Goal: Task Accomplishment & Management: Manage account settings

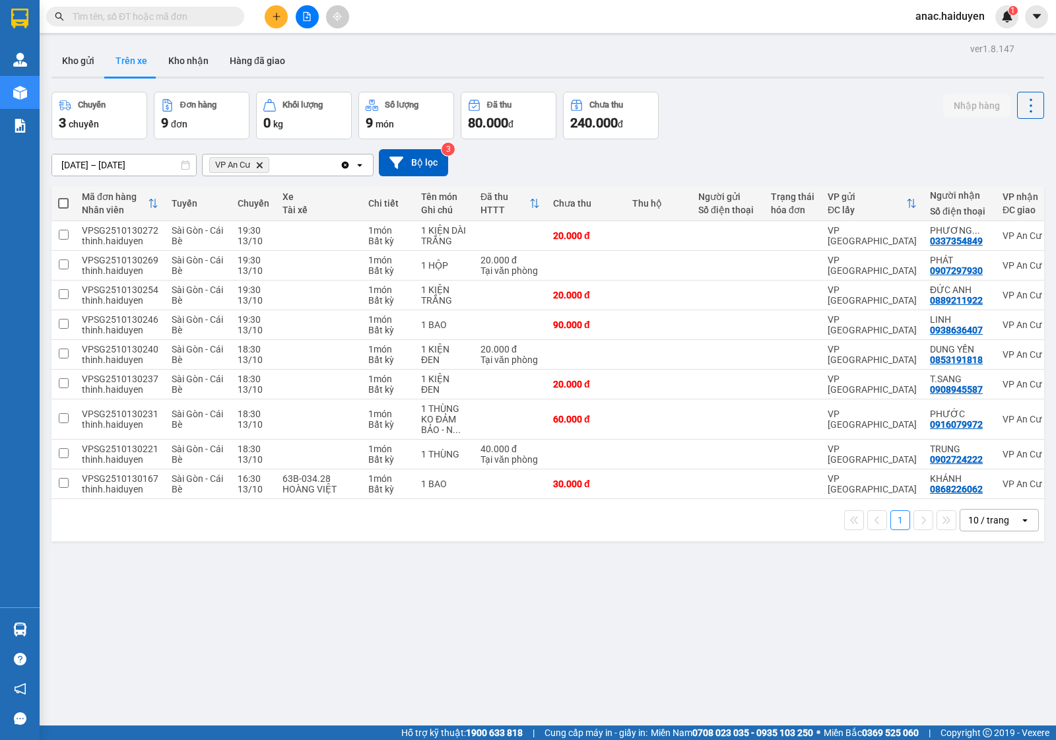
click at [123, 61] on button "Trên xe" at bounding box center [131, 61] width 53 height 32
click at [343, 165] on icon "Clear all" at bounding box center [345, 164] width 7 height 7
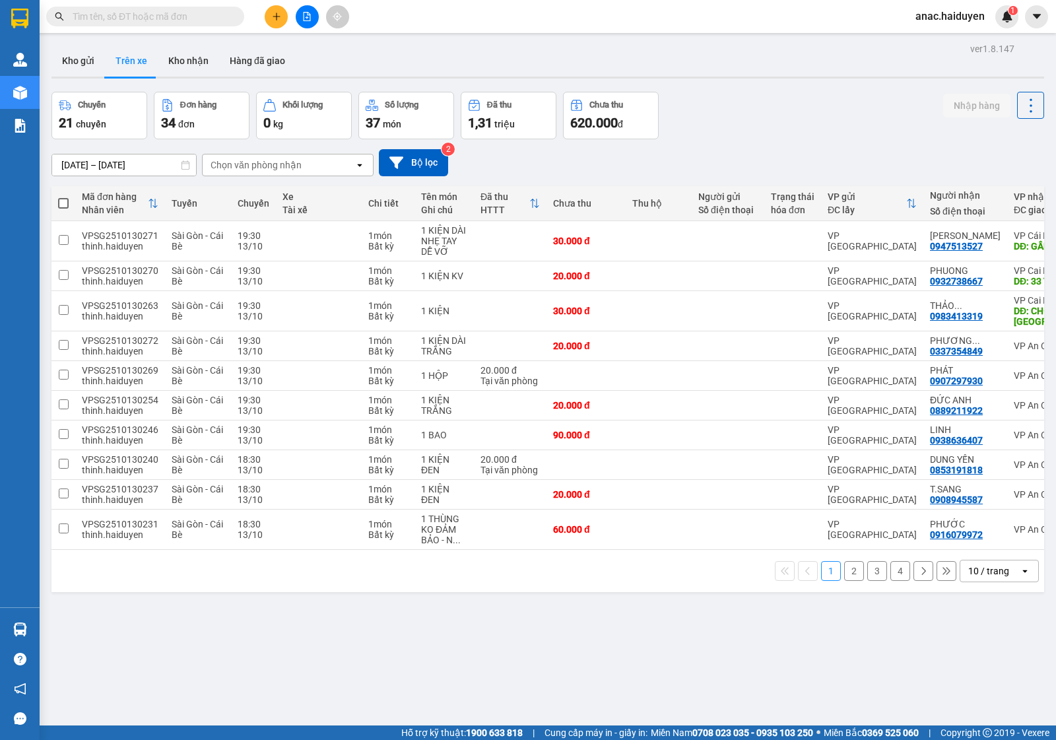
click at [312, 165] on div "Chọn văn phòng nhận" at bounding box center [279, 165] width 152 height 21
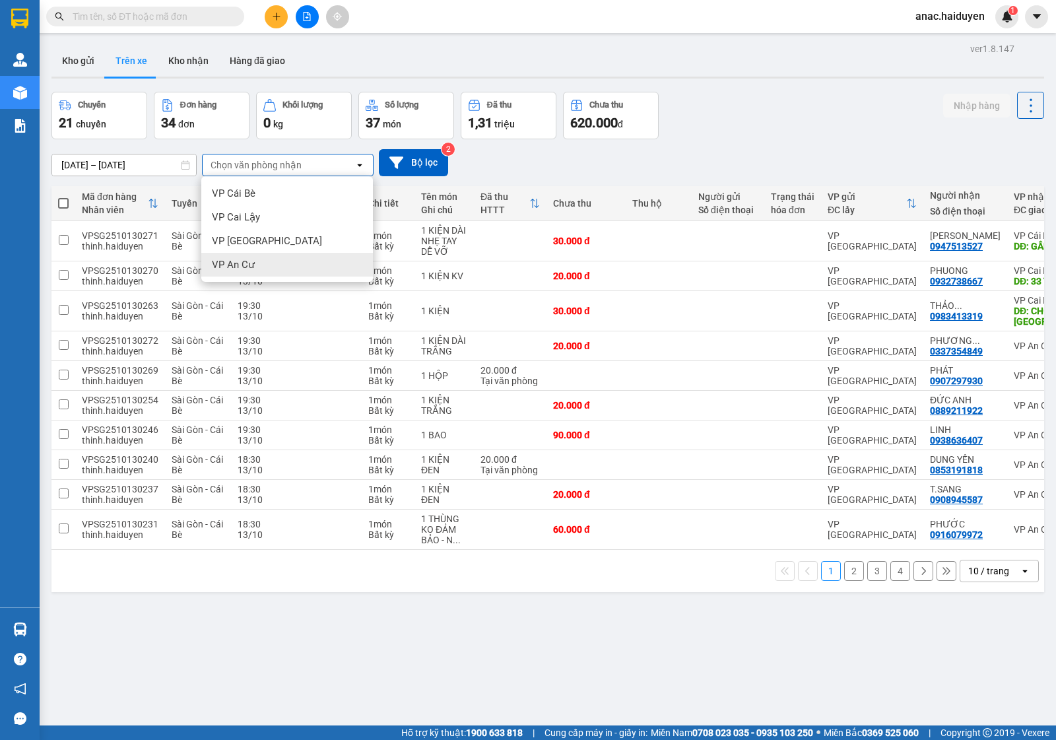
click at [246, 265] on span "VP An Cư" at bounding box center [233, 264] width 43 height 13
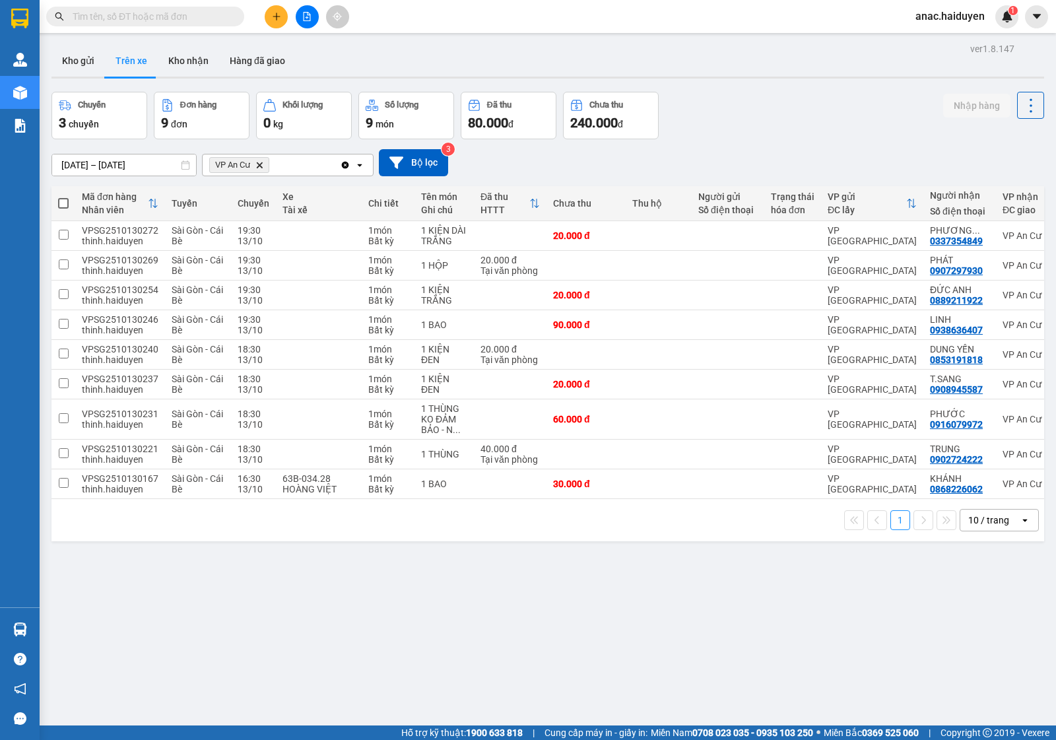
click at [60, 203] on span at bounding box center [63, 203] width 11 height 11
click at [63, 197] on input "checkbox" at bounding box center [63, 197] width 0 height 0
checkbox input "true"
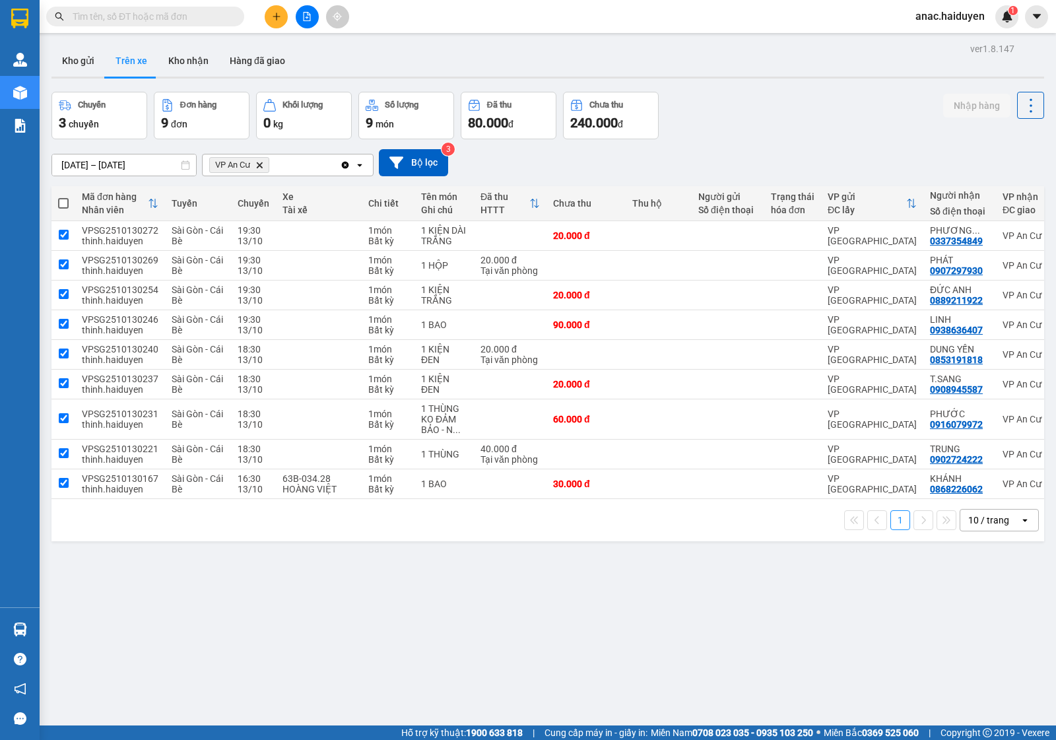
checkbox input "true"
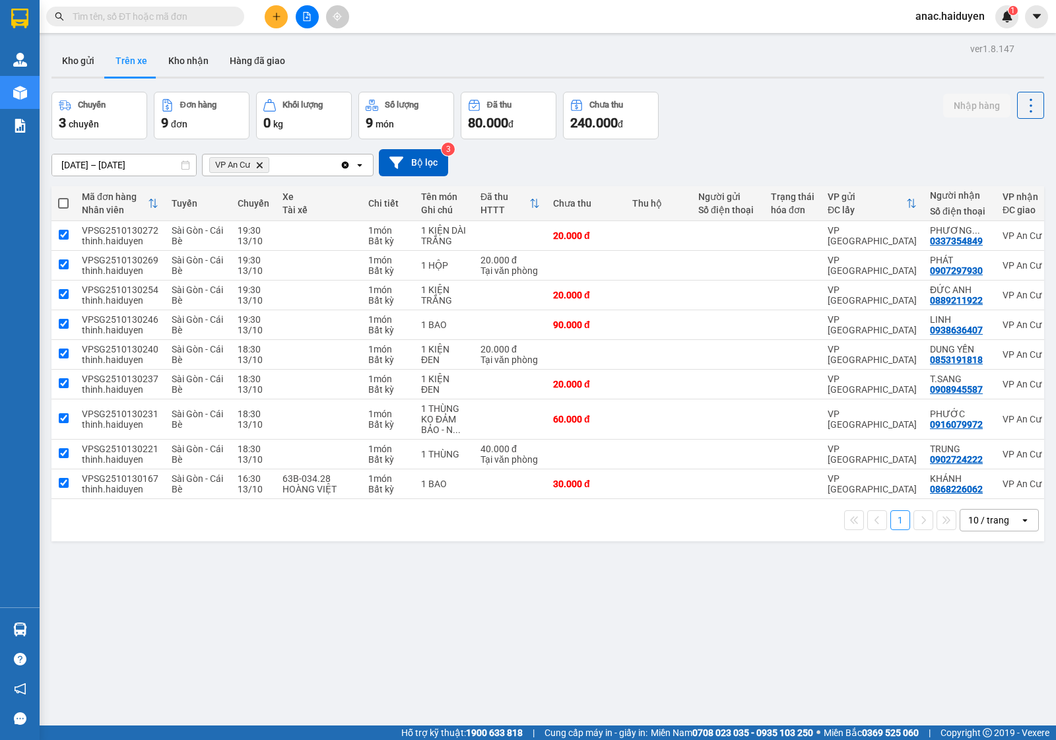
checkbox input "true"
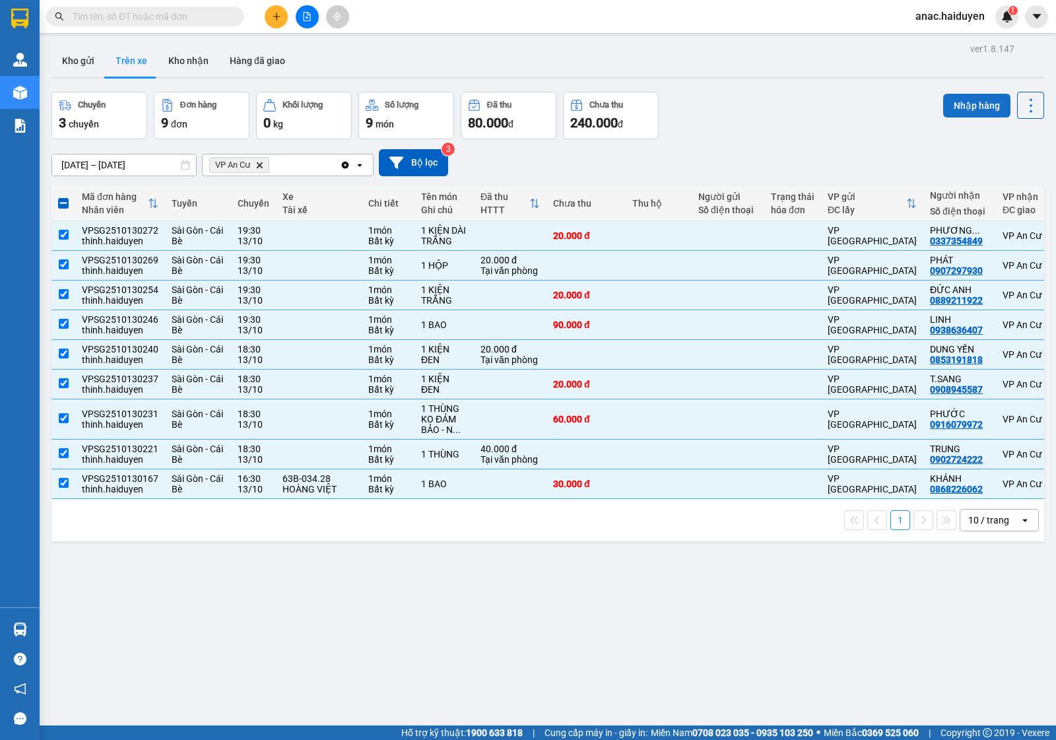
click at [956, 96] on button "Nhập hàng" at bounding box center [977, 106] width 67 height 24
checkbox input "false"
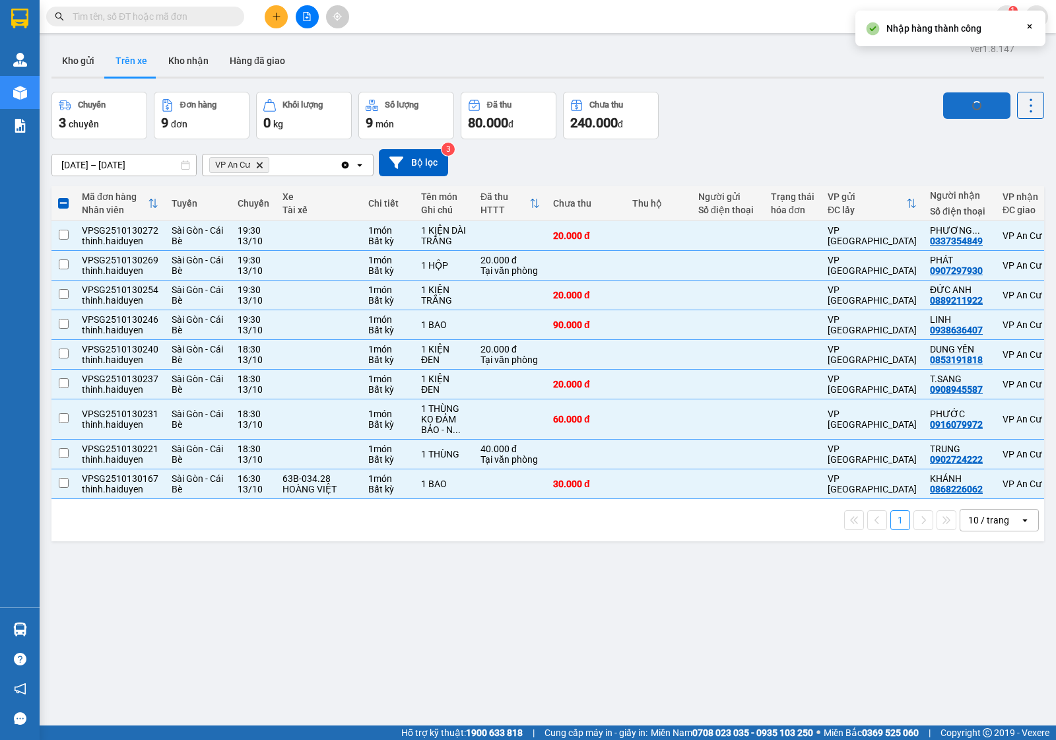
checkbox input "false"
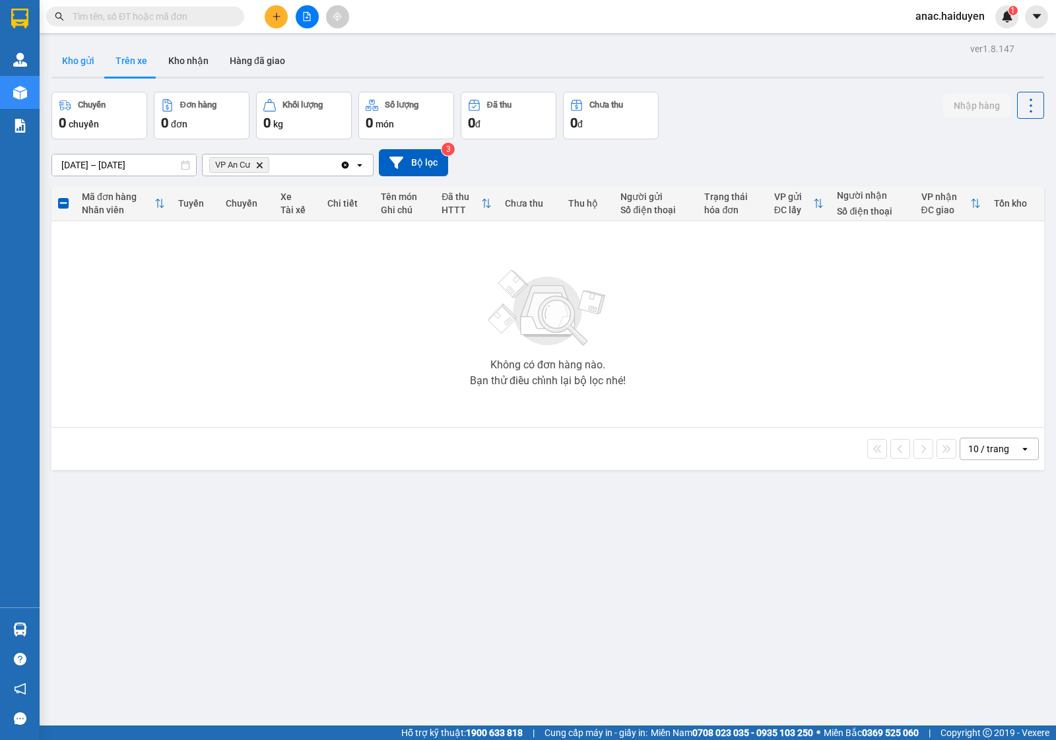
click at [76, 57] on button "Kho gửi" at bounding box center [78, 61] width 53 height 32
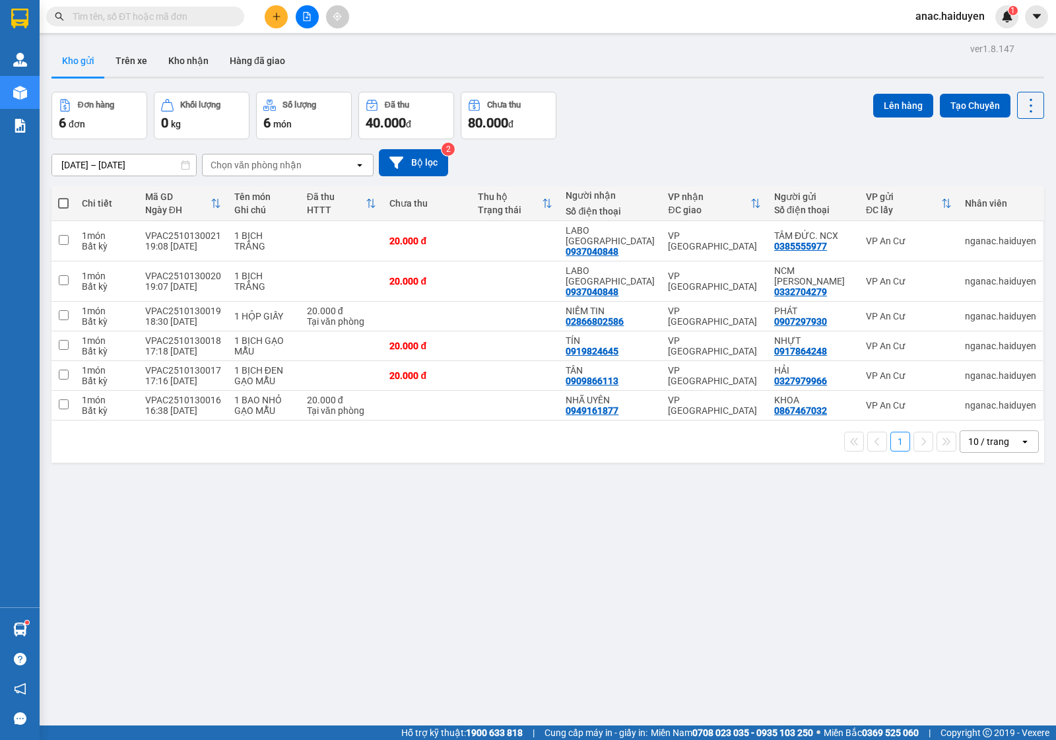
click at [58, 203] on span at bounding box center [63, 203] width 11 height 11
click at [63, 197] on input "checkbox" at bounding box center [63, 197] width 0 height 0
checkbox input "true"
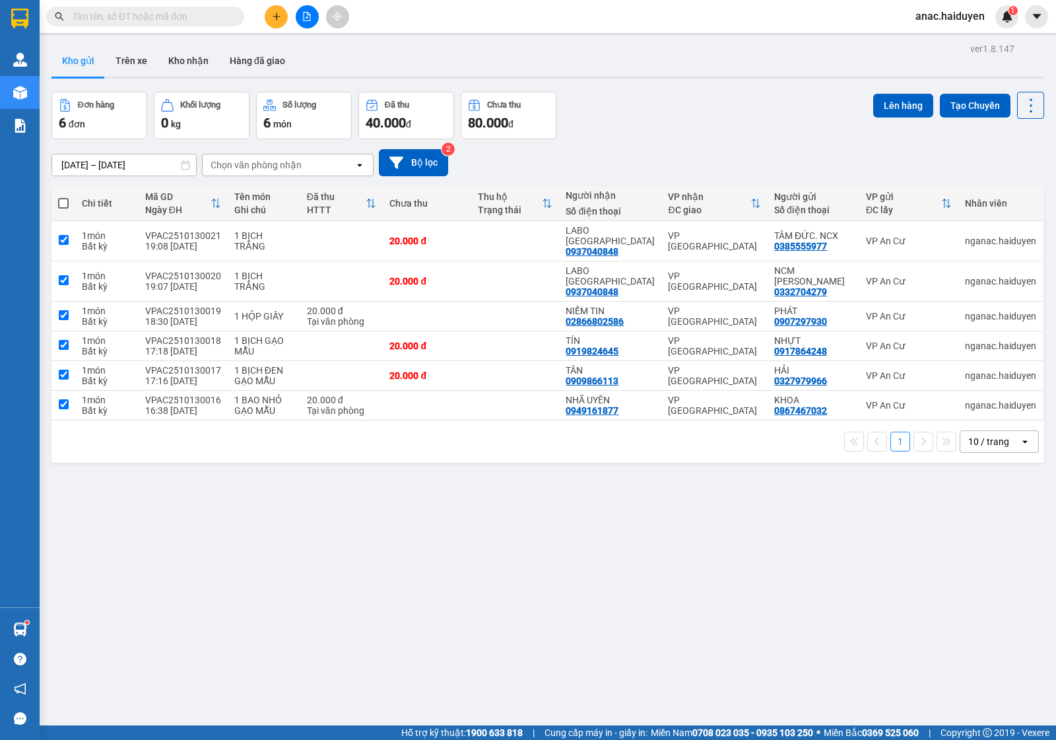
checkbox input "true"
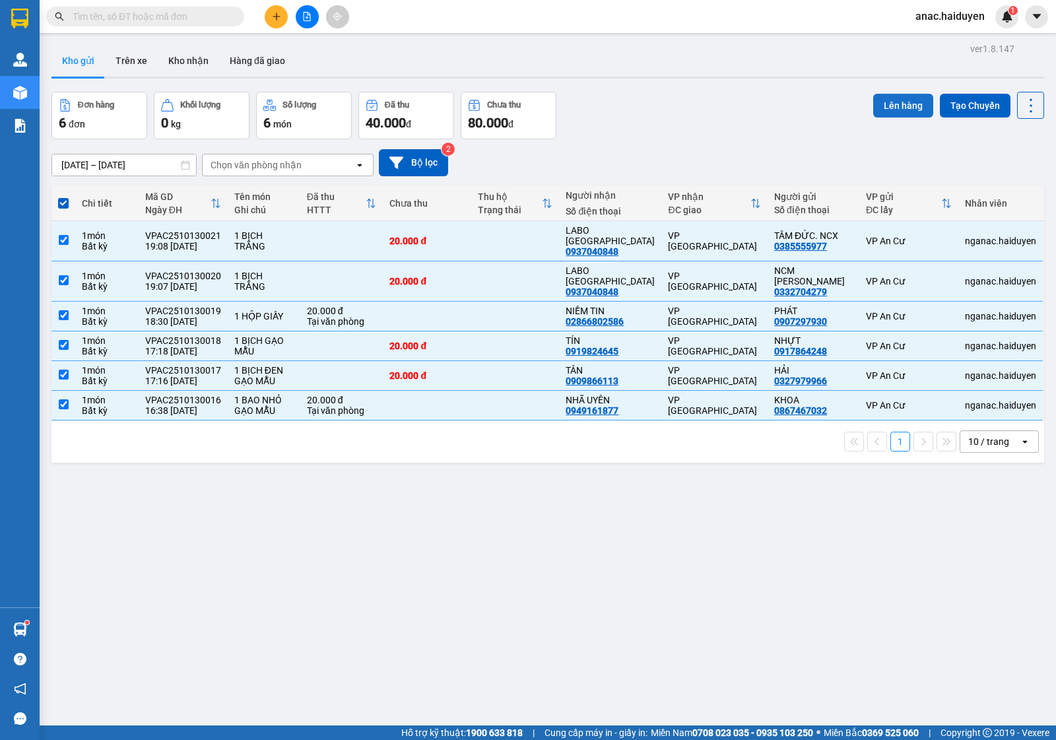
click at [887, 102] on button "Lên hàng" at bounding box center [904, 106] width 60 height 24
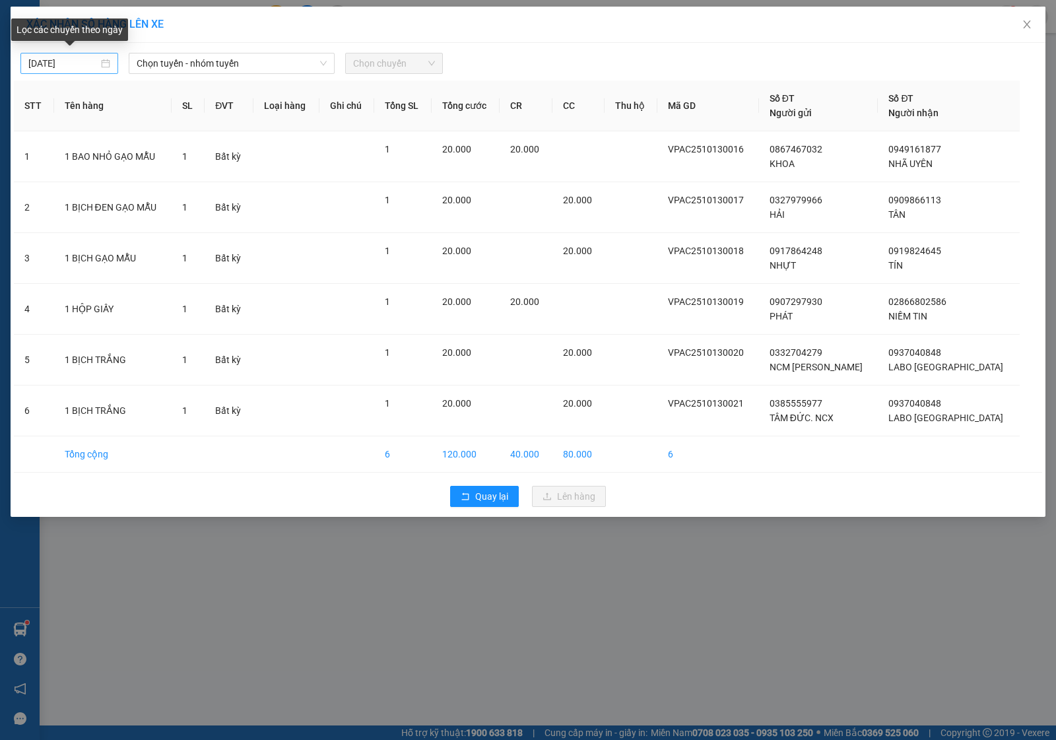
click at [103, 67] on div "13/10/2025" at bounding box center [69, 63] width 82 height 15
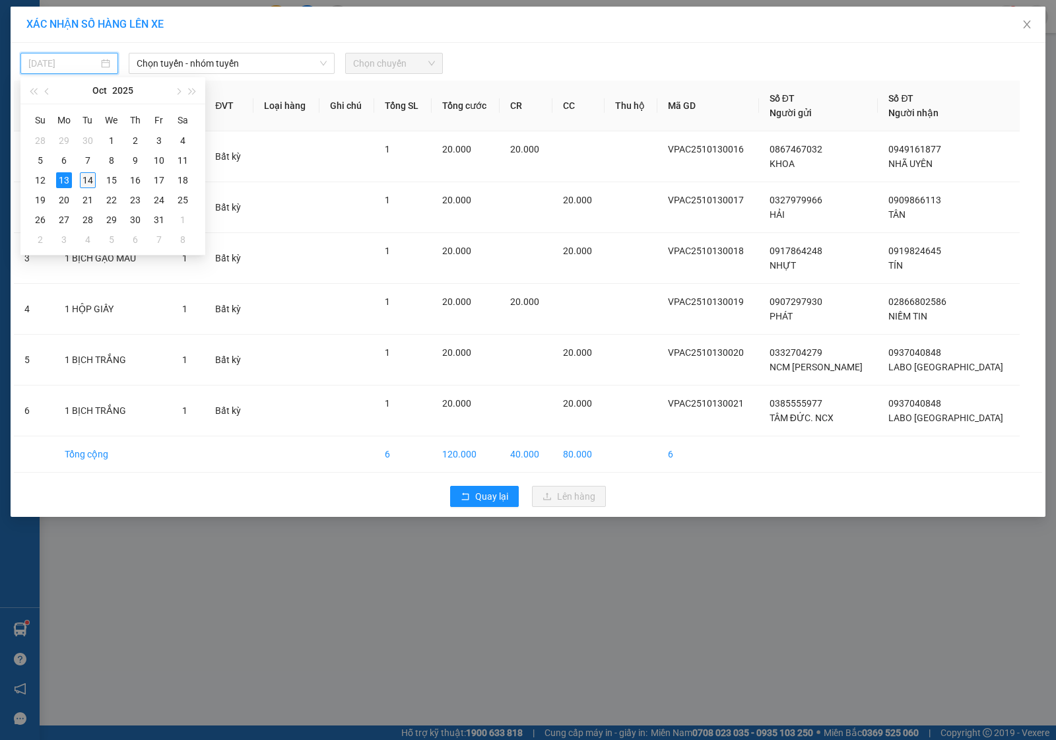
click at [87, 179] on div "14" at bounding box center [88, 180] width 16 height 16
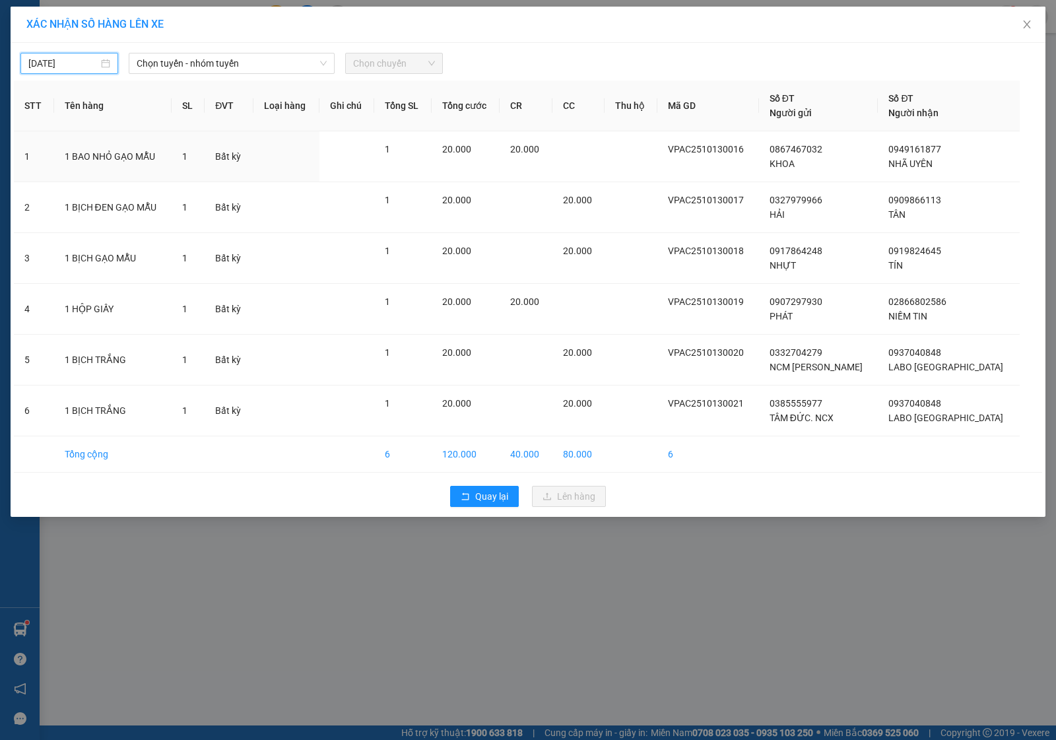
type input "[DATE]"
click at [285, 61] on span "Chọn tuyến - nhóm tuyến" at bounding box center [232, 63] width 190 height 20
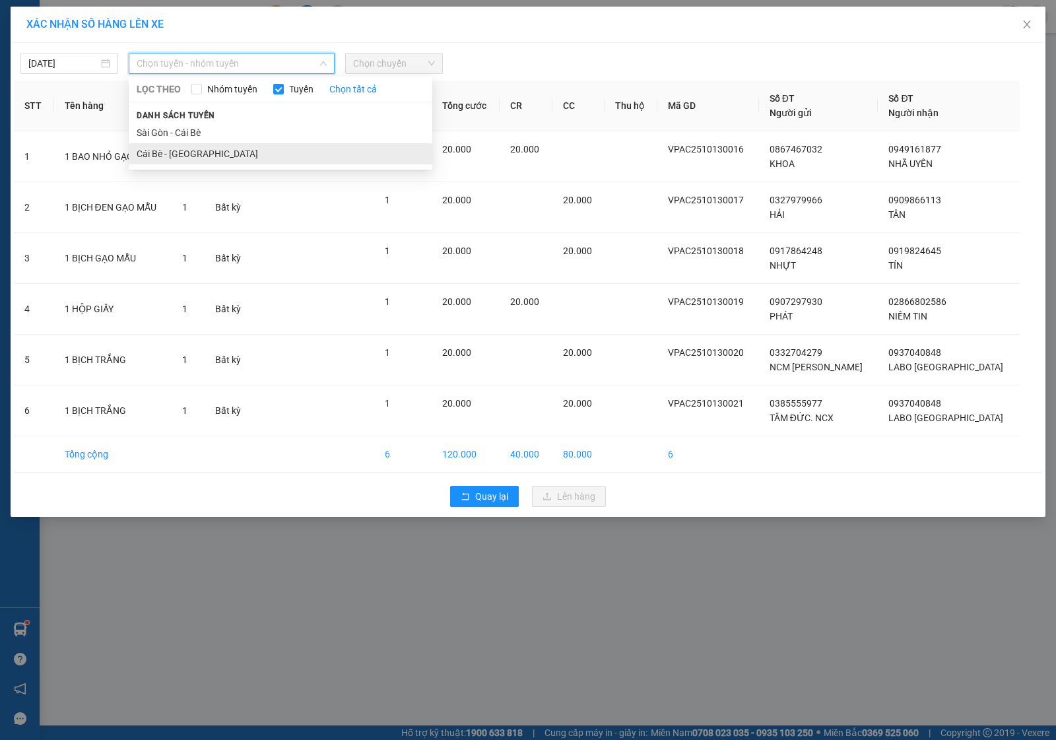
click at [178, 155] on li "Cái Bè - [GEOGRAPHIC_DATA]" at bounding box center [281, 153] width 304 height 21
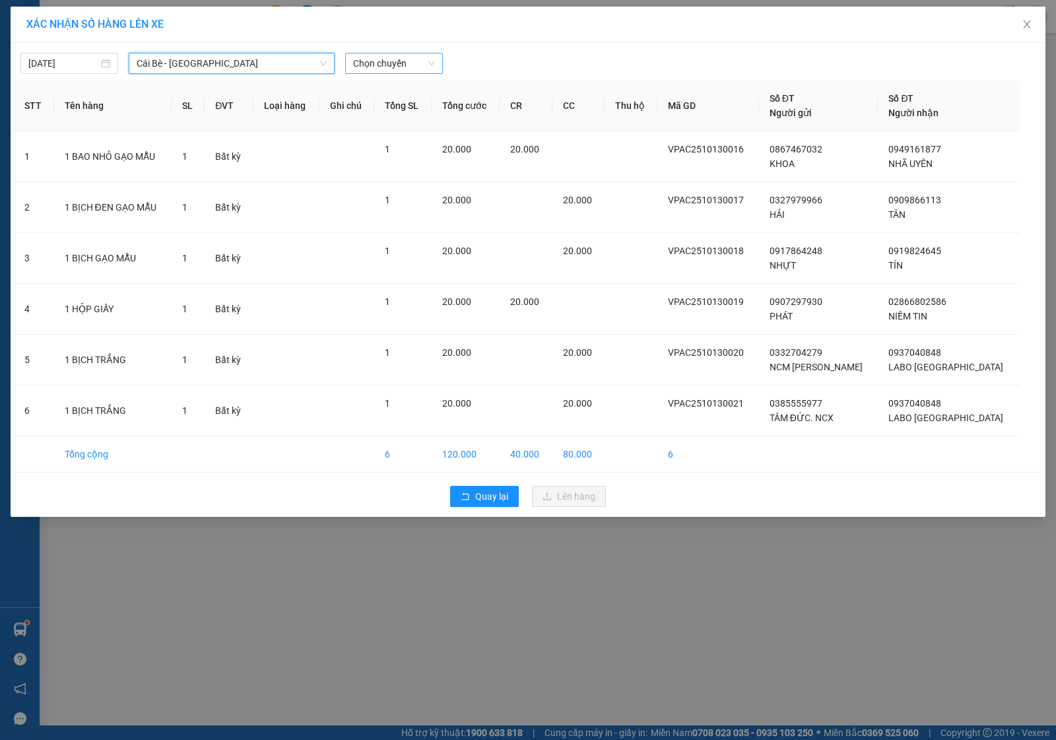
click at [371, 61] on span "Chọn chuyến" at bounding box center [394, 63] width 82 height 20
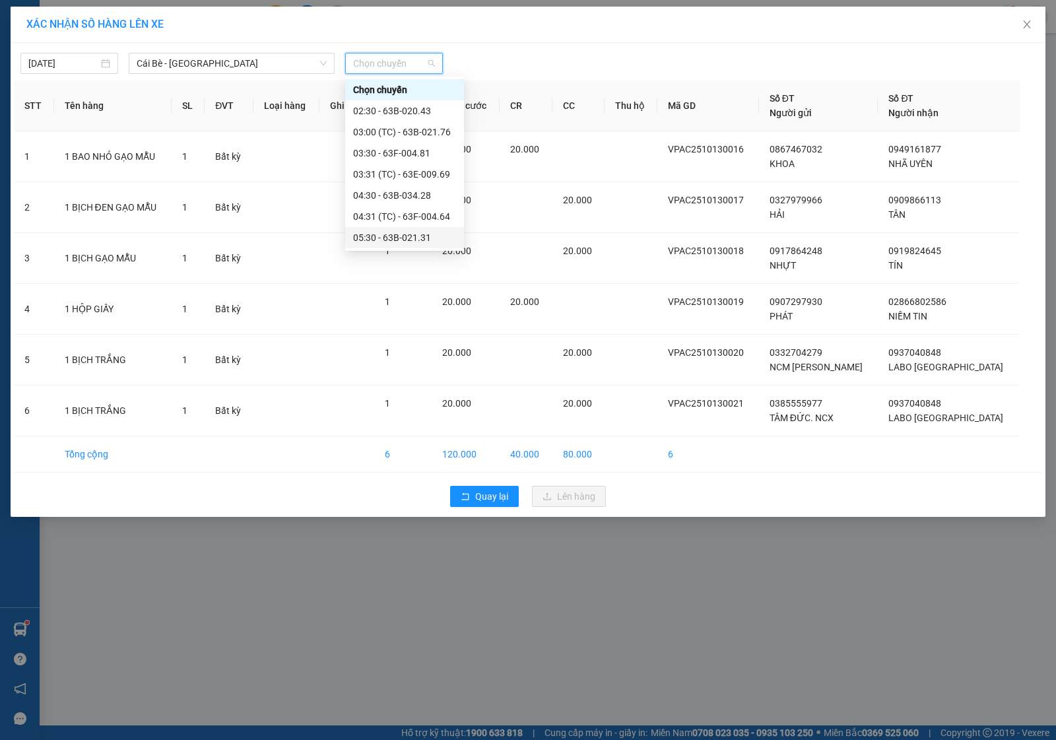
click at [391, 236] on div "05:30 - 63B-021.31" at bounding box center [404, 237] width 103 height 15
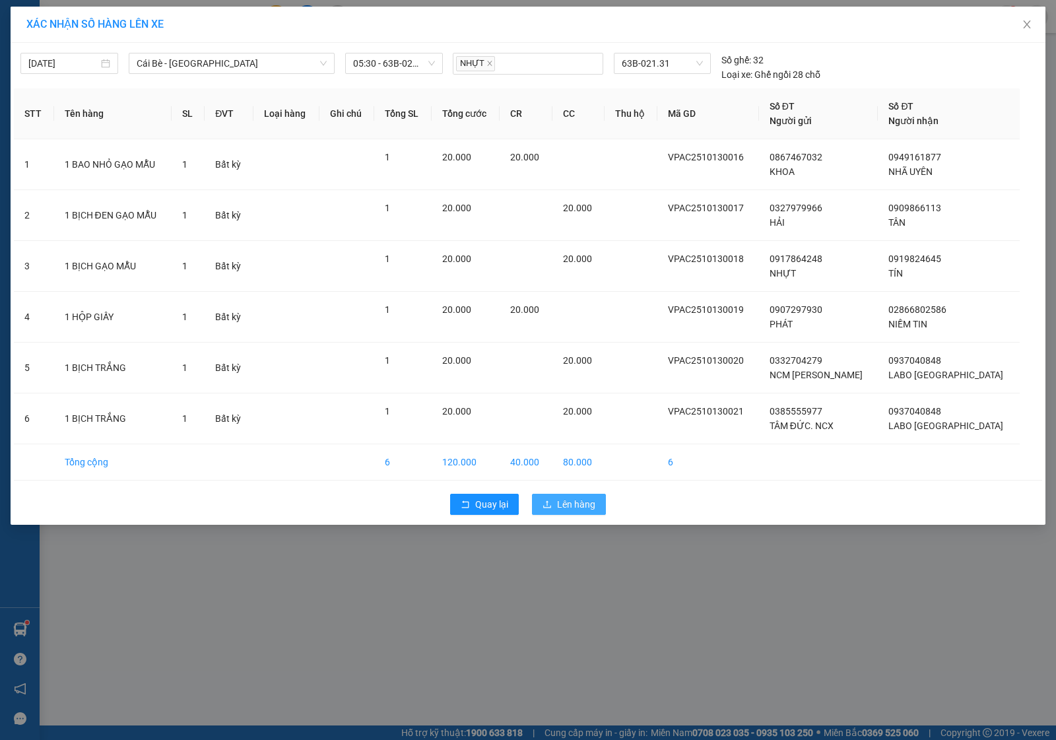
click at [565, 509] on span "Lên hàng" at bounding box center [576, 504] width 38 height 15
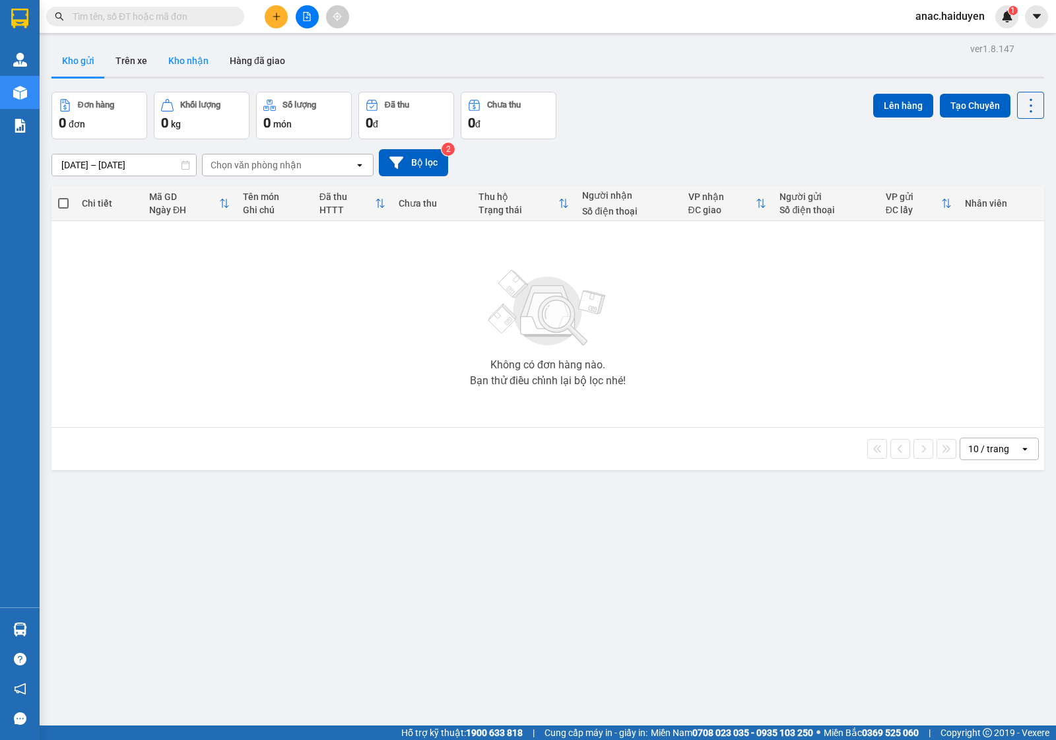
click at [186, 63] on button "Kho nhận" at bounding box center [188, 61] width 61 height 32
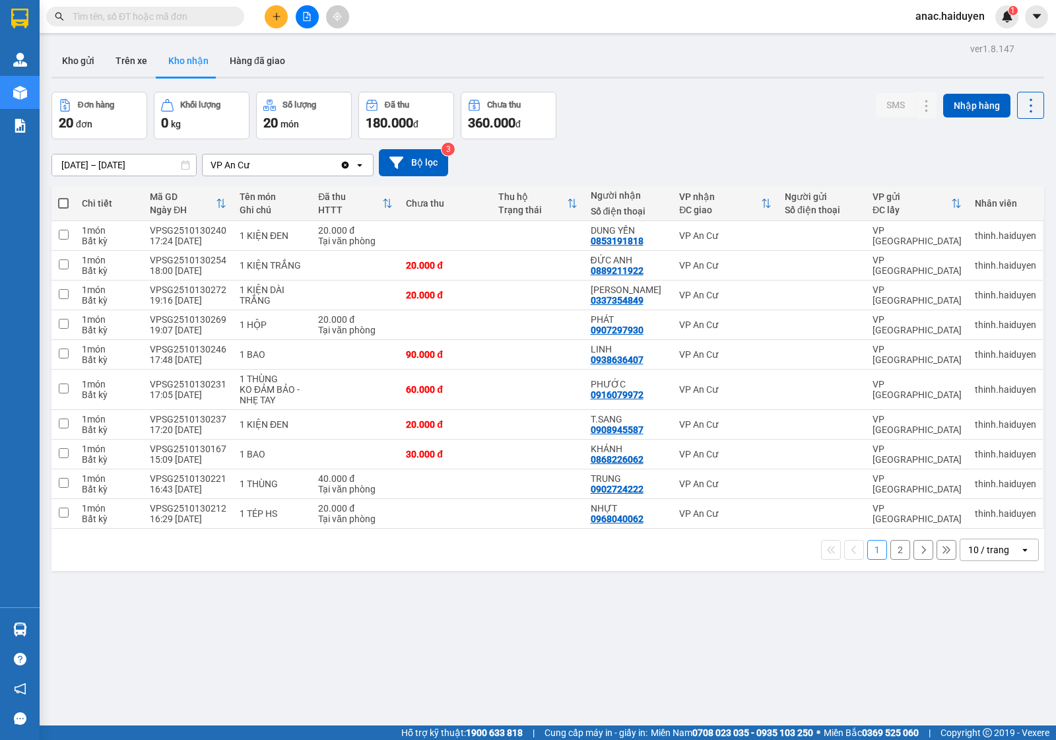
click at [891, 555] on button "2" at bounding box center [901, 550] width 20 height 20
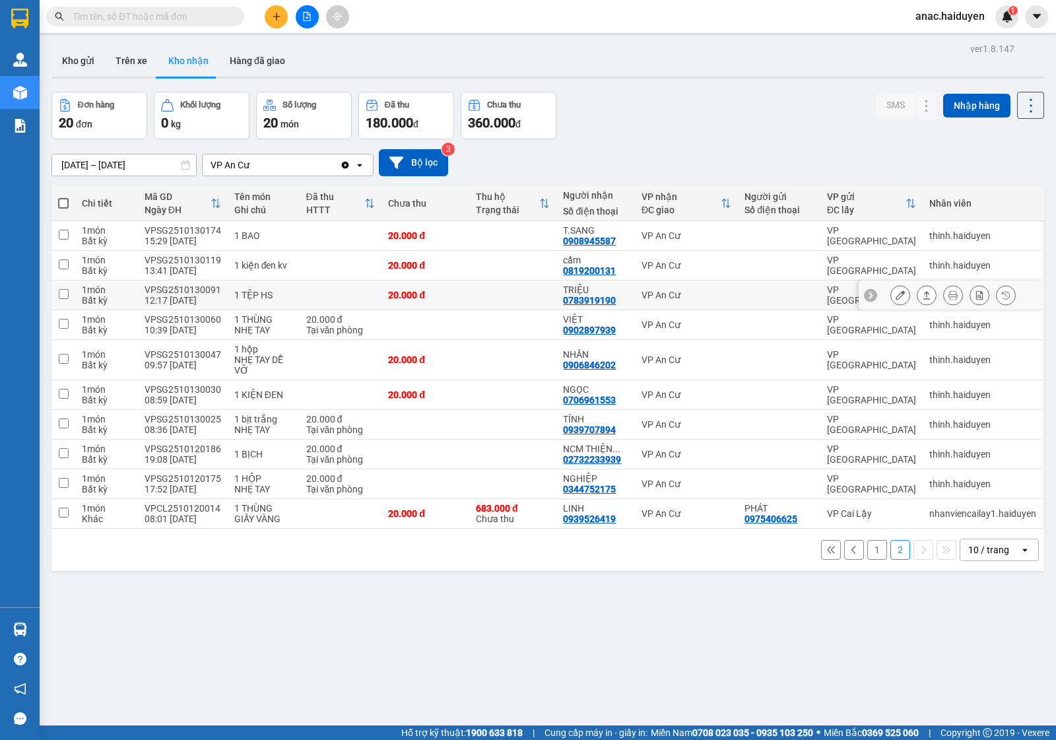
click at [896, 295] on icon at bounding box center [900, 295] width 9 height 9
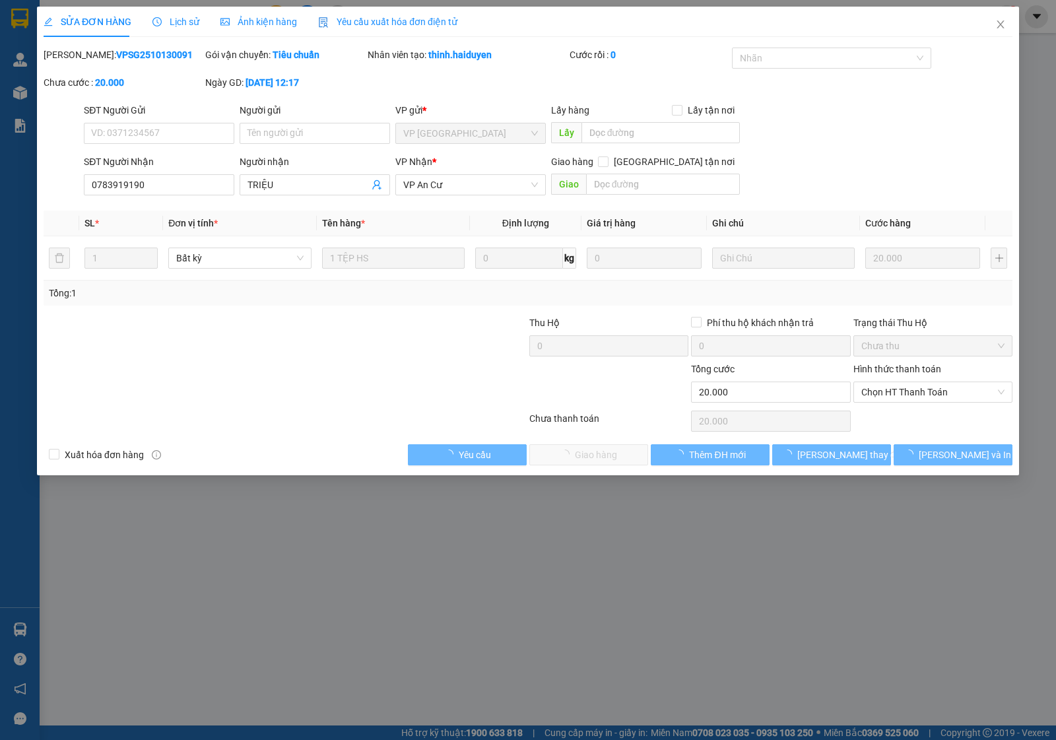
type input "0783919190"
type input "TRIỆU"
type input "0"
type input "20.000"
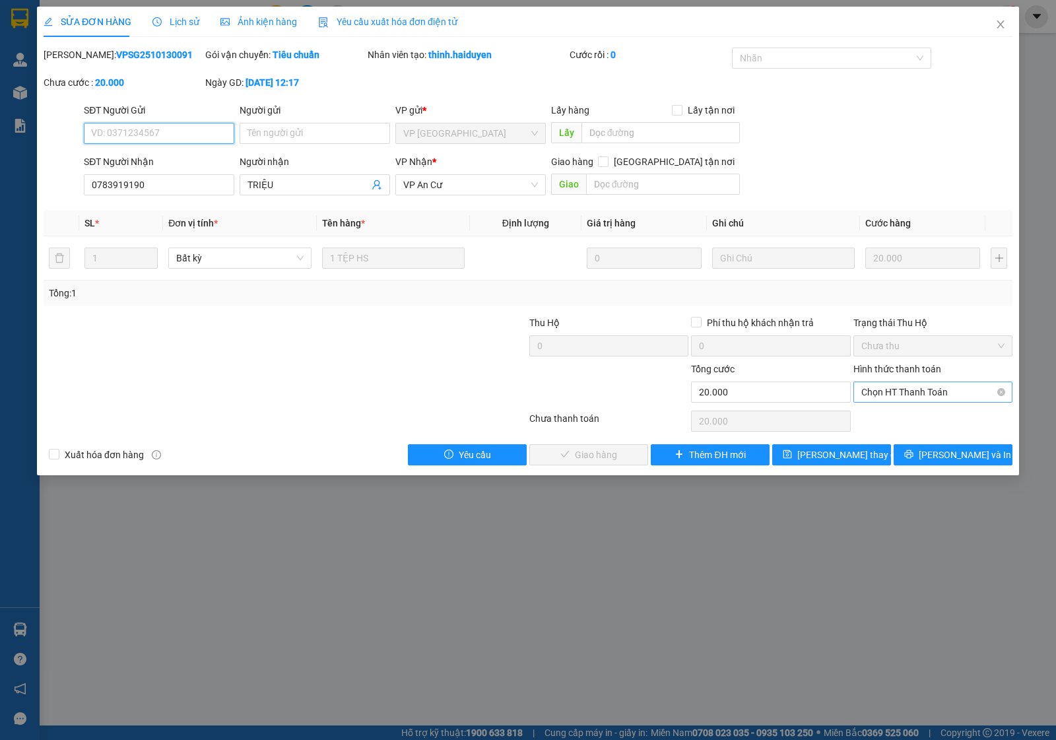
click at [906, 393] on span "Chọn HT Thanh Toán" at bounding box center [933, 392] width 143 height 20
click at [899, 417] on div "Tại văn phòng" at bounding box center [933, 419] width 143 height 15
type input "0"
click at [592, 461] on span "[PERSON_NAME] và Giao hàng" at bounding box center [618, 455] width 127 height 15
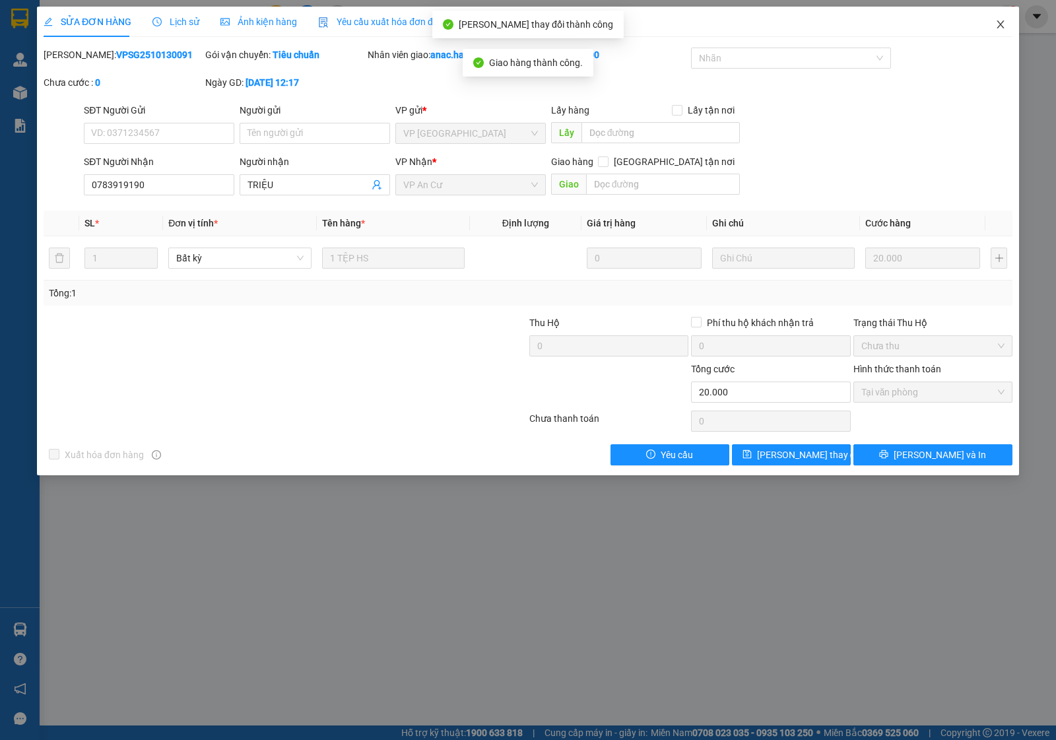
click at [1001, 24] on icon "close" at bounding box center [1000, 24] width 7 height 8
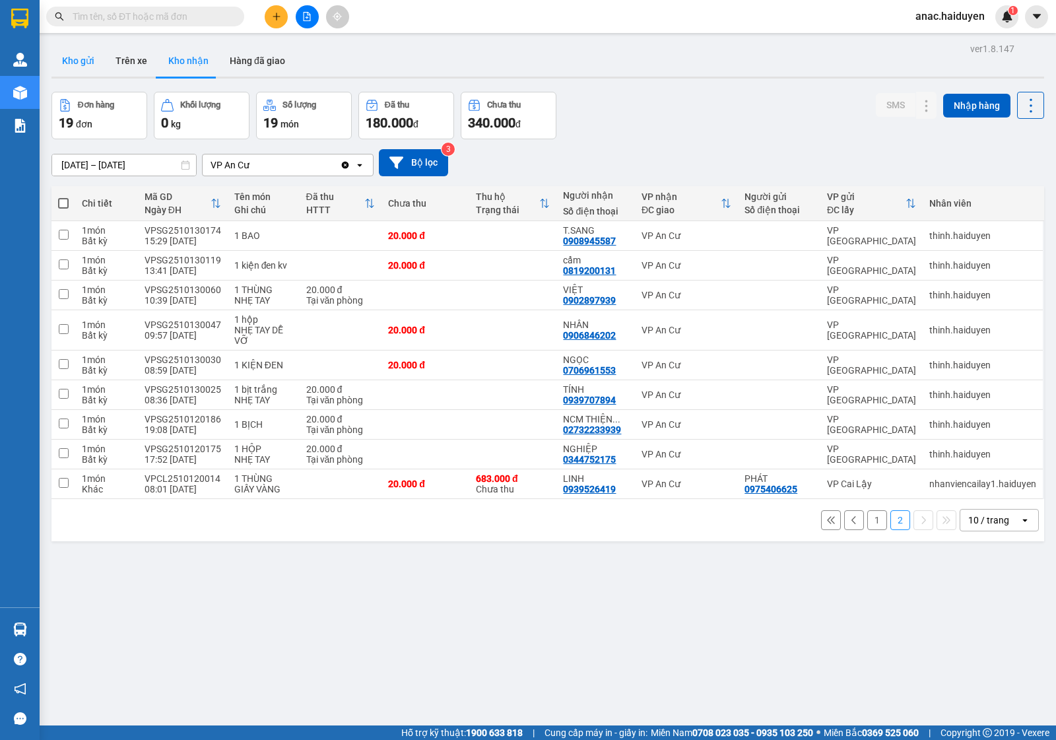
click at [65, 57] on button "Kho gửi" at bounding box center [78, 61] width 53 height 32
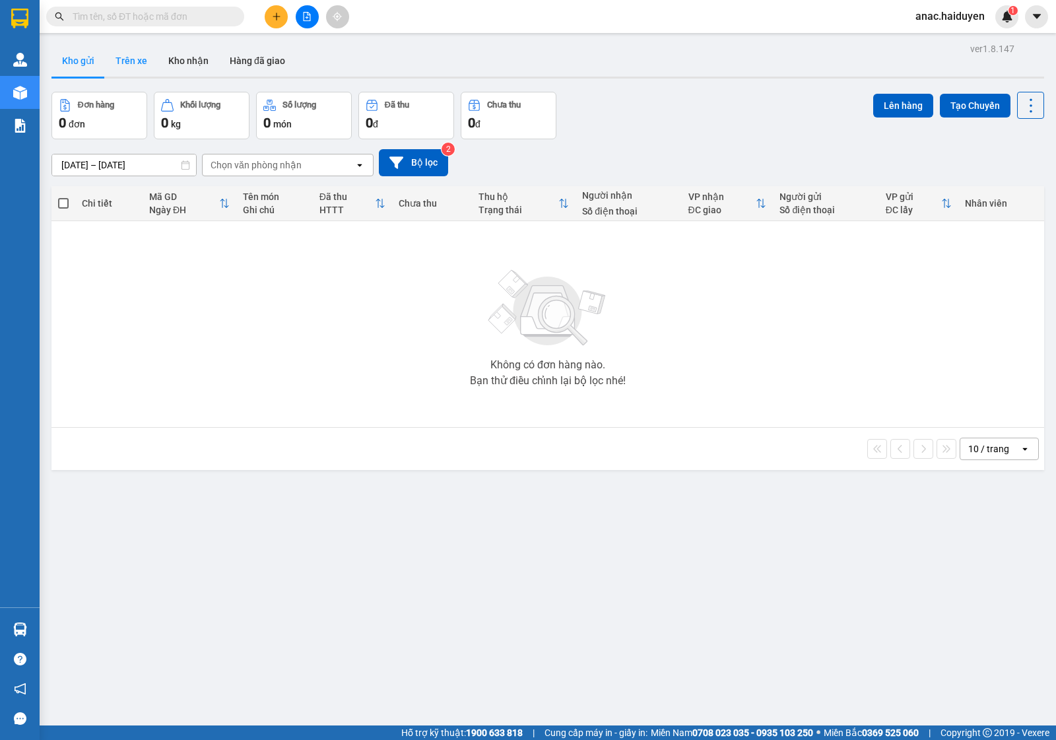
click at [127, 59] on button "Trên xe" at bounding box center [131, 61] width 53 height 32
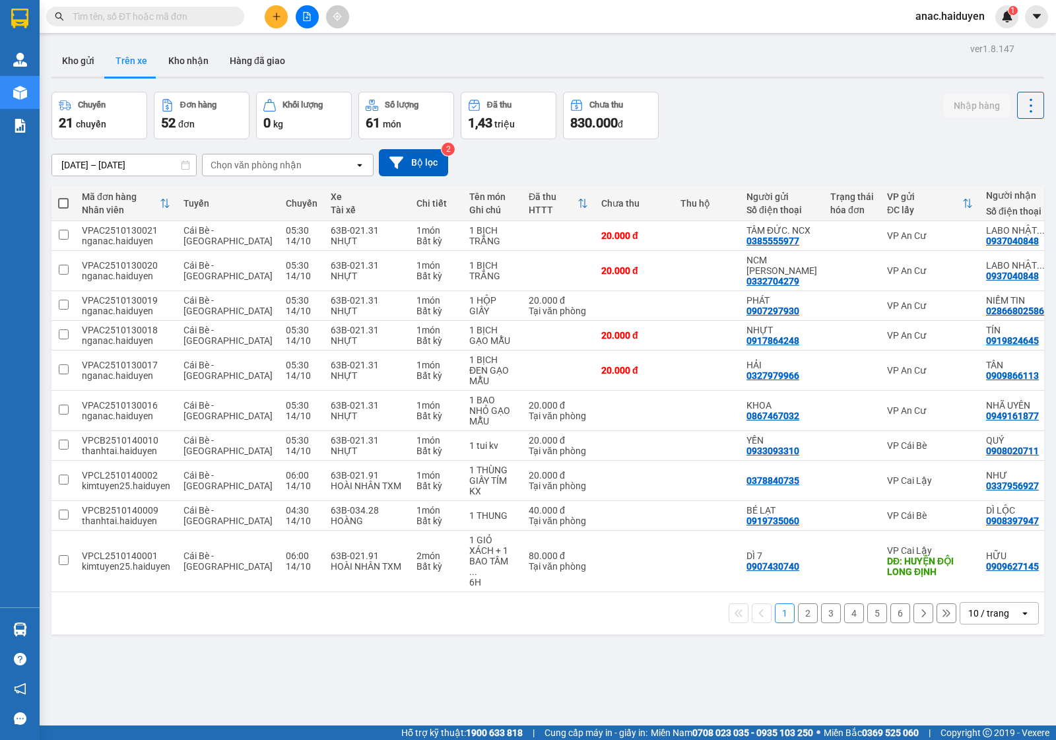
click at [325, 160] on div "Chọn văn phòng nhận" at bounding box center [279, 165] width 152 height 21
click at [238, 264] on span "VP An Cư" at bounding box center [233, 264] width 43 height 13
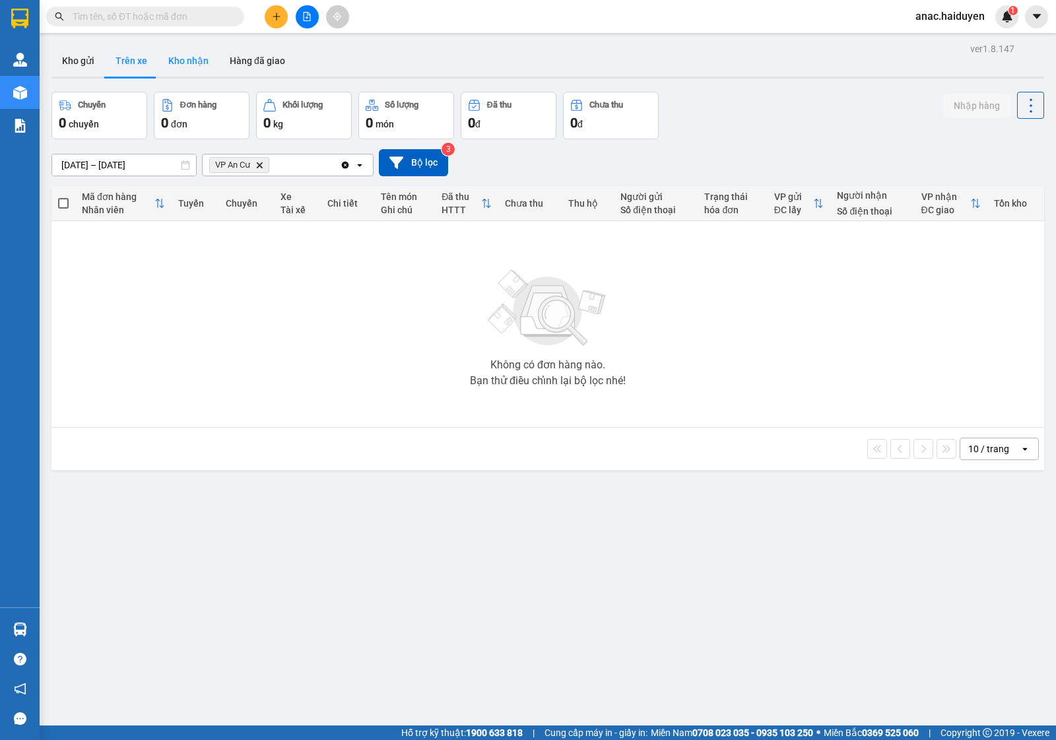
click at [185, 59] on button "Kho nhận" at bounding box center [188, 61] width 61 height 32
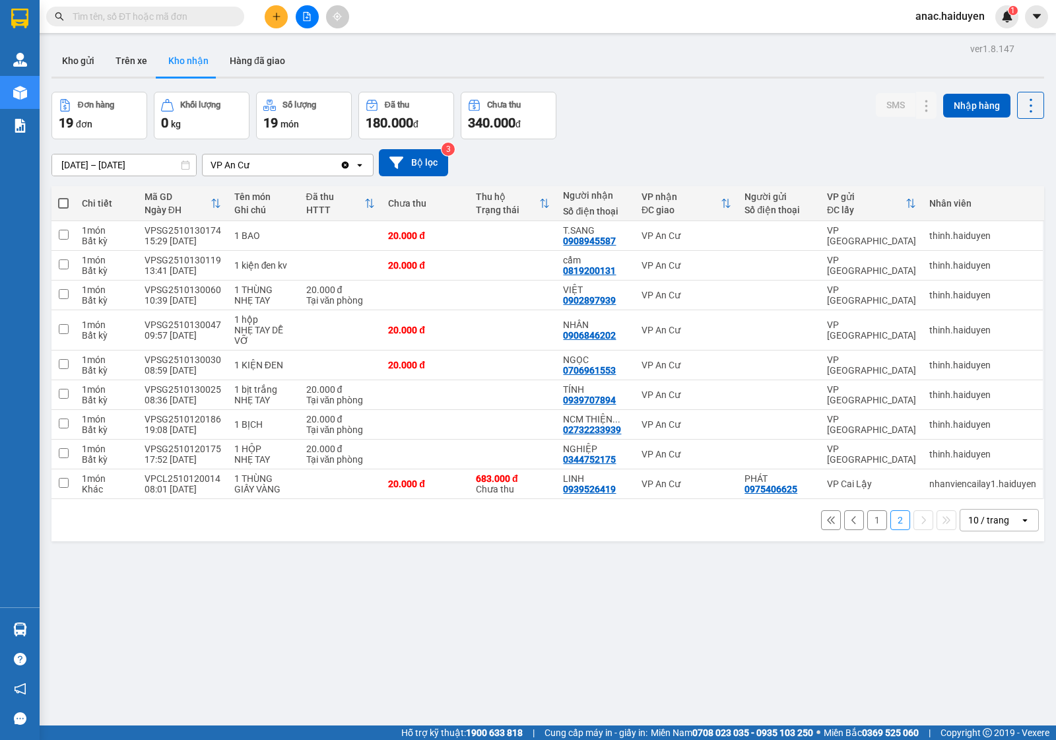
click at [868, 519] on button "1" at bounding box center [878, 520] width 20 height 20
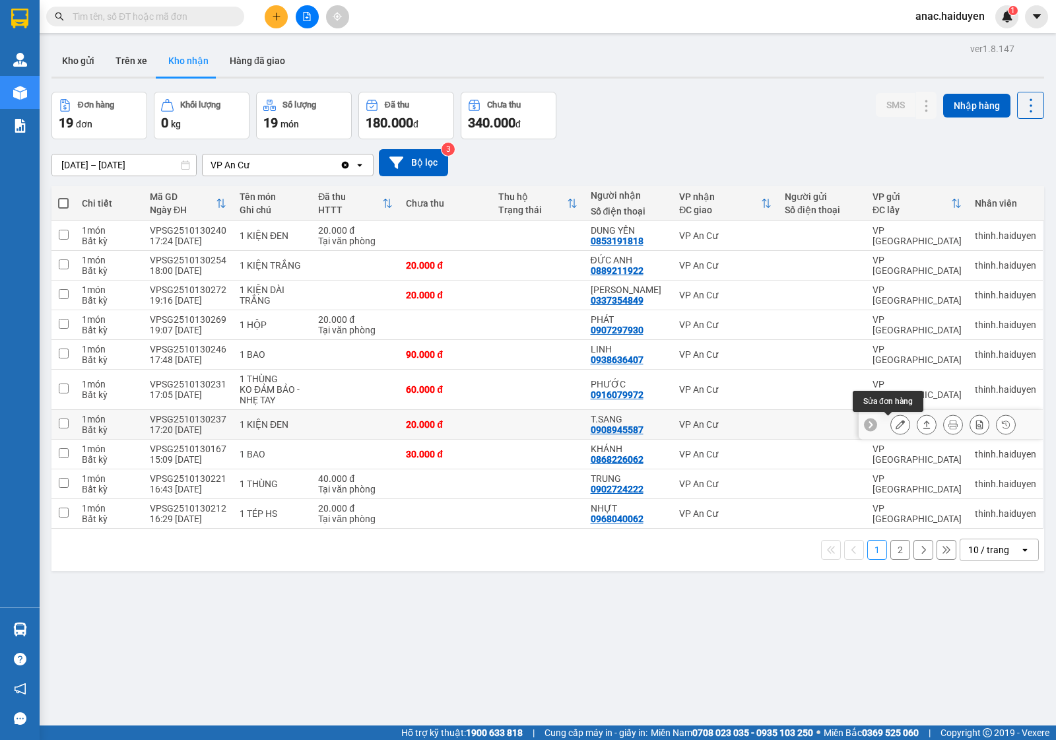
click at [896, 427] on icon at bounding box center [900, 424] width 9 height 9
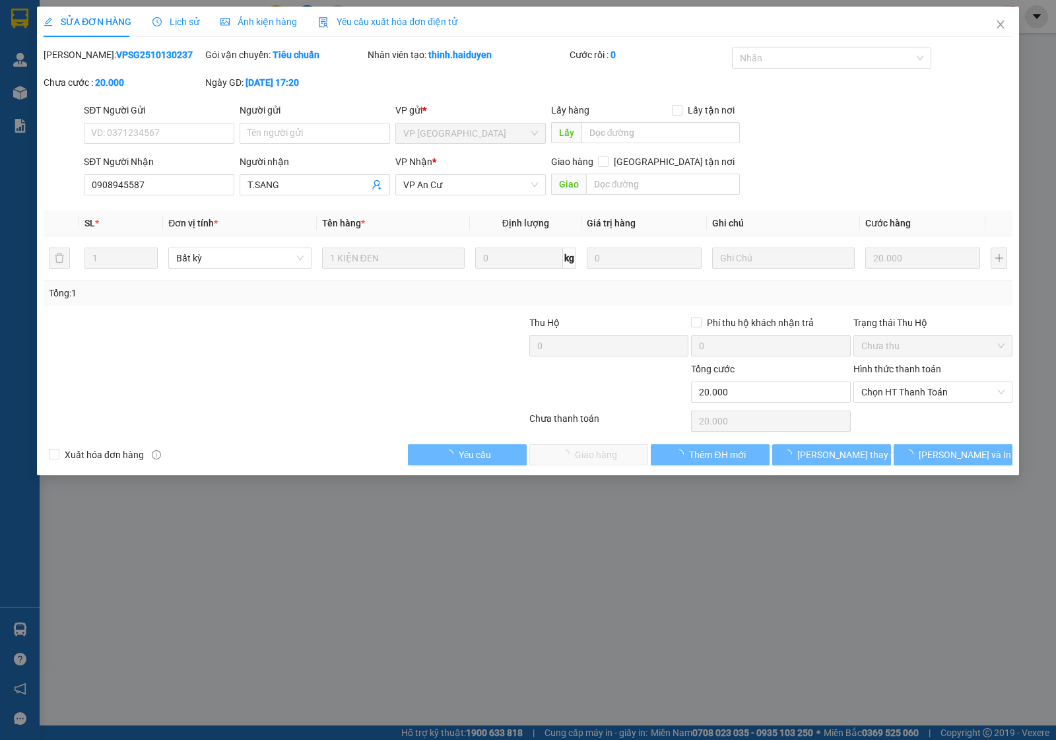
type input "0908945587"
type input "T.SANG"
type input "0"
type input "20.000"
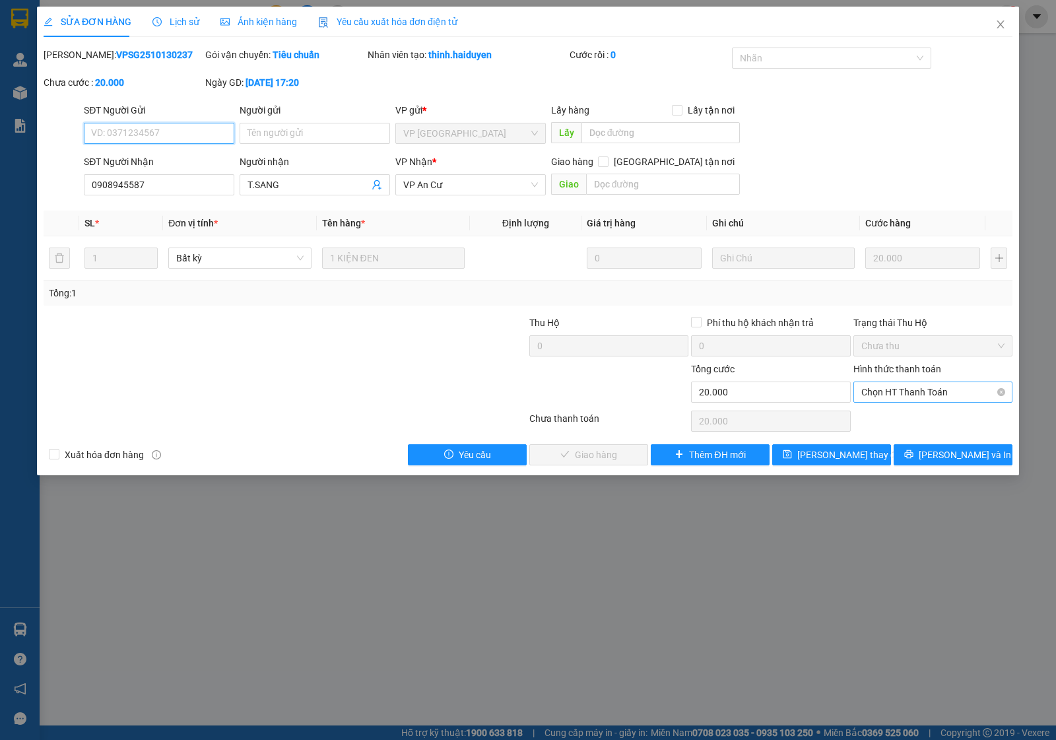
click at [893, 390] on span "Chọn HT Thanh Toán" at bounding box center [933, 392] width 143 height 20
click at [881, 417] on div "Tại văn phòng" at bounding box center [933, 419] width 143 height 15
type input "0"
click at [625, 460] on span "[PERSON_NAME] và Giao hàng" at bounding box center [618, 455] width 127 height 15
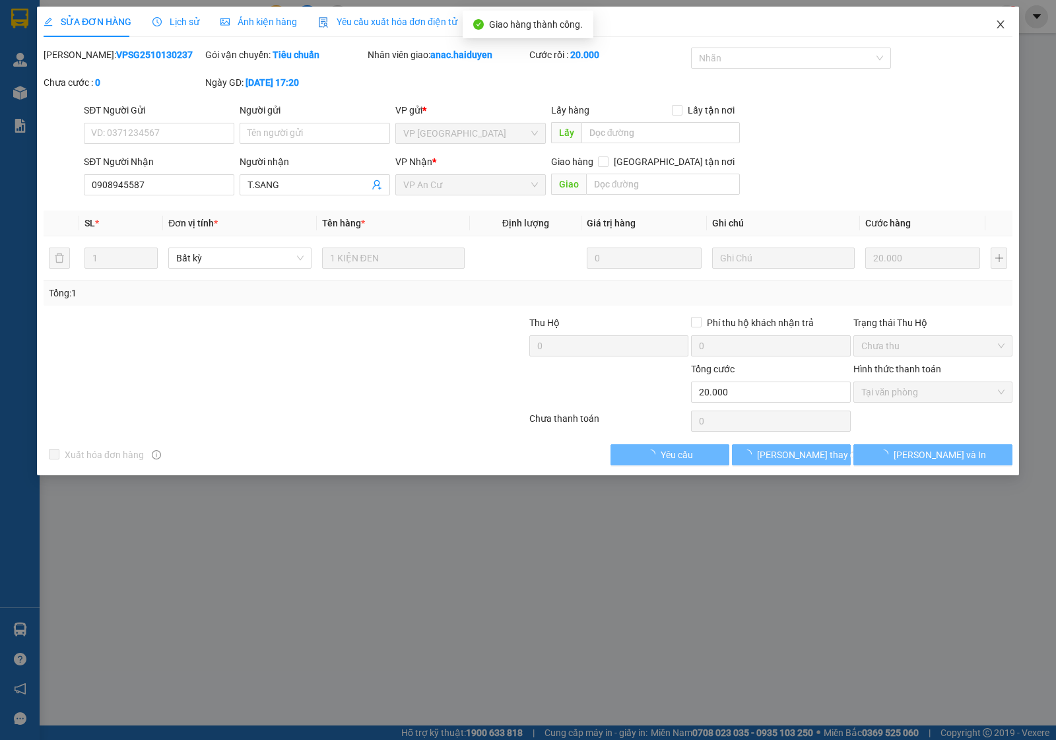
click at [998, 26] on icon "close" at bounding box center [1001, 24] width 11 height 11
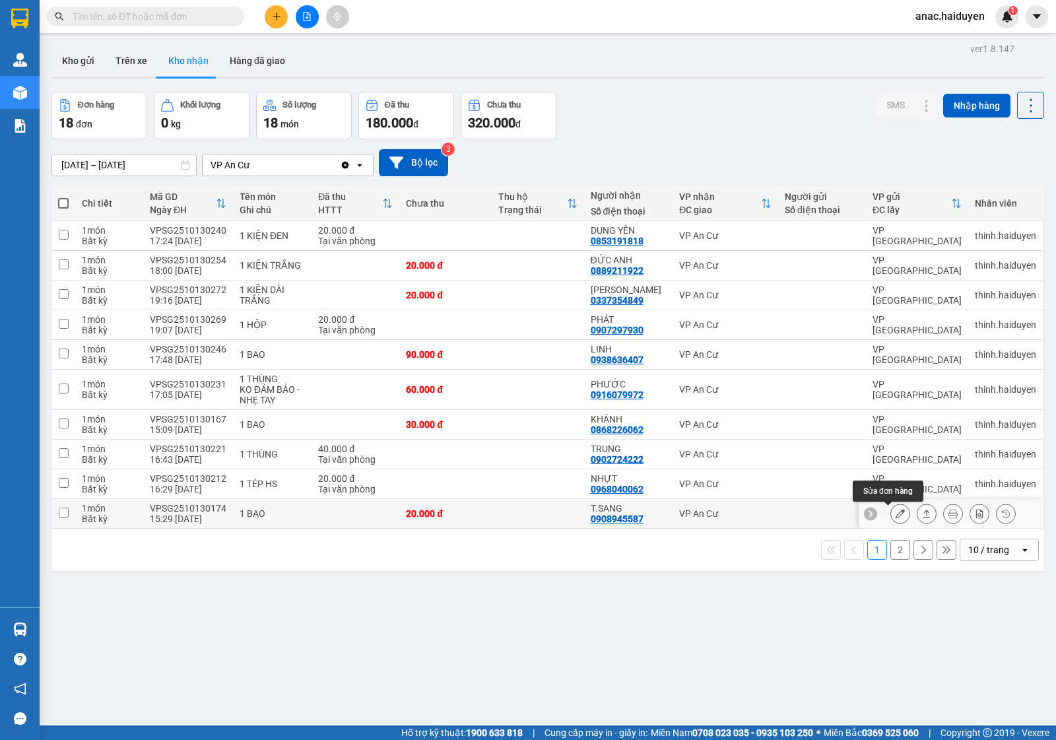
click at [896, 517] on icon at bounding box center [900, 513] width 9 height 9
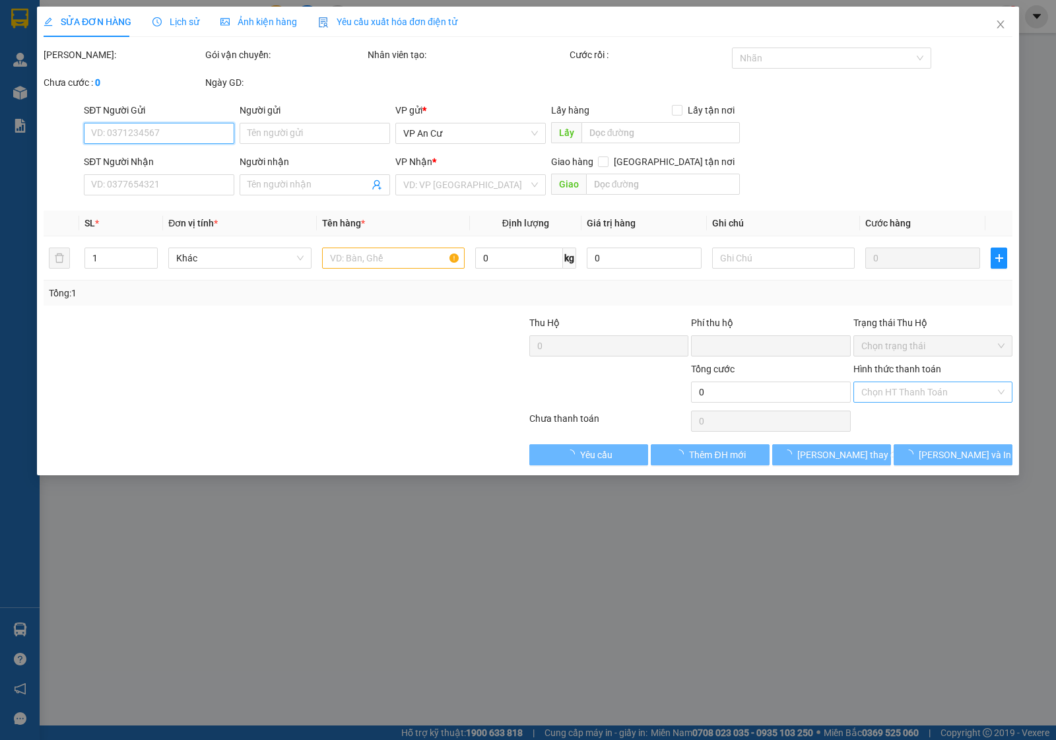
type input "0908945587"
type input "T.SANG"
type input "0"
type input "20.000"
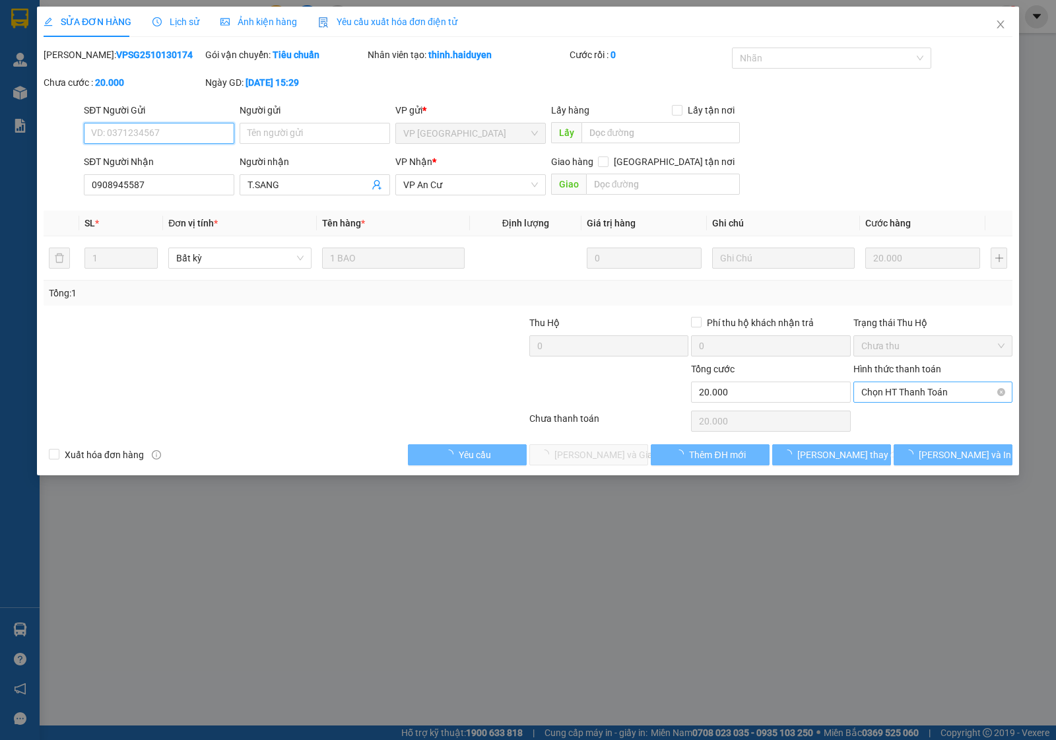
click at [898, 388] on span "Chọn HT Thanh Toán" at bounding box center [933, 392] width 143 height 20
click at [893, 416] on div "Tại văn phòng" at bounding box center [933, 419] width 143 height 15
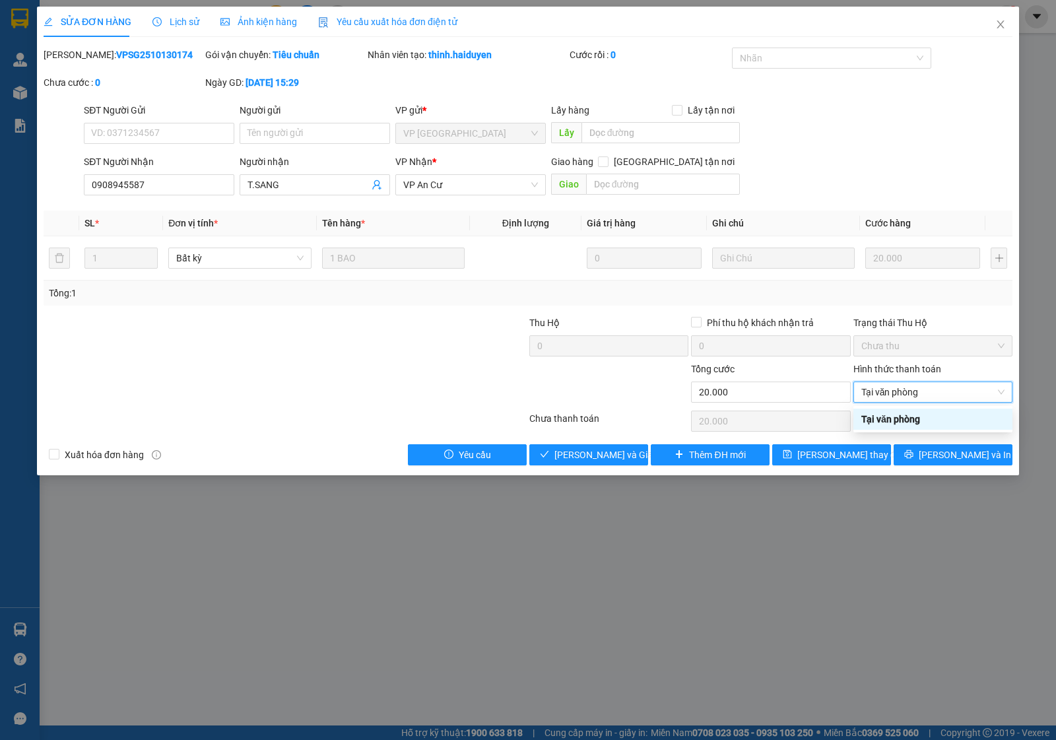
type input "0"
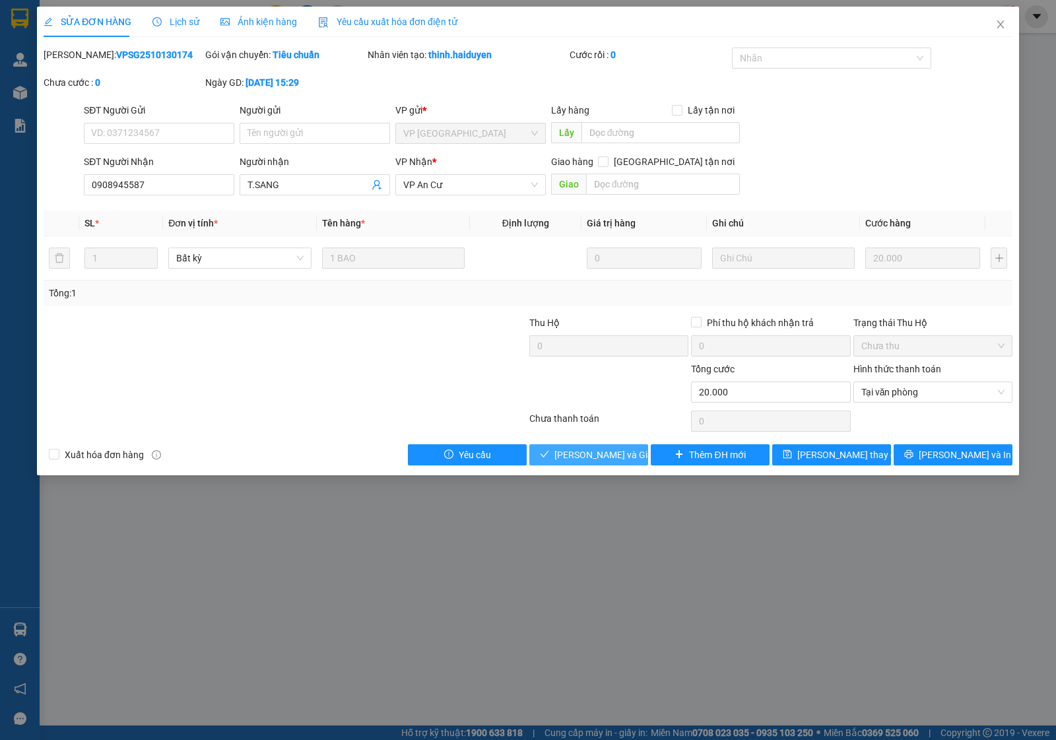
click at [586, 451] on span "Lưu và Giao hàng" at bounding box center [618, 455] width 127 height 15
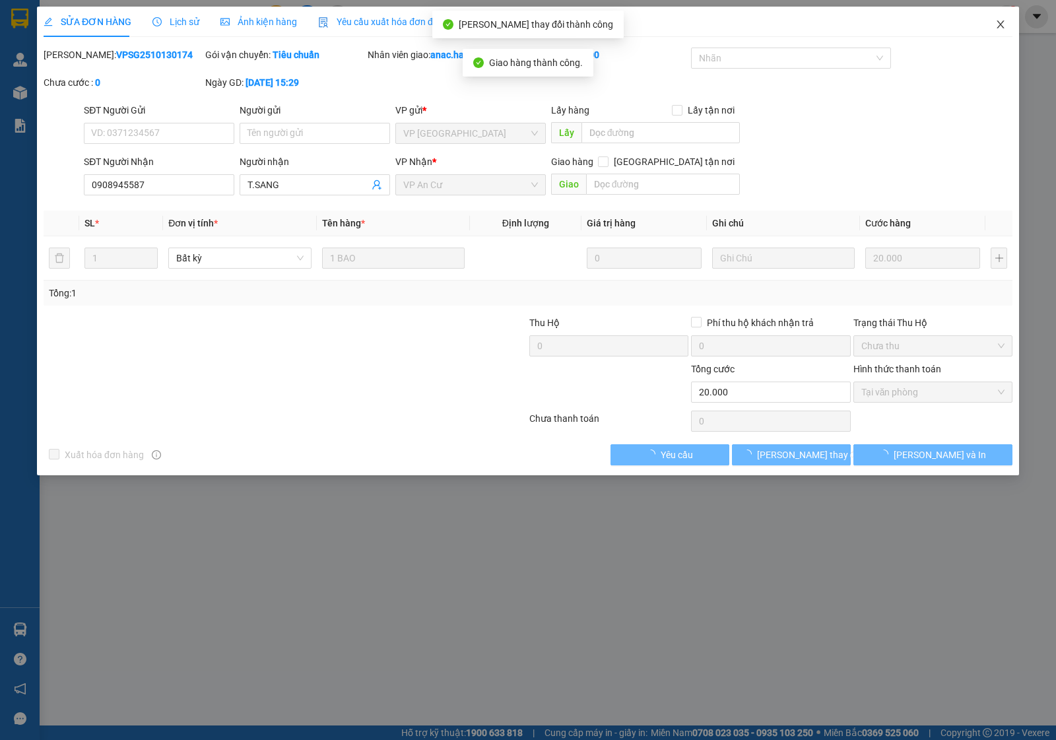
click at [998, 28] on icon "close" at bounding box center [1000, 24] width 7 height 8
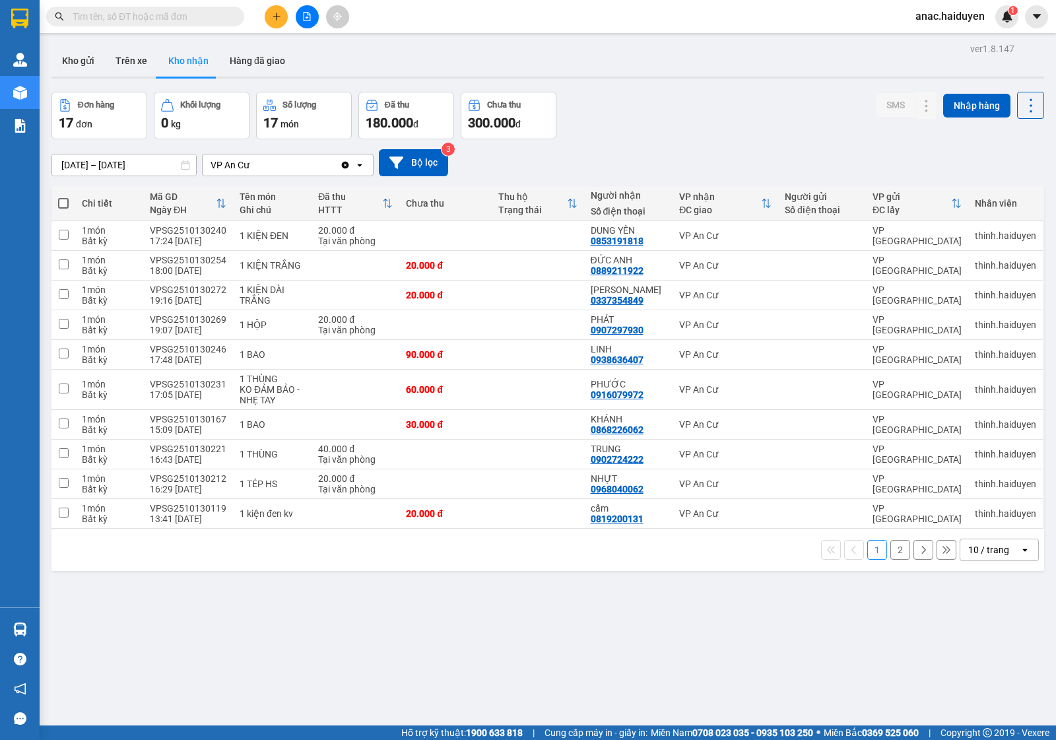
click at [891, 545] on button "2" at bounding box center [901, 550] width 20 height 20
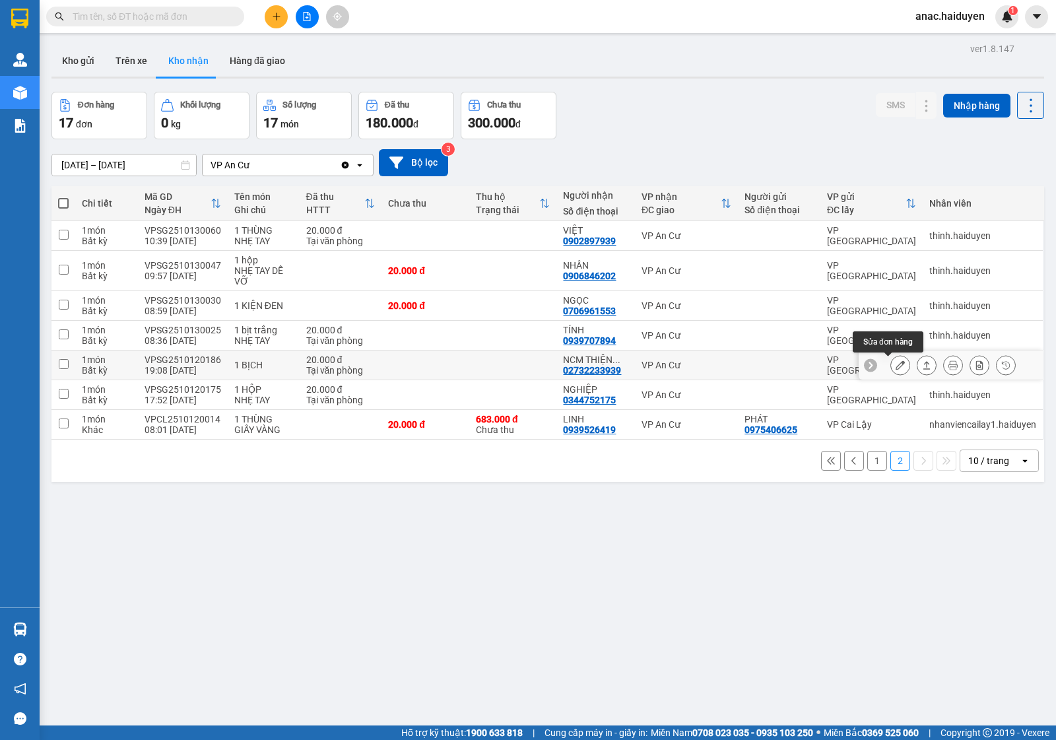
click at [896, 364] on icon at bounding box center [900, 365] width 9 height 9
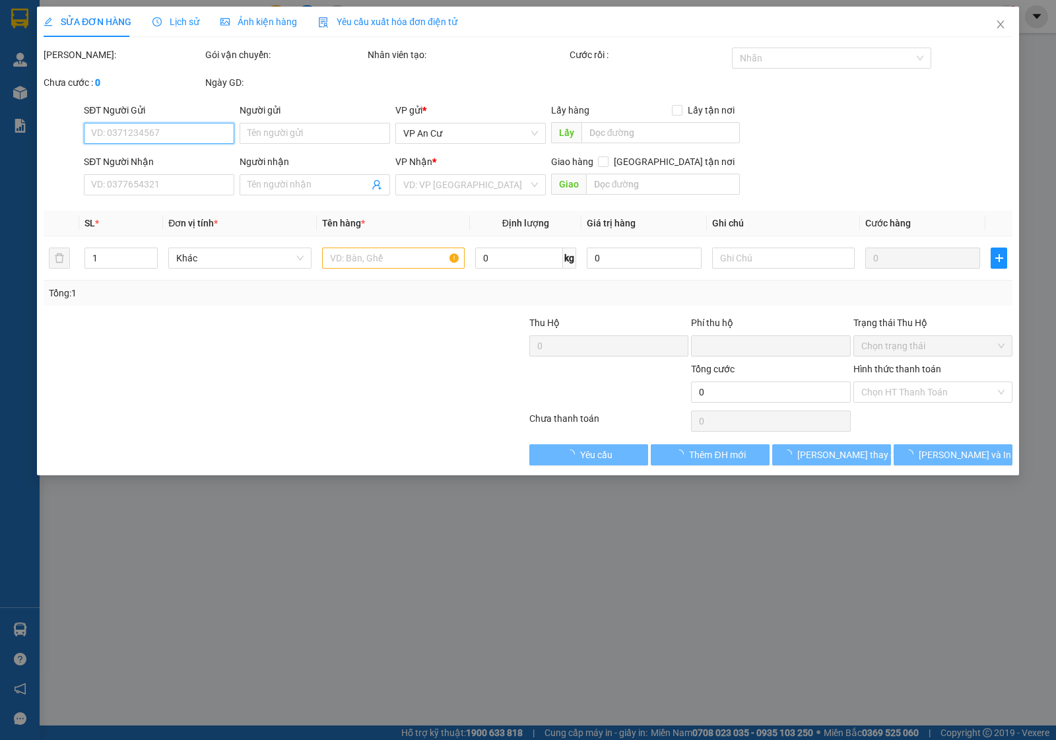
type input "02732233939"
type input "NCM THIỆN TRUNG"
type input "0"
type input "20.000"
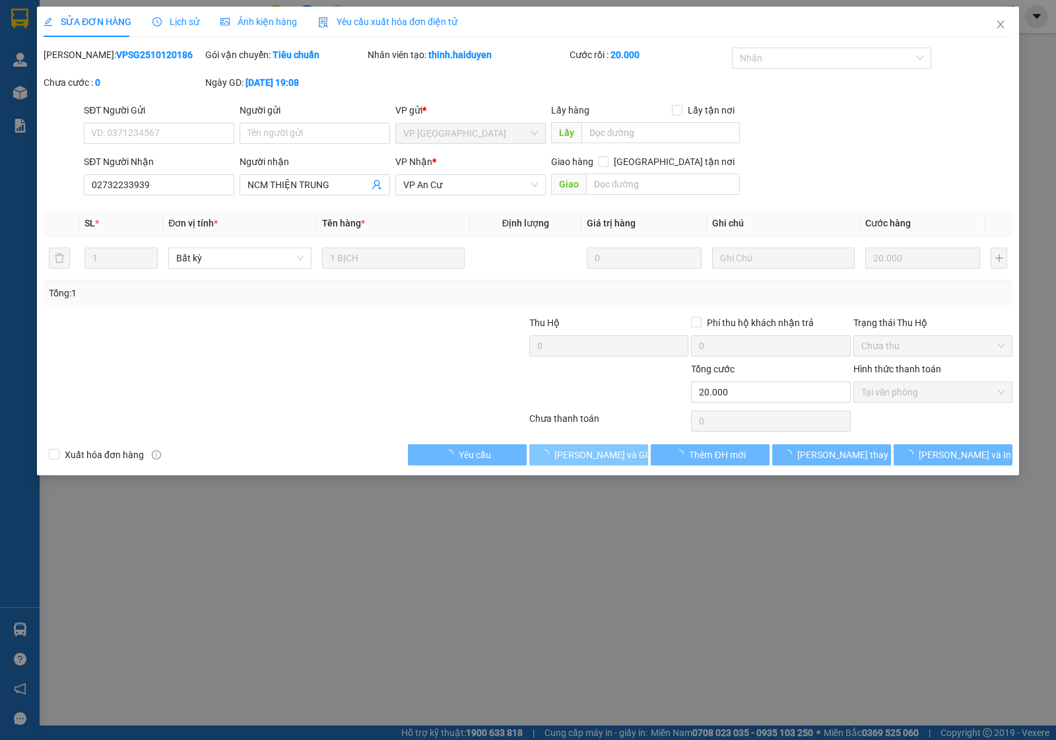
click at [563, 460] on span "[PERSON_NAME] và Giao hàng" at bounding box center [618, 455] width 127 height 15
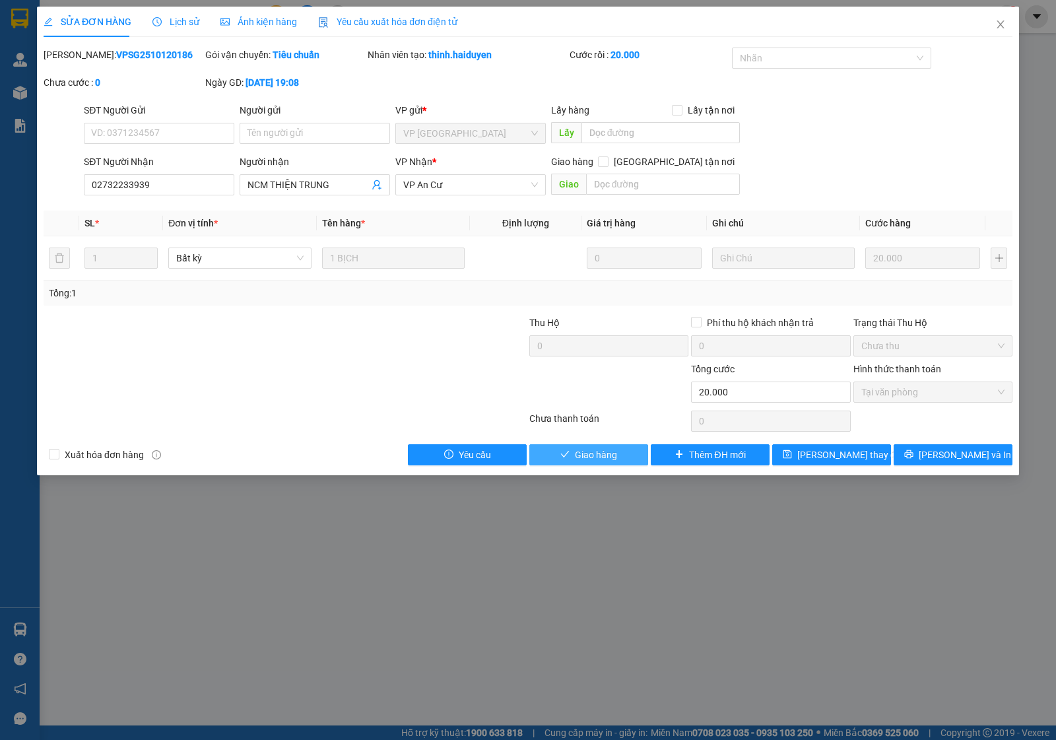
click at [609, 450] on span "Giao hàng" at bounding box center [596, 455] width 42 height 15
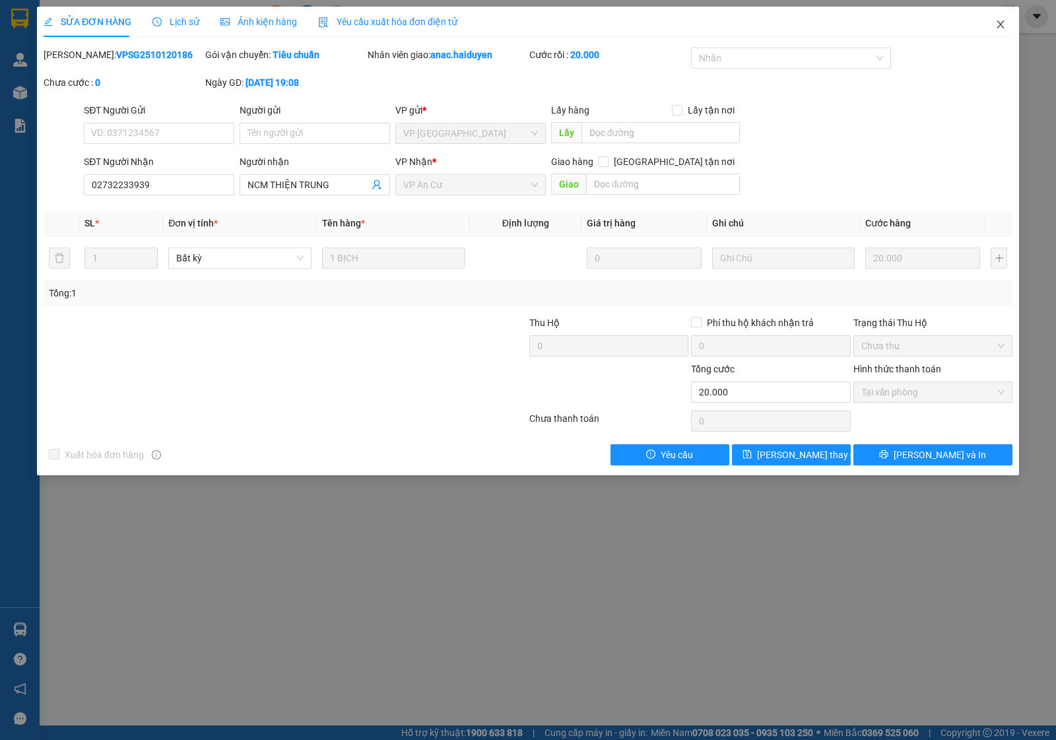
click at [1004, 24] on icon "close" at bounding box center [1001, 24] width 11 height 11
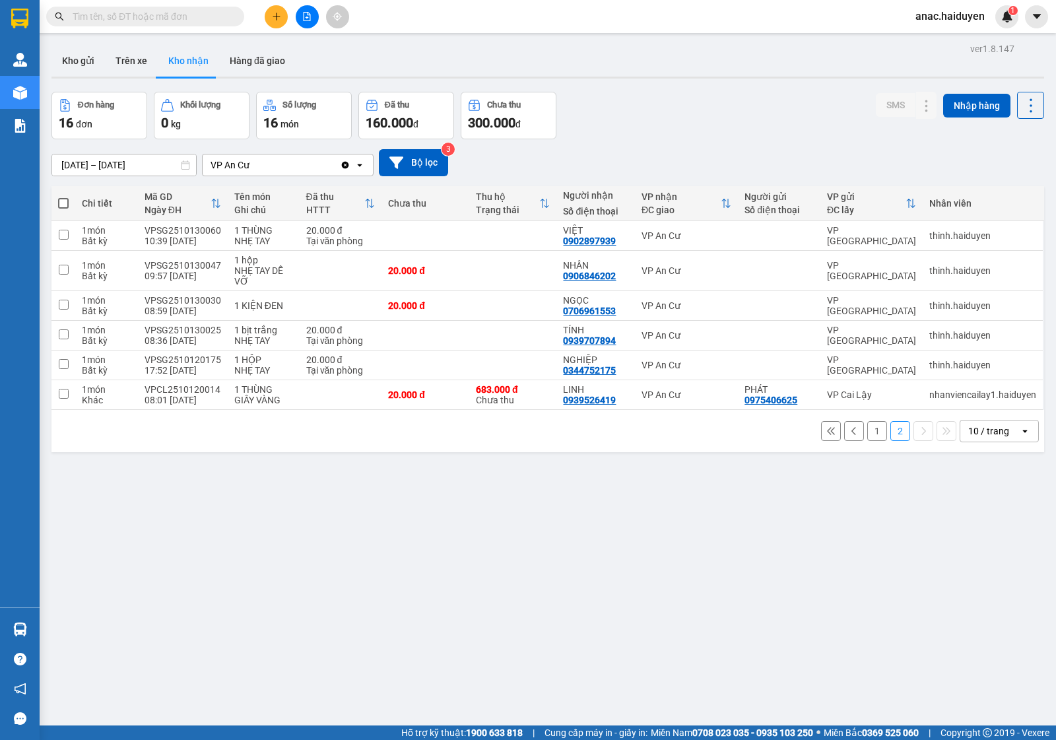
click at [868, 430] on button "1" at bounding box center [878, 431] width 20 height 20
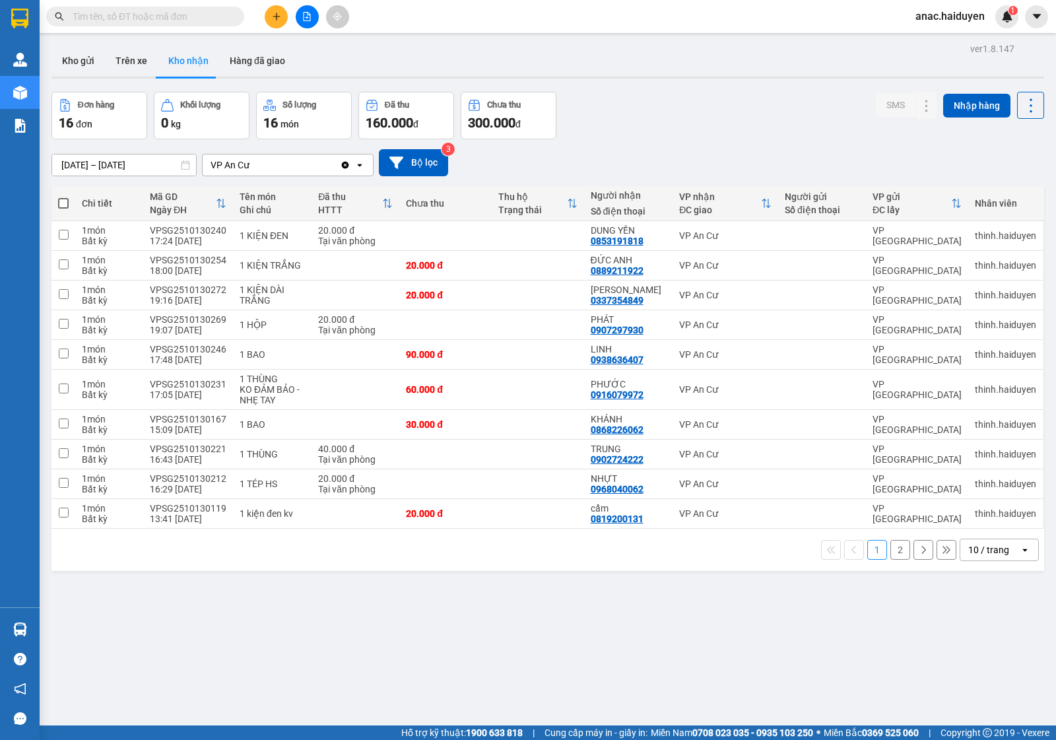
click at [891, 547] on button "2" at bounding box center [901, 550] width 20 height 20
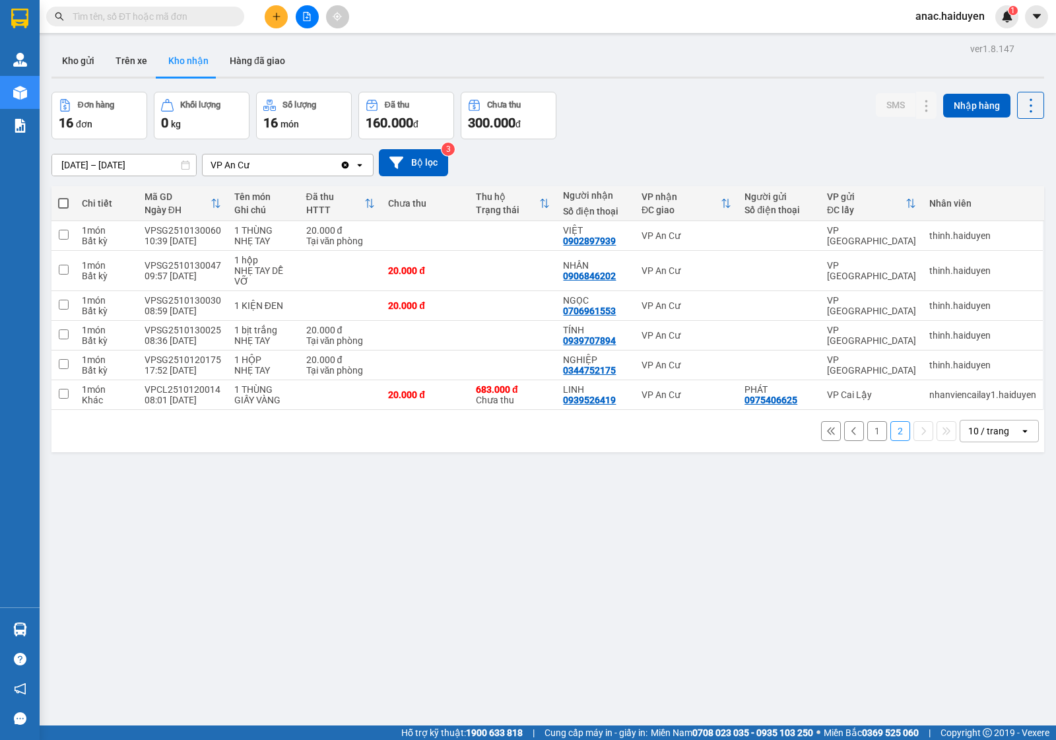
click at [275, 18] on icon "plus" at bounding box center [276, 16] width 9 height 9
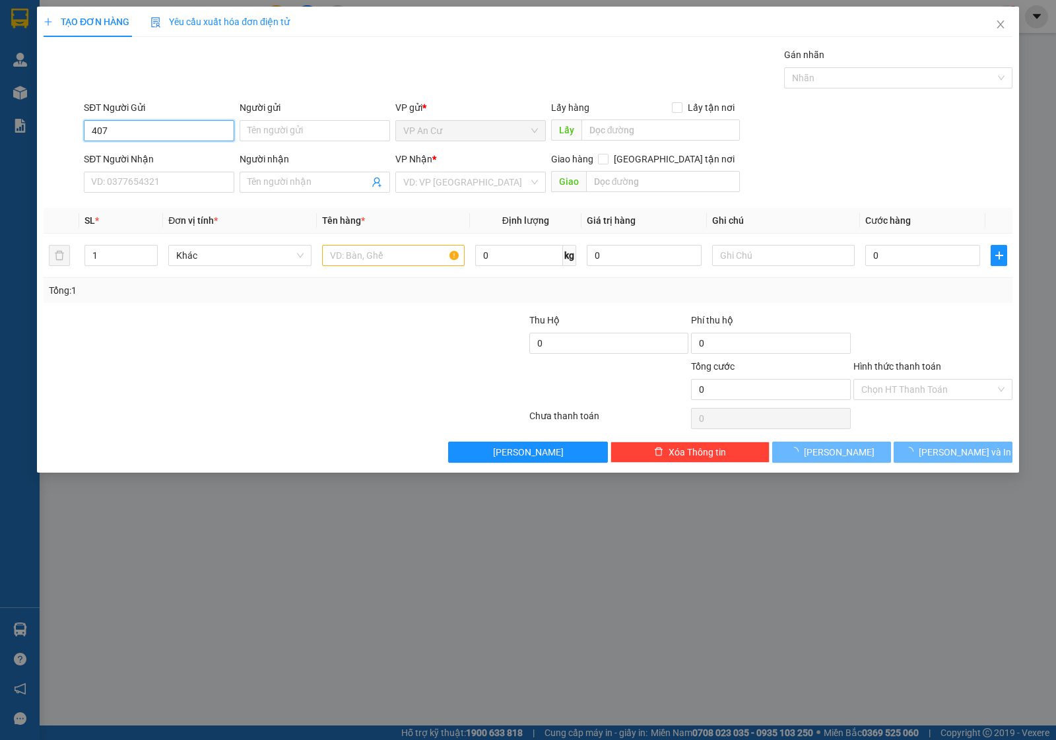
drag, startPoint x: 139, startPoint y: 131, endPoint x: 60, endPoint y: 142, distance: 80.0
click at [60, 142] on div "SĐT Người Gửi 407 407 Người gửi Tên người gửi VP gửi * VP An Cư Lấy hàng Lấy tậ…" at bounding box center [528, 123] width 972 height 46
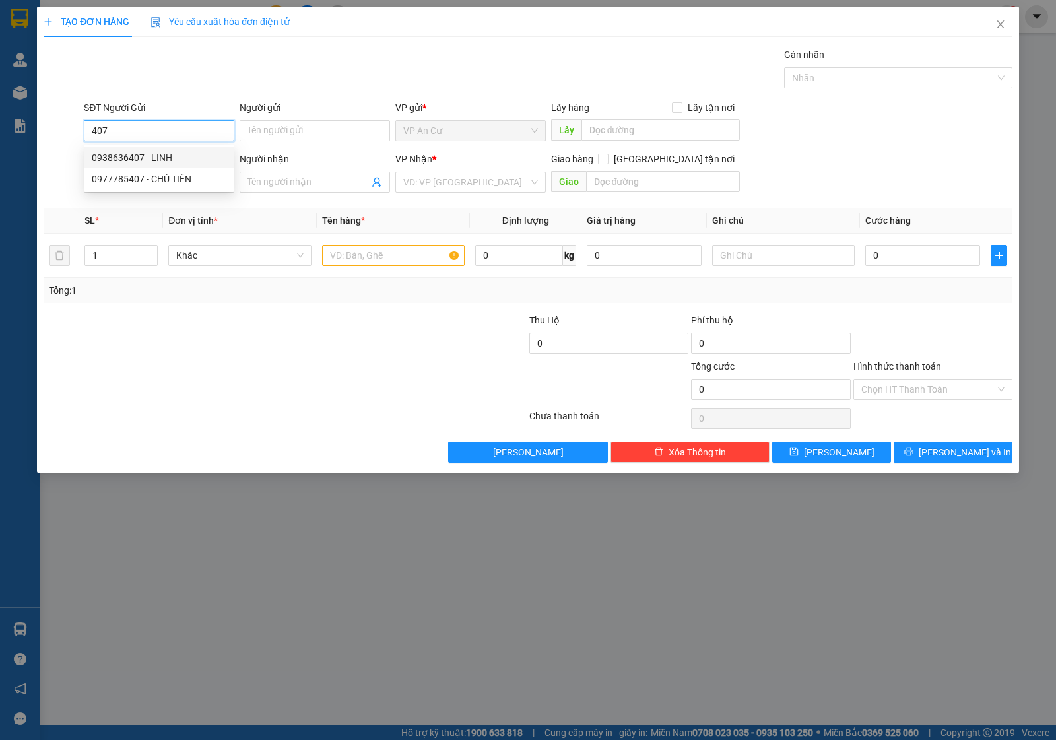
click at [172, 155] on div "0938636407 - LINH" at bounding box center [159, 158] width 135 height 15
type input "0938636407"
type input "LINH"
type input "0981004338"
type input "CÔNG"
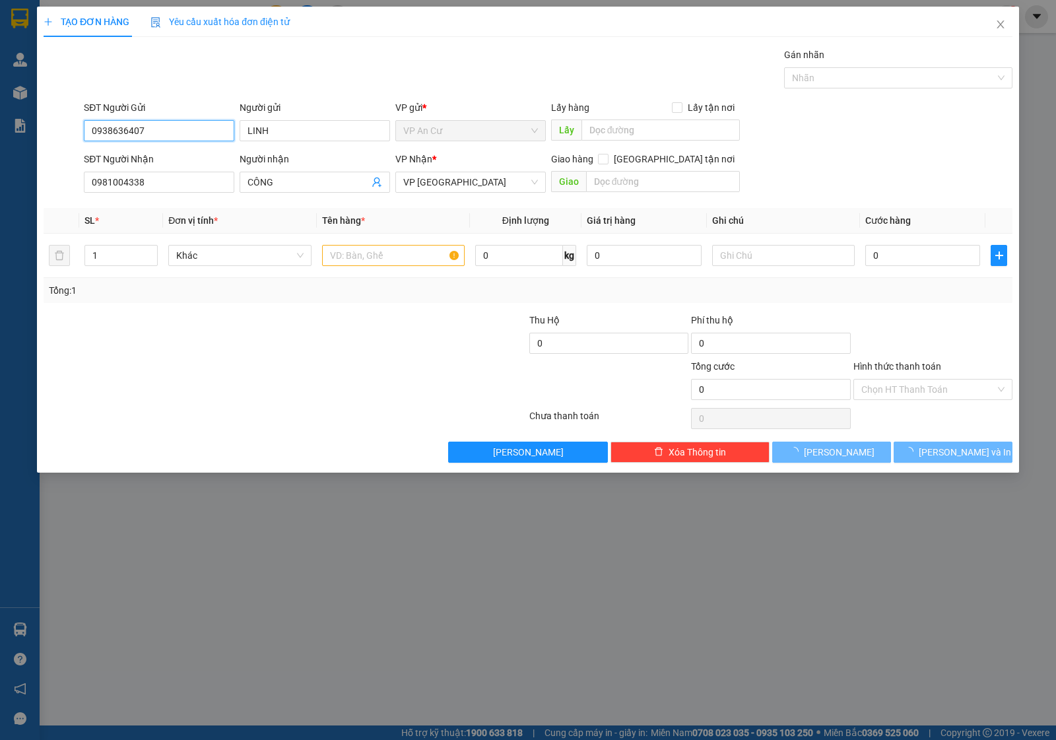
type input "40.000"
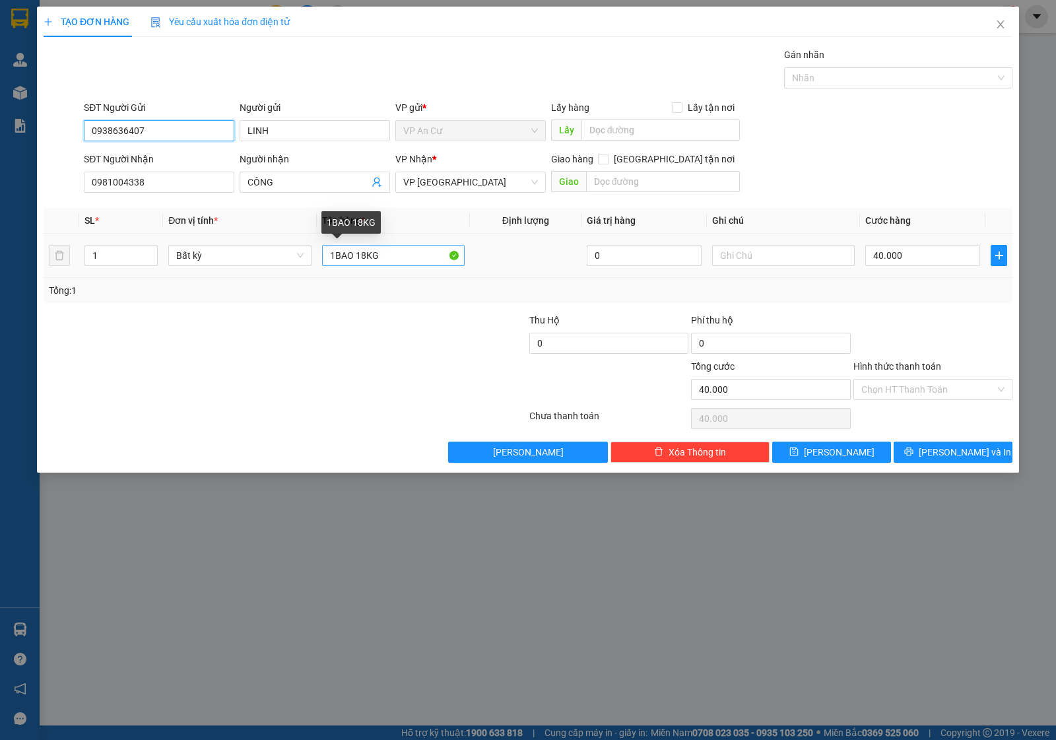
type input "0938636407"
drag, startPoint x: 392, startPoint y: 255, endPoint x: 285, endPoint y: 266, distance: 106.9
click at [285, 266] on tr "1 Bất kỳ 1BAO 18KG 0 40.000" at bounding box center [528, 256] width 969 height 44
type input "1 kiện trắng 18kg"
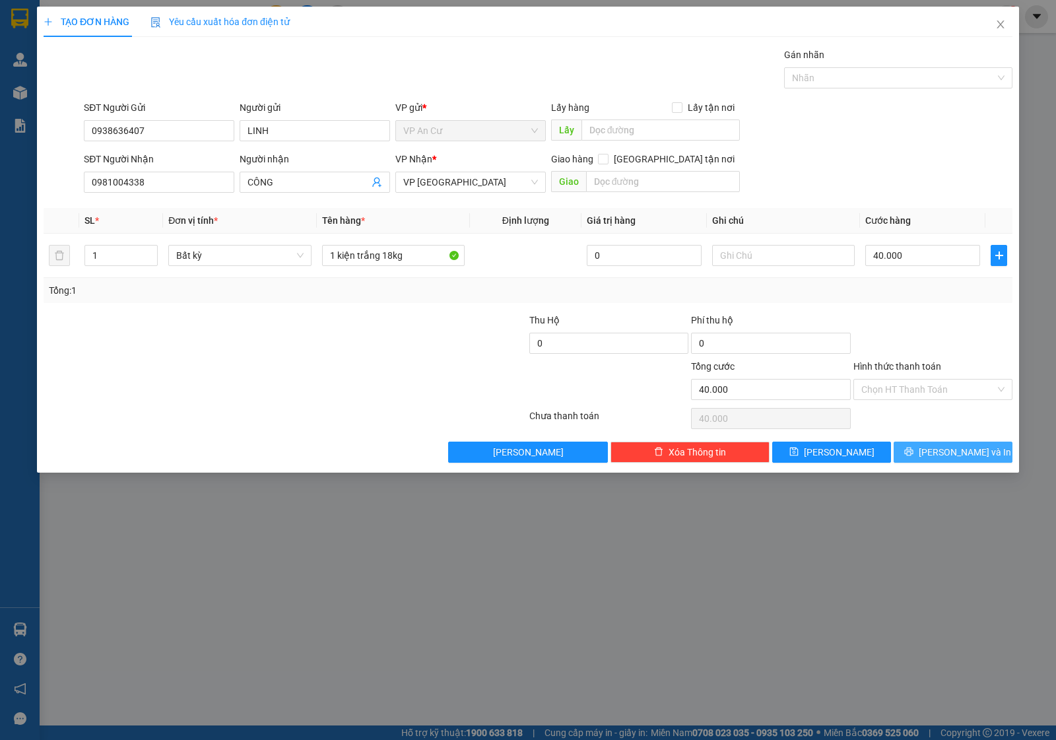
click at [913, 456] on icon "printer" at bounding box center [909, 452] width 9 height 9
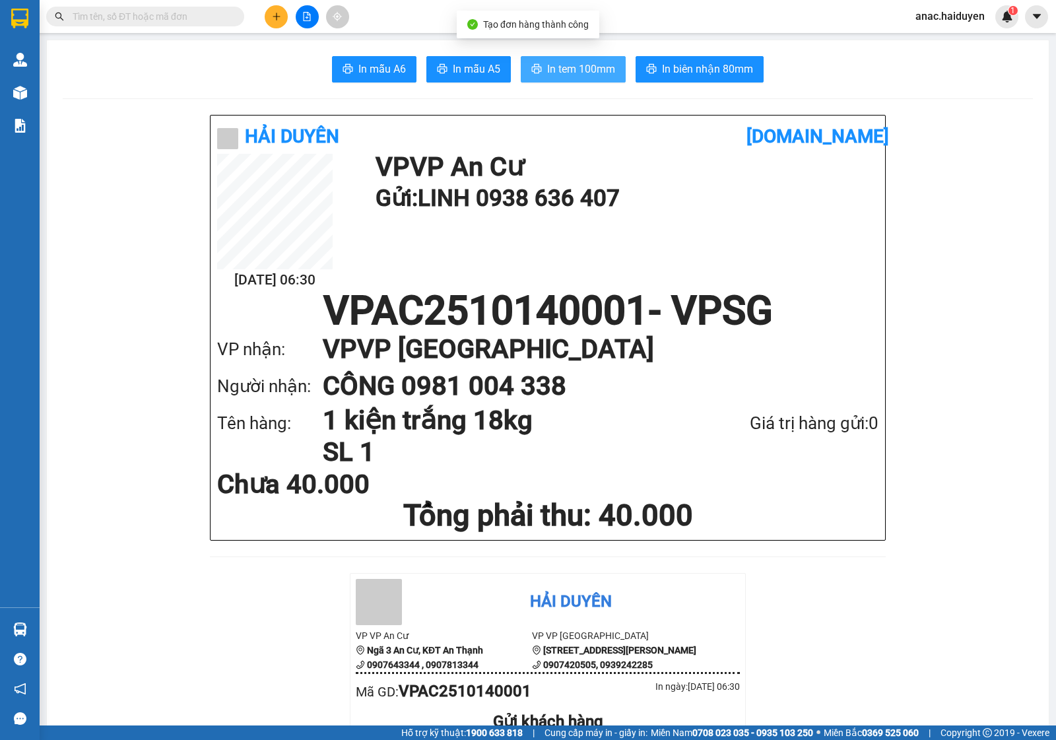
click at [578, 63] on span "In tem 100mm" at bounding box center [581, 69] width 68 height 17
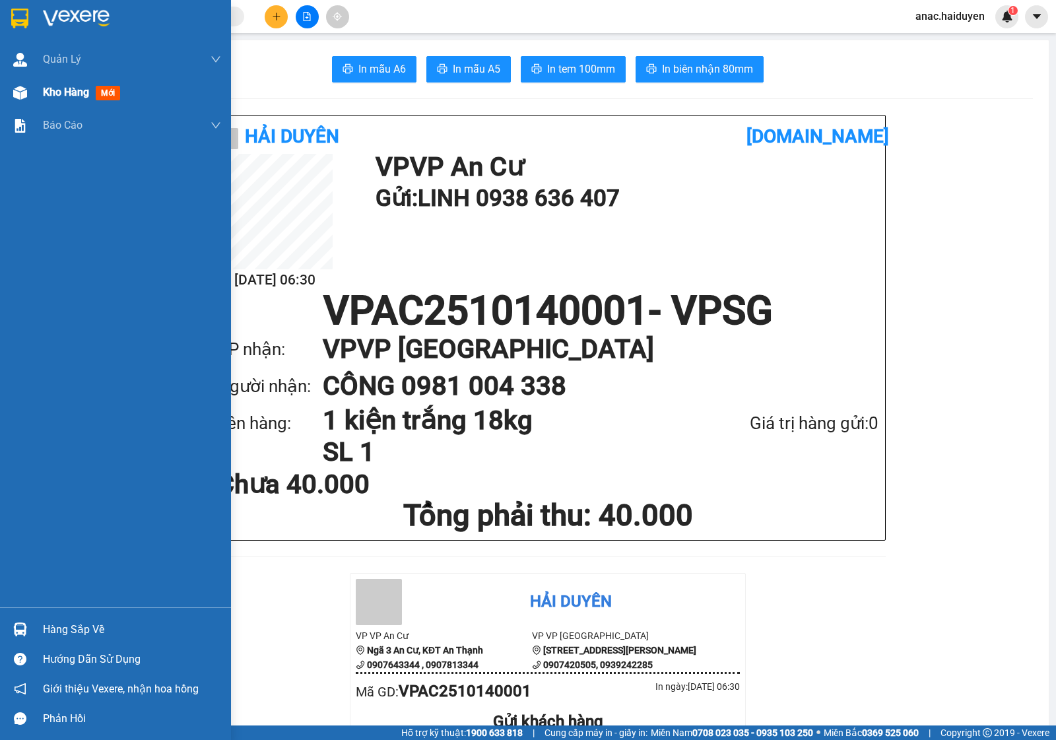
click at [48, 84] on div "Kho hàng mới" at bounding box center [84, 92] width 83 height 17
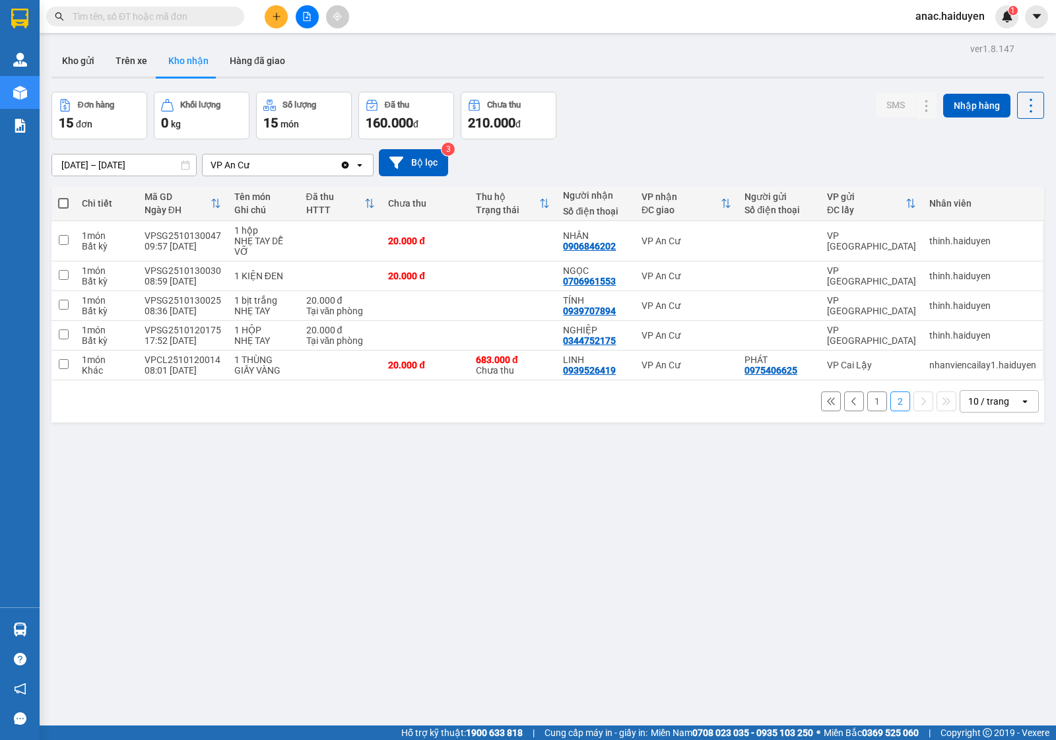
click at [868, 397] on button "1" at bounding box center [878, 402] width 20 height 20
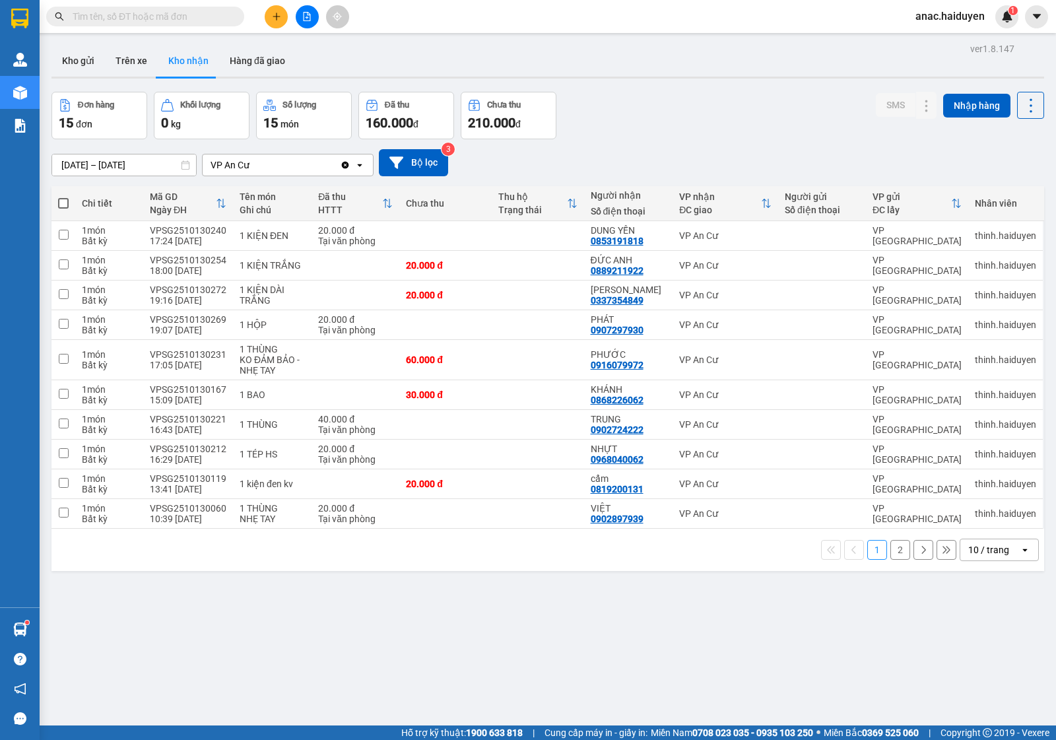
click at [957, 12] on span "anac.haiduyen" at bounding box center [950, 16] width 90 height 17
click at [943, 36] on span "Đăng xuất" at bounding box center [957, 41] width 61 height 15
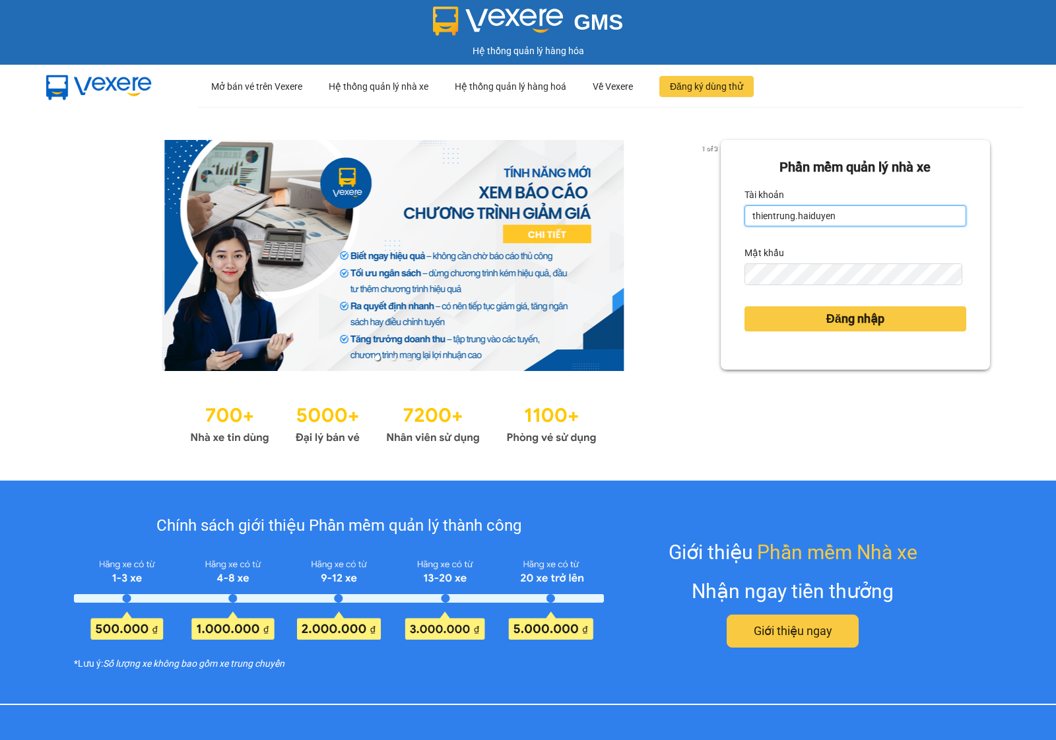
click at [756, 218] on input "thientrung.haiduyen" at bounding box center [856, 215] width 222 height 21
type input "trucly.haiduyen"
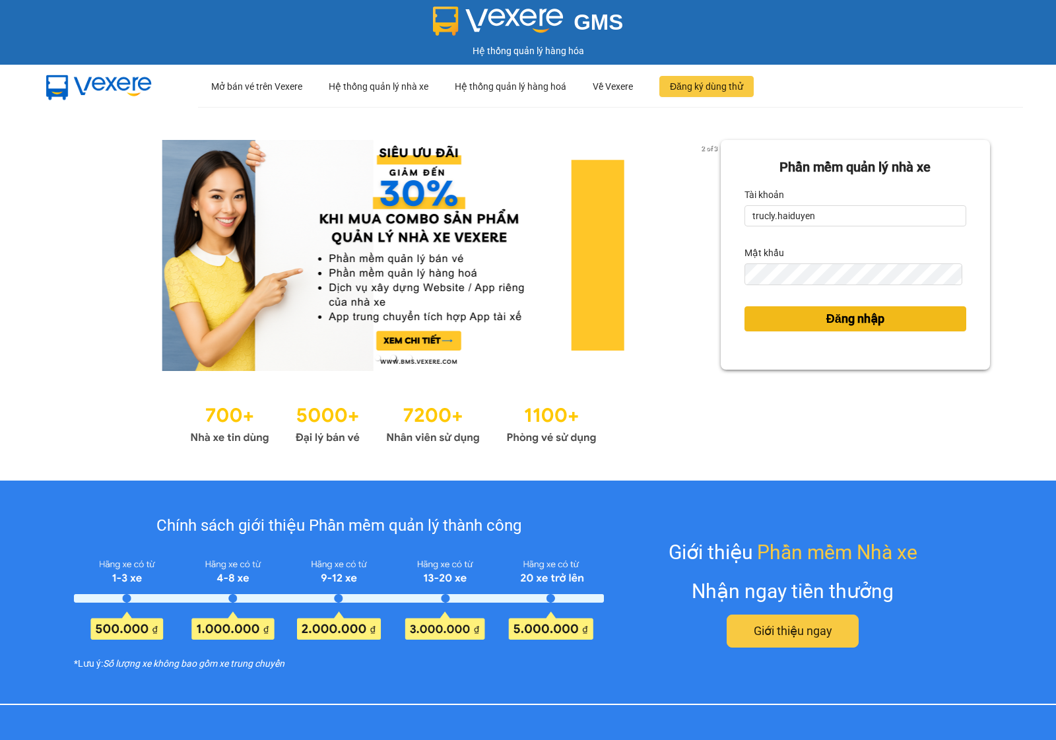
click at [833, 324] on span "Đăng nhập" at bounding box center [856, 319] width 58 height 18
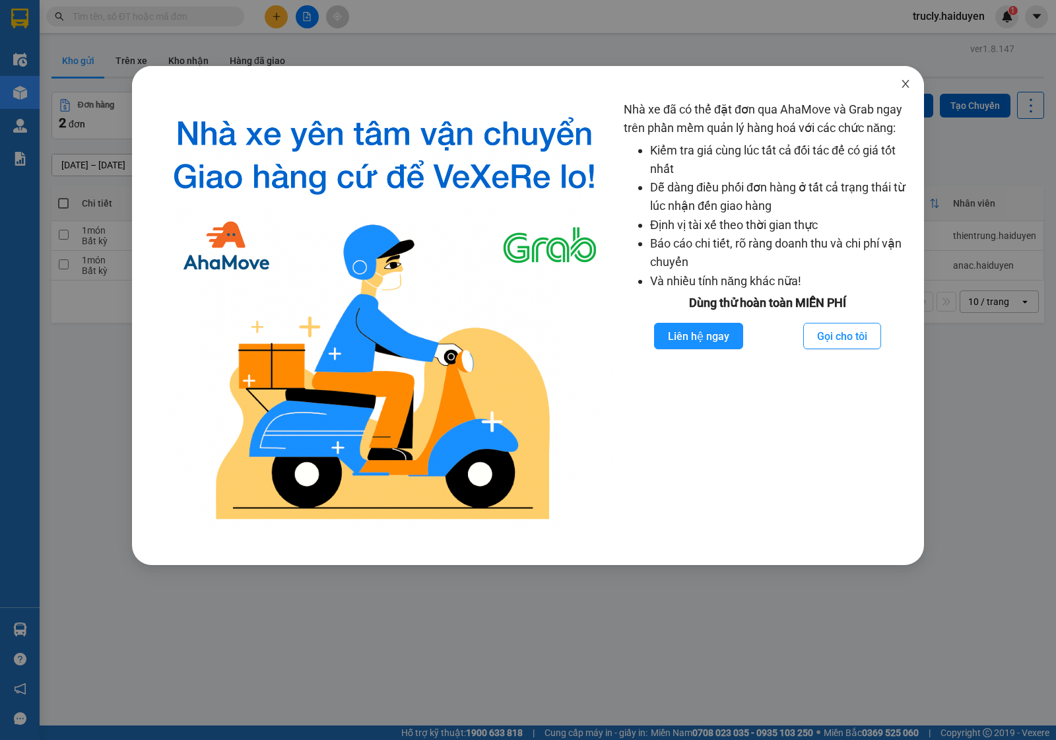
click at [907, 83] on icon "close" at bounding box center [905, 84] width 7 height 8
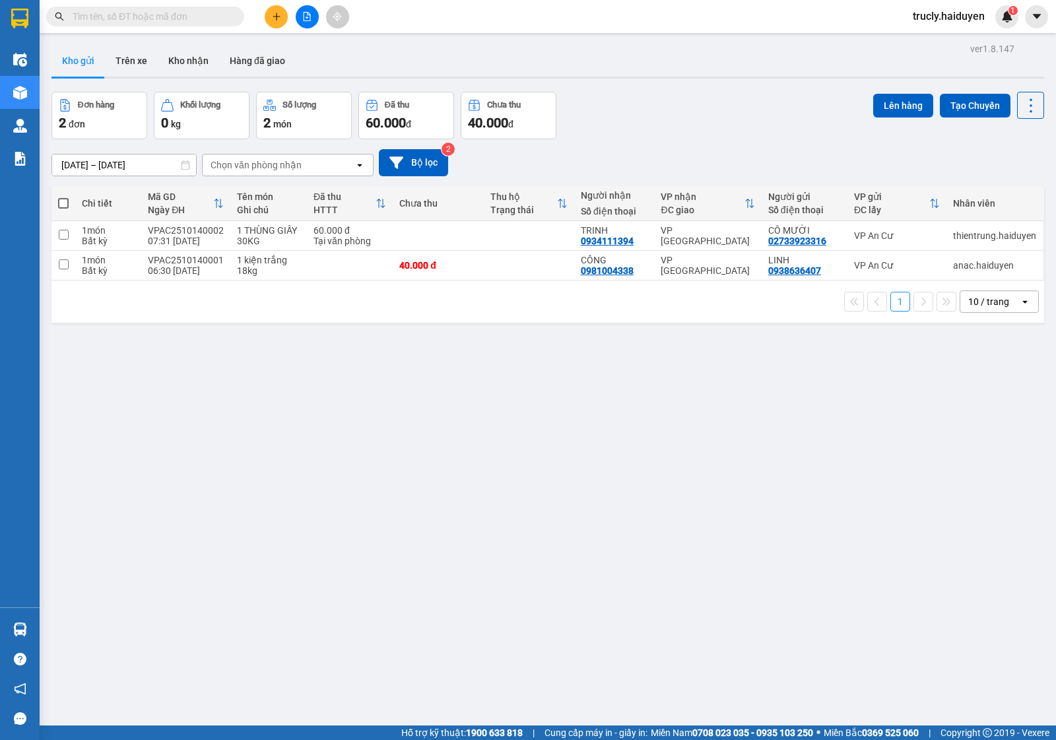
click at [141, 24] on span at bounding box center [145, 17] width 198 height 20
click at [208, 12] on input "text" at bounding box center [151, 16] width 156 height 15
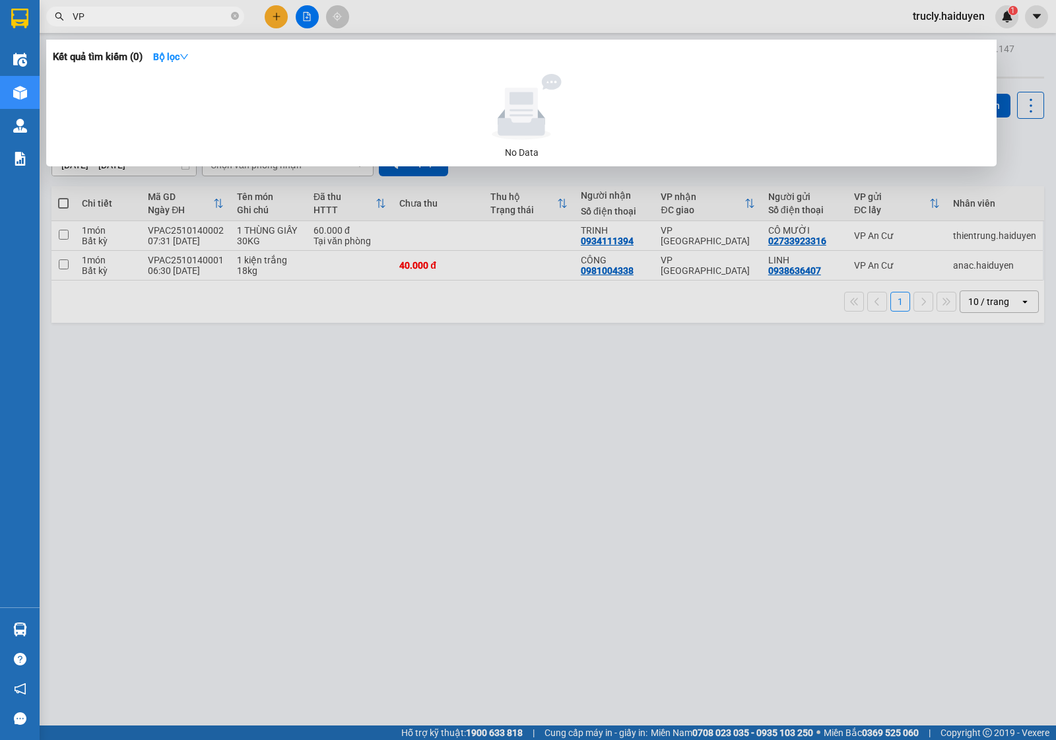
type input "V"
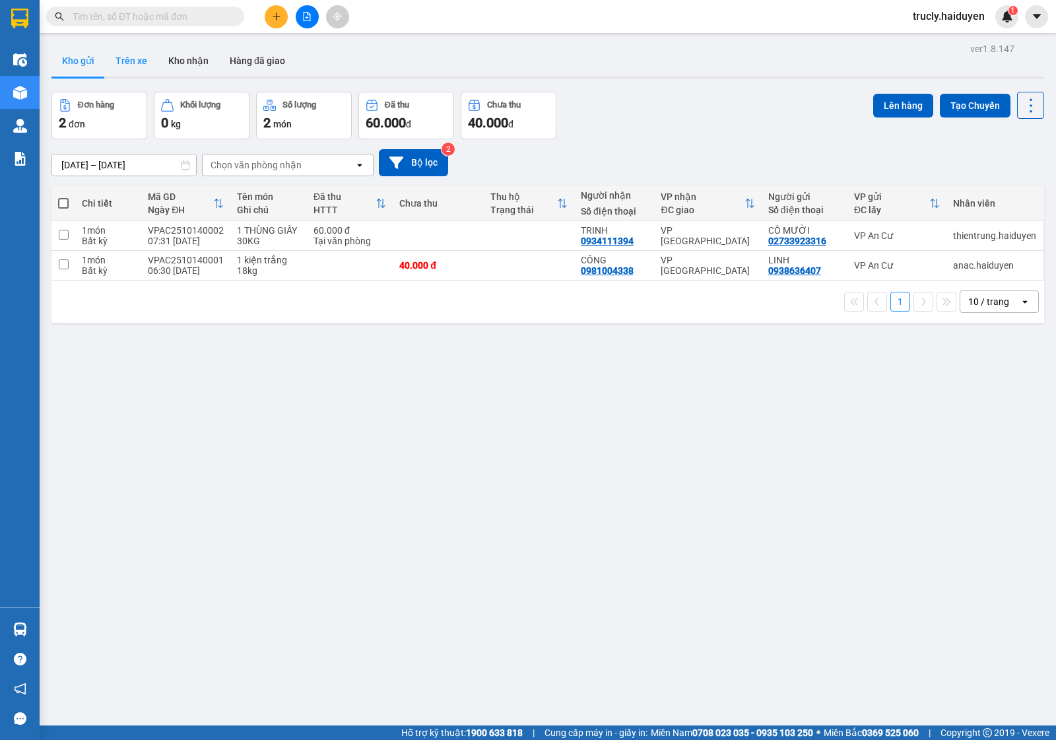
click at [130, 56] on button "Trên xe" at bounding box center [131, 61] width 53 height 32
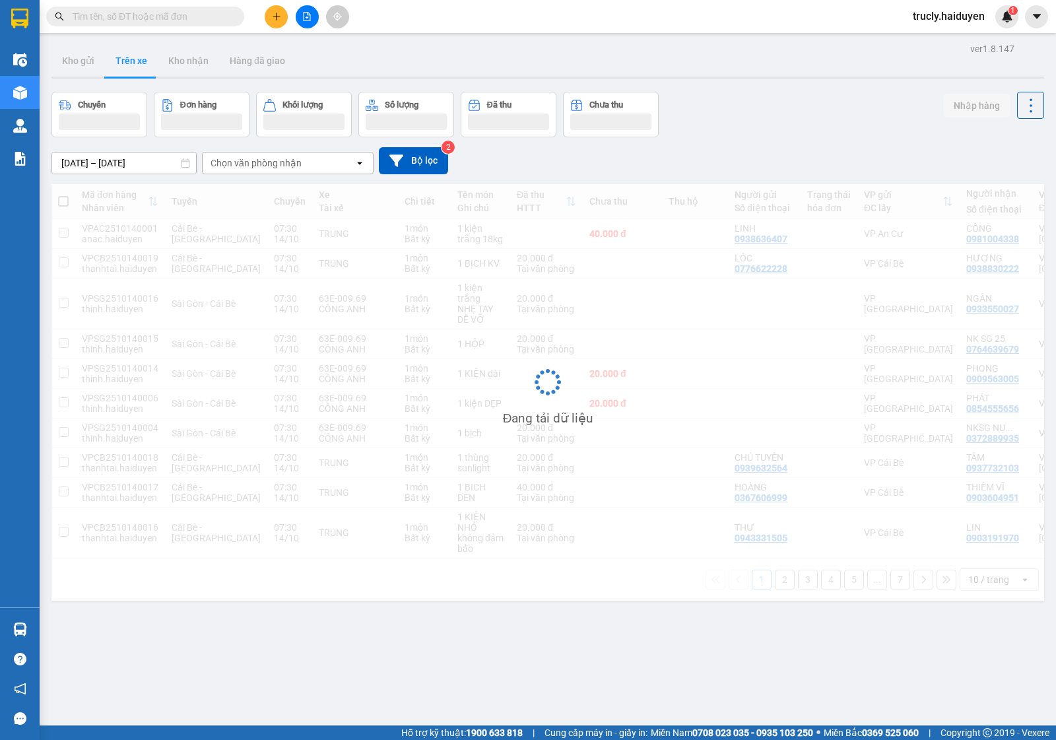
click at [73, 167] on input "[DATE] – [DATE]" at bounding box center [124, 163] width 144 height 21
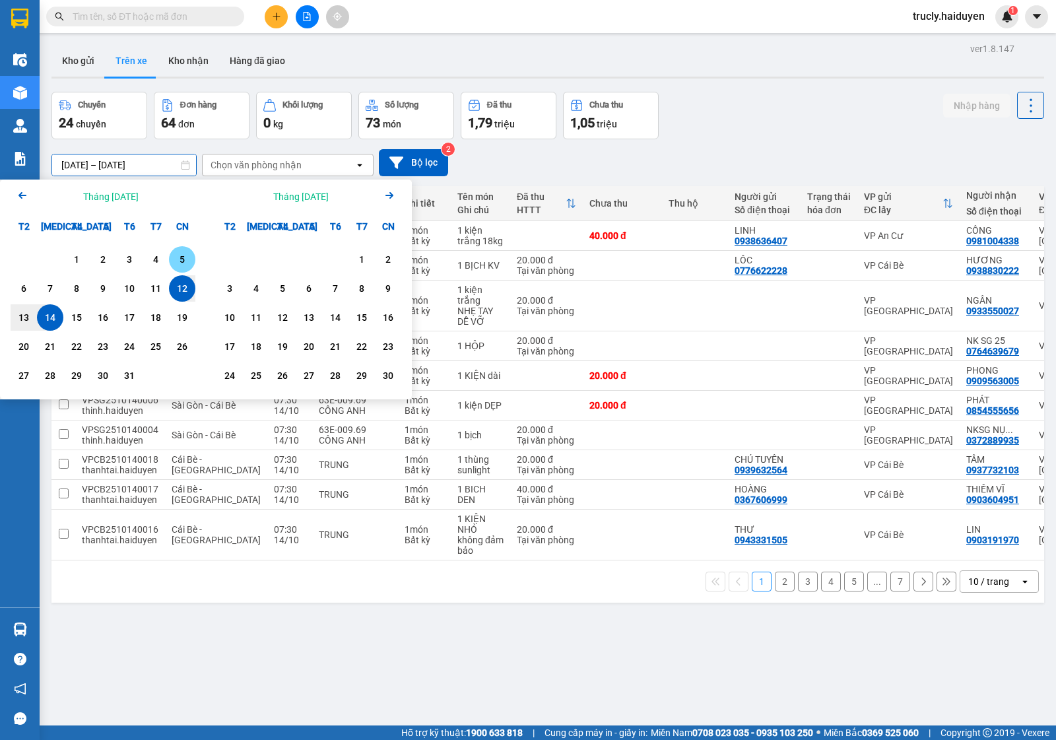
click at [182, 259] on div "5" at bounding box center [182, 260] width 18 height 16
click at [57, 311] on div "14" at bounding box center [50, 318] width 18 height 16
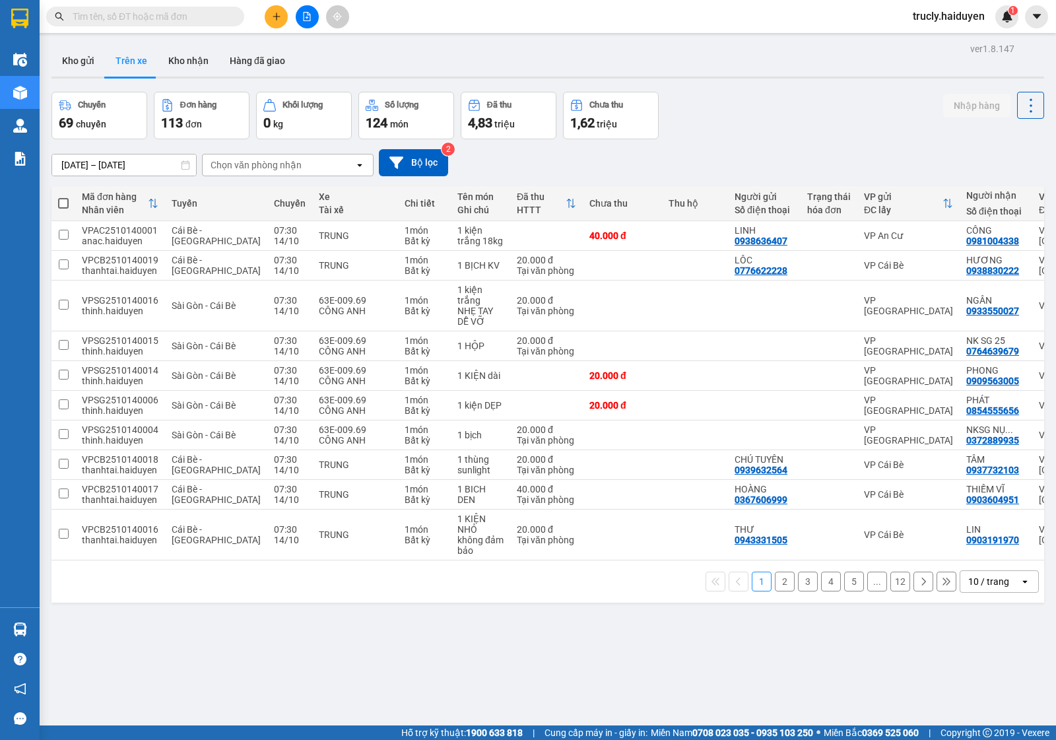
click at [239, 166] on div "Chọn văn phòng nhận" at bounding box center [256, 164] width 91 height 13
click at [232, 262] on span "VP An Cư" at bounding box center [233, 264] width 43 height 13
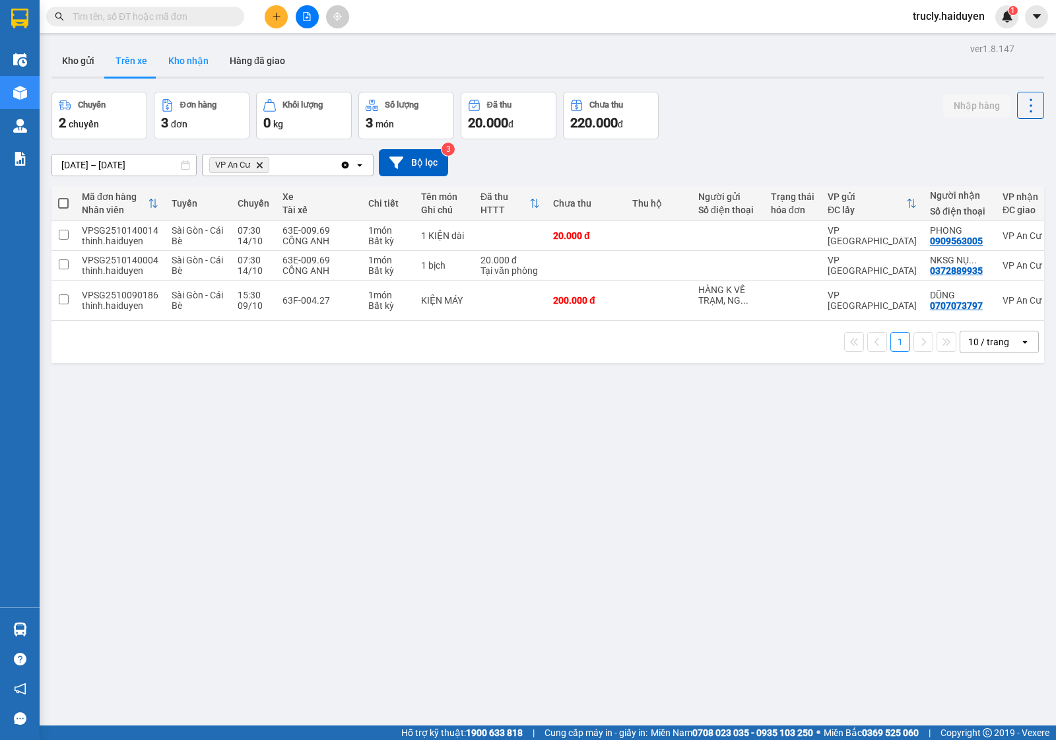
click at [170, 57] on button "Kho nhận" at bounding box center [188, 61] width 61 height 32
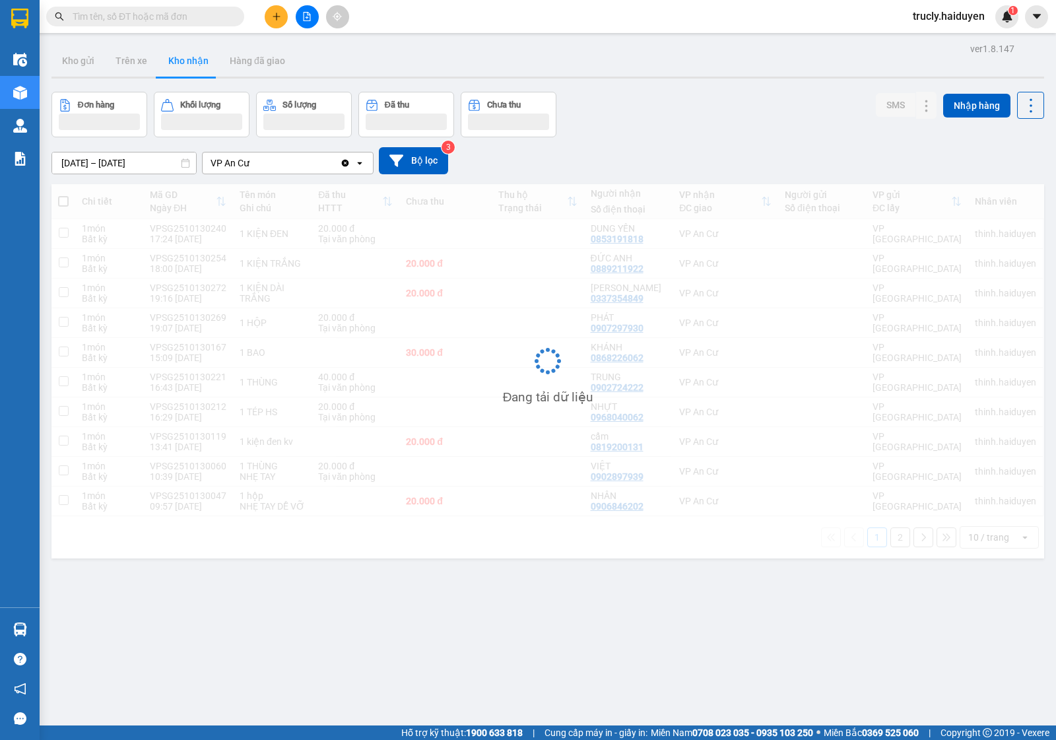
click at [81, 156] on input "[DATE] – [DATE]" at bounding box center [124, 163] width 144 height 21
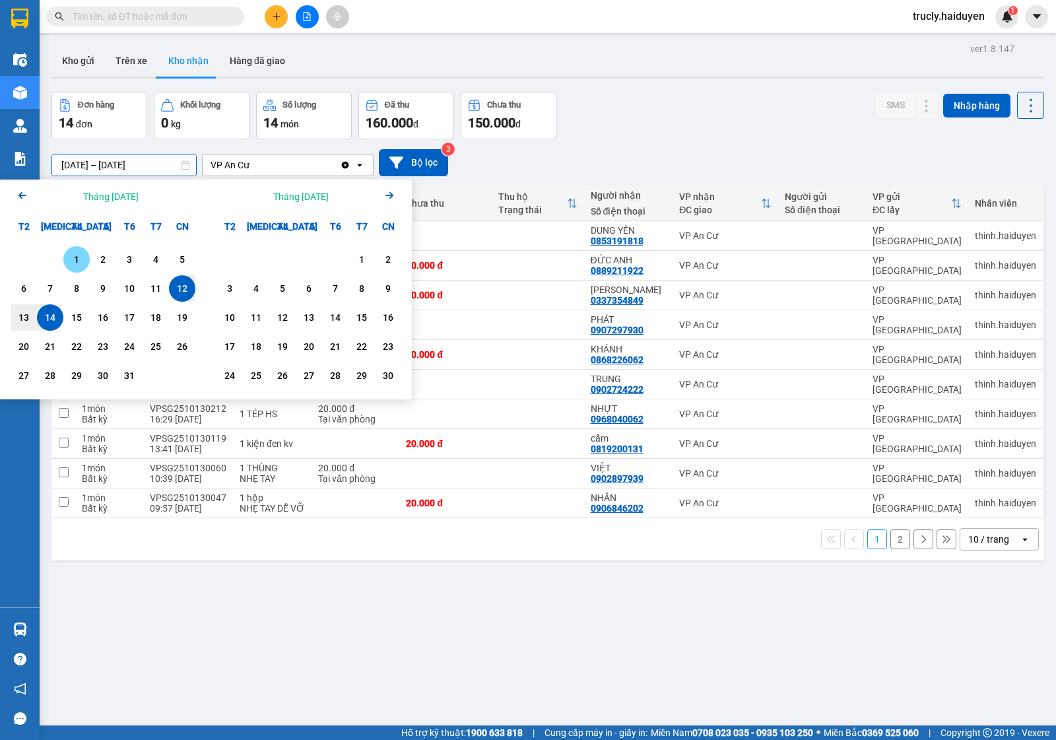
drag, startPoint x: 81, startPoint y: 261, endPoint x: 67, endPoint y: 275, distance: 20.5
click at [81, 261] on div "1" at bounding box center [76, 260] width 18 height 16
click at [45, 318] on div "14" at bounding box center [50, 318] width 18 height 16
type input "01/10/2025 – 14/10/2025"
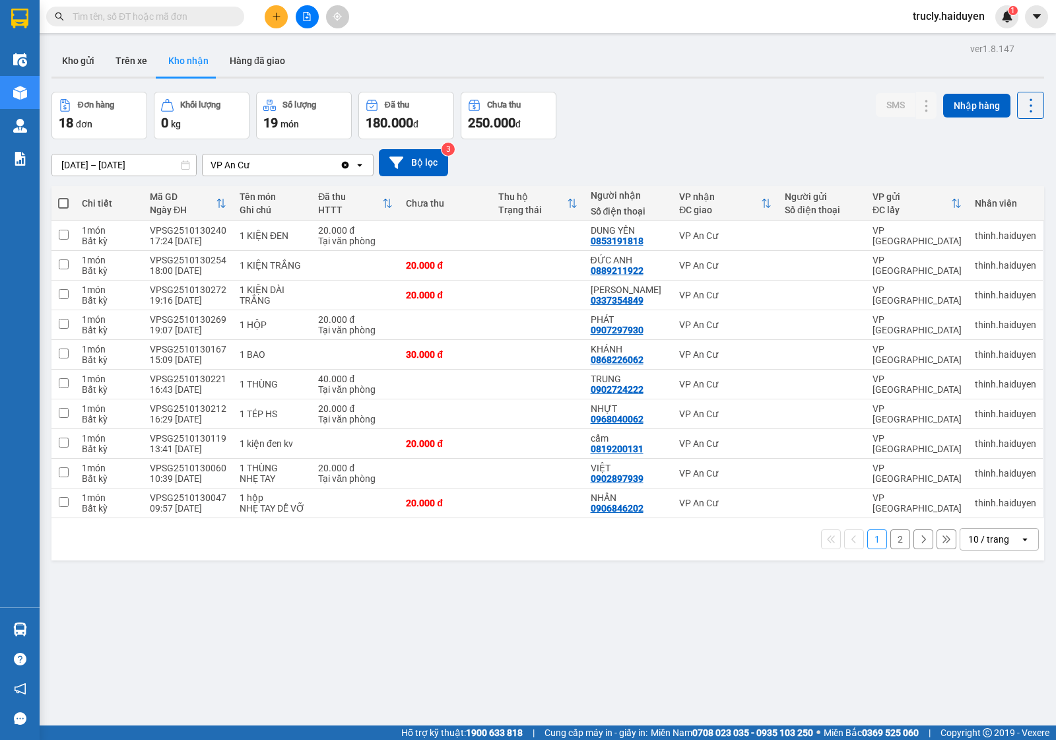
click at [788, 103] on div "Đơn hàng 18 đơn Khối lượng 0 kg Số lượng 19 món Đã thu 180.000 đ Chưa thu 250.0…" at bounding box center [548, 116] width 993 height 48
click at [891, 543] on button "2" at bounding box center [901, 540] width 20 height 20
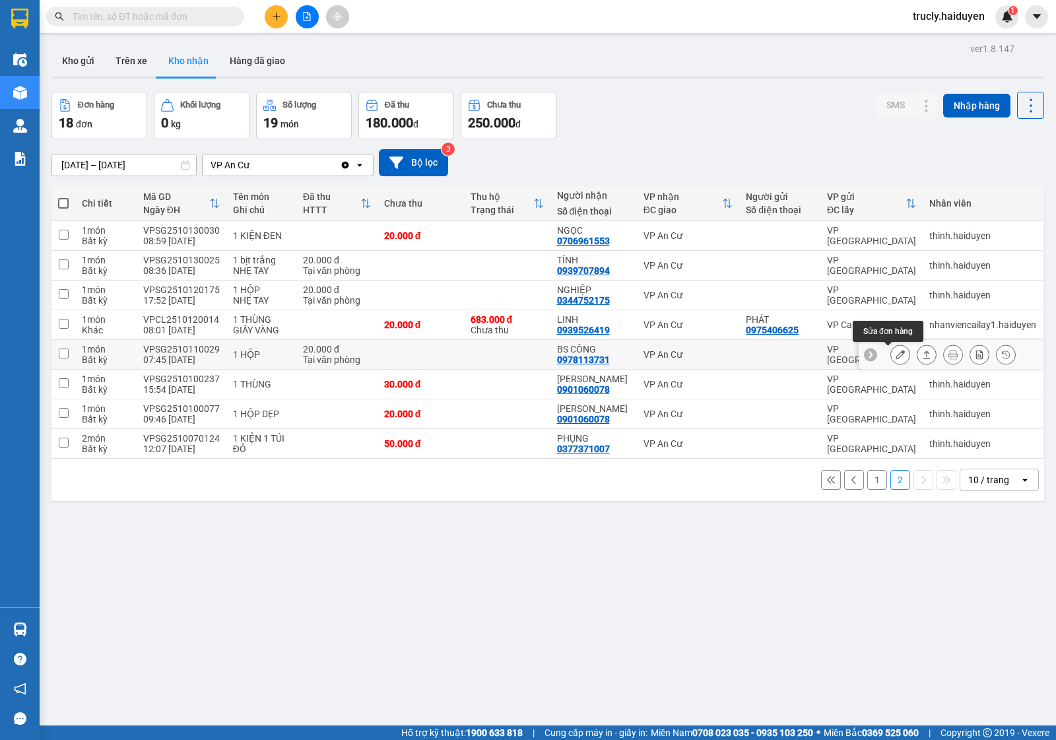
click at [896, 352] on icon at bounding box center [900, 354] width 9 height 9
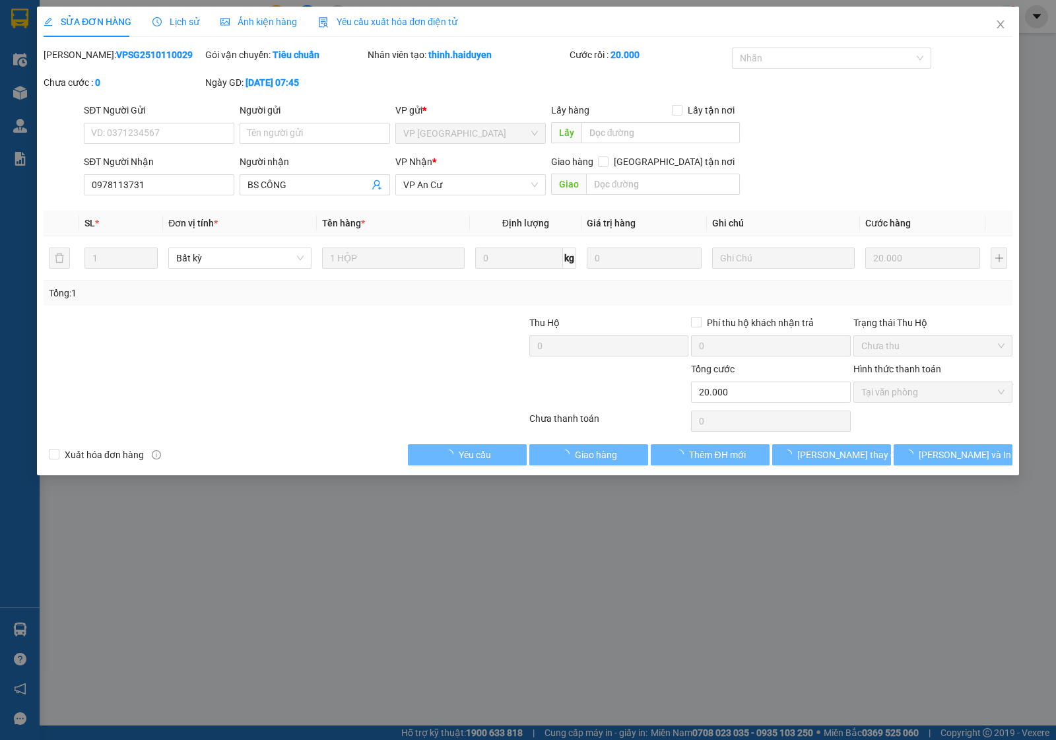
type input "0978113731"
type input "BS CÔNG"
type input "0"
type input "20.000"
click at [596, 452] on span "Giao hàng" at bounding box center [596, 455] width 42 height 15
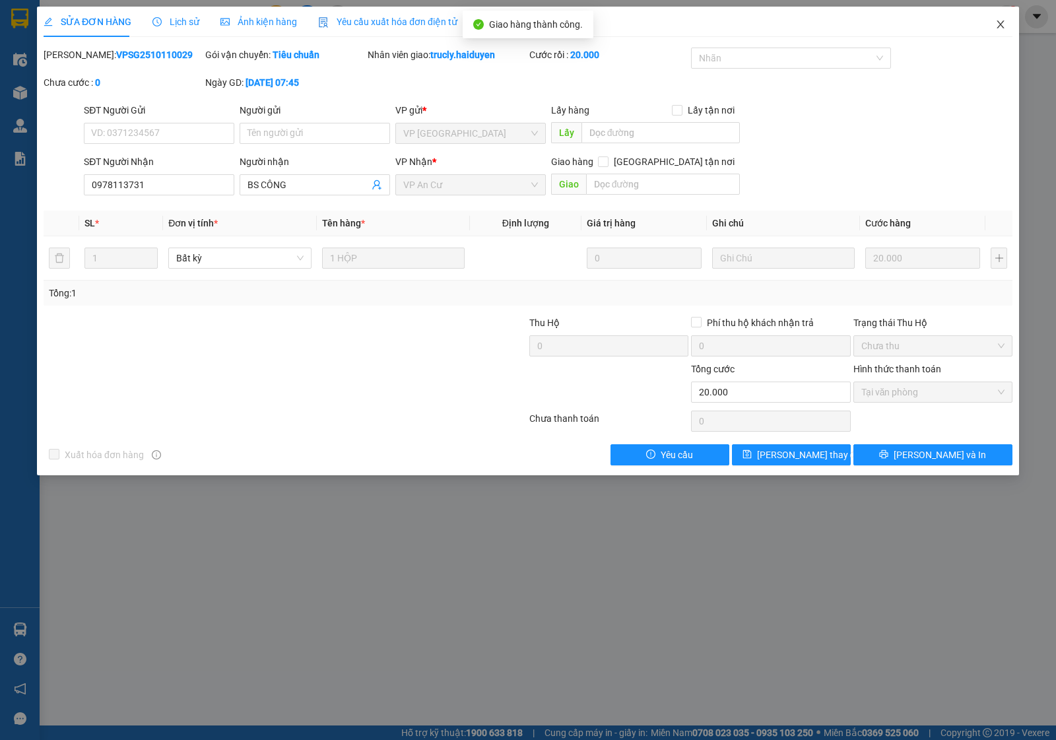
click at [1002, 22] on icon "close" at bounding box center [1000, 24] width 7 height 8
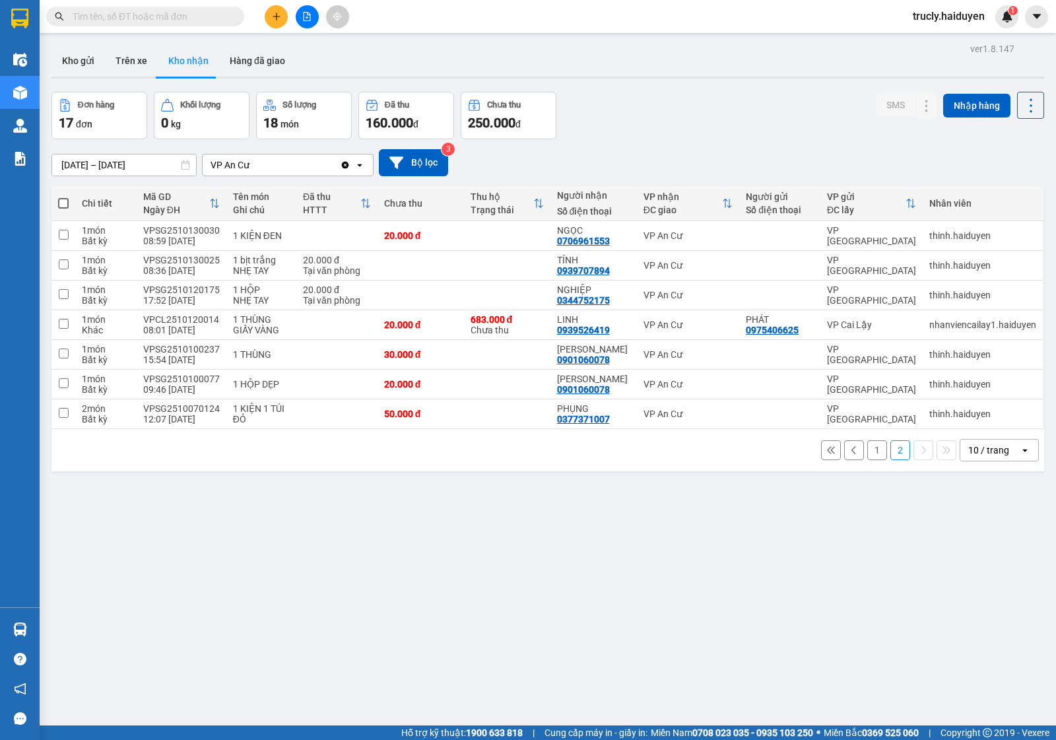
click at [868, 450] on button "1" at bounding box center [878, 450] width 20 height 20
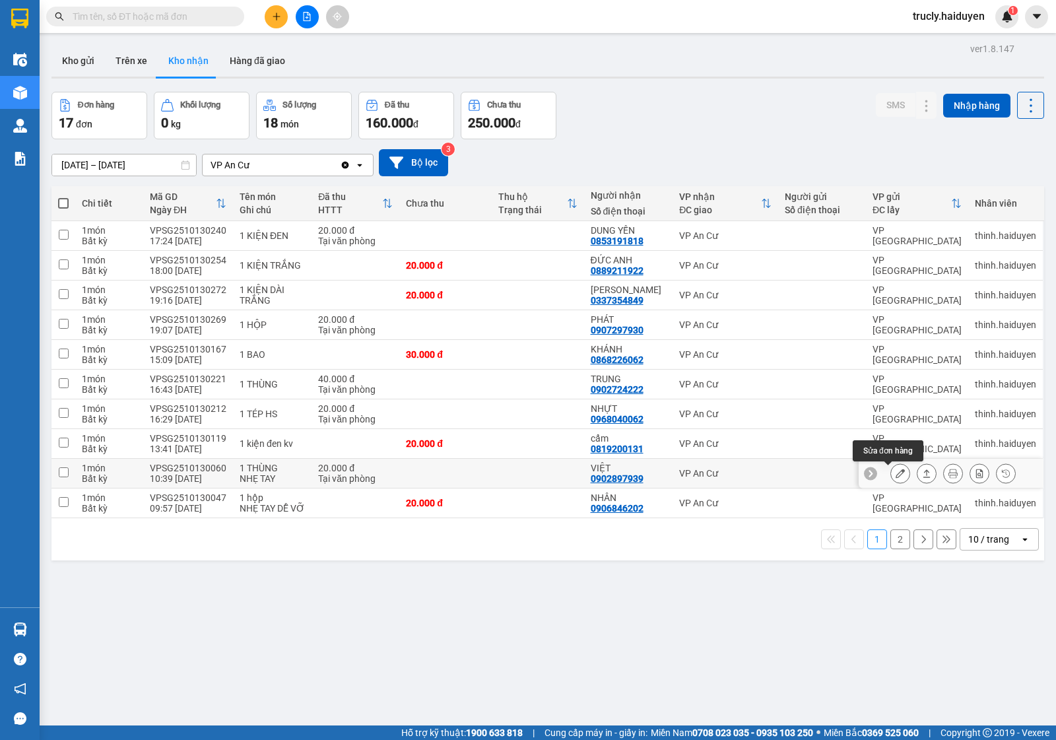
click at [896, 473] on icon at bounding box center [900, 473] width 9 height 9
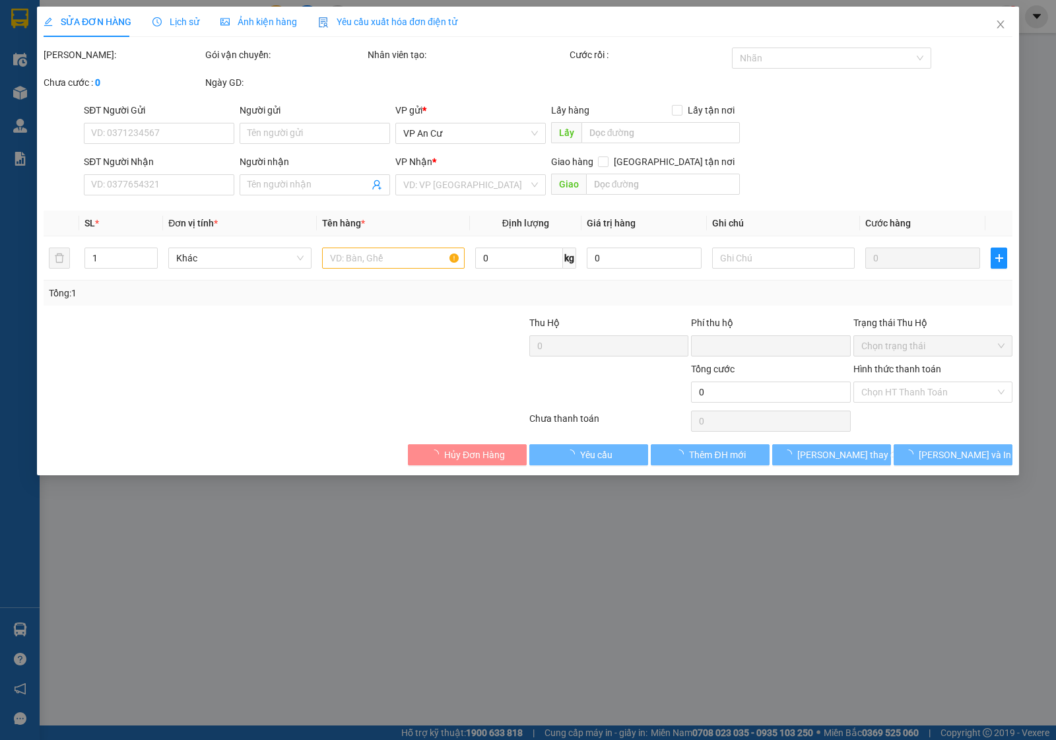
type input "0902897939"
type input "VIỆT"
type input "0"
type input "20.000"
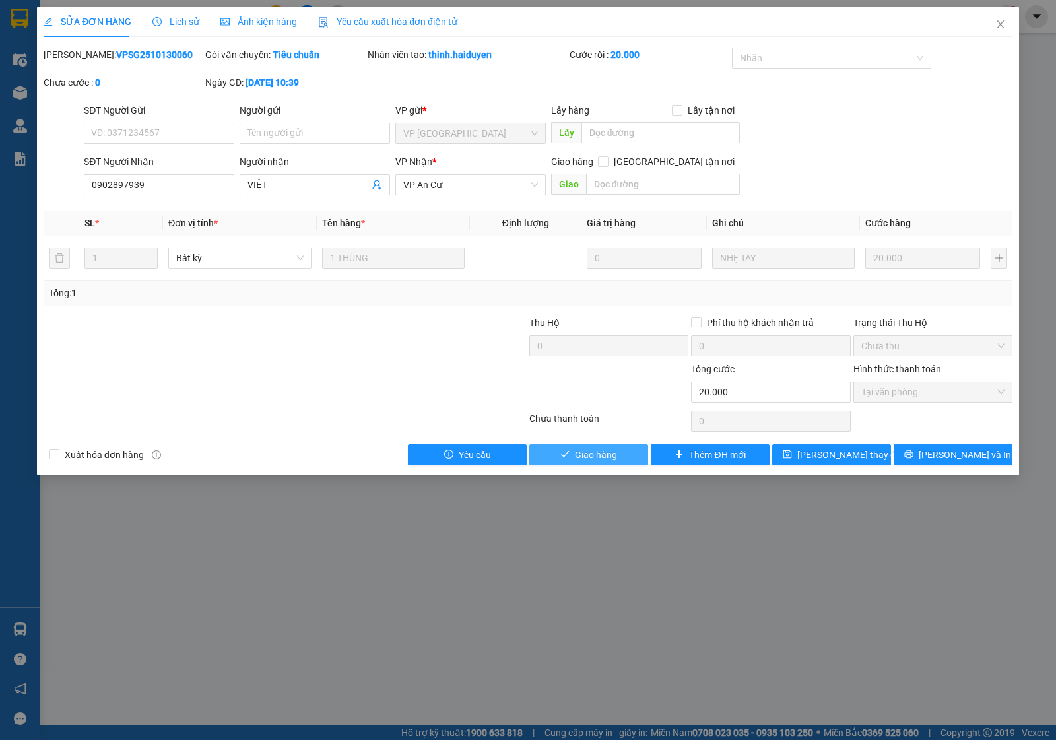
click at [625, 453] on button "Giao hàng" at bounding box center [589, 454] width 119 height 21
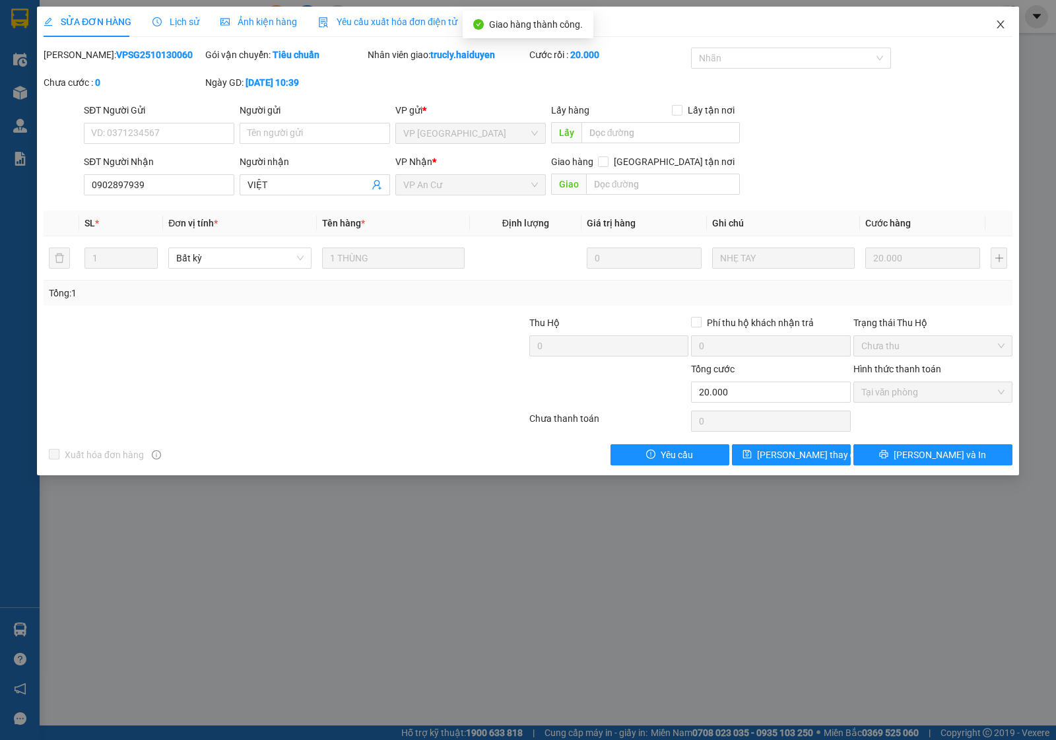
click at [994, 27] on span "Close" at bounding box center [1000, 25] width 37 height 37
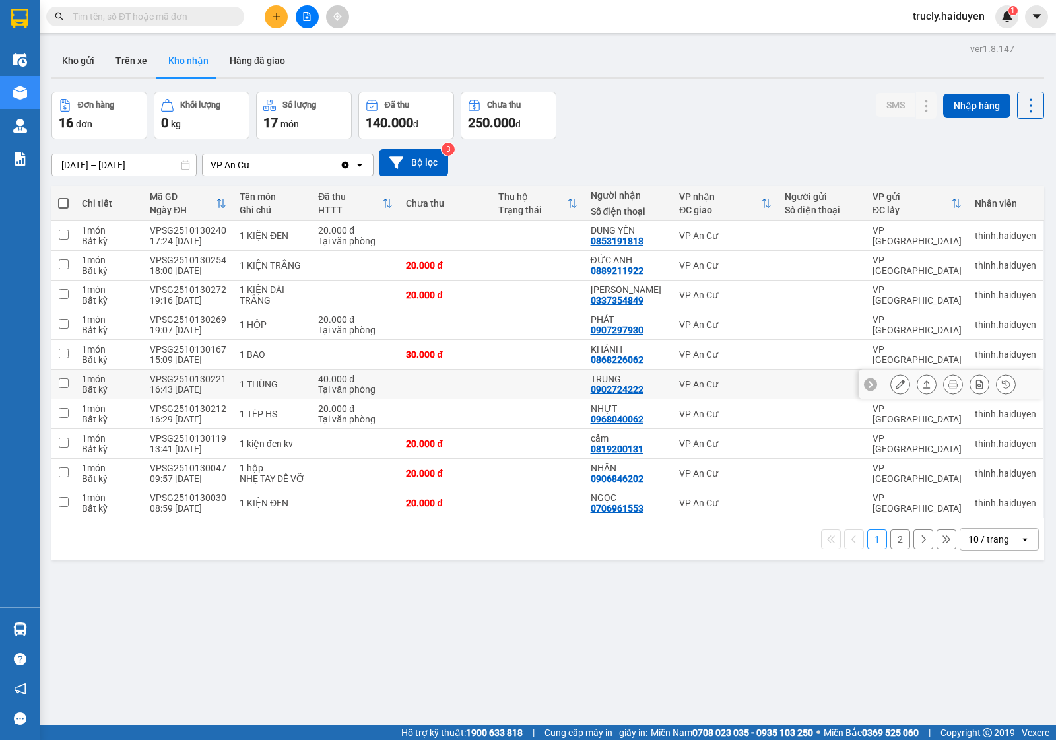
scroll to position [61, 0]
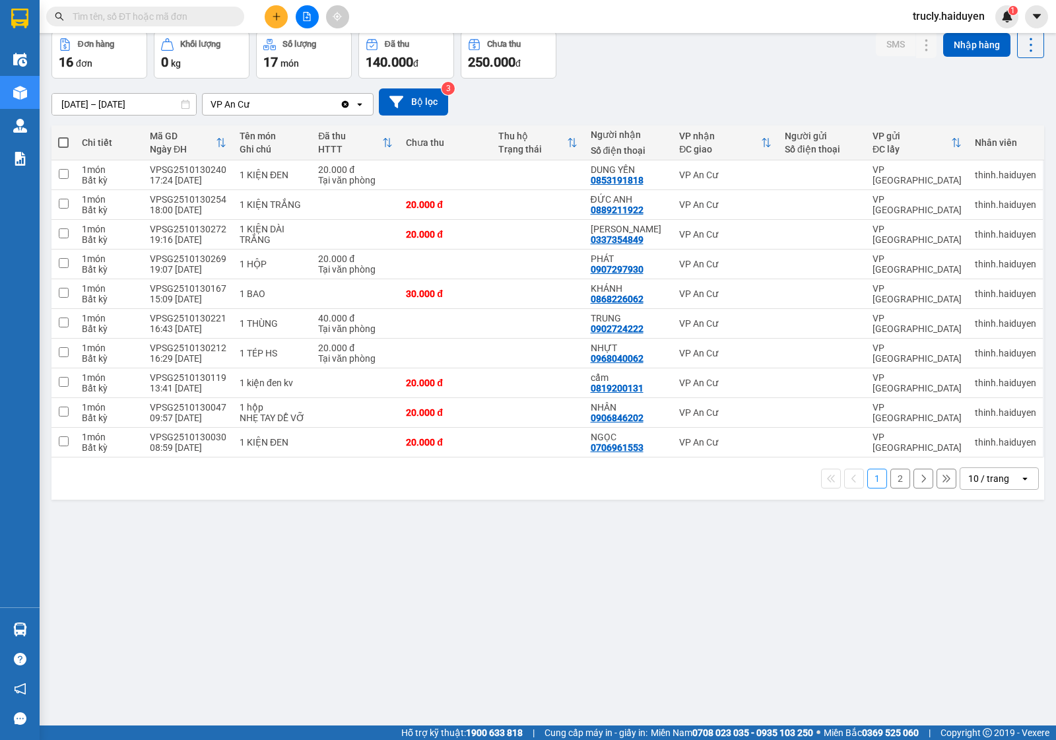
click at [274, 22] on button at bounding box center [276, 16] width 23 height 23
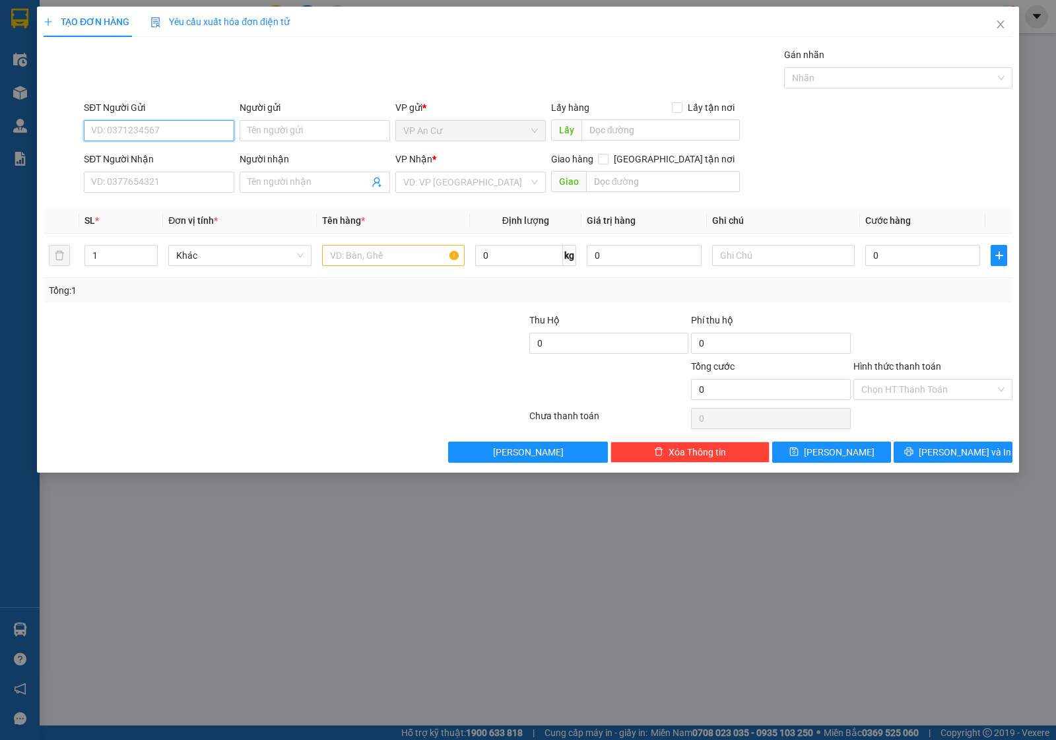
click at [176, 124] on input "SĐT Người Gửi" at bounding box center [159, 130] width 151 height 21
click at [174, 160] on div "0946290242 - TÚ" at bounding box center [159, 158] width 135 height 15
type input "0946290242"
type input "TÚ"
type input "0934868170"
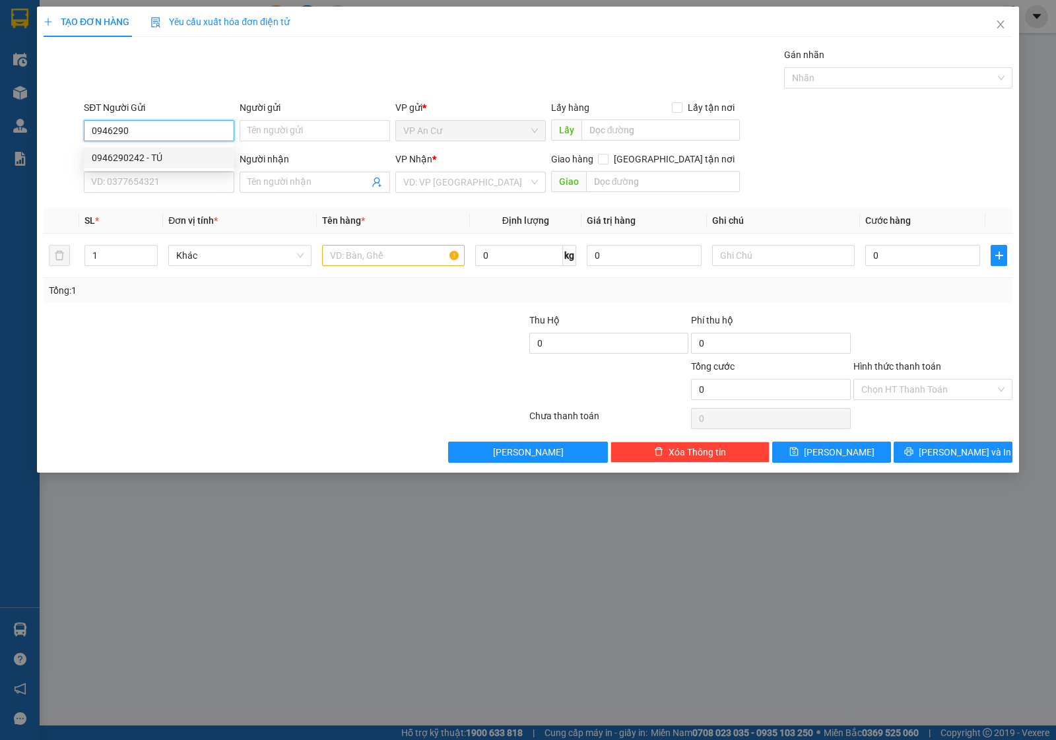
type input "TUẤN"
type input "20.000"
type input "0946290242"
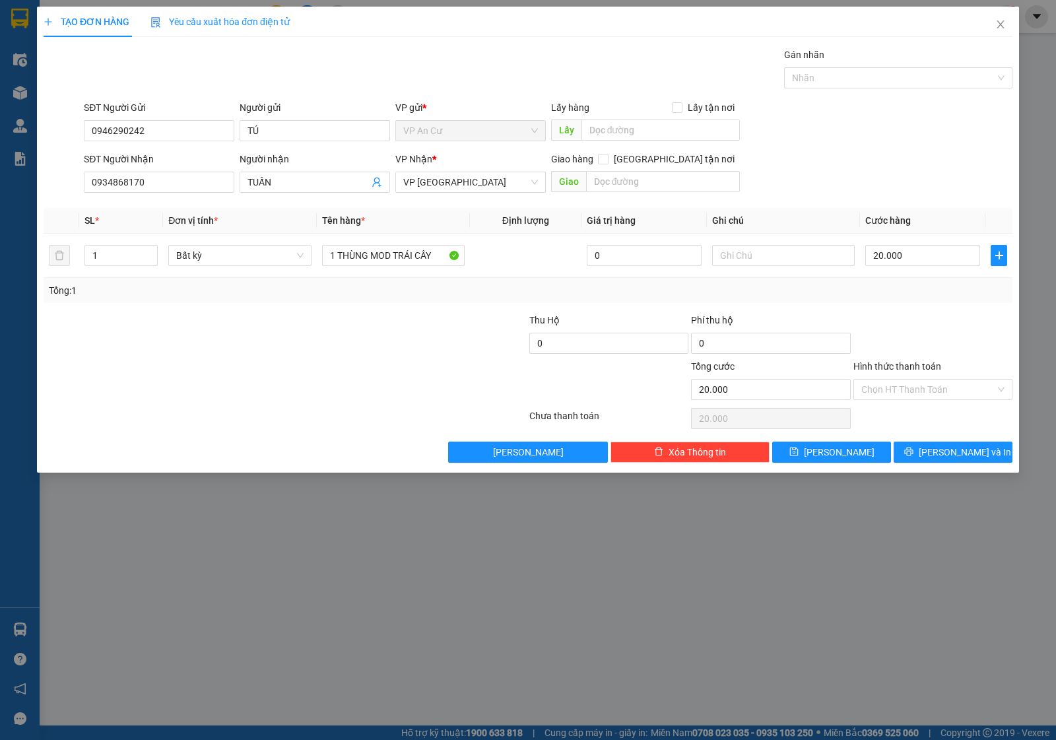
click at [404, 355] on div at bounding box center [447, 336] width 162 height 46
click at [347, 429] on div at bounding box center [285, 418] width 486 height 26
click at [163, 185] on input "0934868170" at bounding box center [159, 182] width 151 height 21
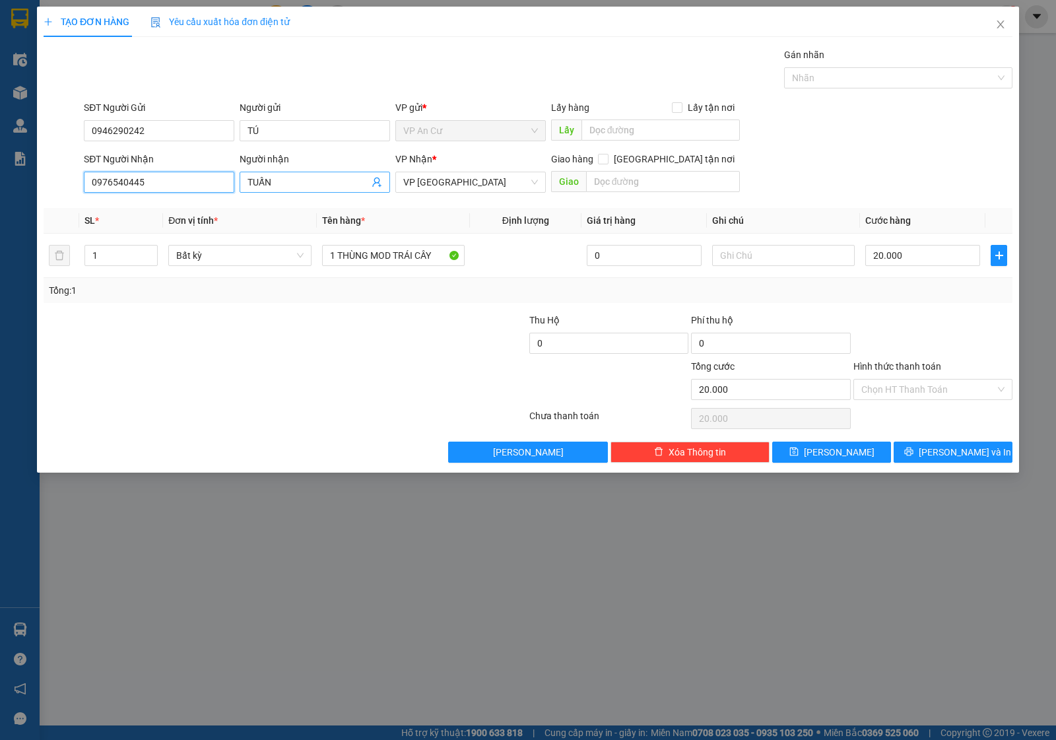
type input "0976540445"
click at [315, 174] on span "TUẤN" at bounding box center [315, 182] width 151 height 21
click at [315, 175] on input "TUẤN" at bounding box center [308, 182] width 121 height 15
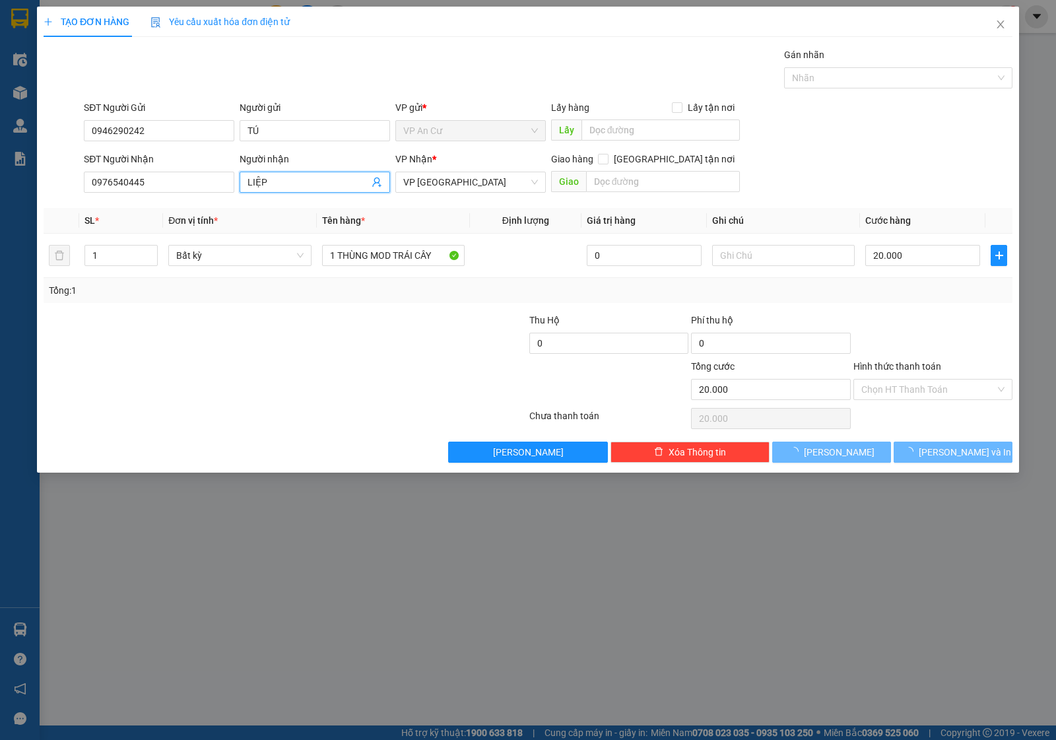
type input "LIỆP"
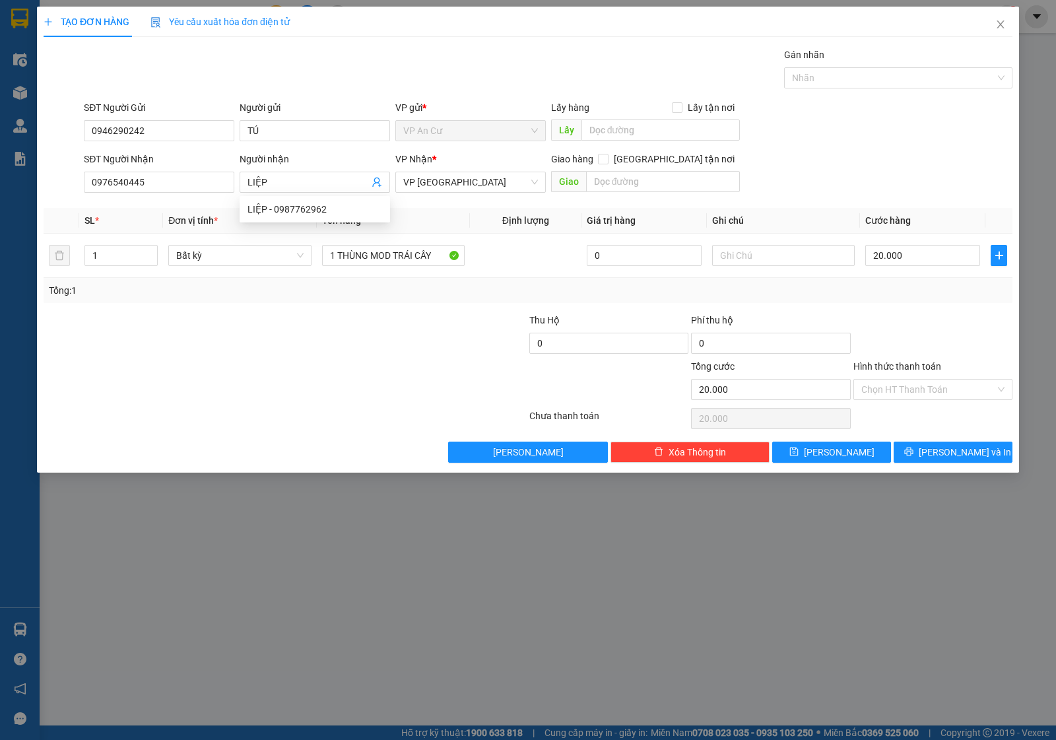
click at [248, 405] on div at bounding box center [204, 382] width 324 height 46
click at [347, 259] on input "1 THÙNG MOD TRÁI CÂY" at bounding box center [393, 255] width 143 height 21
type input "1 HỒ SƠ GIẤY TỜ"
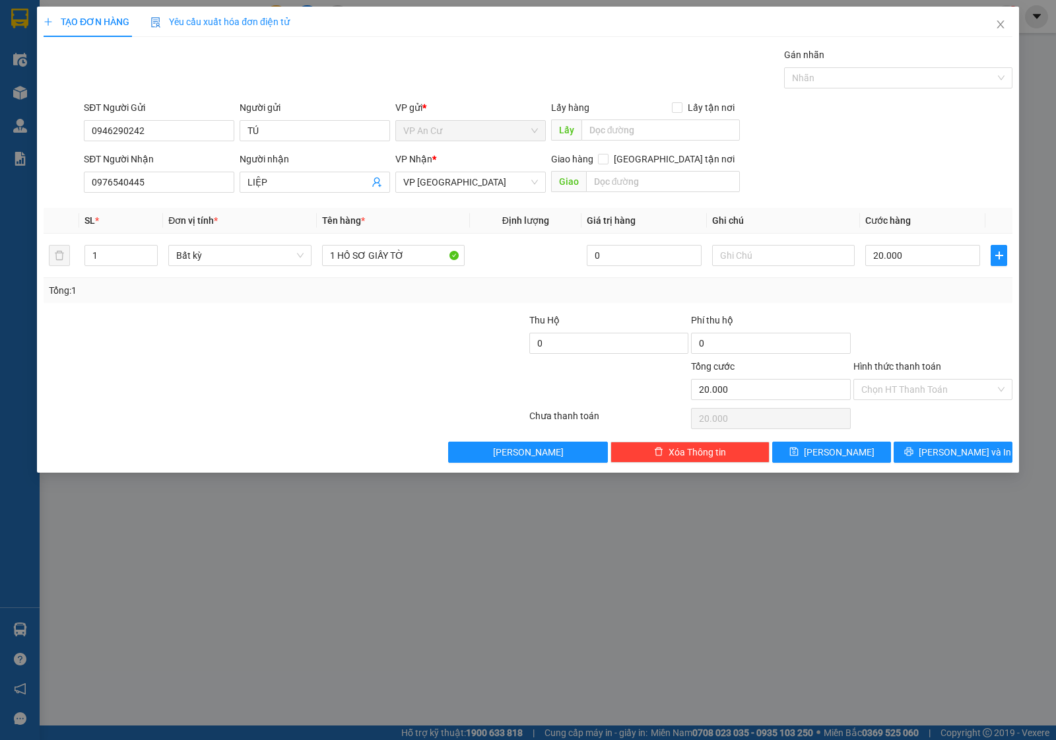
click at [390, 378] on div at bounding box center [447, 382] width 162 height 46
click at [393, 341] on div at bounding box center [447, 336] width 162 height 46
click at [936, 308] on div "Transit Pickup Surcharge Ids Transit Deliver Surcharge Ids Transit Deliver Surc…" at bounding box center [528, 255] width 969 height 415
click at [899, 385] on input "Hình thức thanh toán" at bounding box center [929, 390] width 134 height 20
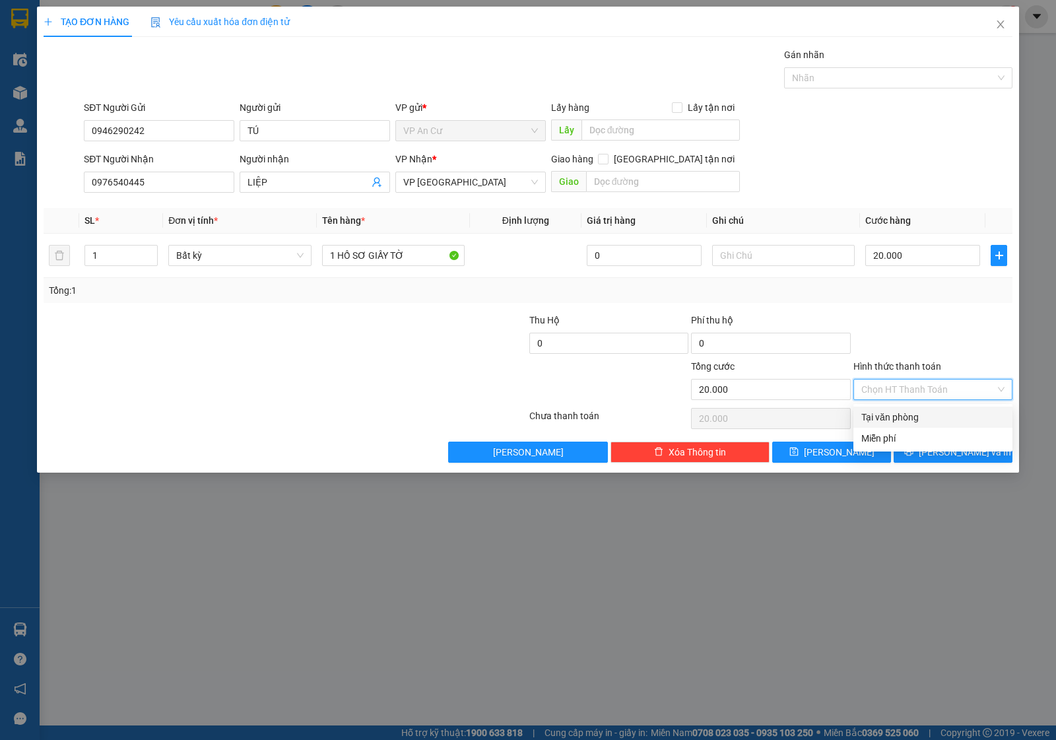
click at [899, 416] on div "Tại văn phòng" at bounding box center [933, 417] width 143 height 15
type input "0"
click at [938, 459] on button "[PERSON_NAME] và In" at bounding box center [953, 452] width 119 height 21
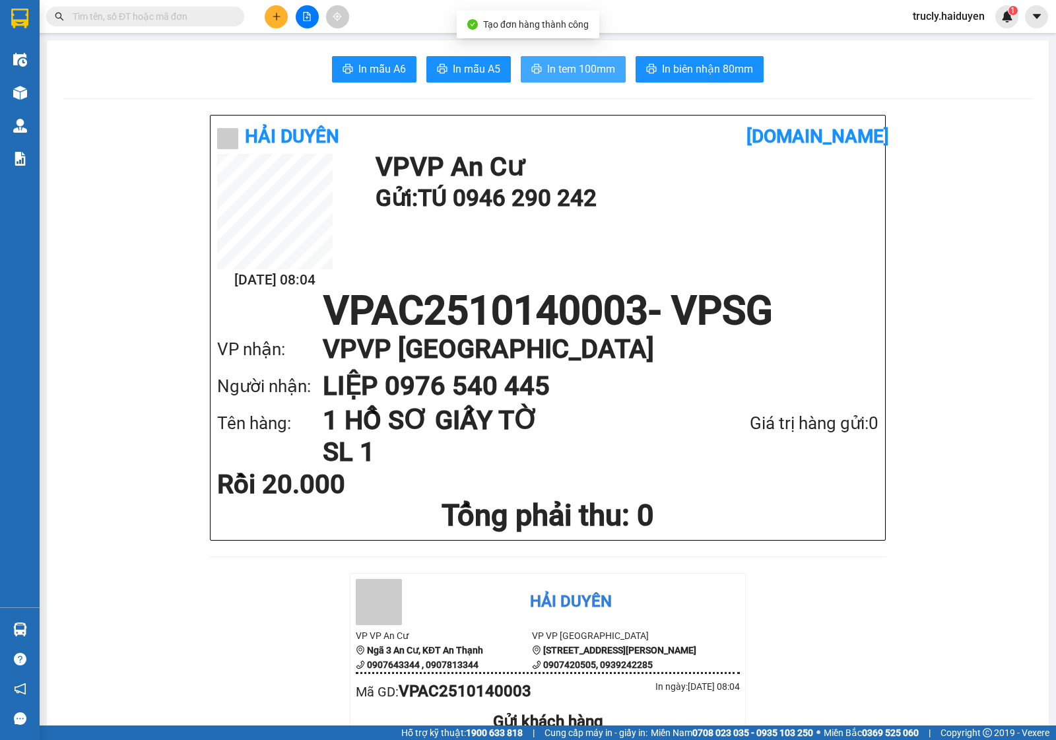
click at [589, 73] on span "In tem 100mm" at bounding box center [581, 69] width 68 height 17
click at [547, 73] on span "In tem 100mm" at bounding box center [581, 69] width 68 height 17
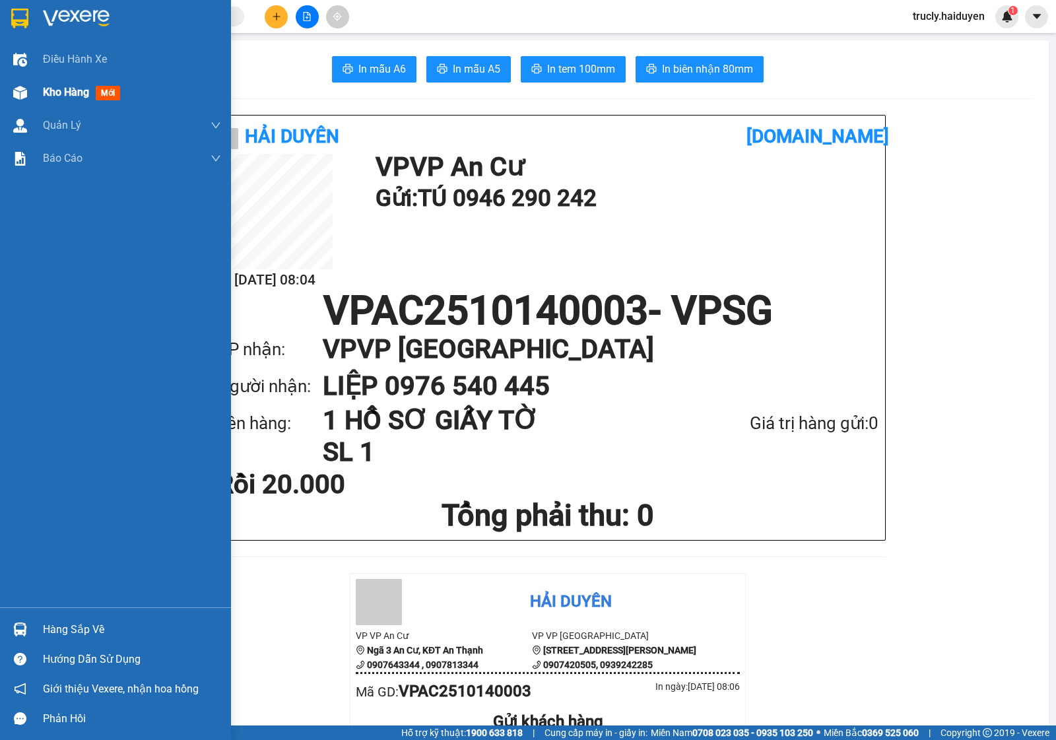
click at [40, 90] on div "Kho hàng mới" at bounding box center [115, 92] width 231 height 33
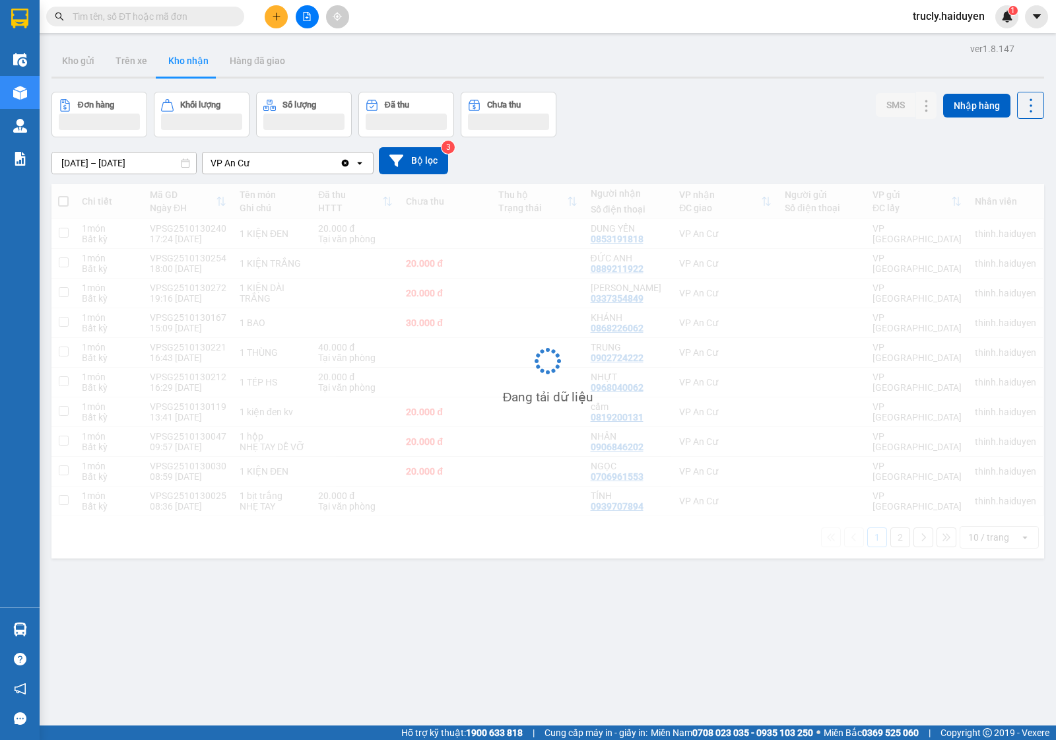
click at [711, 100] on div "Đơn hàng Khối lượng Số lượng Đã thu Chưa thu SMS Nhập hàng" at bounding box center [548, 115] width 993 height 46
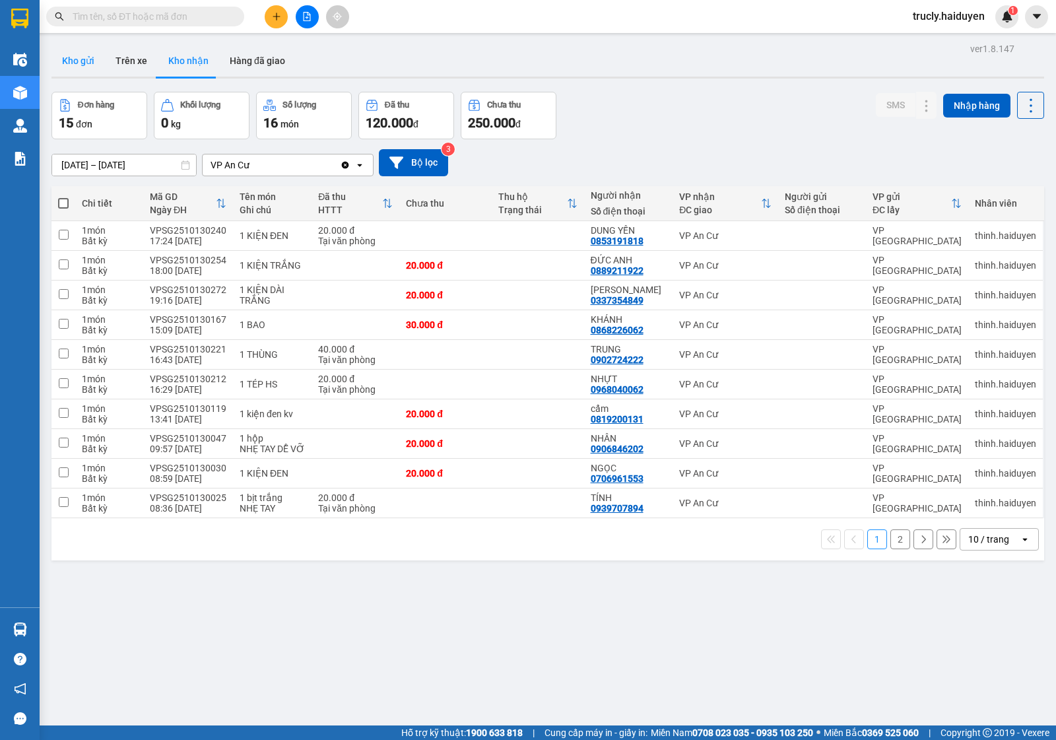
click at [81, 57] on button "Kho gửi" at bounding box center [78, 61] width 53 height 32
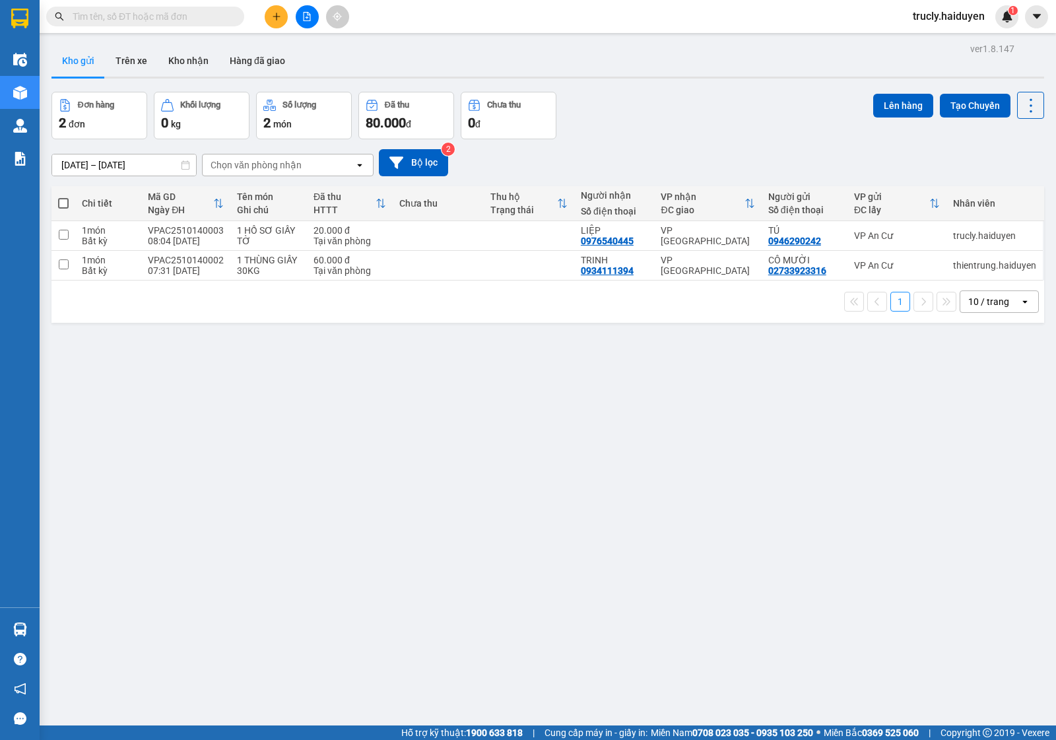
click at [698, 92] on div "Đơn hàng 2 đơn Khối lượng 0 kg Số lượng 2 món Đã thu 80.000 đ Chưa thu 0 đ Lên …" at bounding box center [548, 116] width 993 height 48
click at [724, 77] on div at bounding box center [548, 78] width 993 height 2
click at [137, 56] on button "Trên xe" at bounding box center [131, 61] width 53 height 32
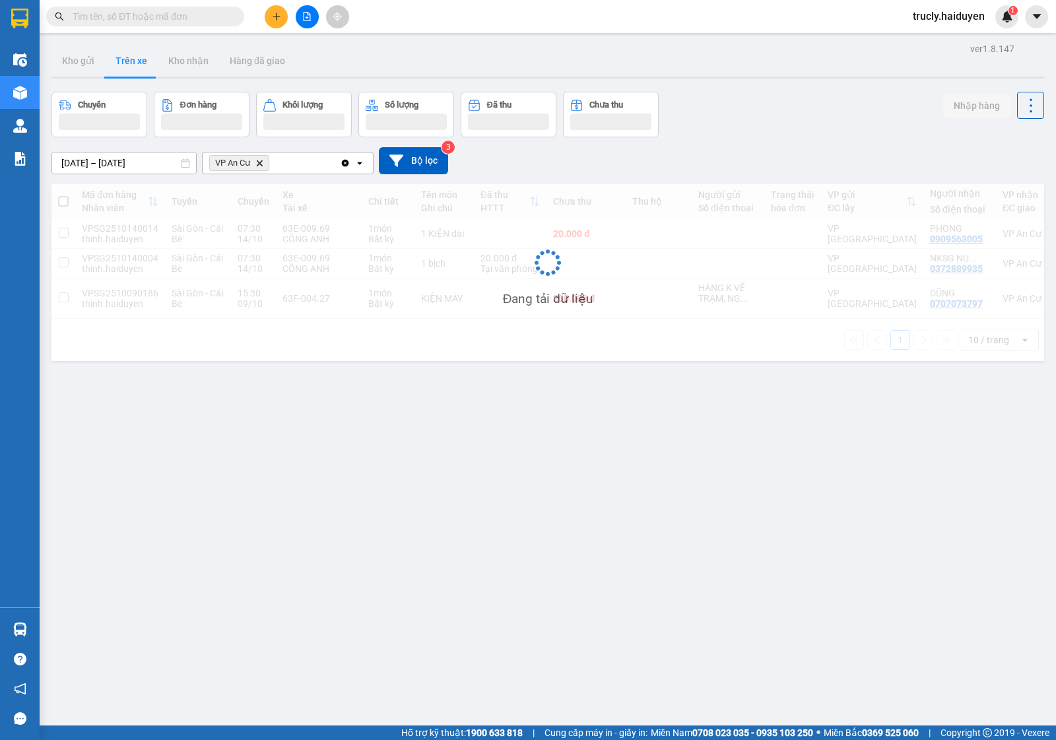
click at [735, 102] on div "Chuyến Đơn hàng Khối lượng Số lượng Đã thu Chưa thu Nhập hàng" at bounding box center [548, 115] width 993 height 46
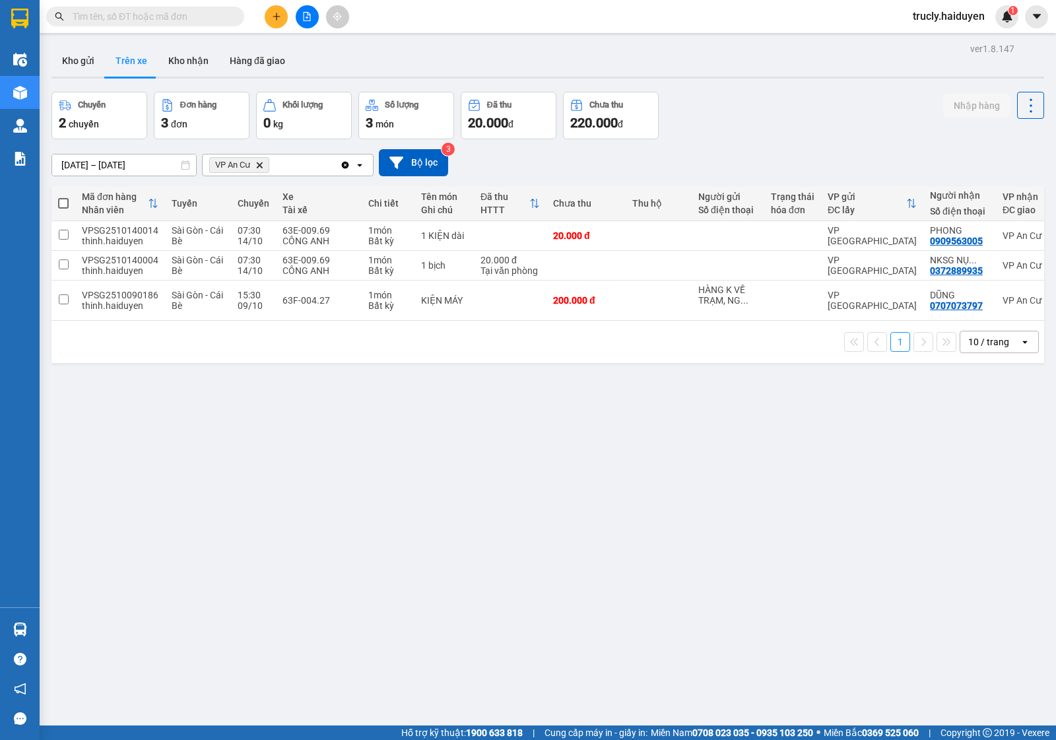
click at [834, 101] on div "Chuyến 2 chuyến Đơn hàng 3 đơn Khối lượng 0 kg Số lượng 3 món Đã thu 20.000 đ C…" at bounding box center [548, 116] width 993 height 48
click at [784, 70] on div "Kho gửi Trên xe Kho nhận Hàng đã giao" at bounding box center [548, 62] width 993 height 35
click at [758, 101] on div "Chuyến 2 chuyến Đơn hàng 3 đơn Khối lượng 0 kg Số lượng 3 món Đã thu 20.000 đ C…" at bounding box center [548, 116] width 993 height 48
click at [765, 119] on div "Chuyến 2 chuyến Đơn hàng 3 đơn Khối lượng 0 kg Số lượng 3 món Đã thu 20.000 đ C…" at bounding box center [548, 116] width 993 height 48
click at [185, 66] on button "Kho nhận" at bounding box center [188, 61] width 61 height 32
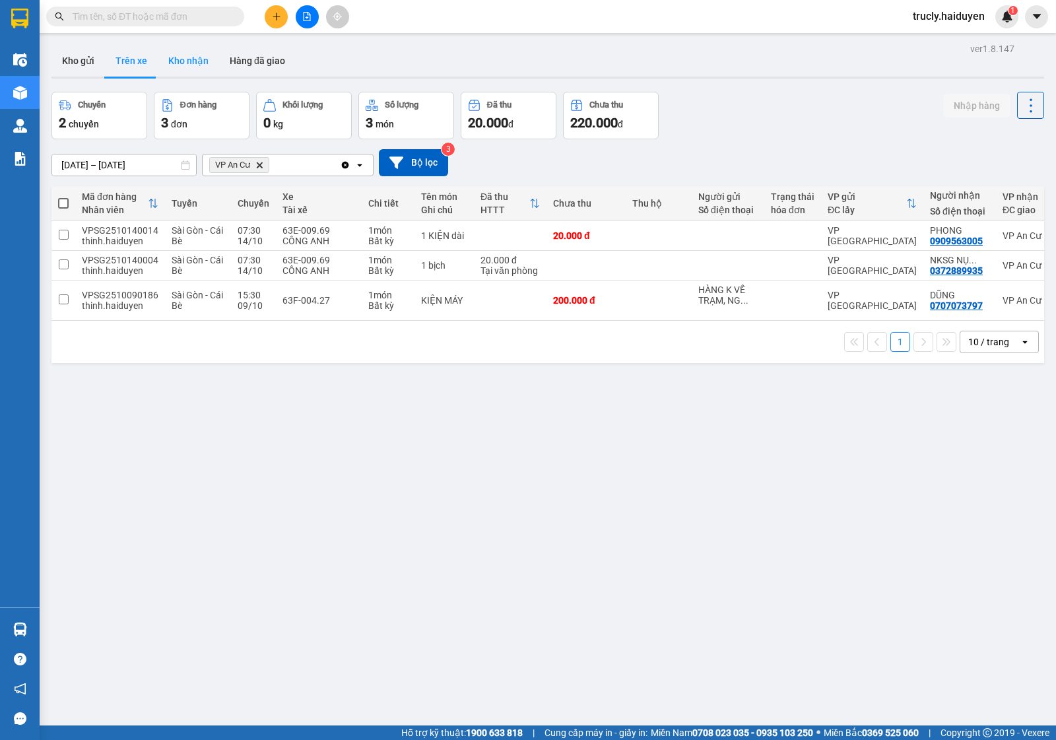
type input "01/10/2025 – 14/10/2025"
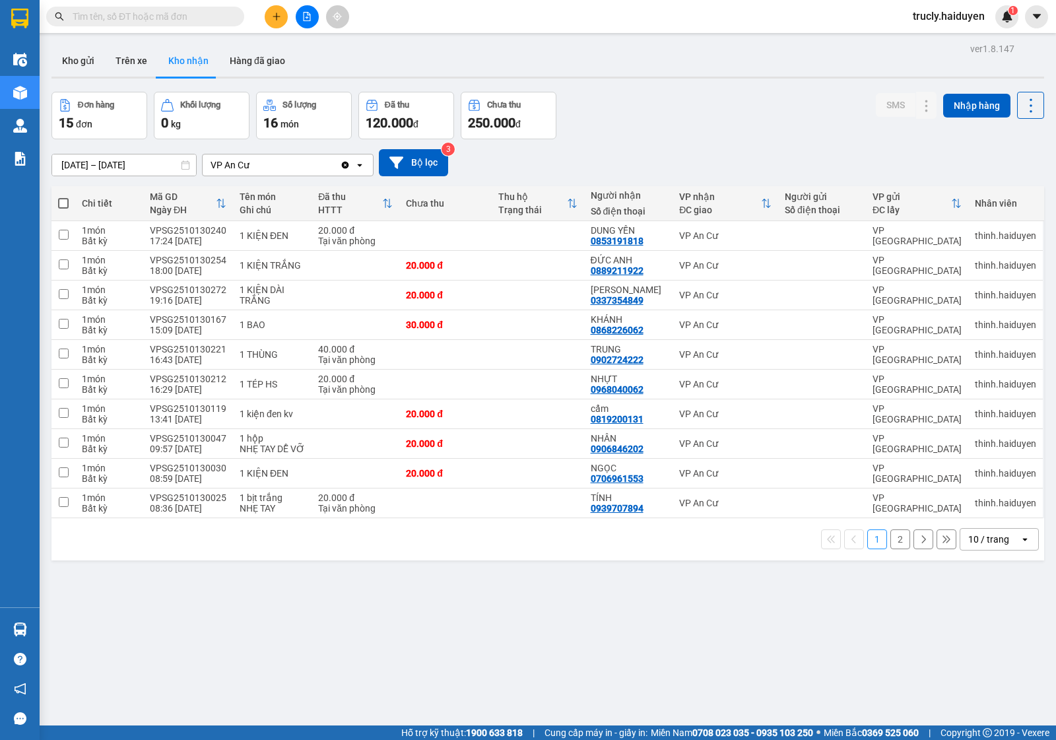
click at [695, 136] on div "Đơn hàng 15 đơn Khối lượng 0 kg Số lượng 16 món Đã thu 120.000 đ Chưa thu 250.0…" at bounding box center [548, 116] width 993 height 48
click at [893, 266] on button at bounding box center [900, 265] width 18 height 23
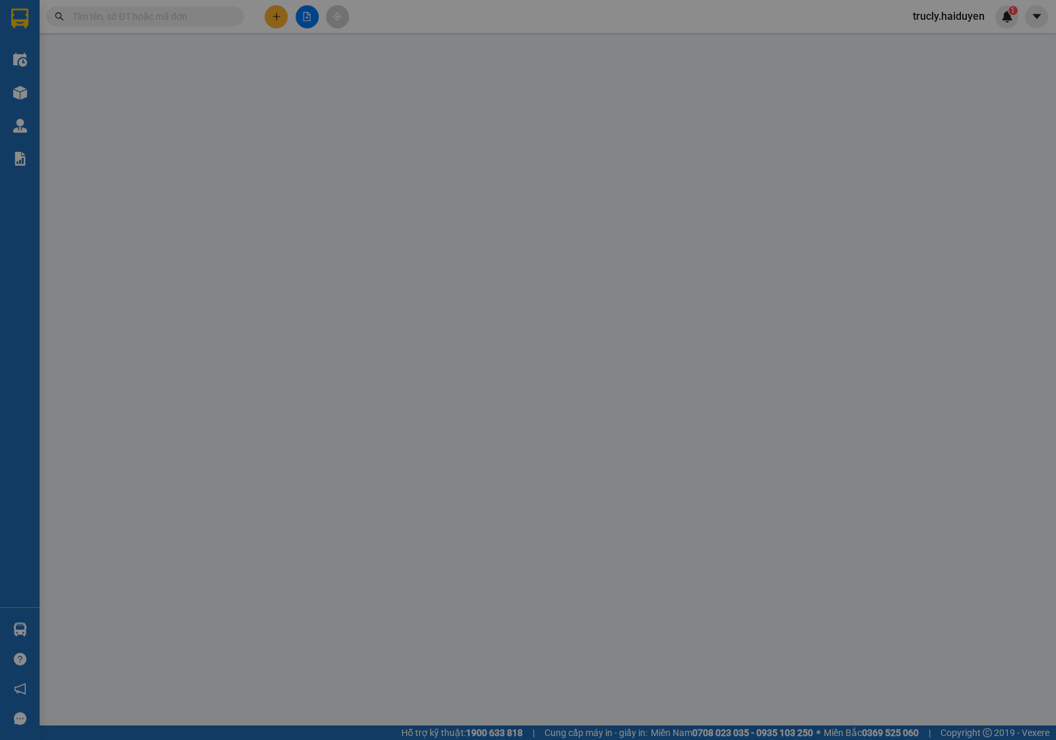
type input "0889211922"
type input "ĐỨC ANH"
type input "0"
type input "20.000"
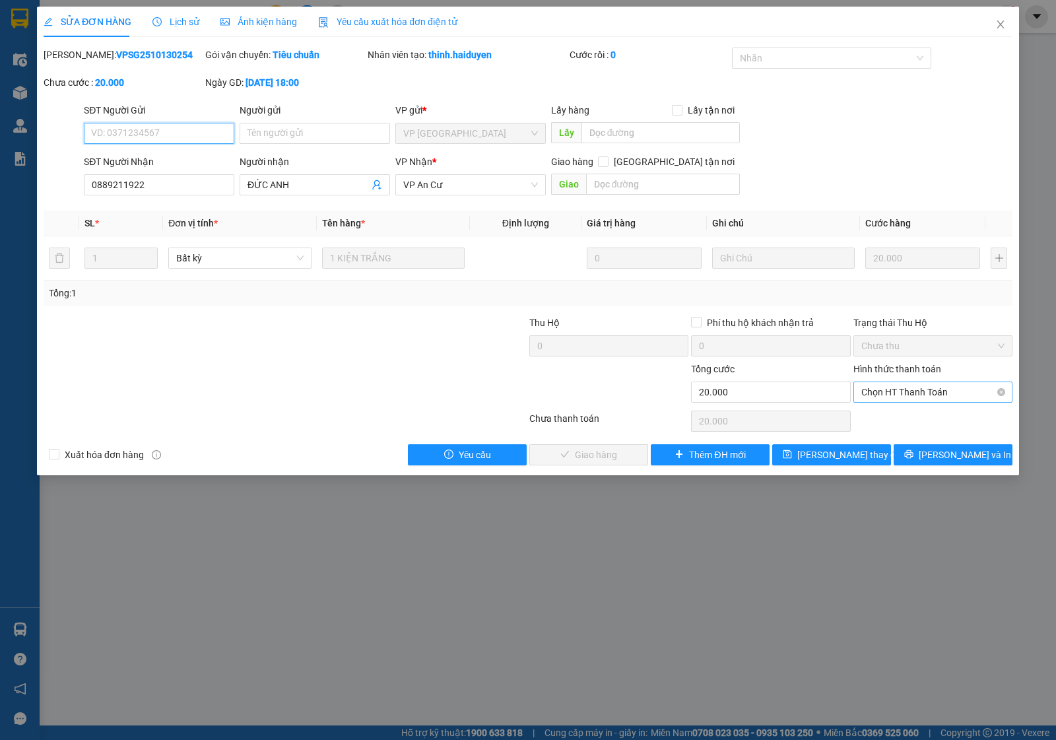
click at [880, 384] on span "Chọn HT Thanh Toán" at bounding box center [933, 392] width 143 height 20
click at [886, 411] on div "Tại văn phòng" at bounding box center [933, 419] width 159 height 21
type input "0"
click at [629, 452] on span "Lưu và Giao hàng" at bounding box center [618, 455] width 127 height 15
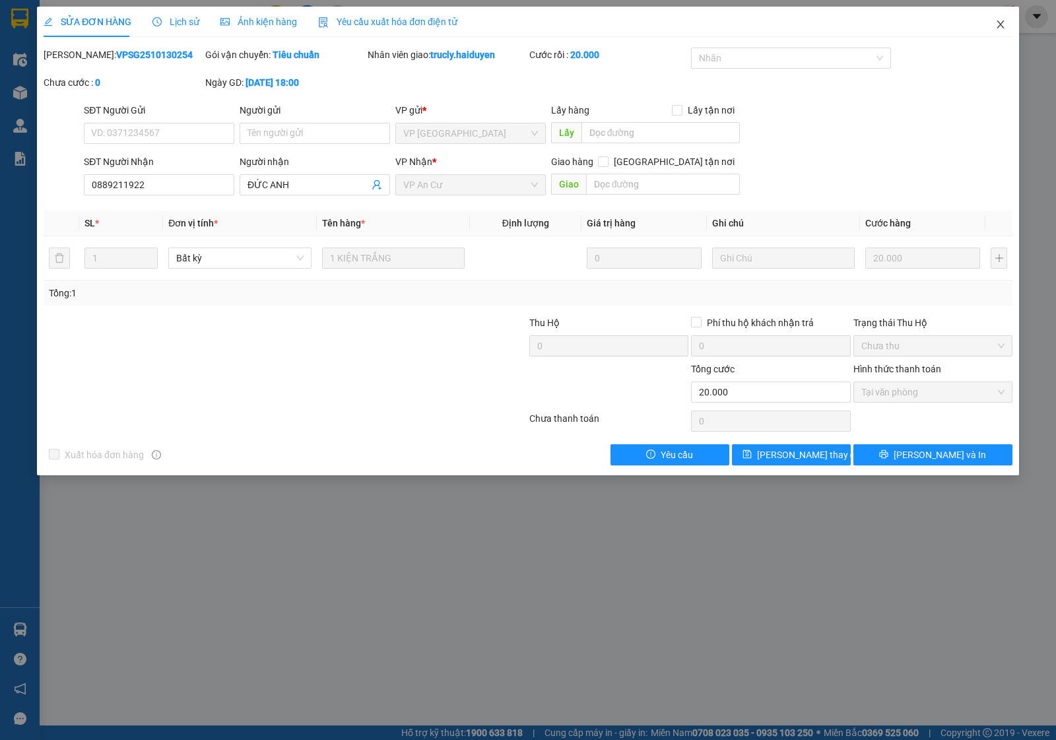
click at [999, 25] on icon "close" at bounding box center [1001, 24] width 11 height 11
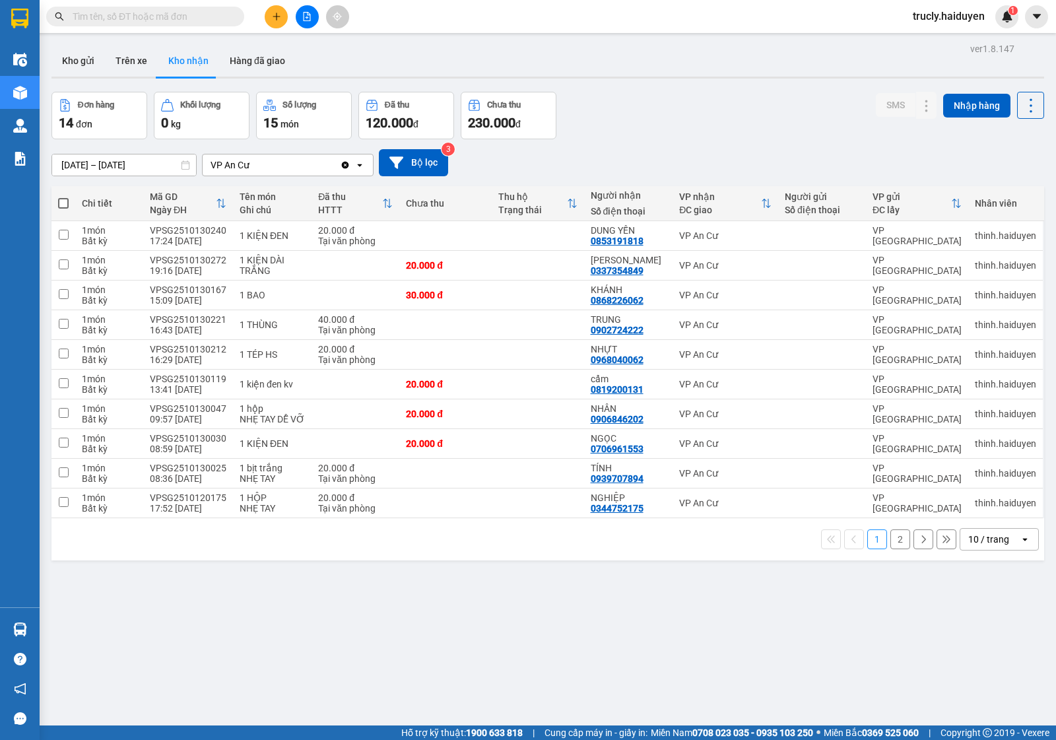
click at [891, 539] on button "2" at bounding box center [901, 540] width 20 height 20
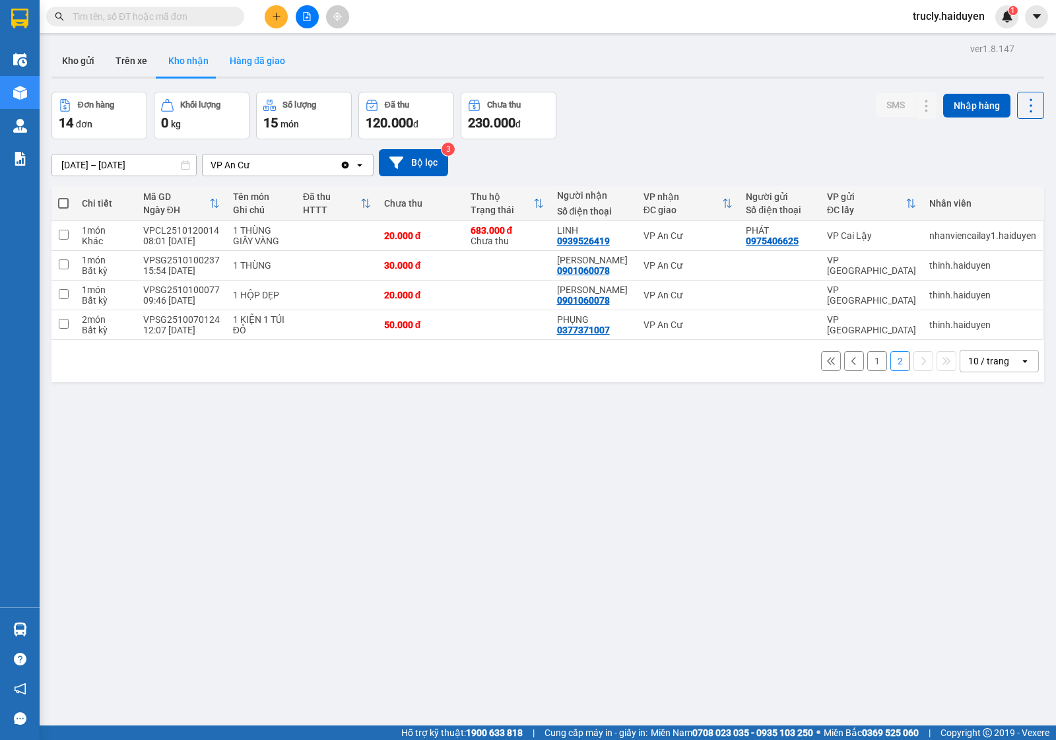
click at [269, 61] on button "Hàng đã giao" at bounding box center [257, 61] width 77 height 32
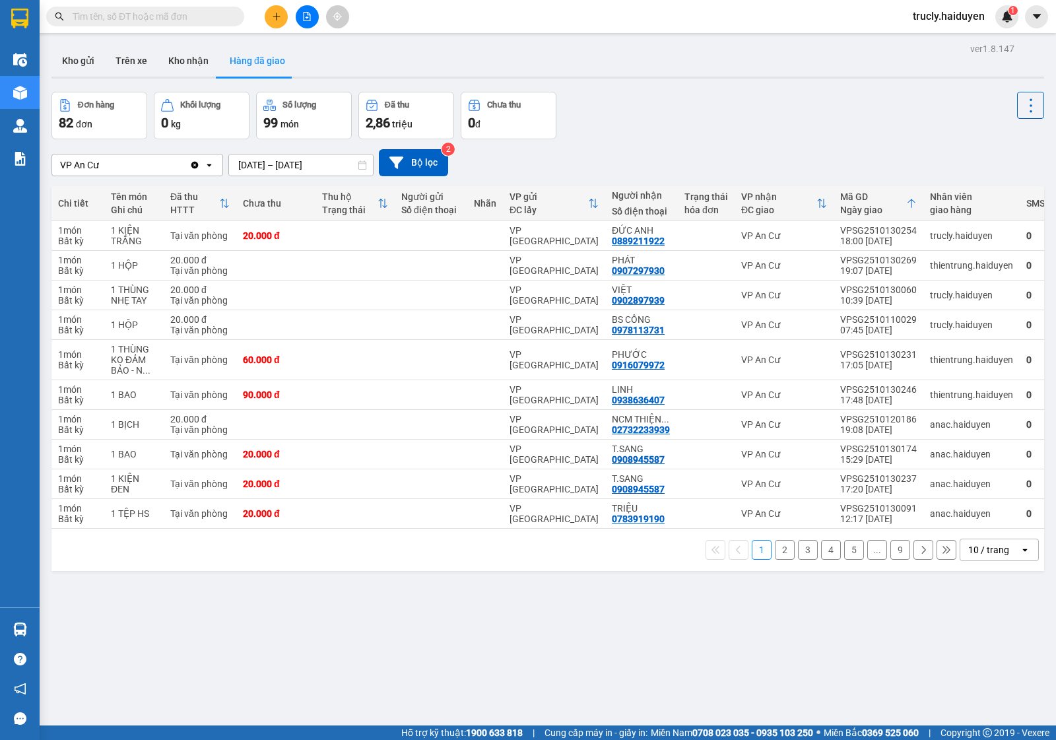
click at [652, 106] on div "Đơn hàng 82 đơn Khối lượng 0 kg Số lượng 99 món Đã thu 2,86 triệu Chưa thu 0 đ" at bounding box center [548, 116] width 993 height 48
click at [81, 50] on button "Kho gửi" at bounding box center [78, 61] width 53 height 32
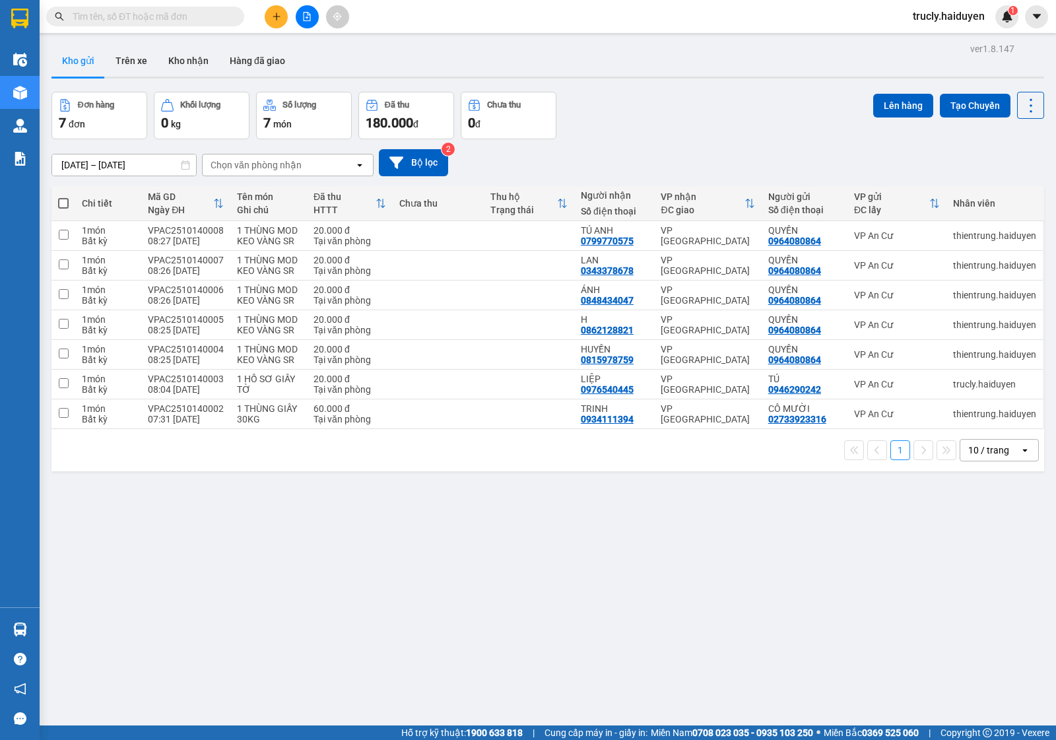
click at [717, 110] on div "Đơn hàng 7 đơn Khối lượng 0 kg Số lượng 7 món Đã thu 180.000 đ Chưa thu 0 đ Lên…" at bounding box center [548, 116] width 993 height 48
click at [637, 87] on div "ver 1.8.147 Kho gửi Trên xe Kho nhận Hàng đã giao Đơn hàng 7 đơn Khối lượng 0 k…" at bounding box center [548, 410] width 1004 height 740
click at [271, 22] on button at bounding box center [276, 16] width 23 height 23
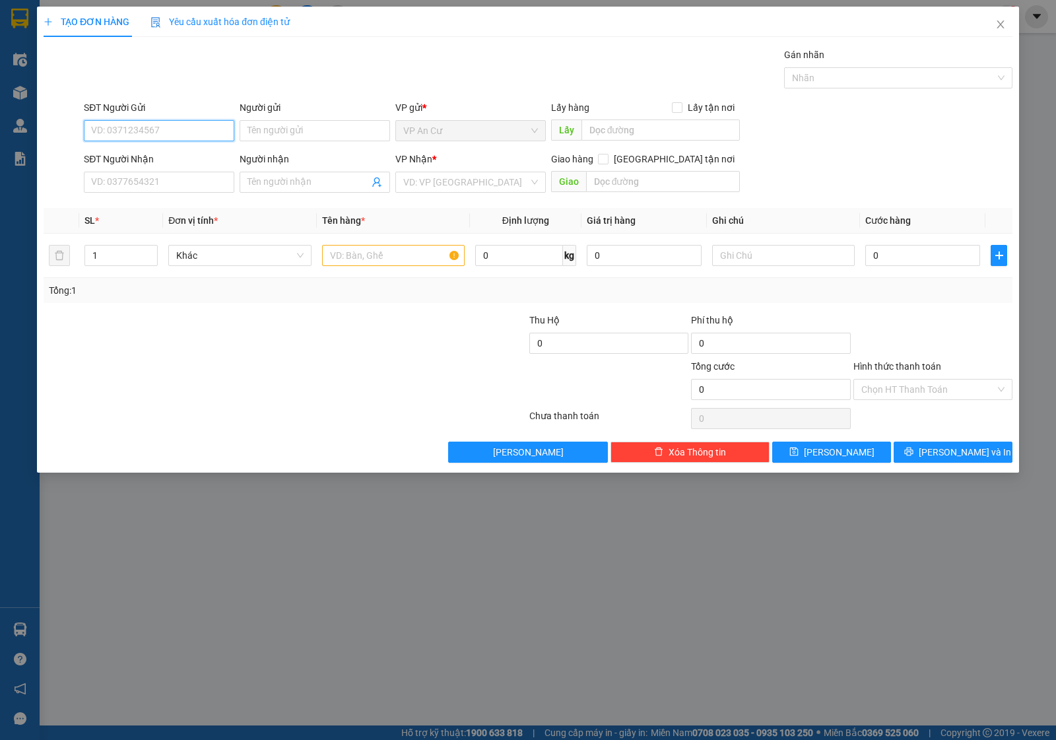
click at [158, 126] on input "SĐT Người Gửi" at bounding box center [159, 130] width 151 height 21
click at [199, 160] on div "0888923408 - THỊNH" at bounding box center [159, 158] width 135 height 15
type input "0888923408"
type input "THỊNH"
type input "0901660506"
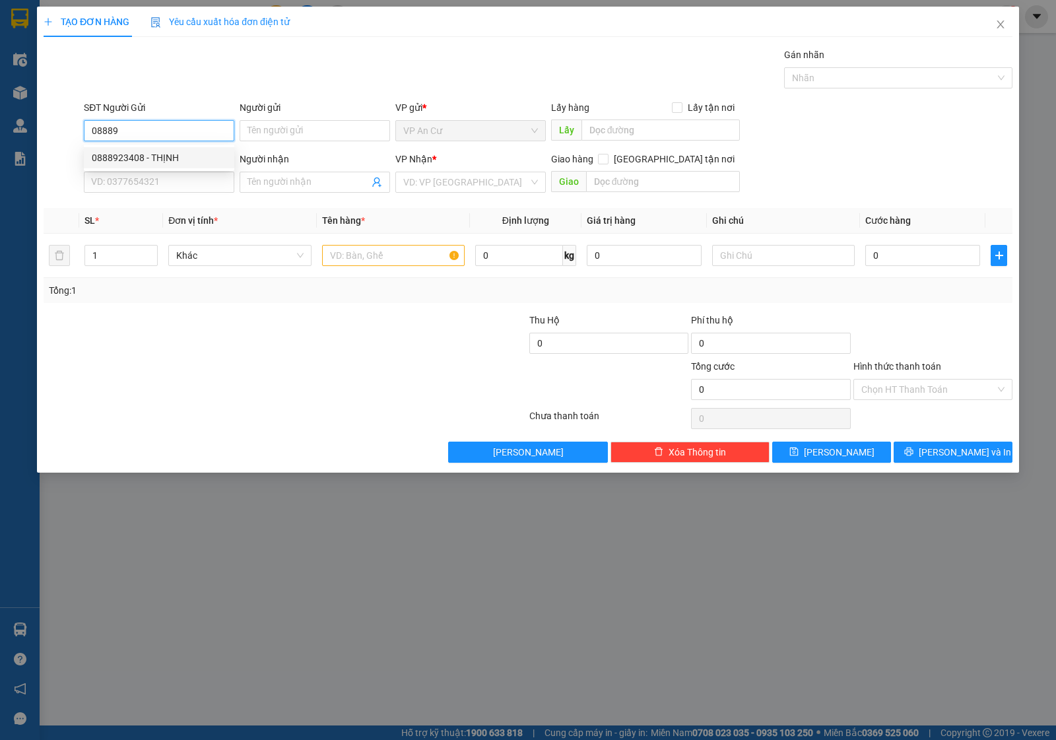
type input "TUYẾN"
type input "20.000"
type input "0888923408"
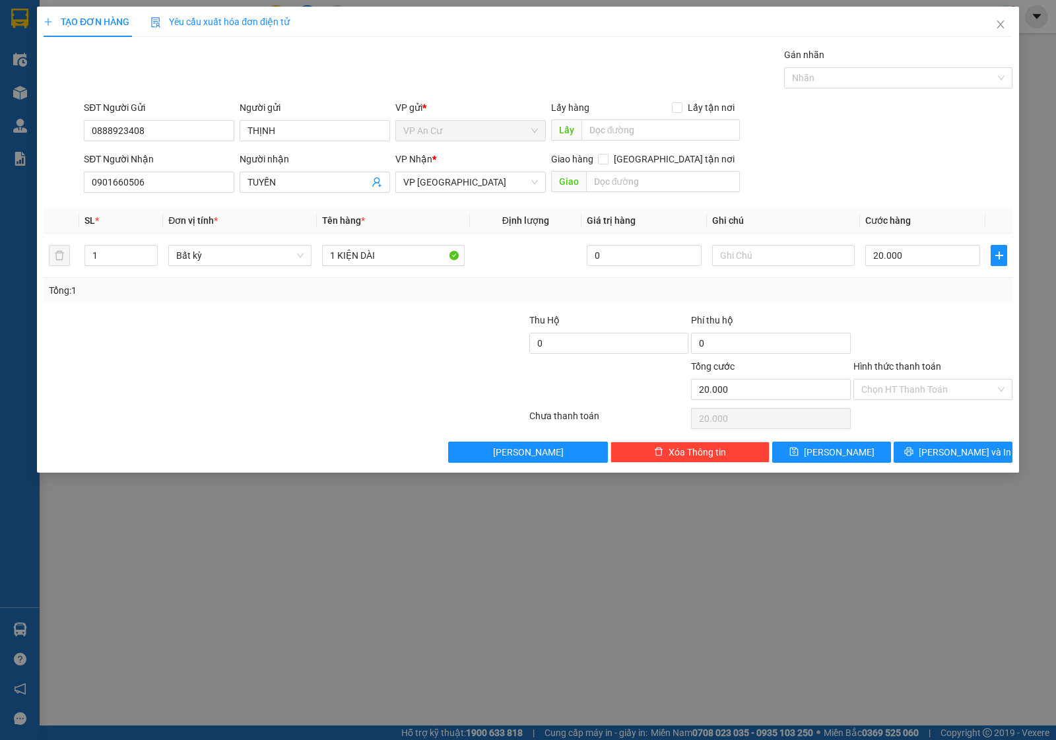
click at [301, 410] on div at bounding box center [285, 418] width 486 height 26
click at [382, 246] on input "1 KIỆN DÀI" at bounding box center [393, 255] width 143 height 21
type input "1 GÓI TRẮNG NHỎ"
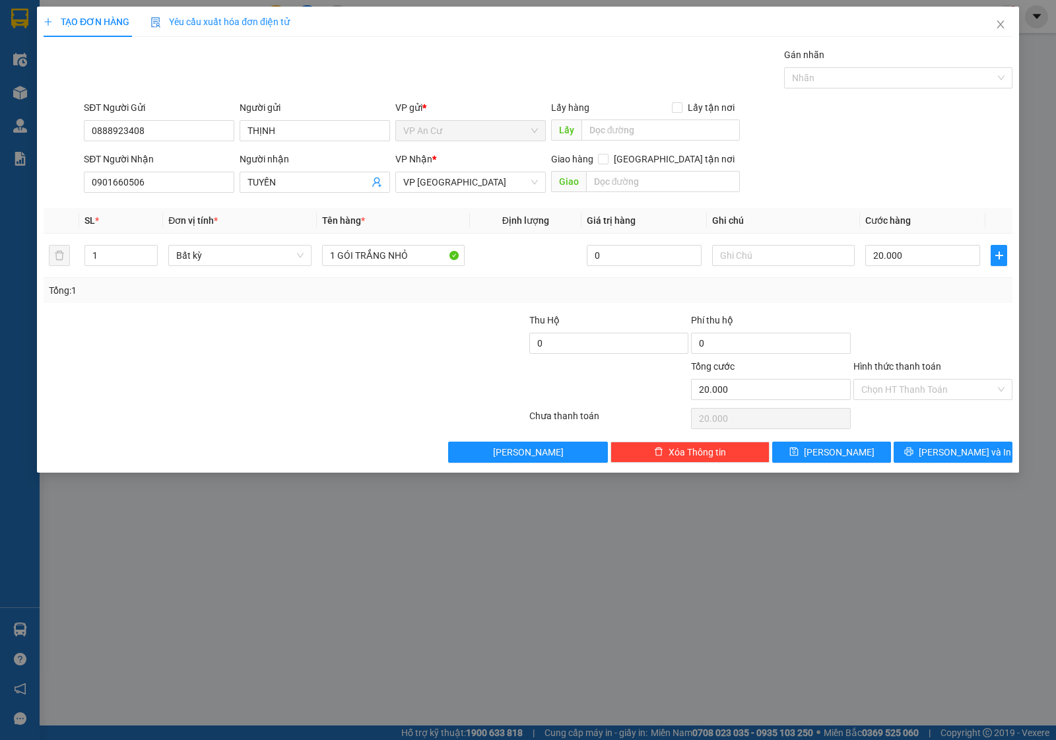
click at [387, 351] on div at bounding box center [447, 336] width 162 height 46
click at [922, 317] on div at bounding box center [933, 336] width 162 height 46
click at [948, 292] on div "Tổng: 1" at bounding box center [528, 290] width 959 height 15
click at [895, 337] on div at bounding box center [933, 336] width 162 height 46
click at [883, 400] on div "Chọn HT Thanh Toán" at bounding box center [933, 389] width 159 height 21
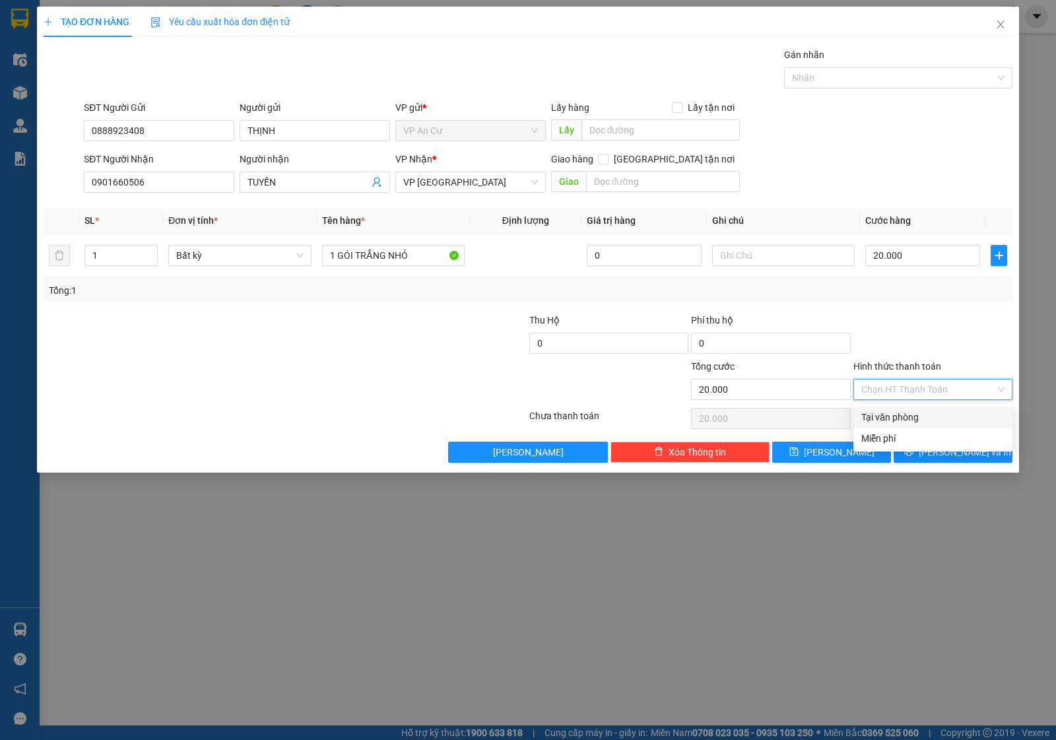
click at [885, 415] on div "Tại văn phòng" at bounding box center [933, 417] width 143 height 15
type input "0"
click at [949, 452] on span "[PERSON_NAME] và In" at bounding box center [965, 452] width 92 height 15
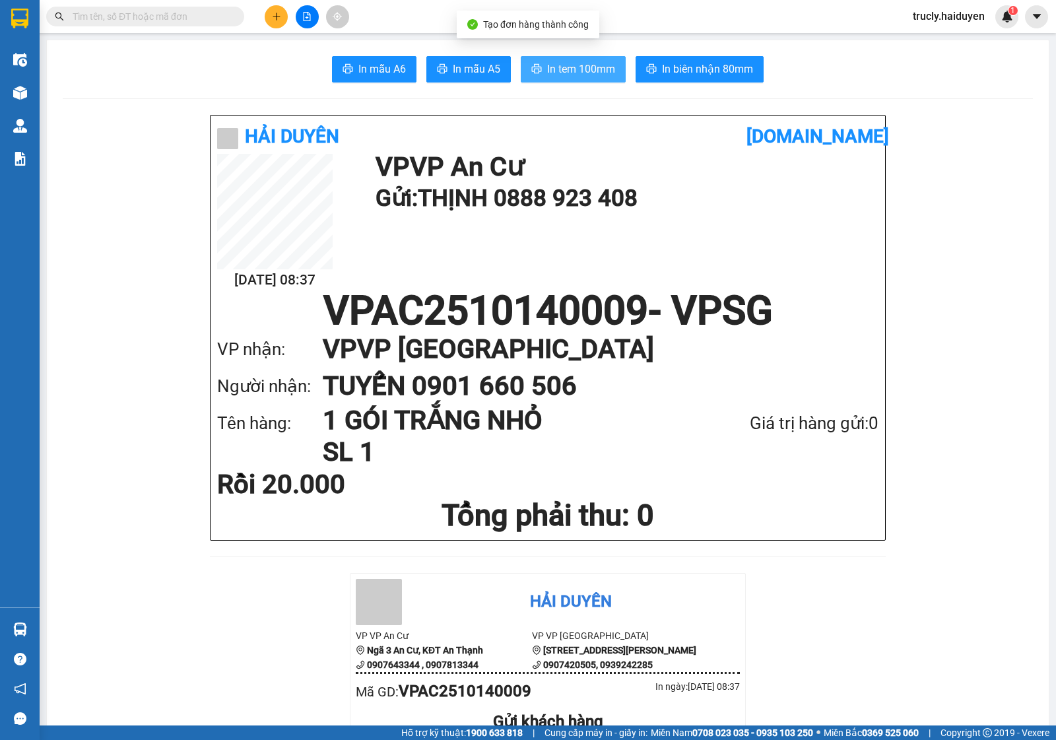
click at [560, 59] on button "In tem 100mm" at bounding box center [573, 69] width 105 height 26
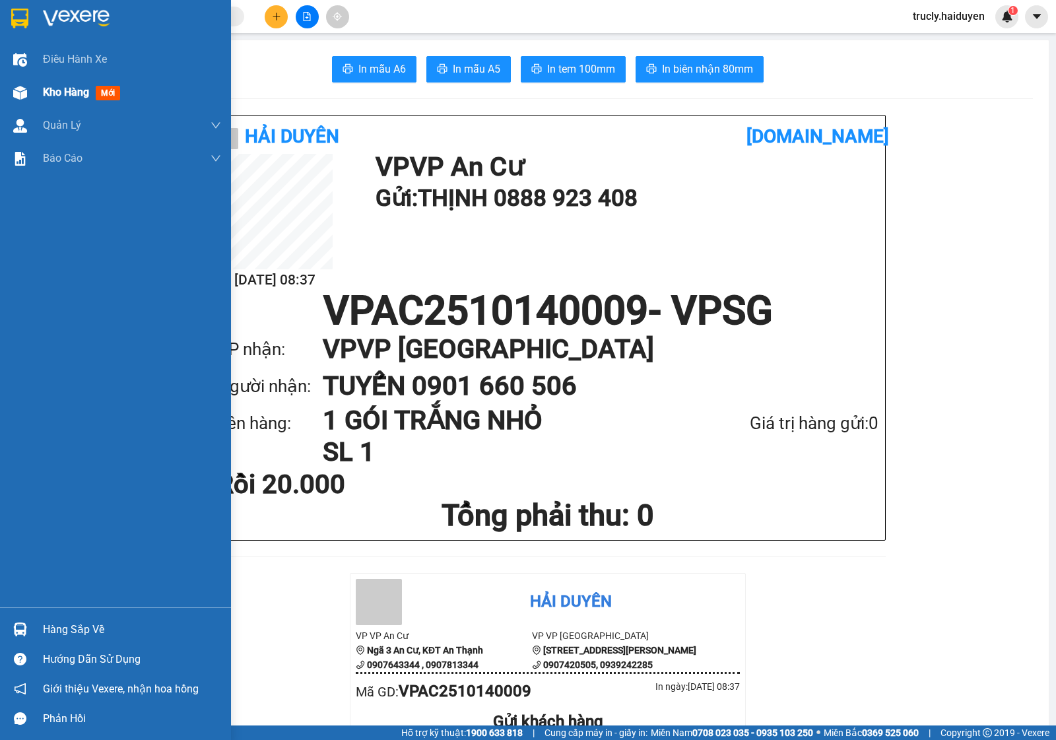
click at [30, 86] on div at bounding box center [20, 92] width 23 height 23
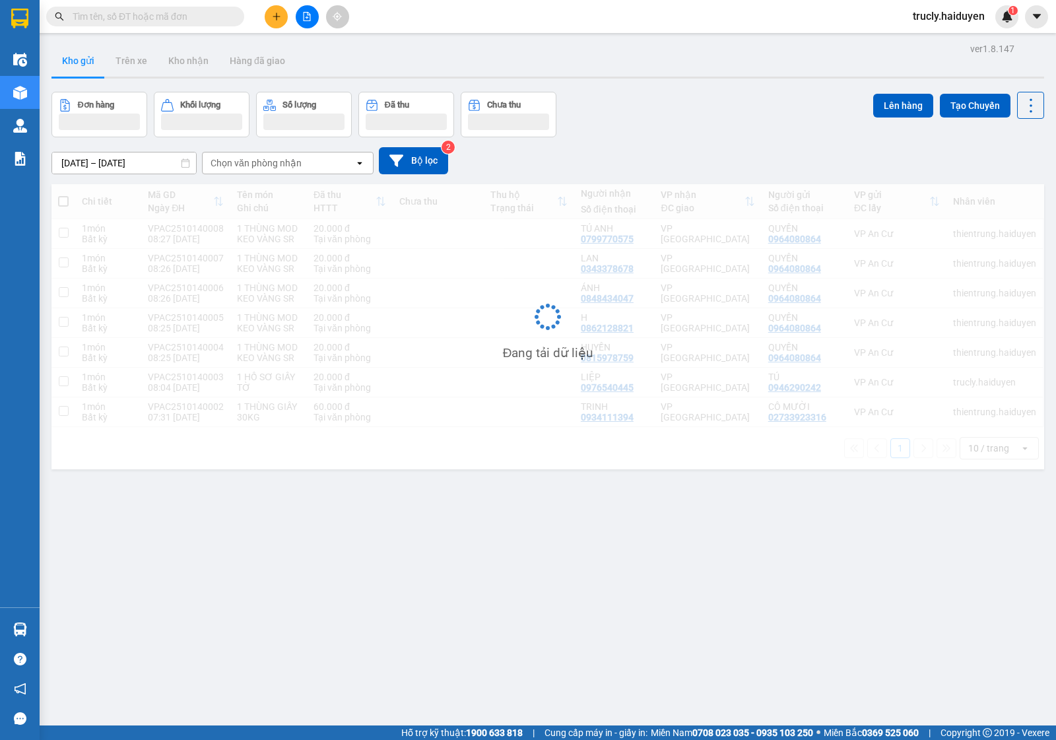
click at [695, 108] on div "Đơn hàng Khối lượng Số lượng Đã thu Chưa thu Lên hàng Tạo Chuyến" at bounding box center [548, 115] width 993 height 46
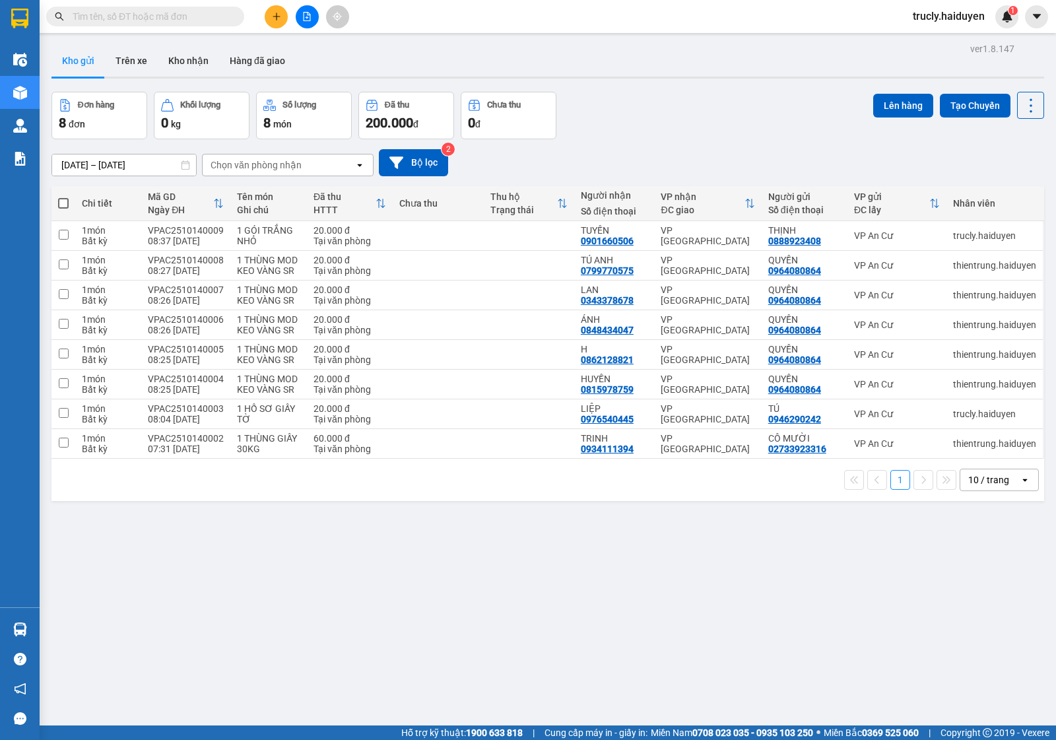
click at [695, 108] on div "Đơn hàng 8 đơn Khối lượng 0 kg Số lượng 8 món Đã thu 200.000 đ Chưa thu 0 đ Lên…" at bounding box center [548, 116] width 993 height 48
click at [274, 26] on button at bounding box center [276, 16] width 23 height 23
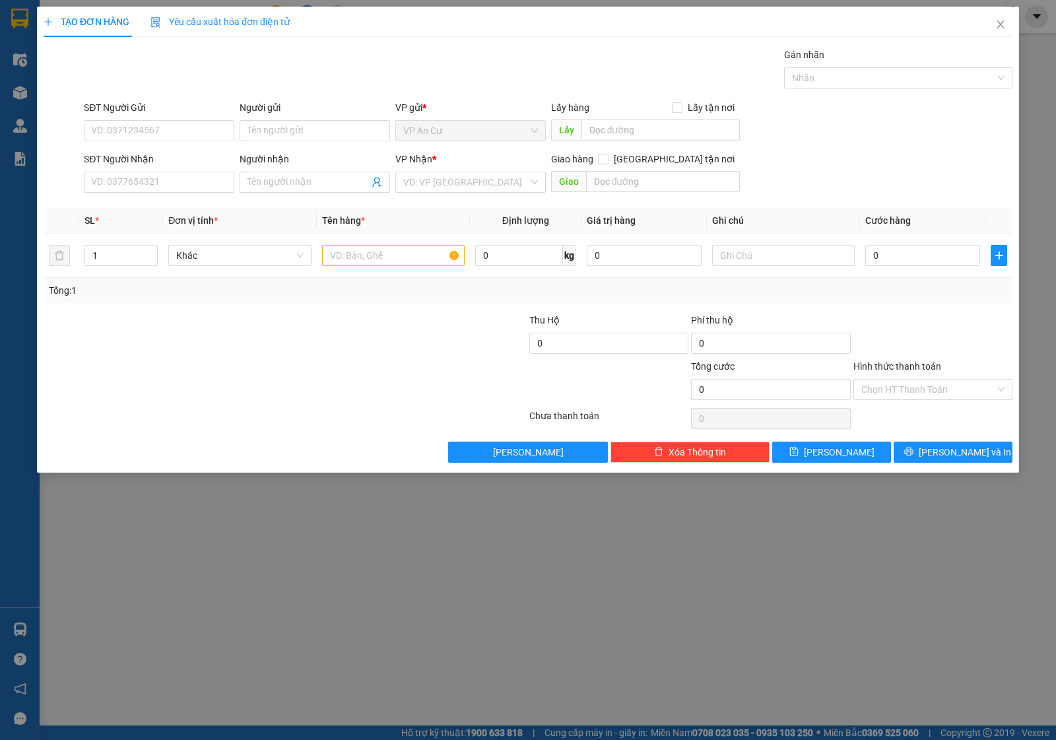
click at [304, 401] on div at bounding box center [204, 382] width 324 height 46
click at [195, 127] on input "SĐT Người Gửi" at bounding box center [159, 130] width 151 height 21
click at [837, 147] on div "SĐT Người Gửi VD: 0371234567 Người gửi Tên người gửi VP gửi * VP An Cư Lấy hàng…" at bounding box center [548, 123] width 934 height 46
click at [160, 131] on input "SĐT Người Gửi" at bounding box center [159, 130] width 151 height 21
click at [135, 131] on input "SĐT Người Gửi" at bounding box center [159, 130] width 151 height 21
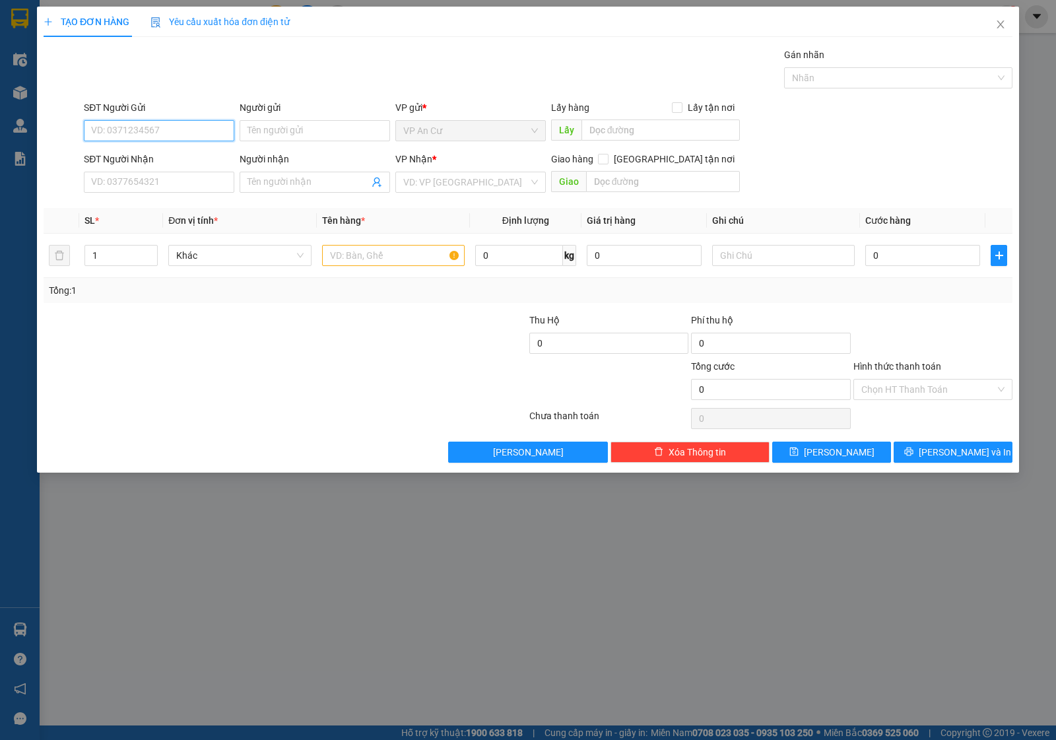
click at [186, 127] on input "SĐT Người Gửi" at bounding box center [159, 130] width 151 height 21
click at [185, 126] on input "SĐT Người Gửi" at bounding box center [159, 130] width 151 height 21
click at [166, 122] on input "SĐT Người Gửi" at bounding box center [159, 130] width 151 height 21
click at [162, 126] on input "SĐT Người Gửi" at bounding box center [159, 130] width 151 height 21
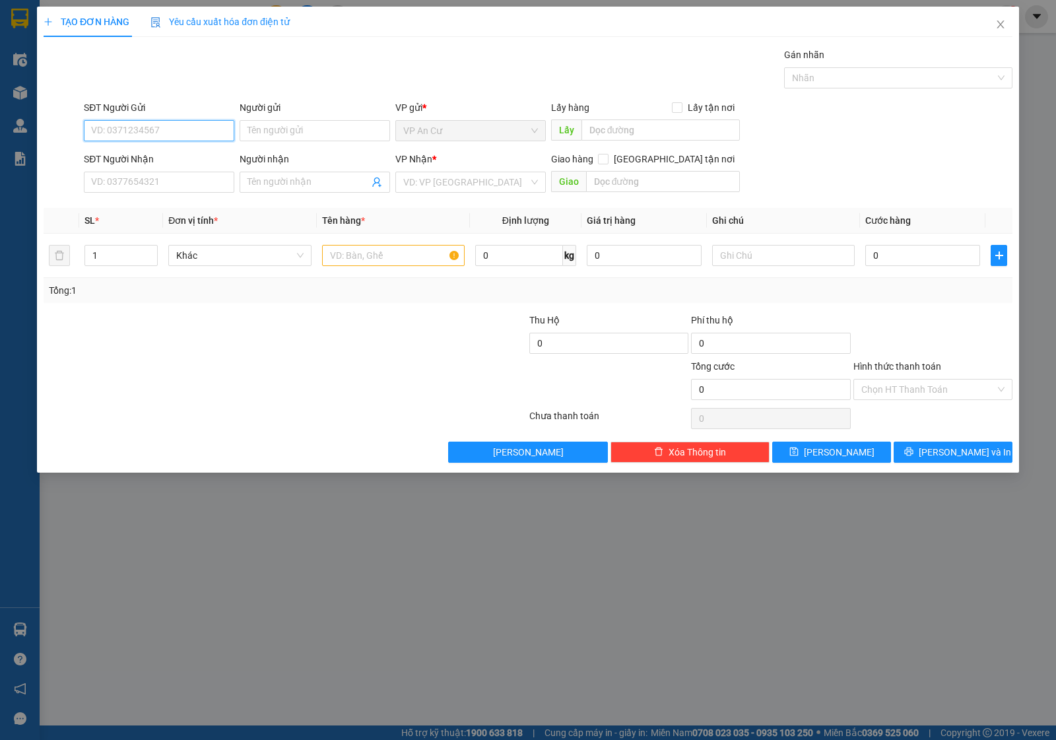
click at [156, 126] on input "SĐT Người Gửi" at bounding box center [159, 130] width 151 height 21
click at [612, 664] on div "TẠO ĐƠN HÀNG Yêu cầu xuất hóa đơn điện tử Transit Pickup Surcharge Ids Transit …" at bounding box center [528, 370] width 1056 height 740
click at [614, 533] on div "TẠO ĐƠN HÀNG Yêu cầu xuất hóa đơn điện tử Transit Pickup Surcharge Ids Transit …" at bounding box center [528, 370] width 1056 height 740
click at [992, 25] on span "Close" at bounding box center [1000, 25] width 37 height 37
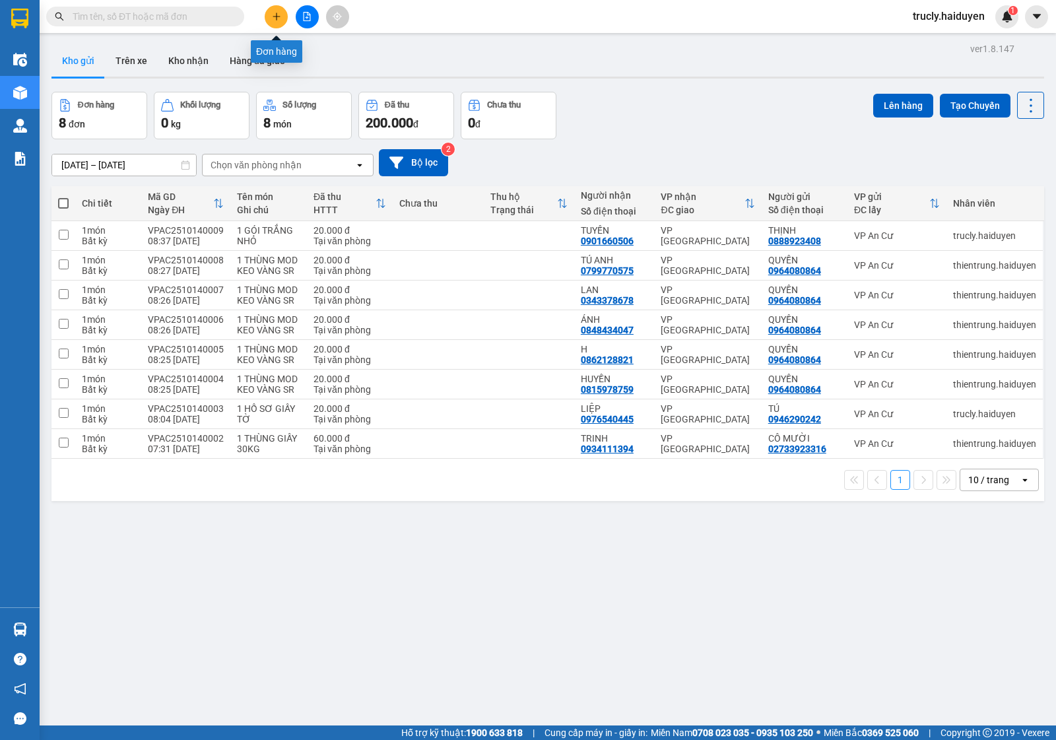
click at [276, 20] on icon "plus" at bounding box center [276, 16] width 1 height 7
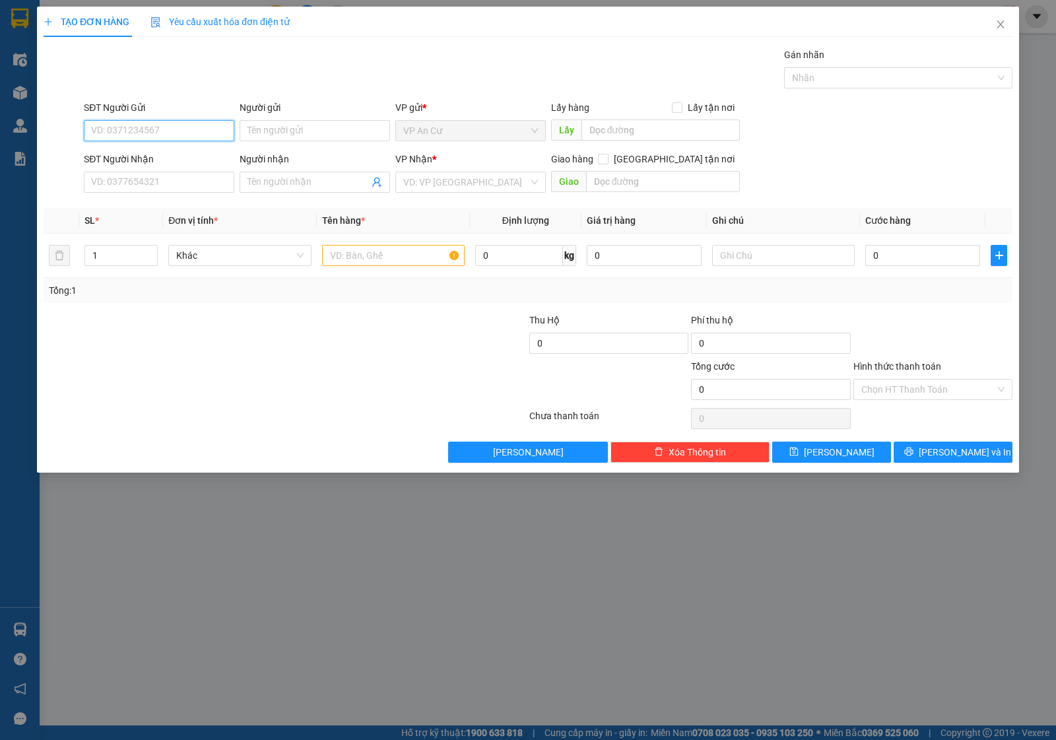
click at [129, 129] on input "SĐT Người Gửi" at bounding box center [159, 130] width 151 height 21
click at [156, 163] on div "0966627489 - TỰU HÙNG" at bounding box center [159, 158] width 135 height 15
type input "0966627489"
type input "TỰU HÙNG"
type input "0985956257"
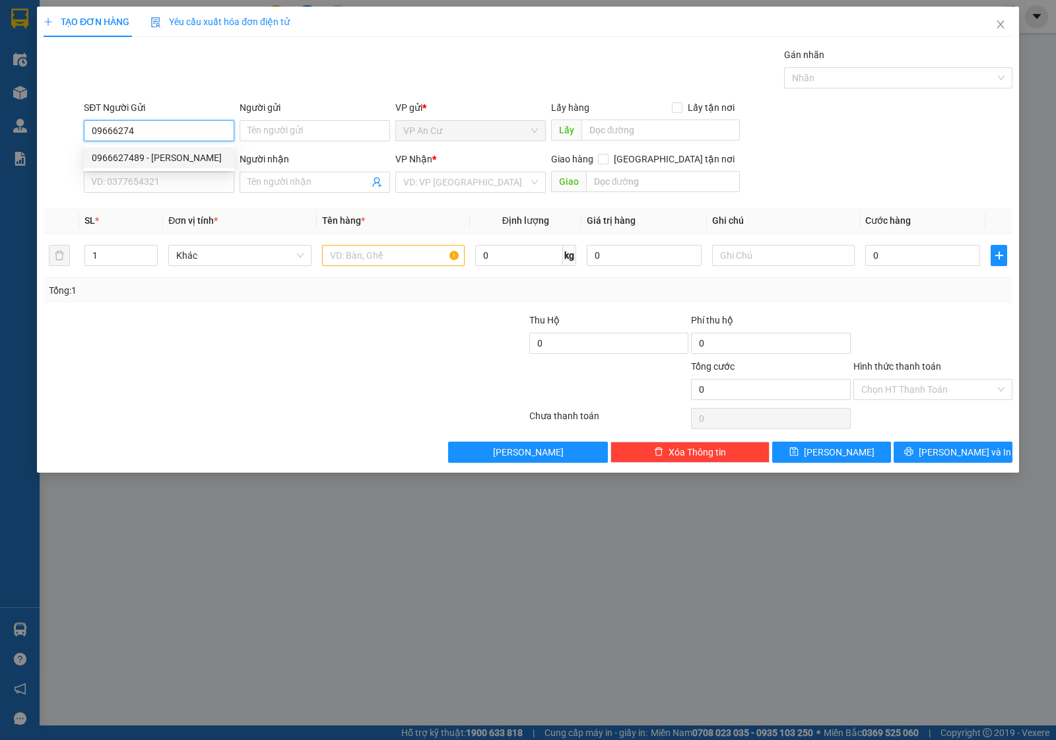
type input "ANH TRUNG"
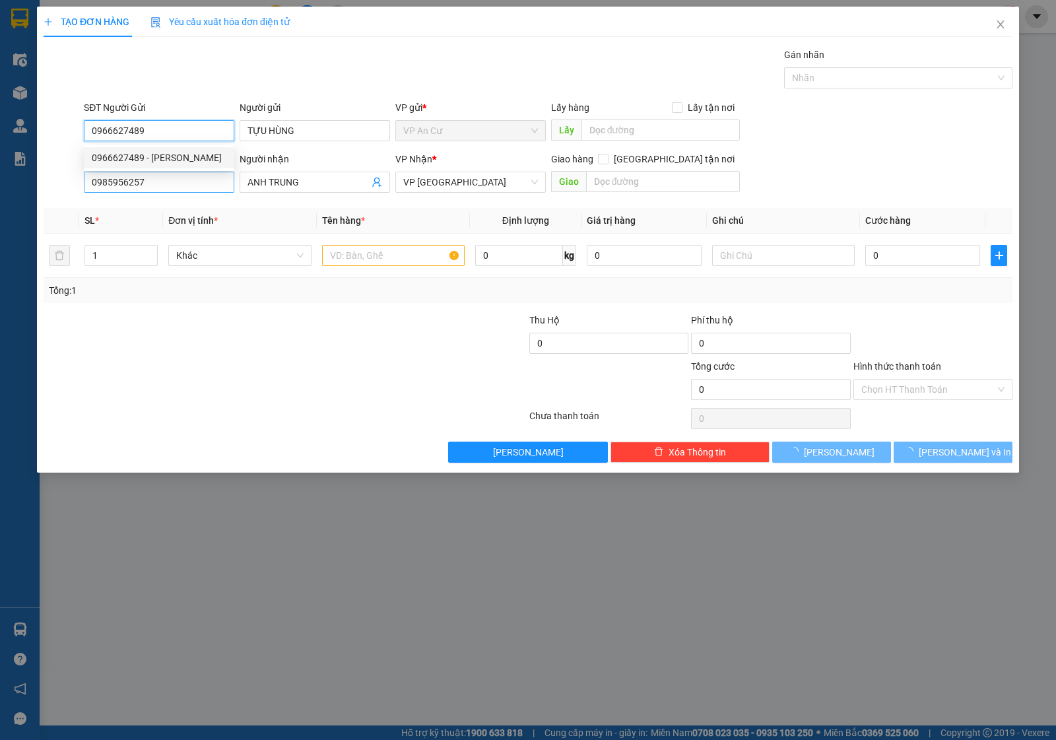
type input "200.000"
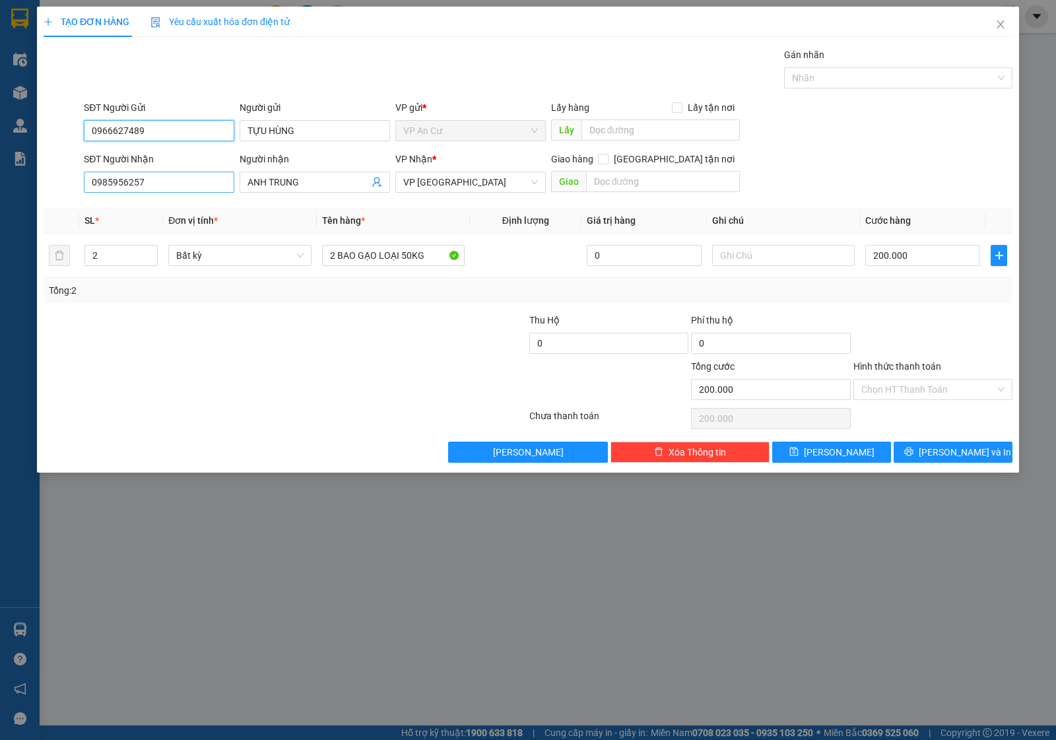
type input "0966627489"
click at [182, 180] on input "0985956257" at bounding box center [159, 182] width 151 height 21
type input "0707935776"
click at [174, 215] on div "0707935776 - CHÚ ÚT" at bounding box center [159, 209] width 135 height 15
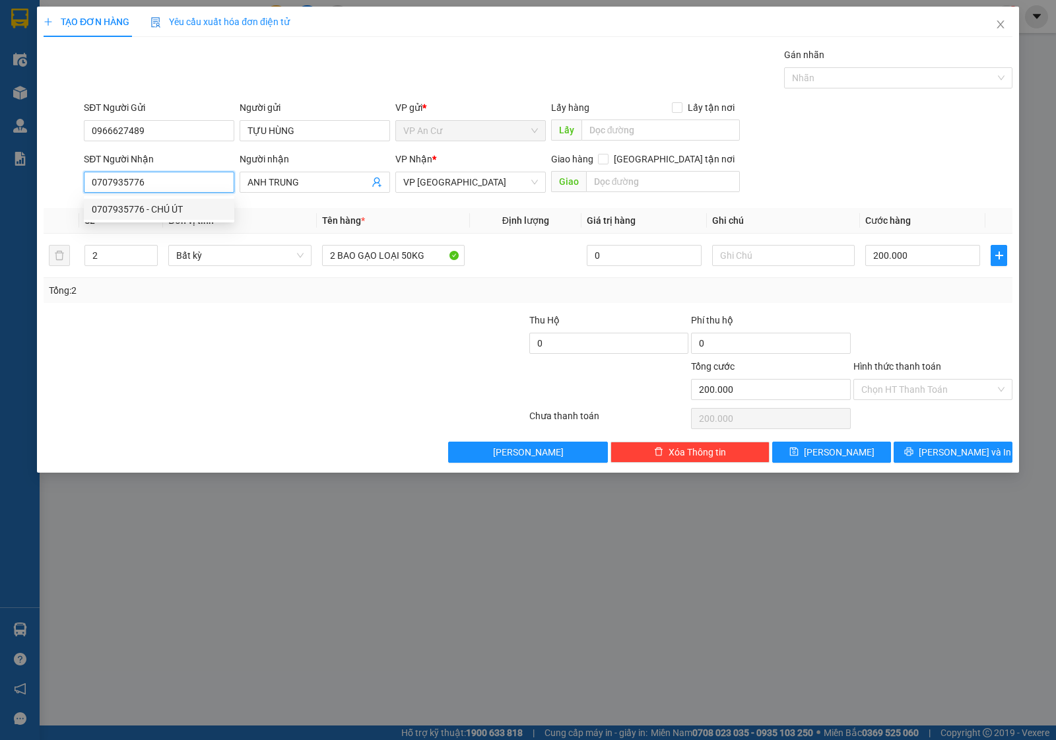
type input "CHÚ ÚT"
type input "100.000"
type input "0707935776"
click at [436, 351] on div at bounding box center [447, 336] width 162 height 46
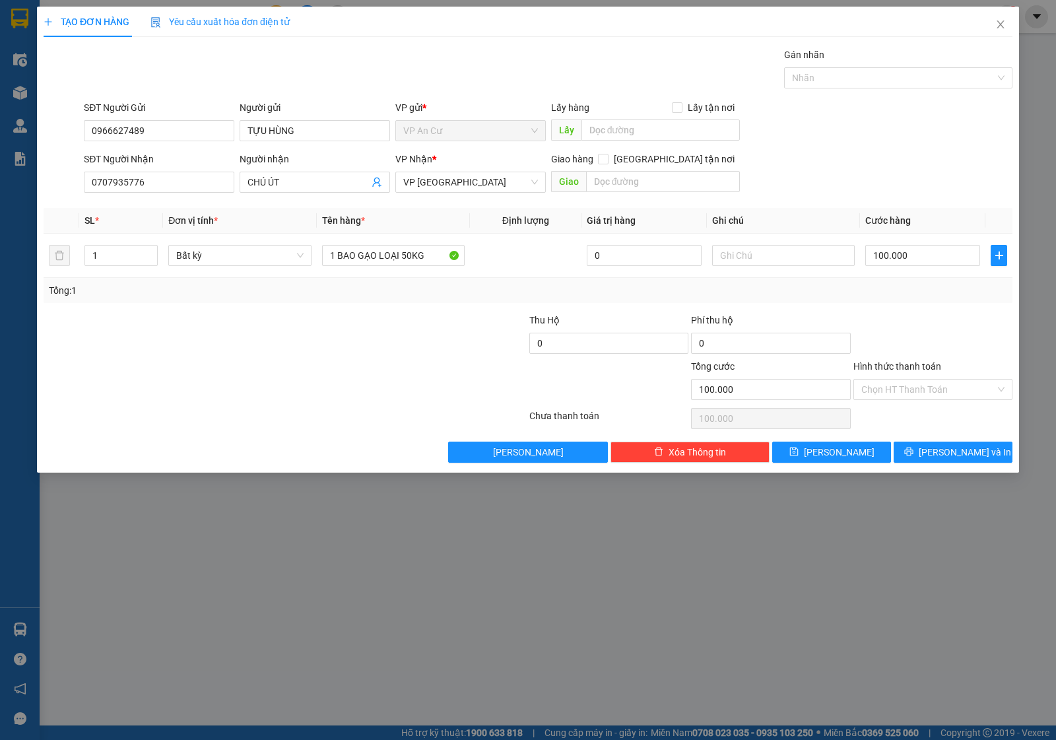
click at [918, 312] on div "Transit Pickup Surcharge Ids Transit Deliver Surcharge Ids Transit Deliver Surc…" at bounding box center [528, 255] width 969 height 415
click at [914, 452] on icon "printer" at bounding box center [909, 451] width 9 height 9
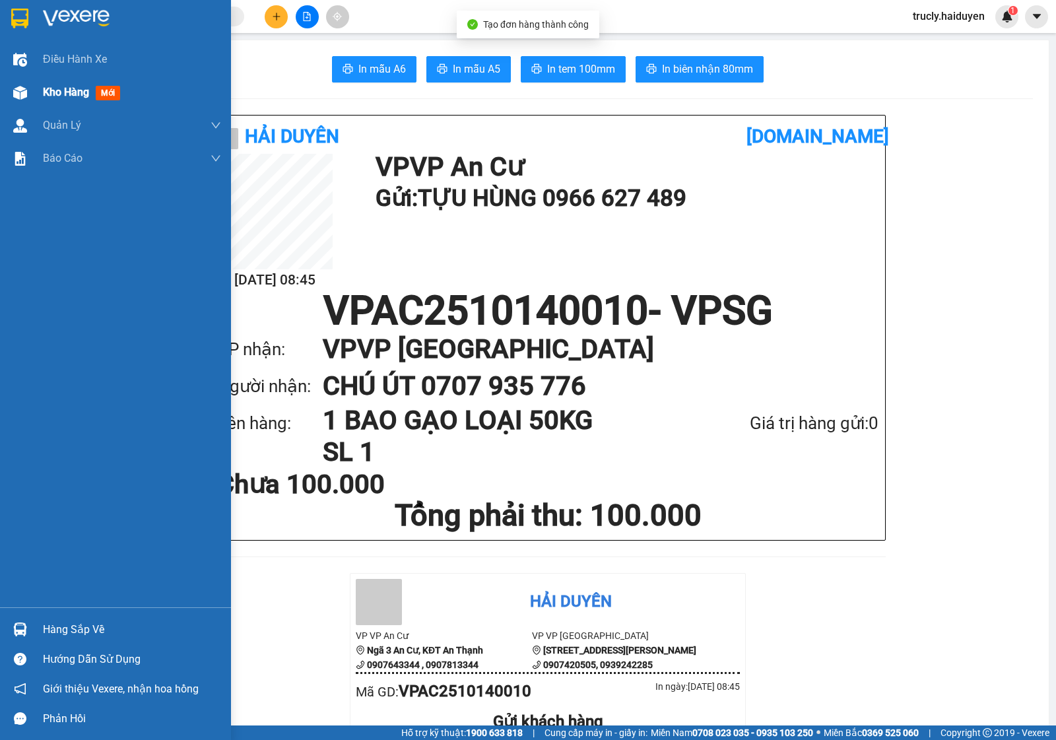
click at [15, 93] on img at bounding box center [20, 93] width 14 height 14
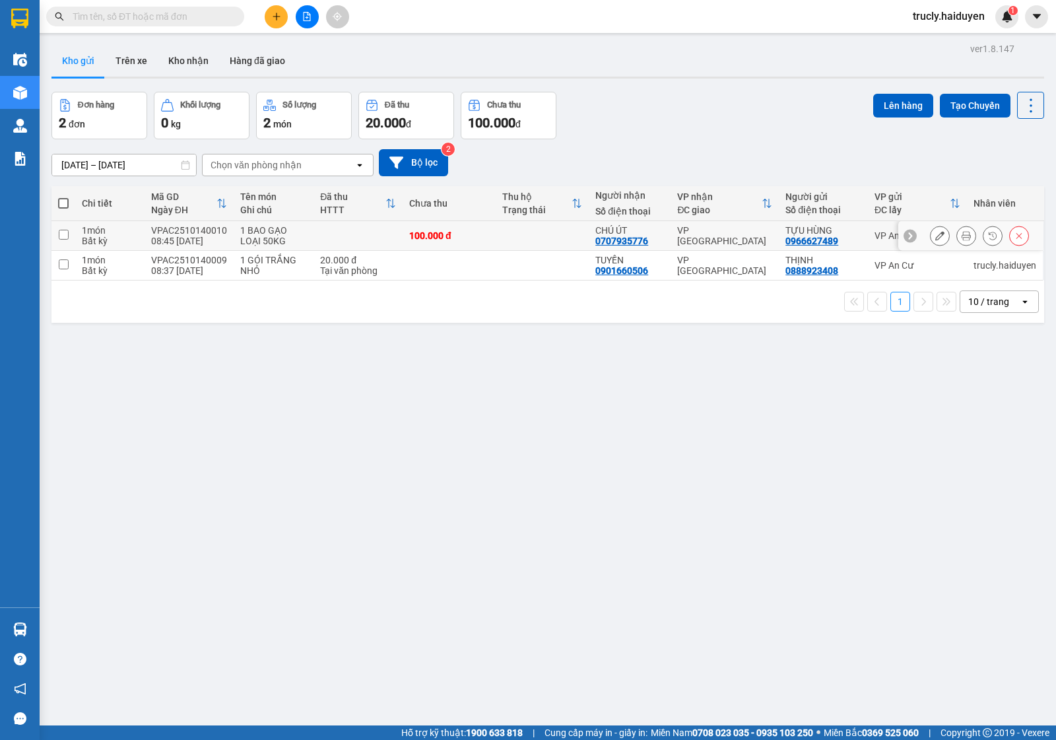
click at [931, 238] on button at bounding box center [940, 235] width 18 height 23
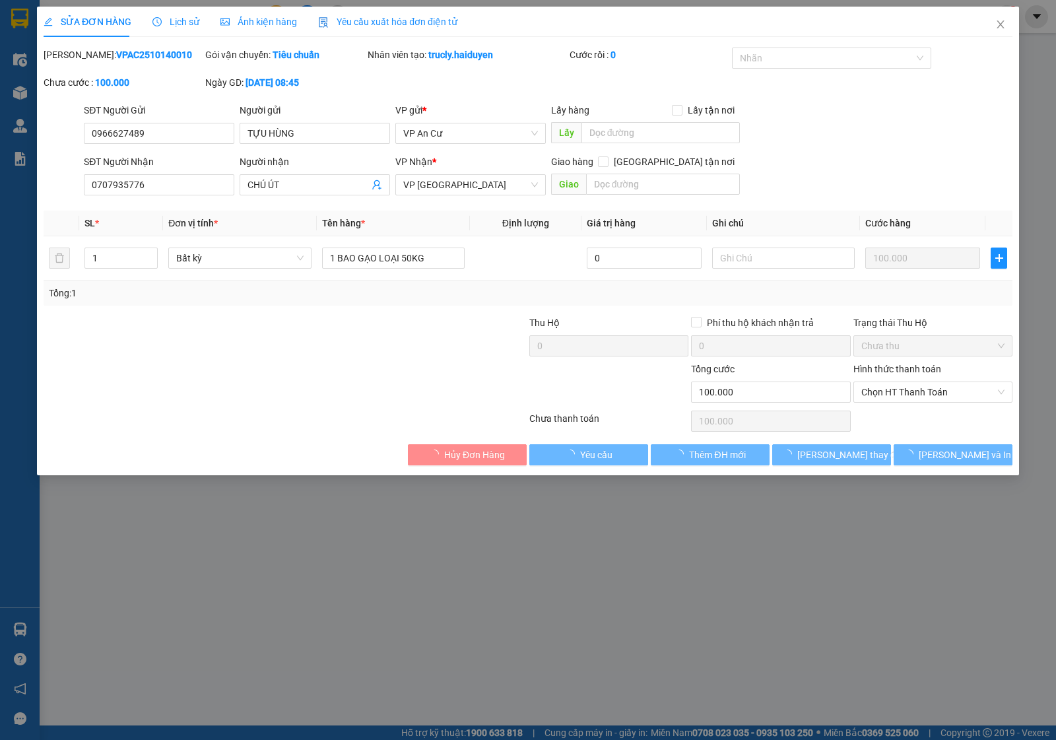
type input "0966627489"
type input "TỰU HÙNG"
type input "0707935776"
type input "CHÚ ÚT"
type input "0"
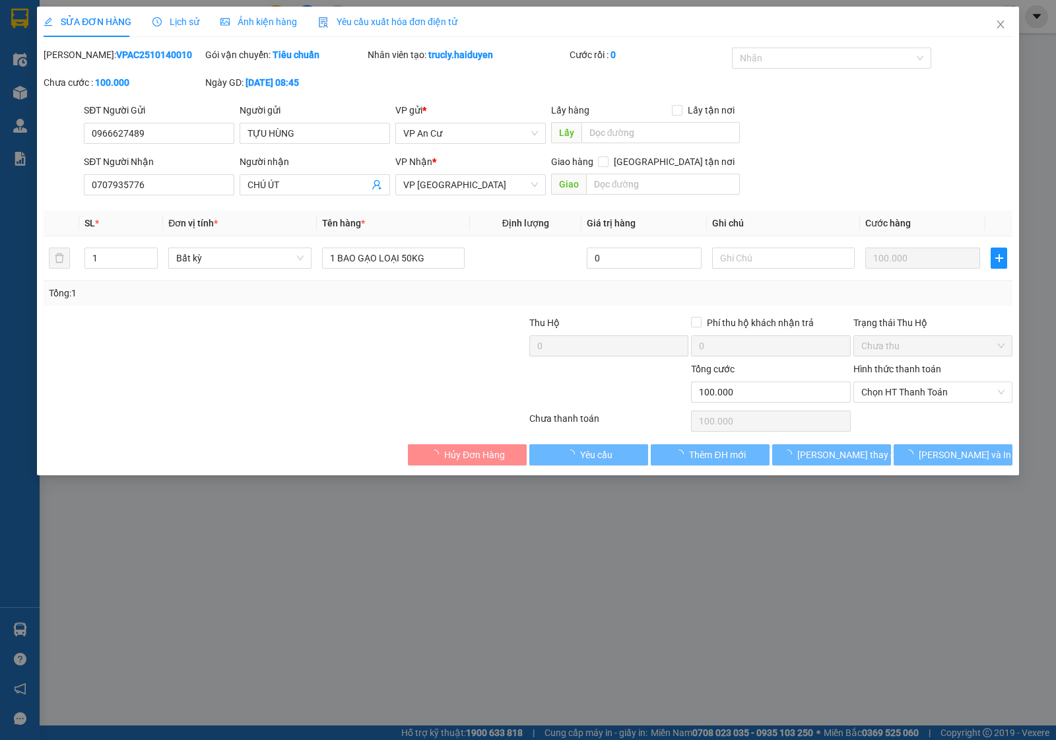
type input "100.000"
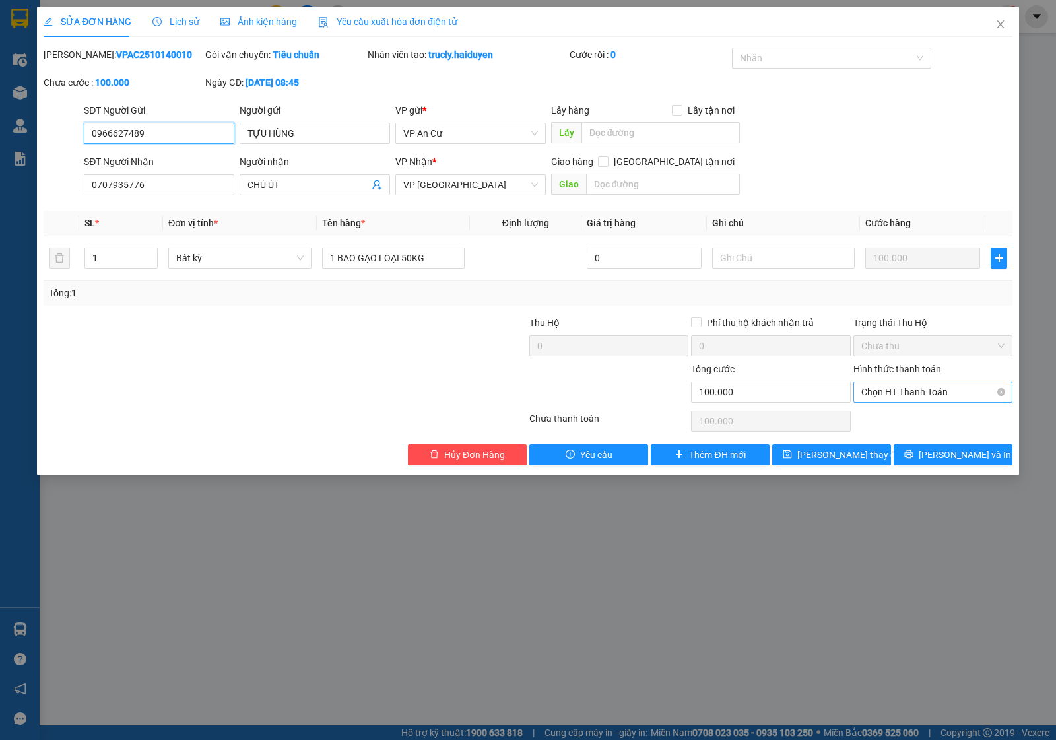
click at [888, 395] on span "Chọn HT Thanh Toán" at bounding box center [933, 392] width 143 height 20
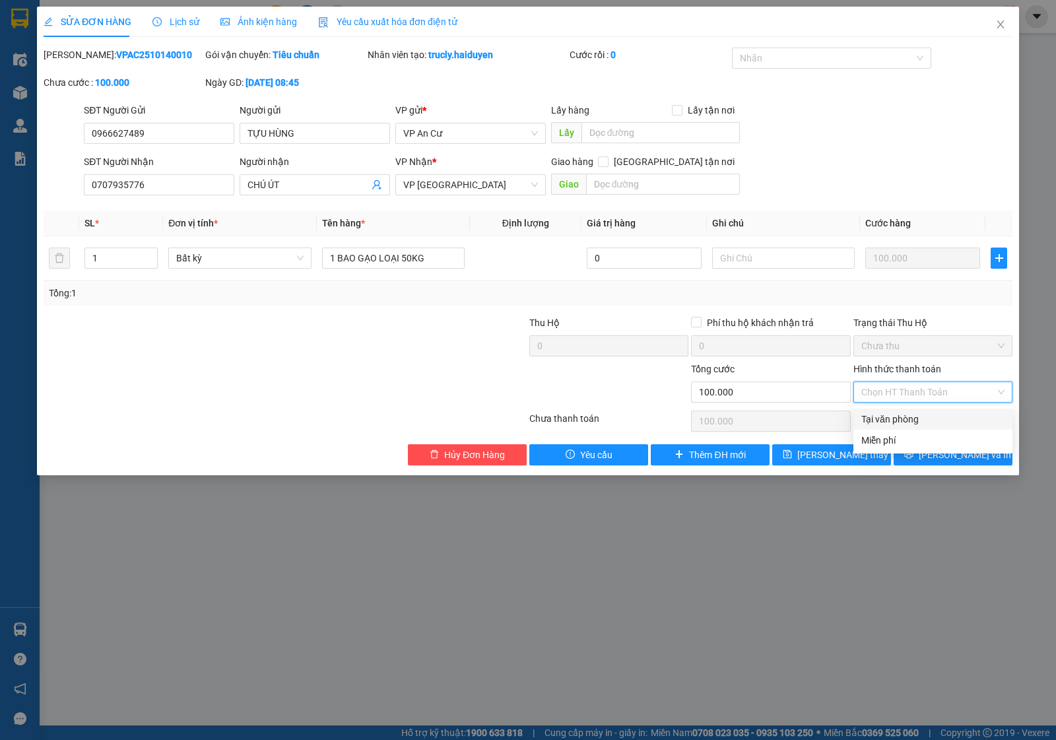
click at [888, 414] on div "Tại văn phòng" at bounding box center [933, 419] width 143 height 15
type input "0"
click at [850, 447] on button "Lưu thay đổi" at bounding box center [832, 454] width 119 height 21
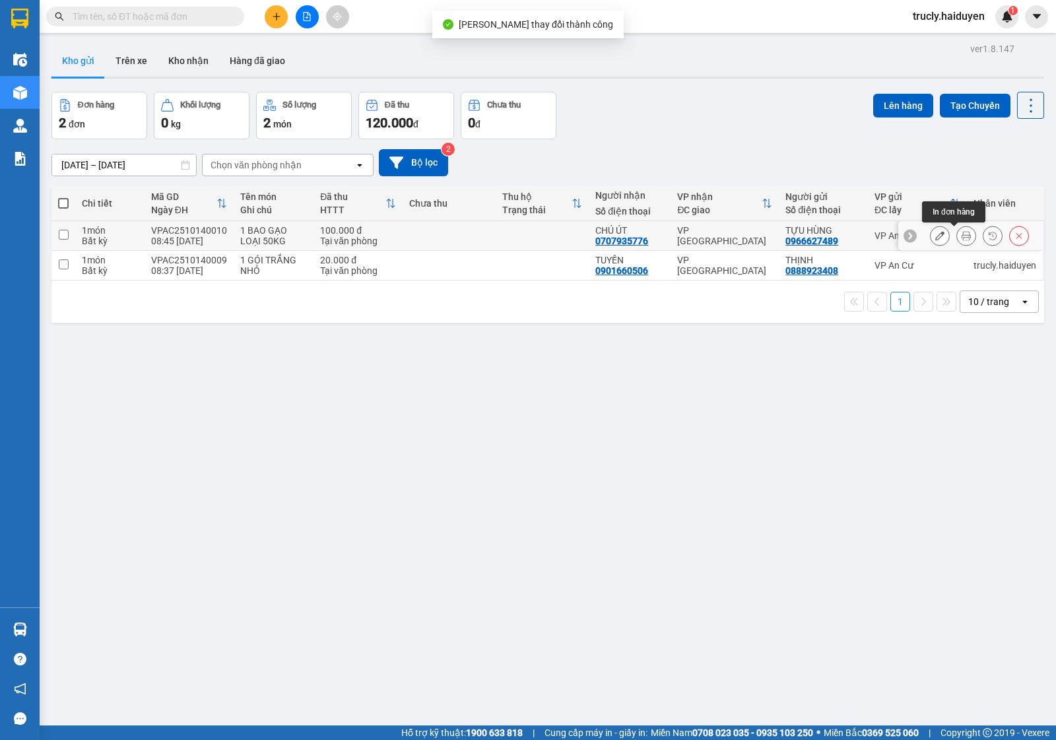
click at [957, 236] on button at bounding box center [966, 235] width 18 height 23
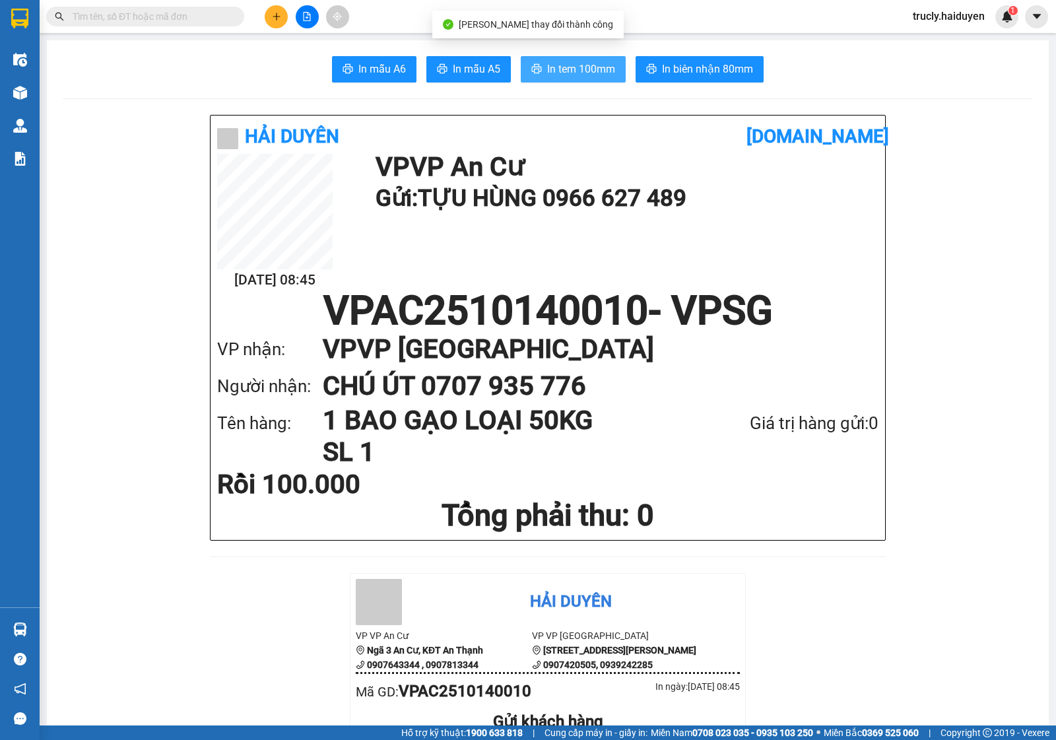
click at [547, 63] on span "In tem 100mm" at bounding box center [581, 69] width 68 height 17
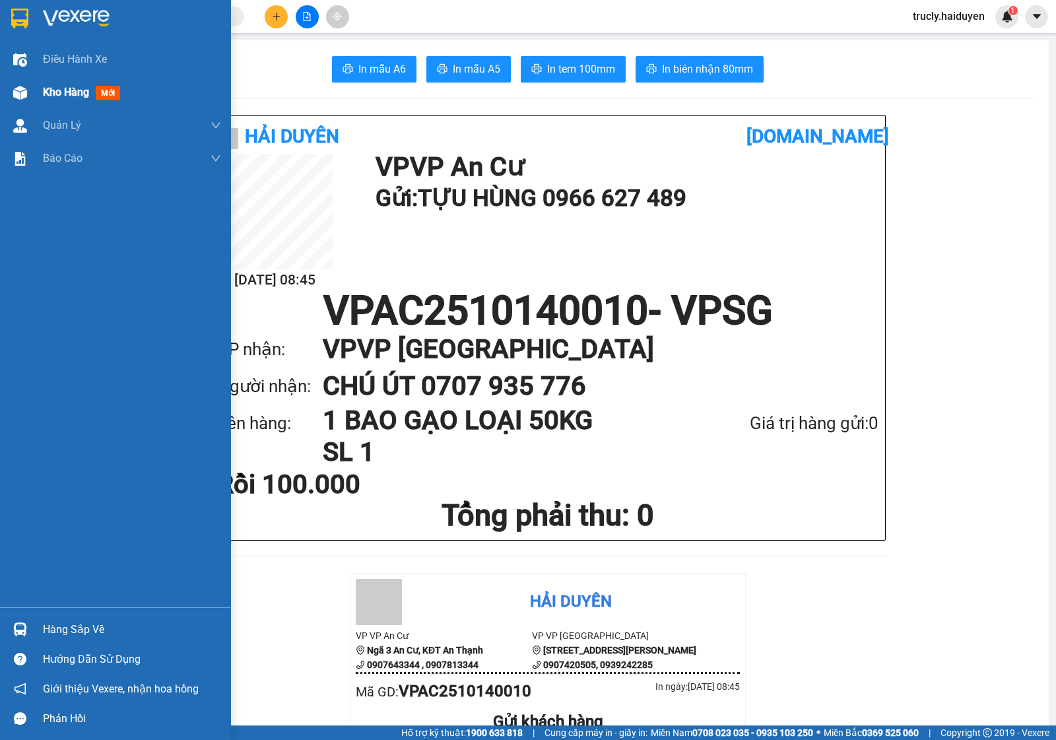
click at [31, 89] on div "Kho hàng mới" at bounding box center [115, 92] width 231 height 33
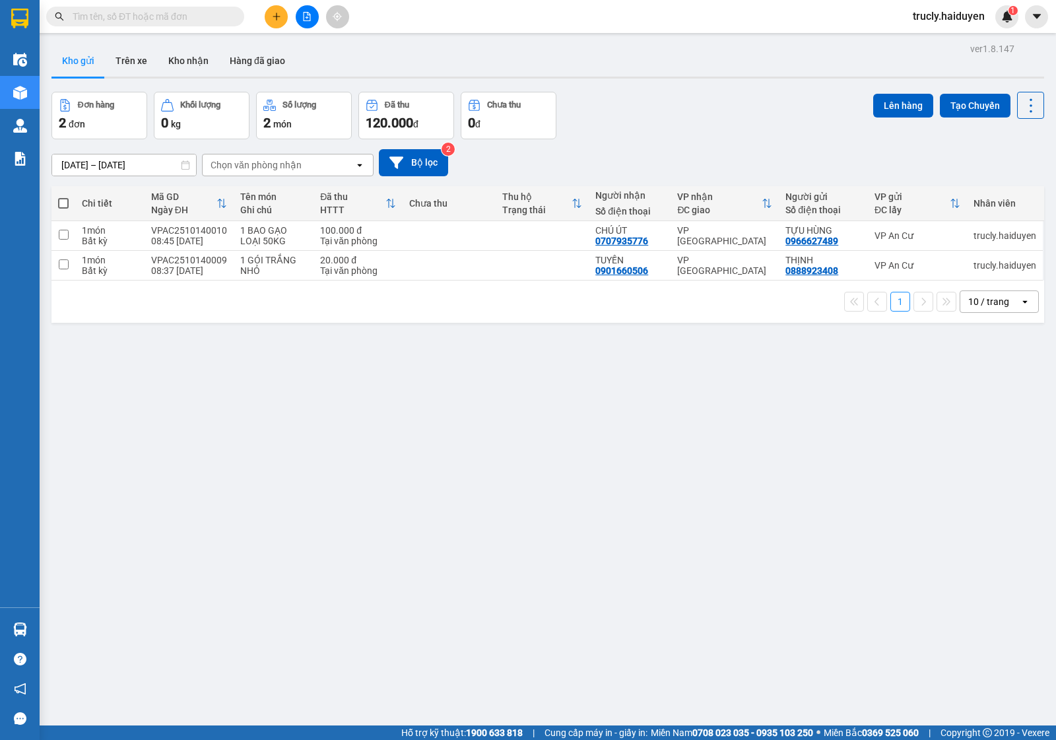
click at [670, 135] on div "Đơn hàng 2 đơn Khối lượng 0 kg Số lượng 2 món Đã thu 120.000 đ Chưa thu 0 đ Lên…" at bounding box center [548, 116] width 993 height 48
click at [658, 73] on div "Kho gửi Trên xe Kho nhận Hàng đã giao" at bounding box center [548, 62] width 993 height 35
click at [276, 24] on button at bounding box center [276, 16] width 23 height 23
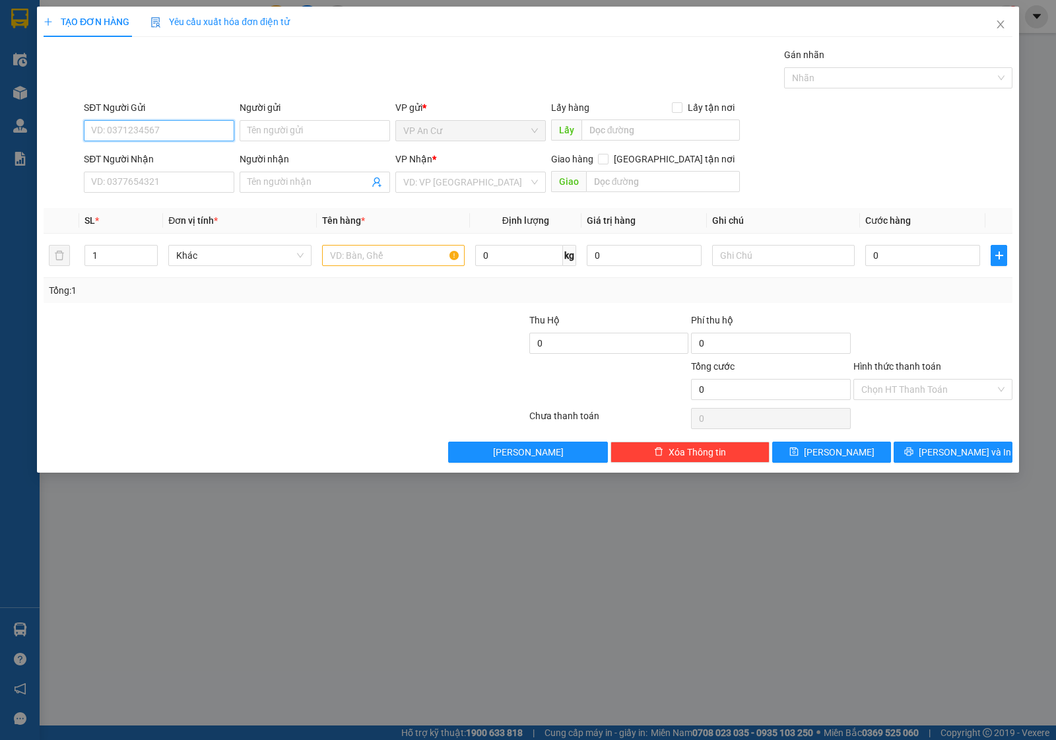
click at [107, 133] on input "SĐT Người Gửi" at bounding box center [159, 130] width 151 height 21
type input "0971800803"
click at [267, 131] on input "Người gửi" at bounding box center [315, 130] width 151 height 21
click at [170, 137] on input "0971800803" at bounding box center [159, 130] width 151 height 21
click at [164, 158] on div "0971800803 - OANH" at bounding box center [159, 158] width 135 height 15
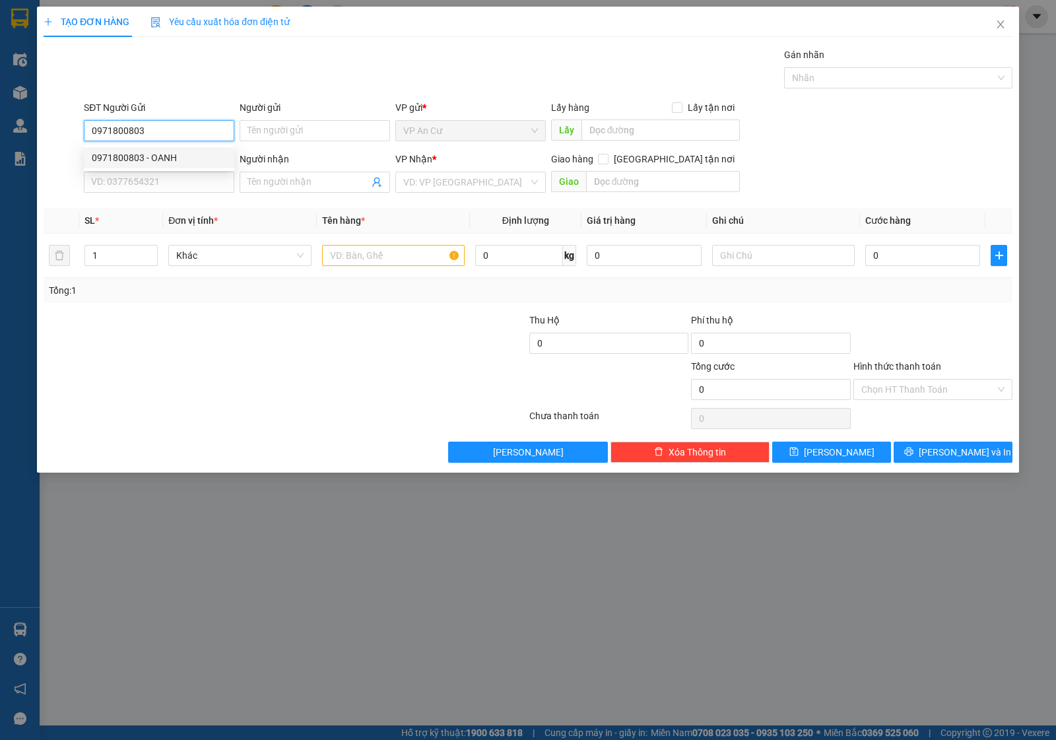
type input "OANH"
type input "0907574921"
type input "NHI"
type input "80.000"
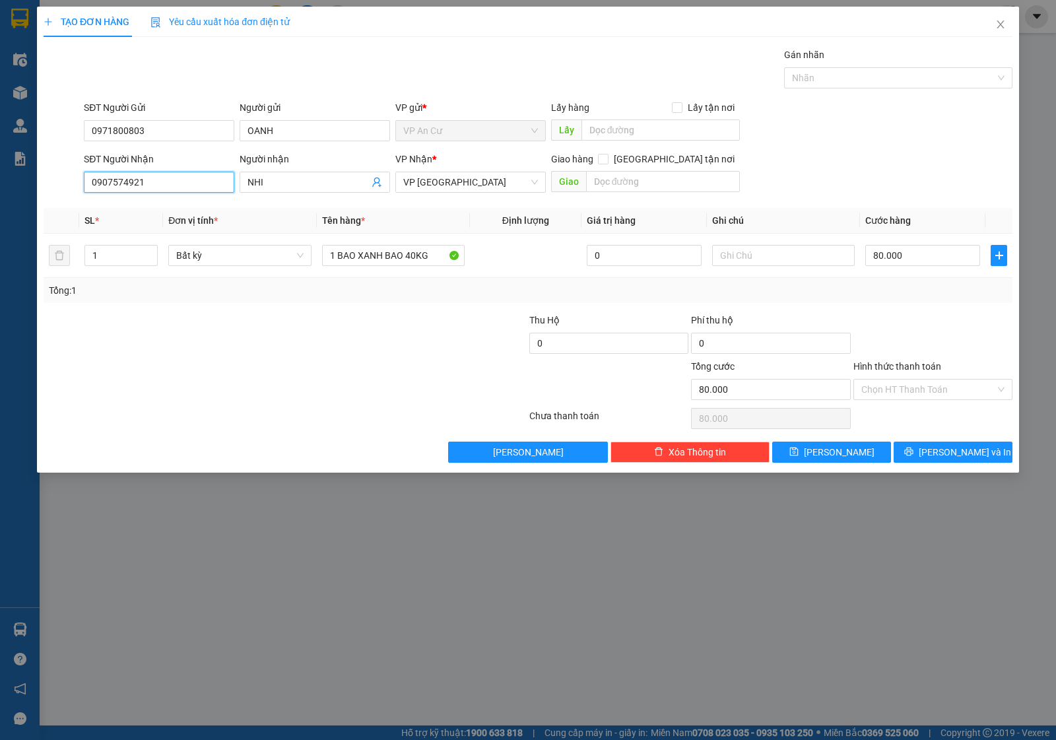
click at [151, 180] on input "0907574921" at bounding box center [159, 182] width 151 height 21
type input "0906659276"
click at [137, 213] on div "0906659276" at bounding box center [159, 209] width 135 height 15
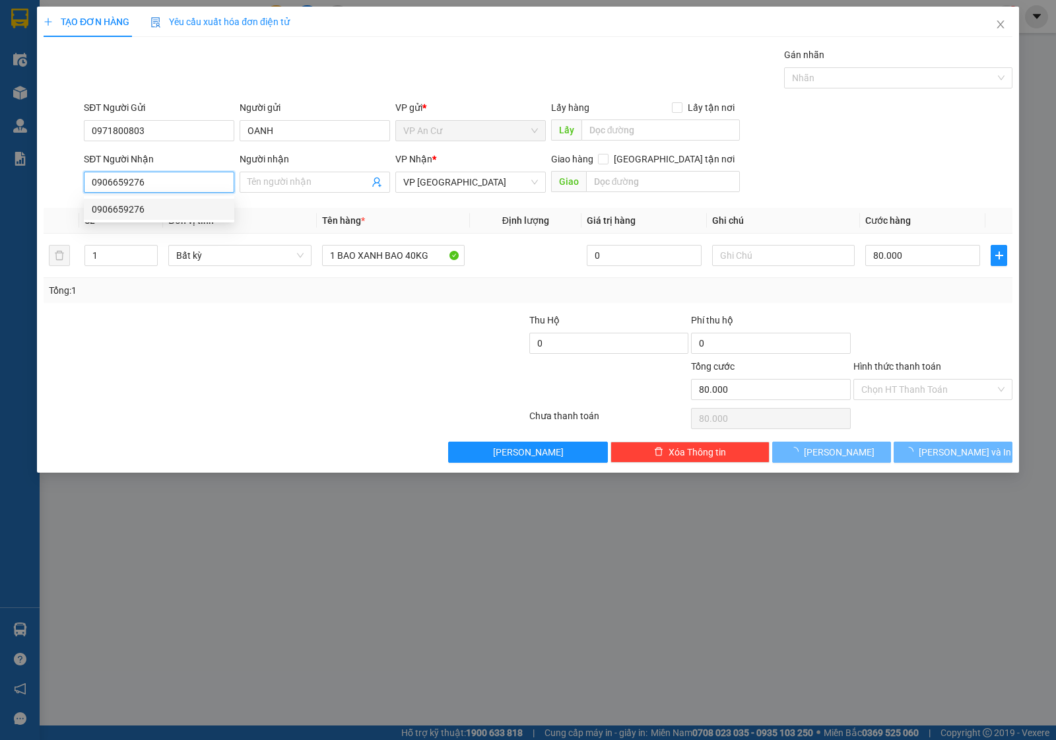
type input "220.000"
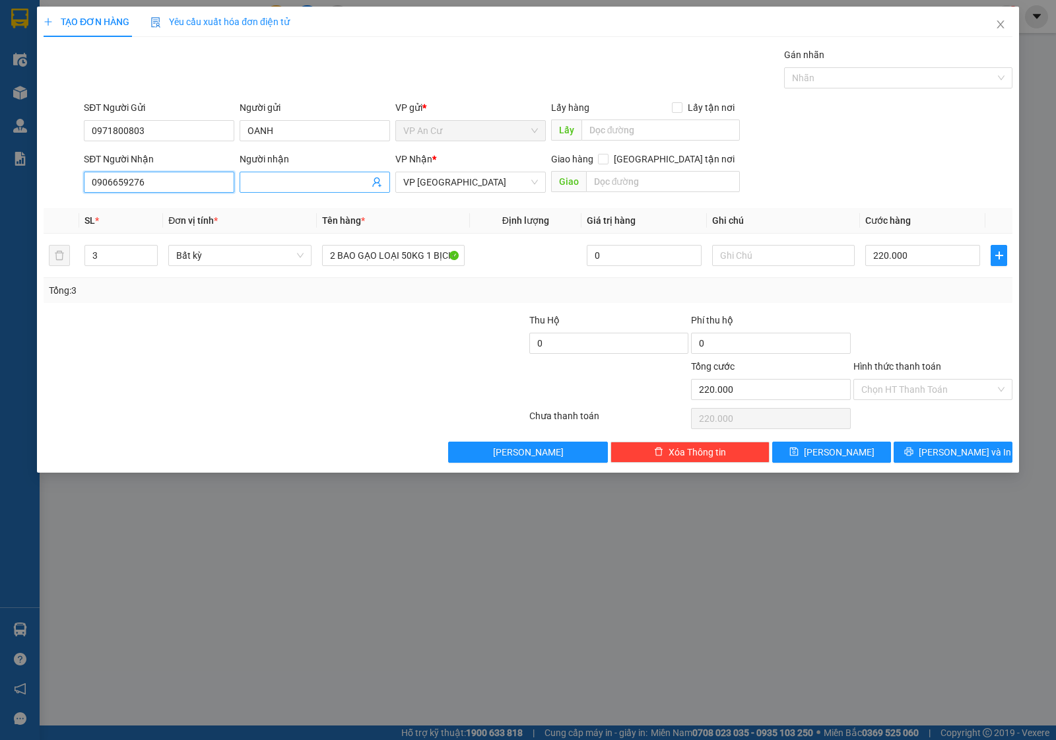
type input "0906659276"
click at [299, 184] on input "Người nhận" at bounding box center [308, 182] width 121 height 15
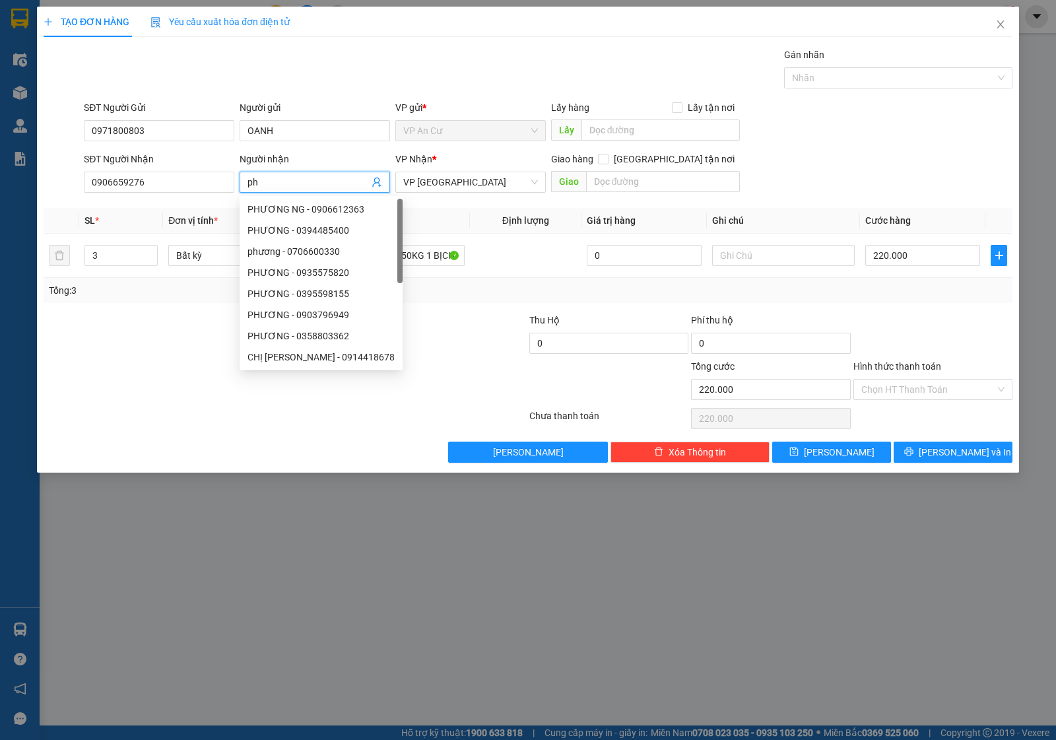
type input "p"
type input "PHƯƠNG"
click at [139, 351] on div at bounding box center [204, 336] width 324 height 46
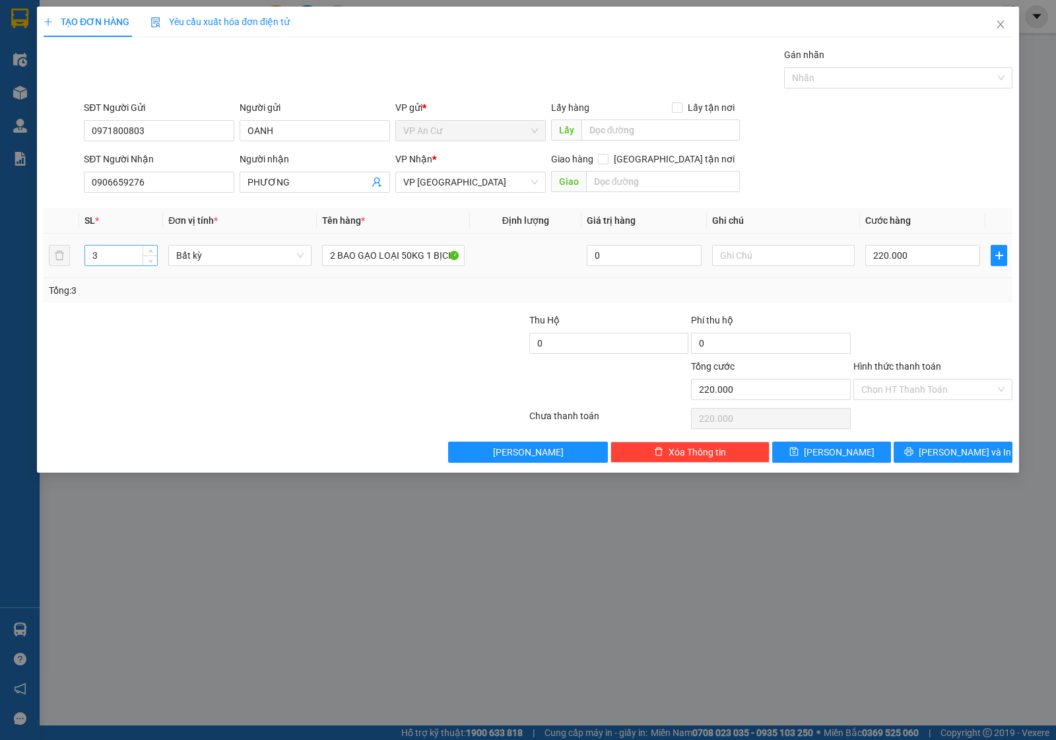
click at [104, 258] on input "3" at bounding box center [121, 256] width 72 height 20
type input "1"
click at [368, 256] on input "2 BAO GẠO LOẠI 50KG 1 BỊCH HỒNG GẠO MẪU" at bounding box center [393, 255] width 143 height 21
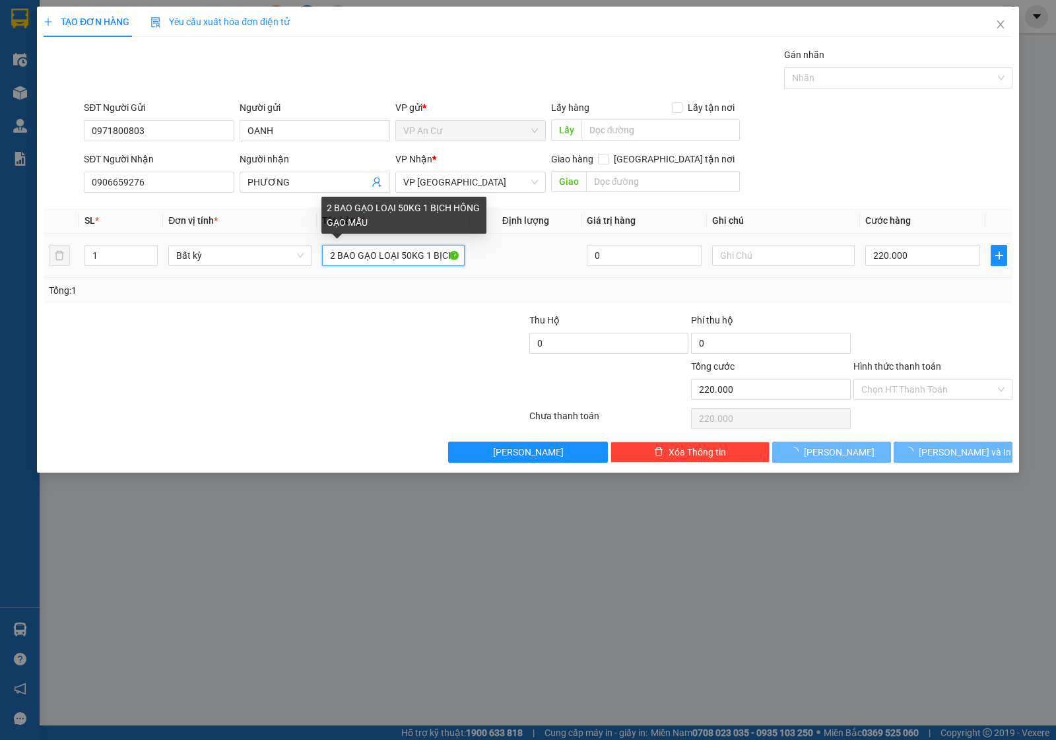
click at [368, 256] on input "2 BAO GẠO LOẠI 50KG 1 BỊCH HỒNG GẠO MẪU" at bounding box center [393, 255] width 143 height 21
type input "0"
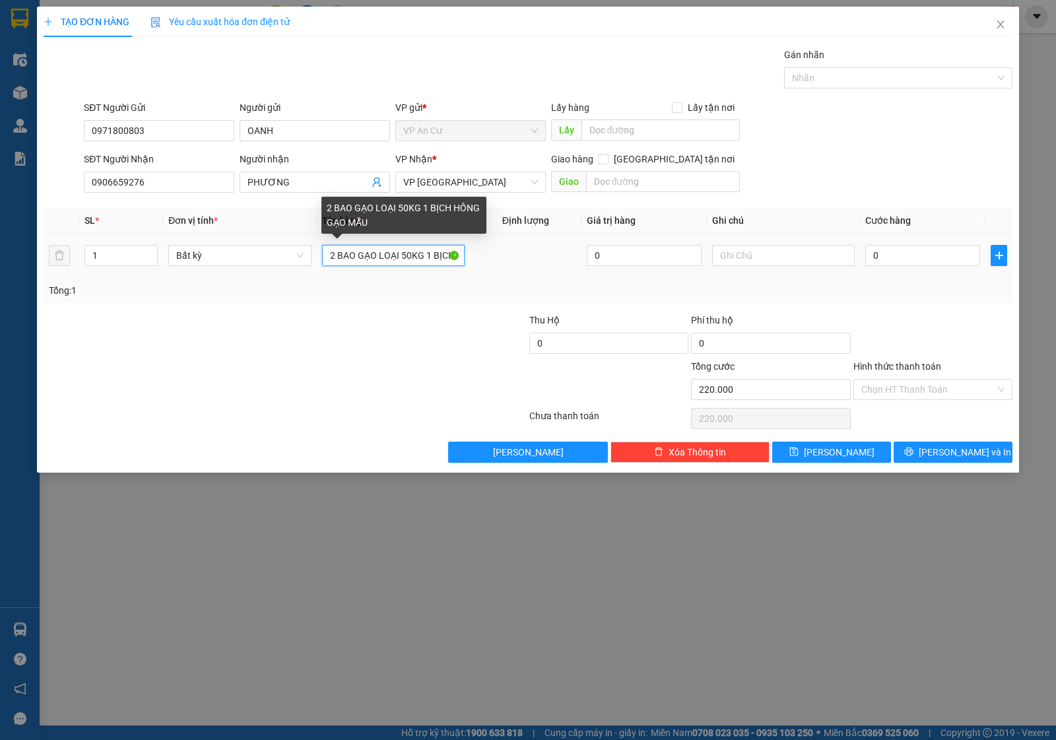
type input "0"
click at [362, 259] on input "1 KIỆN BAO TRẮNG" at bounding box center [393, 255] width 143 height 21
click at [361, 256] on input "1 KIỆN BAO TRẮNG" at bounding box center [393, 255] width 143 height 21
type input "1 KIỆN QUẤN BAO TRẮNG"
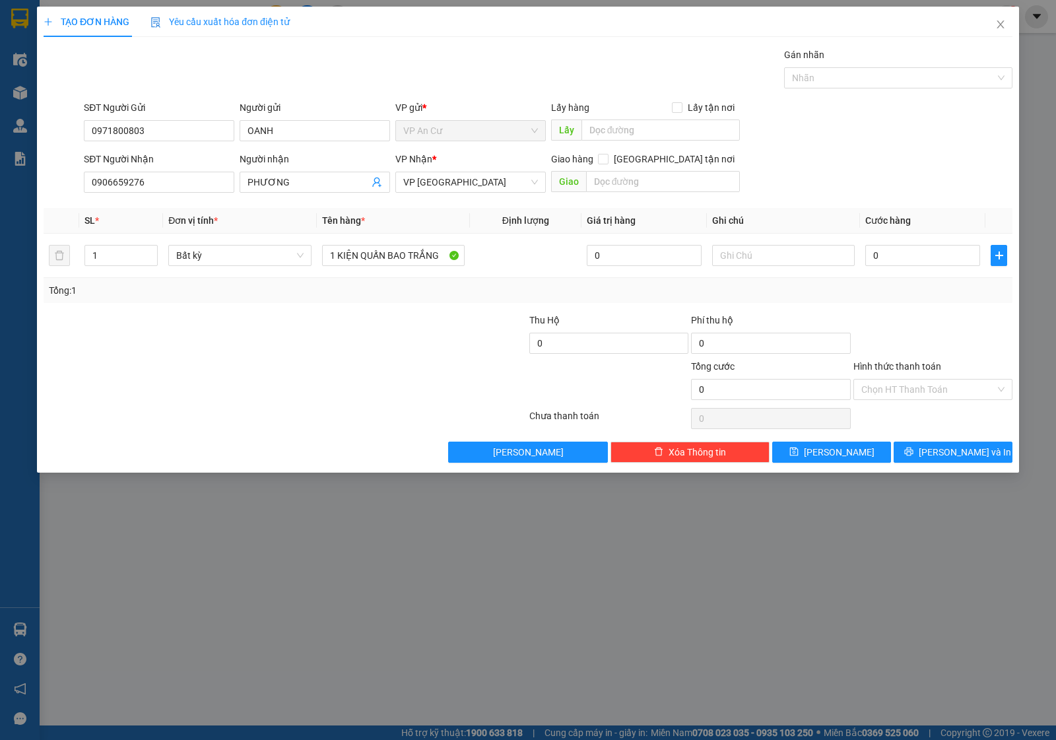
click at [420, 342] on div at bounding box center [447, 336] width 162 height 46
click at [895, 262] on input "0" at bounding box center [923, 255] width 115 height 21
type input "2"
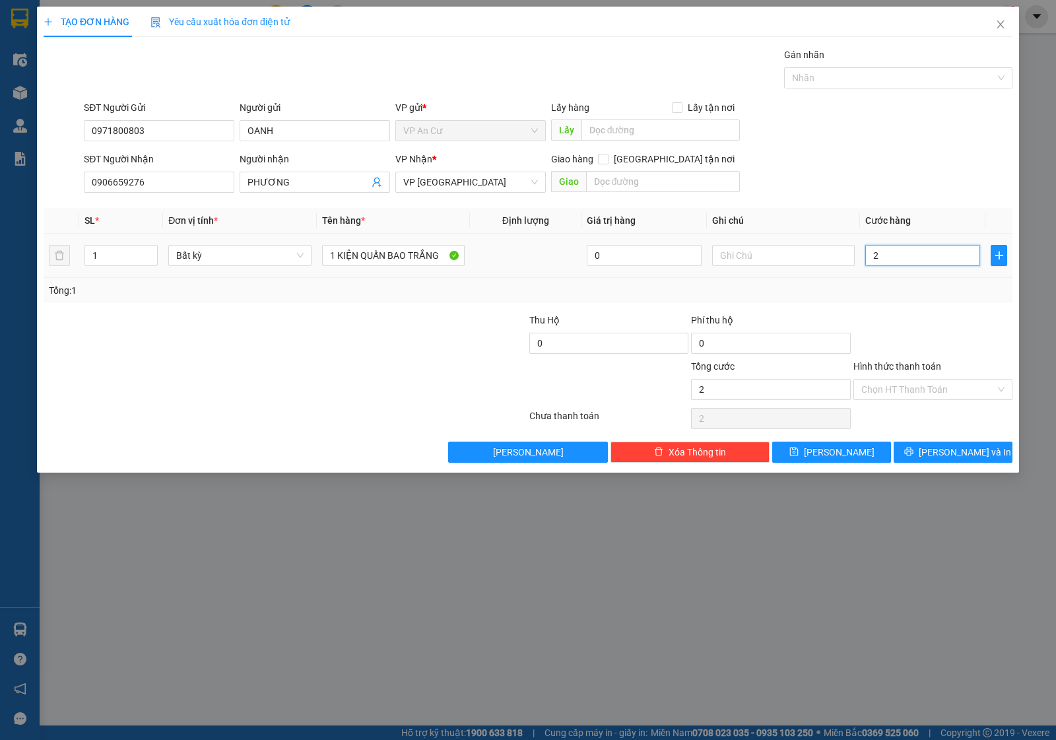
type input "20"
type input "20.000"
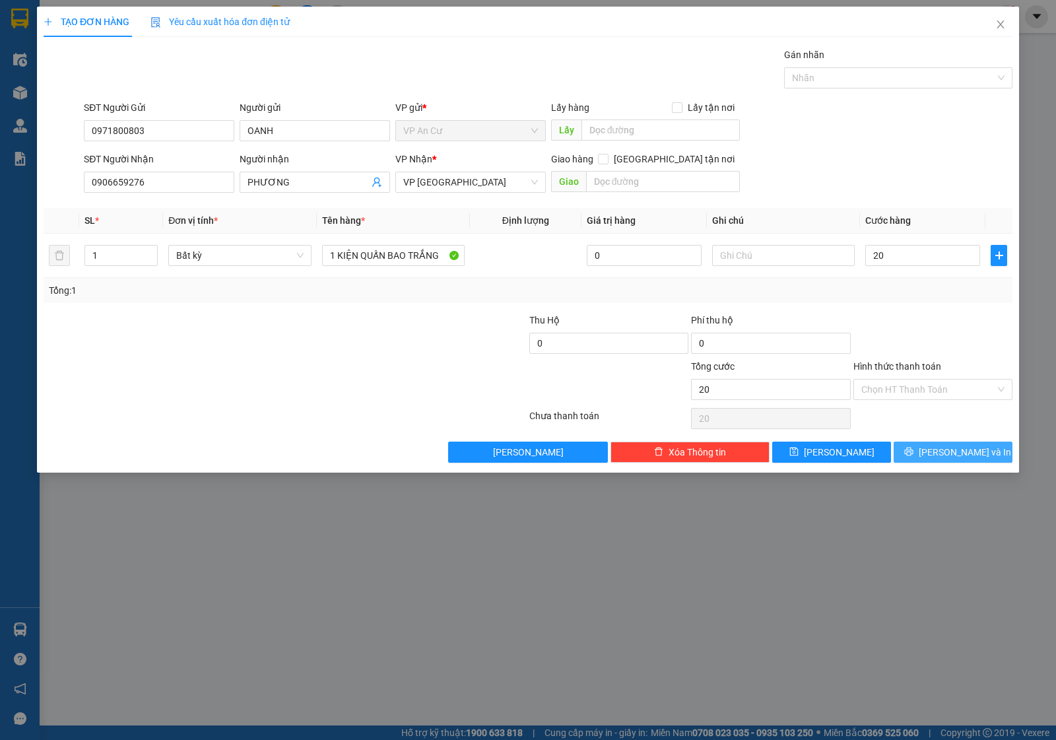
type input "20.000"
click at [954, 442] on button "[PERSON_NAME] và In" at bounding box center [953, 452] width 119 height 21
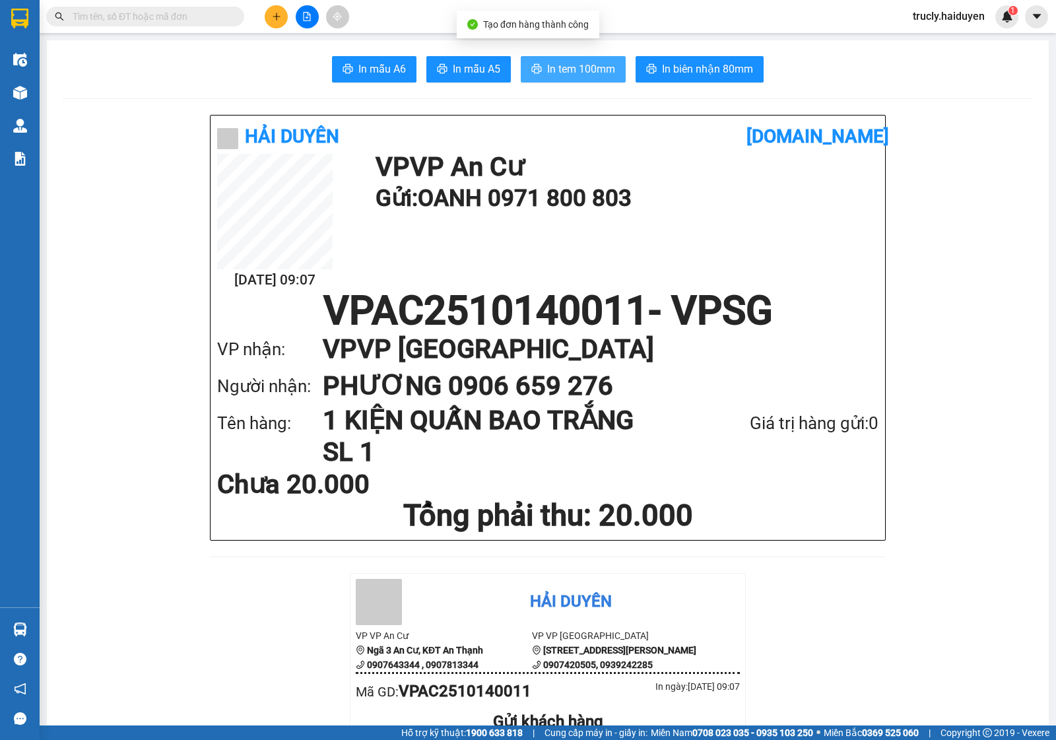
click at [532, 61] on button "In tem 100mm" at bounding box center [573, 69] width 105 height 26
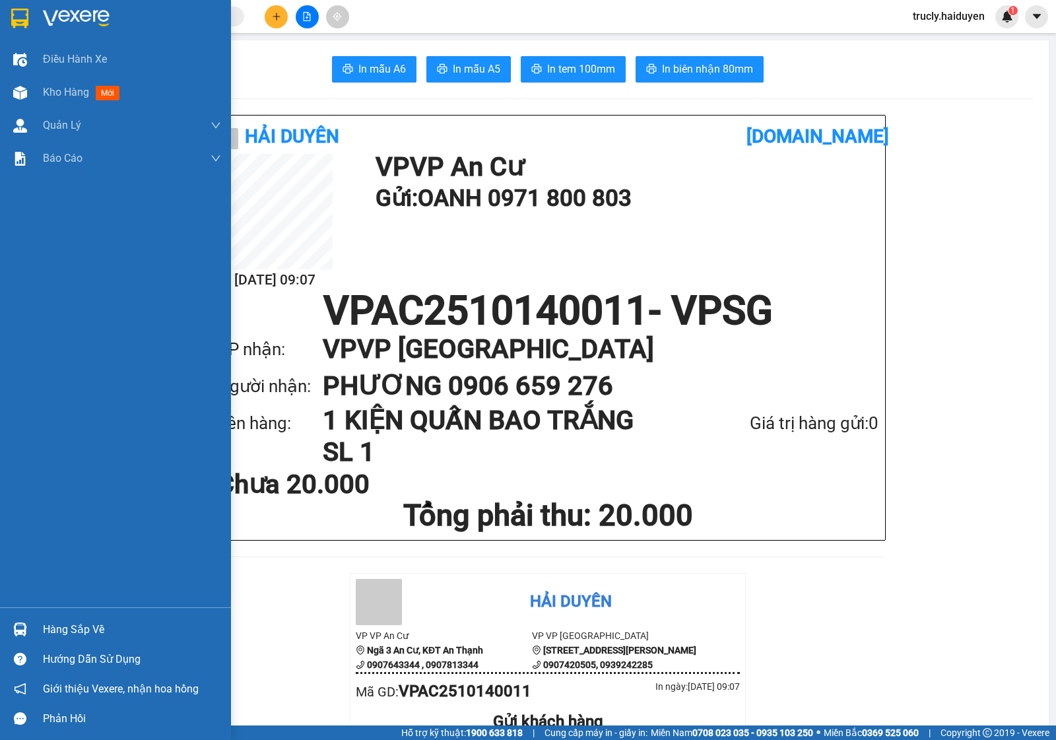
click at [54, 90] on span "Kho hàng" at bounding box center [66, 92] width 46 height 13
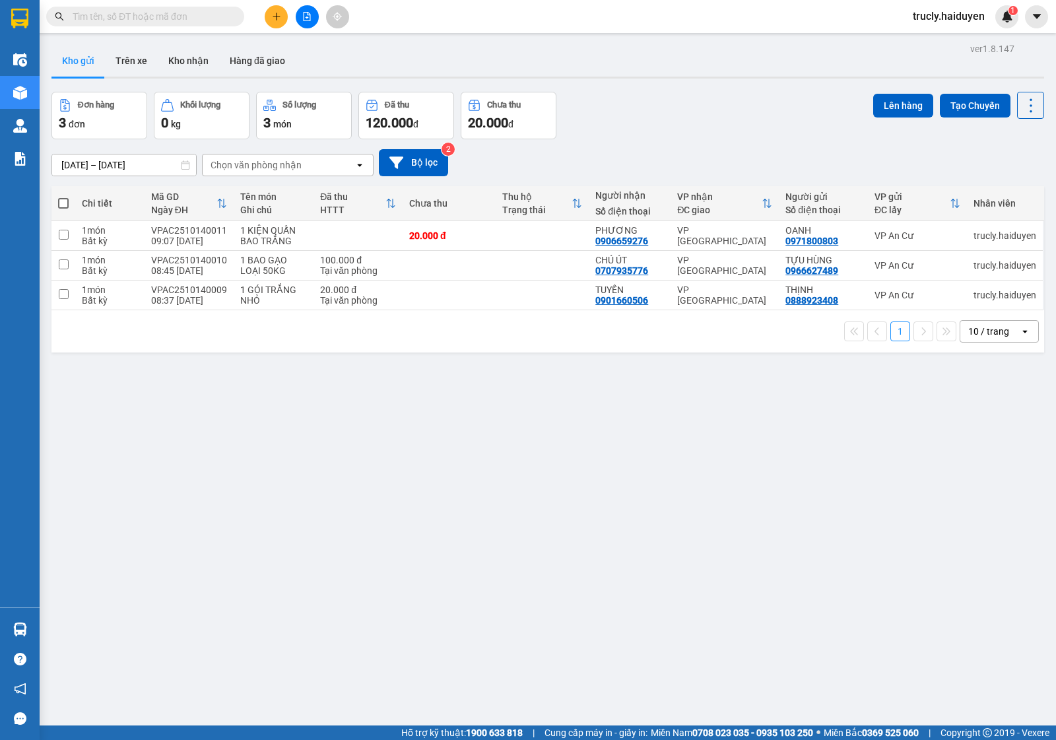
click at [755, 120] on div "Đơn hàng 3 đơn Khối lượng 0 kg Số lượng 3 món Đã thu 120.000 đ Chưa thu 20.000 …" at bounding box center [548, 116] width 993 height 48
click at [677, 106] on div "Đơn hàng 3 đơn Khối lượng 0 kg Số lượng 3 món Đã thu 120.000 đ Chưa thu 20.000 …" at bounding box center [548, 116] width 993 height 48
click at [133, 57] on button "Trên xe" at bounding box center [131, 61] width 53 height 32
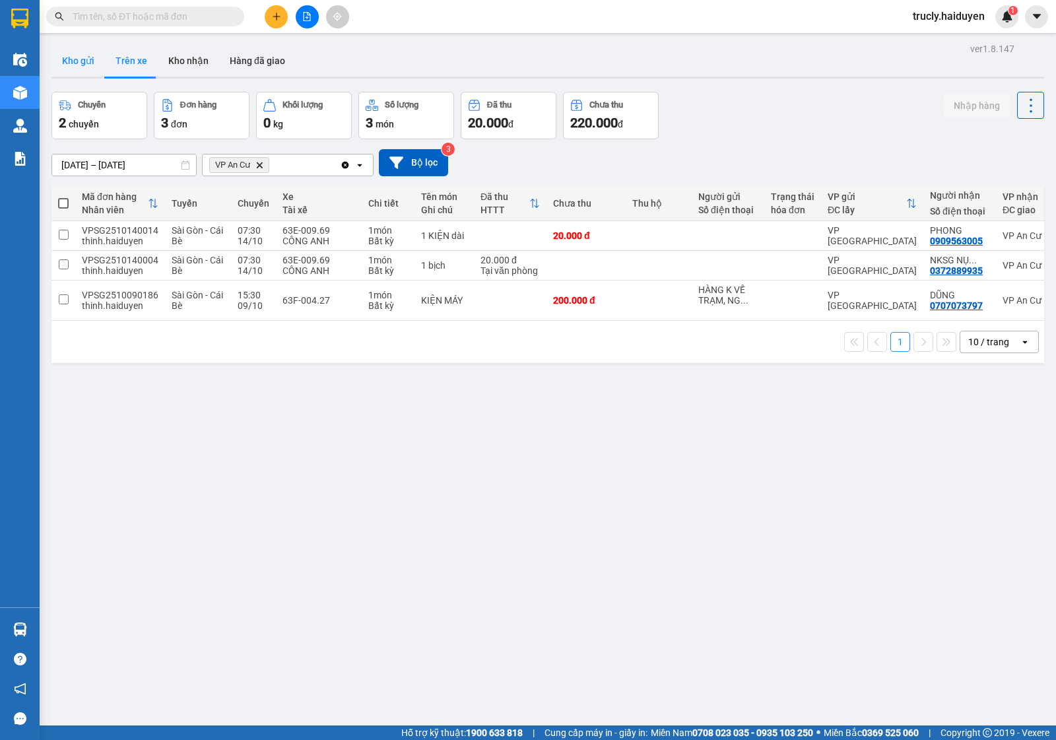
click at [84, 65] on button "Kho gửi" at bounding box center [78, 61] width 53 height 32
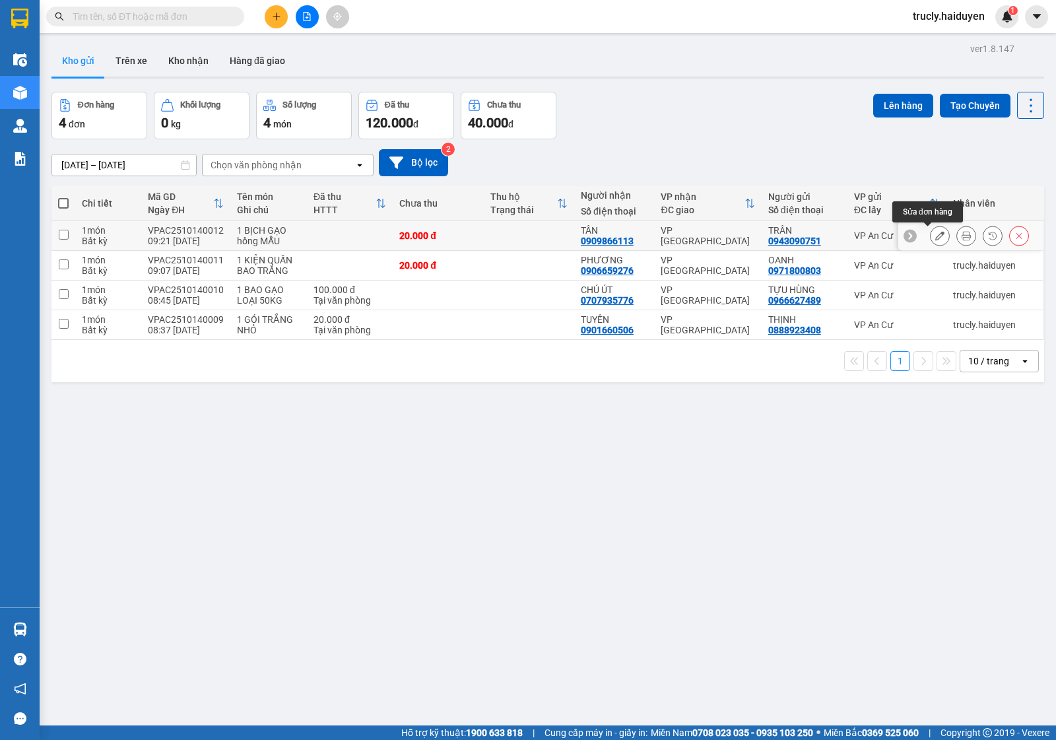
click at [931, 233] on button at bounding box center [940, 235] width 18 height 23
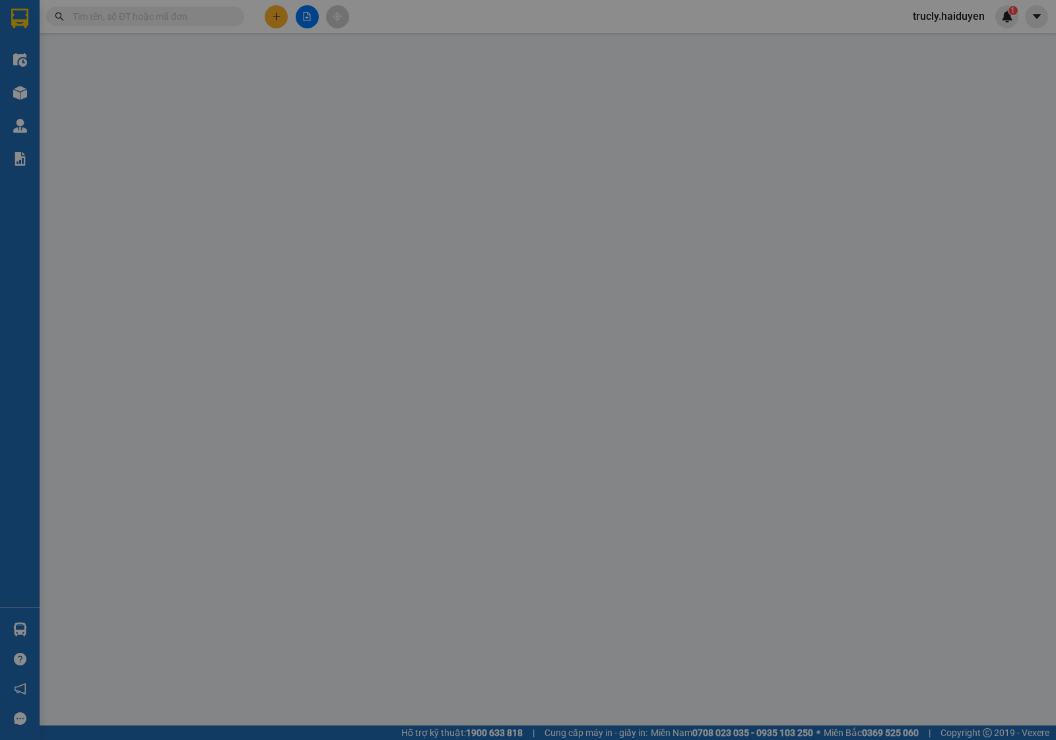
type input "0943090751"
type input "TRÂN"
type input "0909866113"
type input "TÂN"
type input "0"
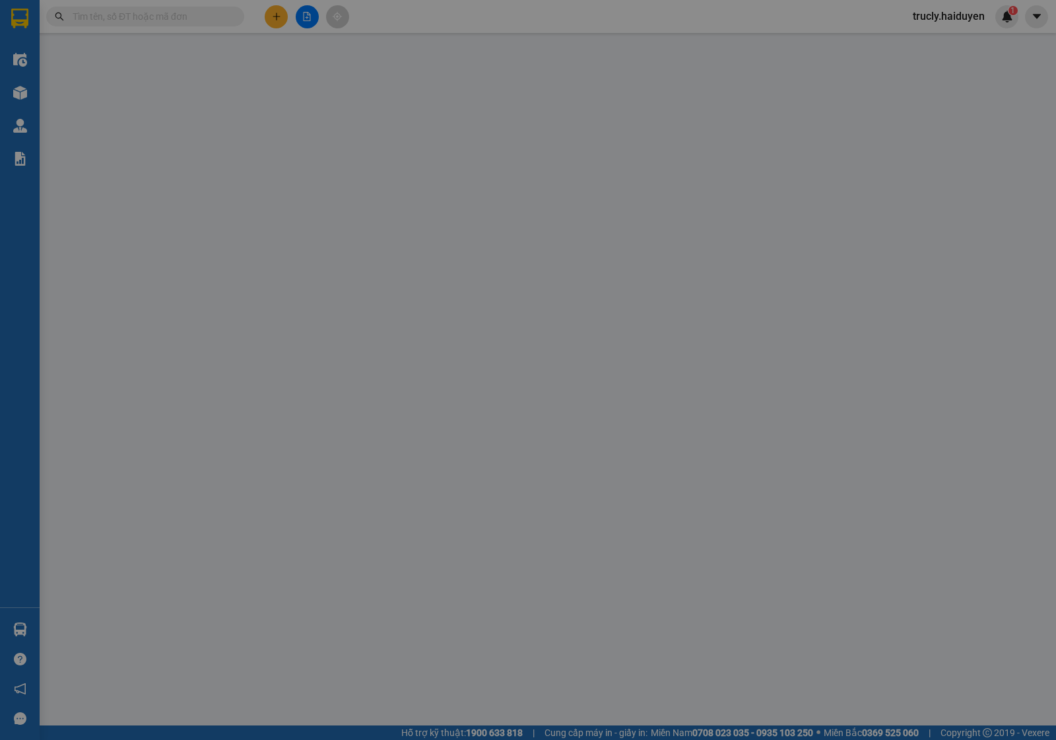
type input "20.000"
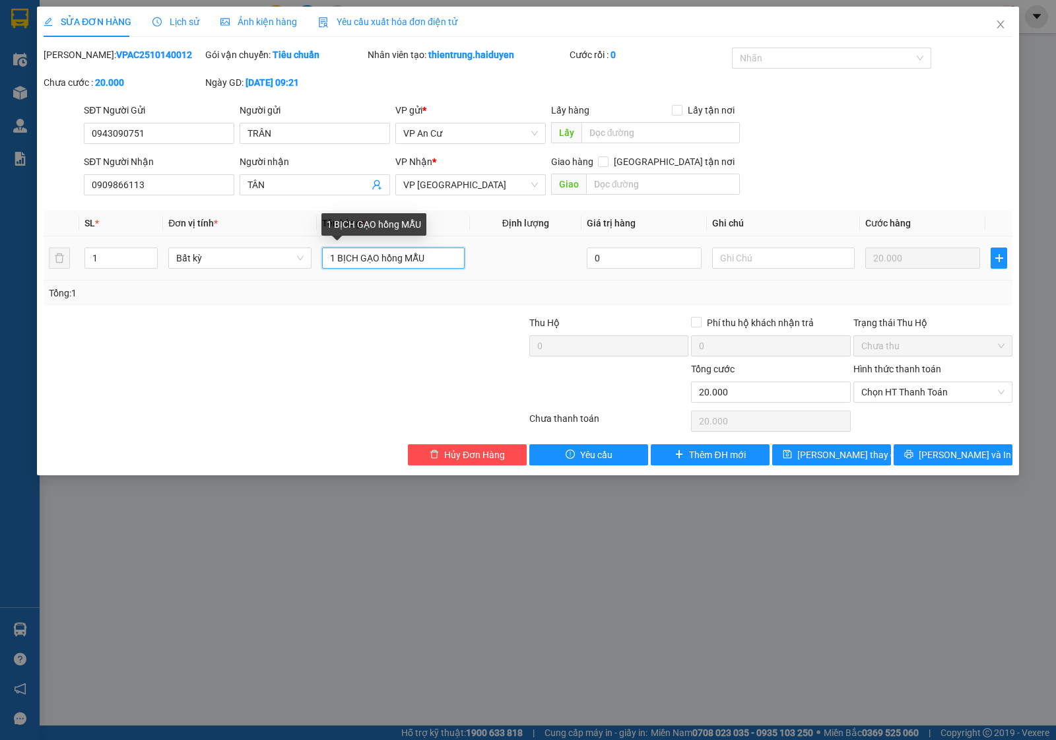
click at [335, 258] on input "1 BỊCH GẠO hồng MẪU" at bounding box center [393, 258] width 143 height 21
type input "2 BỊCH GẠO hồng MẪU"
click at [362, 335] on div at bounding box center [204, 339] width 324 height 46
click at [96, 259] on input "1" at bounding box center [121, 258] width 72 height 20
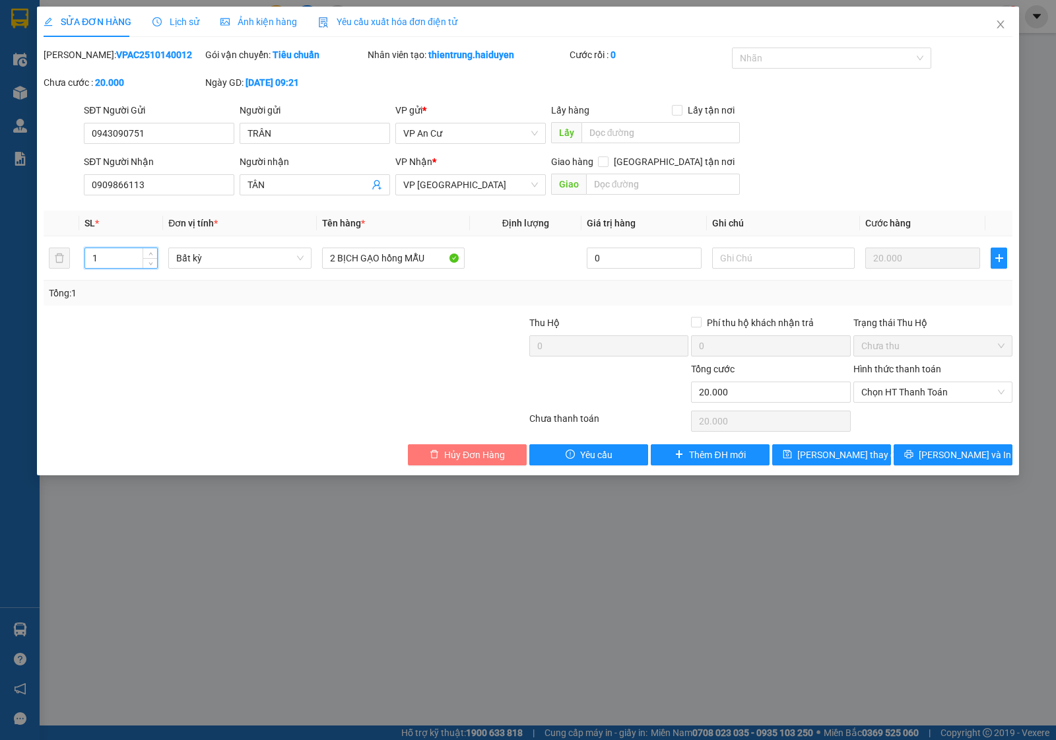
click at [451, 461] on span "Hủy Đơn Hàng" at bounding box center [474, 455] width 61 height 15
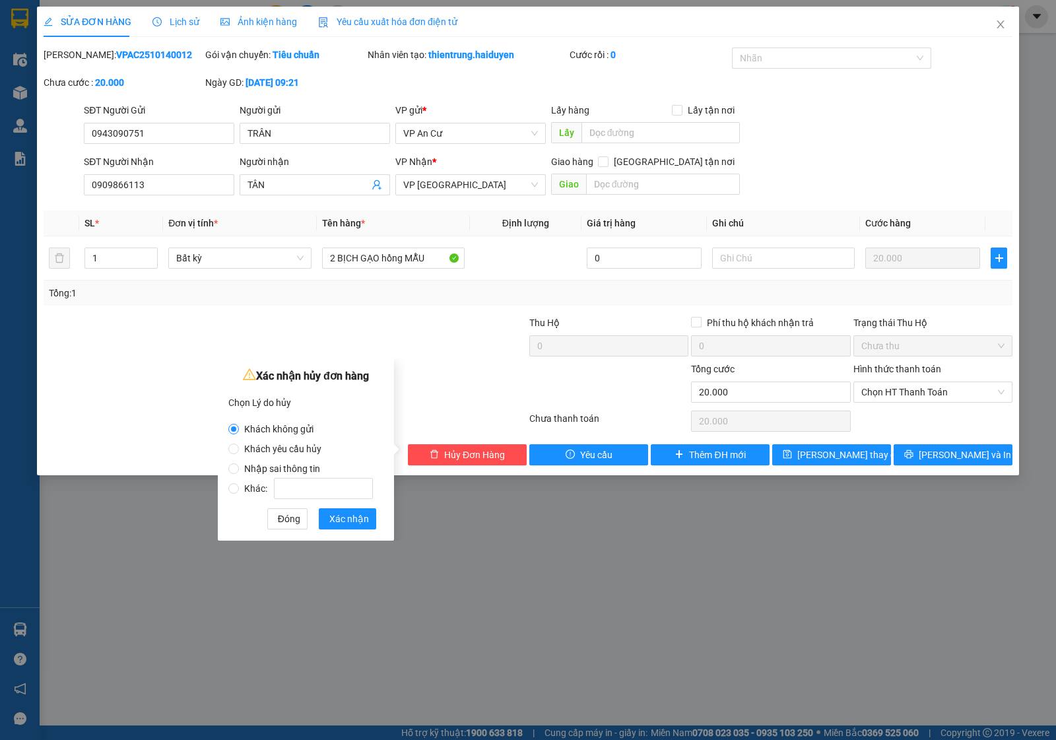
click at [266, 469] on span "Nhập sai thông tin" at bounding box center [282, 469] width 86 height 11
click at [239, 469] on input "Nhập sai thông tin" at bounding box center [233, 469] width 11 height 11
radio input "true"
radio input "false"
click at [339, 516] on span "Xác nhận" at bounding box center [349, 519] width 40 height 15
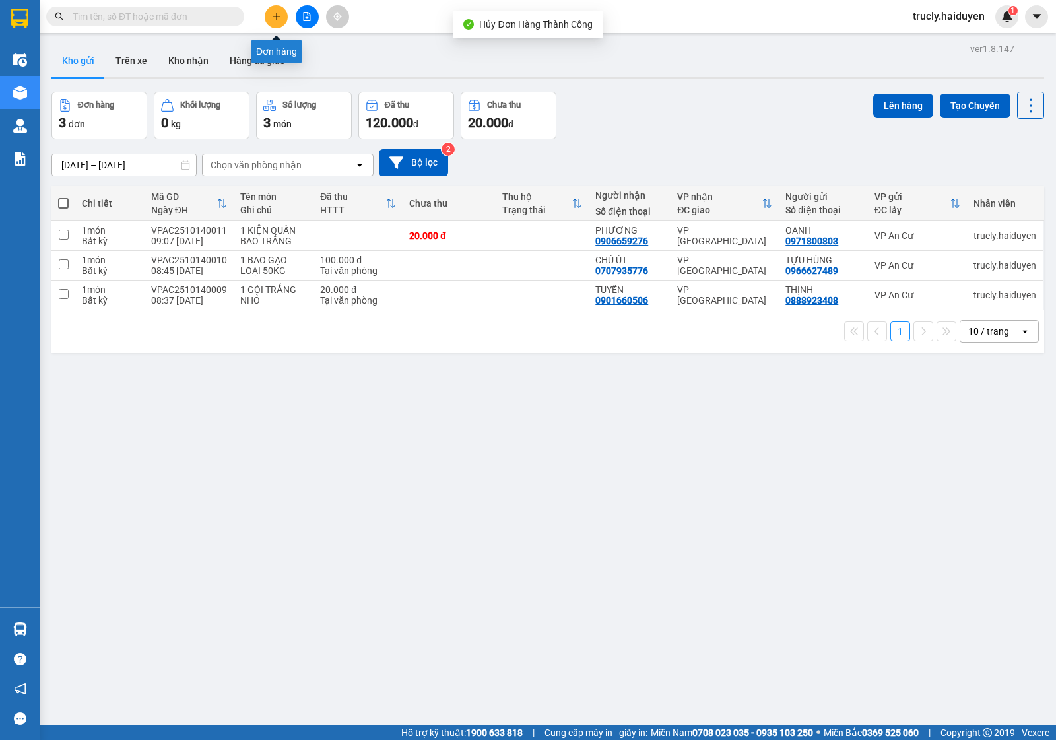
click at [279, 17] on icon "plus" at bounding box center [276, 16] width 7 height 1
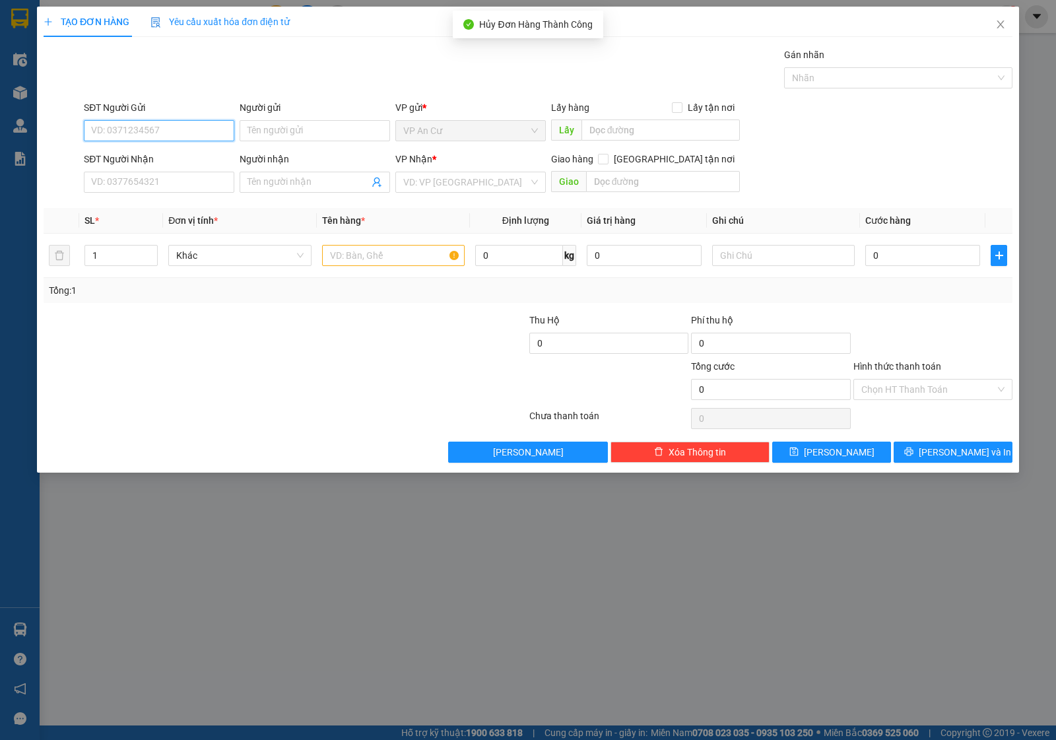
click at [120, 132] on input "SĐT Người Gửi" at bounding box center [159, 130] width 151 height 21
type input "8"
click at [159, 156] on div "0943090751 - TRÂN" at bounding box center [159, 158] width 135 height 15
type input "0943090751"
type input "TRÂN"
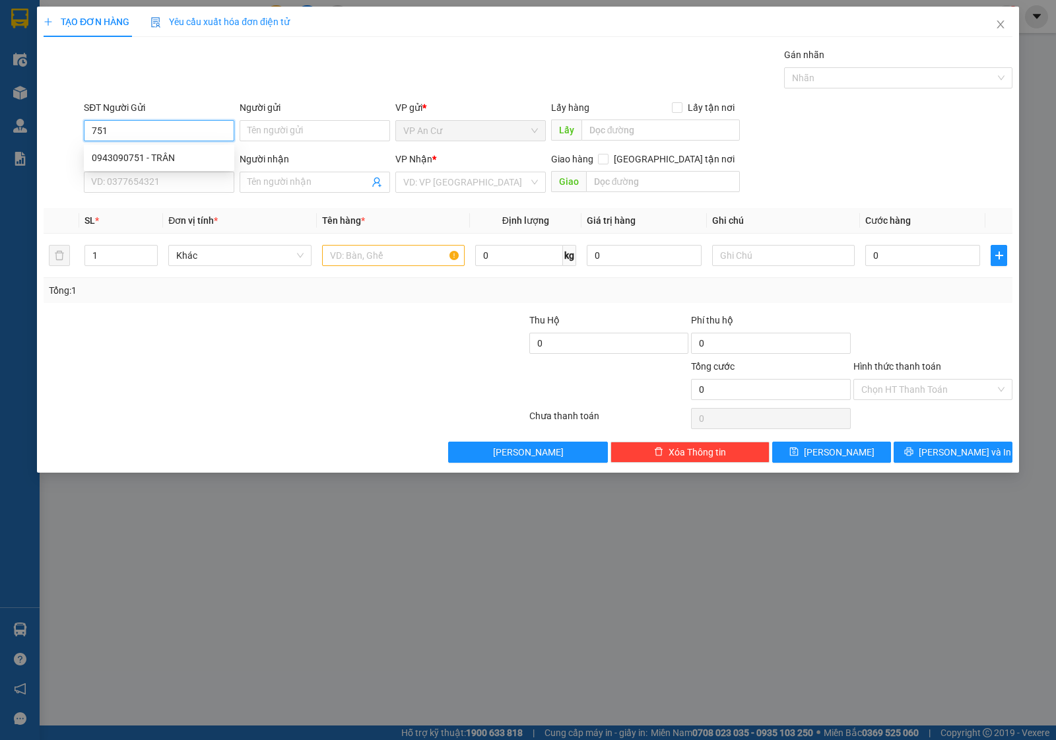
type input "0909866113"
type input "TÂN"
type input "20.000"
type input "0943090751"
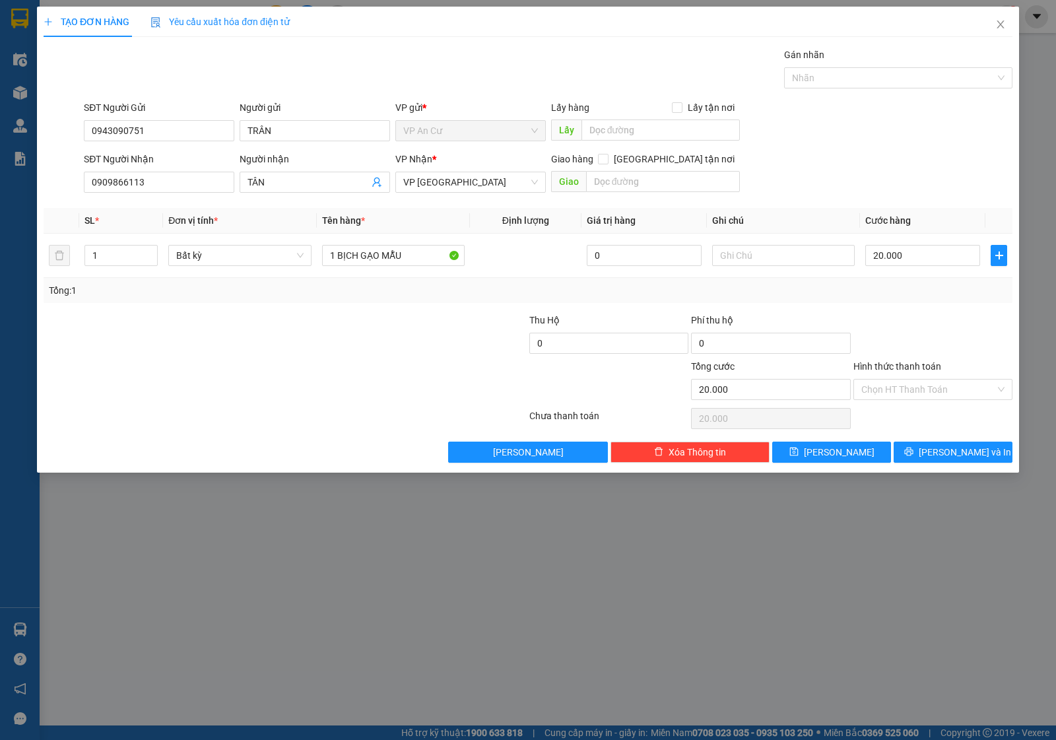
click at [258, 368] on div at bounding box center [204, 382] width 324 height 46
click at [100, 259] on input "1" at bounding box center [121, 256] width 72 height 20
type input "2"
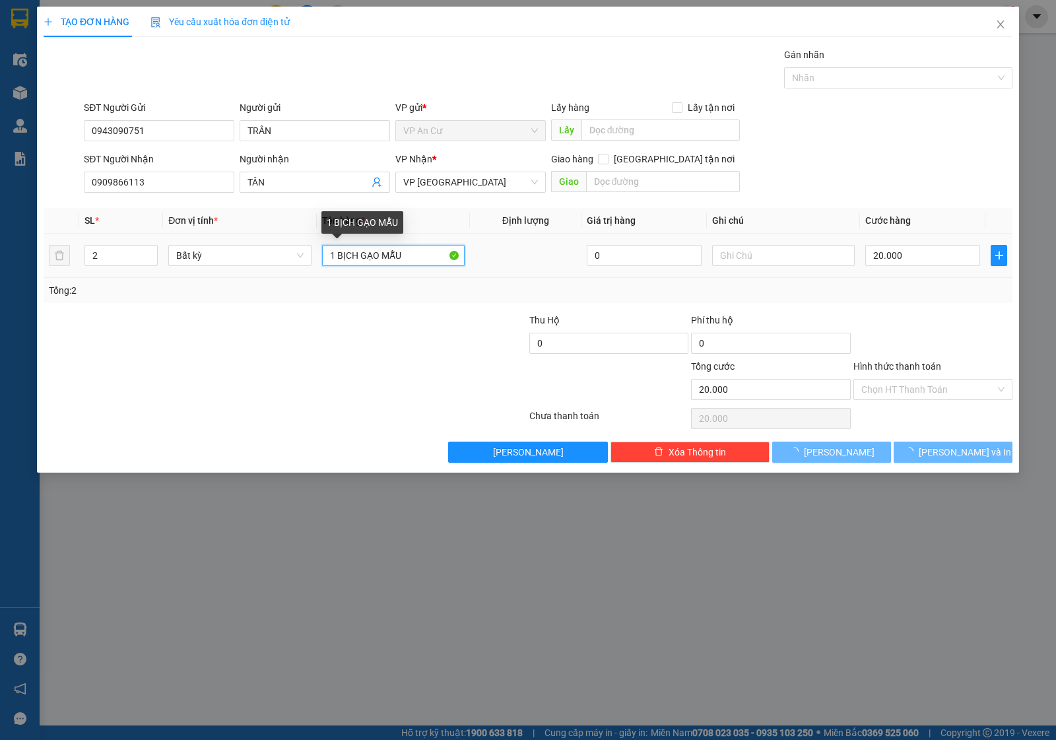
click at [331, 256] on input "1 BỊCH GẠO MẪU" at bounding box center [393, 255] width 143 height 21
type input "0"
click at [332, 256] on input "1 BỊCH GẠO MẪU" at bounding box center [393, 255] width 143 height 21
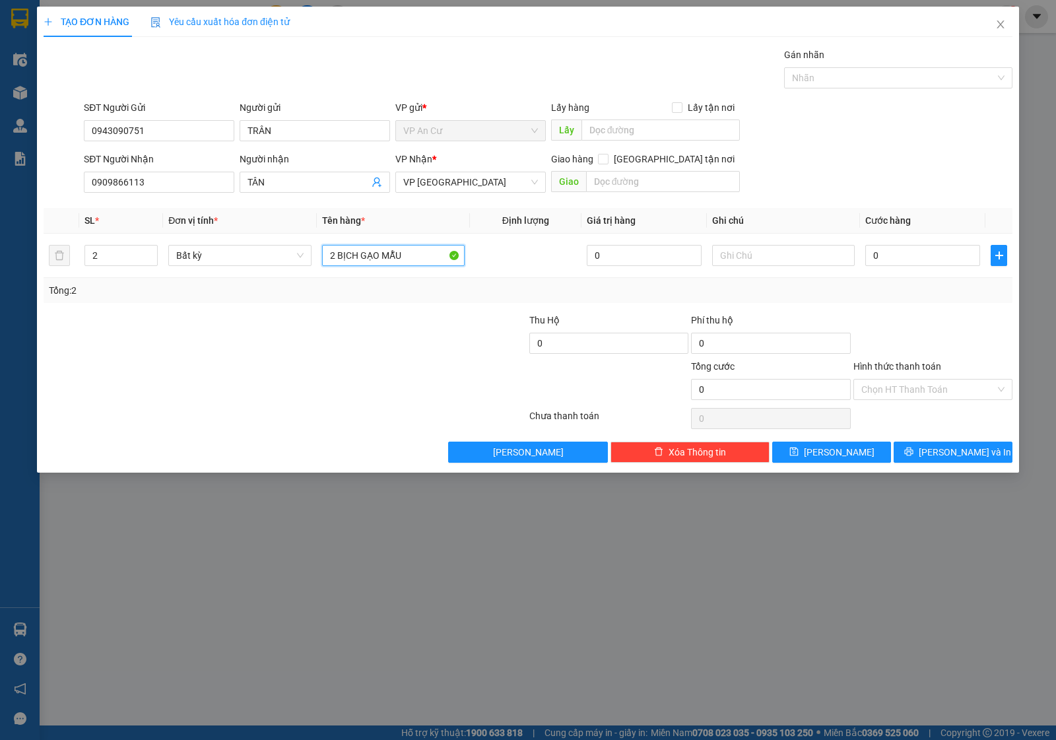
type input "2 BỊCH GẠO MẪU"
click at [348, 316] on div at bounding box center [204, 336] width 324 height 46
click at [883, 268] on div "0" at bounding box center [923, 255] width 115 height 26
click at [885, 258] on input "0" at bounding box center [923, 255] width 115 height 21
type input "3"
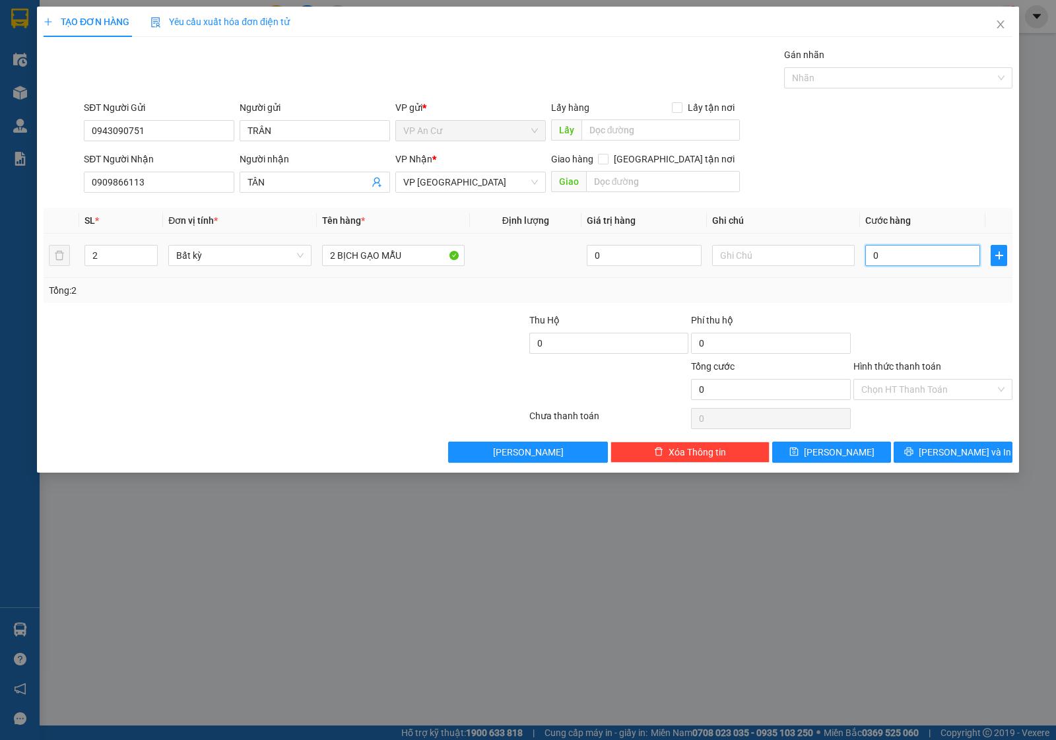
type input "3"
type input "30"
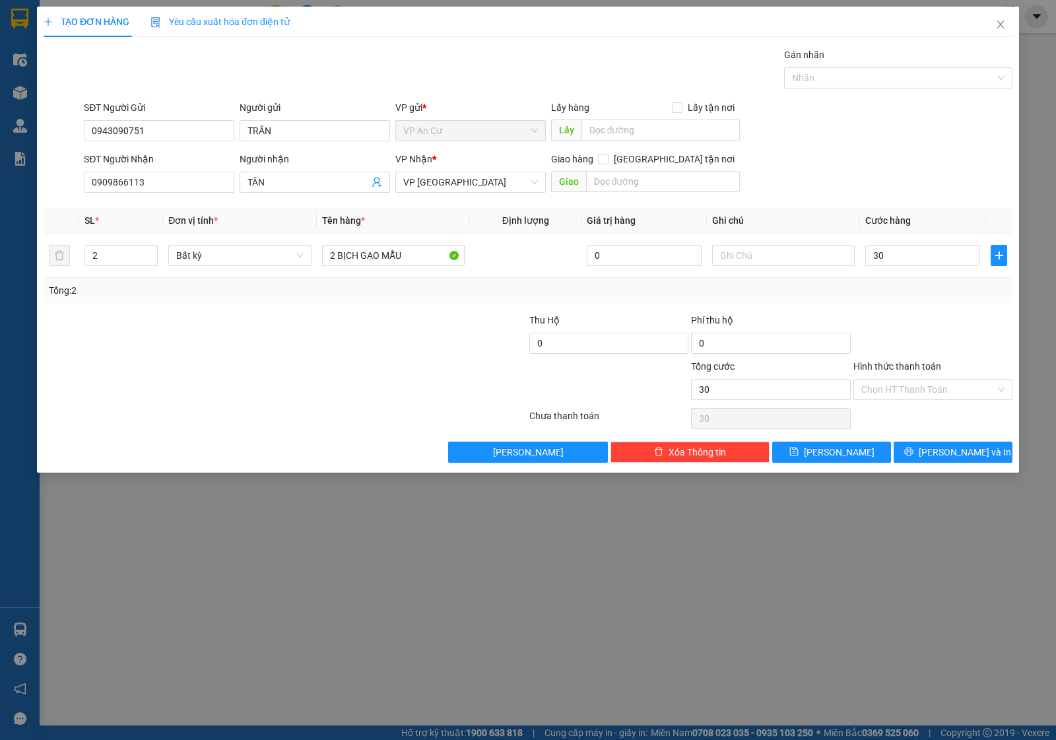
type input "30.000"
click at [920, 320] on div at bounding box center [933, 336] width 162 height 46
click at [951, 454] on span "[PERSON_NAME] và In" at bounding box center [965, 452] width 92 height 15
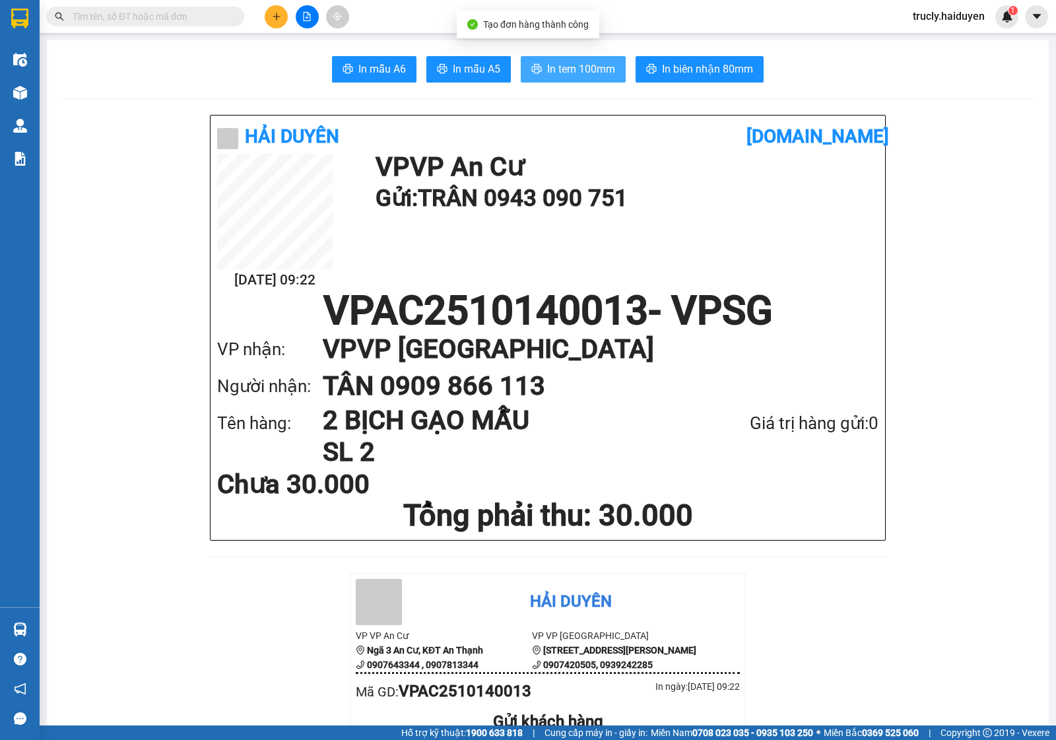
click at [547, 67] on span "In tem 100mm" at bounding box center [581, 69] width 68 height 17
drag, startPoint x: 553, startPoint y: 71, endPoint x: 510, endPoint y: 99, distance: 50.5
click at [553, 71] on span "In tem 100mm" at bounding box center [581, 69] width 68 height 17
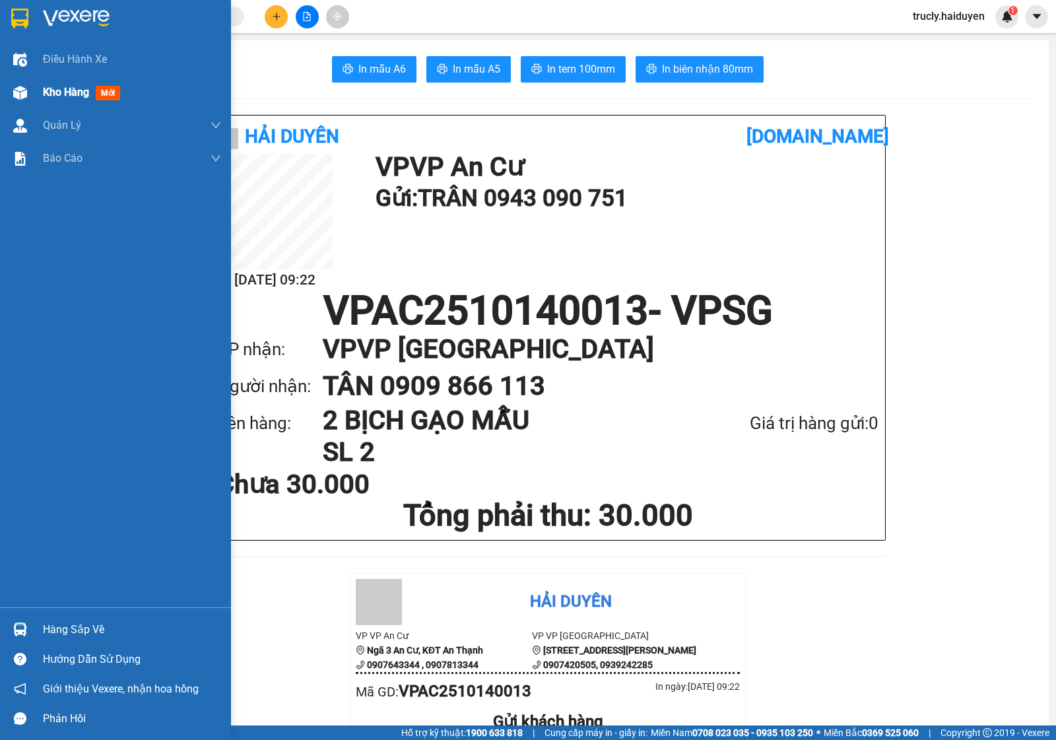
click at [52, 84] on div "Kho hàng mới" at bounding box center [84, 92] width 83 height 17
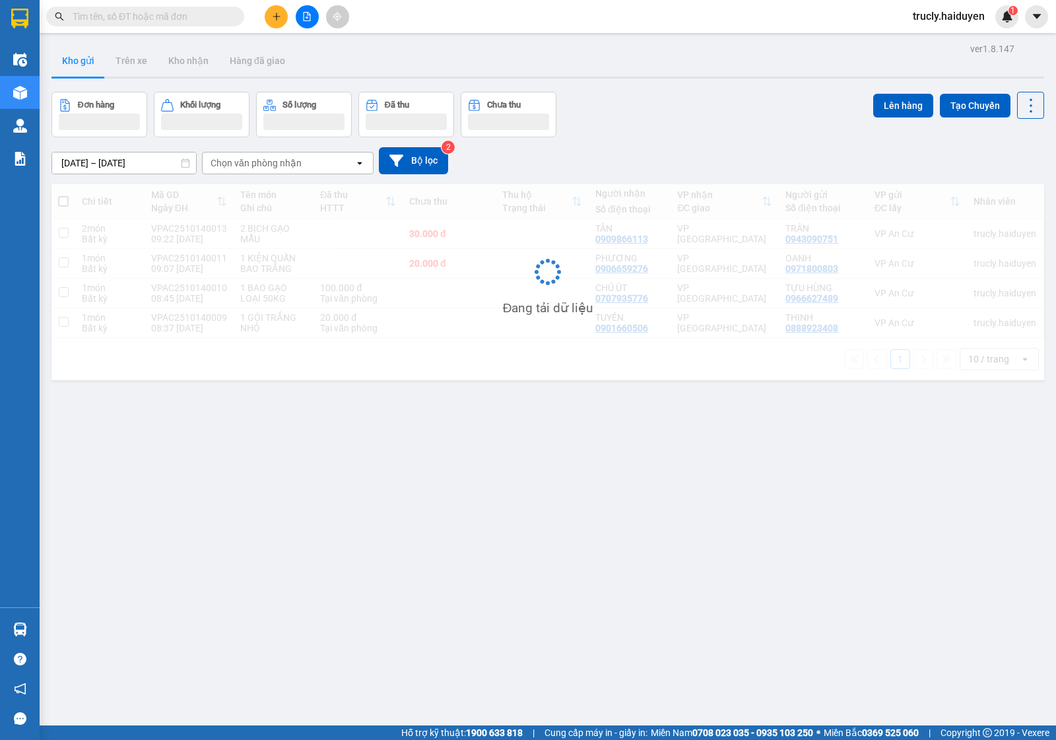
click at [726, 94] on div "Đơn hàng Khối lượng Số lượng Đã thu Chưa thu Lên hàng Tạo Chuyến" at bounding box center [548, 115] width 993 height 46
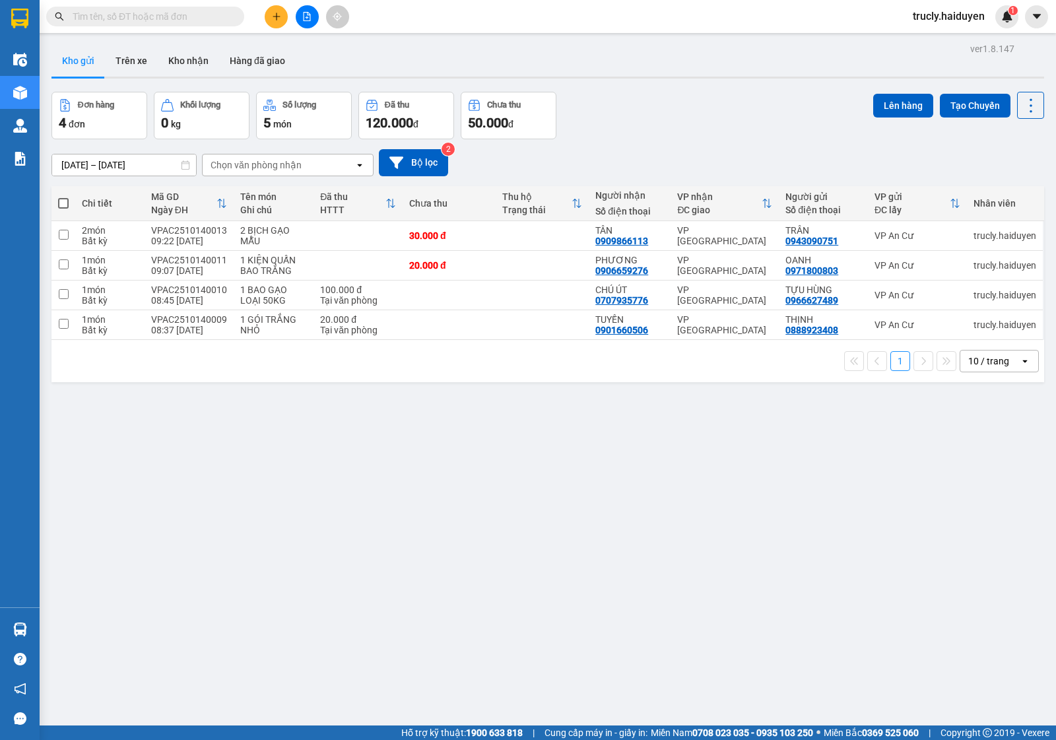
click at [714, 99] on div "Đơn hàng 4 đơn Khối lượng 0 kg Số lượng 5 món Đã thu 120.000 đ Chưa thu 50.000 …" at bounding box center [548, 116] width 993 height 48
click at [413, 497] on div "ver 1.8.147 Kho gửi Trên xe Kho nhận Hàng đã giao Đơn hàng 4 đơn Khối lượng 0 k…" at bounding box center [548, 410] width 1004 height 740
click at [124, 47] on button "Trên xe" at bounding box center [131, 61] width 53 height 32
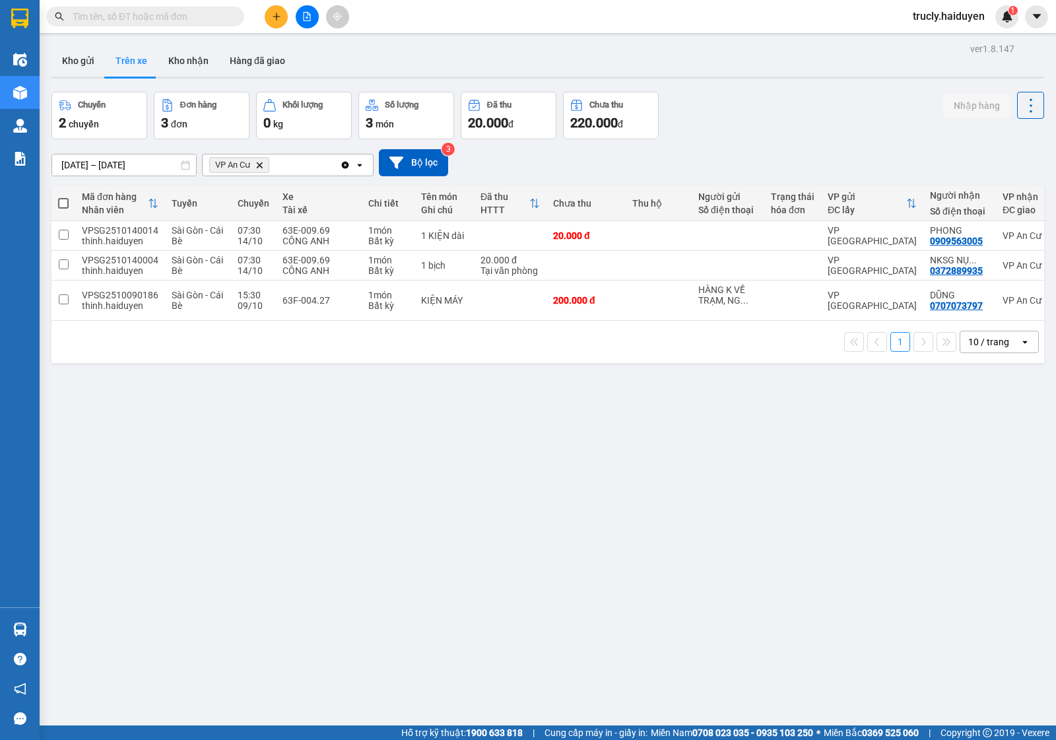
click at [718, 145] on div "05/10/2025 – 14/10/2025 Press the down arrow key to interact with the calendar …" at bounding box center [548, 162] width 993 height 47
click at [384, 509] on div "ver 1.8.147 Kho gửi Trên xe Kho nhận Hàng đã giao Chuyến 2 chuyến Đơn hàng 3 đơ…" at bounding box center [548, 410] width 1004 height 740
click at [263, 17] on div at bounding box center [307, 16] width 99 height 23
click at [277, 18] on icon "plus" at bounding box center [276, 16] width 9 height 9
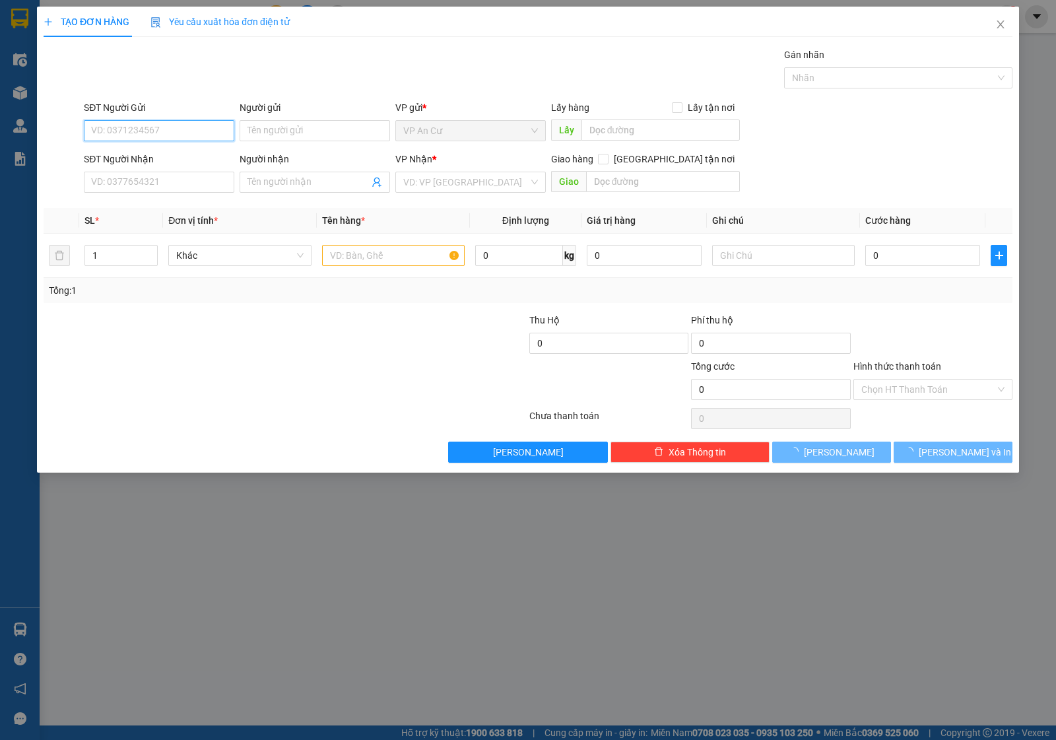
drag, startPoint x: 140, startPoint y: 132, endPoint x: 193, endPoint y: 117, distance: 55.6
click at [144, 132] on input "SĐT Người Gửi" at bounding box center [159, 130] width 151 height 21
click at [177, 159] on div "0327979966 - HẢI" at bounding box center [159, 158] width 135 height 15
type input "0327979966"
type input "HẢI"
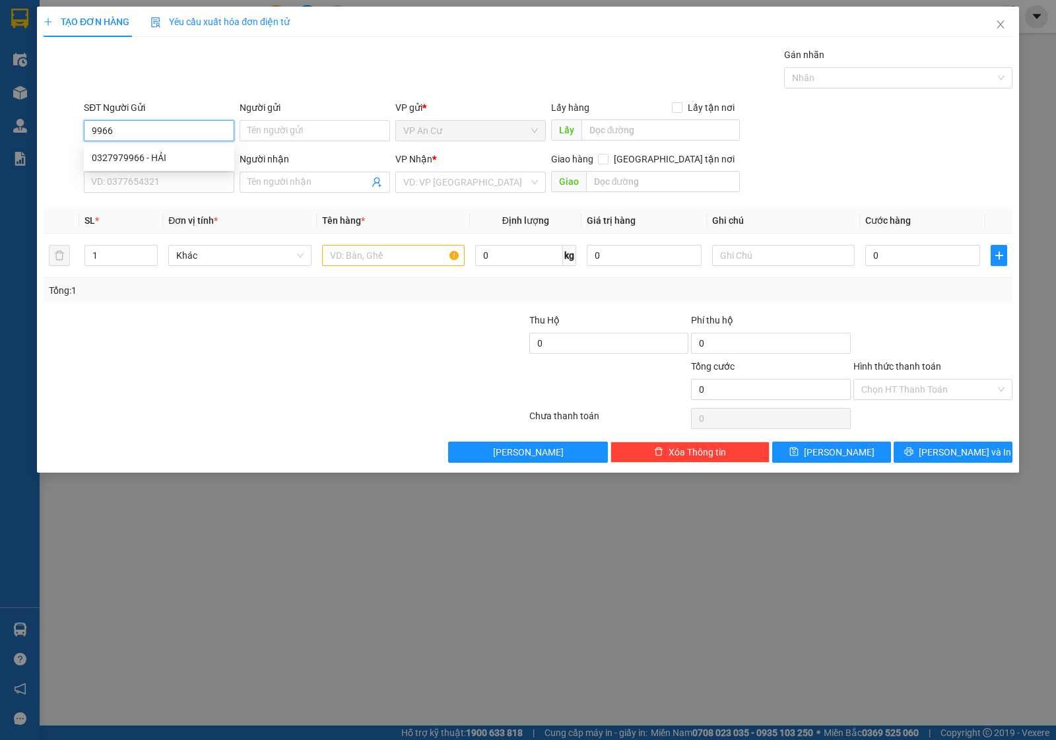
type input "0909866113"
type input "TÂN"
type input "20.000"
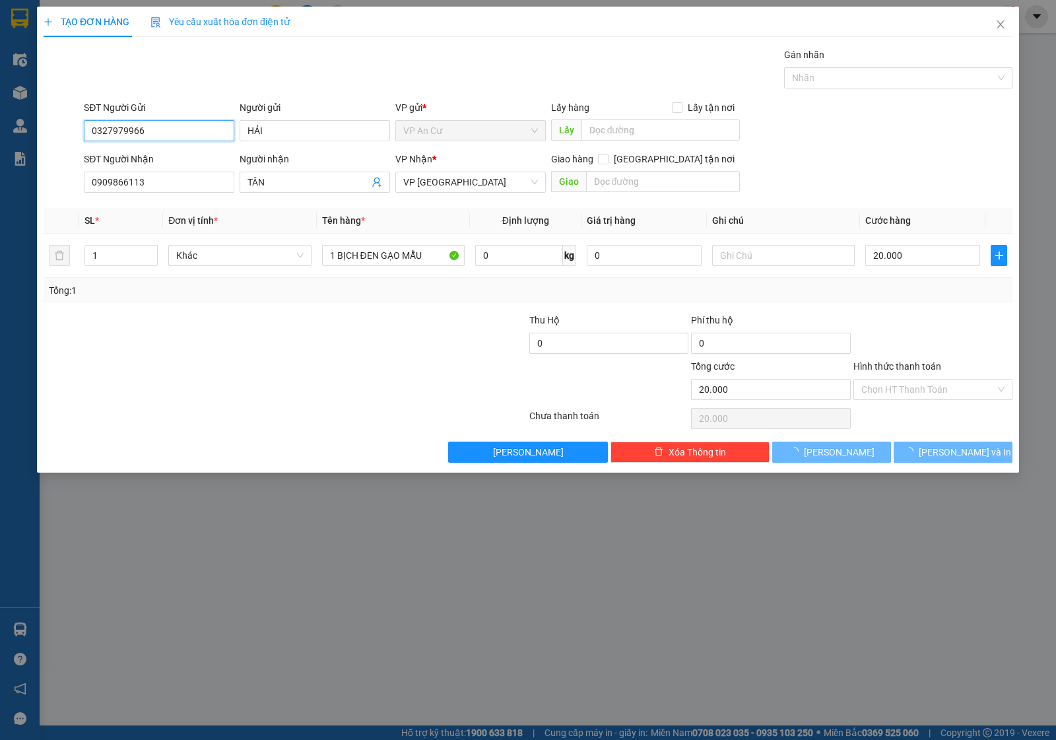
type input "0327979966"
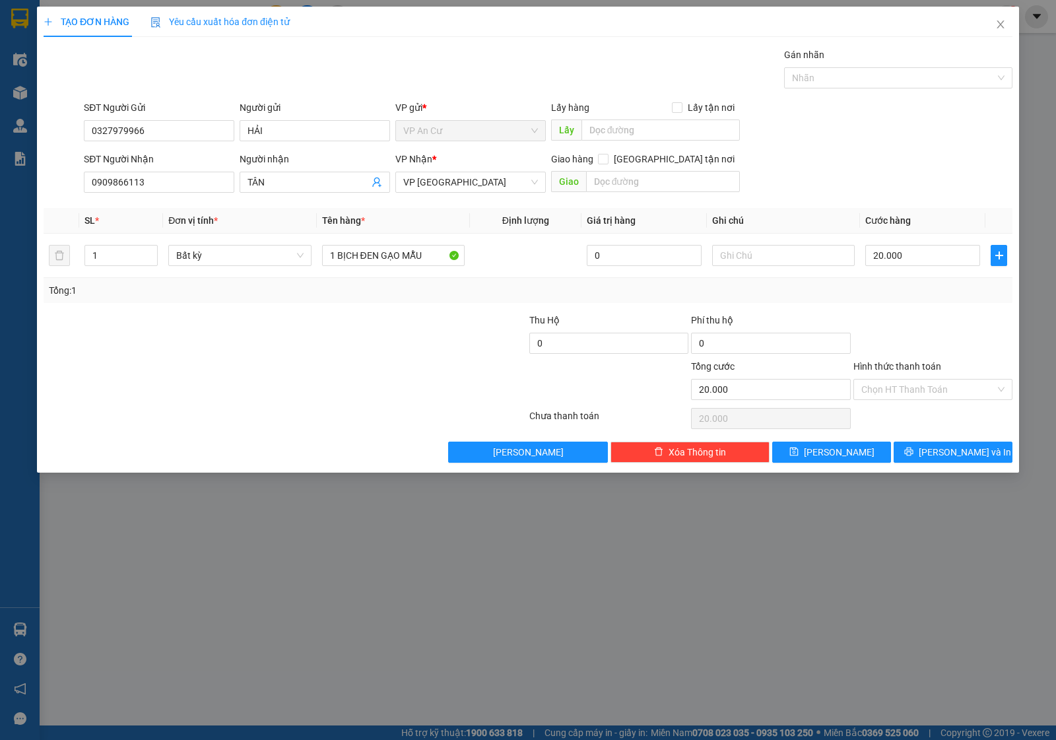
click at [335, 338] on div at bounding box center [204, 336] width 324 height 46
click at [943, 448] on span "[PERSON_NAME] và In" at bounding box center [965, 452] width 92 height 15
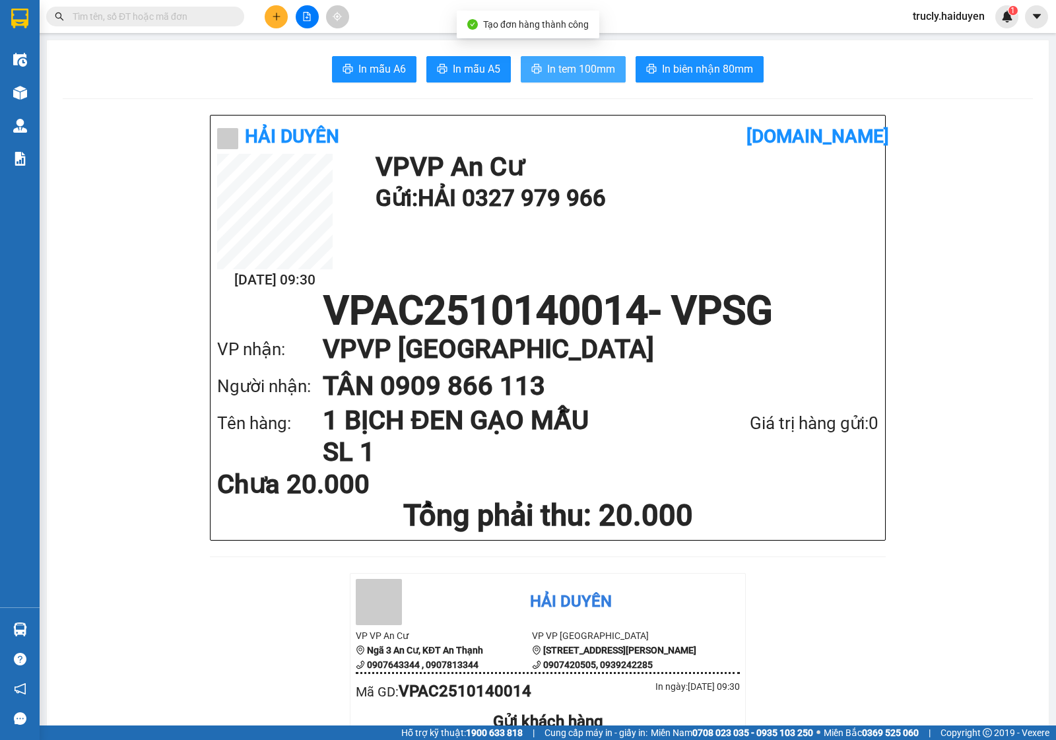
click at [589, 74] on span "In tem 100mm" at bounding box center [581, 69] width 68 height 17
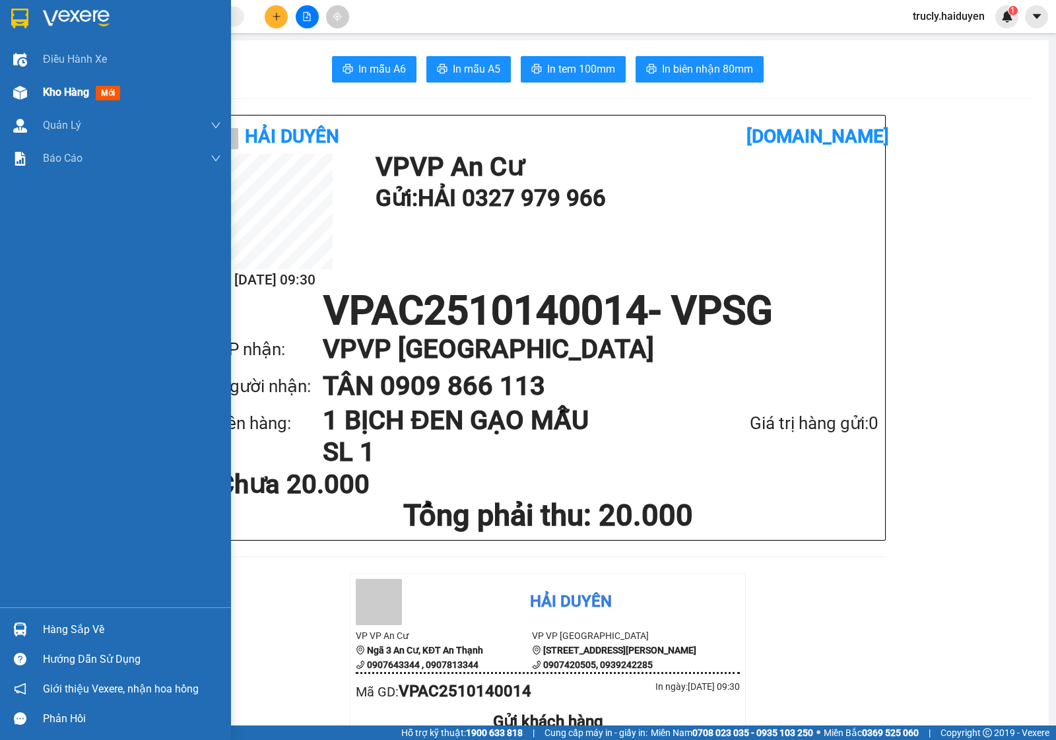
click at [26, 96] on img at bounding box center [20, 93] width 14 height 14
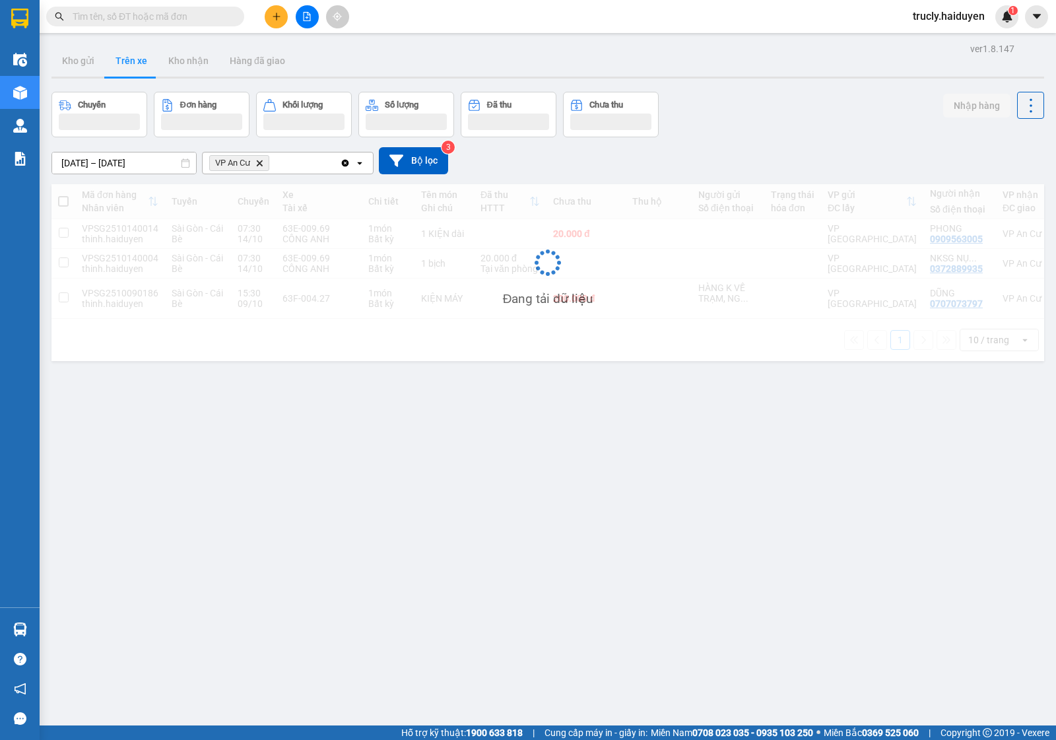
click at [753, 90] on div "ver 1.8.147 Kho gửi Trên xe Kho nhận Hàng đã giao Chuyến Đơn hàng Khối lượng Số…" at bounding box center [548, 410] width 1004 height 740
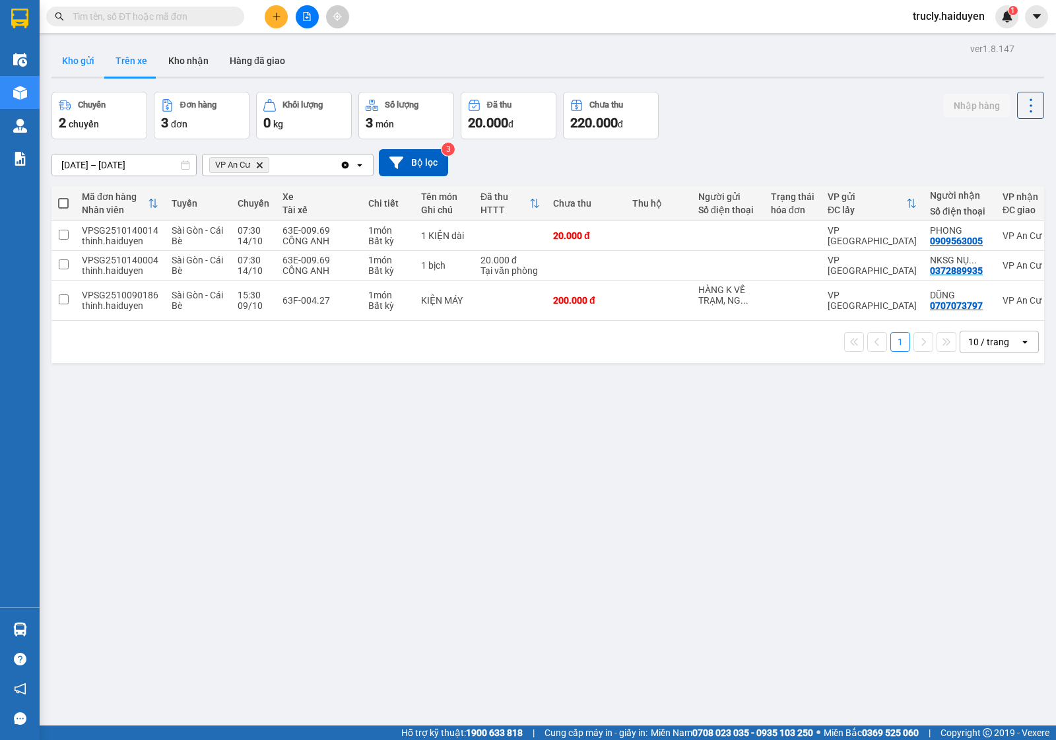
click at [73, 67] on button "Kho gửi" at bounding box center [78, 61] width 53 height 32
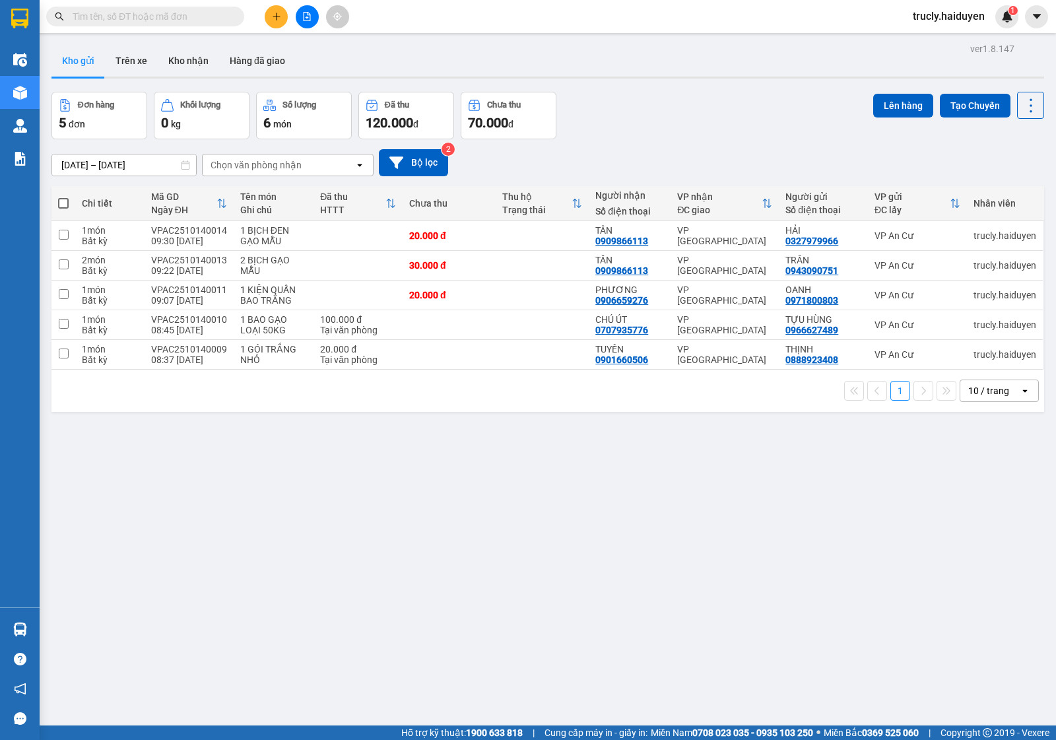
click at [721, 116] on div "Đơn hàng 5 đơn Khối lượng 0 kg Số lượng 6 món Đã thu 120.000 đ Chưa thu 70.000 …" at bounding box center [548, 116] width 993 height 48
click at [245, 265] on div "2 BỊCH GẠO MẪU" at bounding box center [273, 265] width 67 height 21
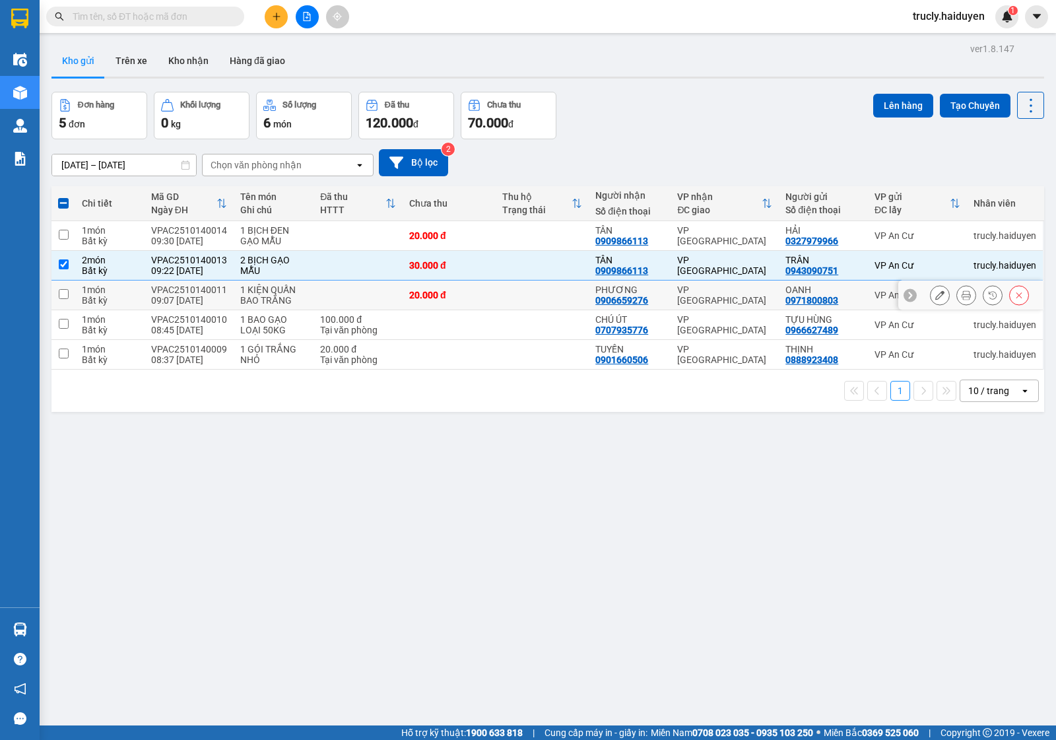
click at [242, 301] on div "1 KIỆN QUẤN BAO TRẮNG" at bounding box center [273, 295] width 67 height 21
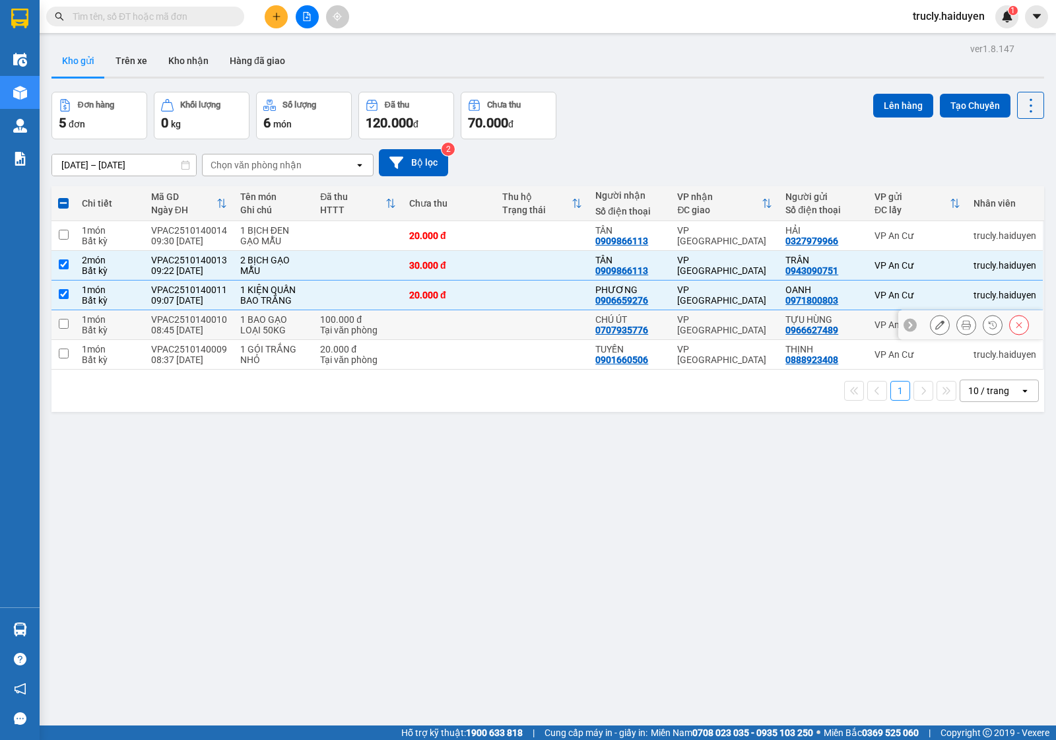
click at [240, 328] on div "1 BAO GẠO LOẠI 50KG" at bounding box center [273, 324] width 67 height 21
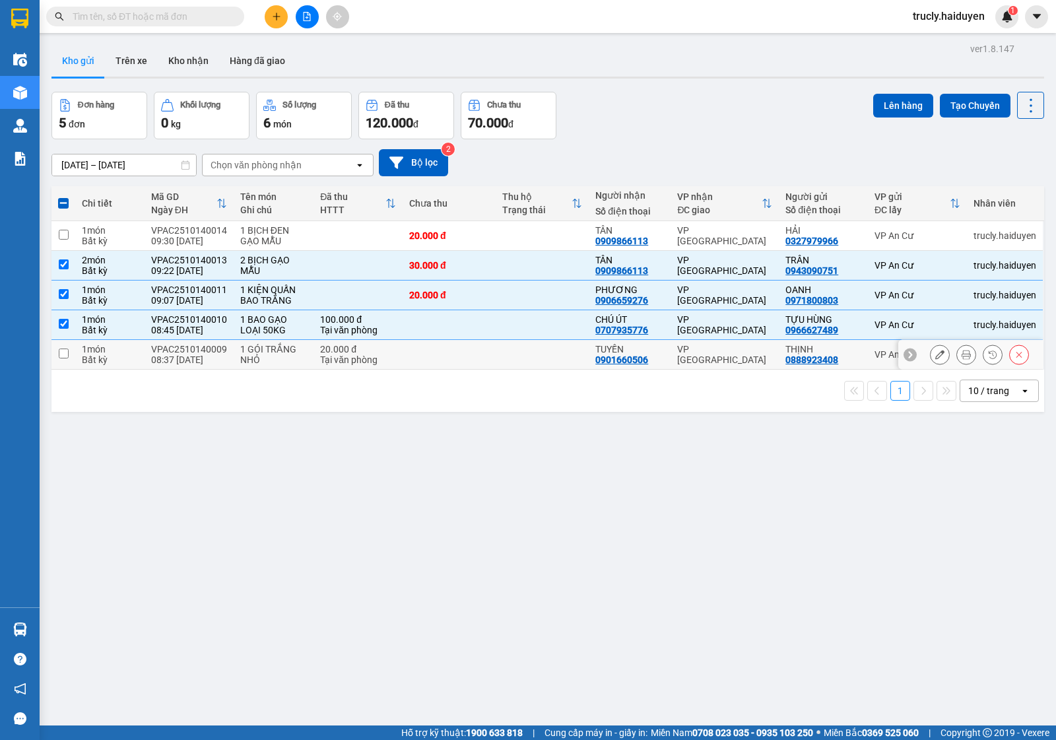
click at [242, 358] on div "1 GÓI TRẮNG NHỎ" at bounding box center [273, 354] width 67 height 21
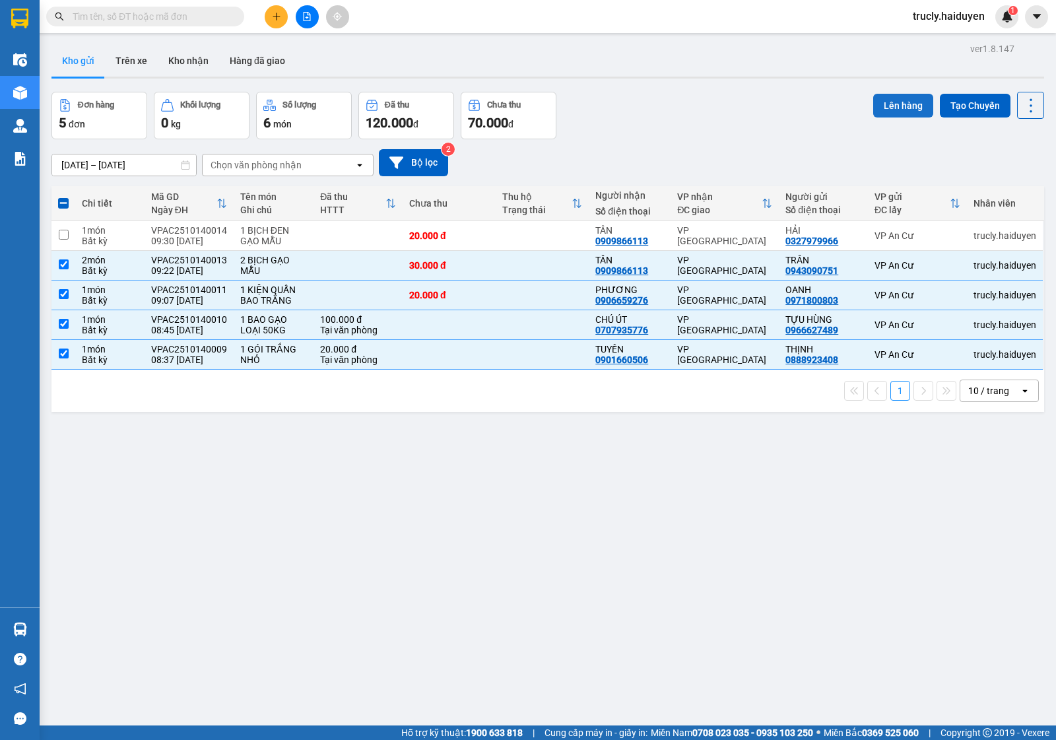
click at [874, 106] on button "Lên hàng" at bounding box center [904, 106] width 60 height 24
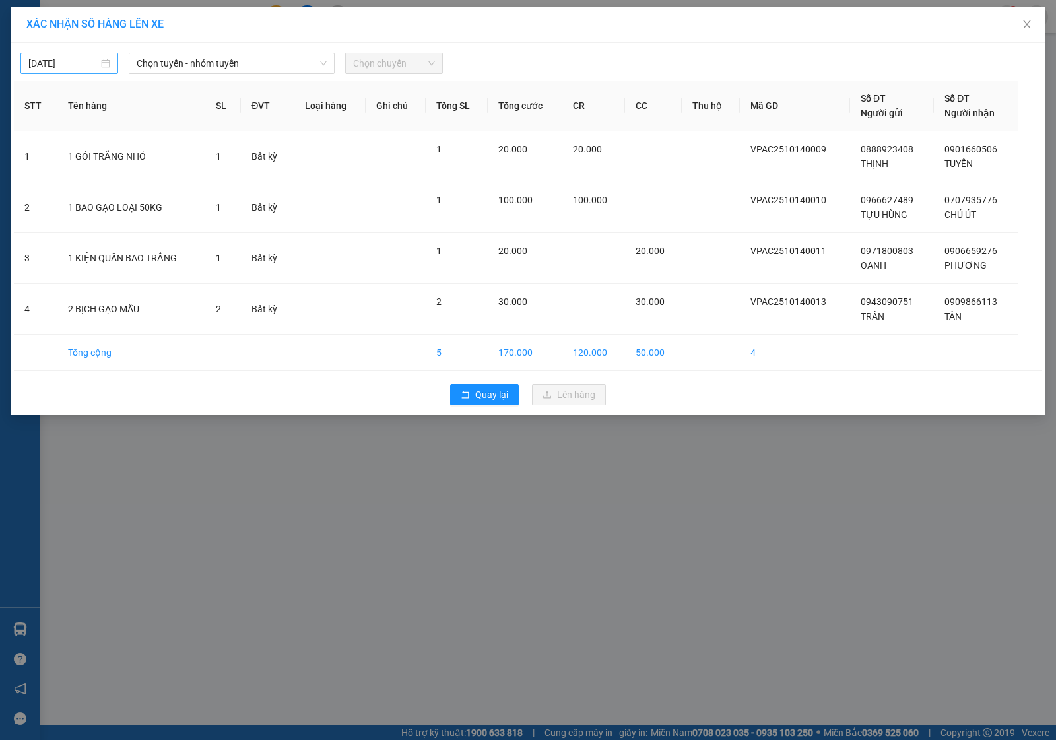
click at [91, 56] on input "[DATE]" at bounding box center [63, 63] width 70 height 15
type input "[DATE]"
click at [84, 183] on div "14" at bounding box center [88, 180] width 16 height 16
click at [183, 63] on span "Chọn tuyến - nhóm tuyến" at bounding box center [232, 63] width 190 height 20
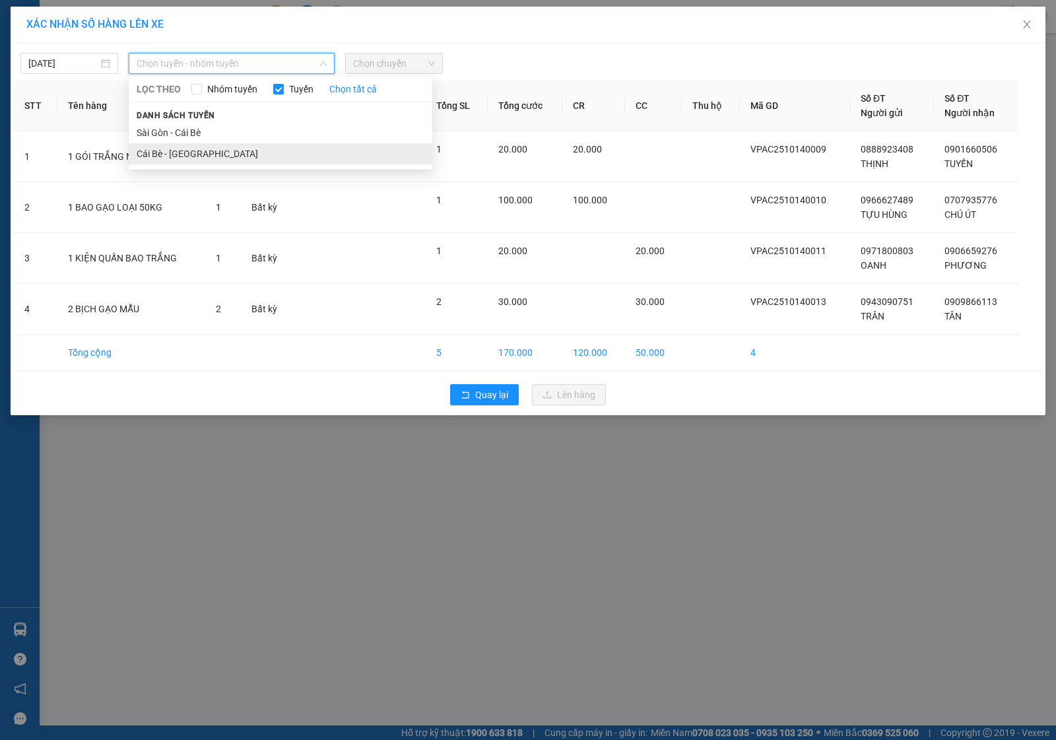
click at [184, 152] on li "Cái Bè - Sài Gòn" at bounding box center [281, 153] width 304 height 21
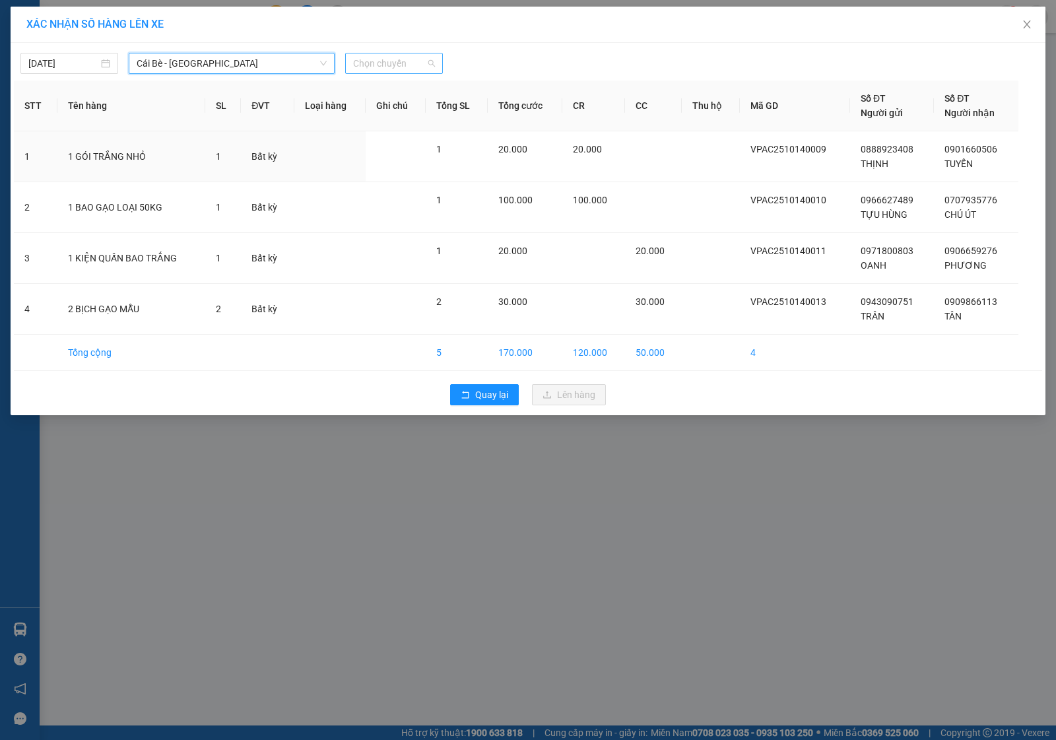
click at [357, 67] on span "Chọn chuyến" at bounding box center [394, 63] width 82 height 20
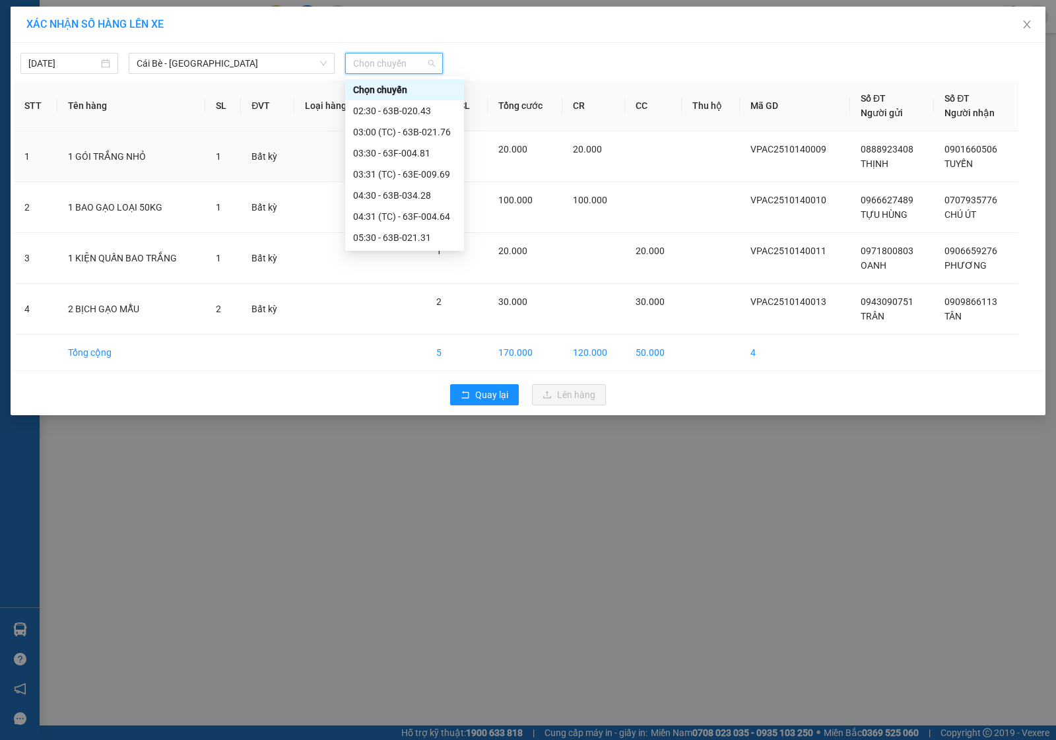
click at [399, 378] on div "09:30 - 63B-021.76" at bounding box center [404, 385] width 103 height 15
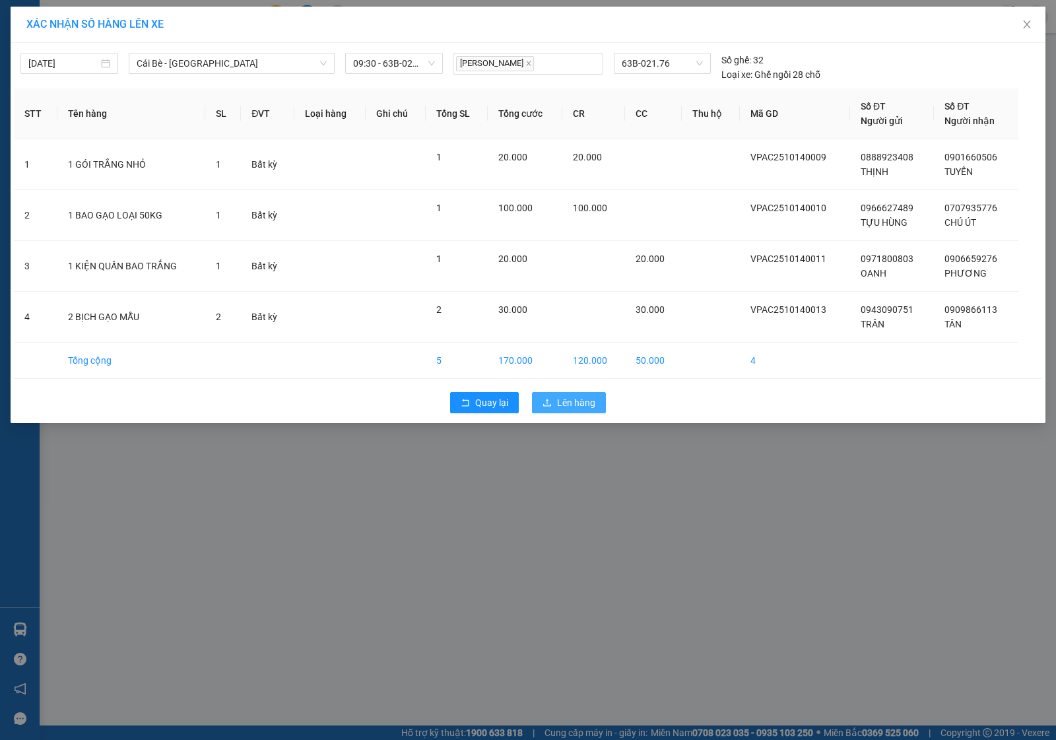
click at [559, 404] on span "Lên hàng" at bounding box center [576, 402] width 38 height 15
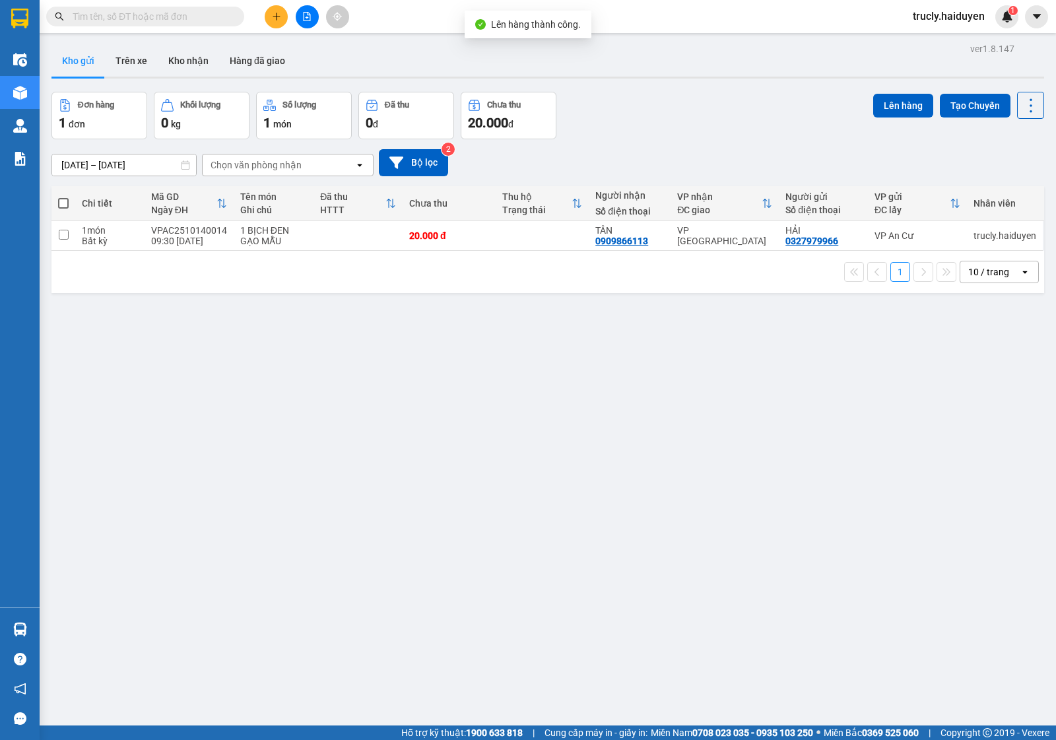
click at [697, 63] on div "Kho gửi Trên xe Kho nhận Hàng đã giao" at bounding box center [548, 62] width 993 height 35
click at [631, 139] on div "[DATE] – [DATE] Press the down arrow key to interact with the calendar and sele…" at bounding box center [548, 162] width 993 height 47
click at [135, 48] on button "Trên xe" at bounding box center [131, 61] width 53 height 32
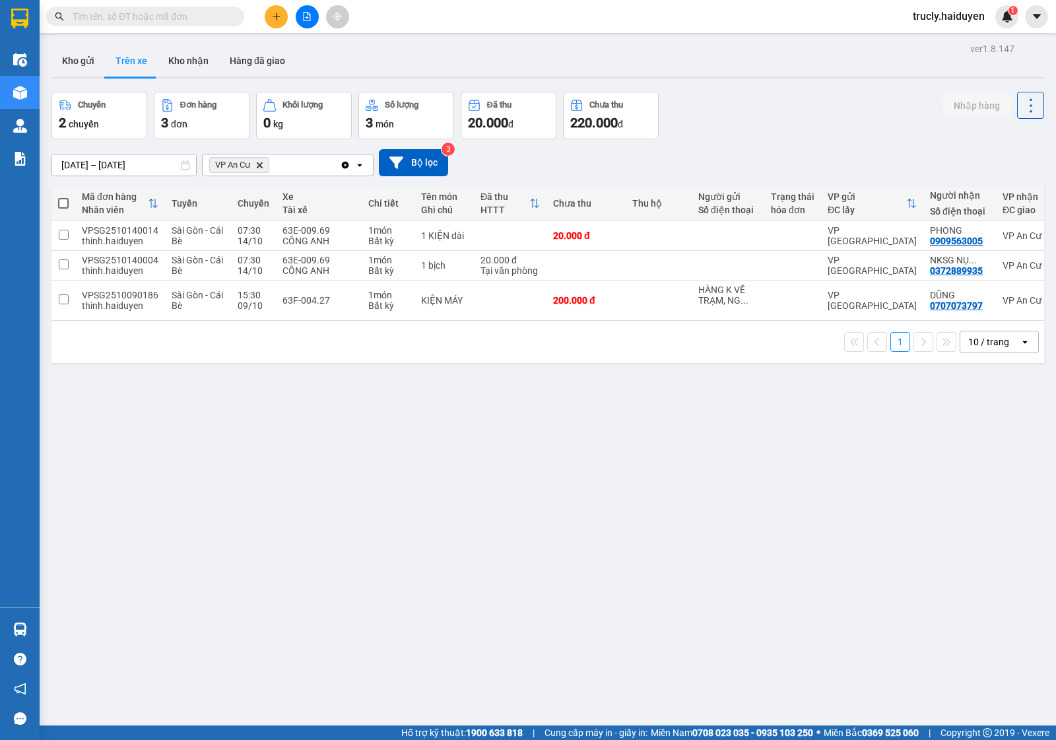
click at [743, 152] on div "05/10/2025 – 14/10/2025 Press the down arrow key to interact with the calendar …" at bounding box center [548, 162] width 993 height 27
click at [510, 70] on div "Kho gửi Trên xe Kho nhận Hàng đã giao" at bounding box center [548, 62] width 993 height 35
click at [65, 64] on button "Kho gửi" at bounding box center [78, 61] width 53 height 32
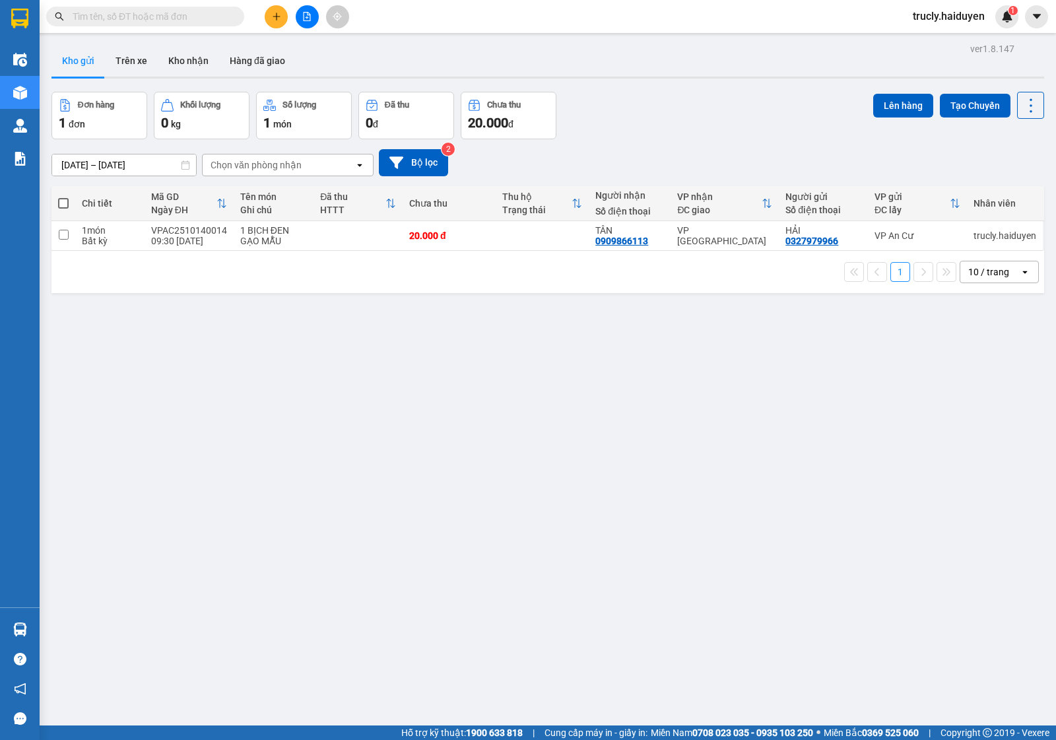
click at [640, 141] on div "[DATE] – [DATE] Press the down arrow key to interact with the calendar and sele…" at bounding box center [548, 162] width 993 height 47
click at [656, 169] on div "[DATE] – [DATE] Press the down arrow key to interact with the calendar and sele…" at bounding box center [548, 162] width 993 height 27
click at [129, 61] on button "Trên xe" at bounding box center [131, 61] width 53 height 32
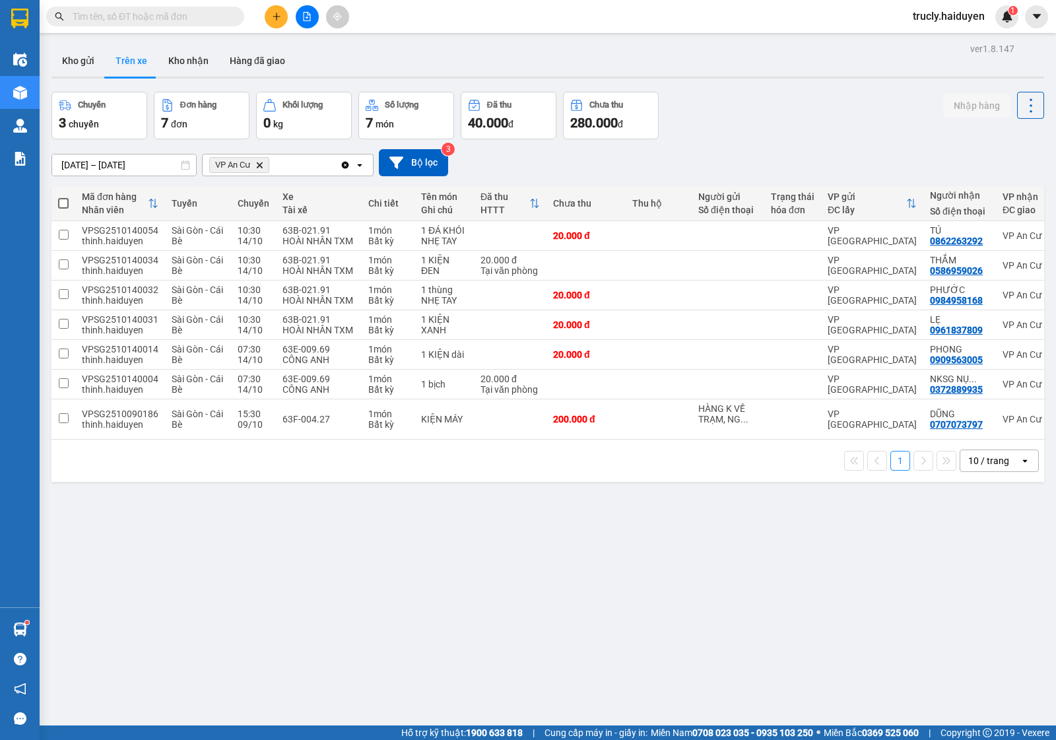
click at [221, 22] on input "text" at bounding box center [151, 16] width 156 height 15
click at [157, 12] on input "text" at bounding box center [151, 16] width 156 height 15
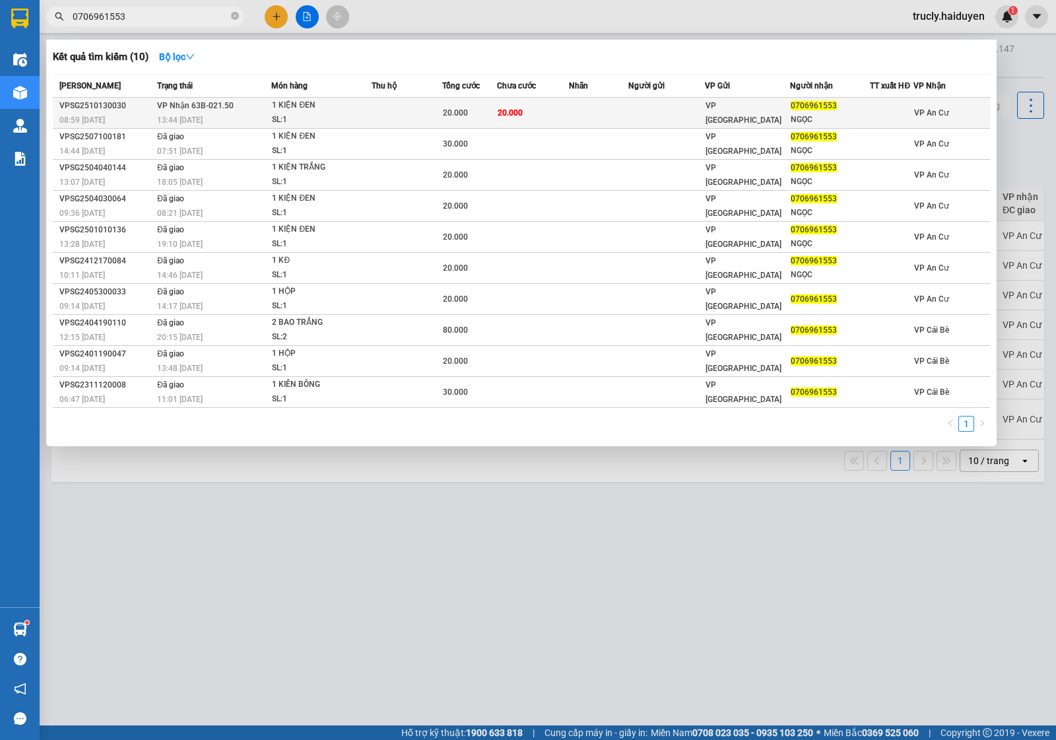
type input "0706961553"
click at [178, 120] on span "13:44 - 13/10" at bounding box center [180, 120] width 46 height 9
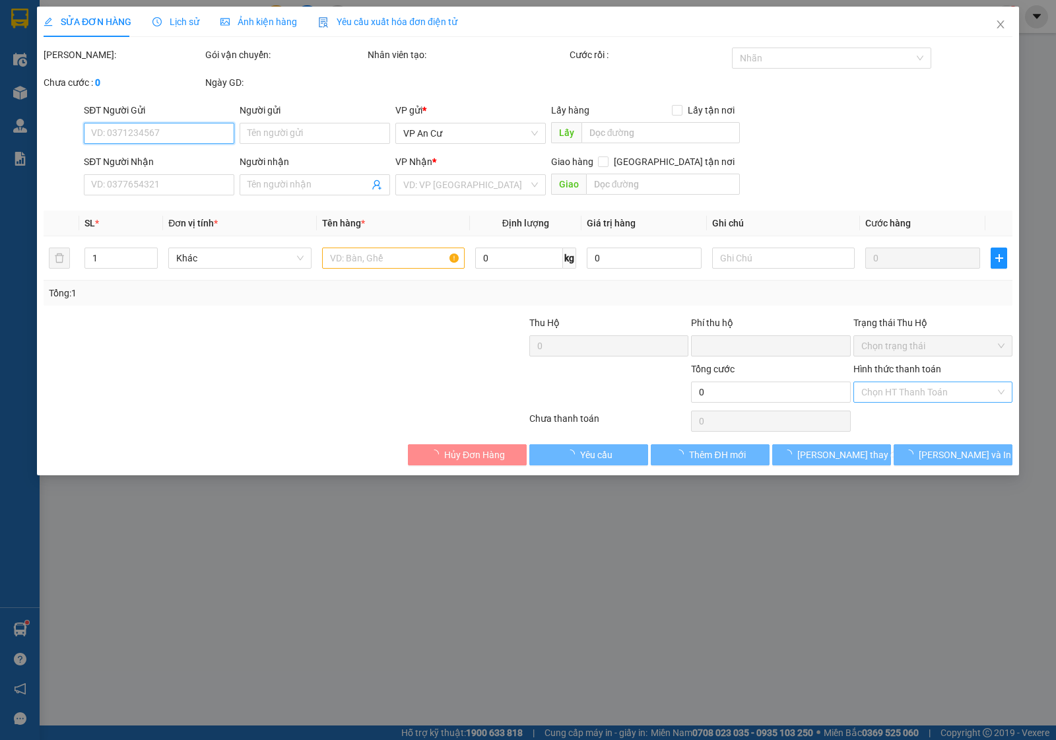
type input "0706961553"
type input "NGỌC"
type input "0"
type input "20.000"
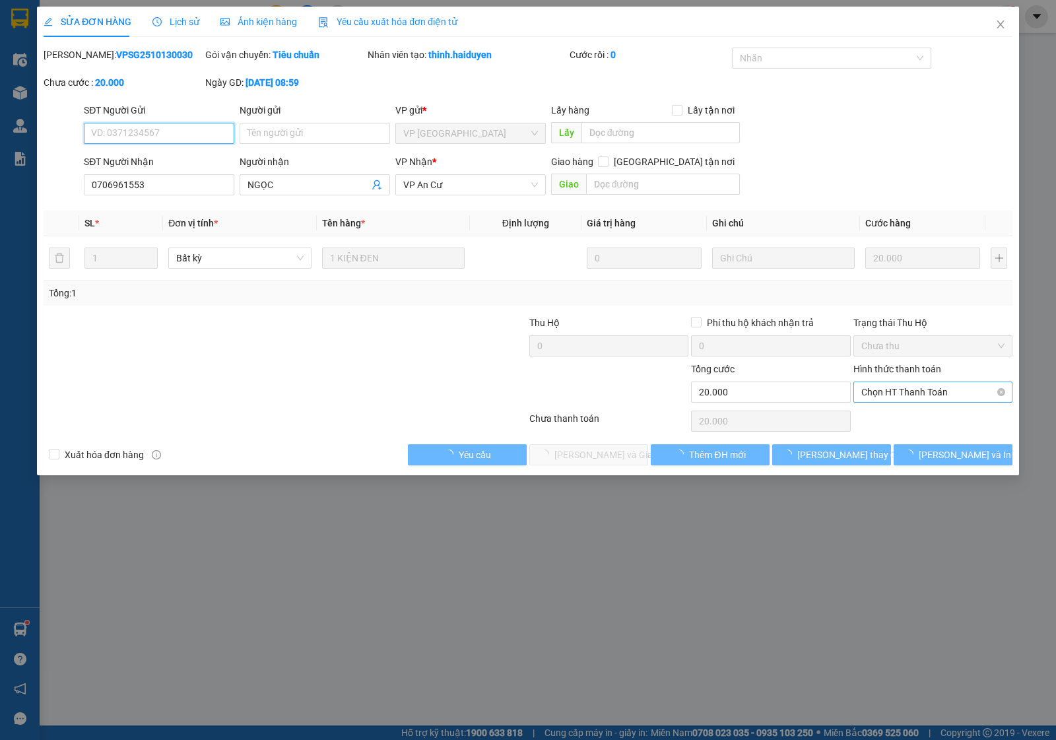
click at [901, 390] on span "Chọn HT Thanh Toán" at bounding box center [933, 392] width 143 height 20
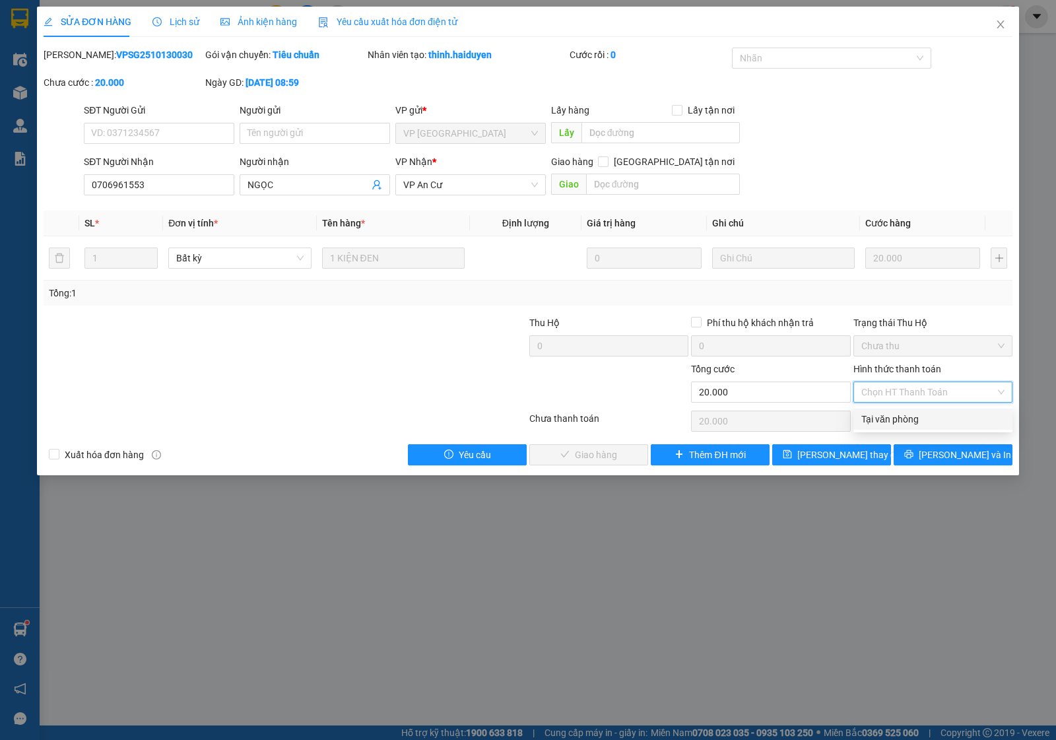
click at [891, 414] on div "Tại văn phòng" at bounding box center [933, 419] width 143 height 15
type input "0"
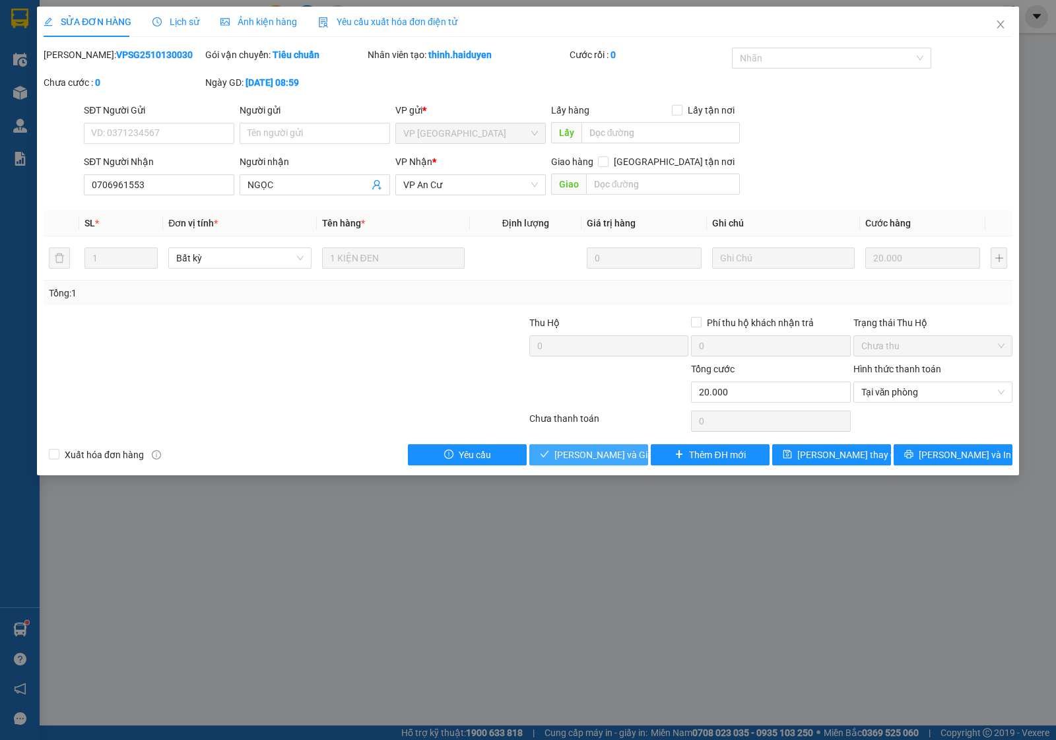
click at [596, 456] on span "Lưu và Giao hàng" at bounding box center [618, 455] width 127 height 15
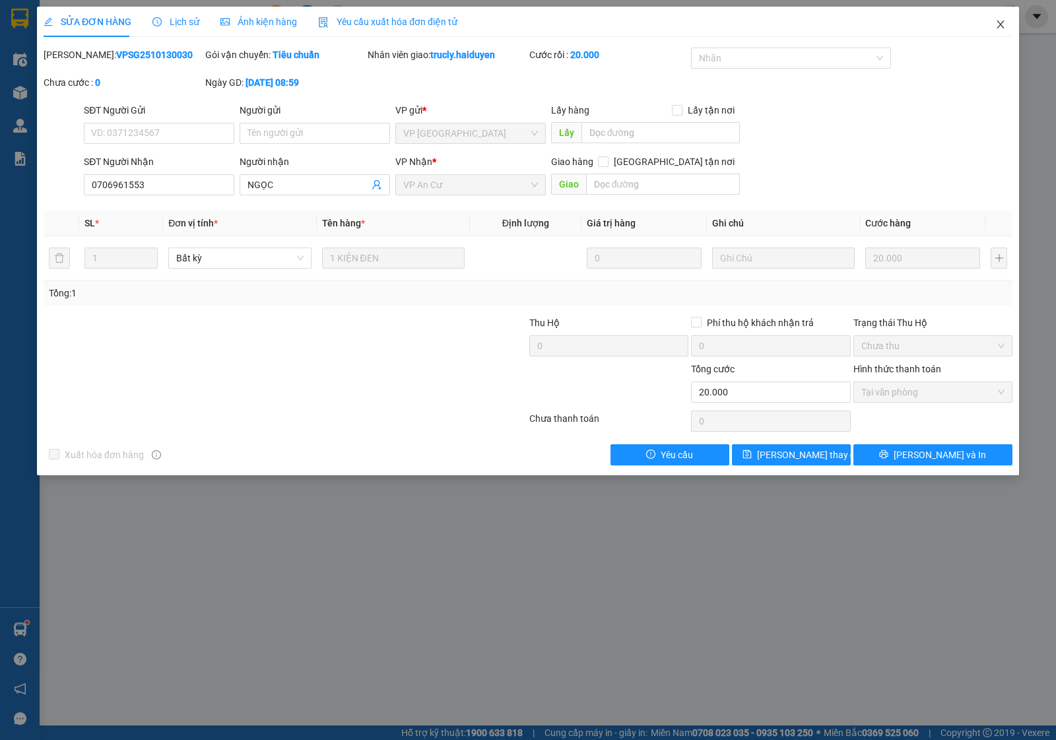
click at [1004, 28] on icon "close" at bounding box center [1000, 24] width 7 height 8
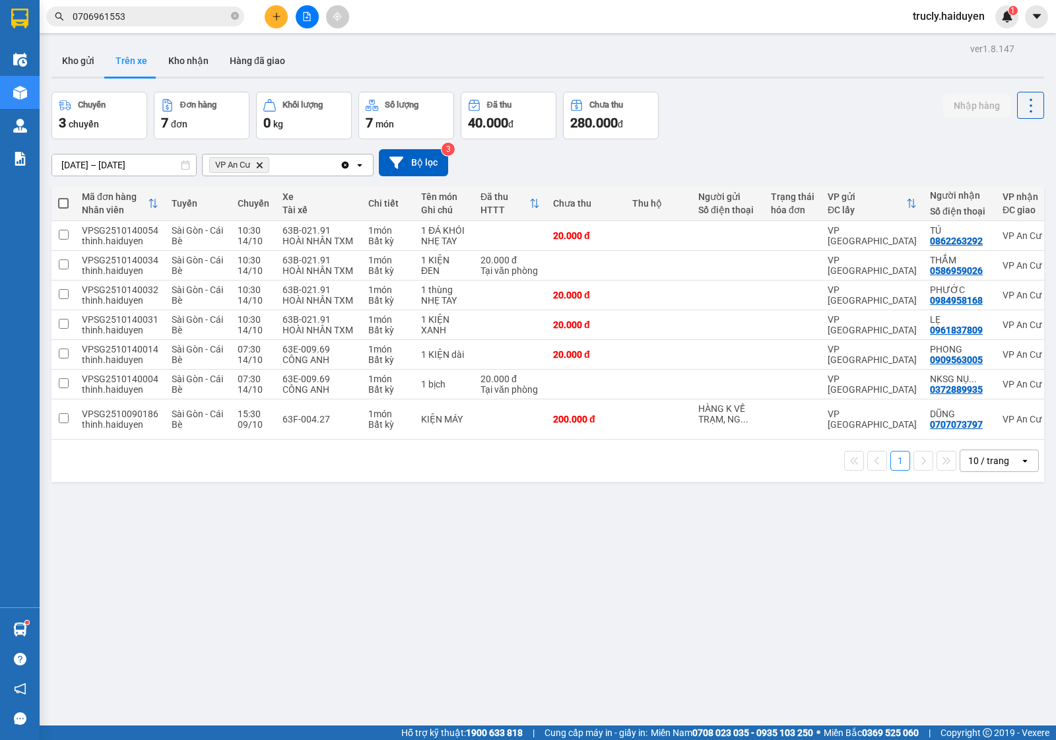
click at [773, 92] on div "Chuyến 3 chuyến Đơn hàng 7 đơn Khối lượng 0 kg Số lượng 7 món Đã thu 40.000 đ C…" at bounding box center [548, 116] width 993 height 48
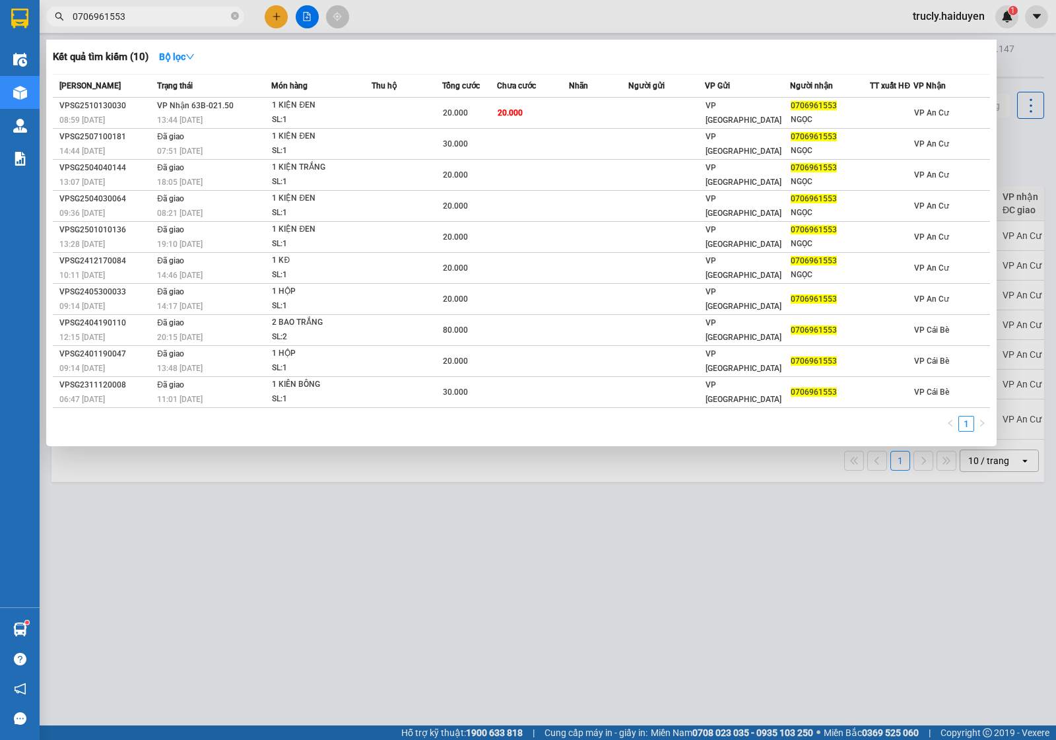
click at [156, 18] on input "0706961553" at bounding box center [151, 16] width 156 height 15
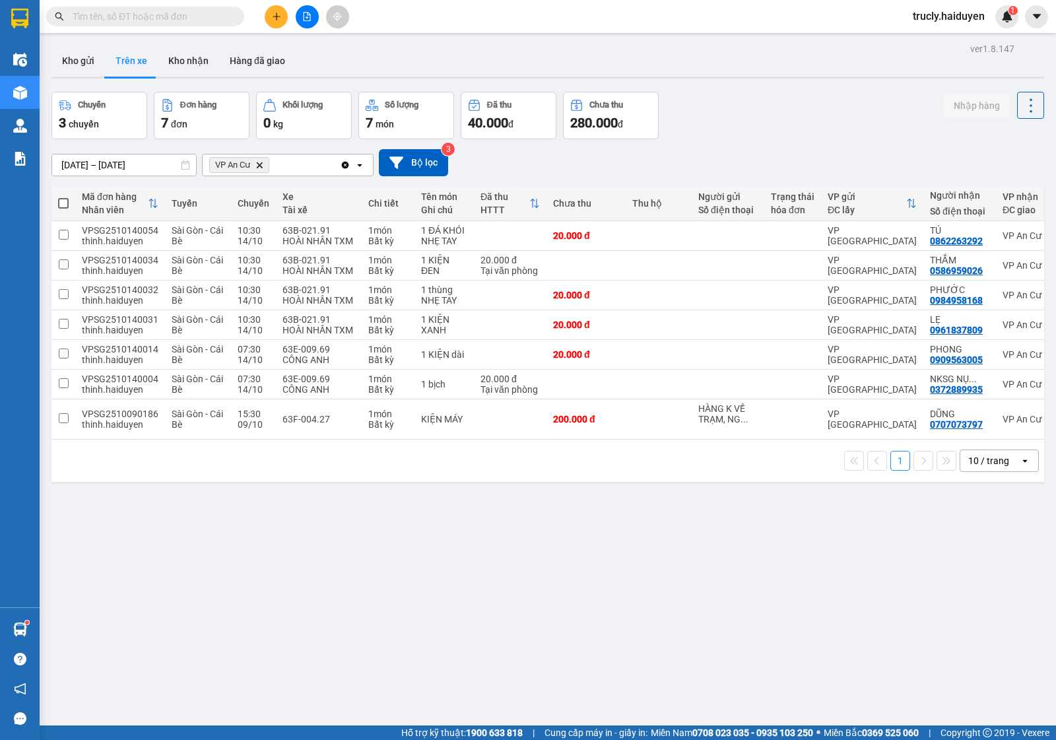
click at [759, 81] on div "ver 1.8.147 Kho gửi Trên xe Kho nhận Hàng đã giao Chuyến 3 chuyến Đơn hàng 7 đơ…" at bounding box center [548, 410] width 1004 height 740
click at [725, 109] on div "Chuyến 3 chuyến Đơn hàng 7 đơn Khối lượng 0 kg Số lượng 7 món Đã thu 40.000 đ C…" at bounding box center [548, 116] width 993 height 48
click at [184, 60] on button "Kho nhận" at bounding box center [188, 61] width 61 height 32
type input "01/10/2025 – 14/10/2025"
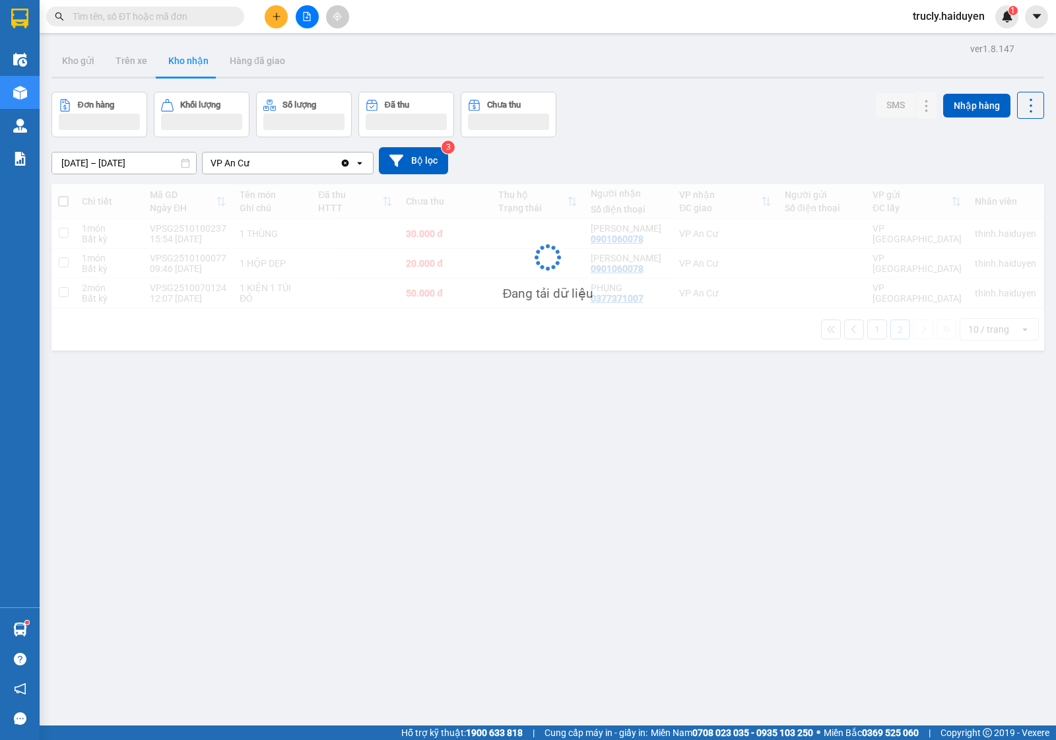
click at [656, 107] on div "Đơn hàng Khối lượng Số lượng Đã thu Chưa thu SMS Nhập hàng" at bounding box center [548, 115] width 993 height 46
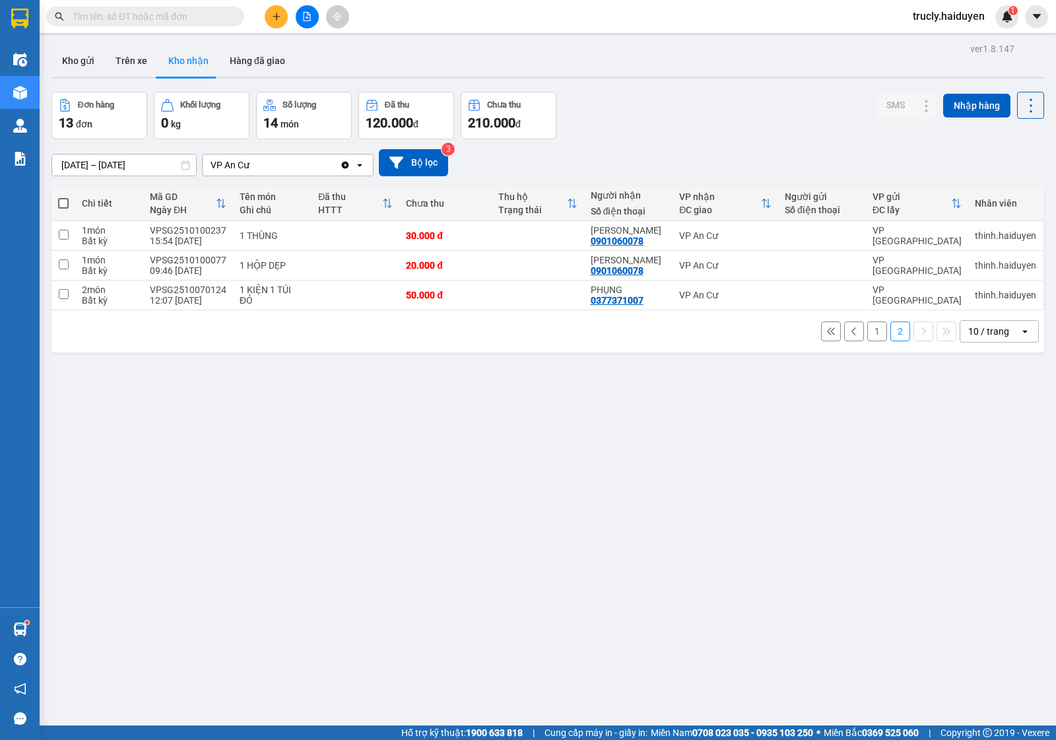
click at [868, 335] on button "1" at bounding box center [878, 332] width 20 height 20
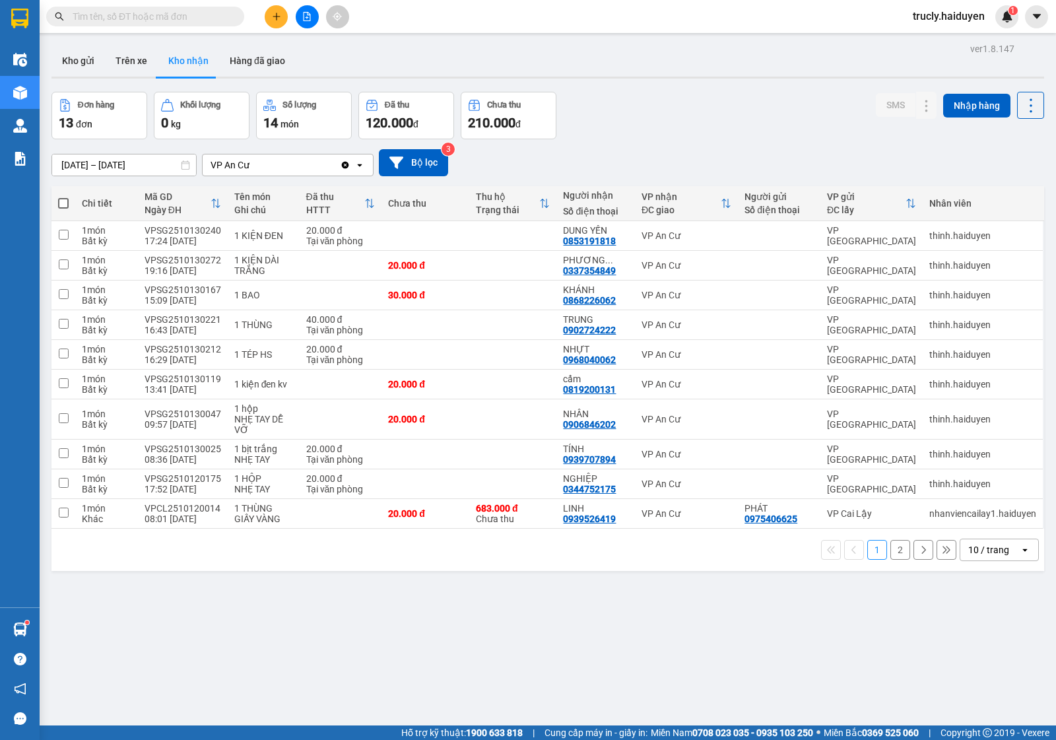
click at [183, 20] on input "text" at bounding box center [151, 16] width 156 height 15
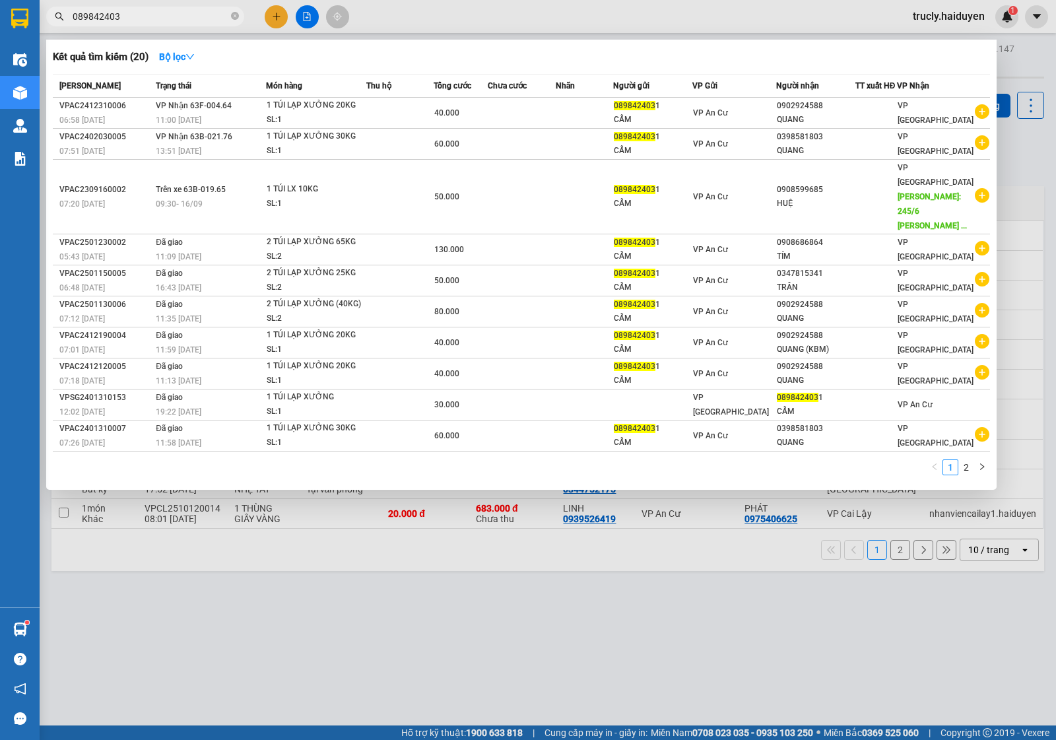
type input "0898424031"
click at [144, 12] on input "0898424031" at bounding box center [151, 16] width 156 height 15
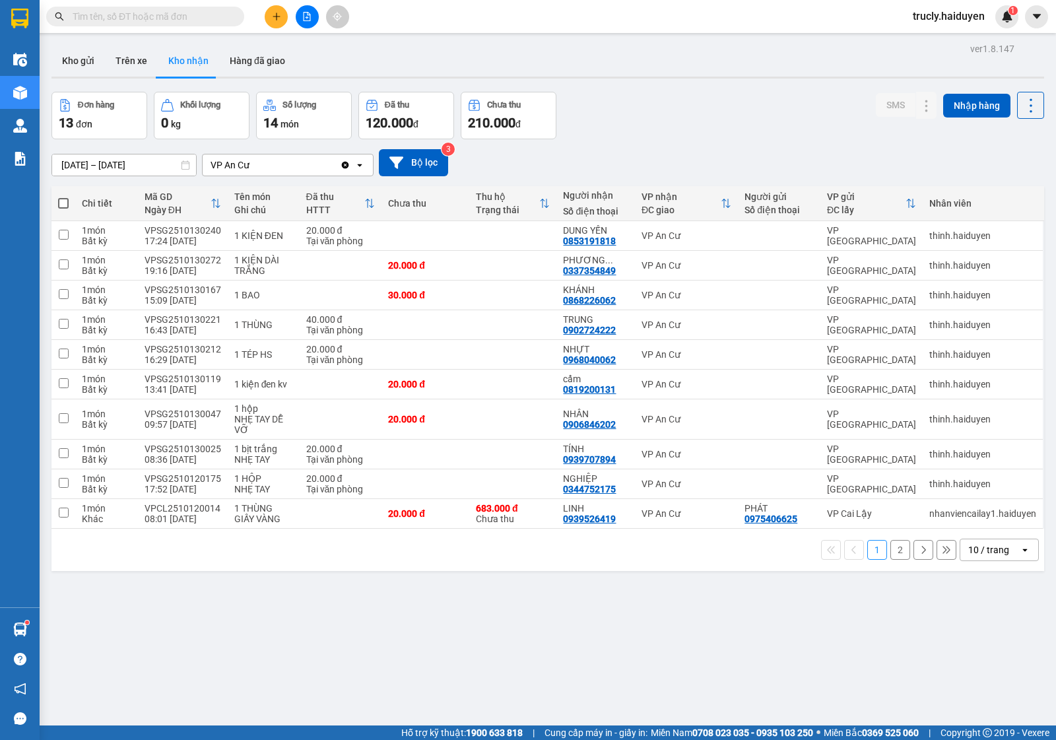
click at [677, 94] on div "Đơn hàng 13 đơn Khối lượng 0 kg Số lượng 14 món Đã thu 120.000 đ Chưa thu 210.0…" at bounding box center [548, 116] width 993 height 48
click at [728, 106] on div "Đơn hàng 13 đơn Khối lượng 0 kg Số lượng 14 món Đã thu 120.000 đ Chưa thu 210.0…" at bounding box center [548, 116] width 993 height 48
click at [896, 388] on icon at bounding box center [900, 384] width 9 height 9
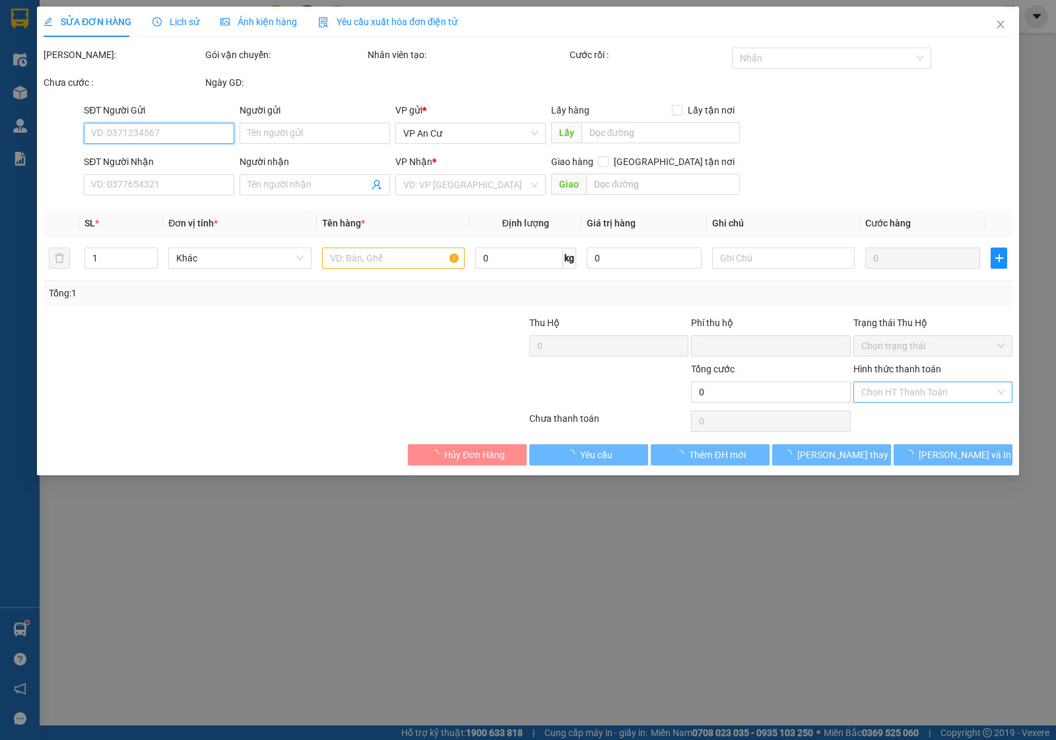
type input "0819200131"
type input "cẩm"
type input "0"
type input "20.000"
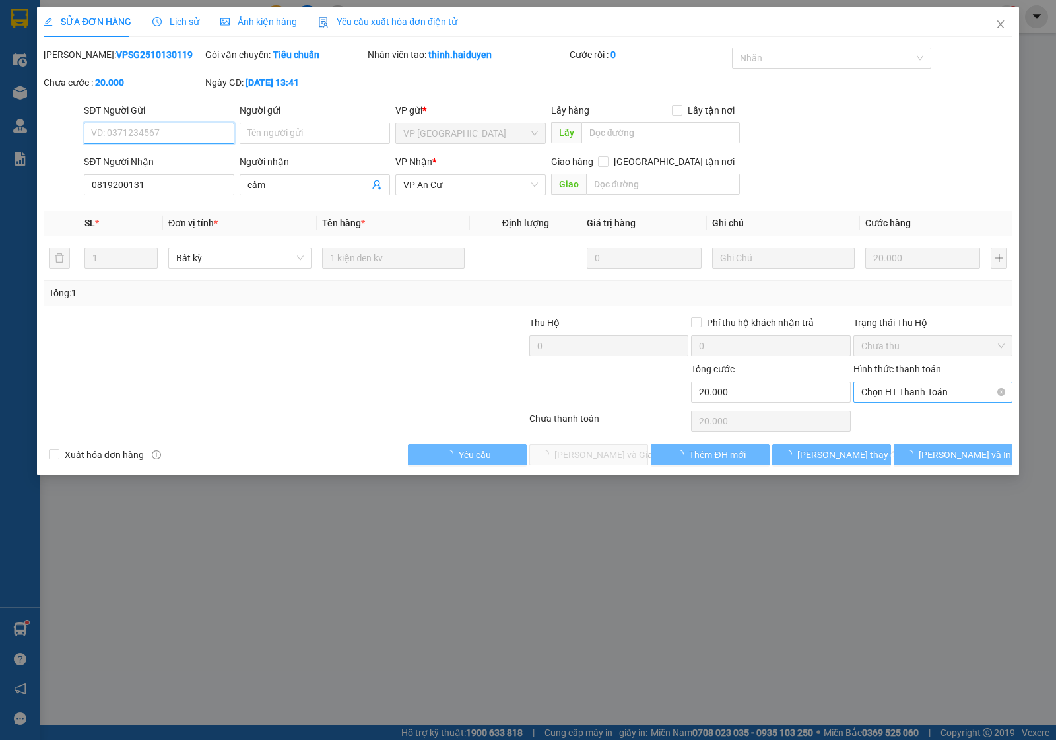
click at [888, 394] on span "Chọn HT Thanh Toán" at bounding box center [933, 392] width 143 height 20
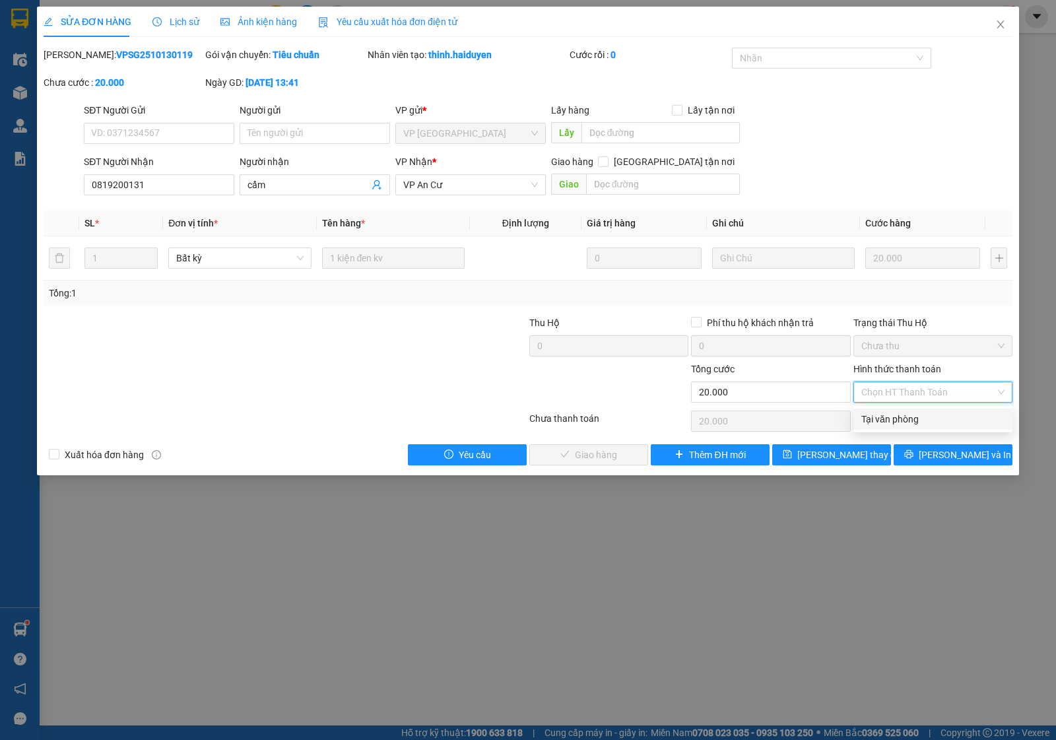
click at [887, 412] on div "Tại văn phòng" at bounding box center [933, 419] width 143 height 15
type input "0"
click at [576, 451] on span "Lưu và Giao hàng" at bounding box center [618, 455] width 127 height 15
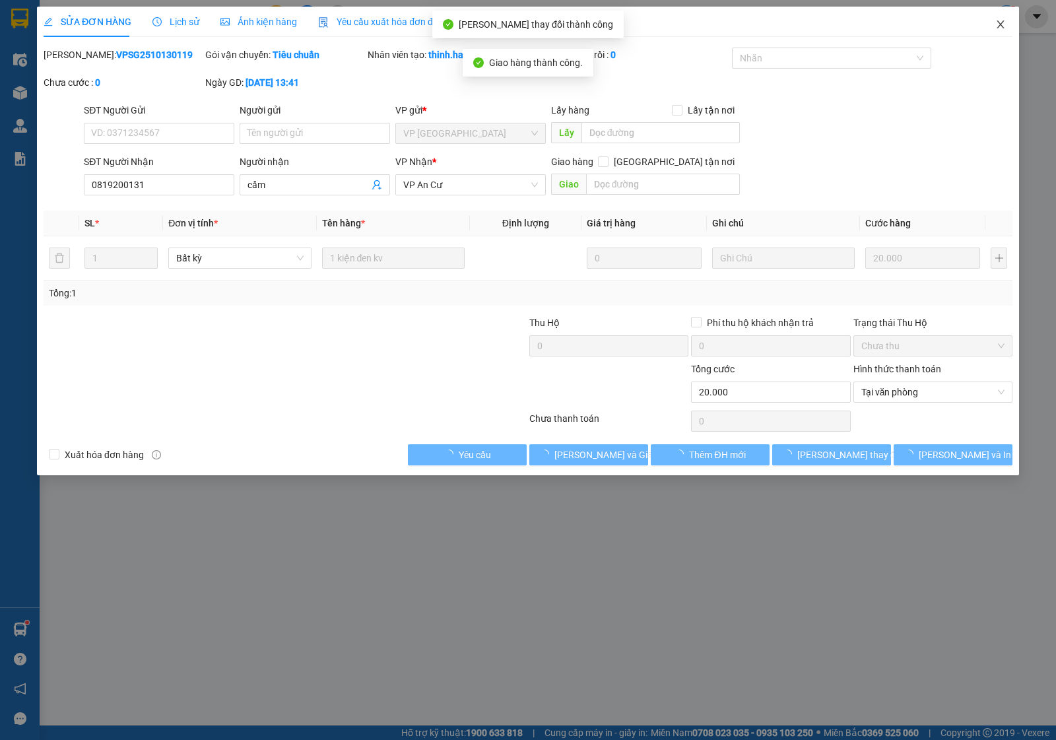
click at [1015, 20] on span "Close" at bounding box center [1000, 25] width 37 height 37
click at [1002, 20] on img at bounding box center [1008, 17] width 12 height 12
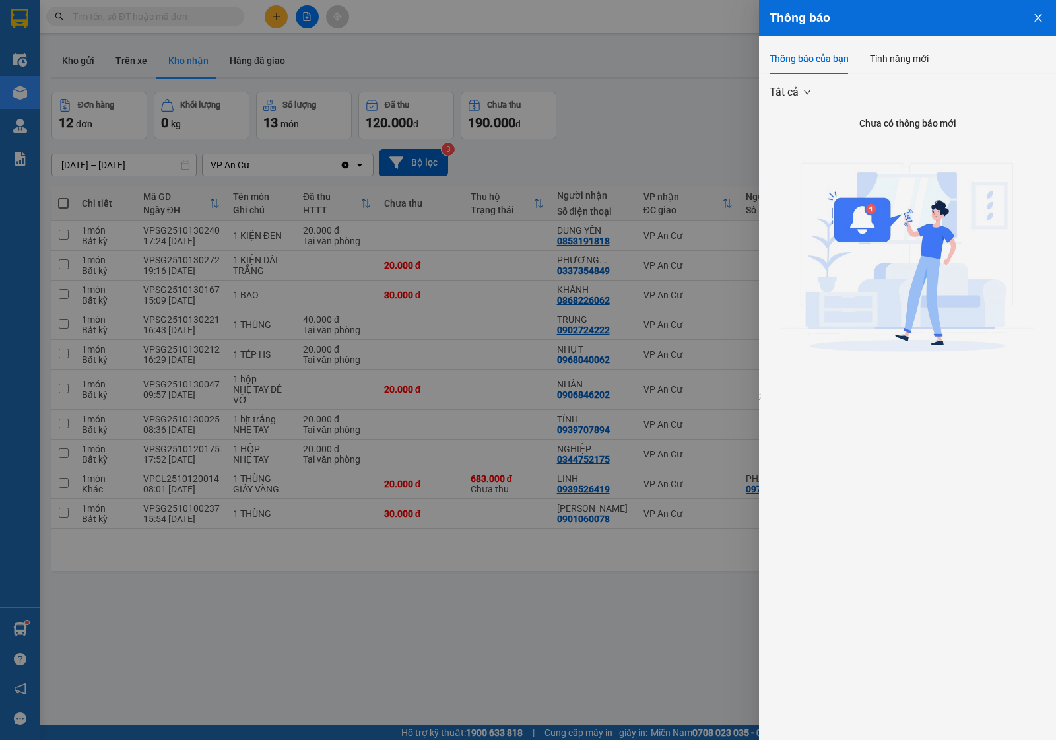
click at [1031, 18] on button "Close" at bounding box center [1039, 17] width 36 height 34
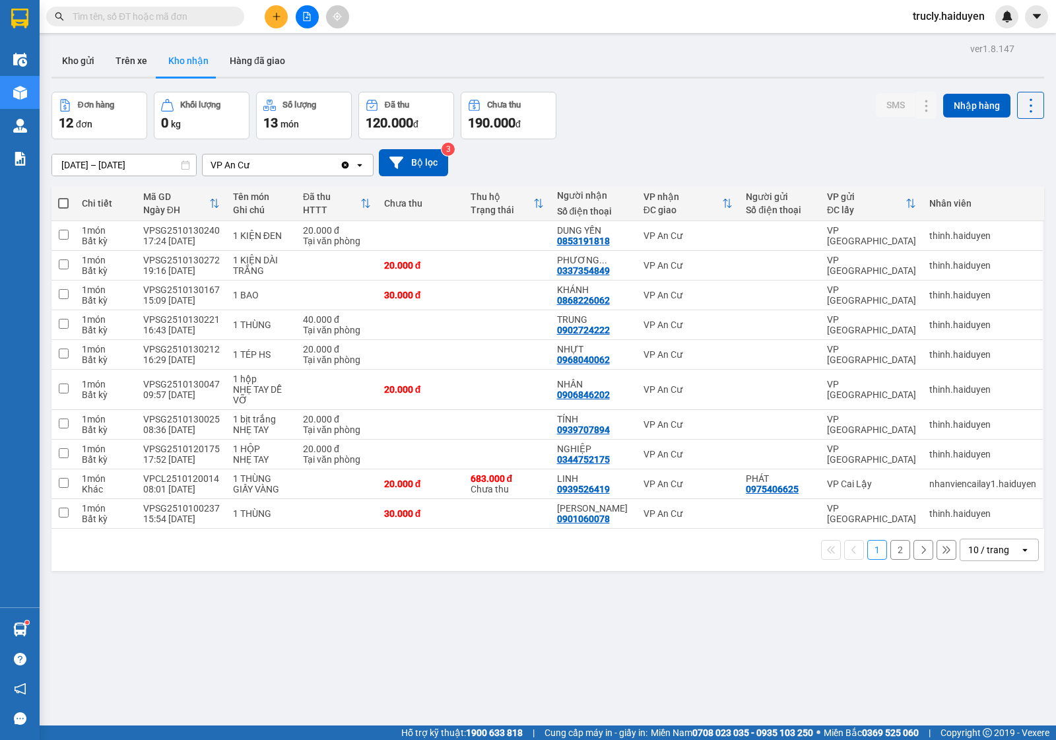
click at [891, 540] on button "2" at bounding box center [901, 550] width 20 height 20
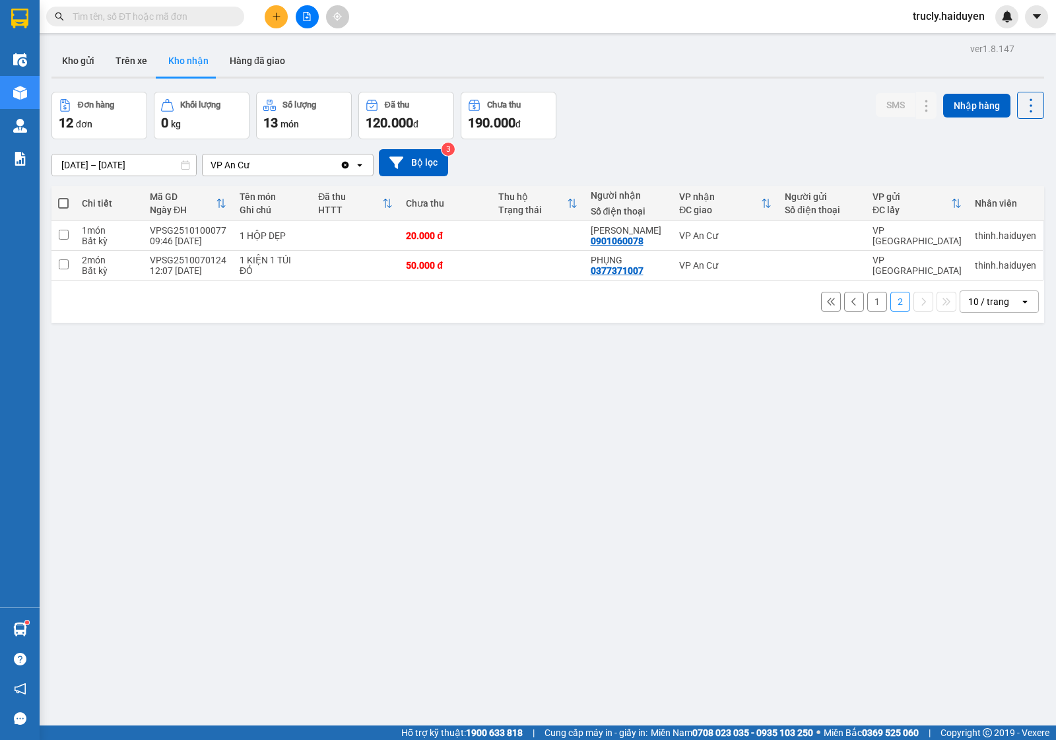
click at [868, 292] on button "1" at bounding box center [878, 302] width 20 height 20
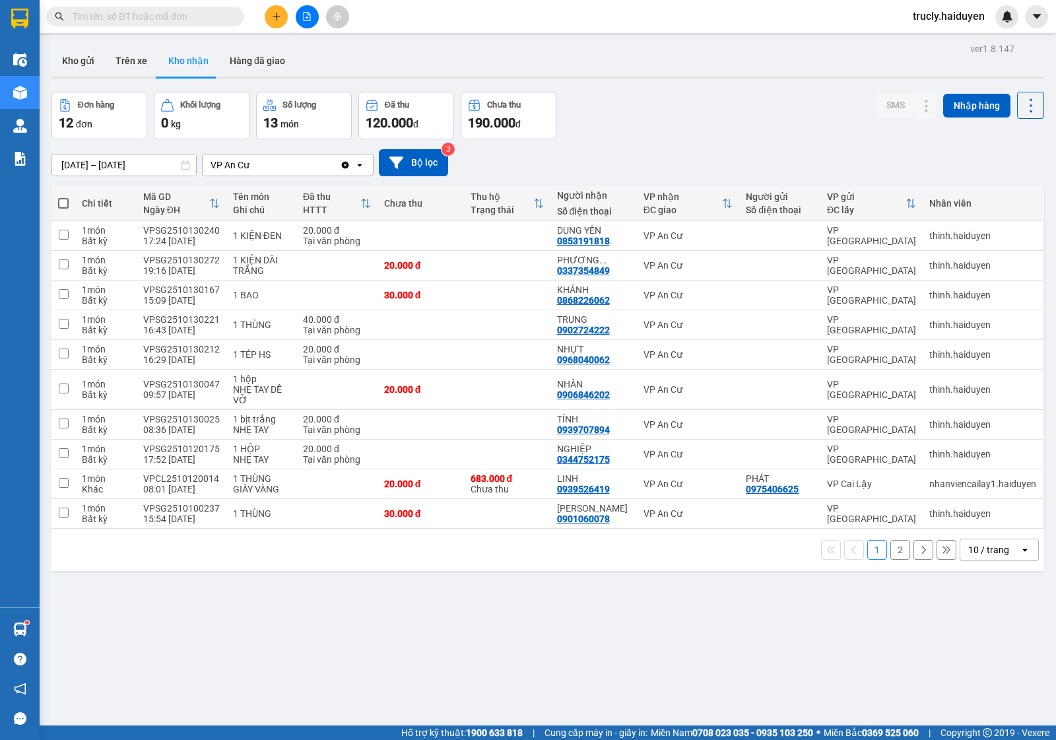
click at [446, 596] on div "ver 1.8.147 Kho gửi Trên xe Kho nhận Hàng đã giao Đơn hàng 12 đơn Khối lượng 0 …" at bounding box center [548, 410] width 1004 height 740
click at [644, 114] on div "Đơn hàng 12 đơn Khối lượng 0 kg Số lượng 13 món Đã thu 120.000 đ Chưa thu 190.0…" at bounding box center [548, 116] width 993 height 48
click at [120, 15] on input "text" at bounding box center [151, 16] width 156 height 15
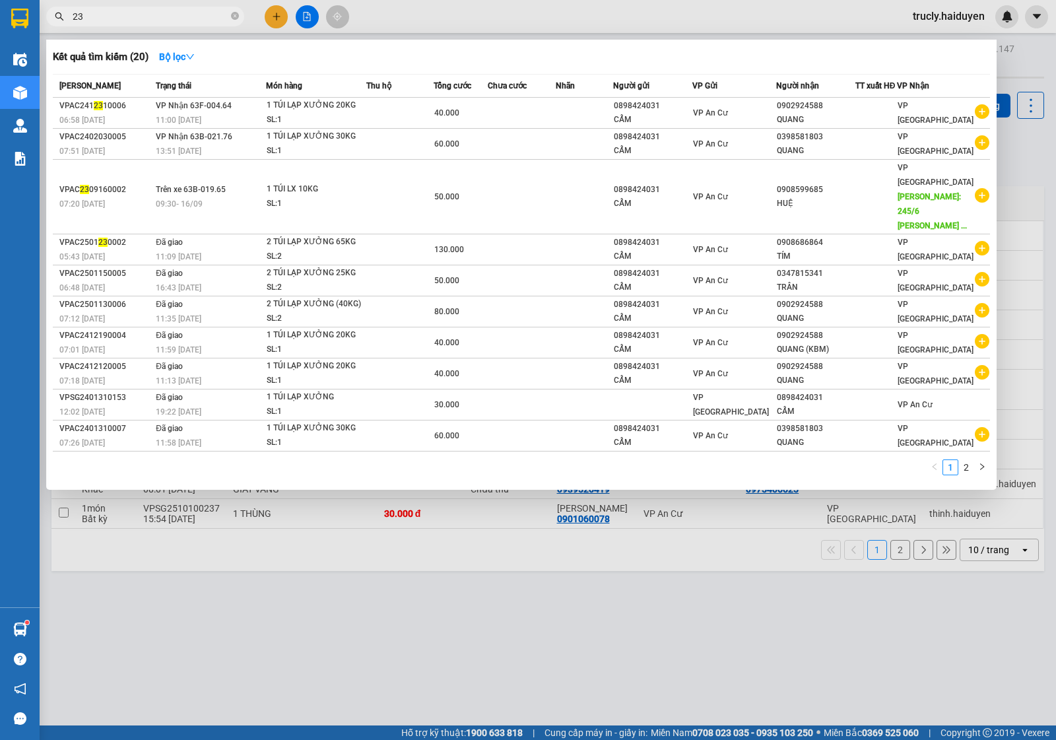
type input "234"
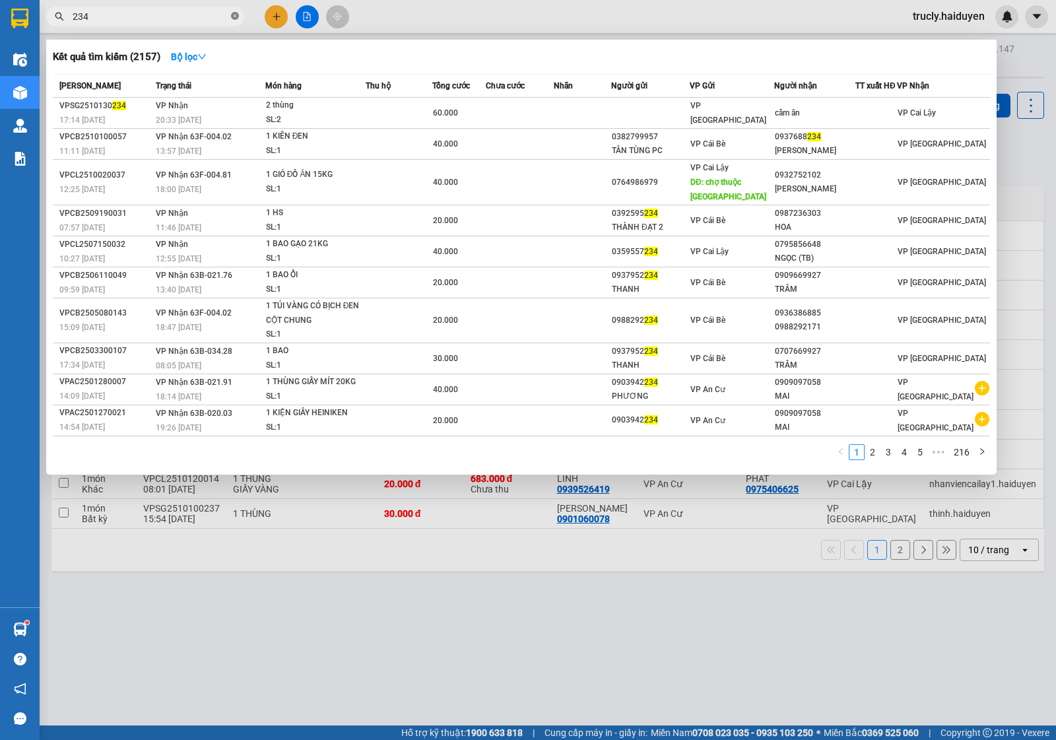
click at [232, 15] on icon "close-circle" at bounding box center [235, 16] width 8 height 8
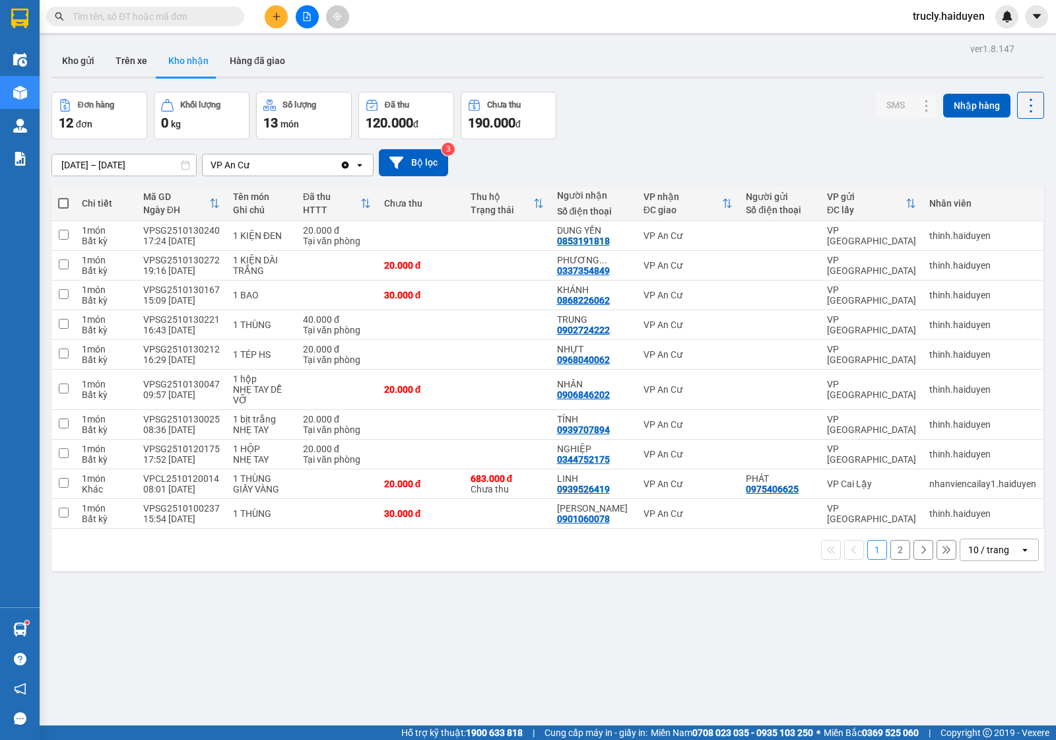
click at [176, 18] on input "text" at bounding box center [151, 16] width 156 height 15
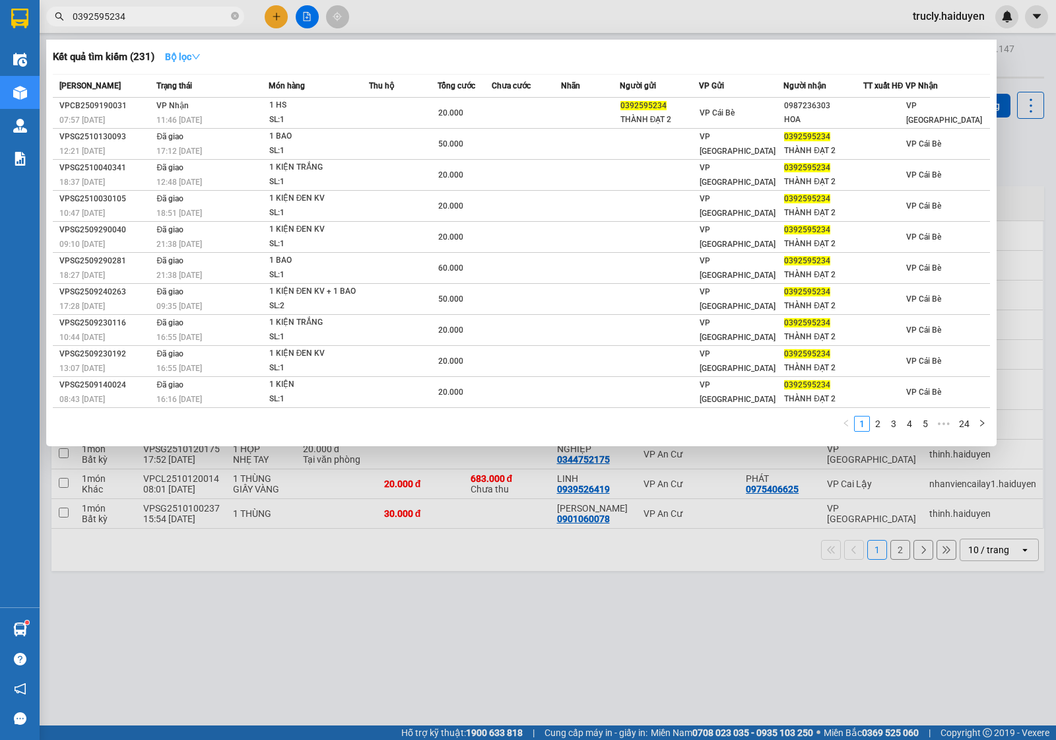
type input "0392595234"
click at [195, 53] on icon "down" at bounding box center [195, 56] width 9 height 9
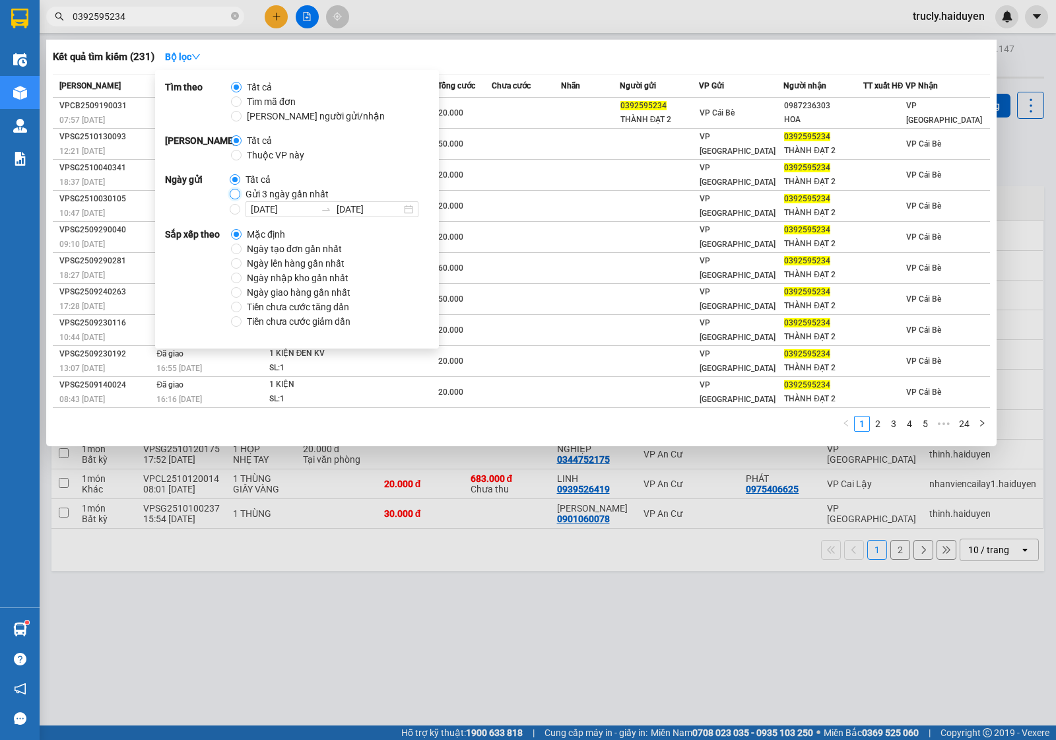
click at [236, 189] on input "Gửi 3 ngày gần nhất" at bounding box center [235, 194] width 11 height 11
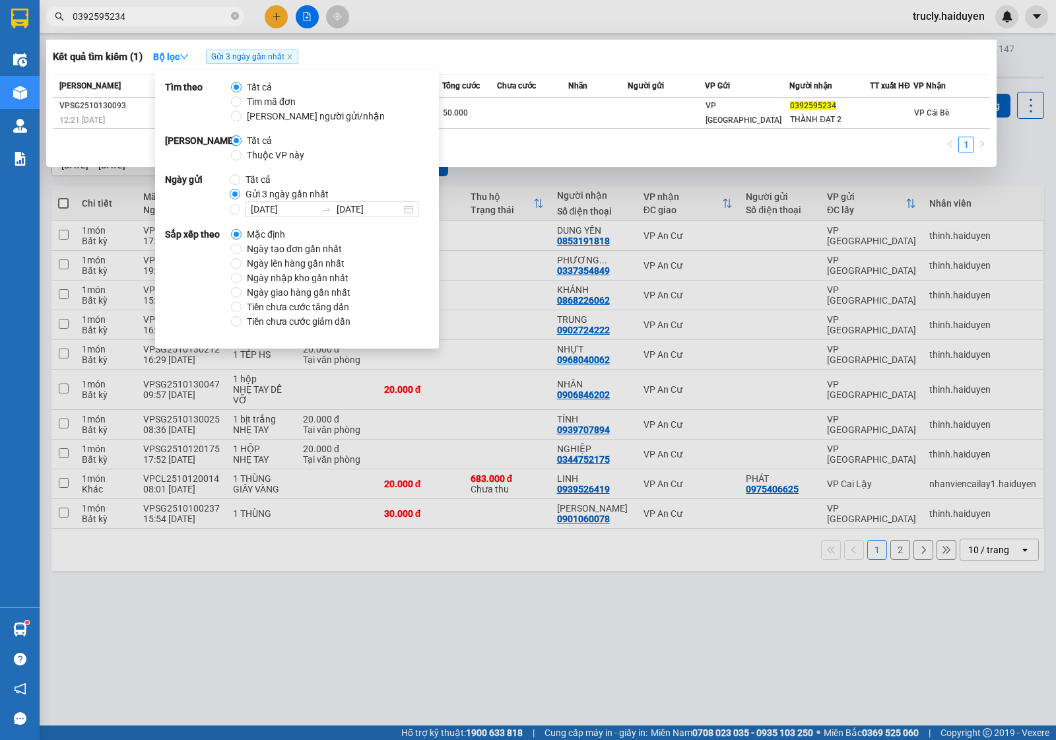
click at [147, 18] on input "0392595234" at bounding box center [151, 16] width 156 height 15
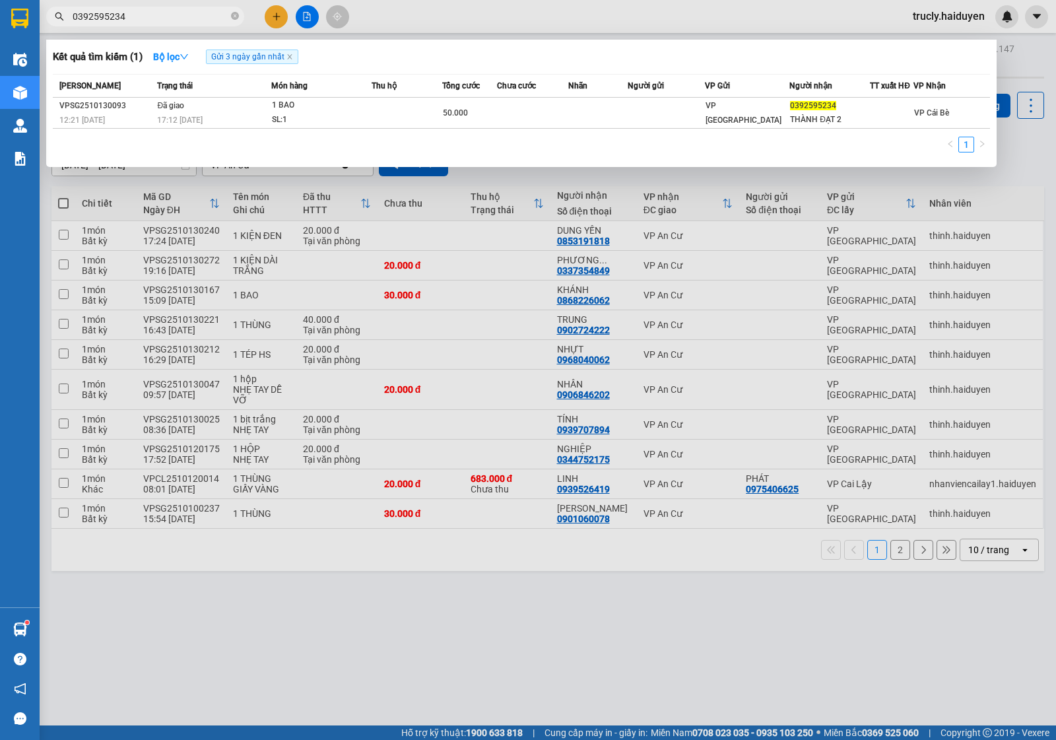
drag, startPoint x: 622, startPoint y: 636, endPoint x: 613, endPoint y: 633, distance: 9.8
click at [618, 638] on div at bounding box center [528, 370] width 1056 height 740
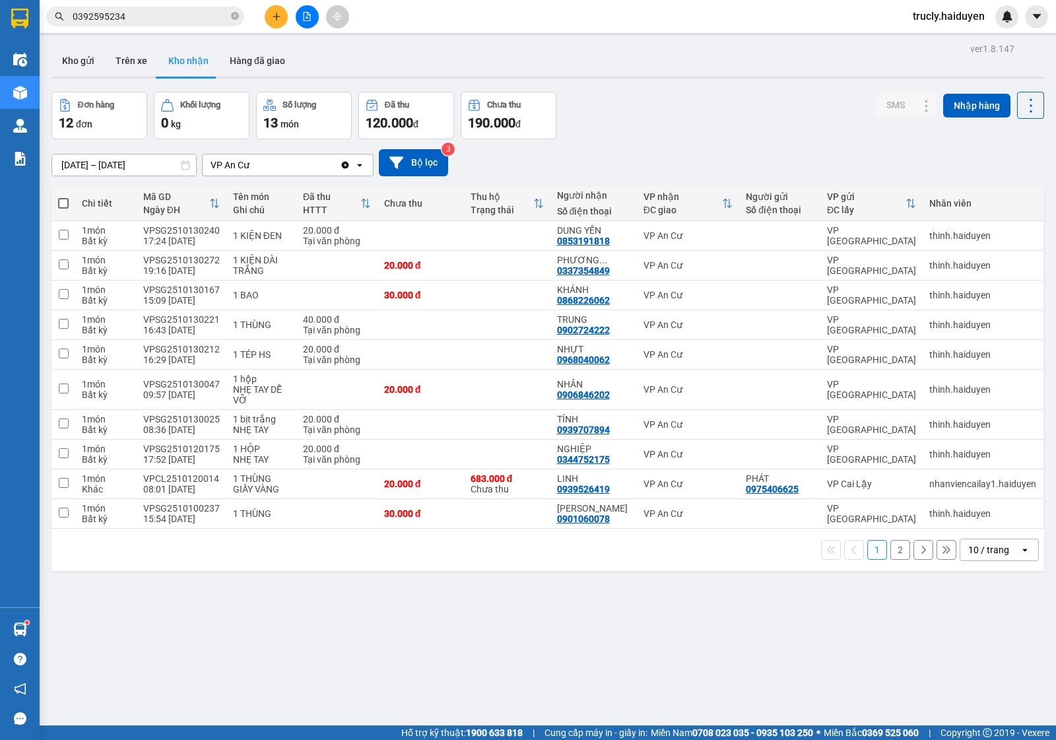
click at [642, 102] on div "Đơn hàng 12 đơn Khối lượng 0 kg Số lượng 13 món Đã thu 120.000 đ Chưa thu 190.0…" at bounding box center [548, 116] width 993 height 48
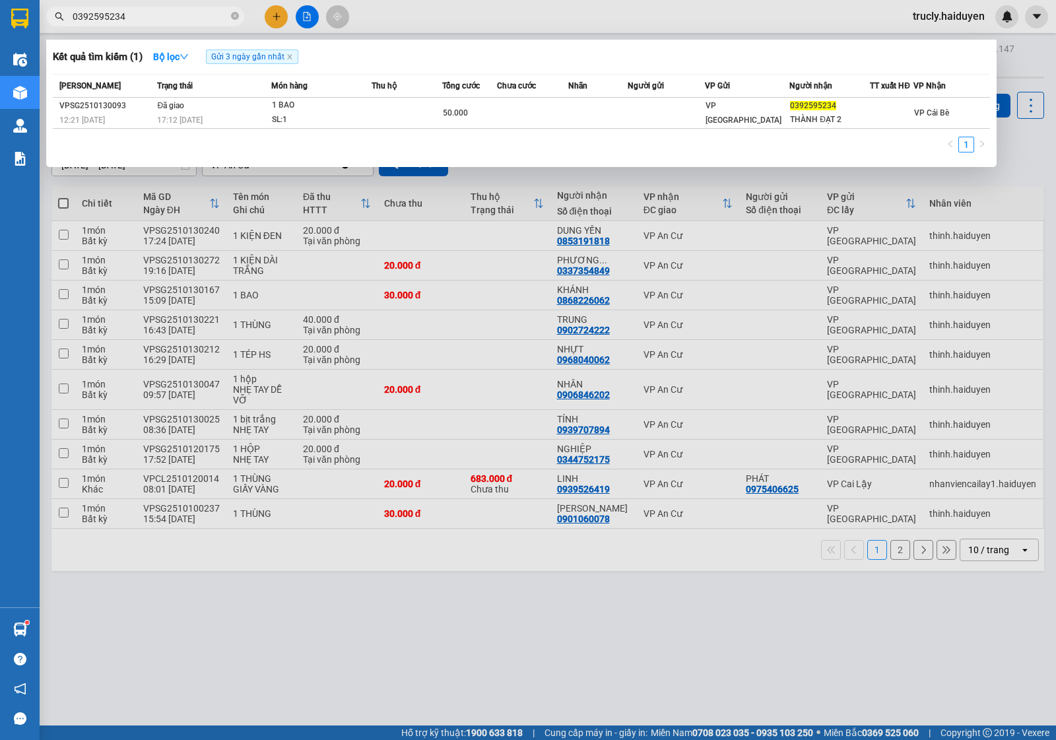
click at [137, 11] on input "0392595234" at bounding box center [151, 16] width 156 height 15
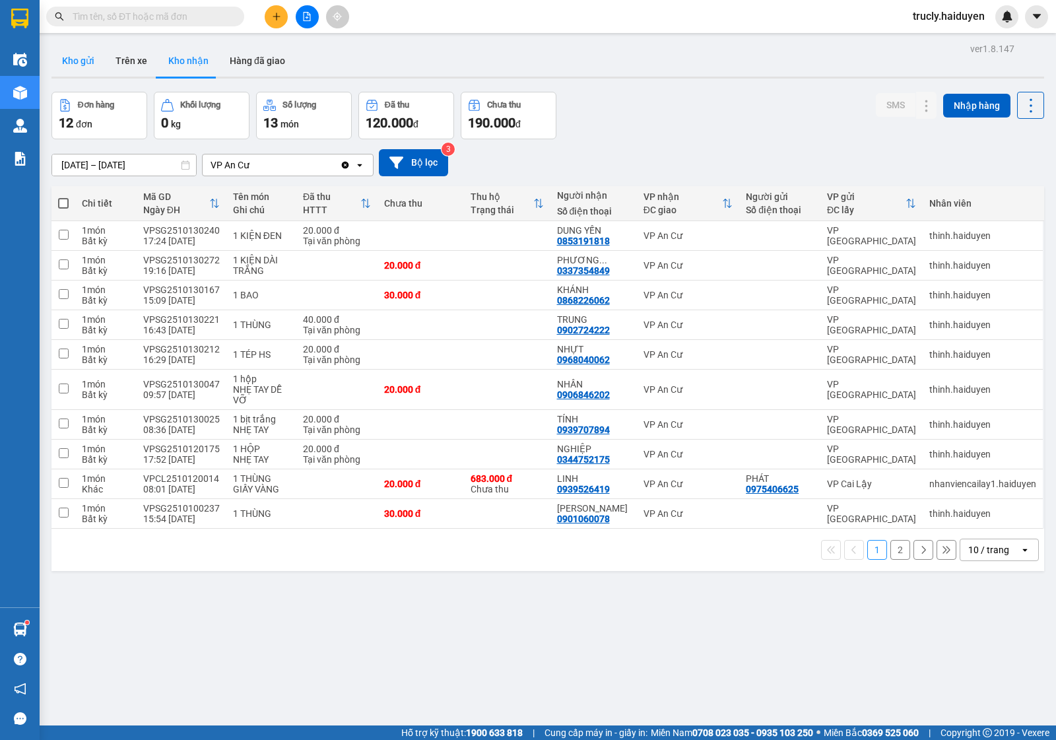
click at [75, 45] on button "Kho gửi" at bounding box center [78, 61] width 53 height 32
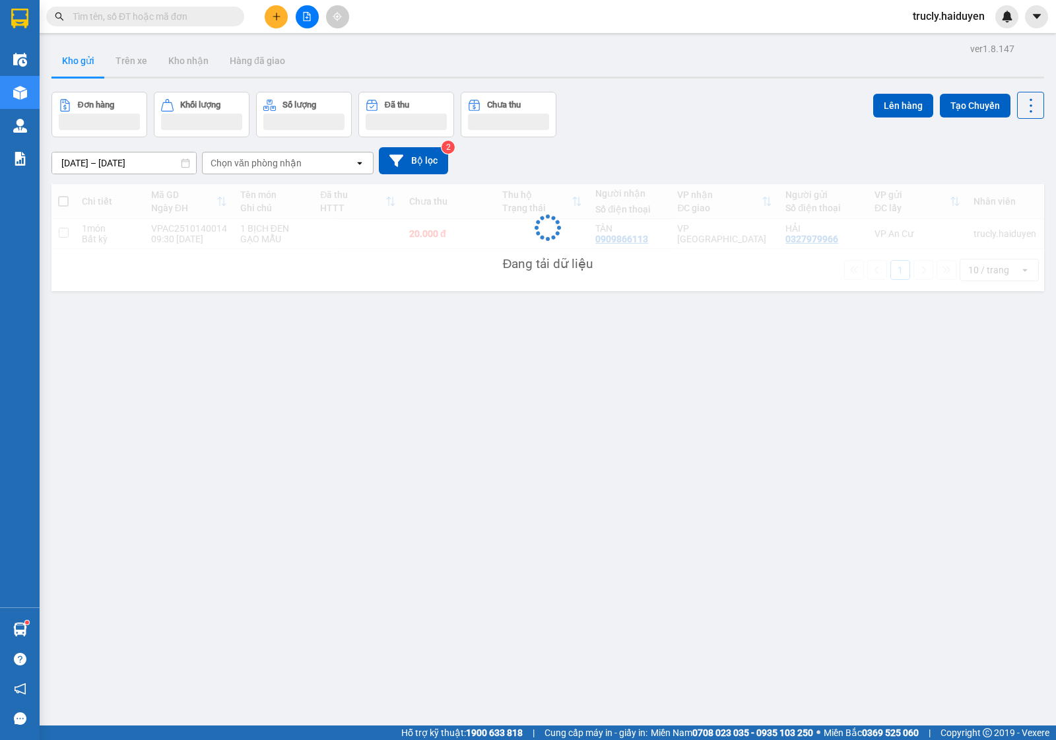
click at [672, 129] on div "Đơn hàng Khối lượng Số lượng Đã thu Chưa thu Lên hàng Tạo Chuyến" at bounding box center [548, 115] width 993 height 46
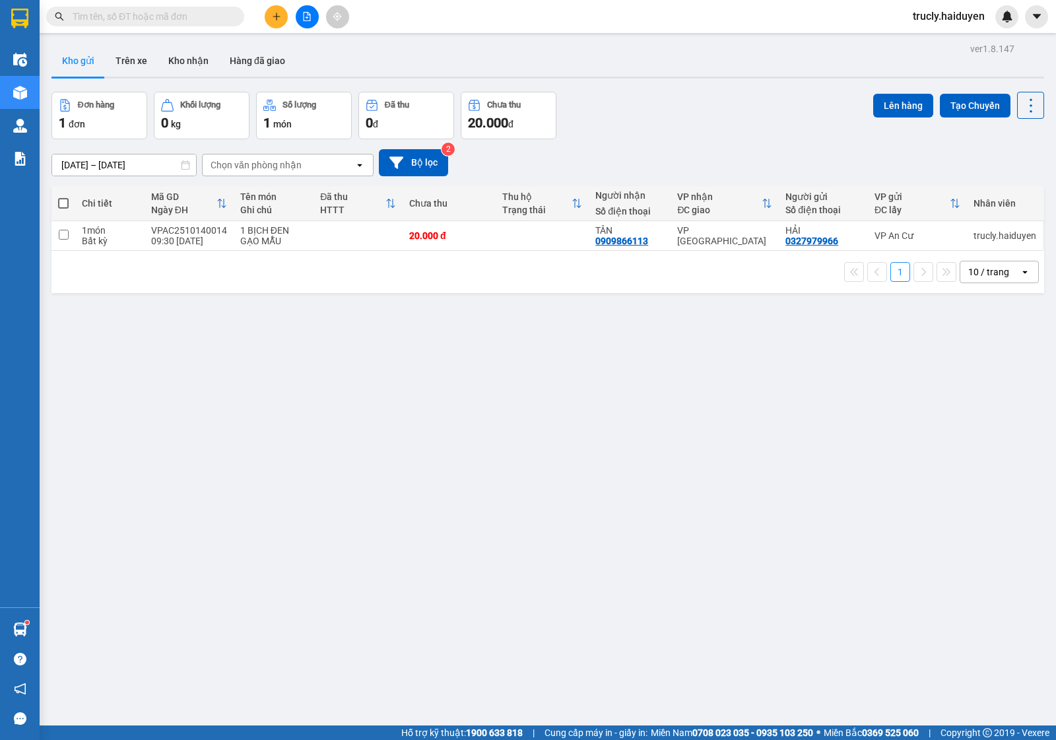
click at [269, 22] on button at bounding box center [276, 16] width 23 height 23
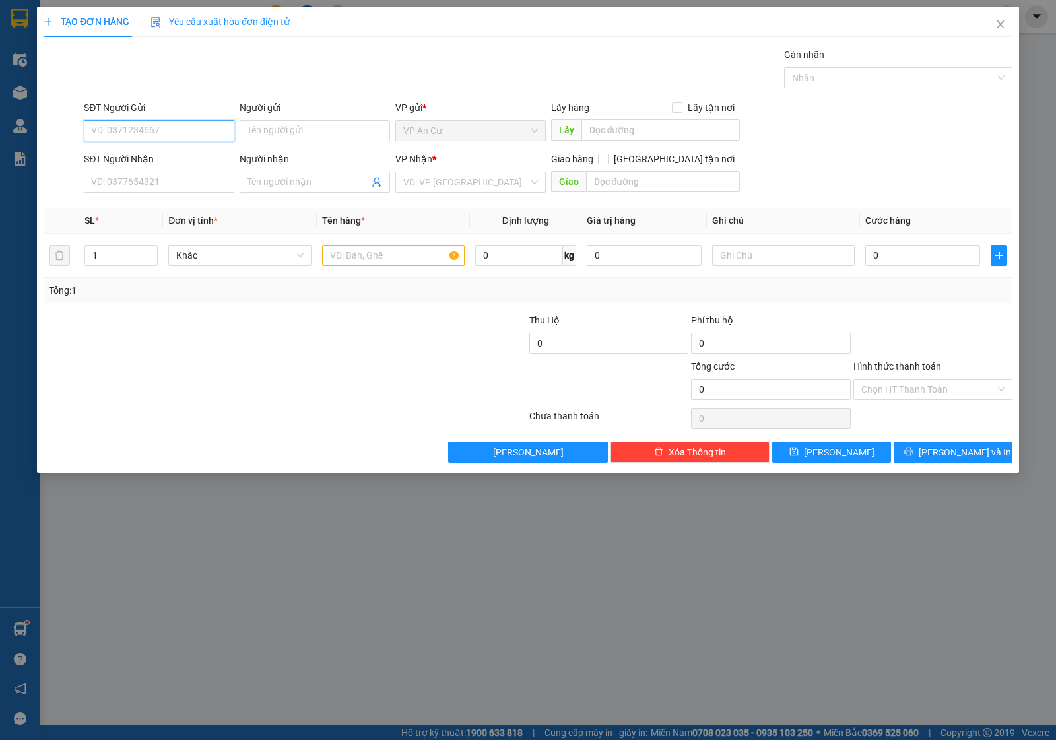
click at [165, 129] on input "SĐT Người Gửi" at bounding box center [159, 130] width 151 height 21
type input "0983924347"
click at [195, 159] on div "0983924347 - PHƯƠNG NHO" at bounding box center [159, 158] width 135 height 15
type input "PHƯƠNG NHO"
type input "0944276980"
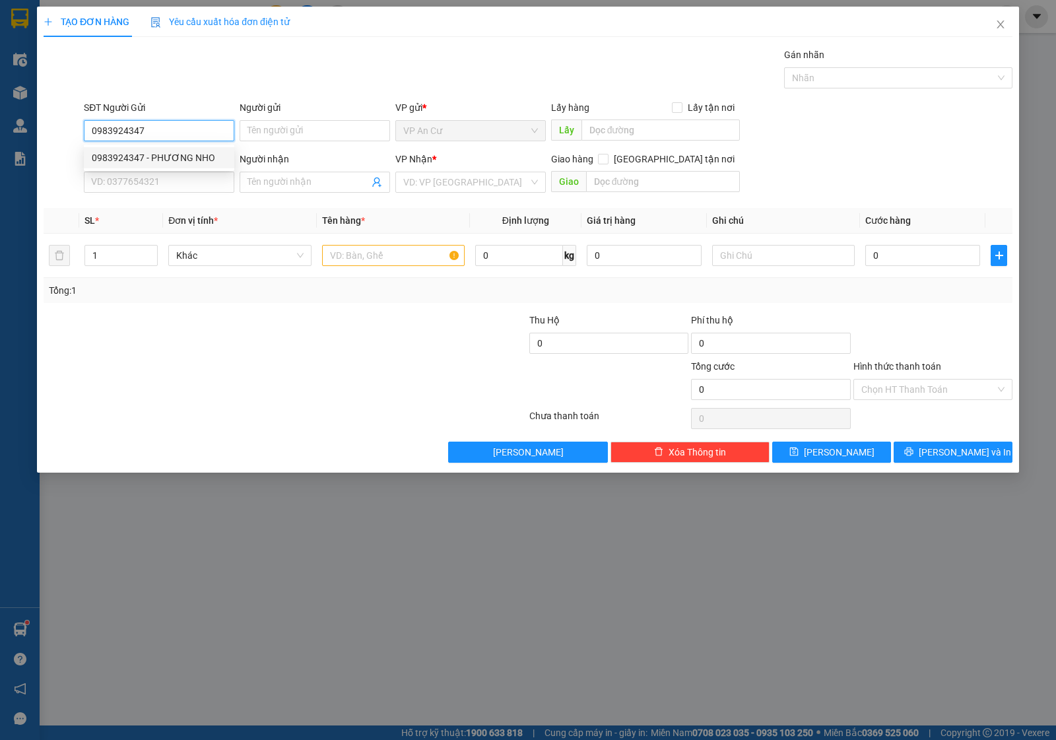
type input "AN"
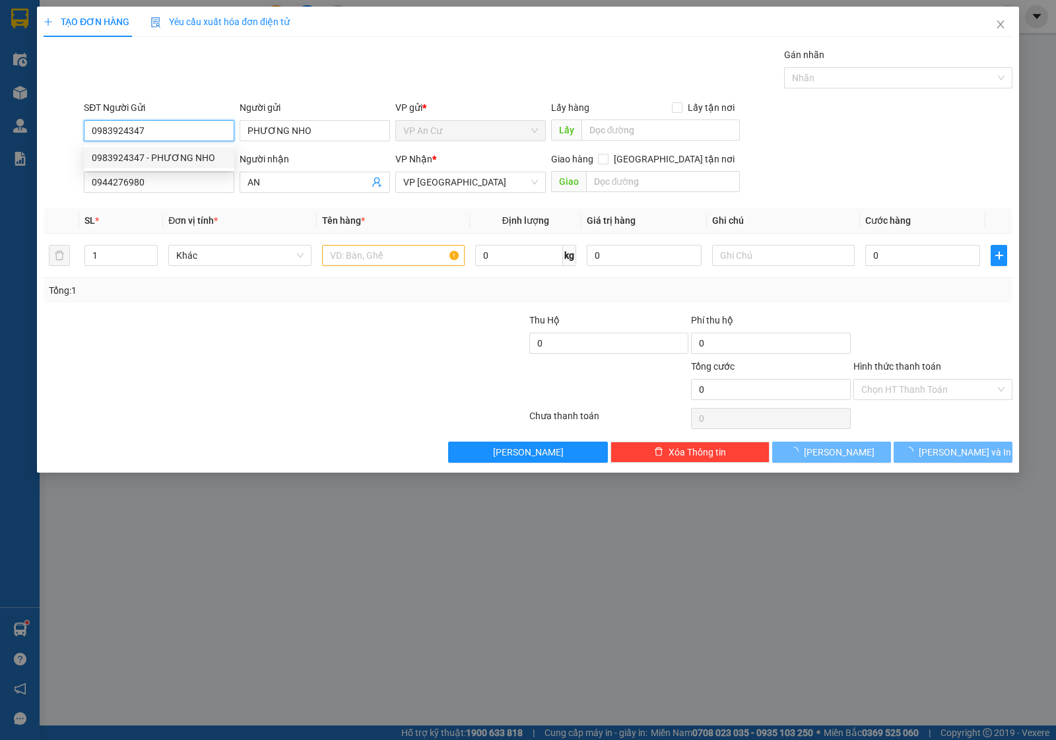
type input "30.000"
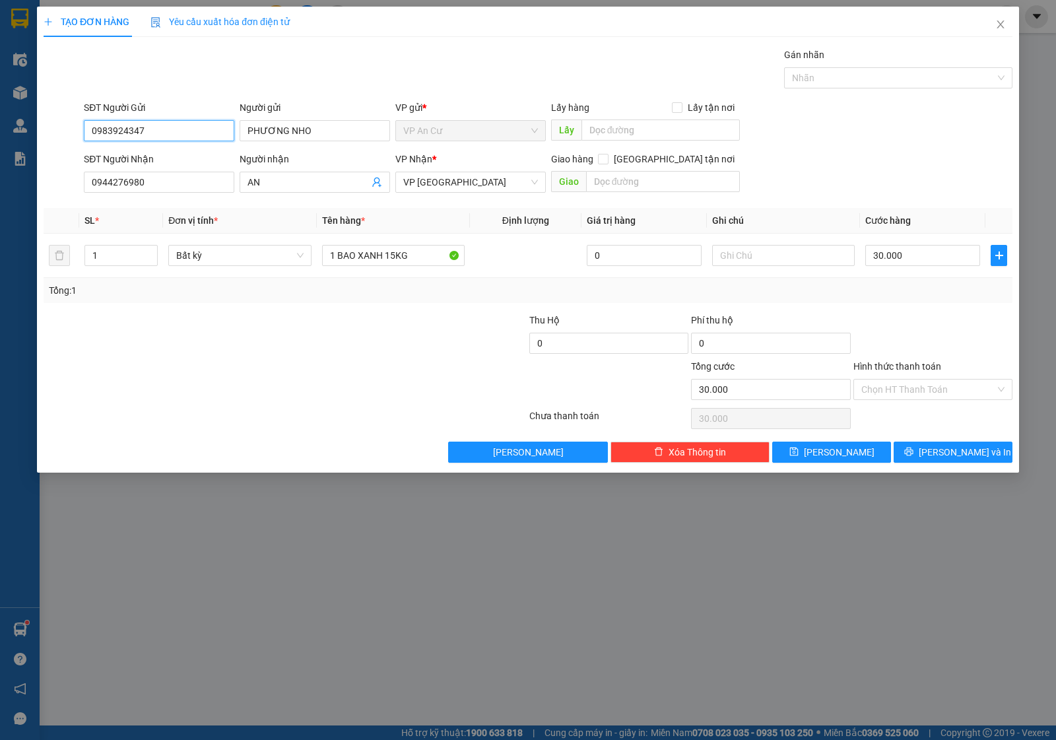
type input "0983924347"
click at [250, 385] on div at bounding box center [204, 382] width 324 height 46
click at [157, 186] on input "0944276980" at bounding box center [159, 182] width 151 height 21
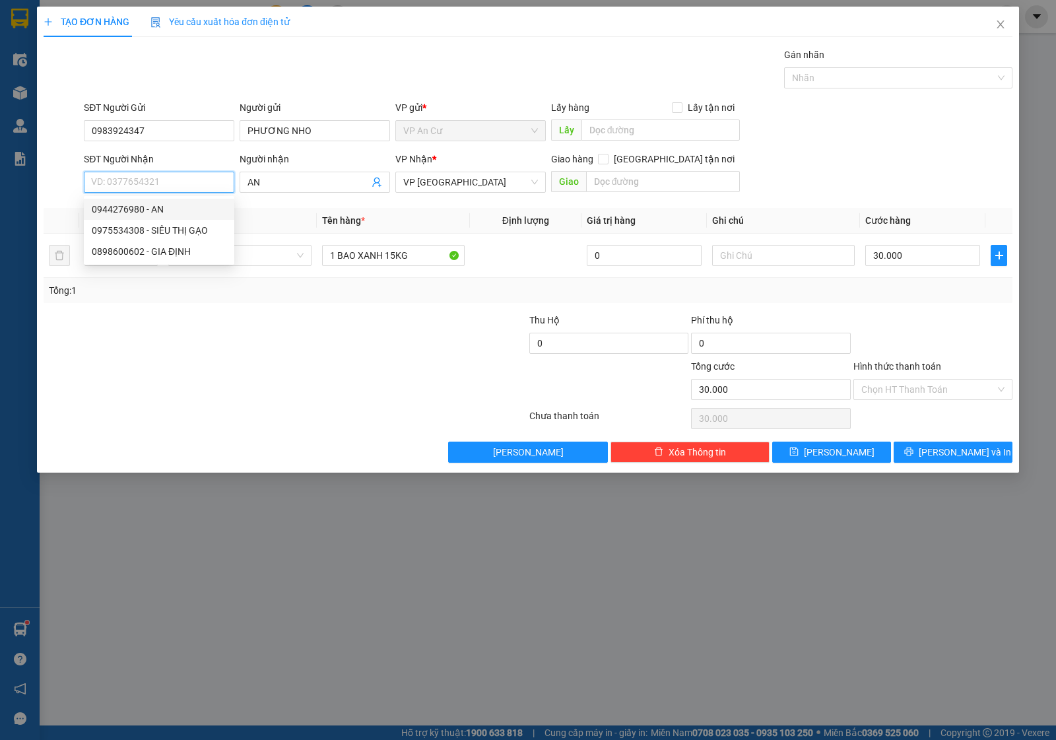
click at [139, 185] on input "SĐT Người Nhận" at bounding box center [159, 182] width 151 height 21
type input "0974179833"
click at [197, 210] on div "0974179833 - GẠO GIA PHÚ" at bounding box center [159, 209] width 135 height 15
type input "GẠO GIA PHÚ"
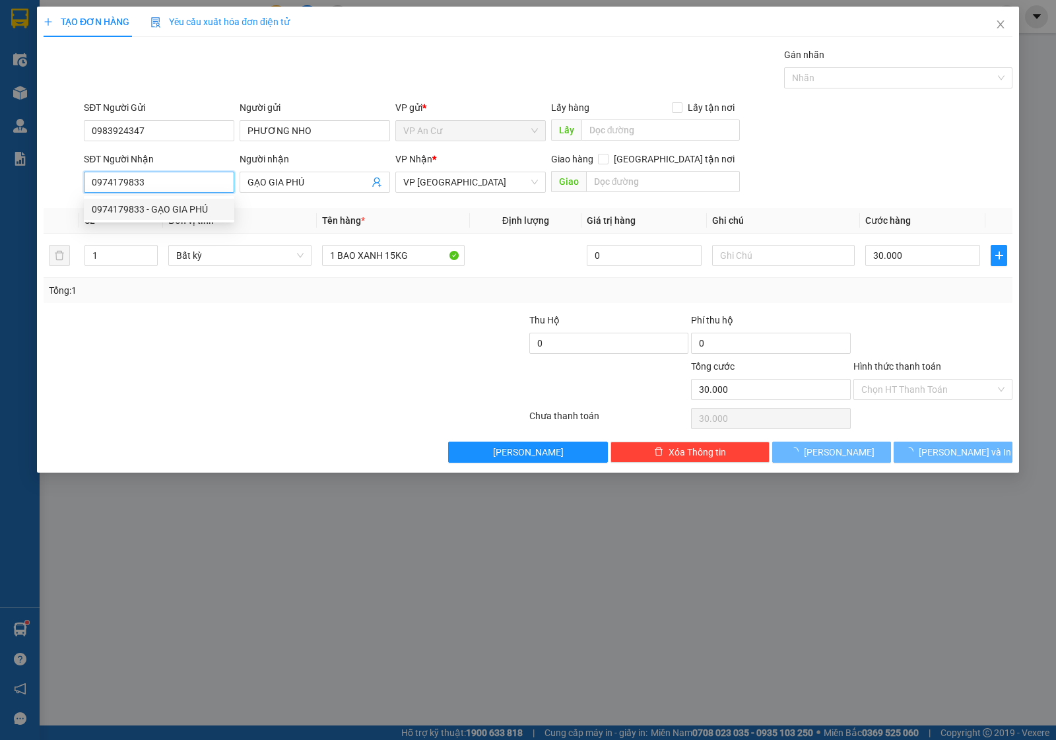
type input "80.000"
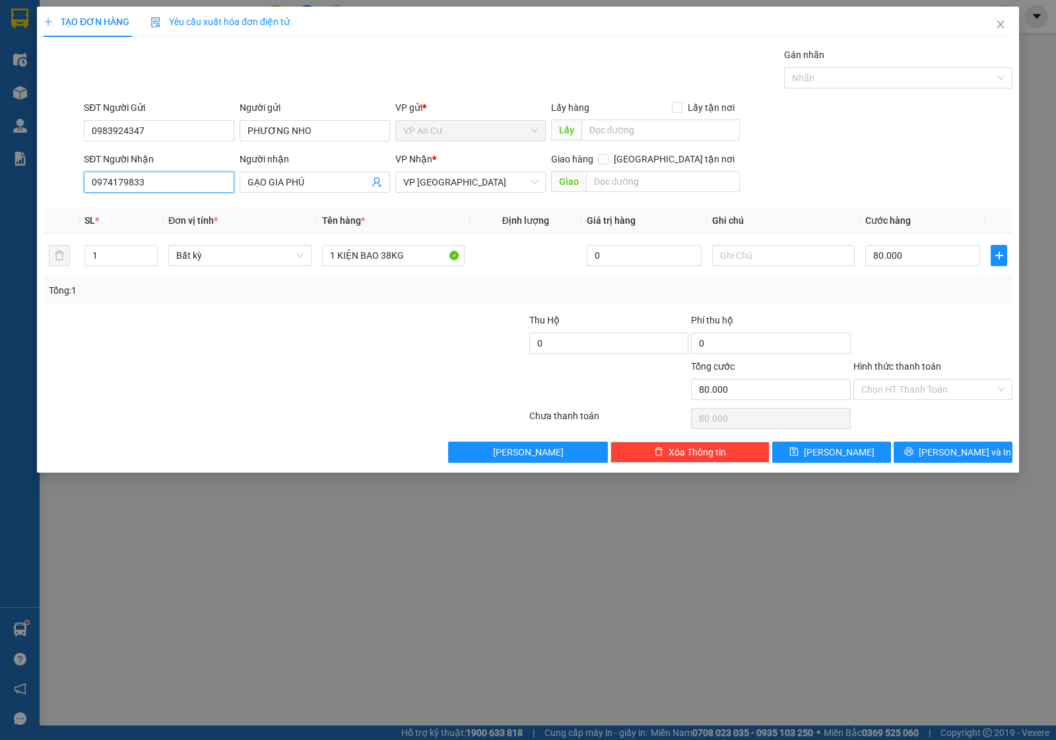
type input "0974179833"
click at [97, 254] on input "1" at bounding box center [121, 256] width 72 height 20
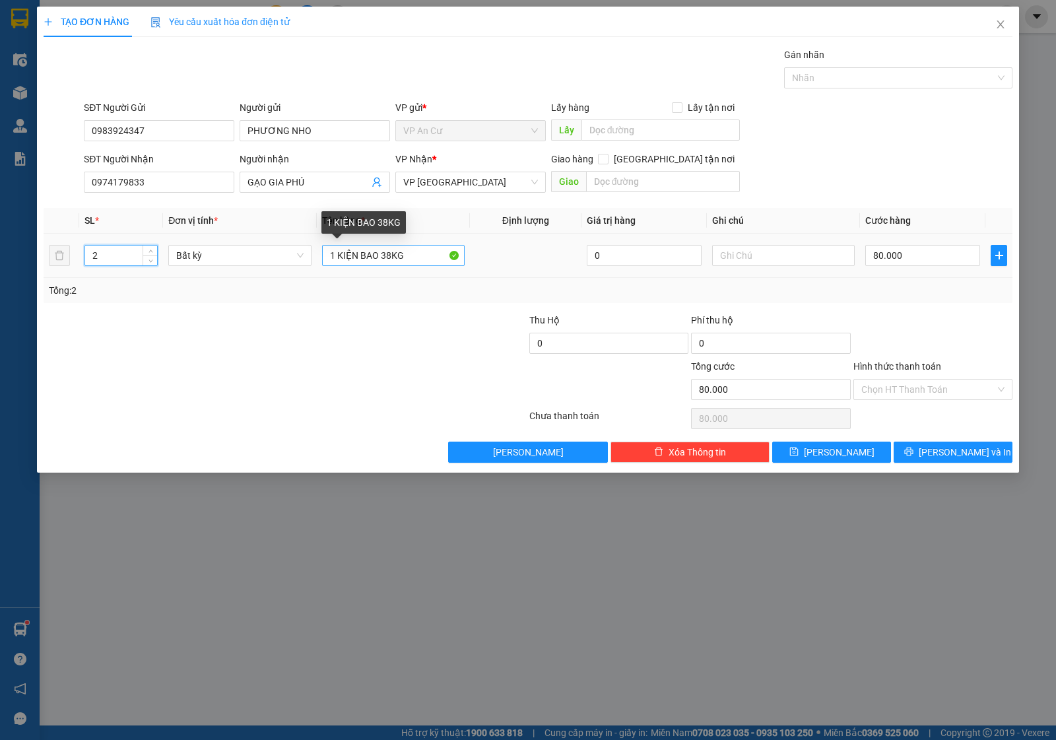
type input "2"
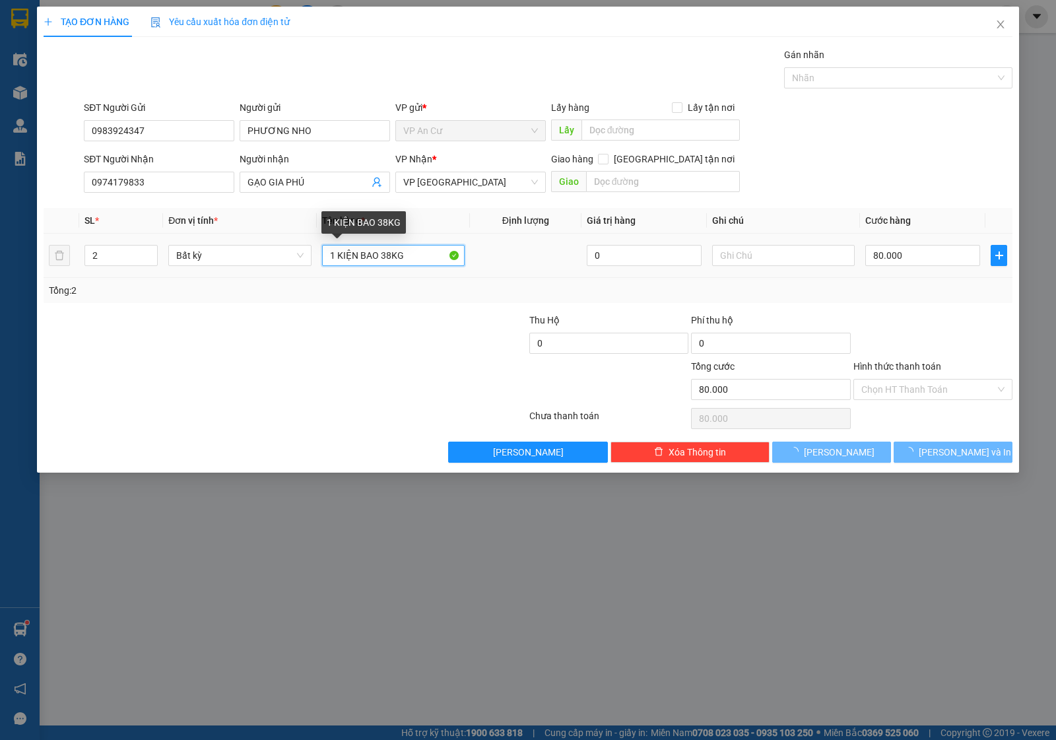
click at [333, 256] on input "1 KIỆN BAO 38KG" at bounding box center [393, 255] width 143 height 21
type input "0"
drag, startPoint x: 399, startPoint y: 259, endPoint x: 436, endPoint y: 259, distance: 36.3
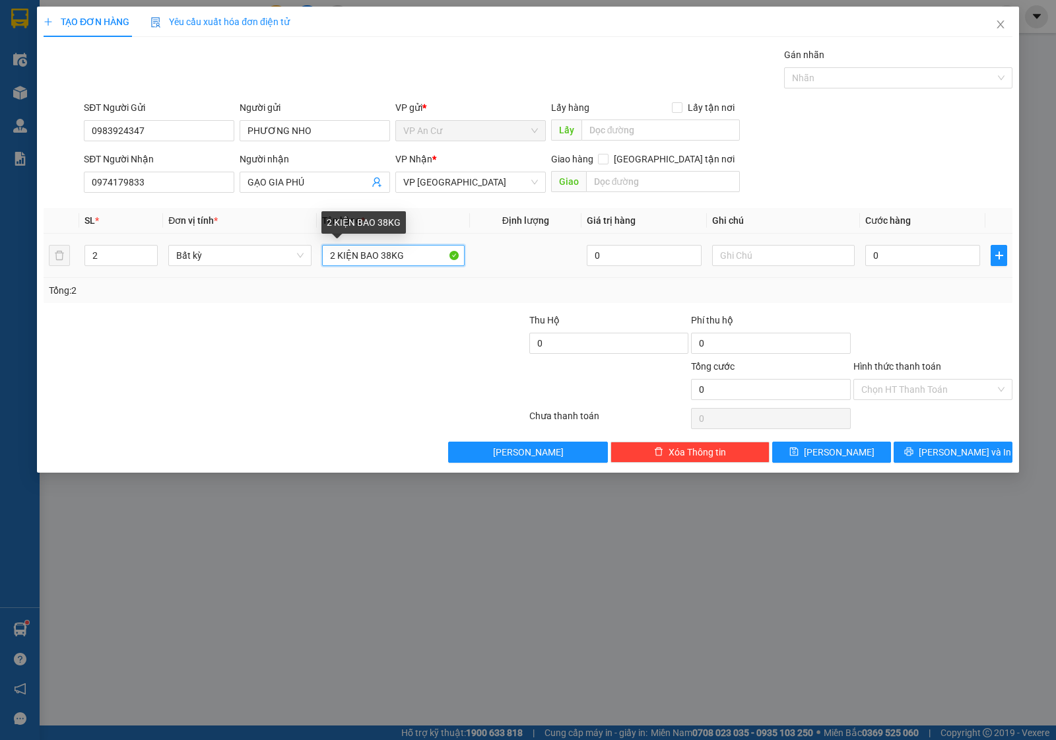
click at [403, 261] on input "2 KIỆN BAO 38KG" at bounding box center [393, 255] width 143 height 21
type input "2 KIỆN BAO (63kg)"
click at [382, 351] on div at bounding box center [447, 336] width 162 height 46
click at [931, 261] on input "0" at bounding box center [923, 255] width 115 height 21
type input "1"
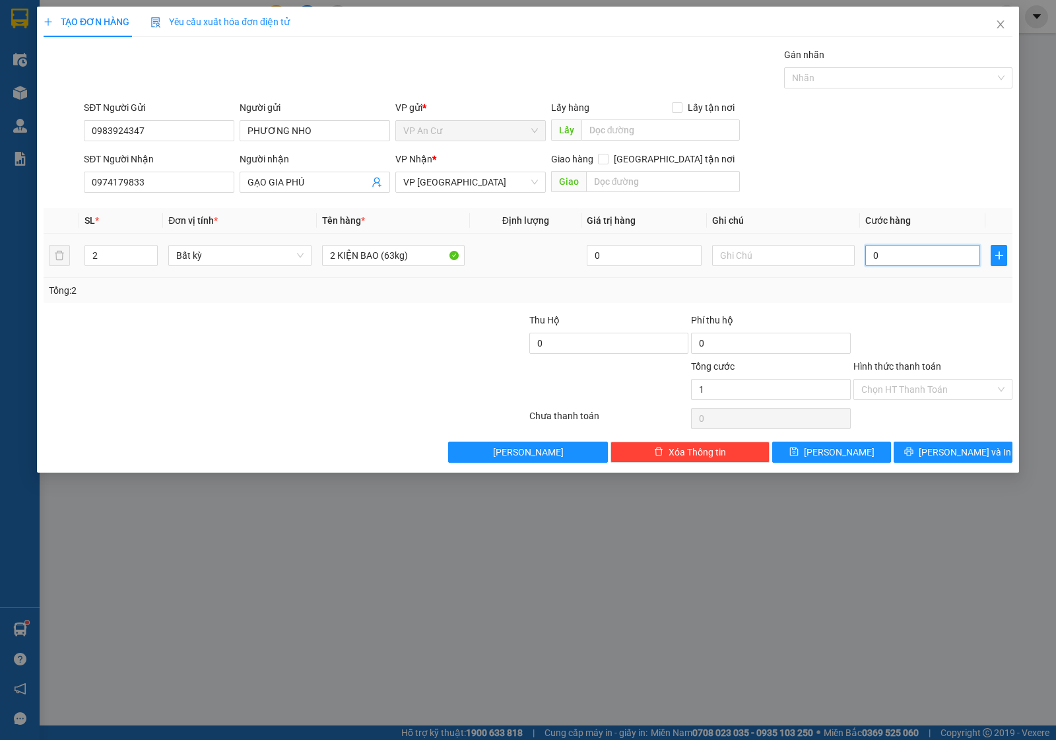
type input "1"
type input "12"
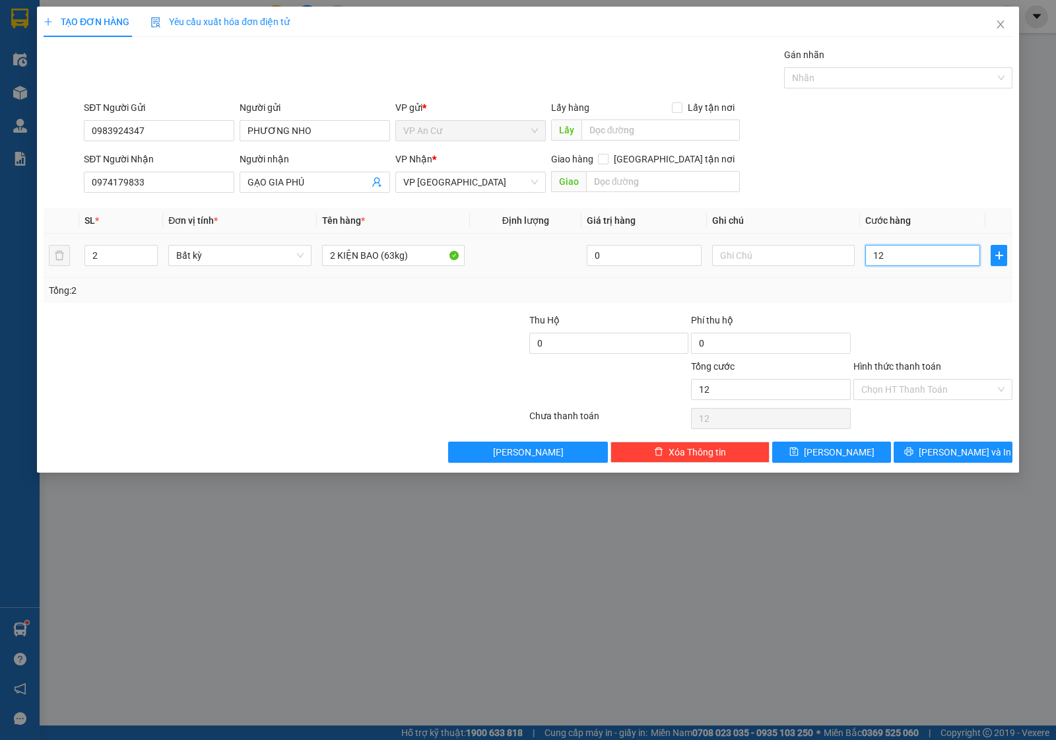
type input "120"
type input "120.000"
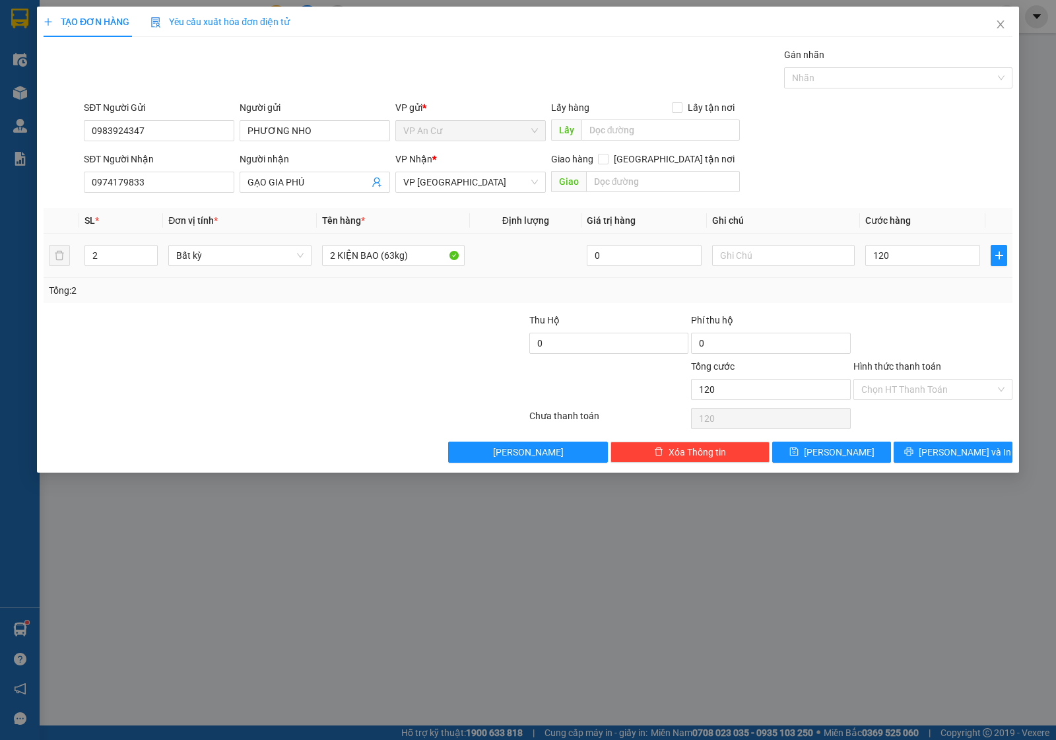
type input "120.000"
click at [941, 296] on div "Tổng: 2" at bounding box center [528, 290] width 959 height 15
click at [914, 451] on icon "printer" at bounding box center [909, 451] width 9 height 9
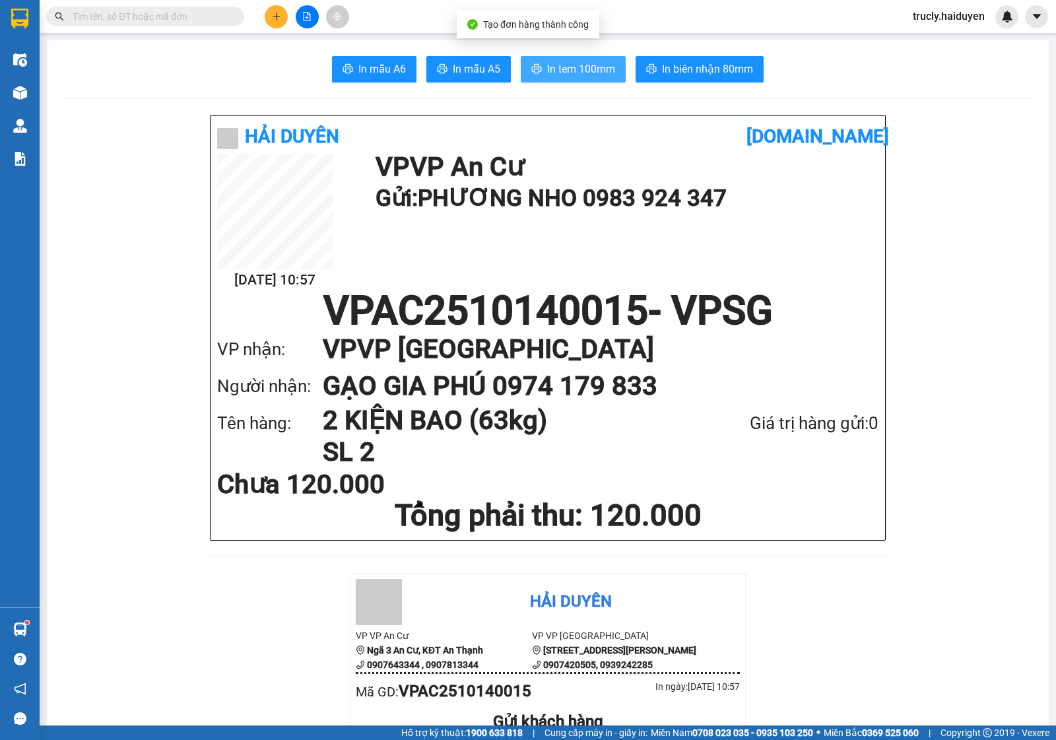
click at [558, 68] on span "In tem 100mm" at bounding box center [581, 69] width 68 height 17
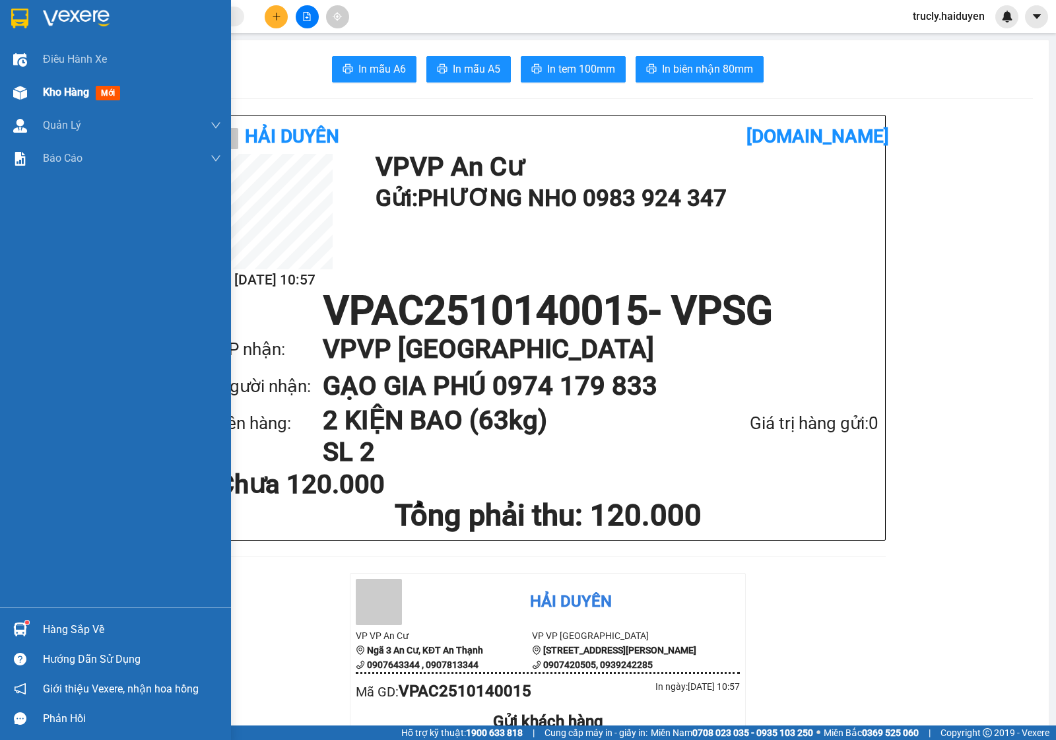
click at [9, 93] on div at bounding box center [20, 92] width 23 height 23
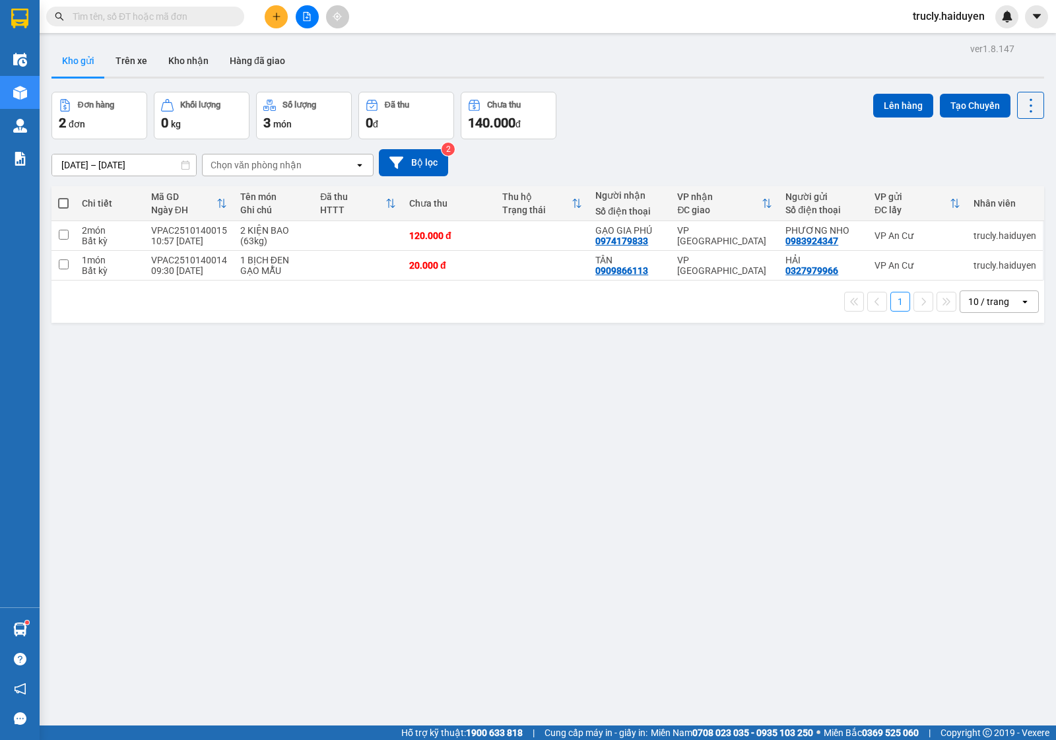
click at [658, 78] on div at bounding box center [548, 78] width 993 height 2
click at [708, 665] on div "ver 1.8.147 Kho gửi Trên xe Kho nhận Hàng đã giao Đơn hàng 2 đơn Khối lượng 0 k…" at bounding box center [548, 410] width 1004 height 740
click at [674, 164] on div "[DATE] – [DATE] Press the down arrow key to interact with the calendar and sele…" at bounding box center [548, 162] width 993 height 27
click at [289, 11] on div at bounding box center [307, 16] width 99 height 23
click at [279, 12] on icon "plus" at bounding box center [276, 16] width 9 height 9
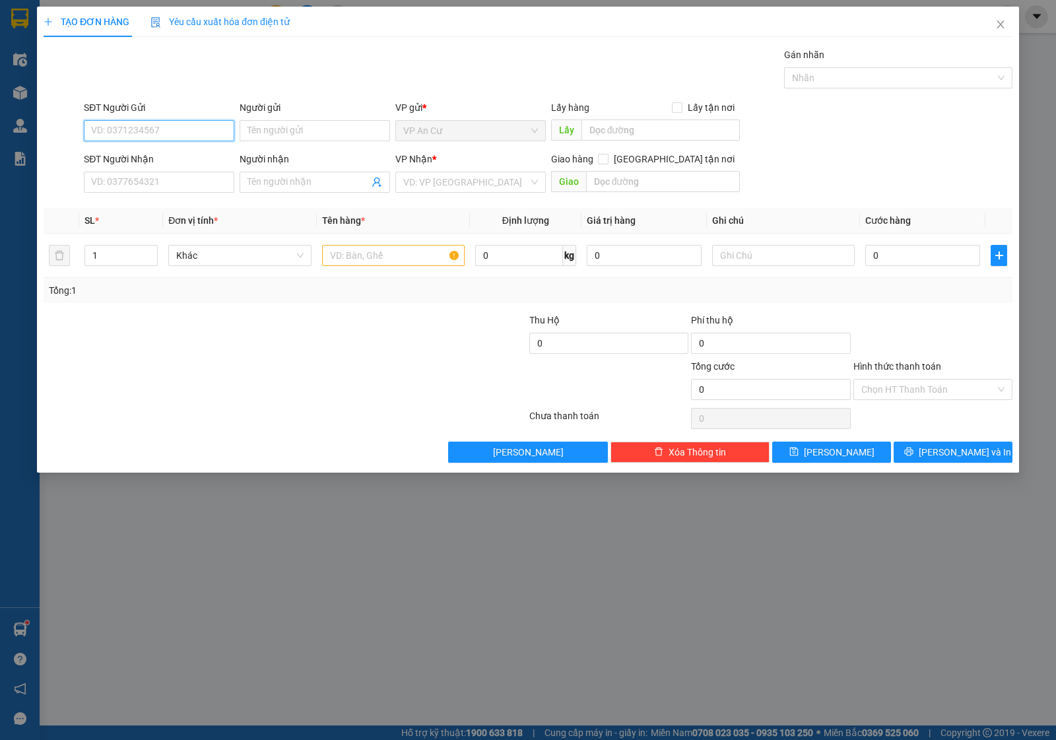
click at [114, 139] on input "SĐT Người Gửi" at bounding box center [159, 130] width 151 height 21
type input "0336147779"
click at [299, 133] on input "Người gửi" at bounding box center [315, 130] width 151 height 21
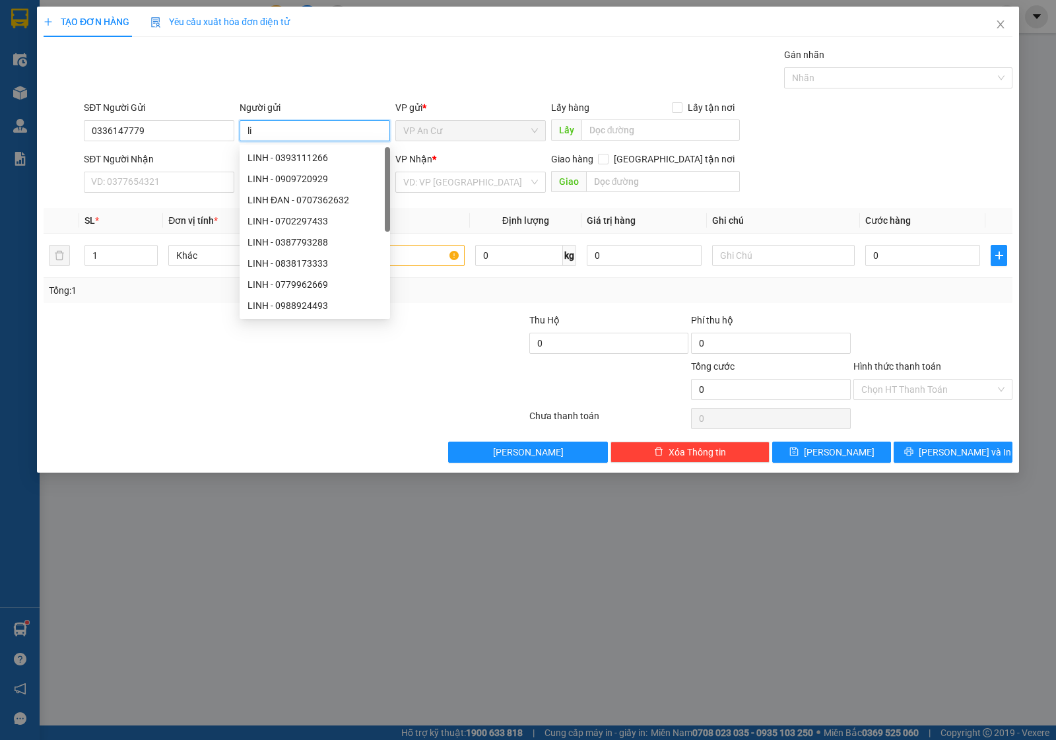
type input "l"
type input "LINH"
click at [149, 125] on input "0336147779" at bounding box center [159, 130] width 151 height 21
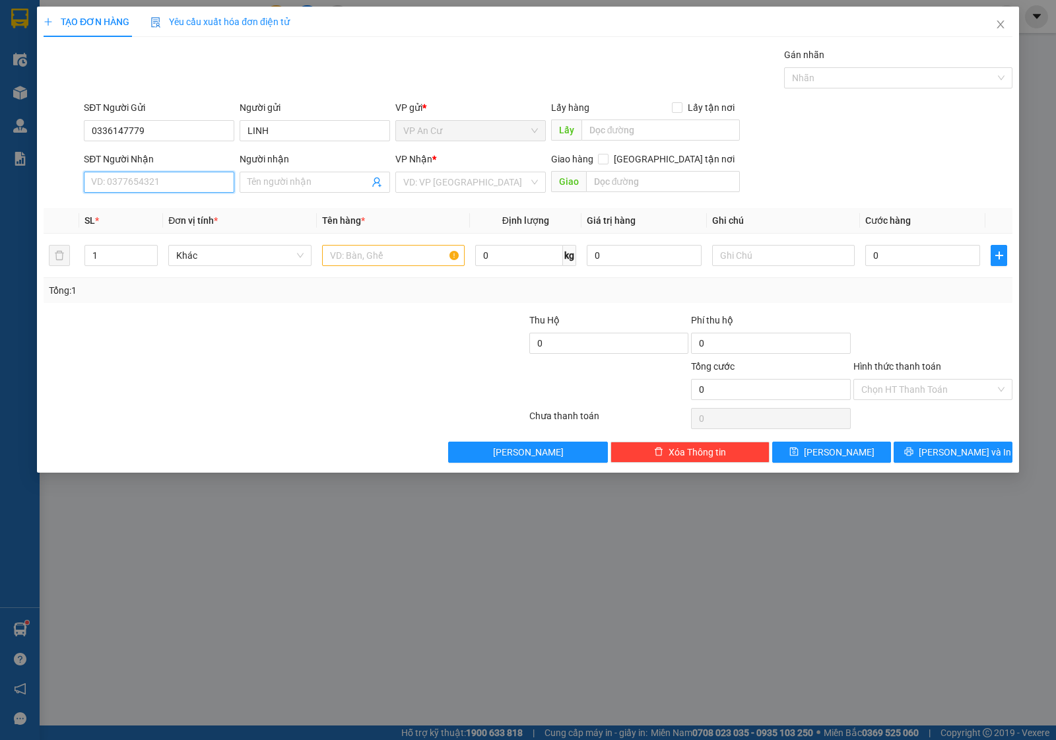
click at [177, 177] on input "SĐT Người Nhận" at bounding box center [159, 182] width 151 height 21
paste input "0336147779"
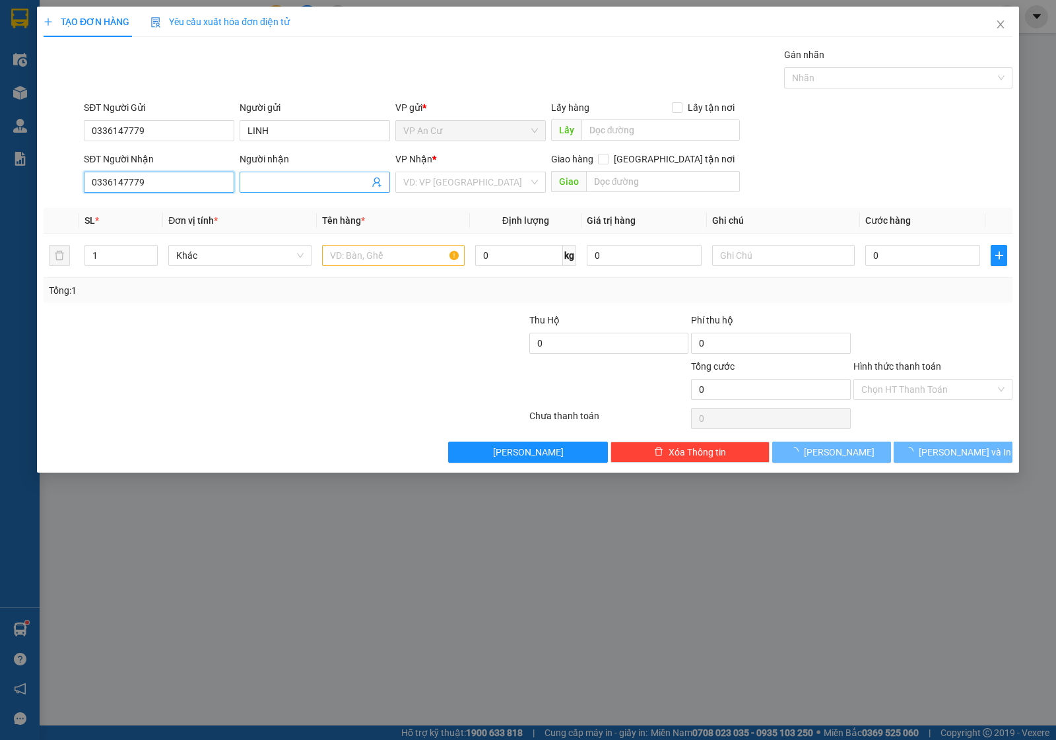
type input "0336147779"
click at [281, 180] on input "Người nhận" at bounding box center [308, 182] width 121 height 15
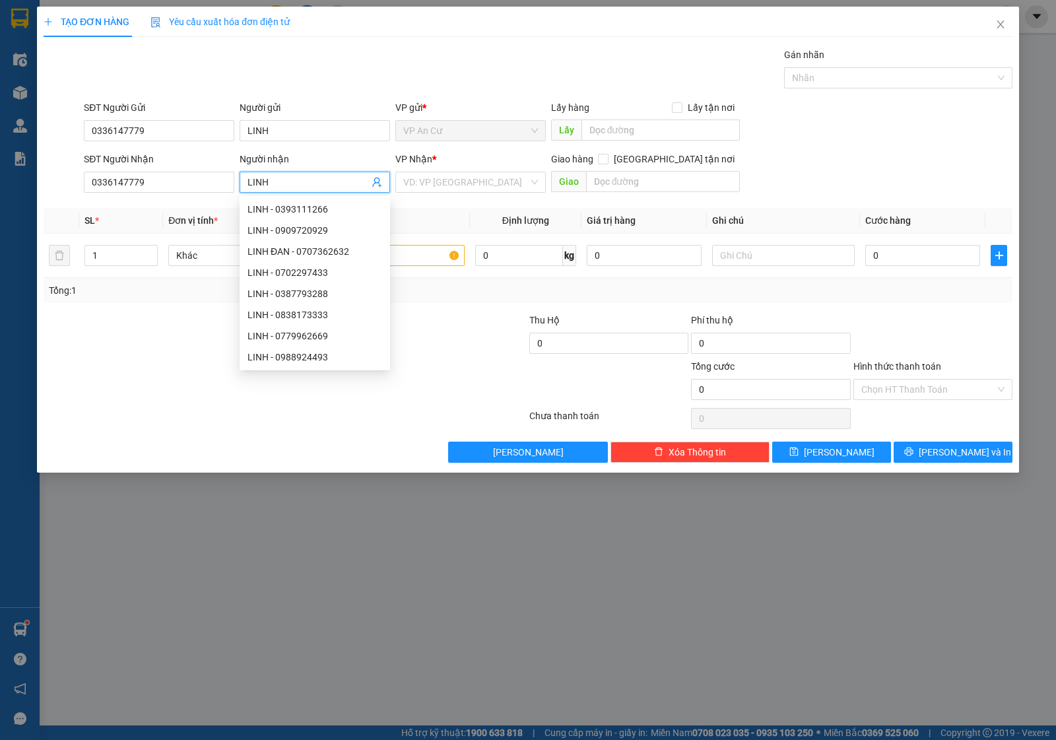
type input "LINH"
click at [144, 329] on div at bounding box center [204, 336] width 324 height 46
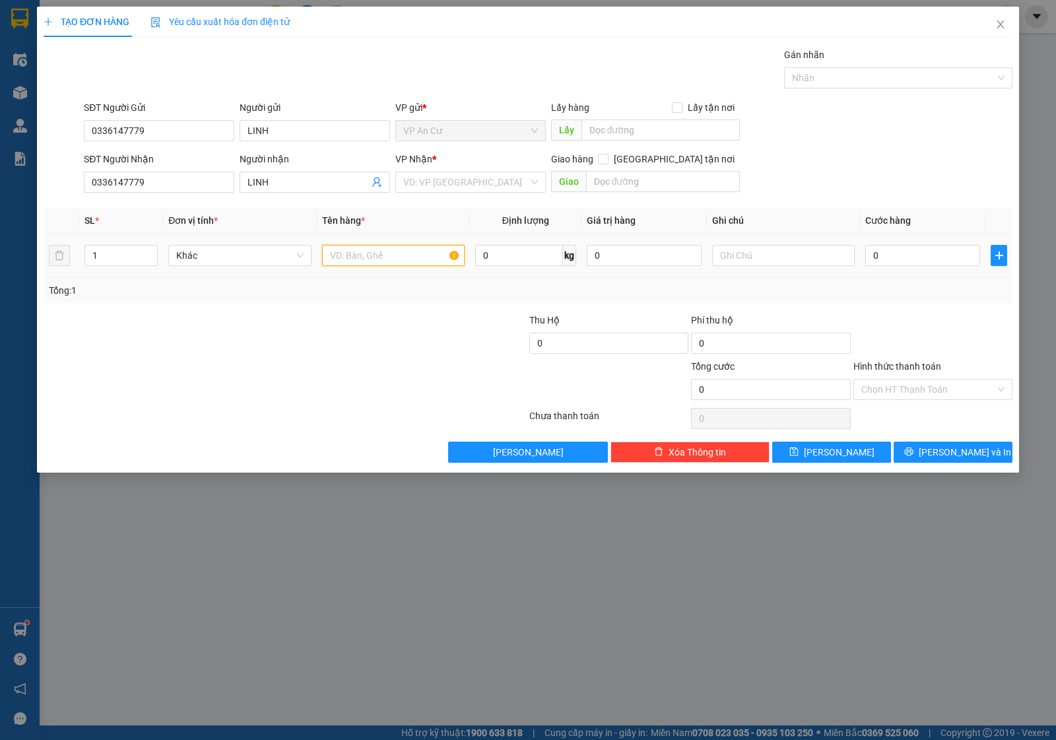
click at [370, 259] on input "text" at bounding box center [393, 255] width 143 height 21
type input "1 THÙNG MÚT SẦU RIÊNG"
click at [869, 279] on div "Tổng: 1" at bounding box center [528, 290] width 969 height 25
click at [892, 258] on input "0" at bounding box center [923, 255] width 115 height 21
click at [898, 259] on input "0" at bounding box center [923, 255] width 115 height 21
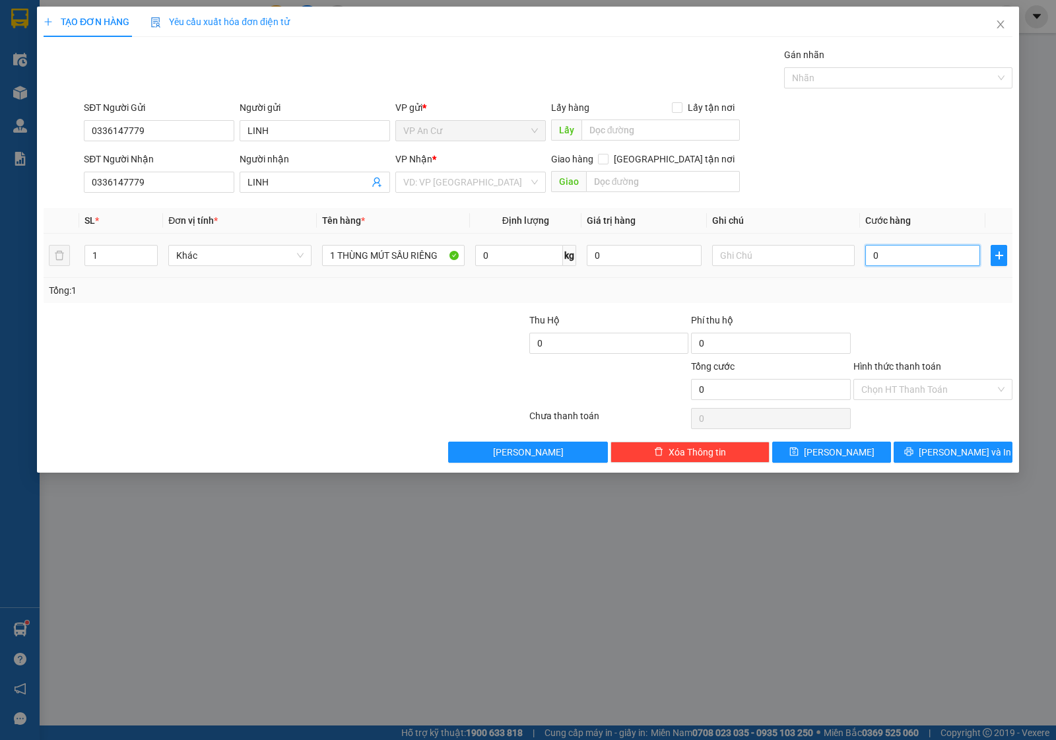
type input "02"
type input "2"
type input "020"
type input "20"
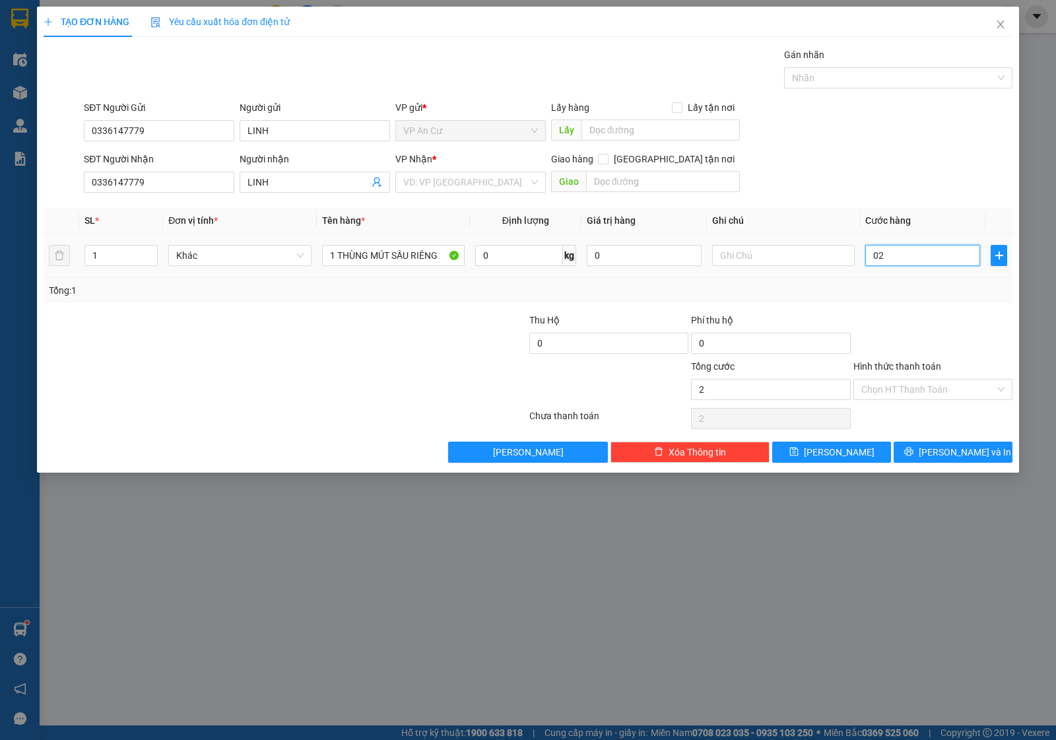
type input "20"
type input "20.000"
click at [893, 327] on div at bounding box center [933, 336] width 162 height 46
click at [895, 395] on input "Hình thức thanh toán" at bounding box center [929, 390] width 134 height 20
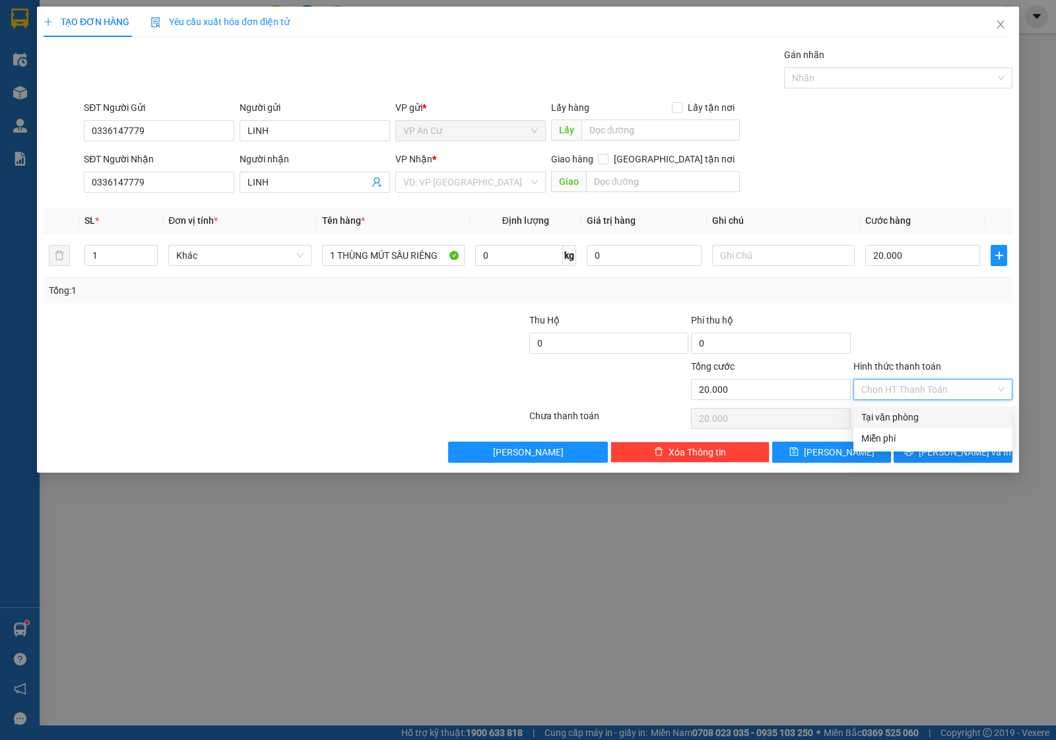
click at [903, 423] on div "Tại văn phòng" at bounding box center [933, 417] width 143 height 15
type input "0"
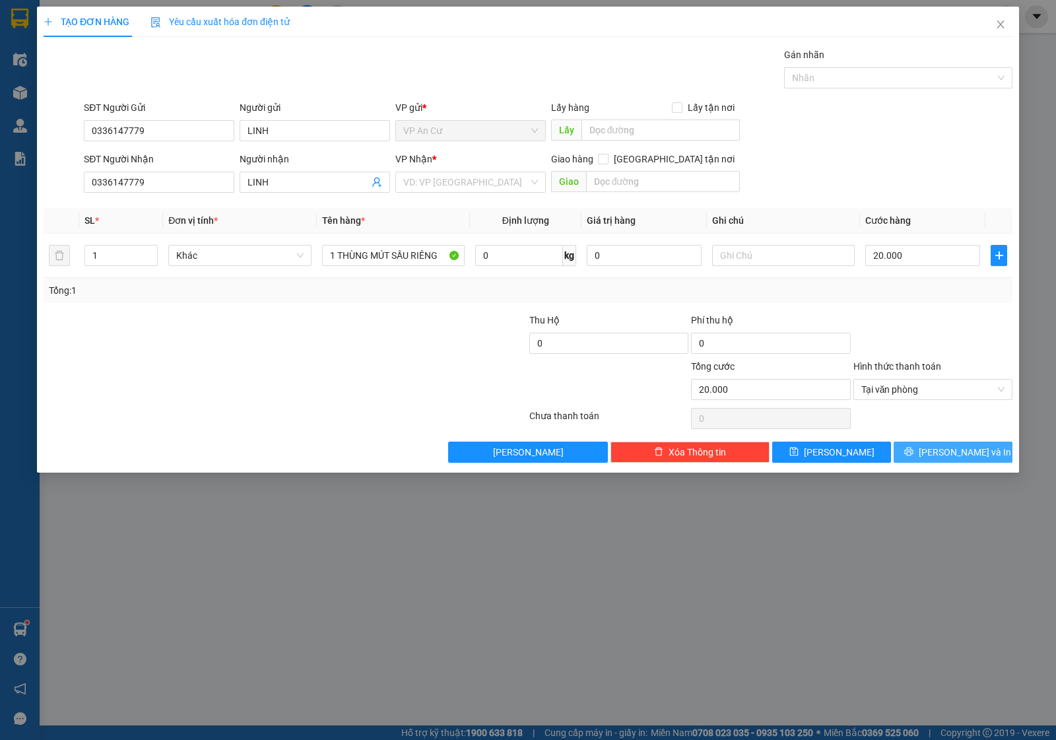
click at [907, 446] on button "[PERSON_NAME] và In" at bounding box center [953, 452] width 119 height 21
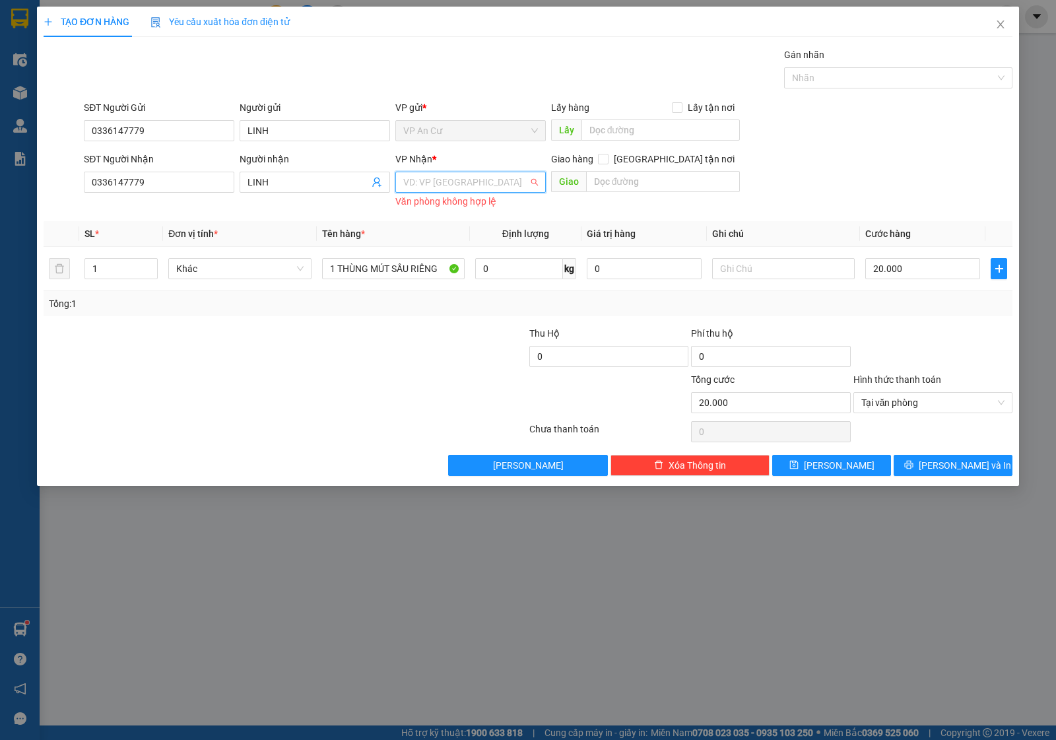
click at [498, 175] on input "search" at bounding box center [465, 182] width 125 height 20
click at [454, 205] on div "VP [GEOGRAPHIC_DATA]" at bounding box center [470, 209] width 135 height 15
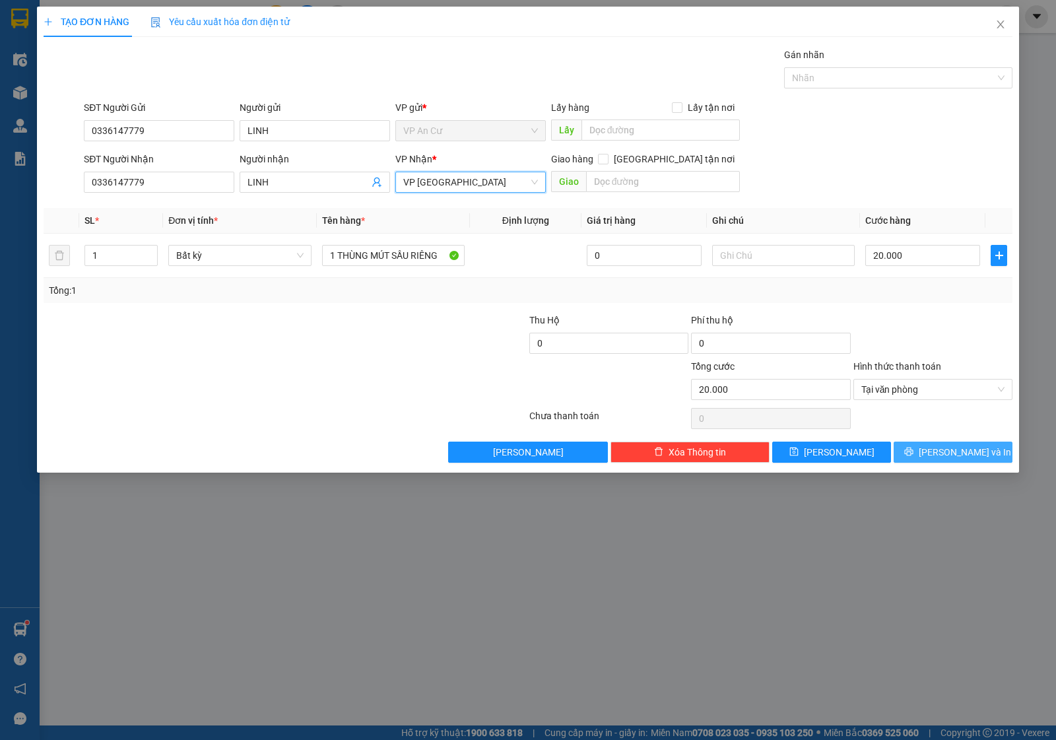
click at [914, 456] on icon "printer" at bounding box center [909, 451] width 9 height 9
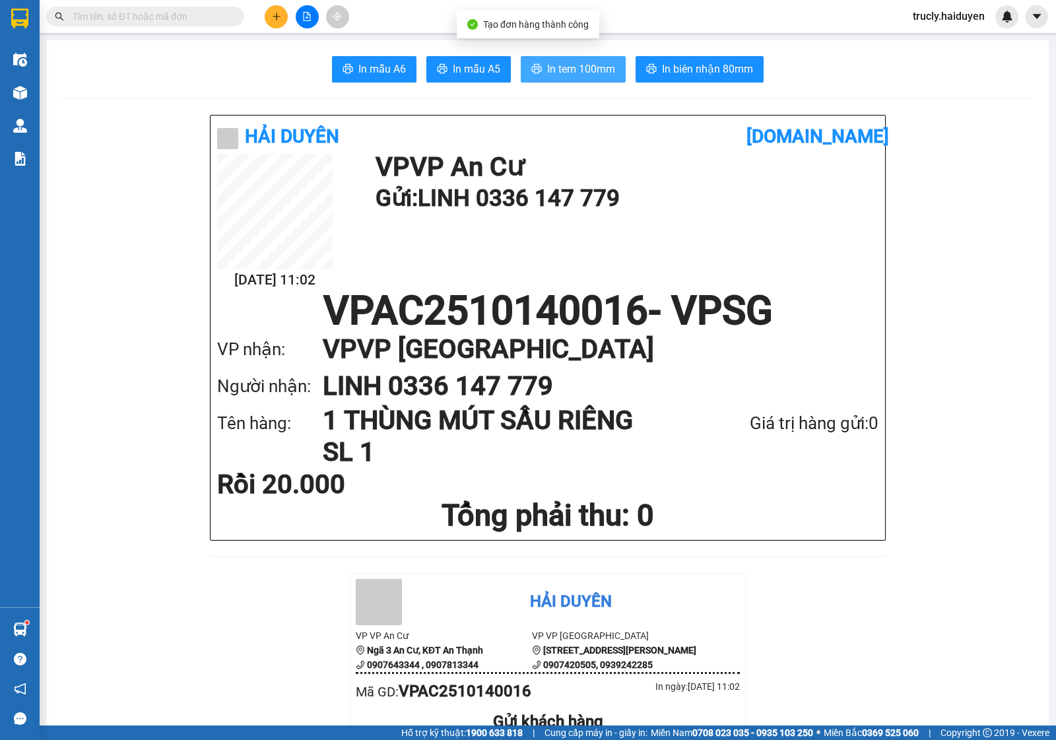
click at [566, 73] on span "In tem 100mm" at bounding box center [581, 69] width 68 height 17
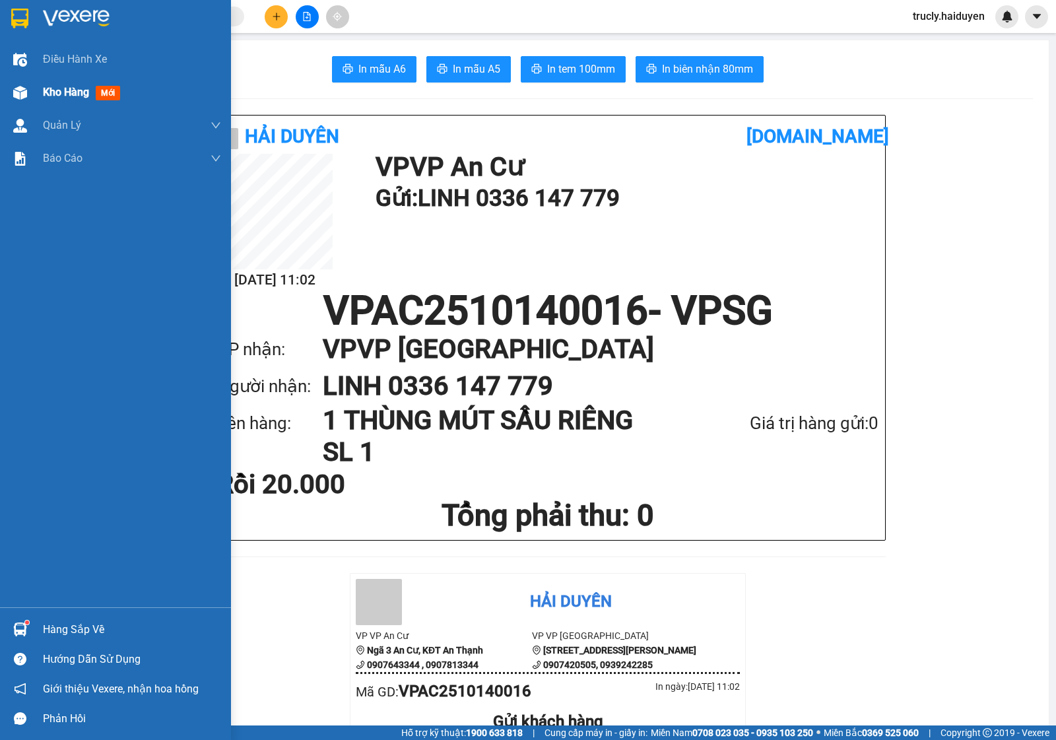
click at [31, 86] on div "Kho hàng mới" at bounding box center [115, 92] width 231 height 33
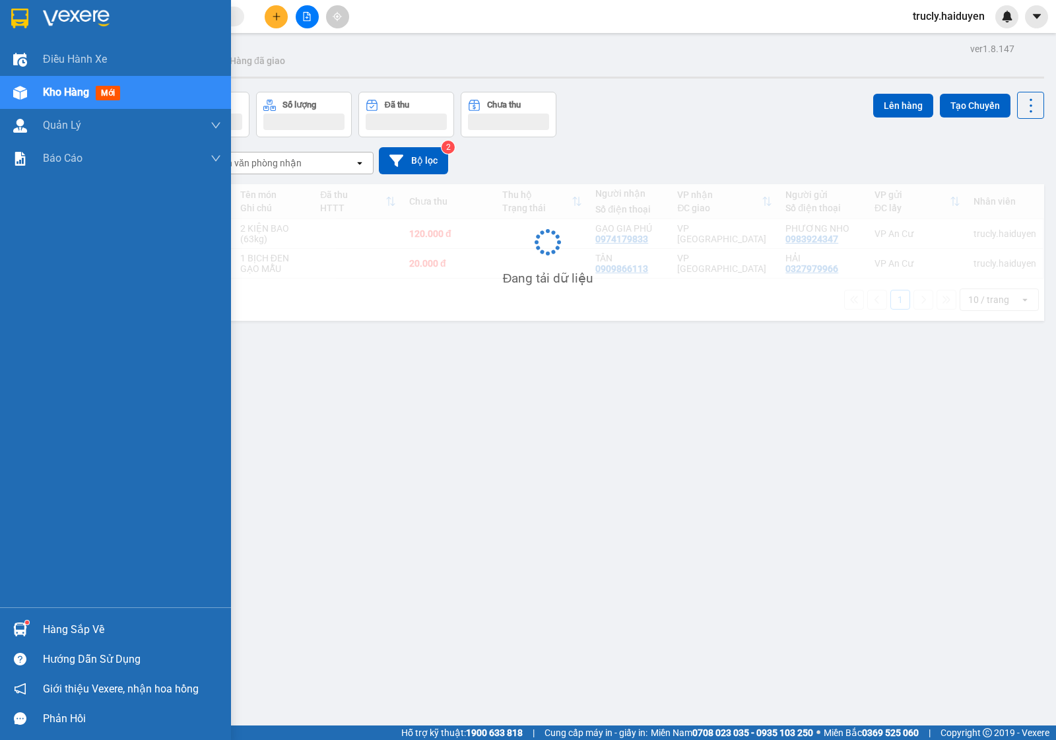
click at [57, 89] on span "Kho hàng" at bounding box center [66, 92] width 46 height 13
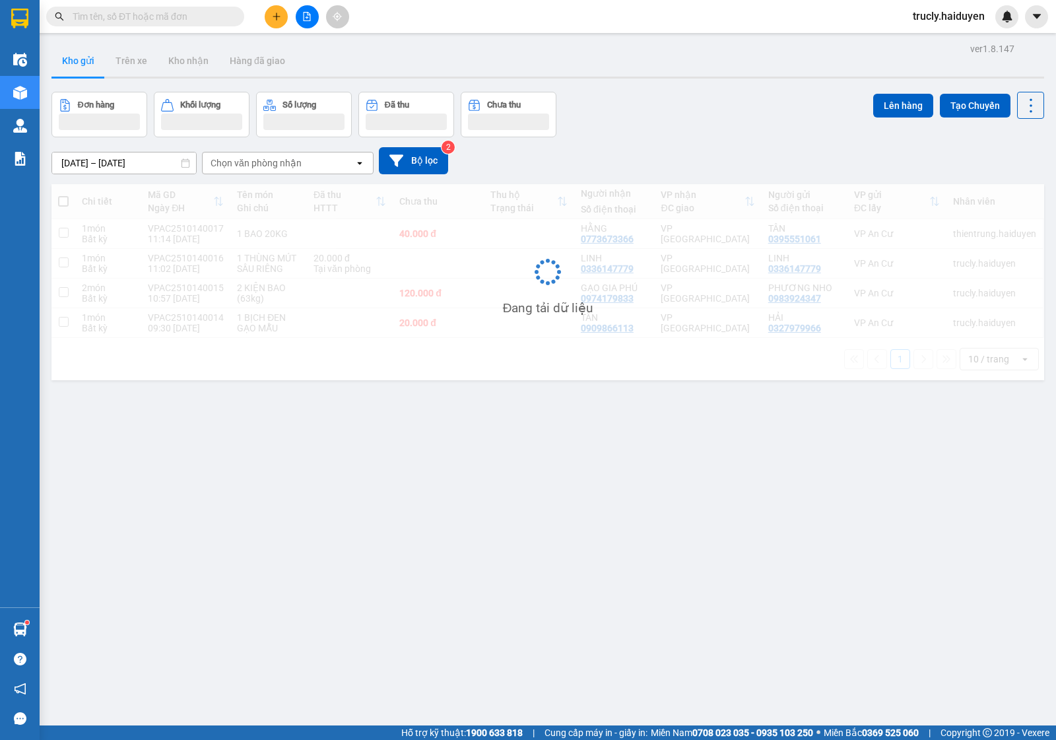
click at [680, 90] on div "ver 1.8.147 Kho gửi Trên xe Kho nhận Hàng đã giao Đơn hàng Khối lượng Số lượng …" at bounding box center [548, 410] width 1004 height 740
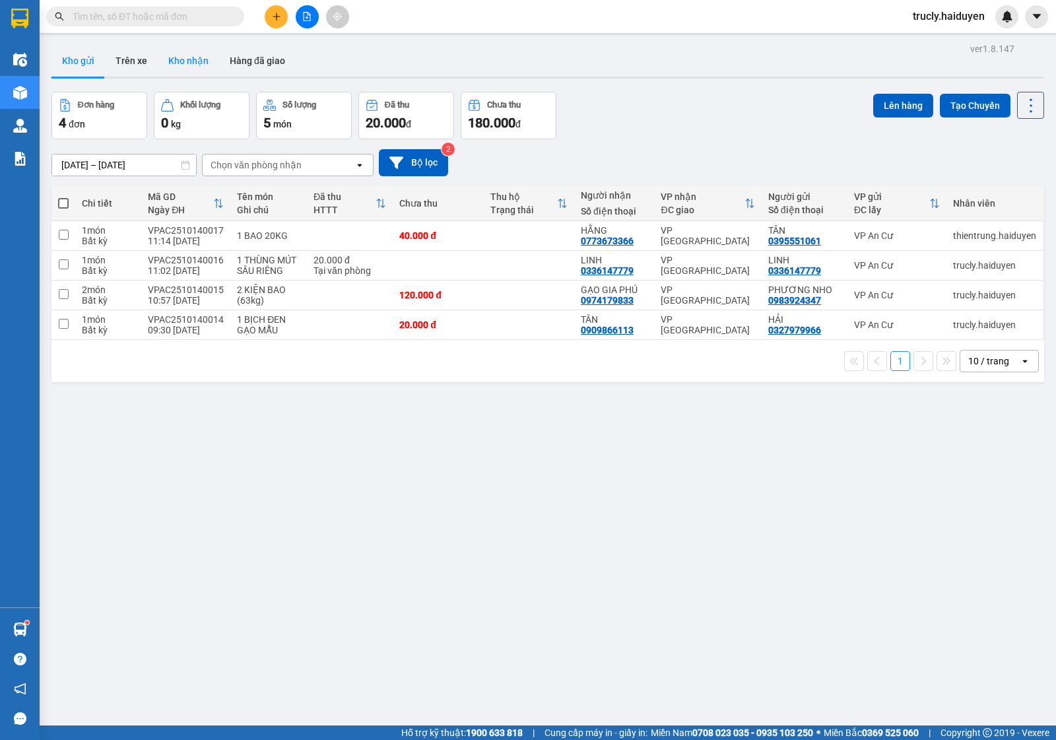
click at [209, 67] on button "Kho nhận" at bounding box center [188, 61] width 61 height 32
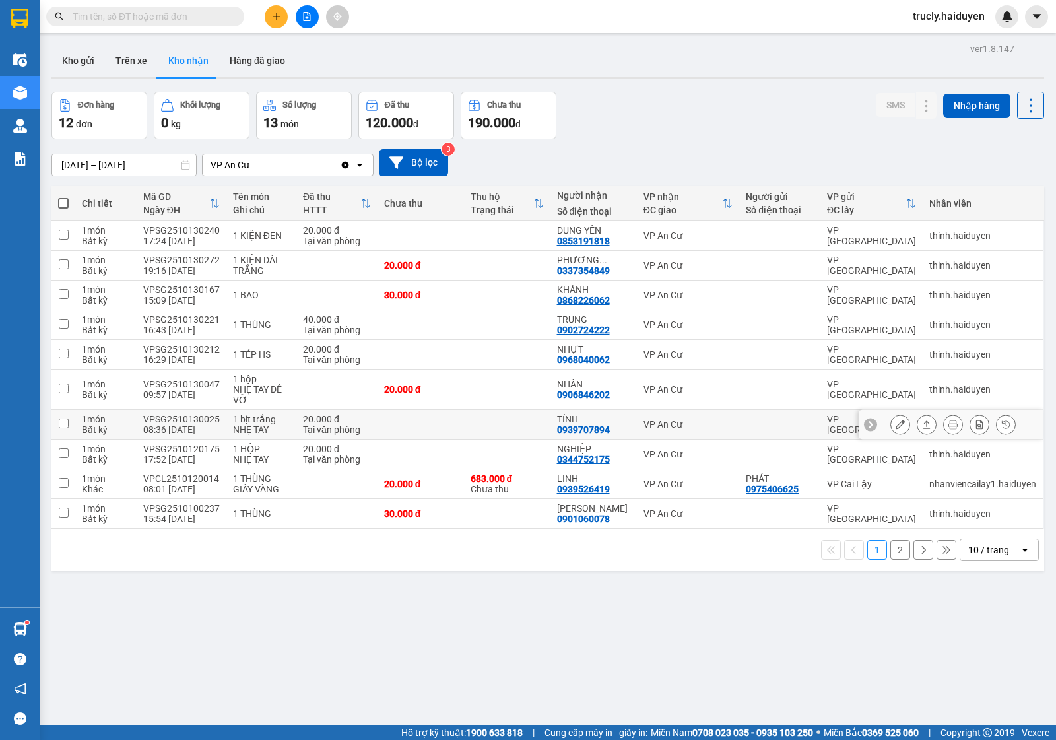
click at [891, 433] on button at bounding box center [900, 424] width 18 height 23
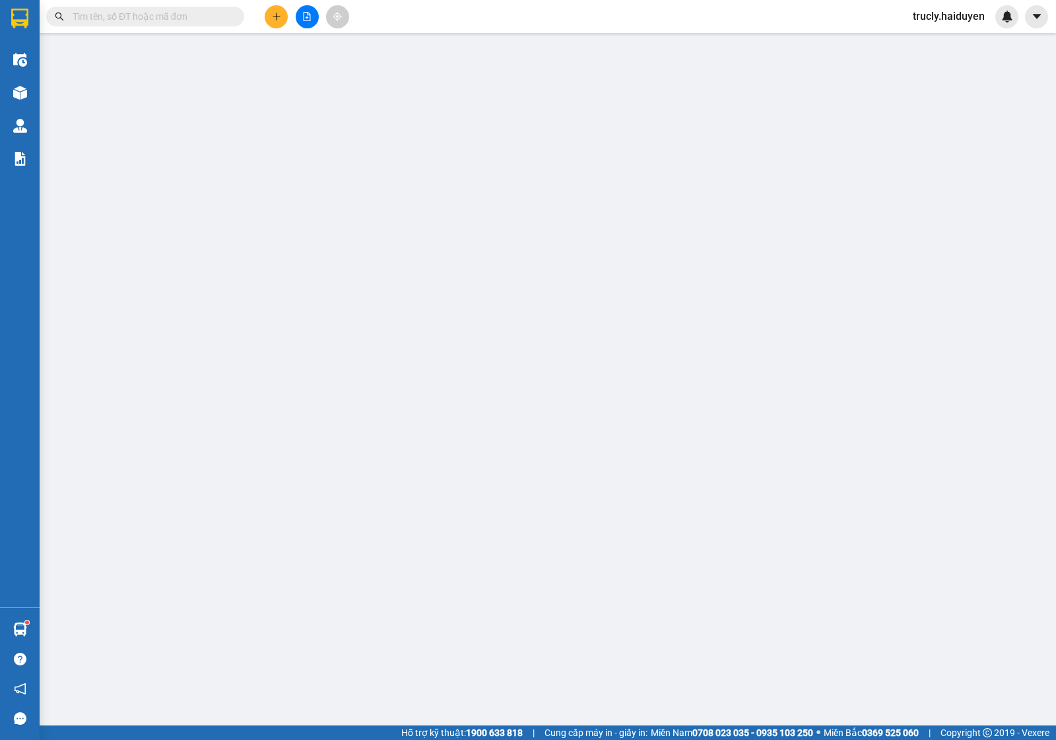
type input "0939707894"
type input "TÍNH"
type input "0"
type input "20.000"
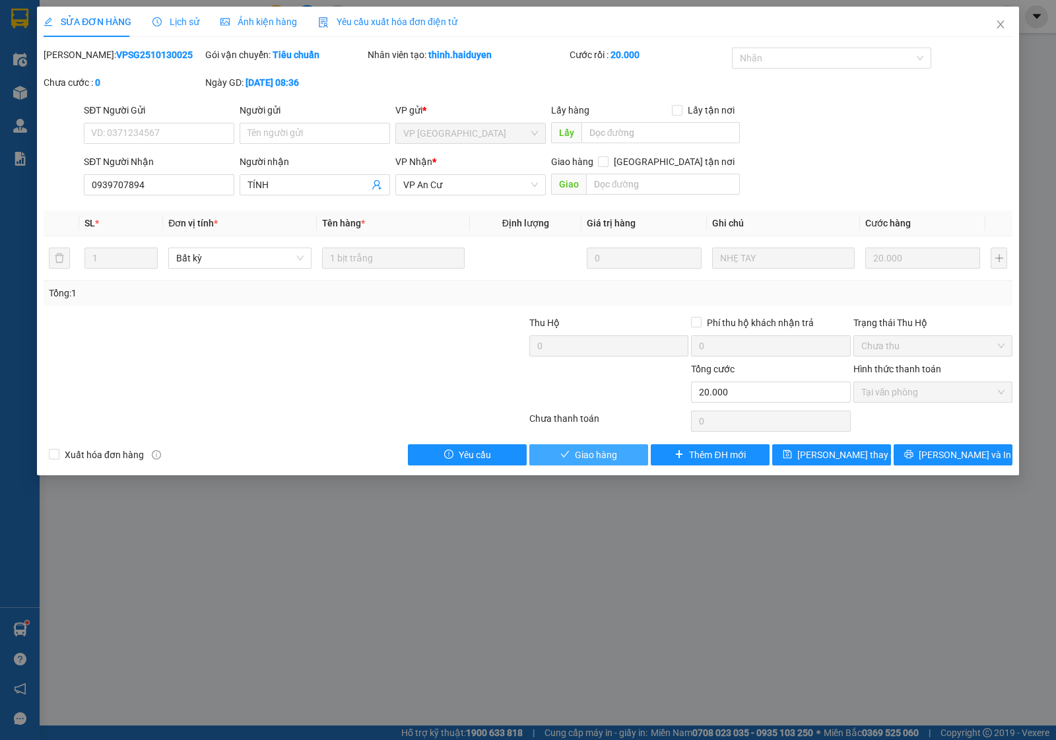
click at [626, 450] on button "Giao hàng" at bounding box center [589, 454] width 119 height 21
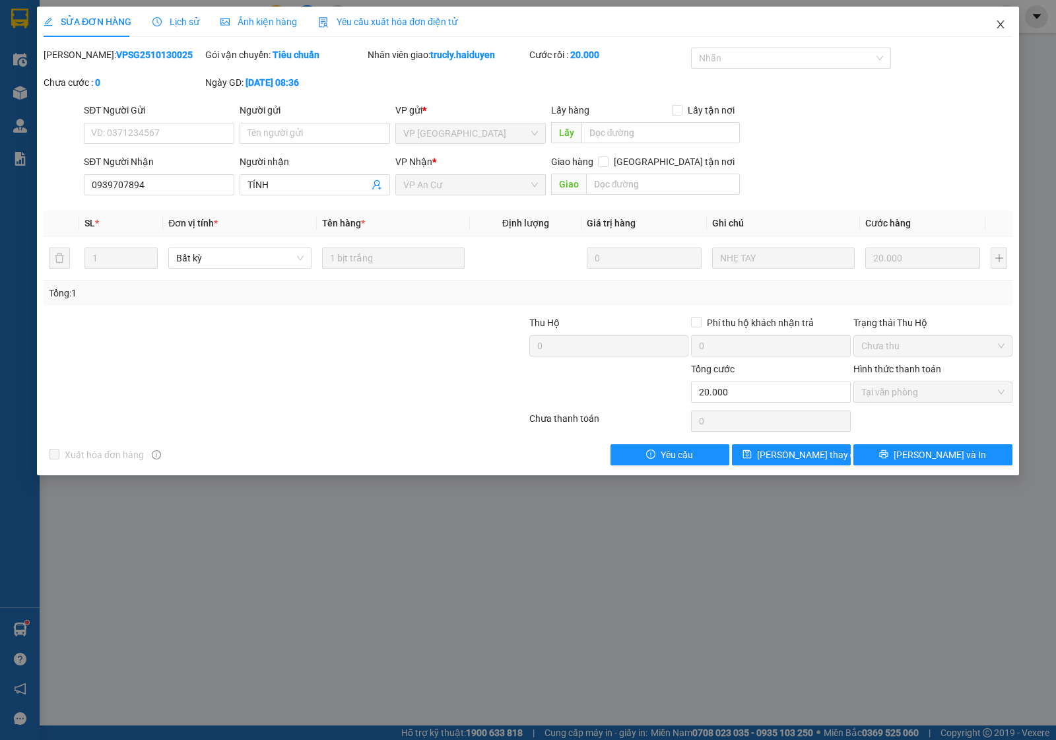
click at [1004, 23] on icon "close" at bounding box center [1001, 24] width 11 height 11
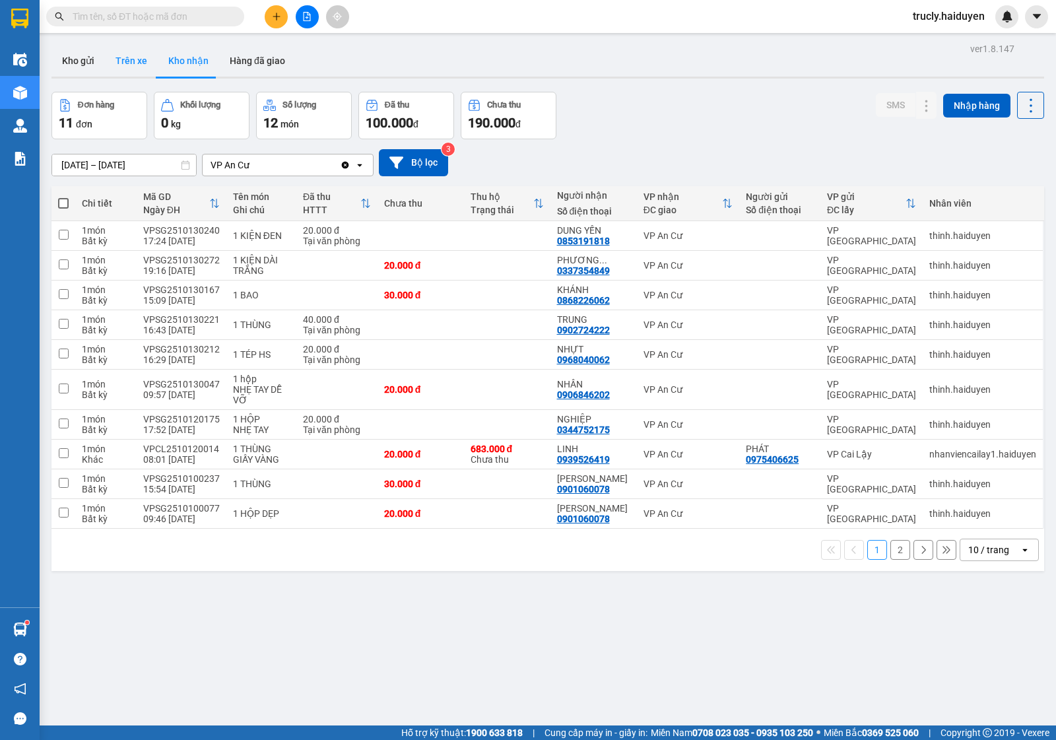
click at [129, 61] on button "Trên xe" at bounding box center [131, 61] width 53 height 32
type input "[DATE] – [DATE]"
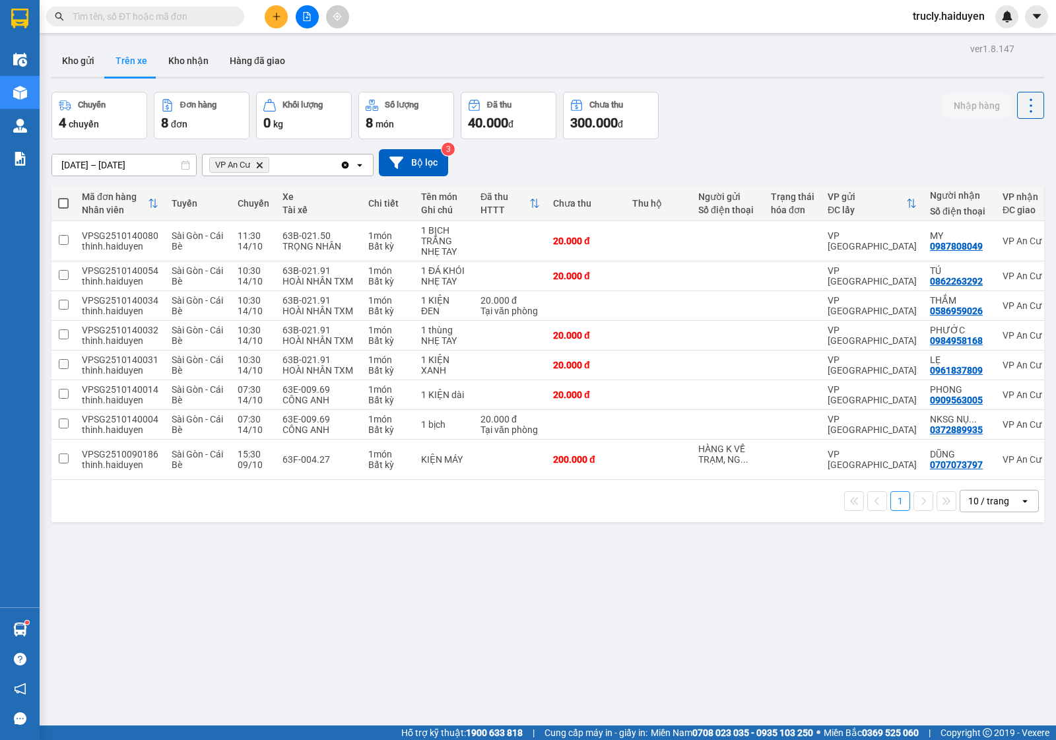
click at [704, 120] on div "Chuyến 4 chuyến Đơn hàng 8 đơn Khối lượng 0 kg Số lượng 8 món Đã thu 40.000 đ C…" at bounding box center [548, 116] width 993 height 48
click at [71, 61] on button "Kho gửi" at bounding box center [78, 61] width 53 height 32
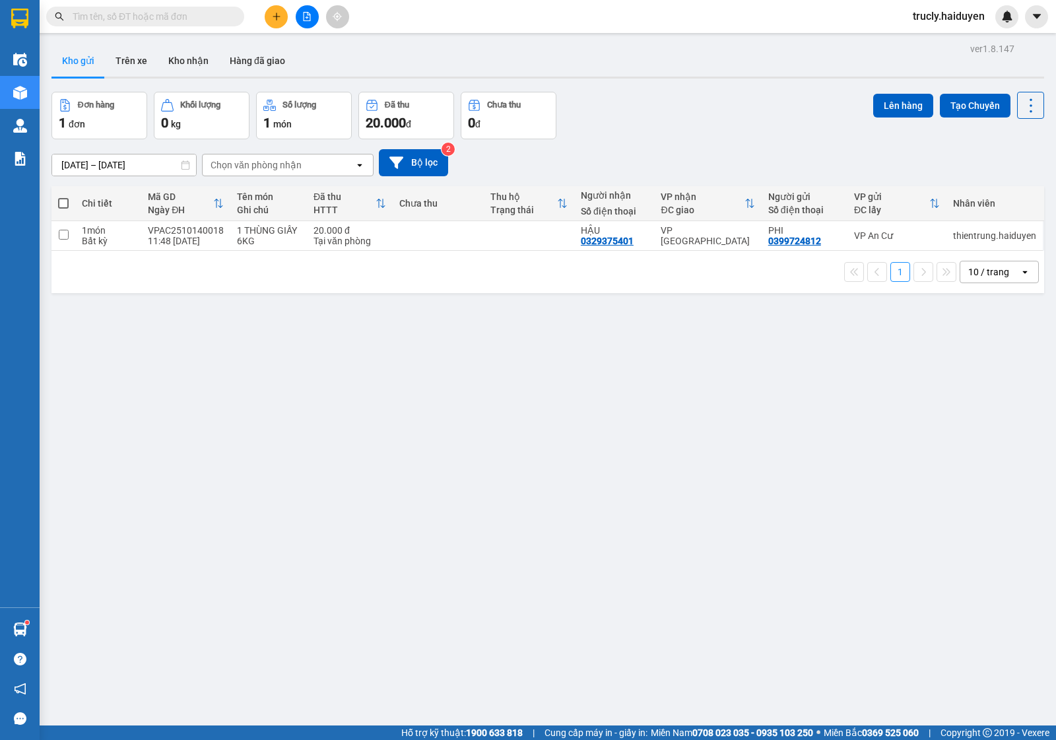
click at [668, 127] on div "Đơn hàng 1 đơn Khối lượng 0 kg Số lượng 1 món Đã thu 20.000 đ Chưa thu 0 đ Lên …" at bounding box center [548, 116] width 993 height 48
click at [80, 357] on div "ver 1.8.147 Kho gửi Trên xe Kho nhận Hàng đã giao Đơn hàng 1 đơn Khối lượng 0 k…" at bounding box center [548, 410] width 1004 height 740
click at [659, 106] on div "Đơn hàng 1 đơn Khối lượng 0 kg Số lượng 1 món Đã thu 20.000 đ Chưa thu 0 đ Lên …" at bounding box center [548, 116] width 993 height 48
click at [635, 152] on div "[DATE] – [DATE] Press the down arrow key to interact with the calendar and sele…" at bounding box center [548, 162] width 993 height 27
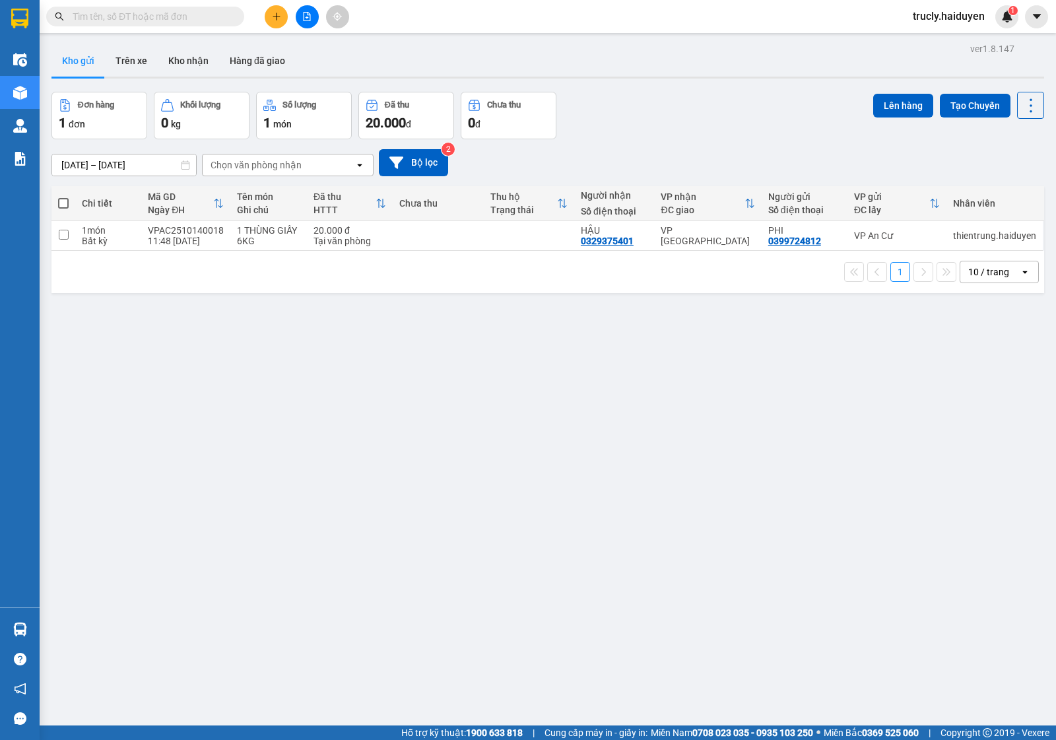
click at [491, 669] on div "ver 1.8.147 Kho gửi Trên xe Kho nhận Hàng đã giao Đơn hàng 1 đơn Khối lượng 0 k…" at bounding box center [548, 410] width 1004 height 740
click at [656, 92] on div "Đơn hàng 1 đơn Khối lượng 0 kg Số lượng 1 món Đã thu 20.000 đ Chưa thu 0 đ Lên …" at bounding box center [548, 116] width 993 height 48
click at [629, 110] on div "Đơn hàng 1 đơn Khối lượng 0 kg Số lượng 1 món Đã thu 20.000 đ Chưa thu 0 đ Lên …" at bounding box center [548, 116] width 993 height 48
click at [518, 710] on div "ver 1.8.147 Kho gửi Trên xe Kho nhận Hàng đã giao Đơn hàng 1 đơn Khối lượng 0 k…" at bounding box center [548, 410] width 1004 height 740
click at [724, 116] on div "Đơn hàng 1 đơn Khối lượng 0 kg Số lượng 1 món Đã thu 20.000 đ Chưa thu 0 đ Lên …" at bounding box center [548, 116] width 993 height 48
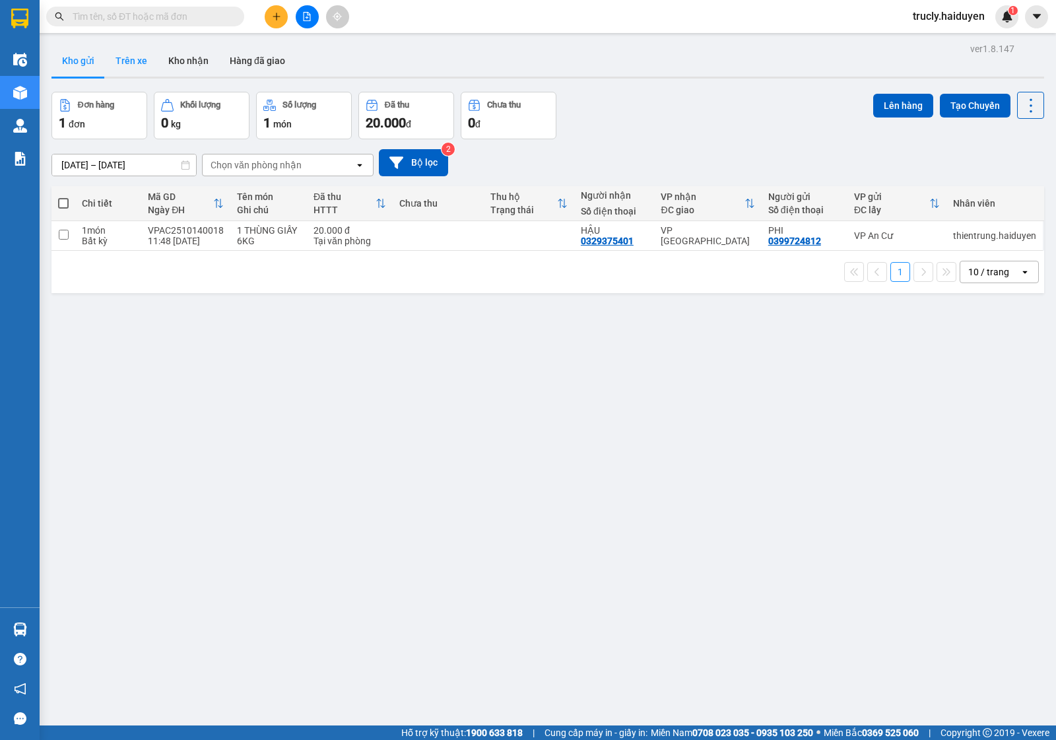
click at [135, 66] on button "Trên xe" at bounding box center [131, 61] width 53 height 32
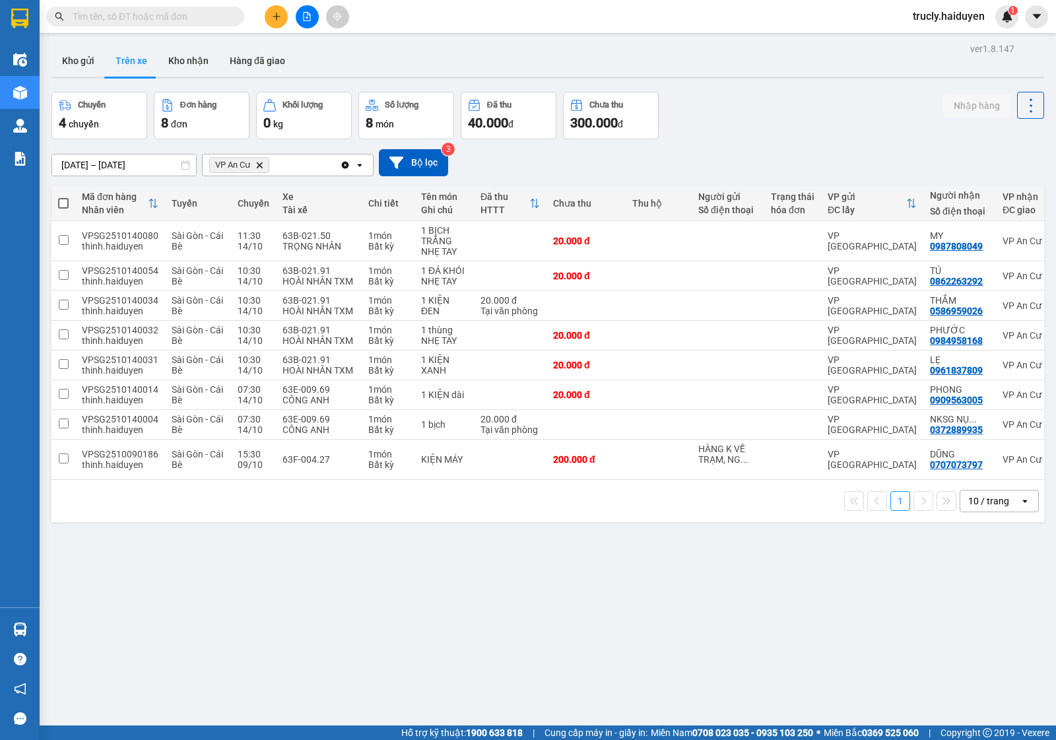
click at [807, 104] on div "Chuyến 4 chuyến Đơn hàng 8 đơn Khối lượng 0 kg Số lượng 8 món Đã thu 40.000 đ C…" at bounding box center [548, 116] width 993 height 48
click at [677, 81] on div "ver 1.8.147 Kho gửi Trên xe Kho nhận Hàng đã giao Chuyến 4 chuyến Đơn hàng 8 đơ…" at bounding box center [548, 410] width 1004 height 740
click at [193, 58] on button "Kho nhận" at bounding box center [188, 61] width 61 height 32
type input "[DATE] – [DATE]"
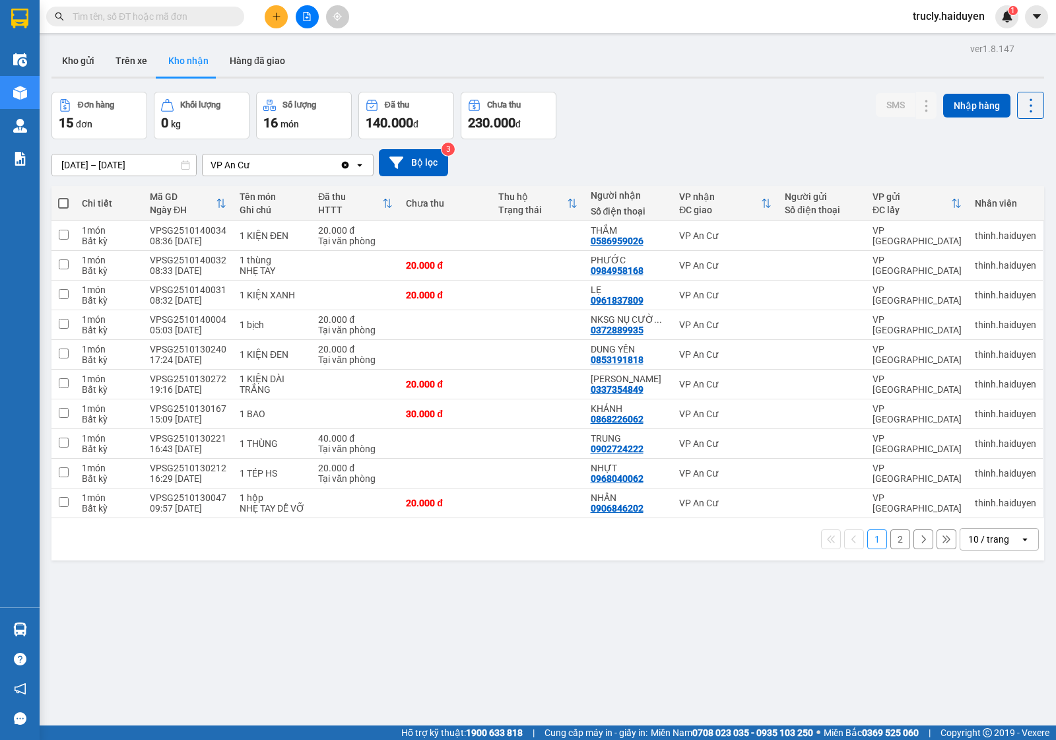
click at [625, 113] on div "Đơn hàng 15 đơn Khối lượng 0 kg Số lượng 16 món Đã thu 140.000 đ Chưa thu 230.0…" at bounding box center [548, 116] width 993 height 48
click at [724, 123] on div "Đơn hàng 15 đơn Khối lượng 0 kg Số lượng 16 món Đã thu 140.000 đ Chưa thu 230.0…" at bounding box center [548, 116] width 993 height 48
click at [668, 110] on div "Đơn hàng 15 đơn Khối lượng 0 kg Số lượng 16 món Đã thu 140.000 đ Chưa thu 230.0…" at bounding box center [548, 116] width 993 height 48
click at [648, 79] on div "Kho gửi Trên xe Kho nhận Hàng đã giao" at bounding box center [548, 62] width 993 height 35
click at [287, 12] on button at bounding box center [276, 16] width 23 height 23
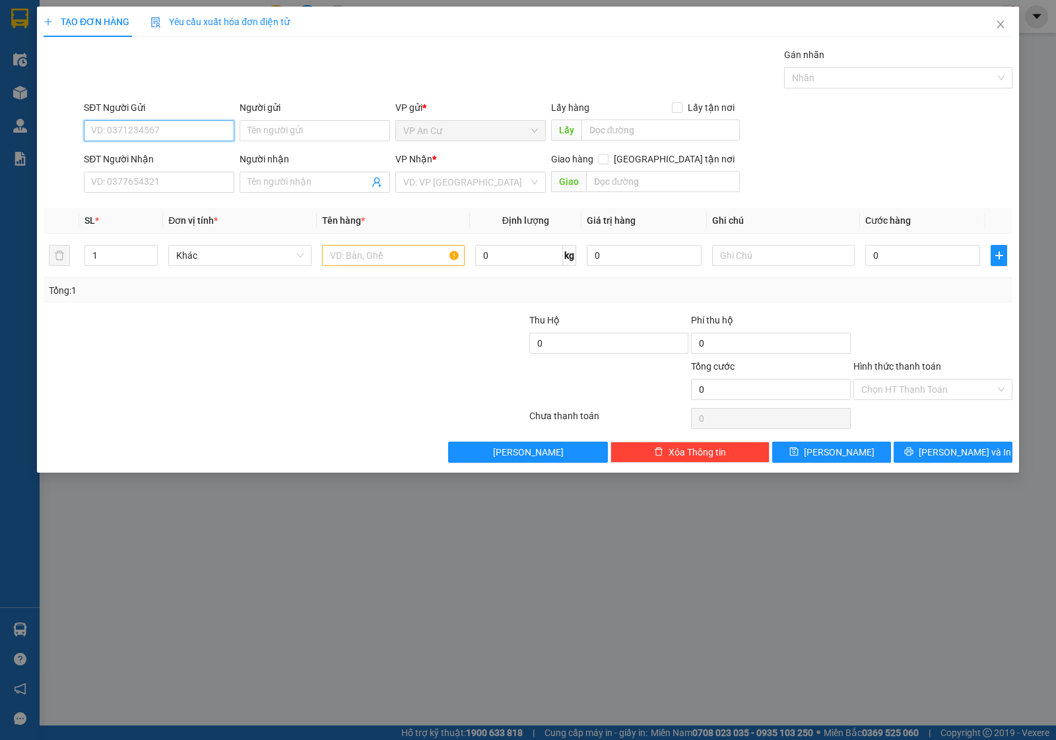
click at [172, 127] on input "SĐT Người Gửi" at bounding box center [159, 130] width 151 height 21
click at [163, 165] on div "0812181836 - NGÂN" at bounding box center [159, 157] width 151 height 21
type input "0812181836"
type input "NGÂN"
type input "0812181836"
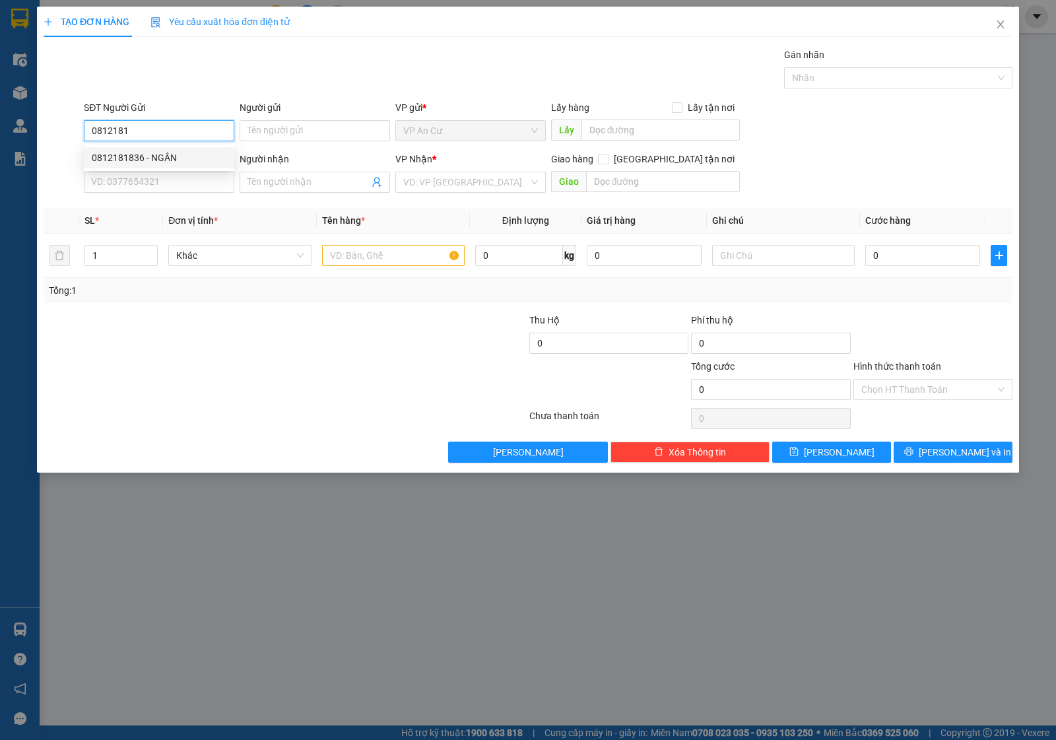
type input "NGÂN"
type input "30.000"
type input "0812181836"
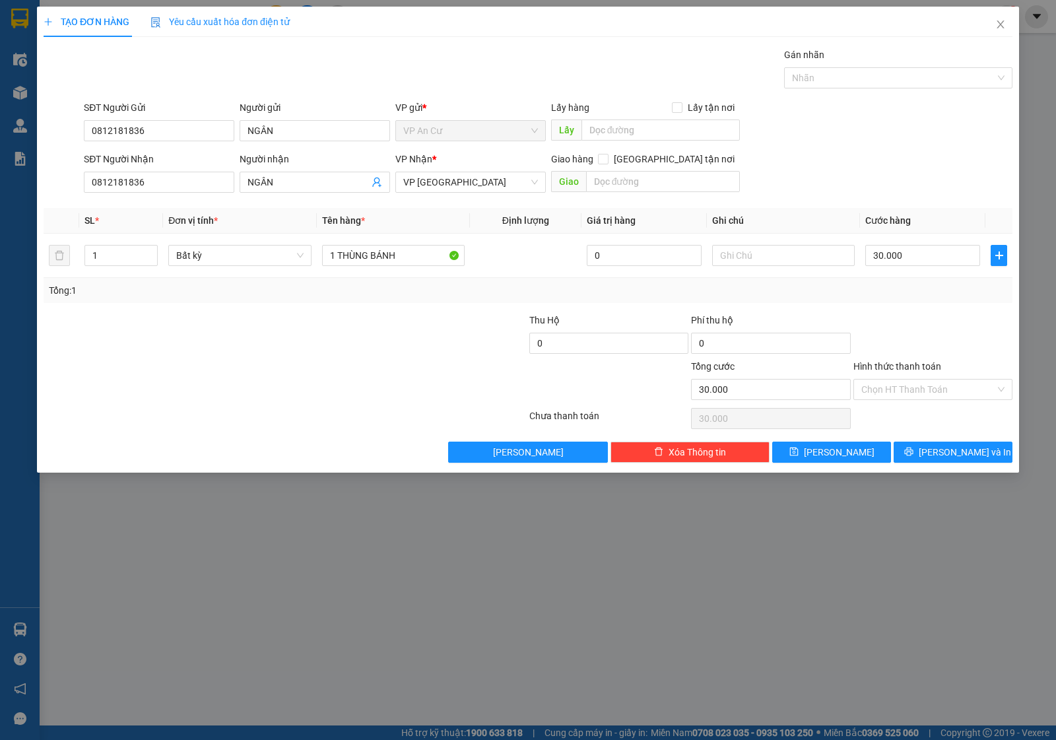
click at [239, 357] on div at bounding box center [204, 336] width 324 height 46
click at [426, 259] on input "1 THÙNG BÁNH" at bounding box center [393, 255] width 143 height 21
type input "1 TÚI GIẤY TRẮNG NHỎ"
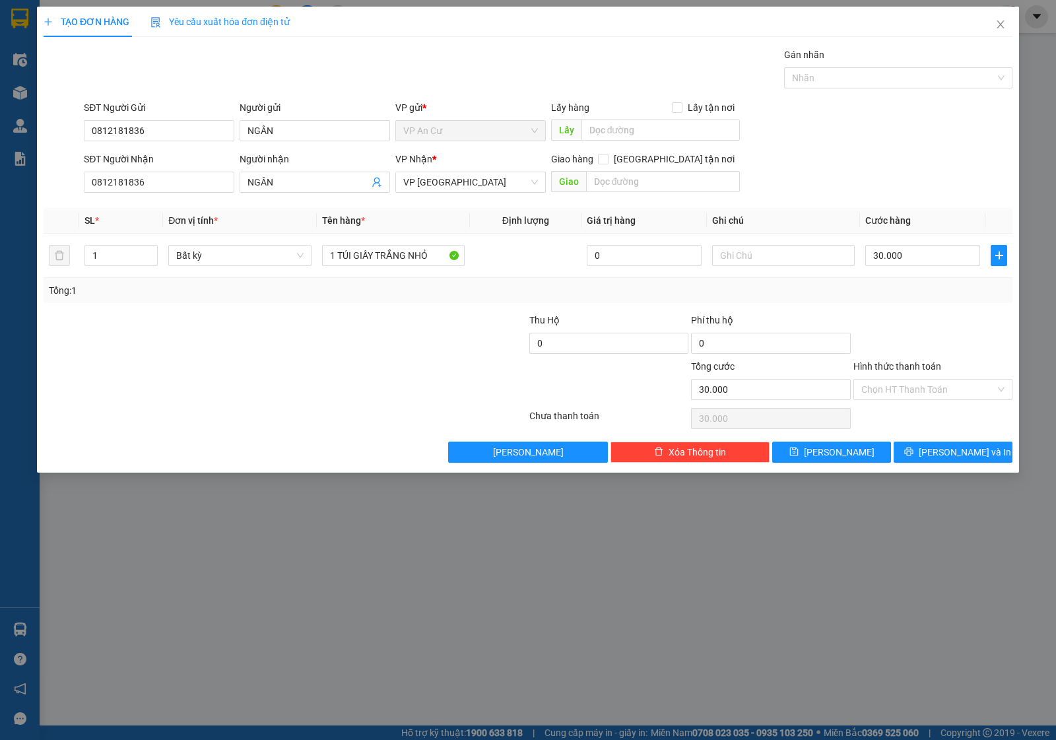
click at [392, 343] on div at bounding box center [447, 336] width 162 height 46
click at [921, 266] on input "30.000" at bounding box center [923, 255] width 115 height 21
type input "0"
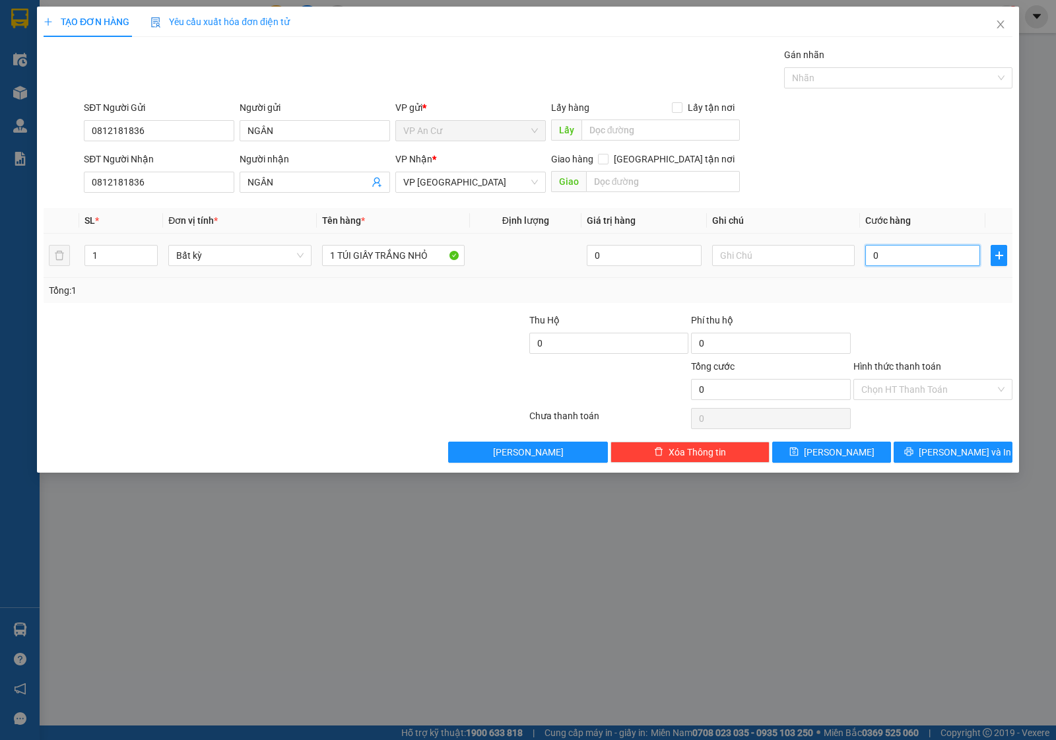
type input "2"
type input "02"
type input "20"
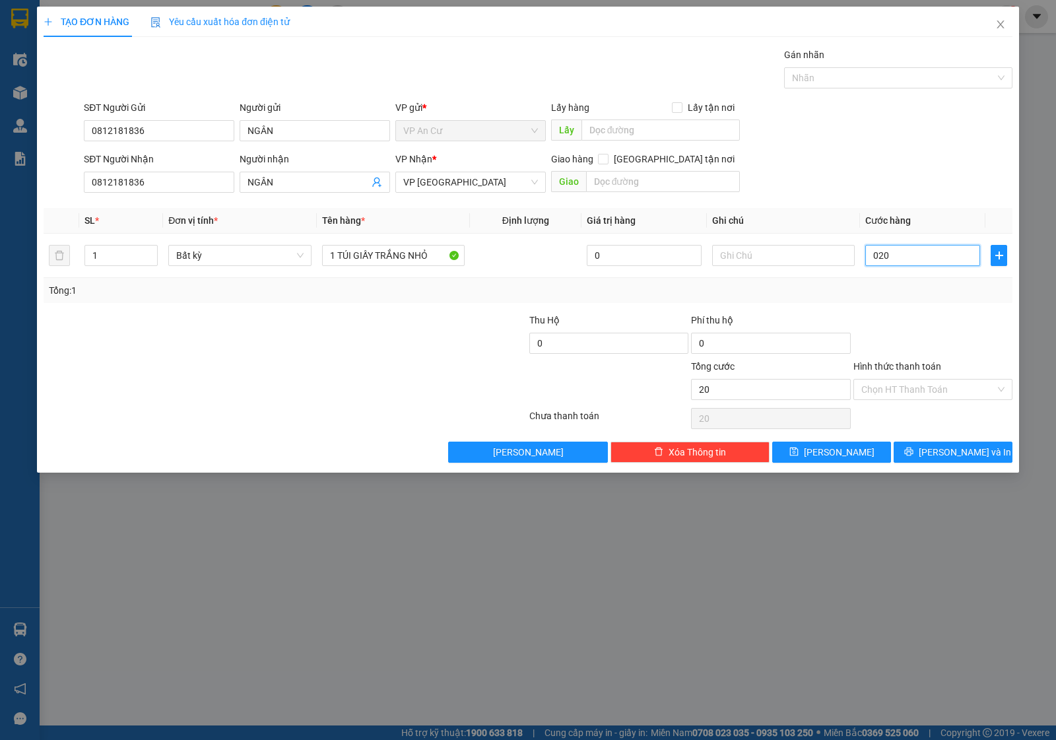
type input "020"
type input "20.000"
click at [963, 319] on div at bounding box center [933, 336] width 162 height 46
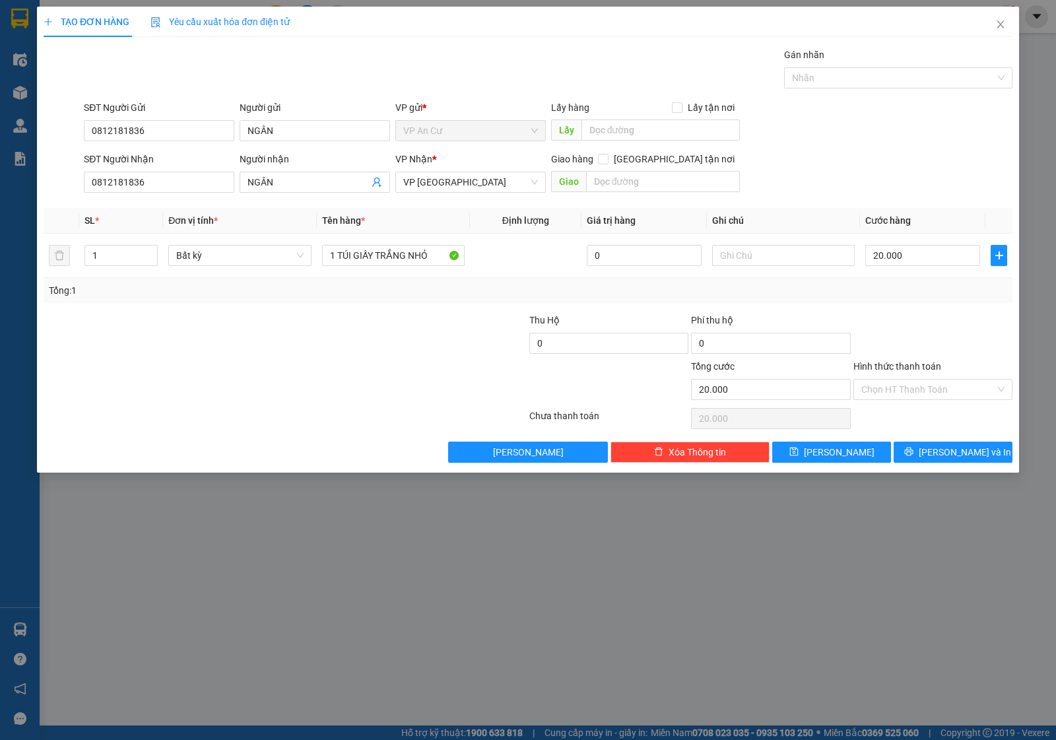
click at [408, 347] on div at bounding box center [447, 336] width 162 height 46
click at [176, 179] on input "0812181836" at bounding box center [159, 182] width 151 height 21
click at [330, 397] on div at bounding box center [204, 382] width 324 height 46
click at [133, 186] on input "0812181836" at bounding box center [159, 182] width 151 height 21
click at [133, 210] on div "0812181836 - NGÂN" at bounding box center [159, 209] width 135 height 15
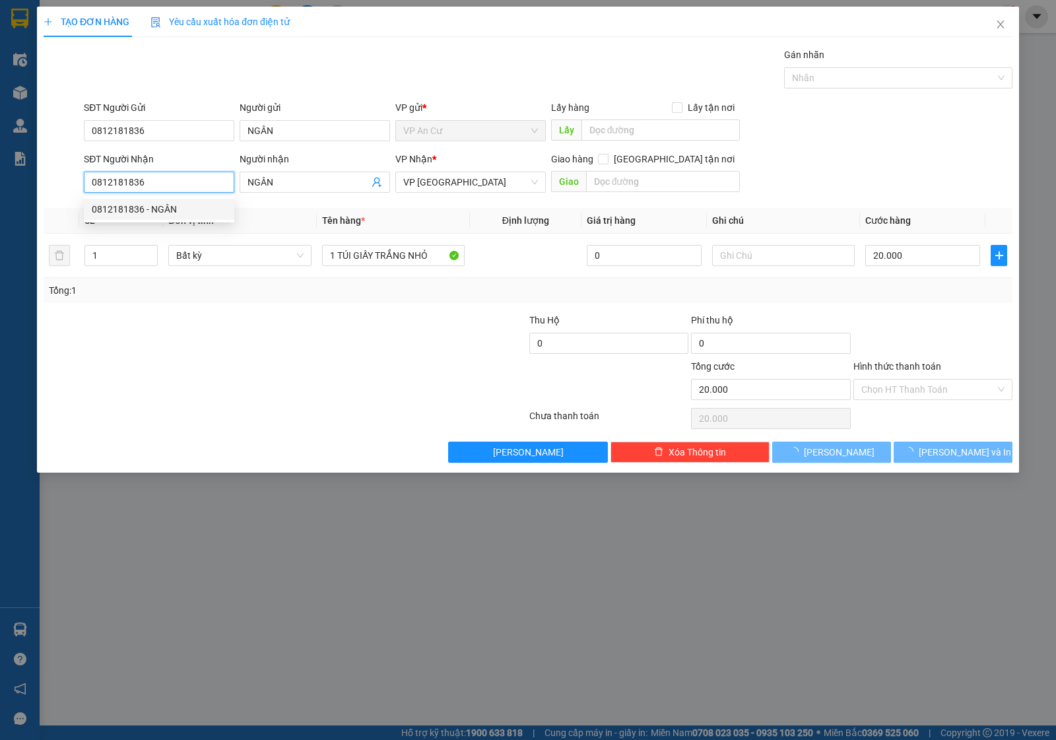
type input "30.000"
type input "1 THÙNG BÁNH"
type input "30.000"
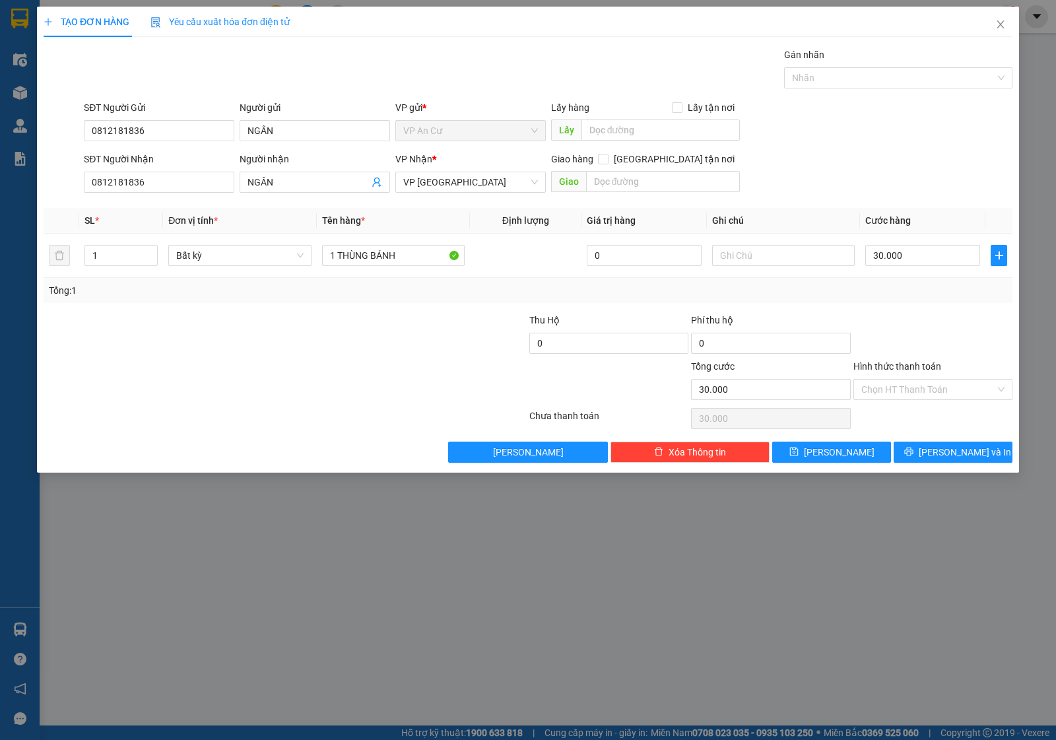
click at [250, 351] on div at bounding box center [204, 336] width 324 height 46
click at [912, 322] on div at bounding box center [933, 336] width 162 height 46
click at [911, 322] on div at bounding box center [933, 336] width 162 height 46
click at [905, 255] on input "30.000" at bounding box center [923, 255] width 115 height 21
type input "0"
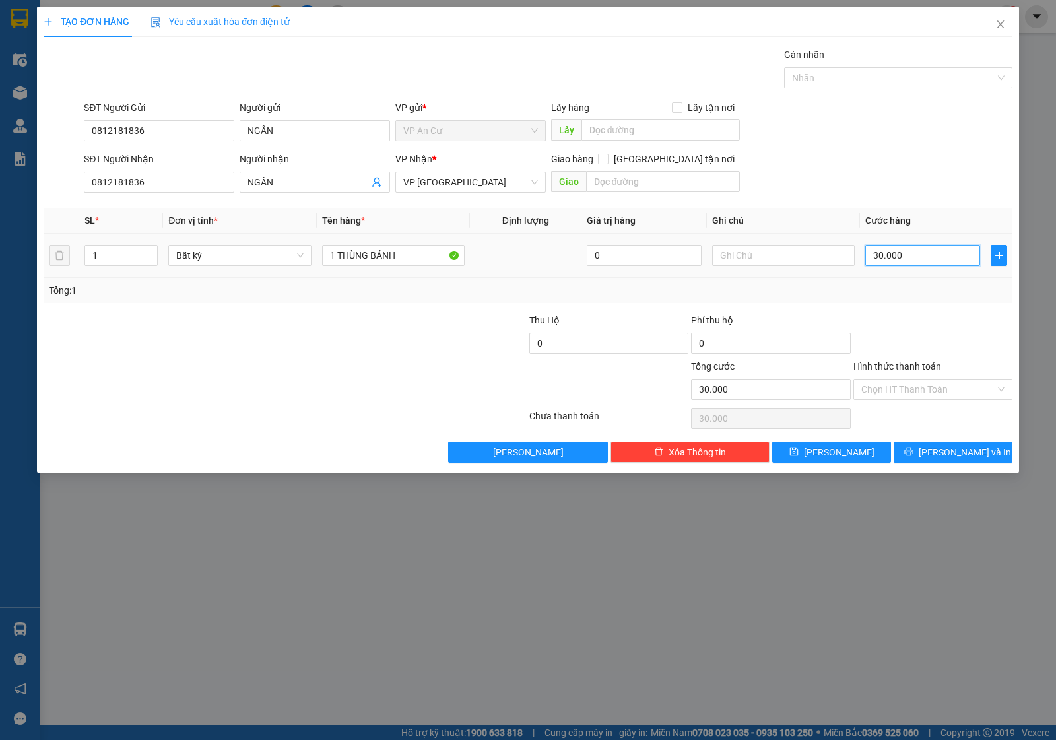
type input "0"
type input "2"
type input "02"
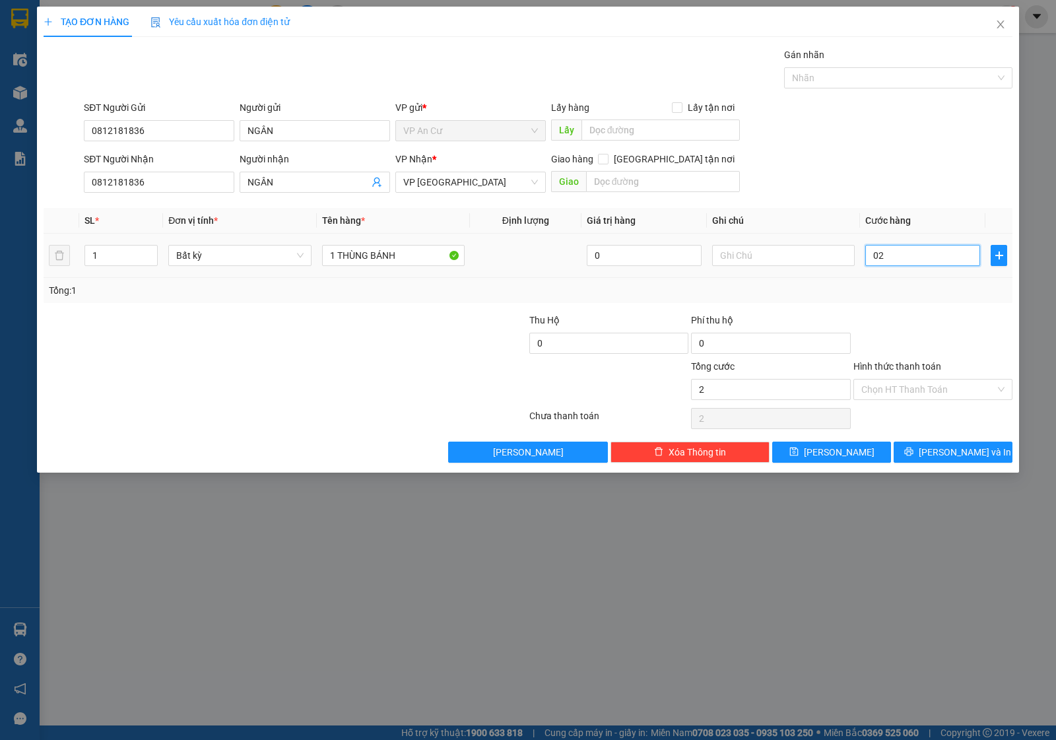
type input "20"
type input "020"
type input "20.000"
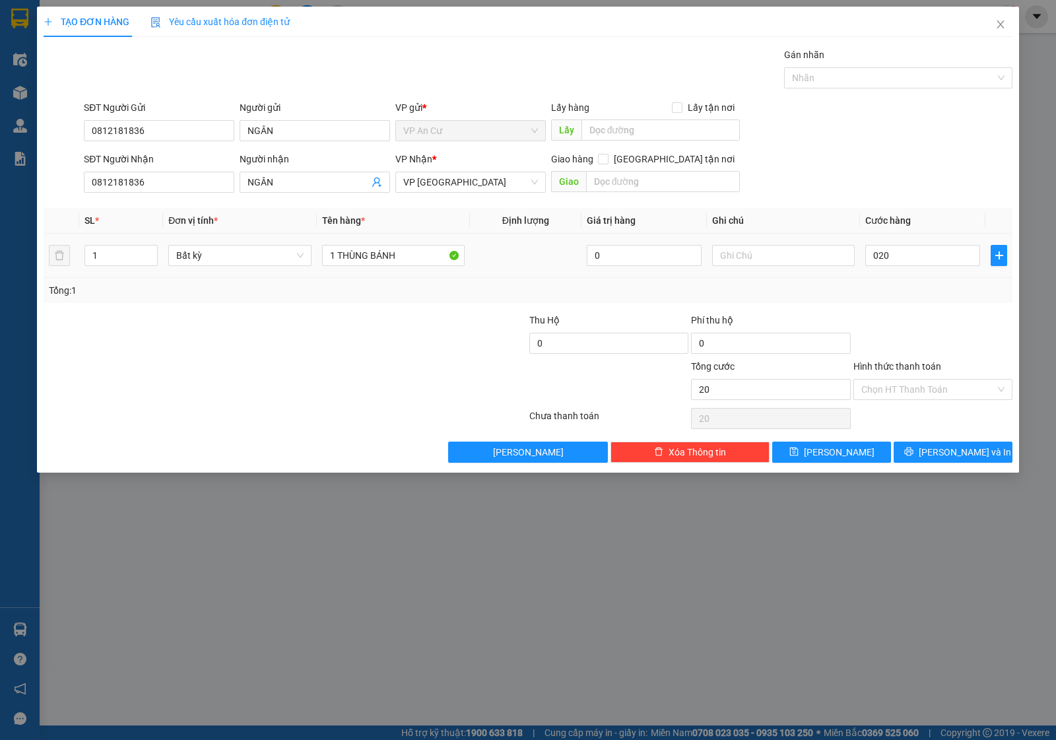
type input "20.000"
click at [909, 341] on div at bounding box center [933, 336] width 162 height 46
click at [877, 380] on input "Hình thức thanh toán" at bounding box center [929, 390] width 134 height 20
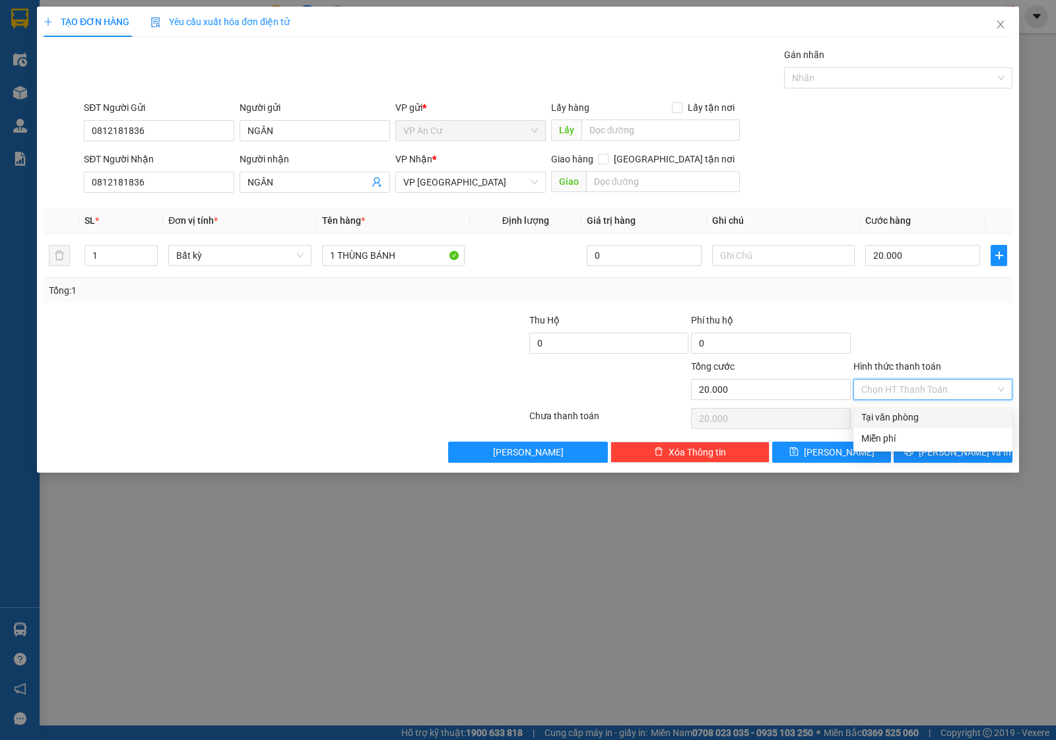
click at [888, 420] on div "Tại văn phòng" at bounding box center [933, 417] width 143 height 15
type input "0"
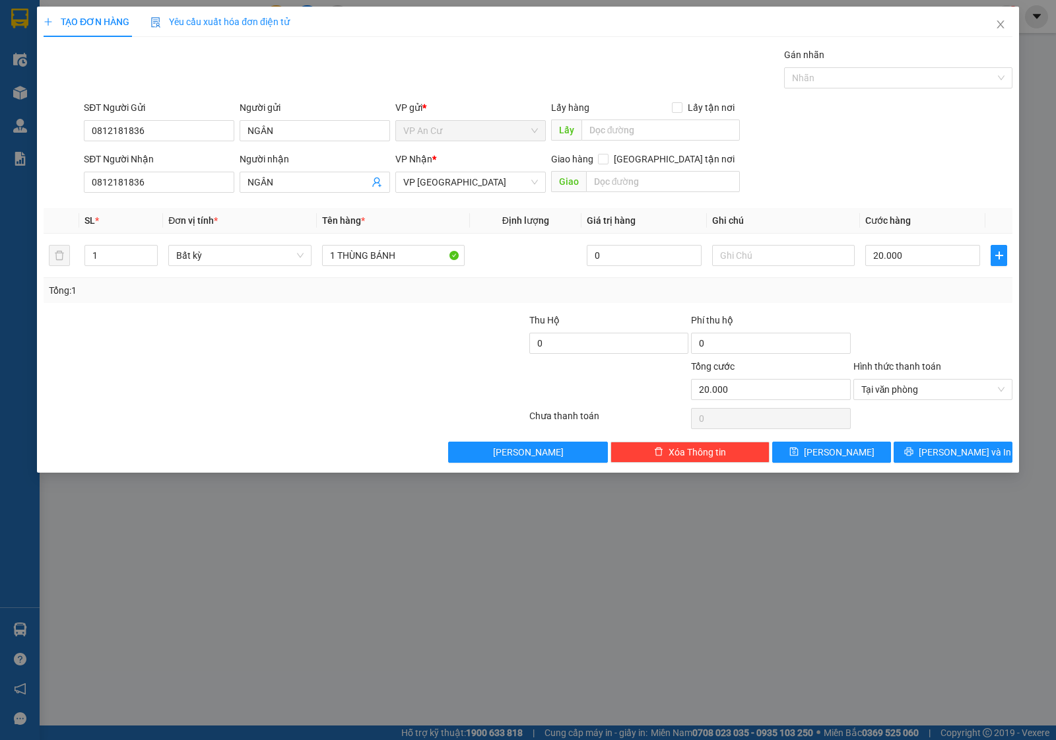
click at [236, 409] on div at bounding box center [285, 418] width 486 height 26
click at [932, 446] on button "[PERSON_NAME] và In" at bounding box center [953, 452] width 119 height 21
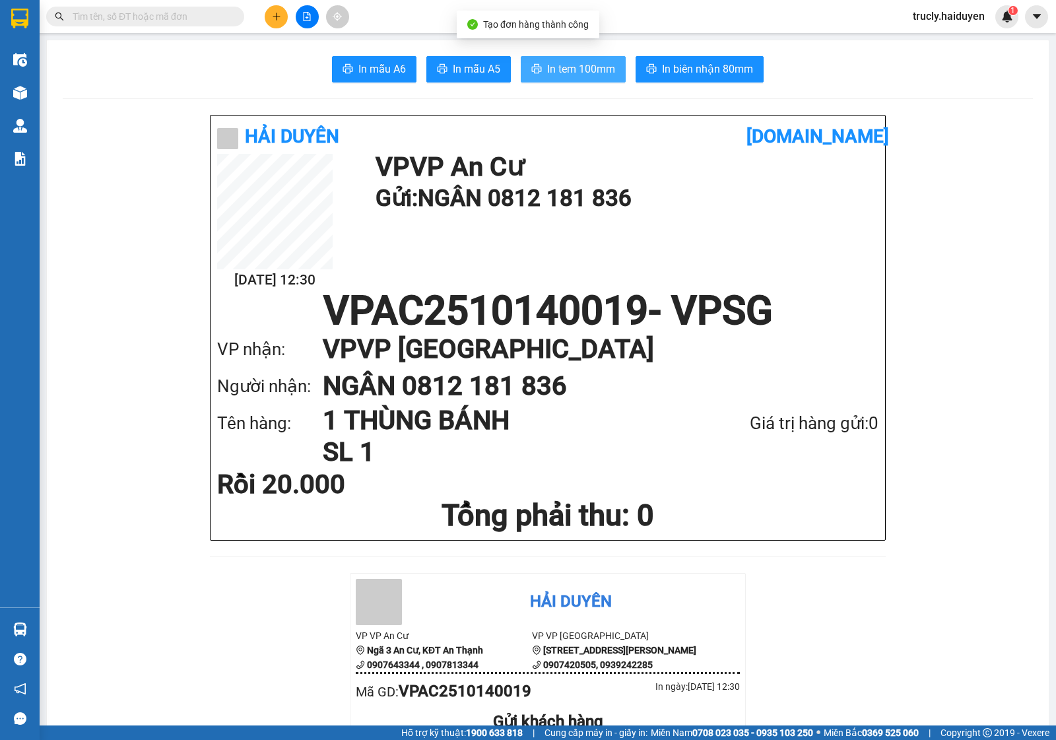
click at [593, 59] on button "In tem 100mm" at bounding box center [573, 69] width 105 height 26
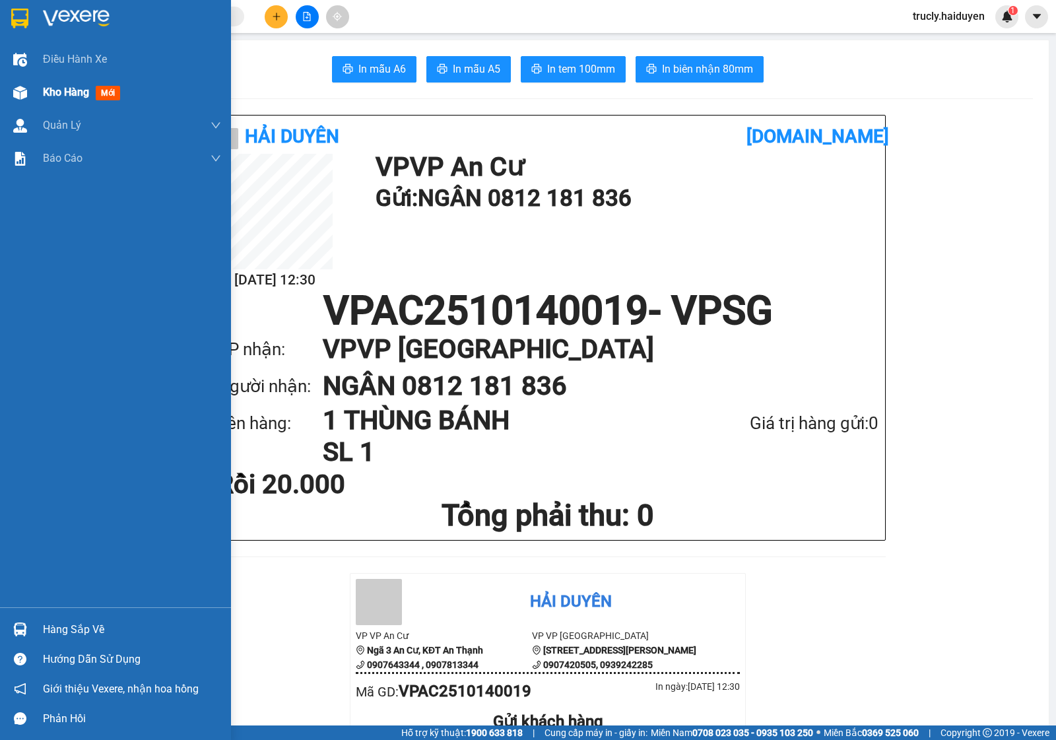
click at [34, 90] on div "Kho hàng mới" at bounding box center [115, 92] width 231 height 33
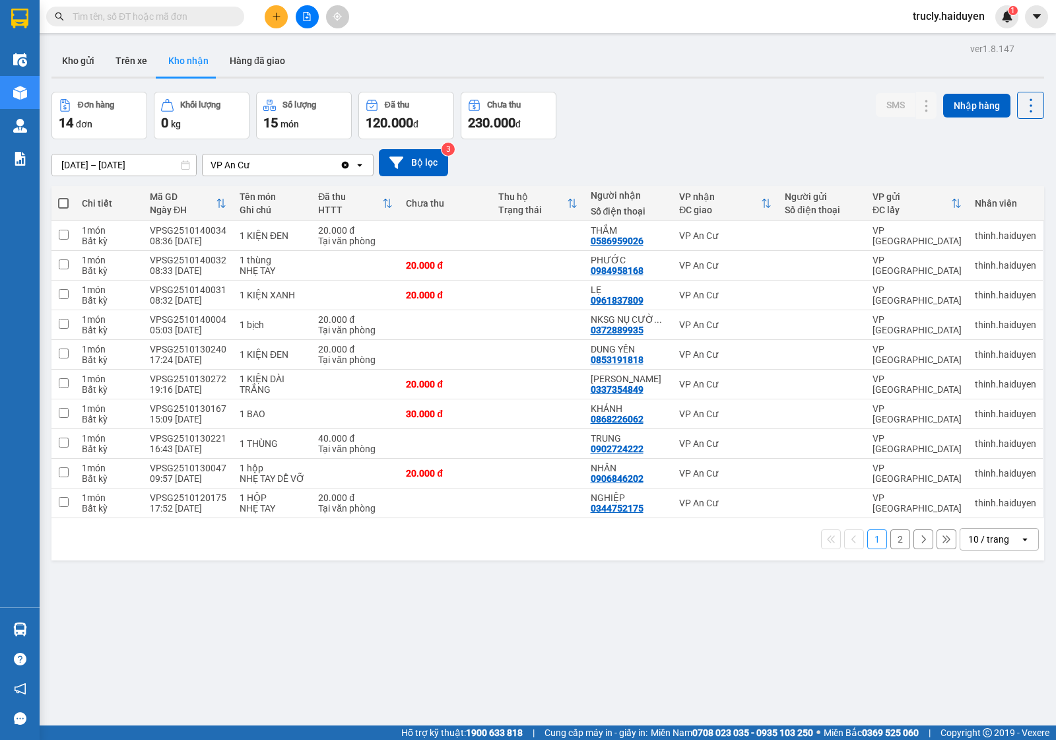
click at [738, 92] on div "Đơn hàng 14 đơn Khối lượng 0 kg Số lượng 15 món Đã thu 120.000 đ Chưa thu 230.0…" at bounding box center [548, 116] width 993 height 48
click at [76, 56] on button "Kho gửi" at bounding box center [78, 61] width 53 height 32
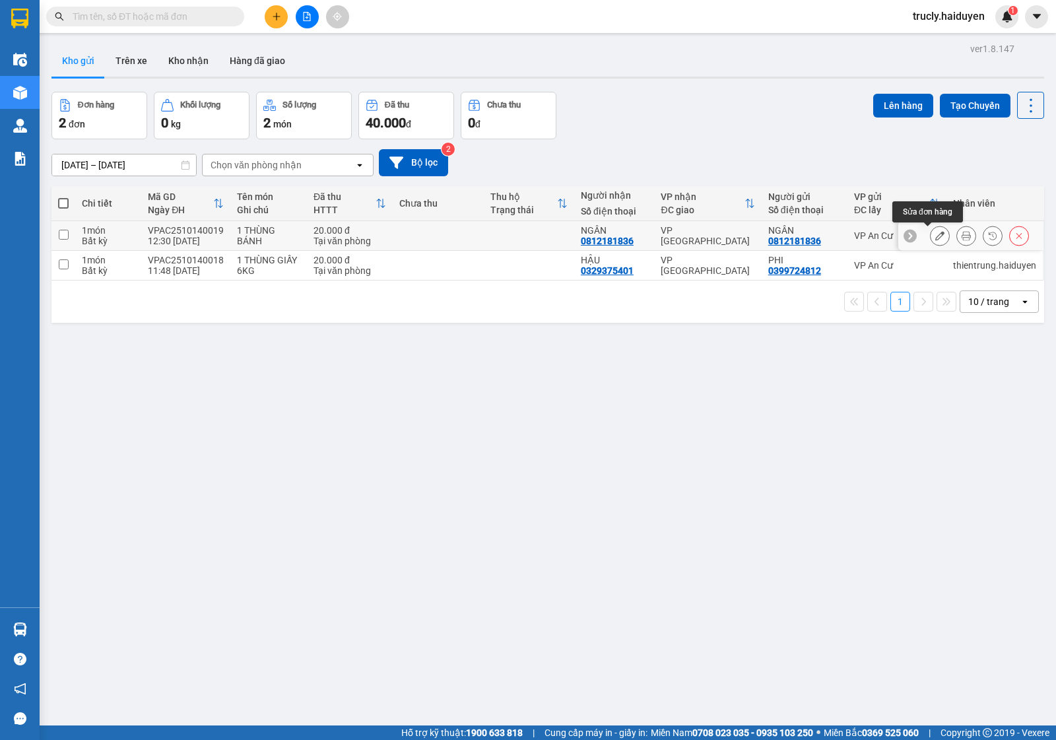
click at [936, 236] on icon at bounding box center [940, 235] width 9 height 9
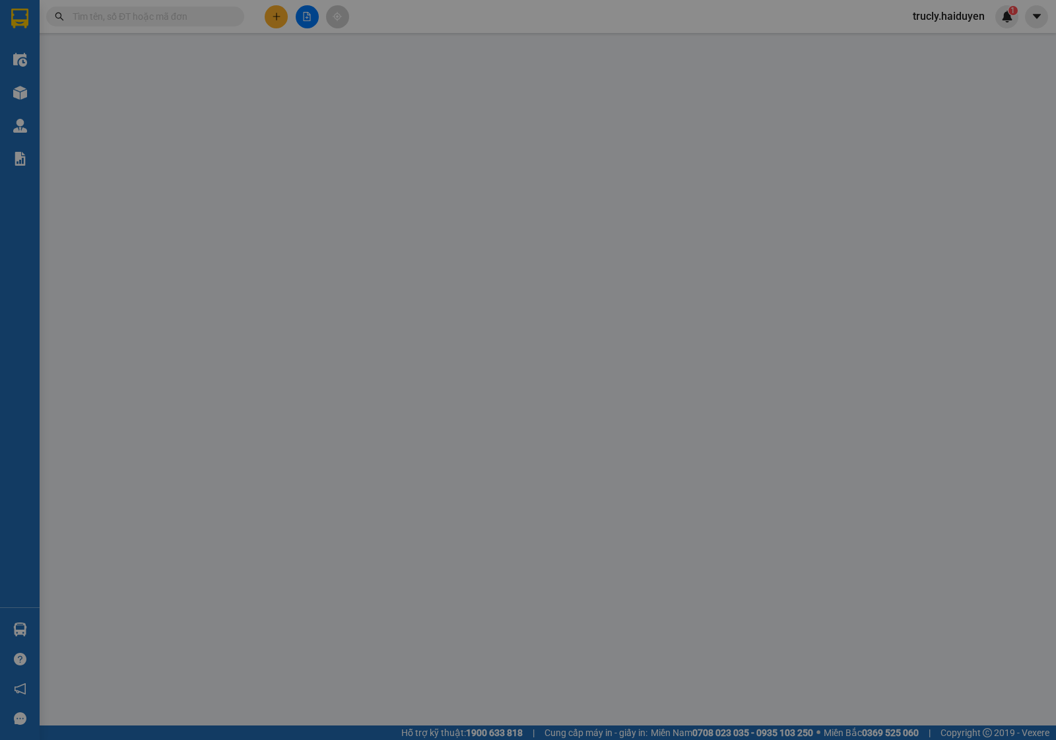
type input "0812181836"
type input "NGÂN"
type input "0812181836"
type input "NGÂN"
type input "0"
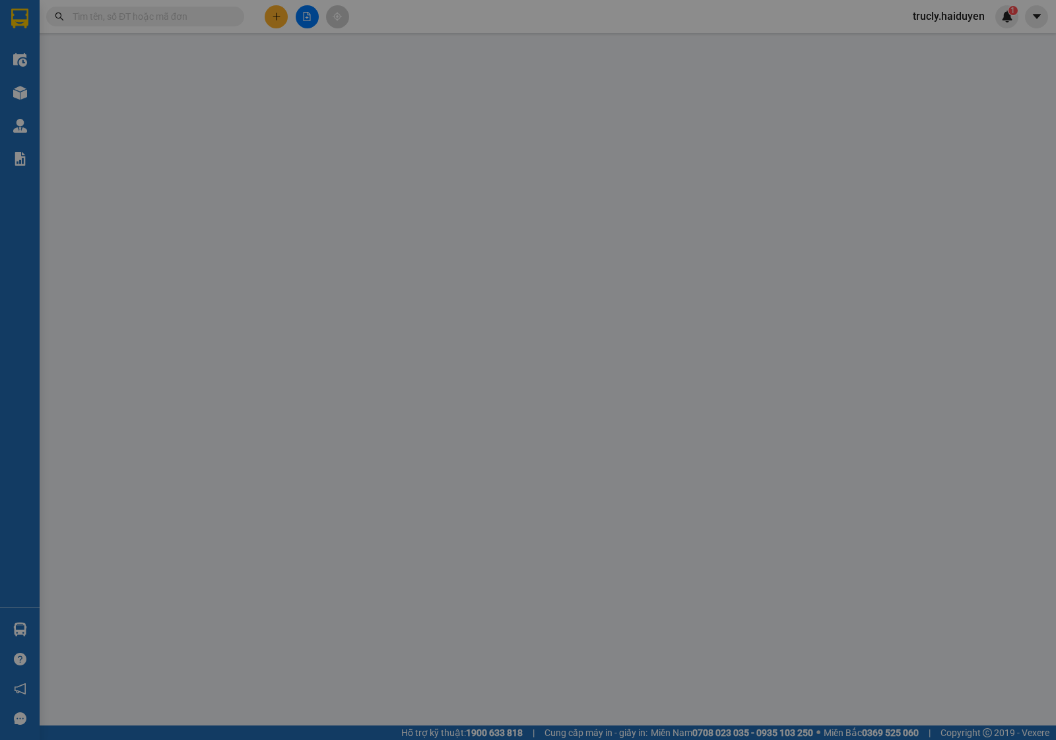
type input "20.000"
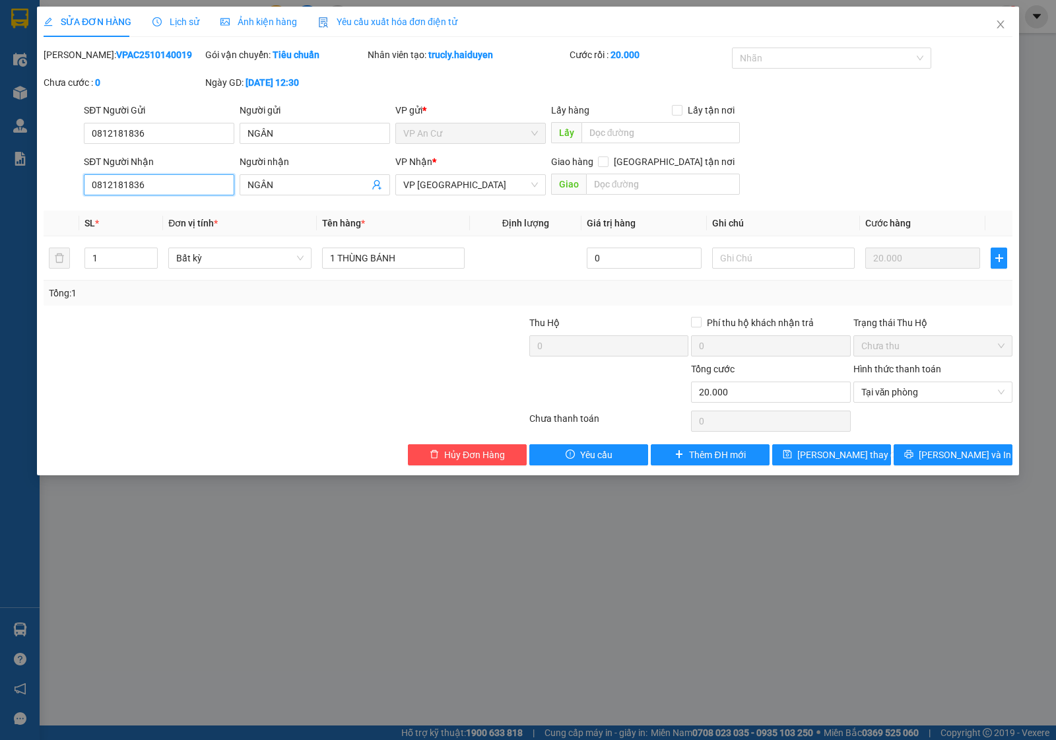
click at [197, 185] on input "0812181836" at bounding box center [159, 184] width 151 height 21
type input "0965675807"
click at [282, 180] on input "NGÂN" at bounding box center [308, 185] width 121 height 15
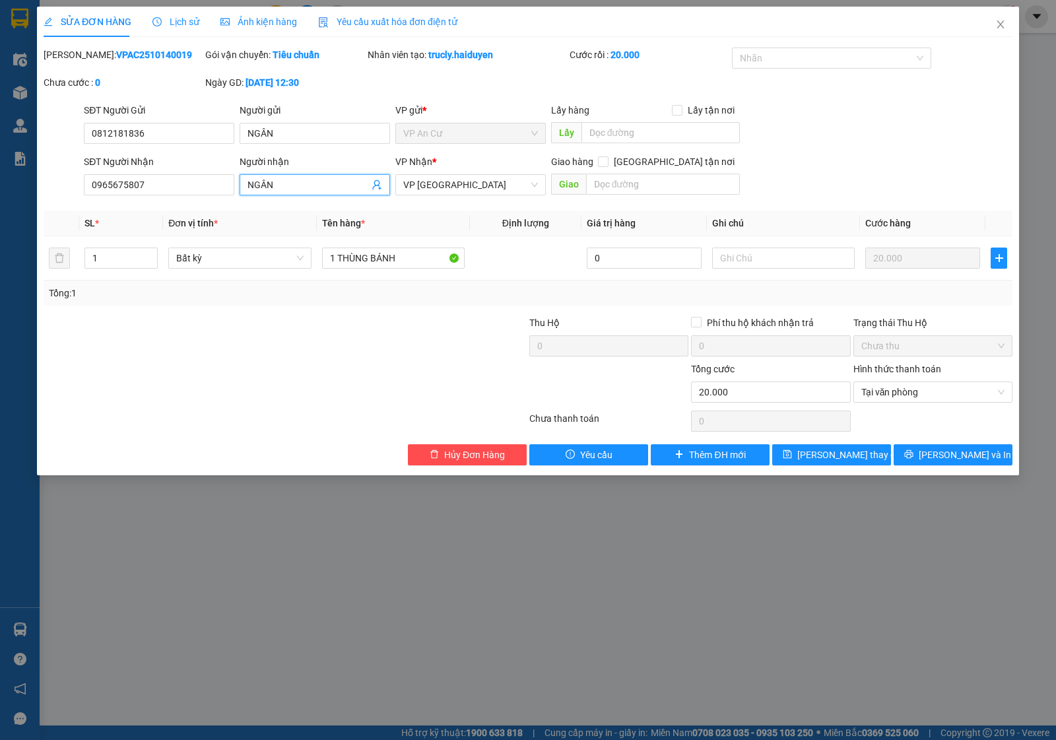
click at [282, 180] on input "NGÂN" at bounding box center [308, 185] width 121 height 15
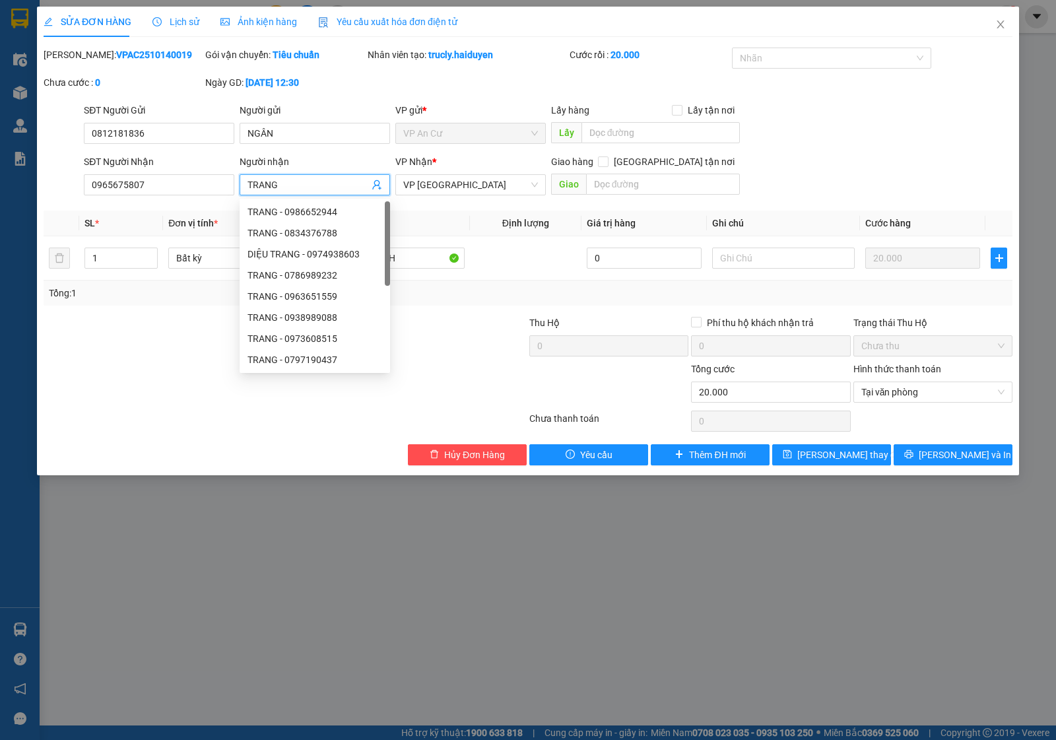
type input "TRANG"
click at [139, 407] on div at bounding box center [204, 385] width 324 height 46
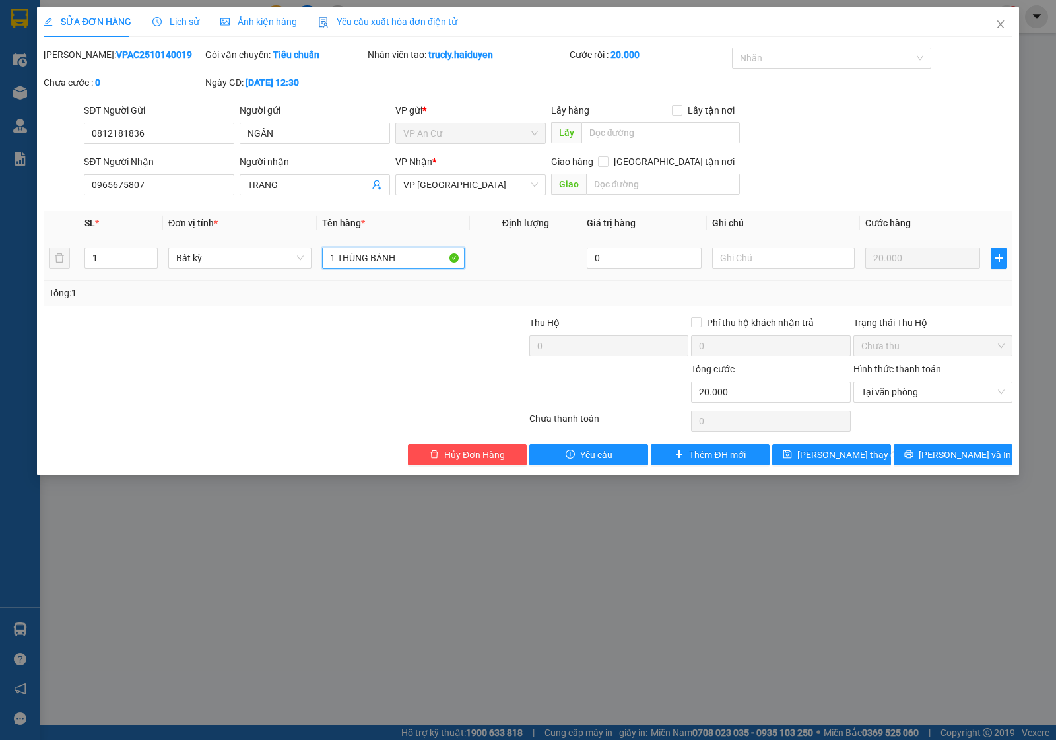
click at [396, 265] on input "1 THÙNG BÁNH" at bounding box center [393, 258] width 143 height 21
type input "1 TÚI TRẮNG NHỎ NIÊM PHONG"
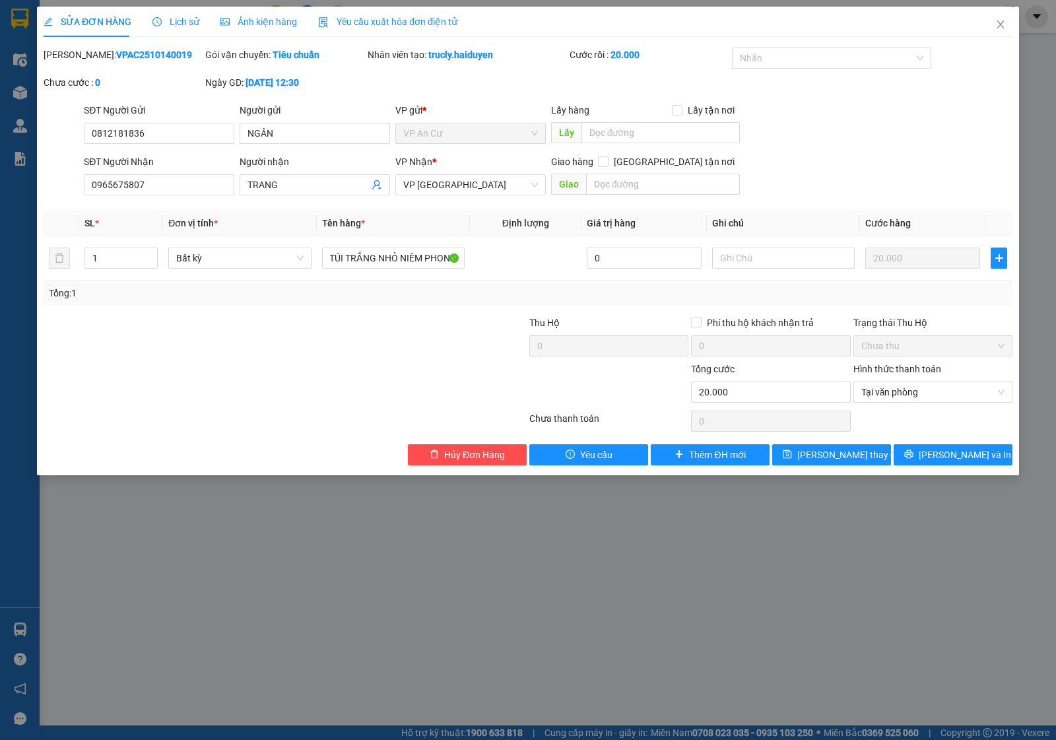
scroll to position [0, 0]
click at [918, 316] on div "Trạng thái Thu Hộ" at bounding box center [933, 323] width 159 height 15
click at [849, 453] on span "[PERSON_NAME] thay đổi" at bounding box center [851, 455] width 106 height 15
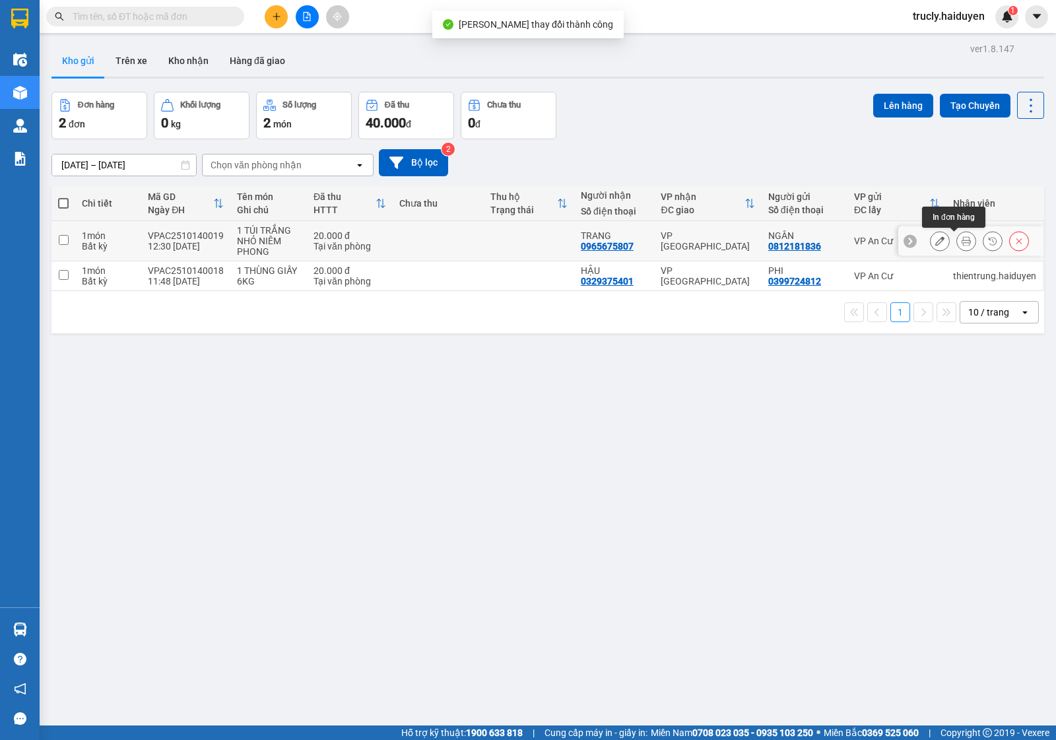
click at [962, 238] on icon at bounding box center [966, 240] width 9 height 9
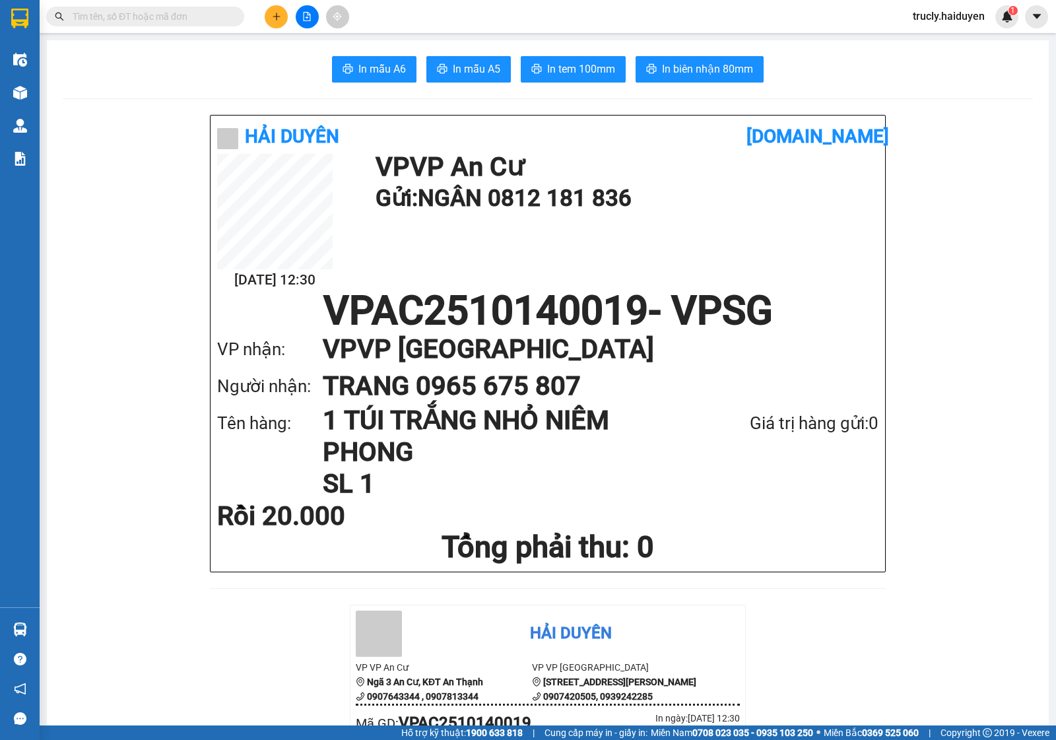
click at [547, 73] on span "In tem 100mm" at bounding box center [581, 69] width 68 height 17
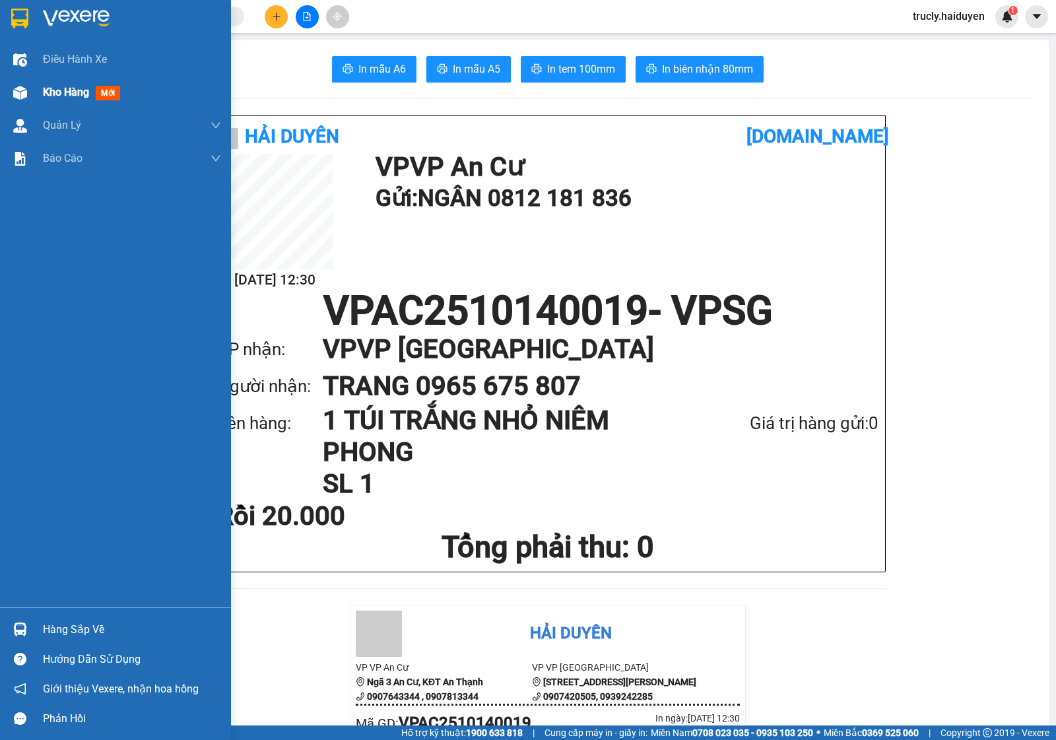
click at [41, 100] on div "Kho hàng mới" at bounding box center [115, 92] width 231 height 33
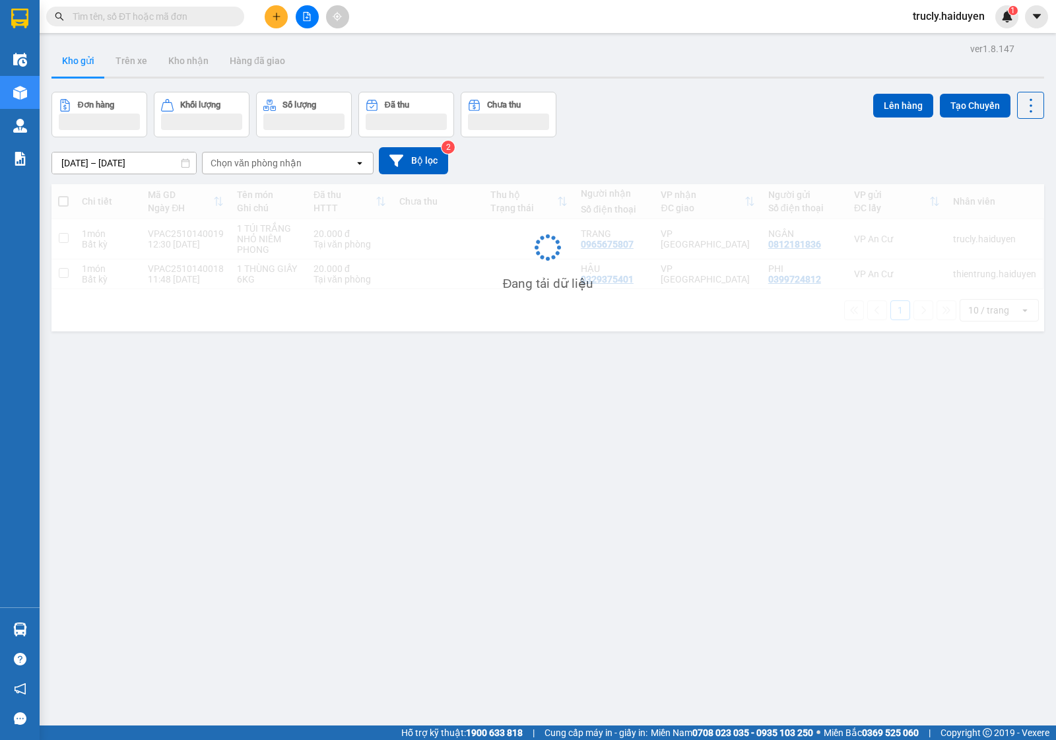
click at [710, 122] on div "Đơn hàng Khối lượng Số lượng Đã thu Chưa thu Lên hàng Tạo Chuyến" at bounding box center [548, 115] width 993 height 46
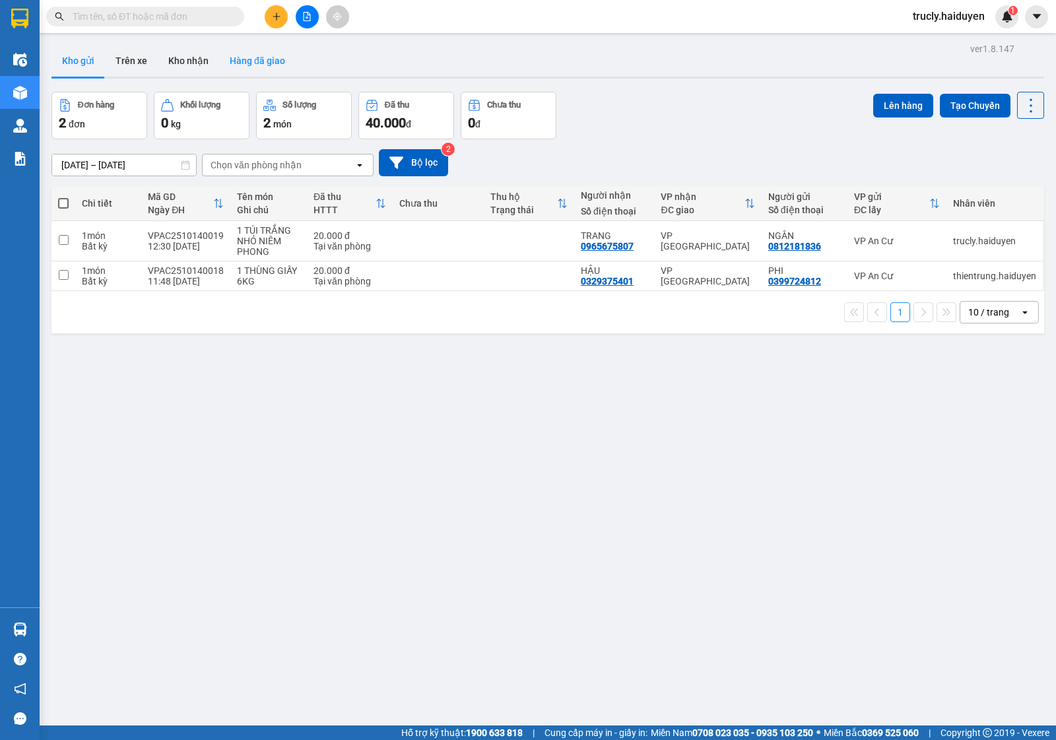
click at [259, 59] on button "Hàng đã giao" at bounding box center [257, 61] width 77 height 32
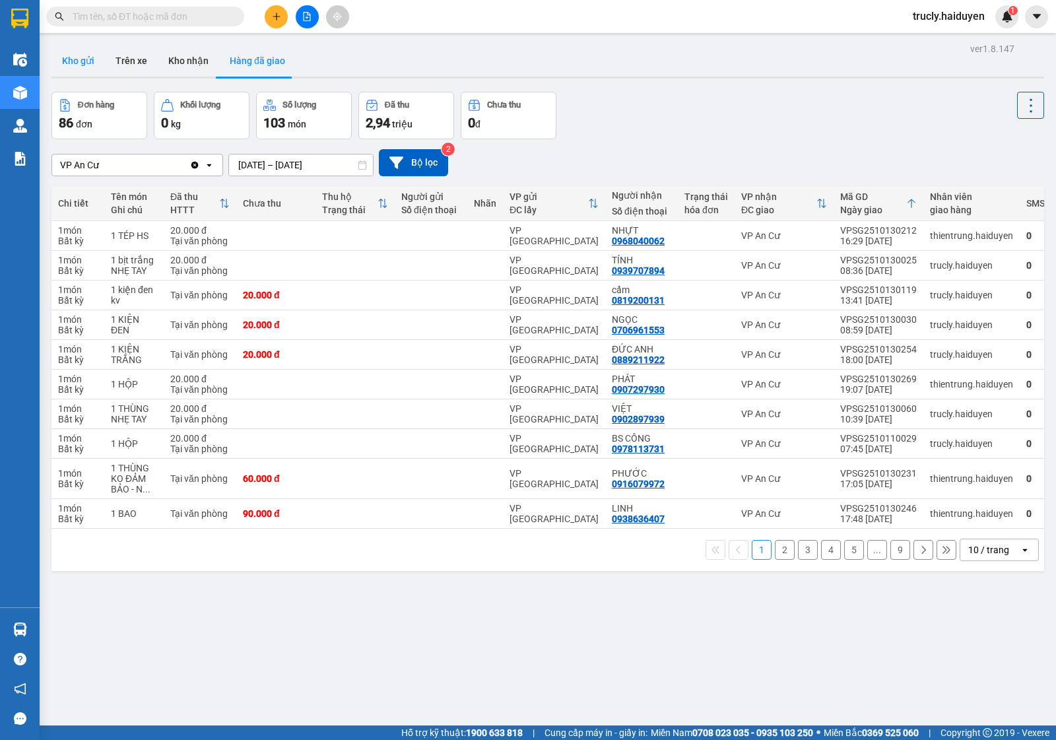
click at [77, 67] on button "Kho gửi" at bounding box center [78, 61] width 53 height 32
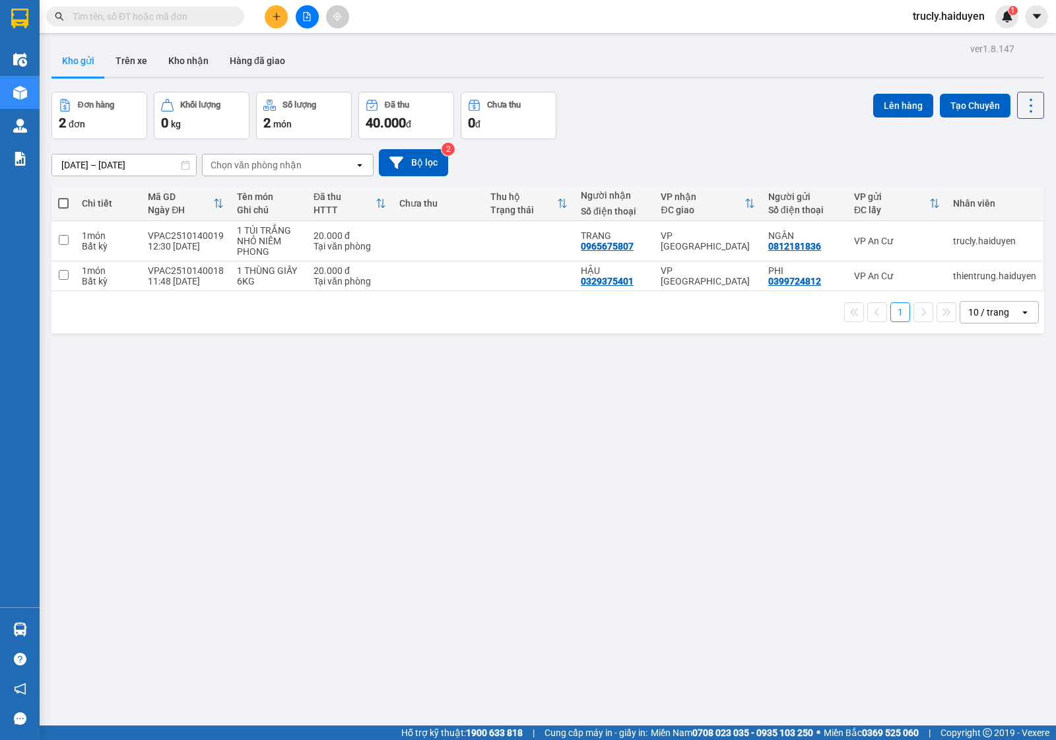
click at [651, 92] on div "Đơn hàng 2 đơn Khối lượng 0 kg Số lượng 2 món Đã thu 40.000 đ Chưa thu 0 đ Lên …" at bounding box center [548, 116] width 993 height 48
click at [130, 63] on button "Trên xe" at bounding box center [131, 61] width 53 height 32
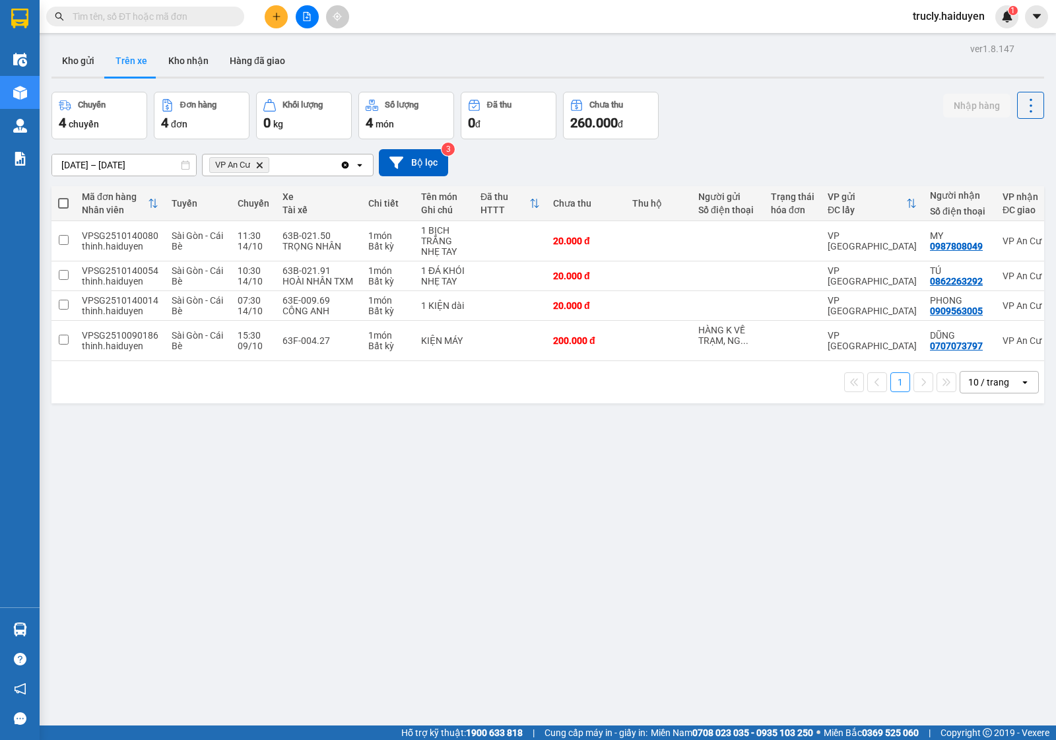
click at [783, 107] on div "Chuyến 4 chuyến Đơn hàng 4 đơn Khối lượng 0 kg Số lượng 4 món Đã thu 0 đ Chưa t…" at bounding box center [548, 116] width 993 height 48
click at [739, 126] on div "Chuyến 4 chuyến Đơn hàng 4 đơn Khối lượng 0 kg Số lượng 4 món Đã thu 0 đ Chưa t…" at bounding box center [548, 116] width 993 height 48
click at [1019, 301] on button at bounding box center [1028, 305] width 18 height 23
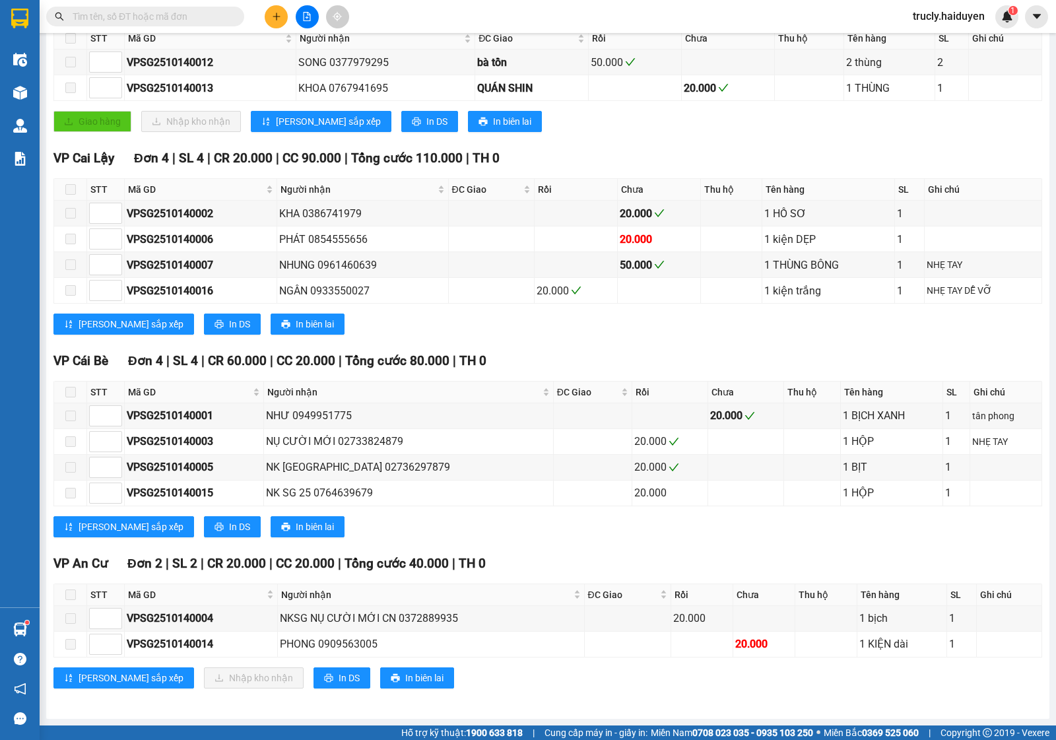
scroll to position [256, 0]
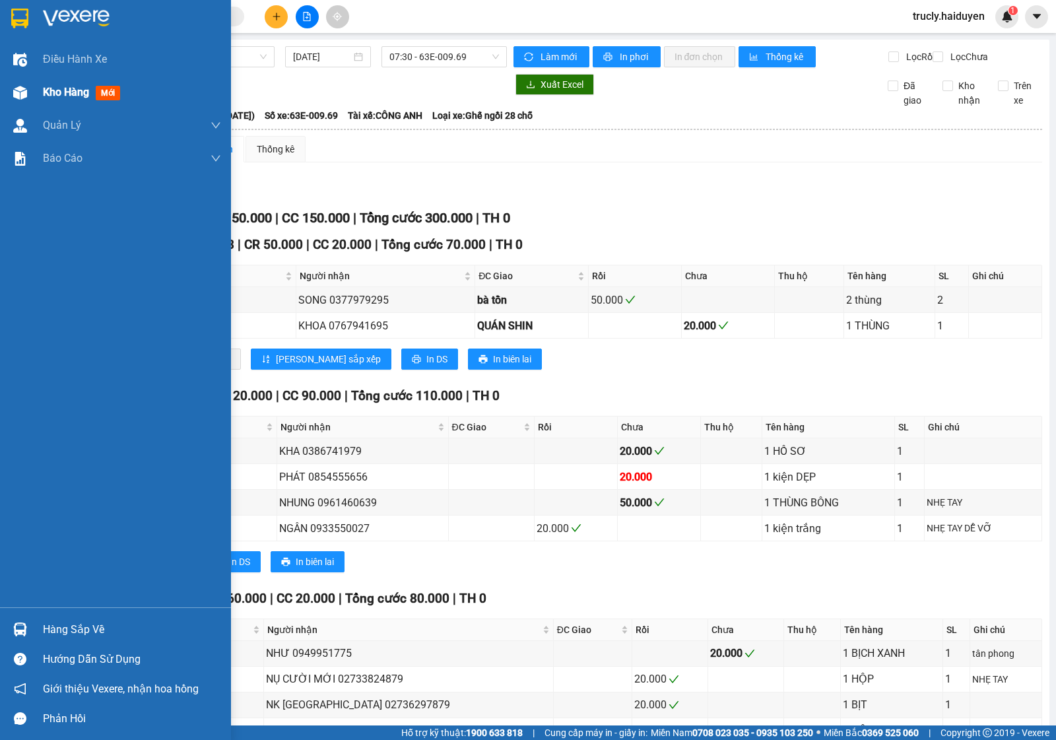
click at [48, 92] on span "Kho hàng" at bounding box center [66, 92] width 46 height 13
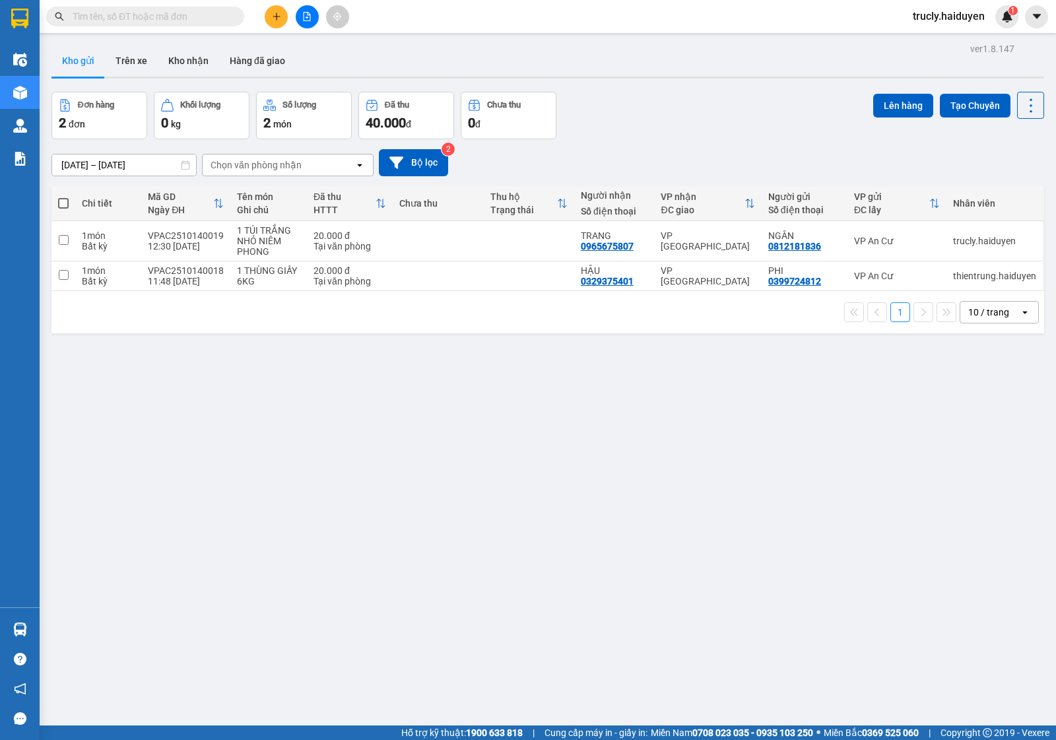
click at [671, 121] on div "Đơn hàng 2 đơn Khối lượng 0 kg Số lượng 2 món Đã thu 40.000 đ Chưa thu 0 đ Lên …" at bounding box center [548, 116] width 993 height 48
click at [127, 64] on button "Trên xe" at bounding box center [131, 61] width 53 height 32
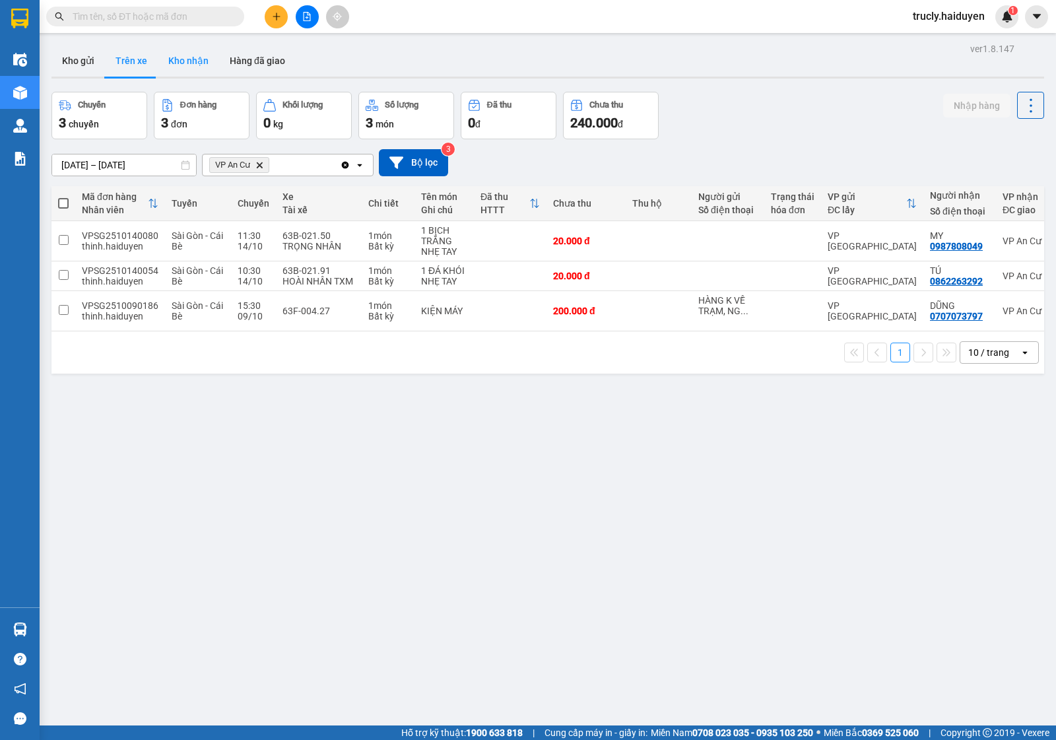
click at [195, 63] on button "Kho nhận" at bounding box center [188, 61] width 61 height 32
type input "[DATE] – [DATE]"
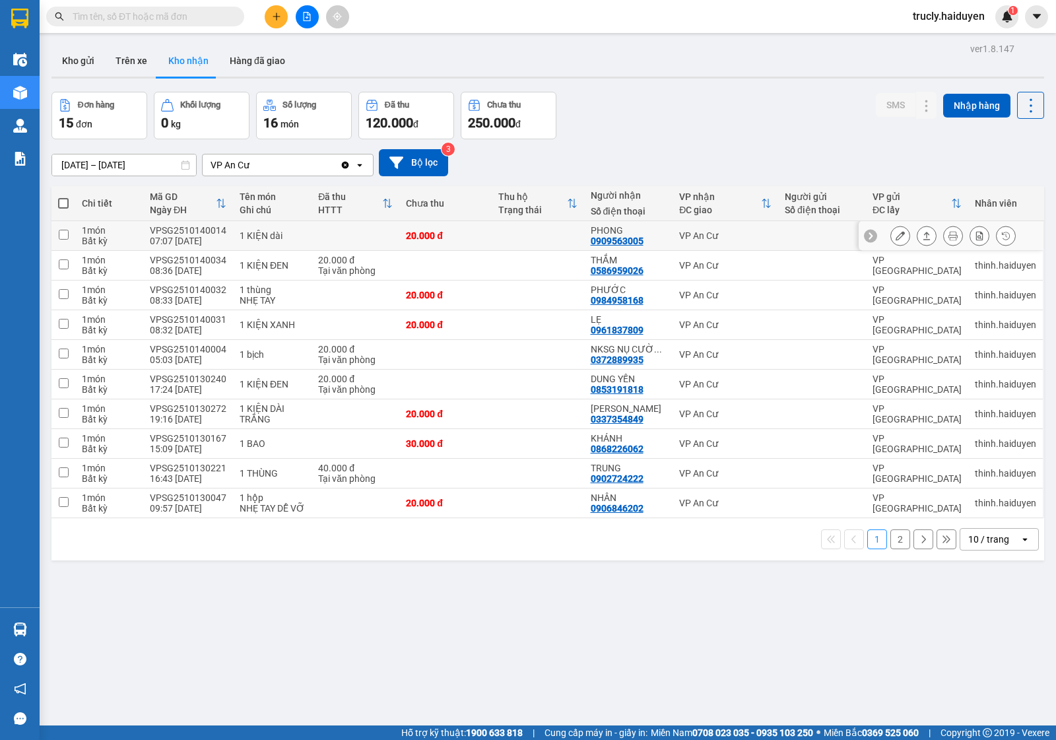
click at [896, 232] on icon at bounding box center [900, 235] width 9 height 9
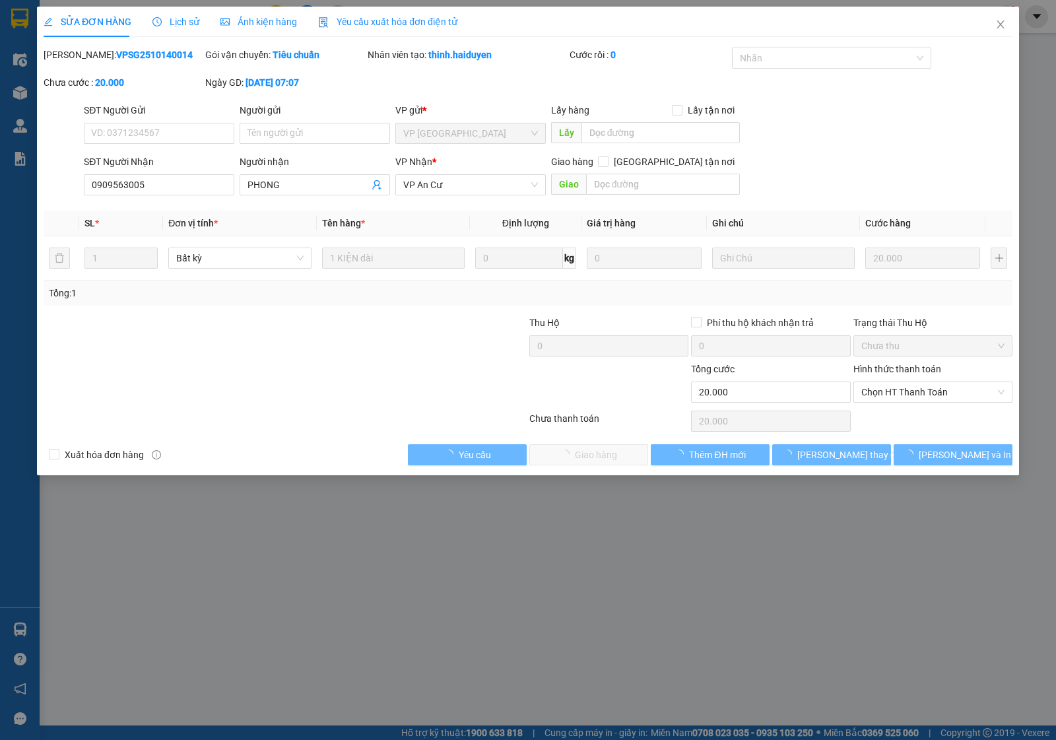
type input "0909563005"
type input "PHONG"
type input "0"
type input "20.000"
click at [890, 394] on span "Chọn HT Thanh Toán" at bounding box center [933, 392] width 143 height 20
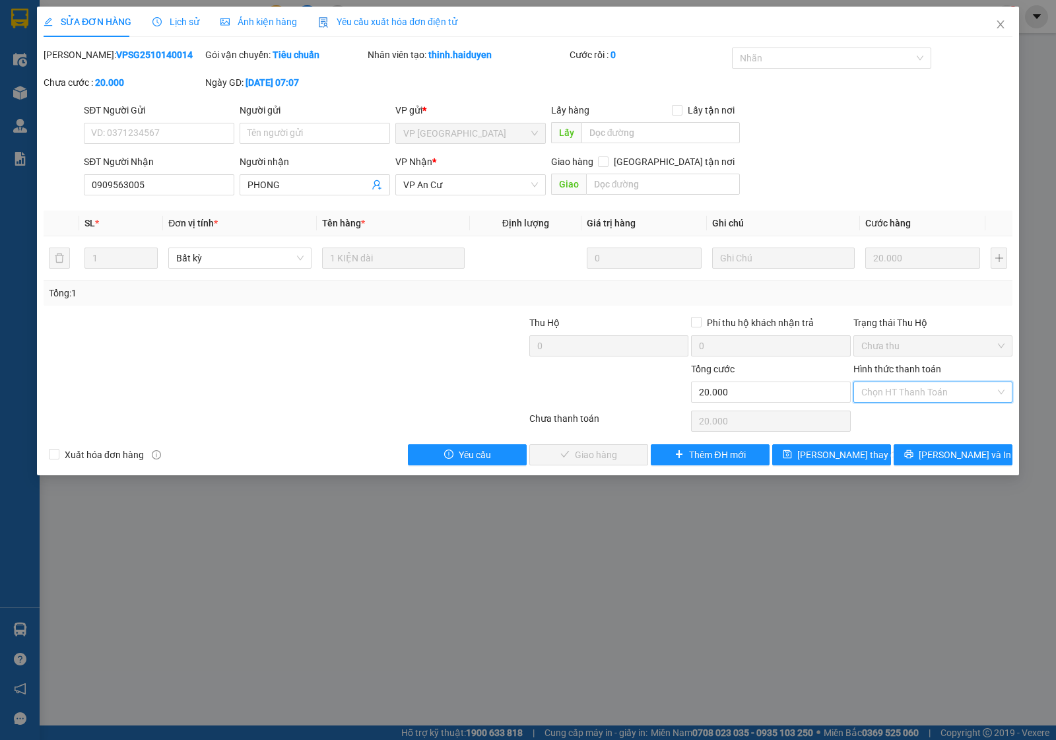
click at [887, 419] on div "Tại văn phòng" at bounding box center [933, 419] width 143 height 15
type input "0"
click at [607, 453] on span "[PERSON_NAME] và Giao hàng" at bounding box center [618, 455] width 127 height 15
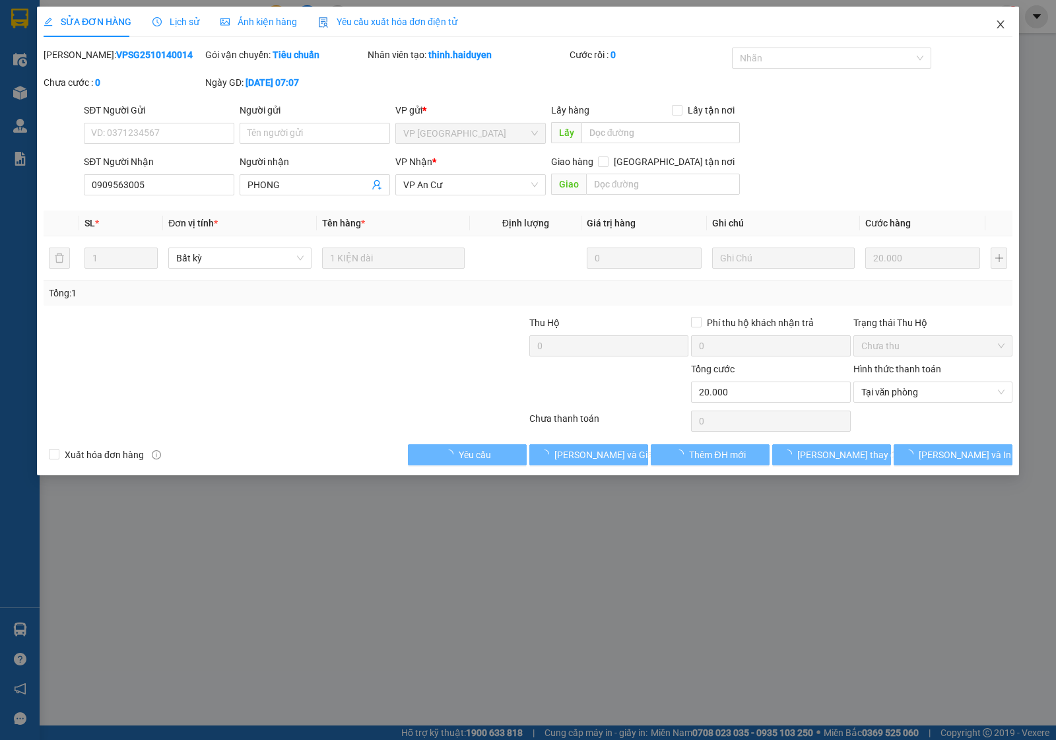
click at [997, 26] on icon "close" at bounding box center [1001, 24] width 11 height 11
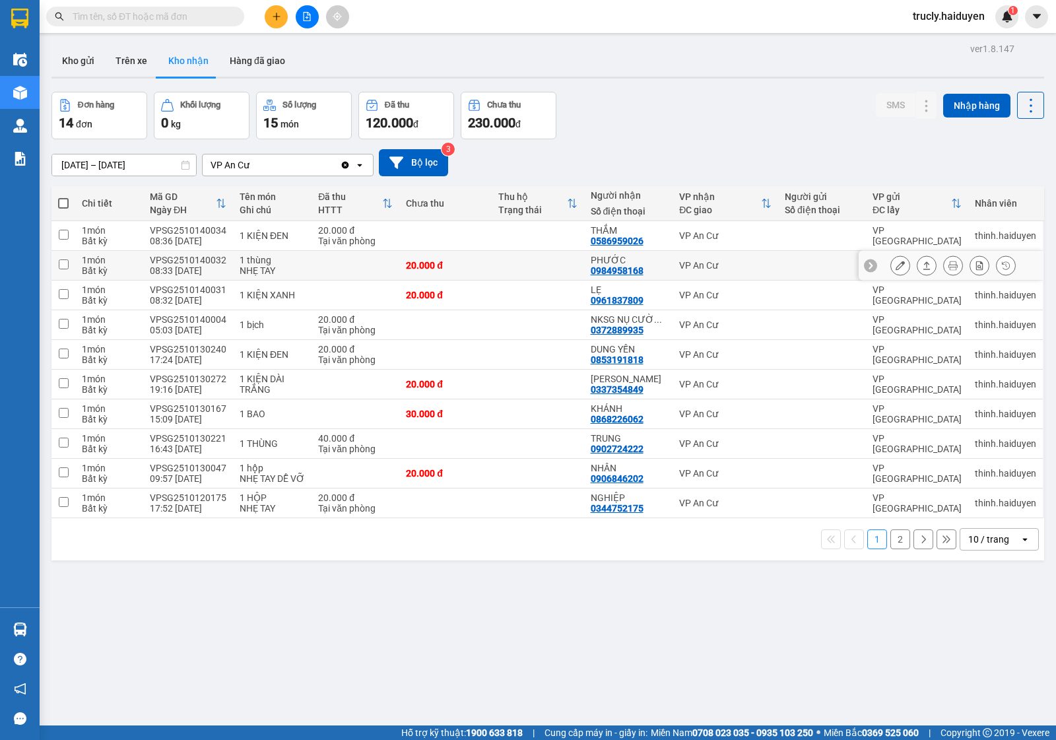
click at [896, 269] on icon at bounding box center [900, 265] width 9 height 9
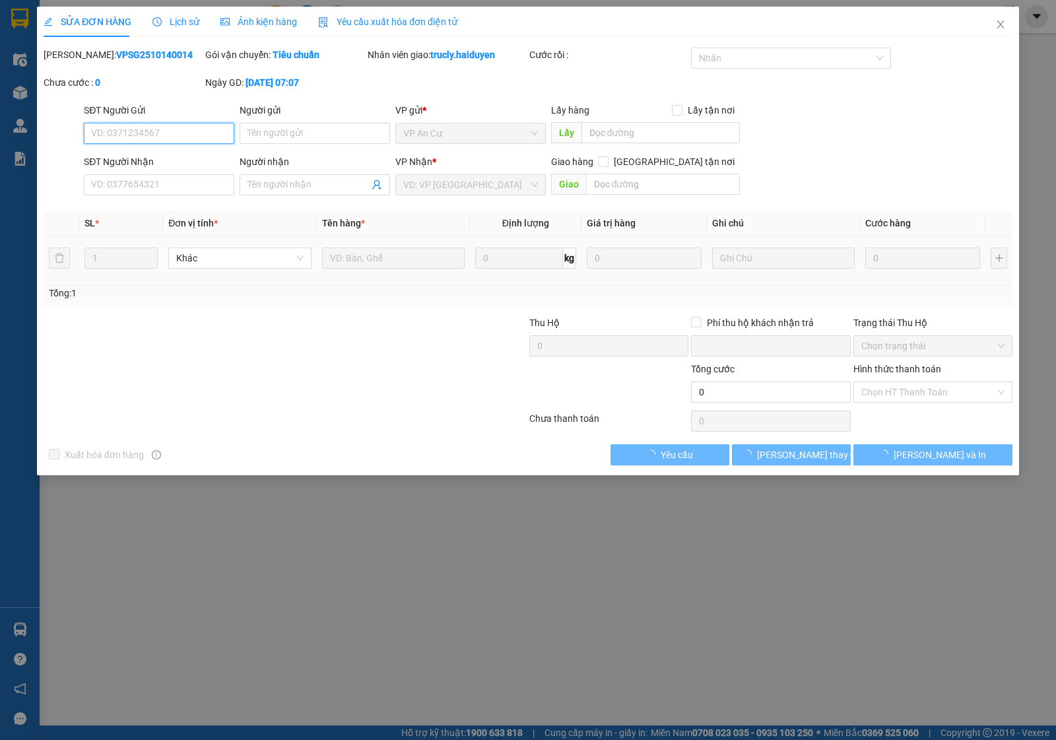
type input "0984958168"
type input "PHƯỚC"
type input "0"
type input "20.000"
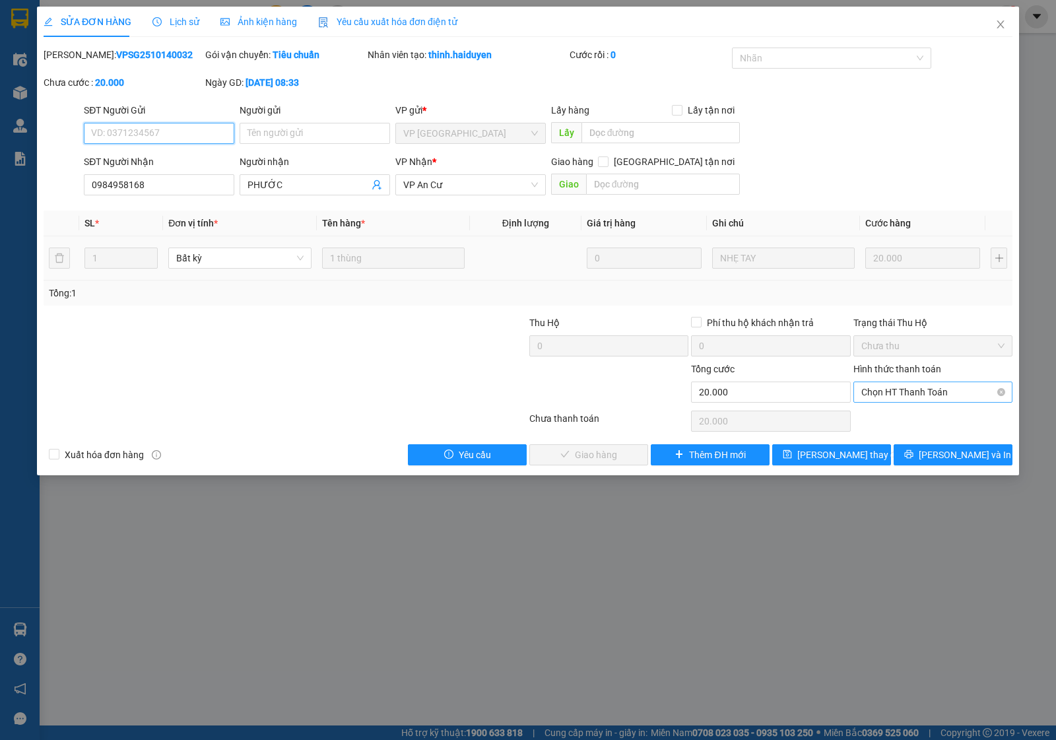
click at [882, 391] on span "Chọn HT Thanh Toán" at bounding box center [933, 392] width 143 height 20
click at [885, 424] on div "Tại văn phòng" at bounding box center [933, 419] width 143 height 15
type input "0"
click at [631, 450] on span "[PERSON_NAME] và Giao hàng" at bounding box center [618, 455] width 127 height 15
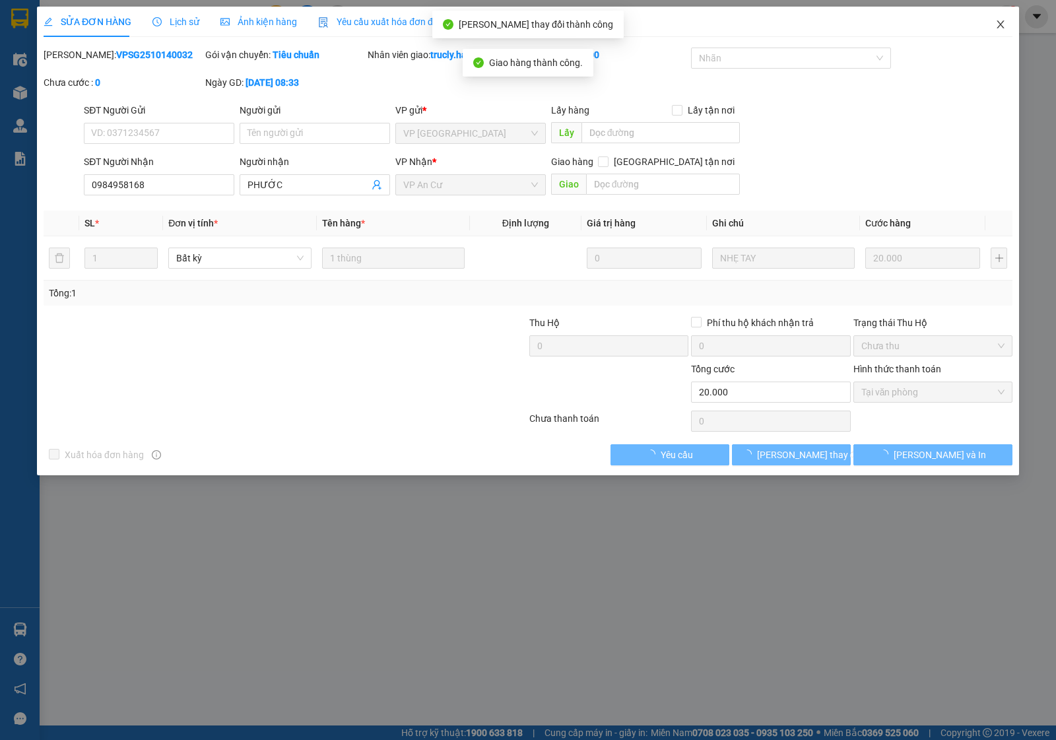
click at [996, 28] on icon "close" at bounding box center [1001, 24] width 11 height 11
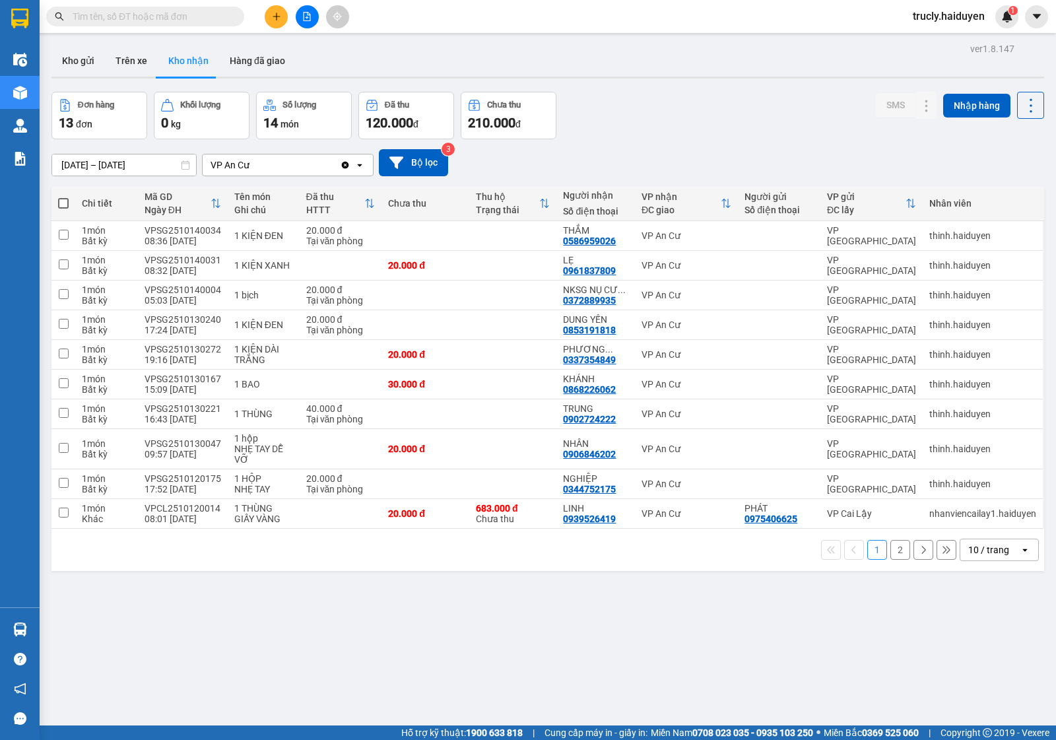
click at [683, 83] on div "ver 1.8.147 Kho gửi Trên xe Kho nhận Hàng đã giao Đơn hàng 13 đơn Khối lượng 0 …" at bounding box center [548, 410] width 1004 height 740
click at [623, 122] on div "Đơn hàng 13 đơn Khối lượng 0 kg Số lượng 14 món Đã thu 120.000 đ Chưa thu 210.0…" at bounding box center [548, 116] width 993 height 48
click at [728, 155] on div "[DATE] – [DATE] Press the down arrow key to interact with the calendar and sele…" at bounding box center [548, 162] width 993 height 27
click at [274, 14] on icon "plus" at bounding box center [276, 16] width 9 height 9
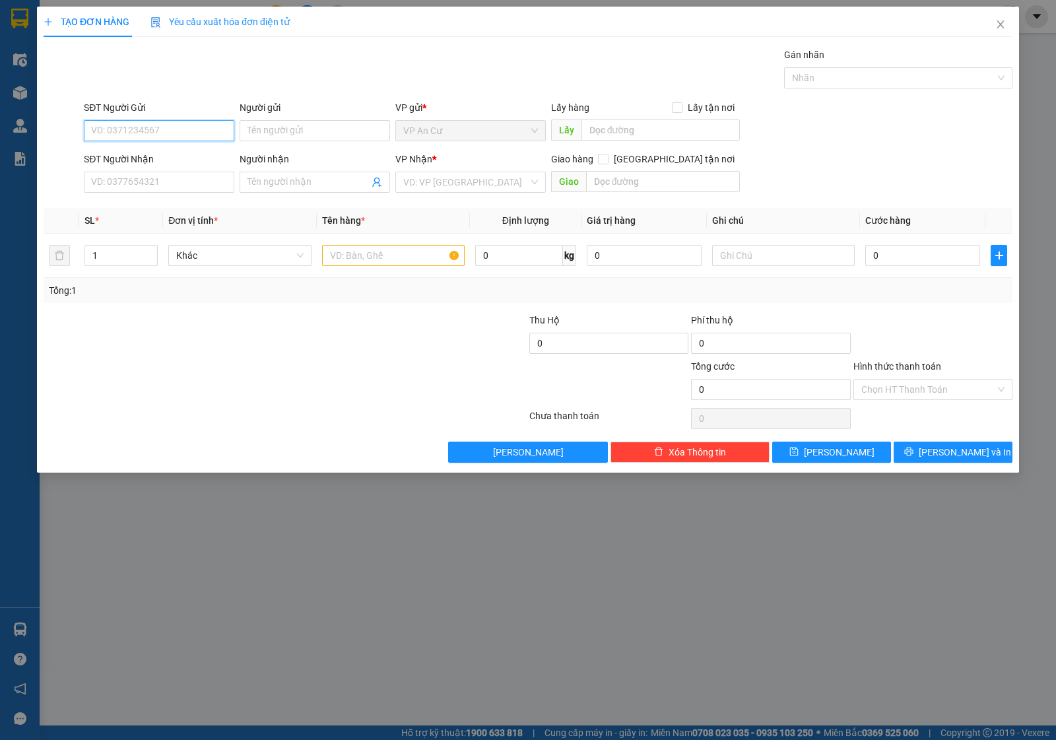
click at [165, 133] on input "SĐT Người Gửi" at bounding box center [159, 130] width 151 height 21
click at [176, 162] on div "0978113731 - BS CÔNG" at bounding box center [159, 158] width 135 height 15
type input "0978113731"
type input "BS CÔNG"
type input "0918668425"
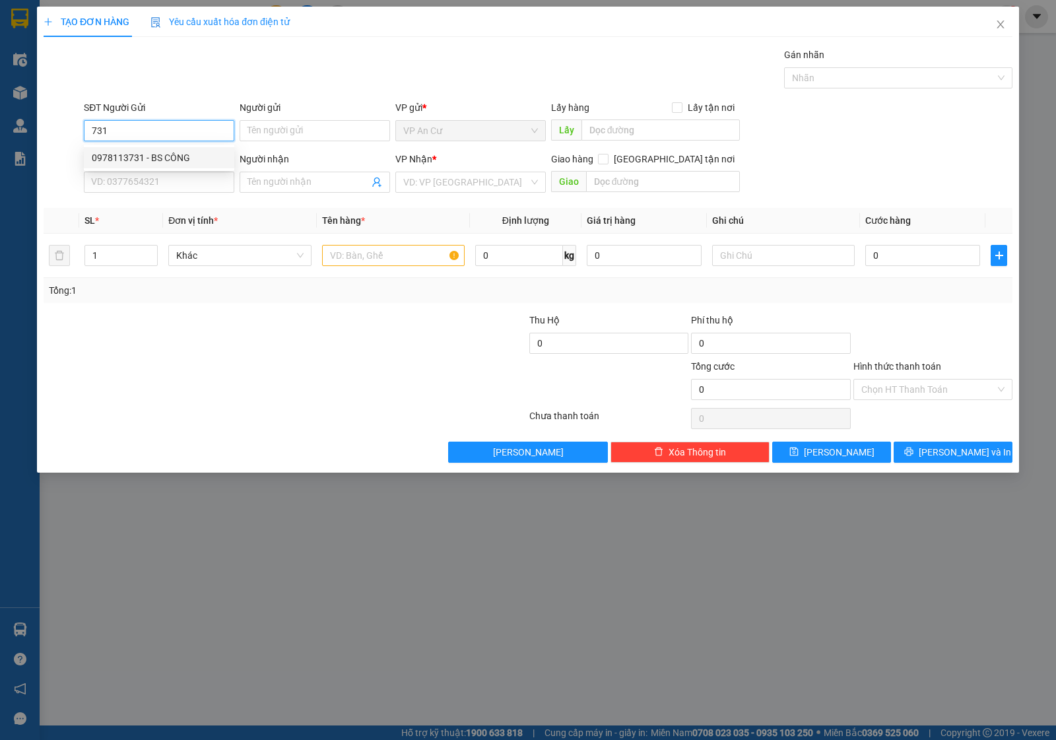
type input "labo quang tú"
type input "20.000"
type input "0978113731"
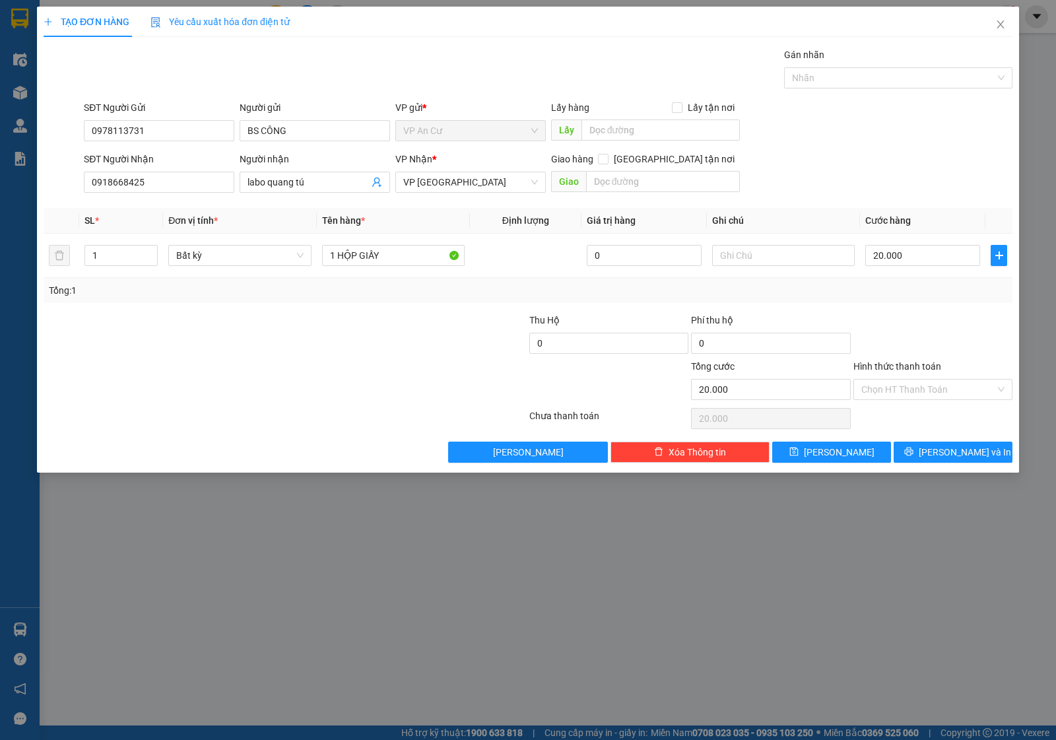
click at [322, 444] on div "Lưu nháp Xóa Thông tin [PERSON_NAME] và In" at bounding box center [528, 452] width 972 height 21
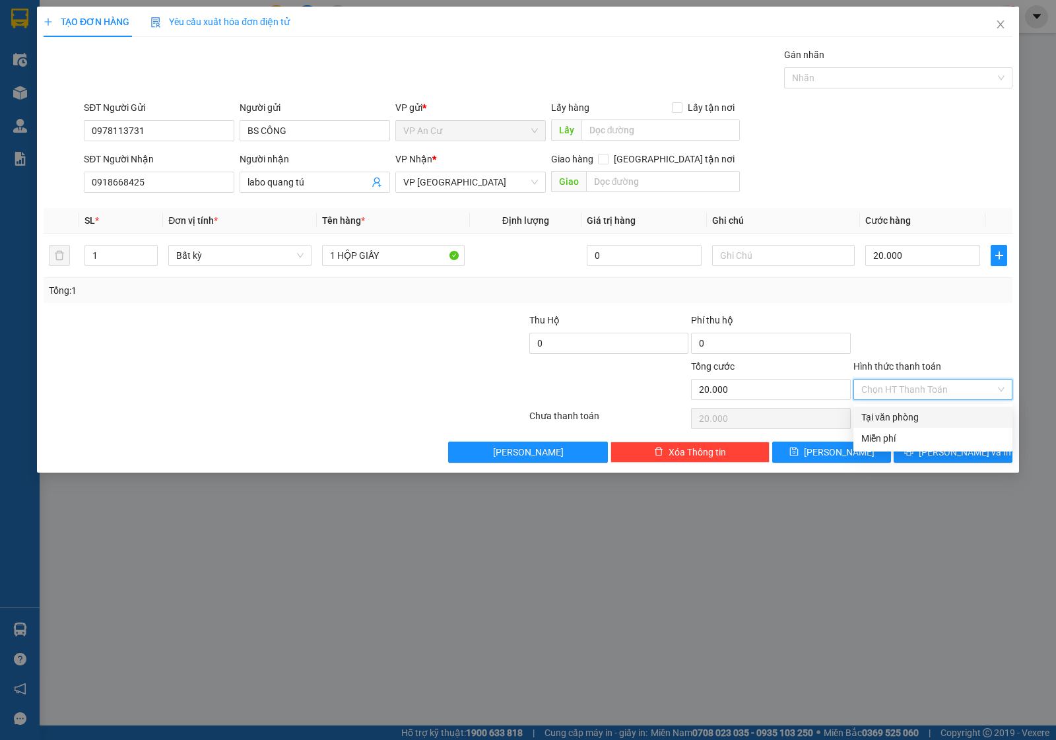
click at [921, 395] on input "Hình thức thanh toán" at bounding box center [929, 390] width 134 height 20
click at [912, 413] on div "Tại văn phòng" at bounding box center [933, 417] width 143 height 15
type input "0"
click at [947, 456] on span "[PERSON_NAME] và In" at bounding box center [965, 452] width 92 height 15
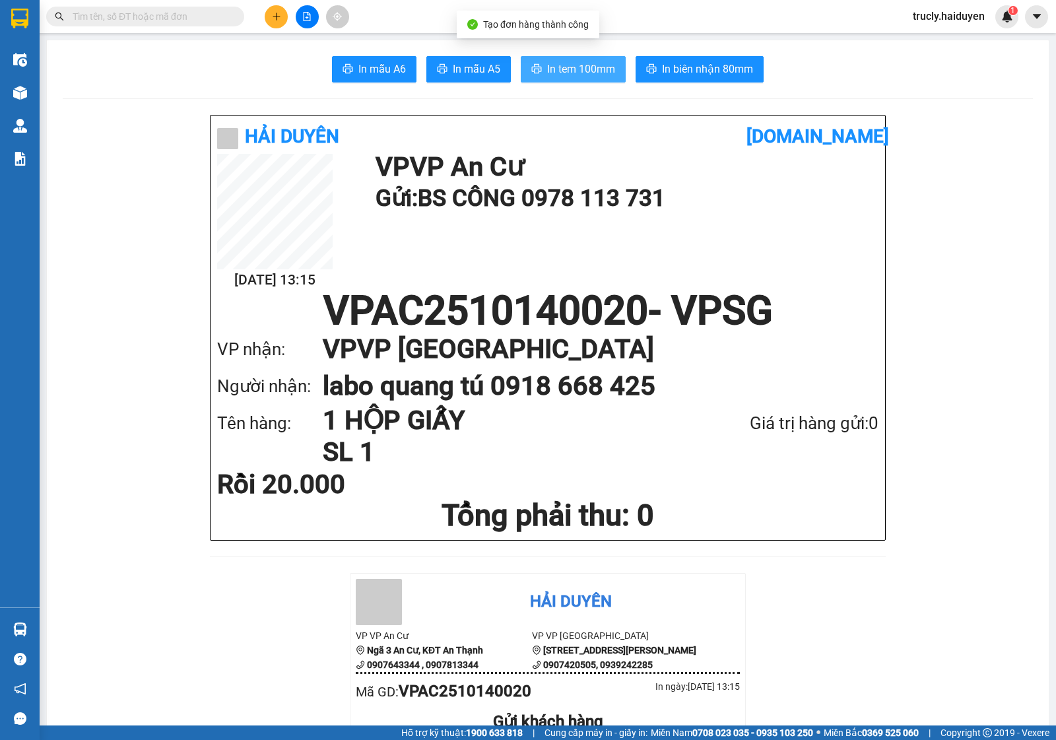
click at [532, 67] on icon "printer" at bounding box center [537, 68] width 11 height 11
click at [287, 17] on button at bounding box center [276, 16] width 23 height 23
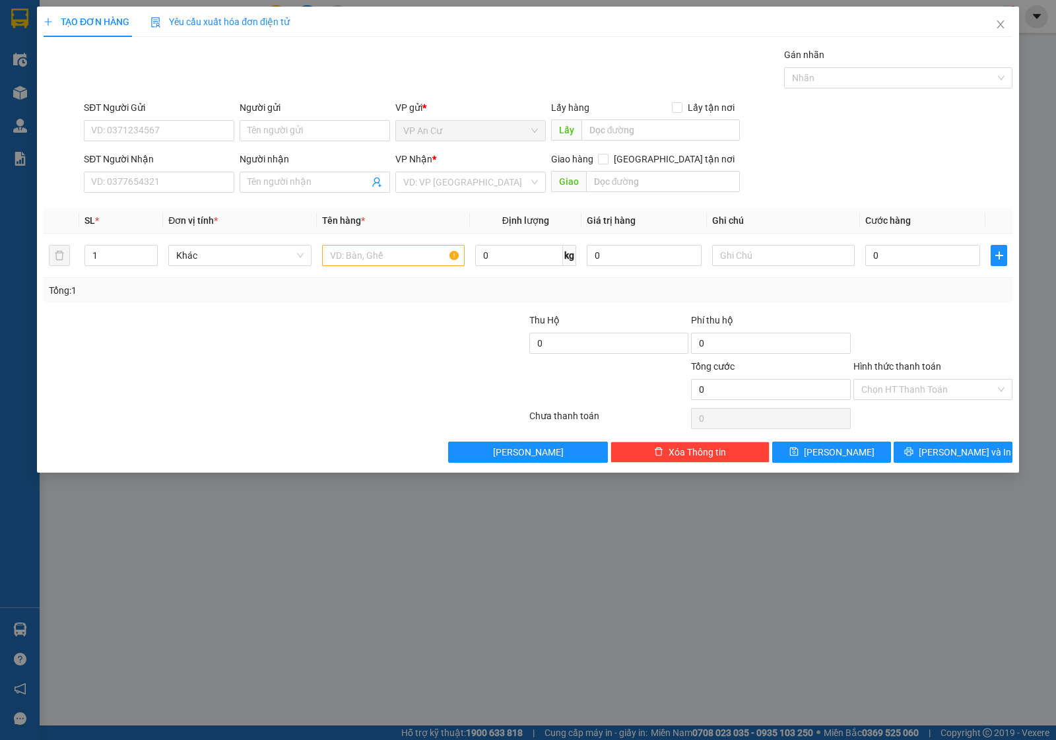
click at [149, 116] on div "SĐT Người Gửi" at bounding box center [159, 110] width 151 height 20
click at [147, 133] on input "SĐT Người Gửi" at bounding box center [159, 130] width 151 height 21
click at [132, 160] on div "0978113731 - BS CÔNG" at bounding box center [159, 158] width 135 height 15
type input "0978113731"
type input "BS CÔNG"
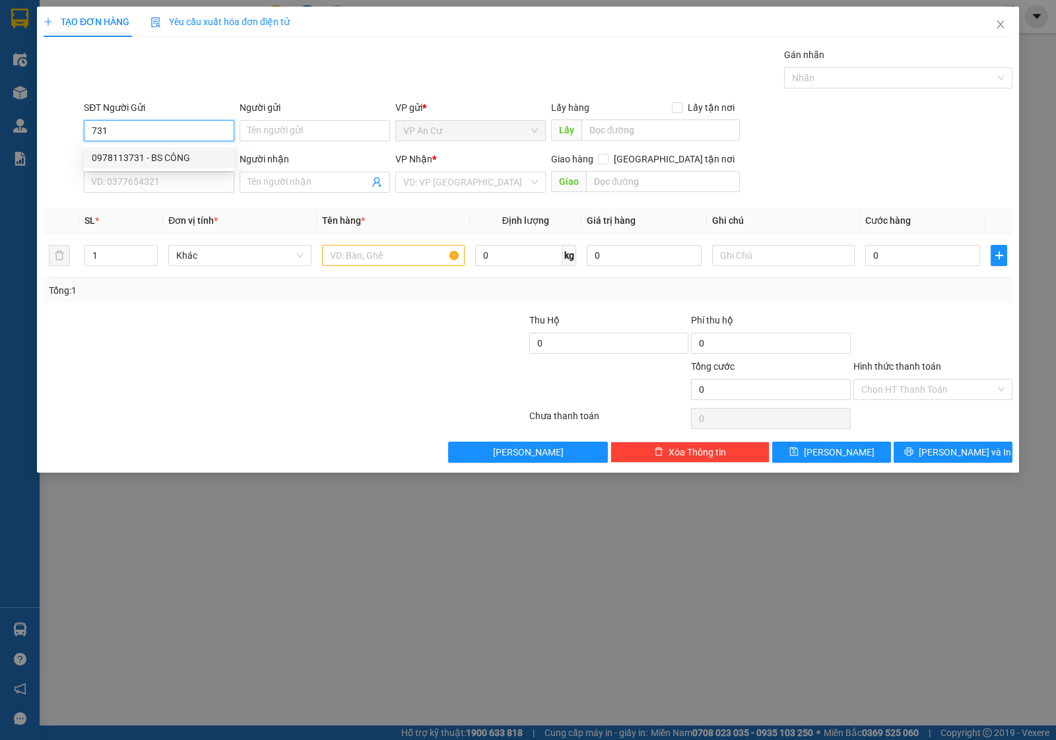
type input "0918668425"
type input "labo quang tú"
type input "20.000"
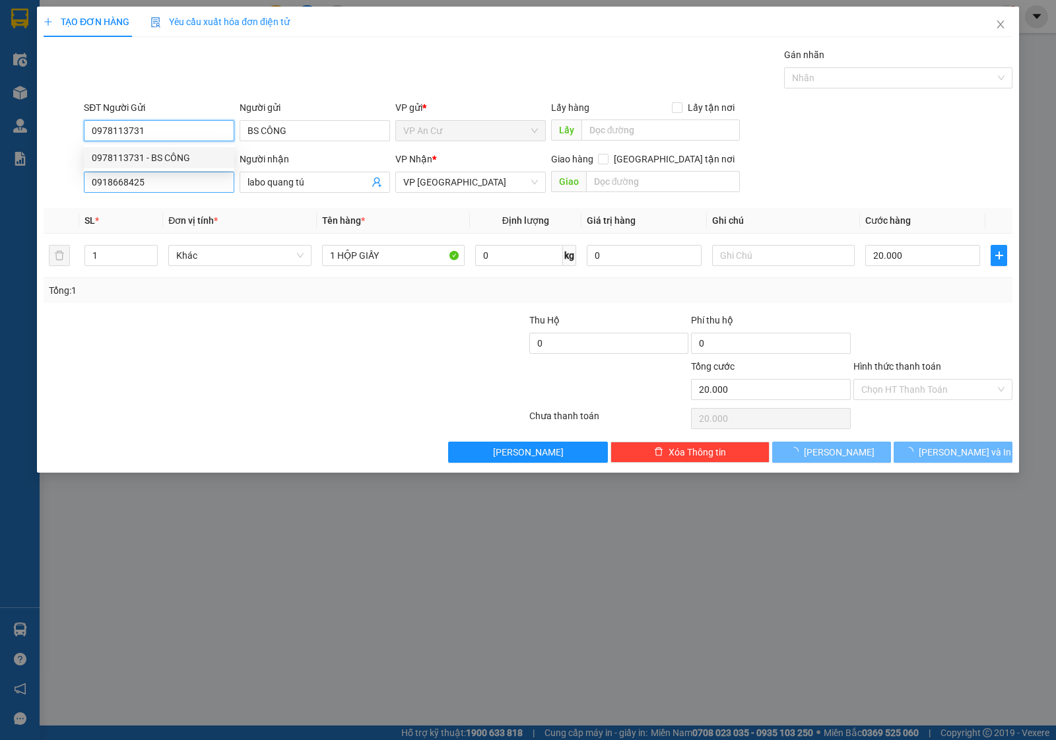
type input "0978113731"
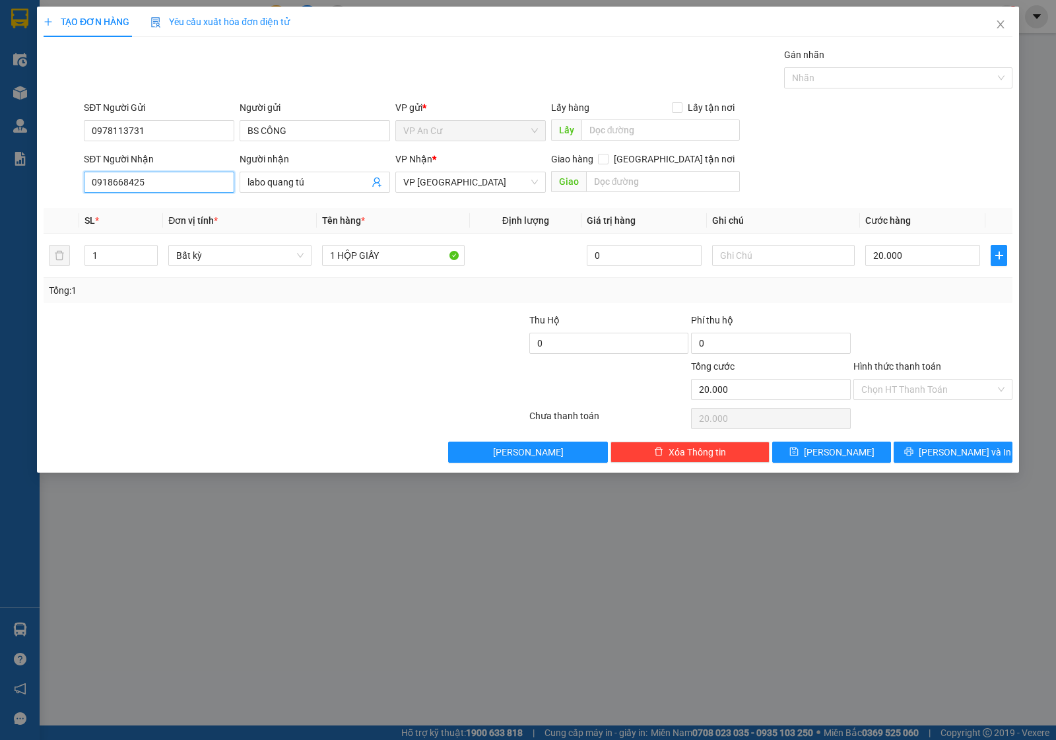
click at [168, 180] on input "0918668425" at bounding box center [159, 182] width 151 height 21
click at [180, 226] on div "0901790368 - PRO DENTAL LAB" at bounding box center [159, 230] width 135 height 15
type input "0901790368"
type input "PRO DENTAL LAB"
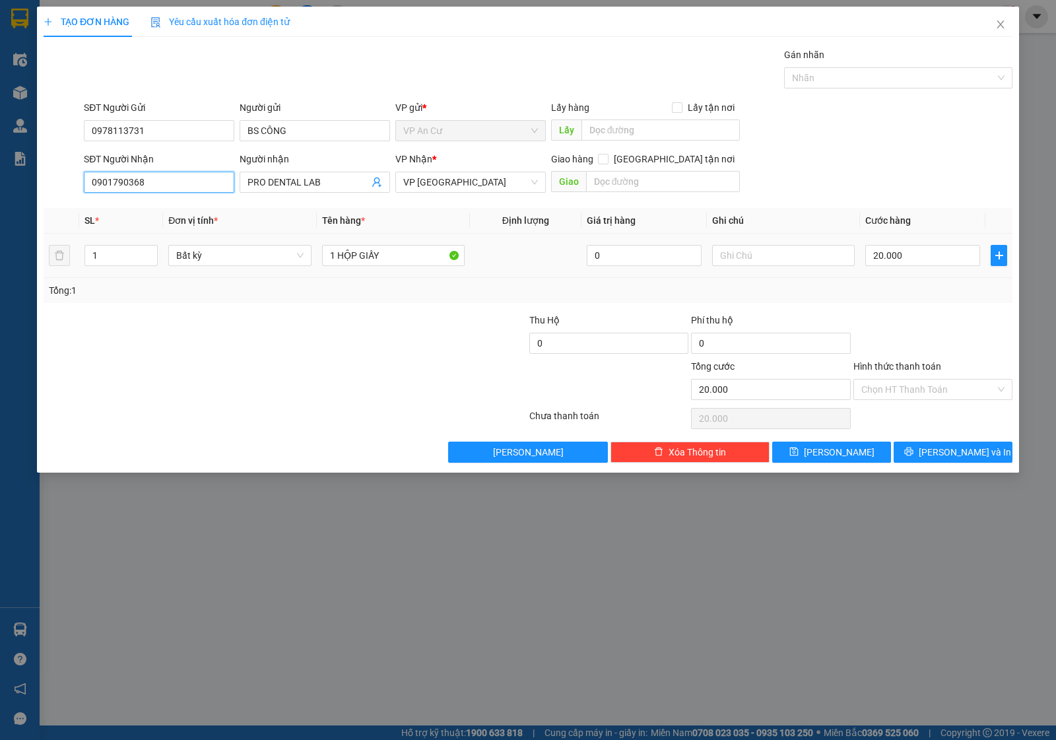
type input "0901790368"
click at [368, 358] on div at bounding box center [447, 336] width 162 height 46
click at [926, 380] on input "Hình thức thanh toán" at bounding box center [929, 390] width 134 height 20
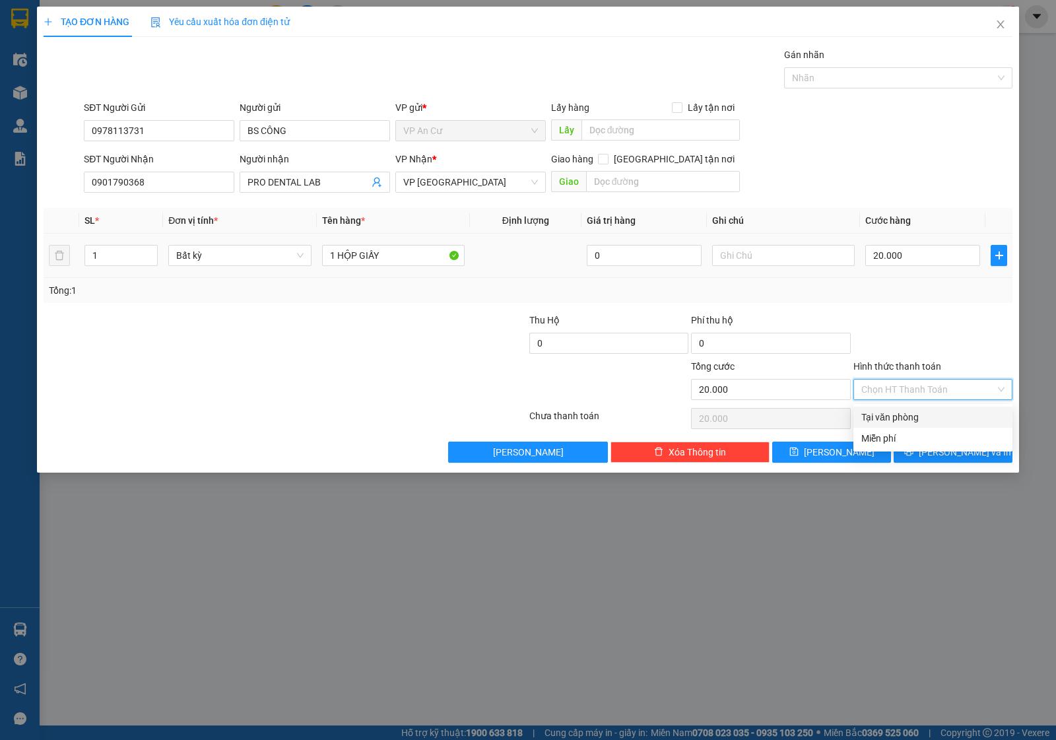
click at [925, 419] on div "Tại văn phòng" at bounding box center [933, 417] width 143 height 15
type input "0"
click at [913, 452] on icon "printer" at bounding box center [909, 452] width 9 height 9
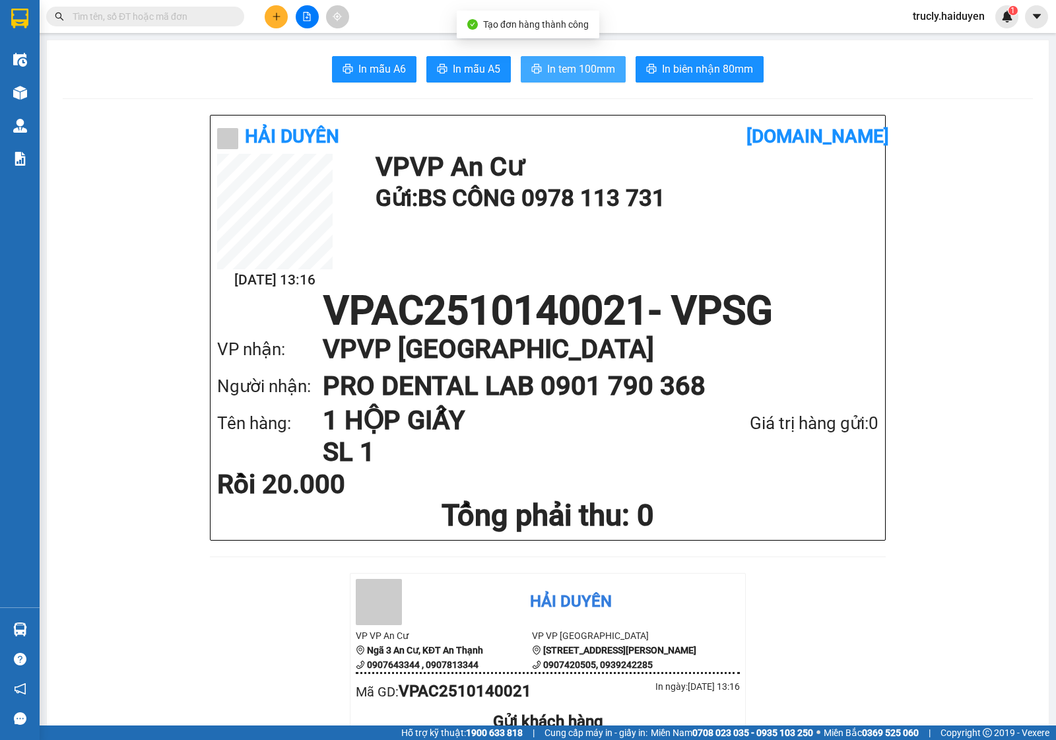
click at [570, 63] on span "In tem 100mm" at bounding box center [581, 69] width 68 height 17
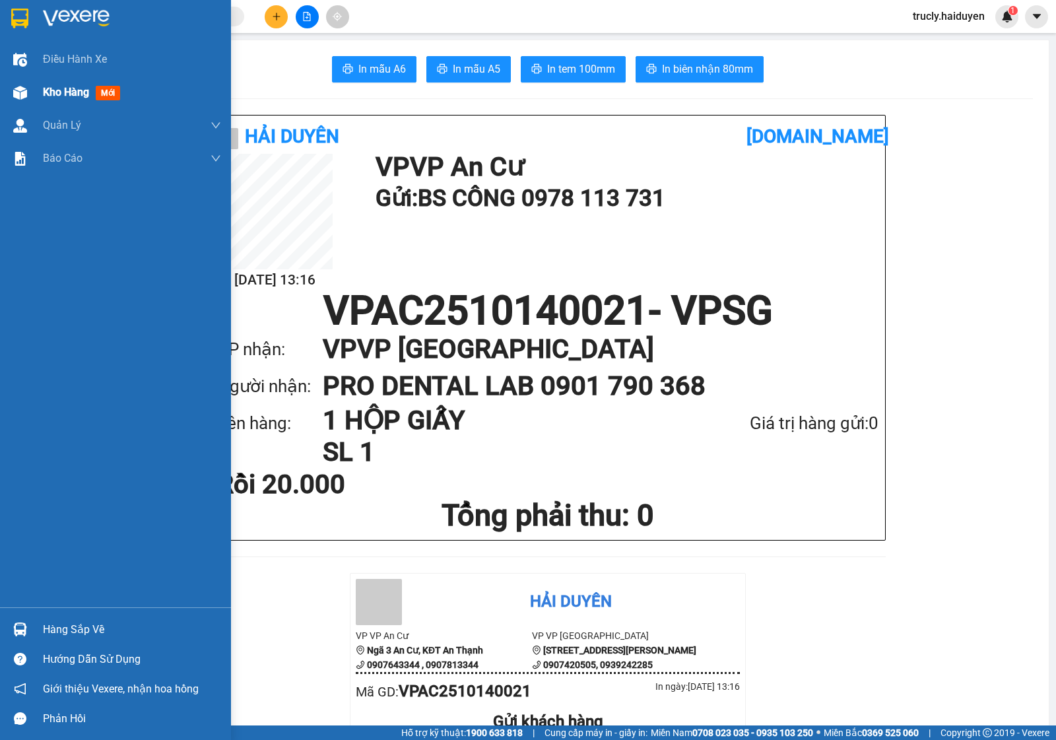
click at [17, 88] on img at bounding box center [20, 93] width 14 height 14
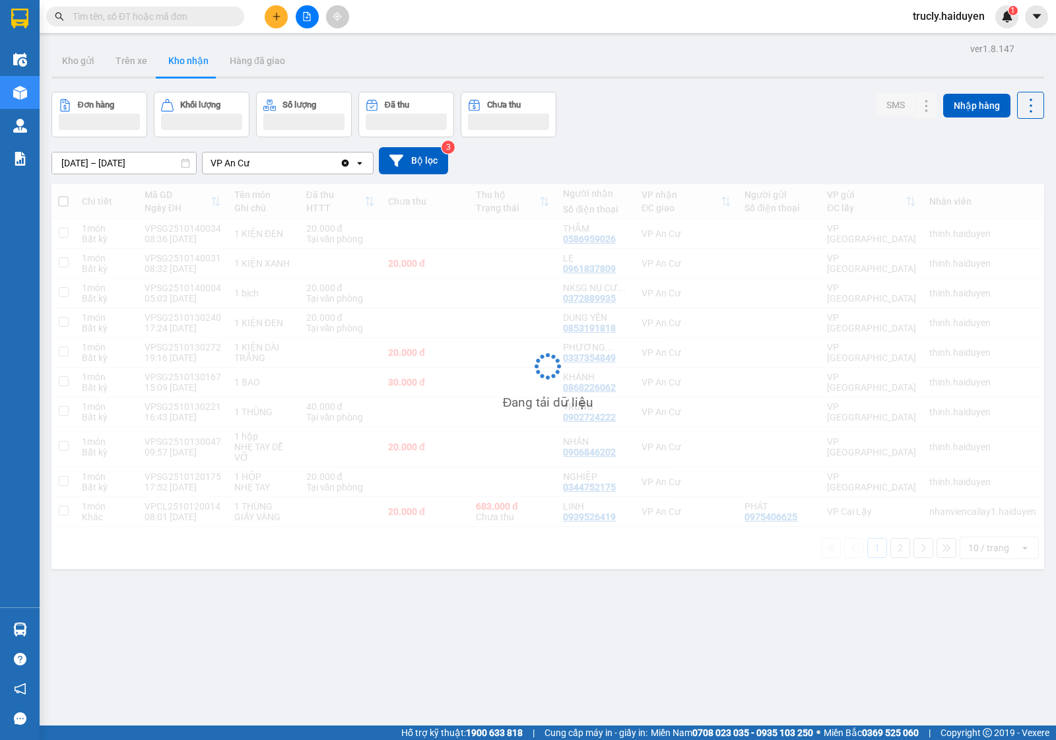
click at [765, 92] on div "Đơn hàng Khối lượng Số lượng Đã thu Chưa thu SMS Nhập hàng" at bounding box center [548, 115] width 993 height 46
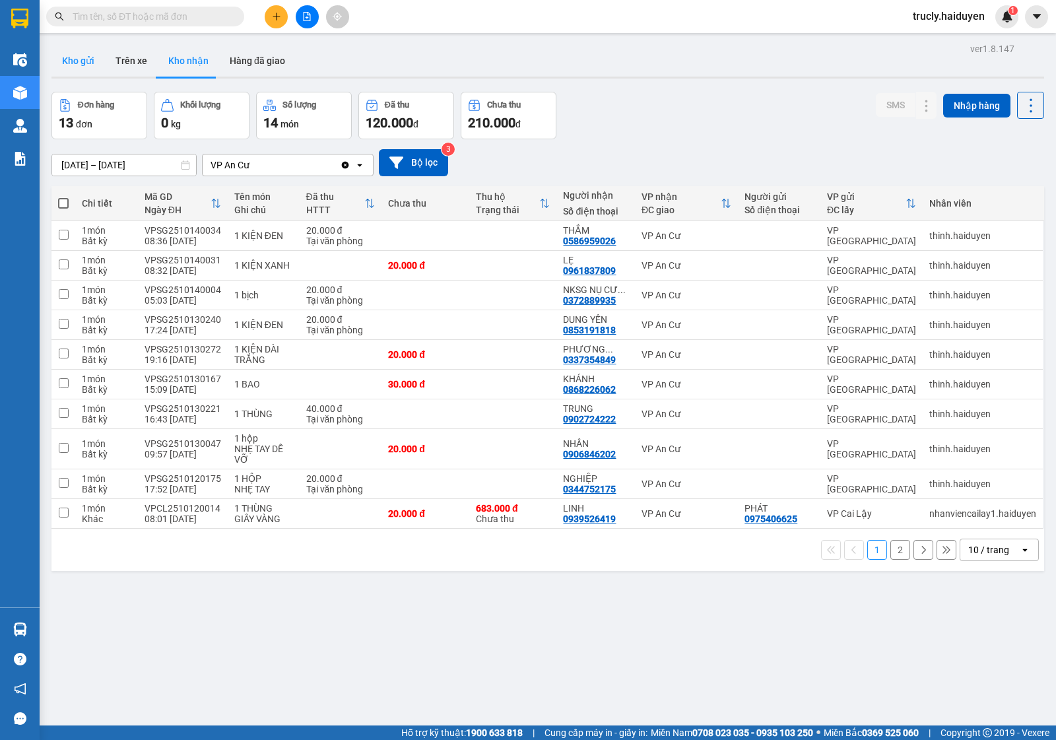
click at [63, 66] on button "Kho gửi" at bounding box center [78, 61] width 53 height 32
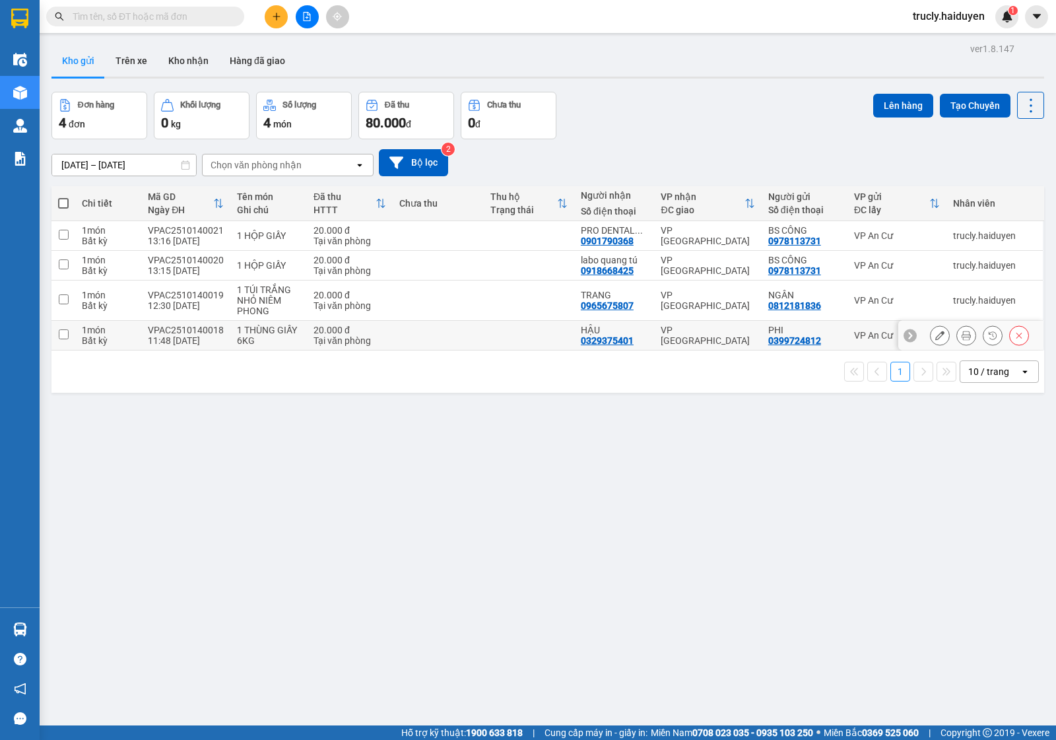
click at [358, 328] on div "20.000 đ" at bounding box center [350, 330] width 73 height 11
checkbox input "true"
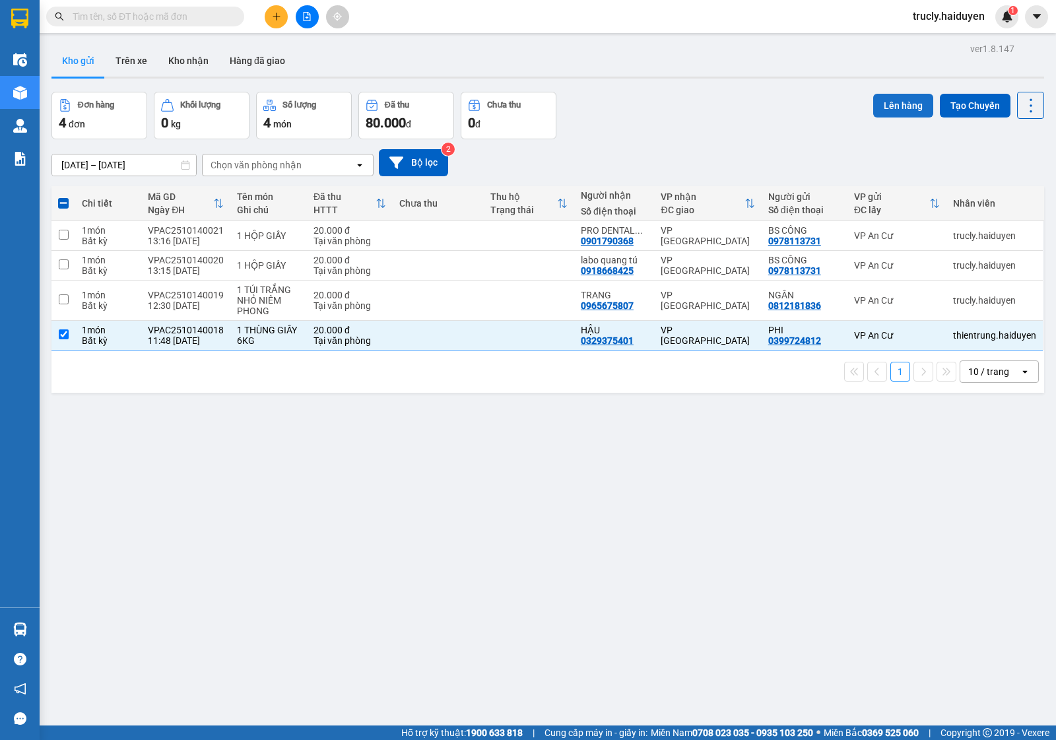
click at [883, 108] on button "Lên hàng" at bounding box center [904, 106] width 60 height 24
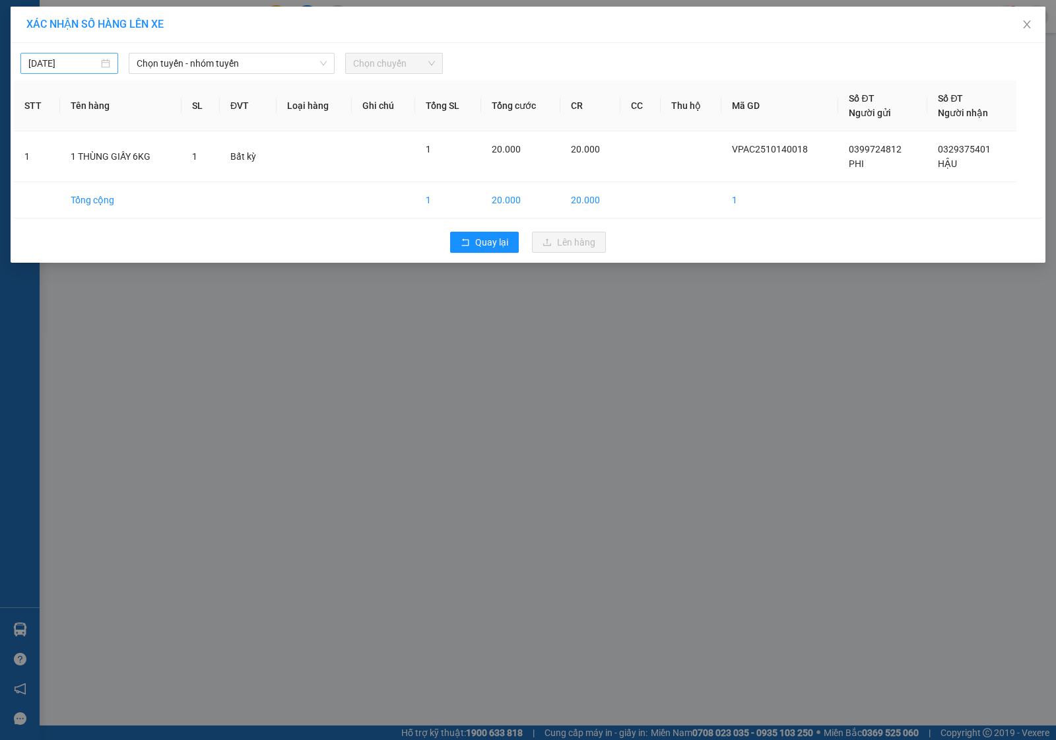
click at [57, 69] on input "[DATE]" at bounding box center [63, 63] width 70 height 15
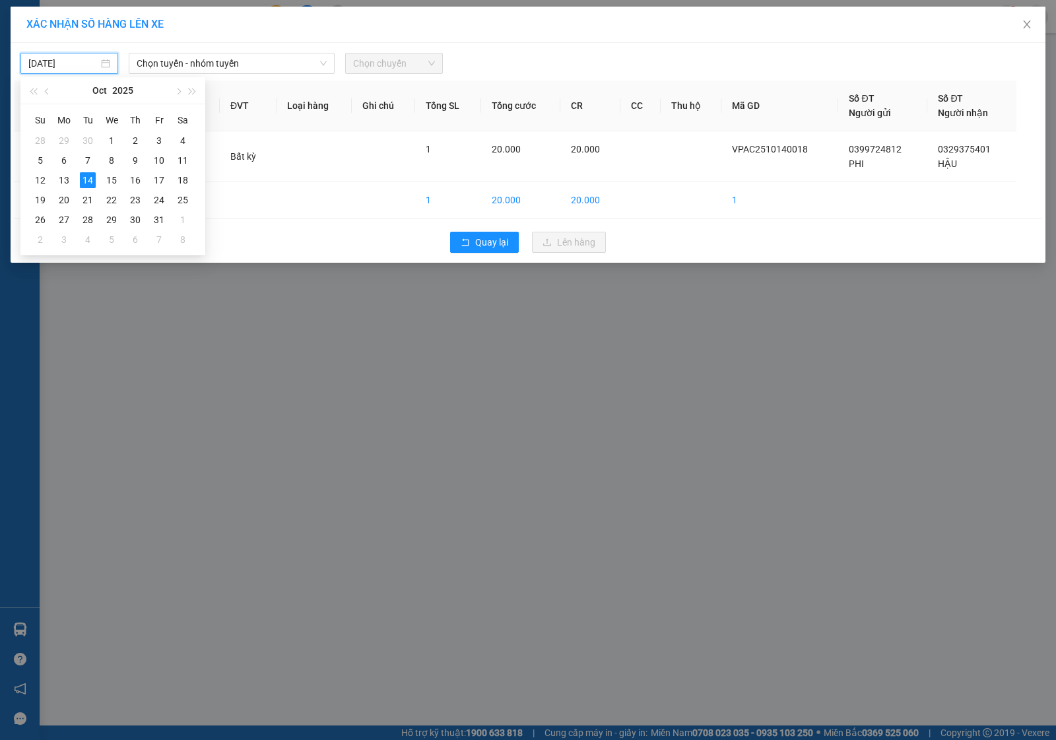
type input "[DATE]"
click at [87, 179] on div "14" at bounding box center [88, 180] width 16 height 16
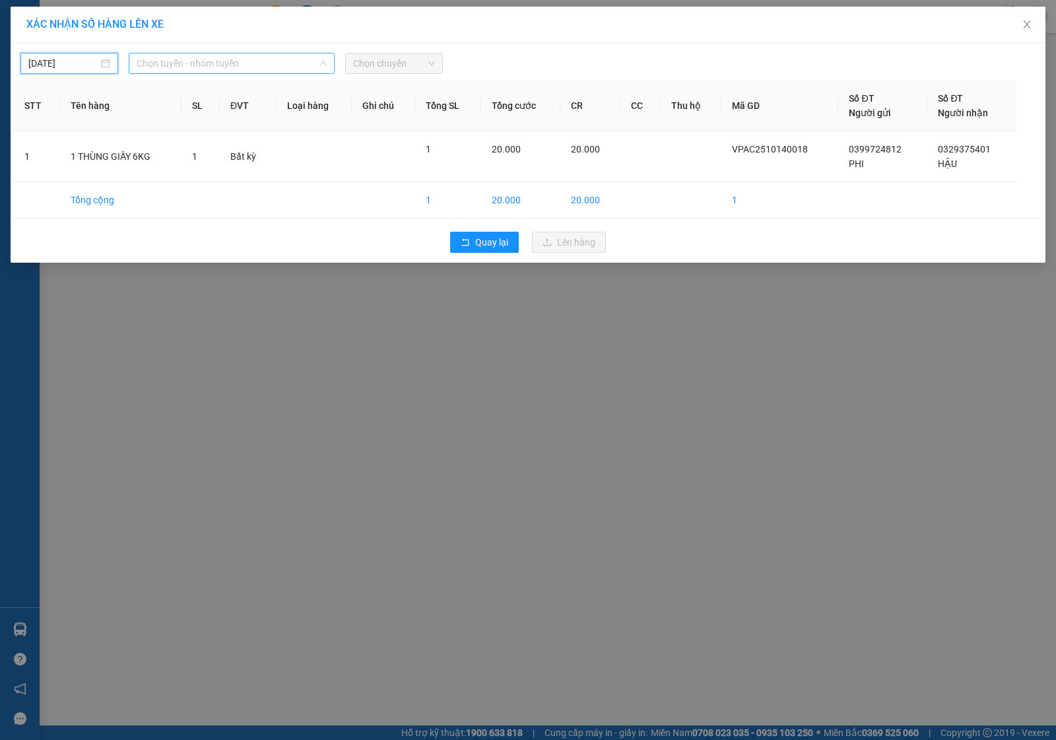
click at [147, 67] on span "Chọn tuyến - nhóm tuyến" at bounding box center [232, 63] width 190 height 20
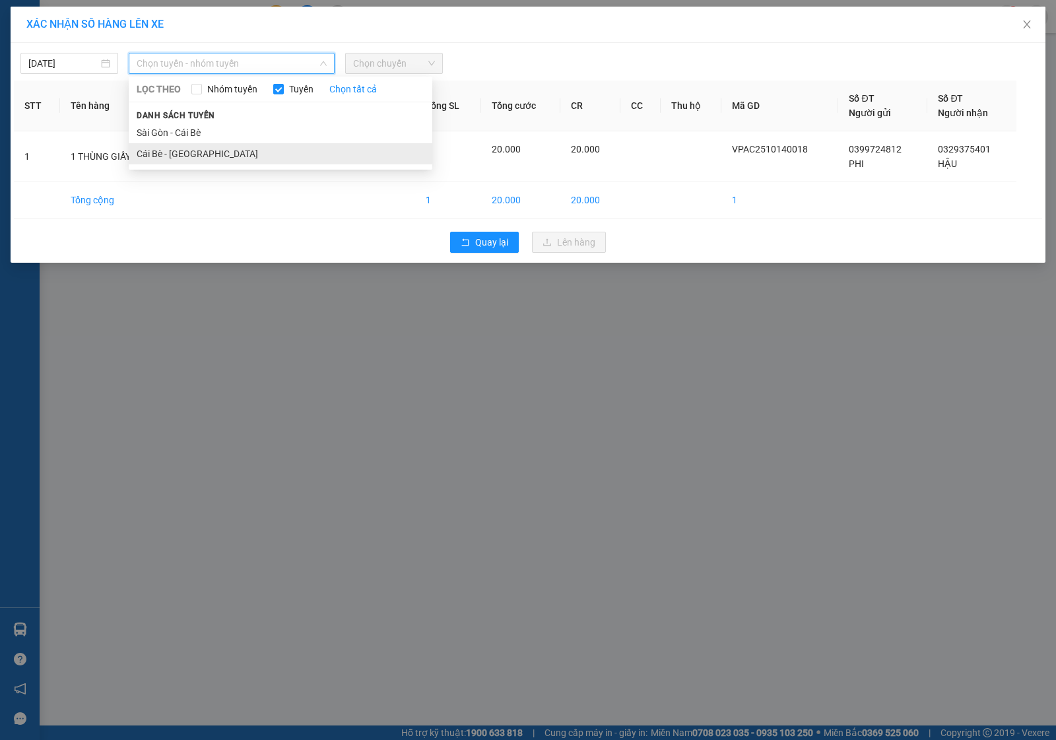
click at [160, 150] on li "Cái Bè - [GEOGRAPHIC_DATA]" at bounding box center [281, 153] width 304 height 21
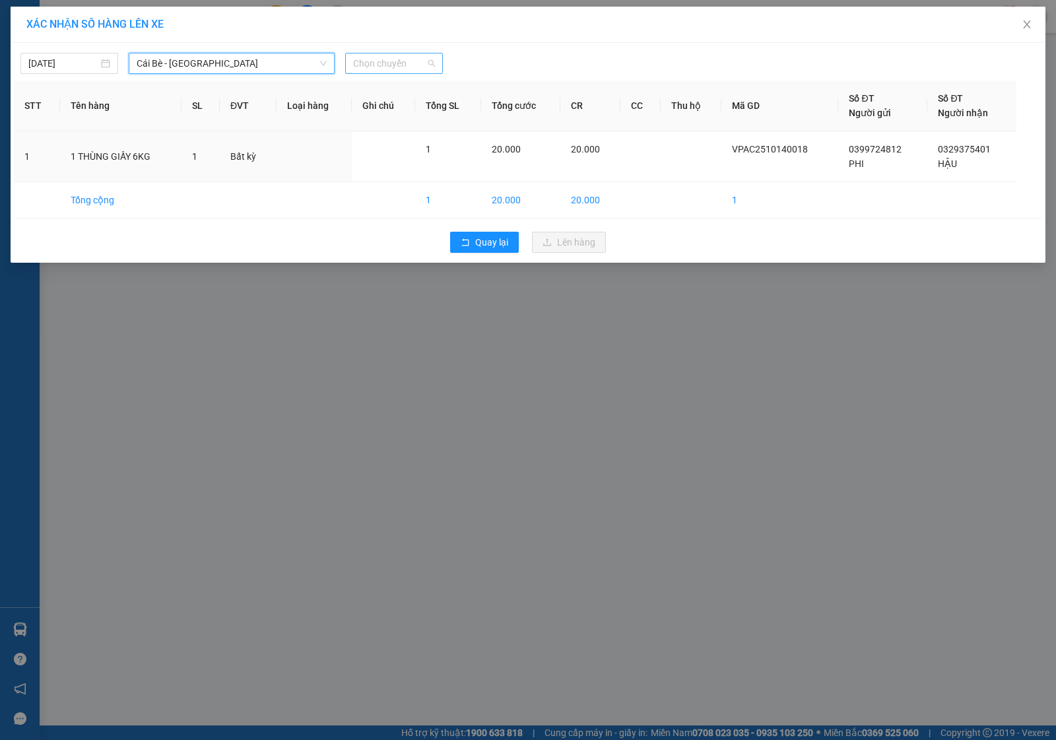
click at [384, 64] on span "Chọn chuyến" at bounding box center [394, 63] width 82 height 20
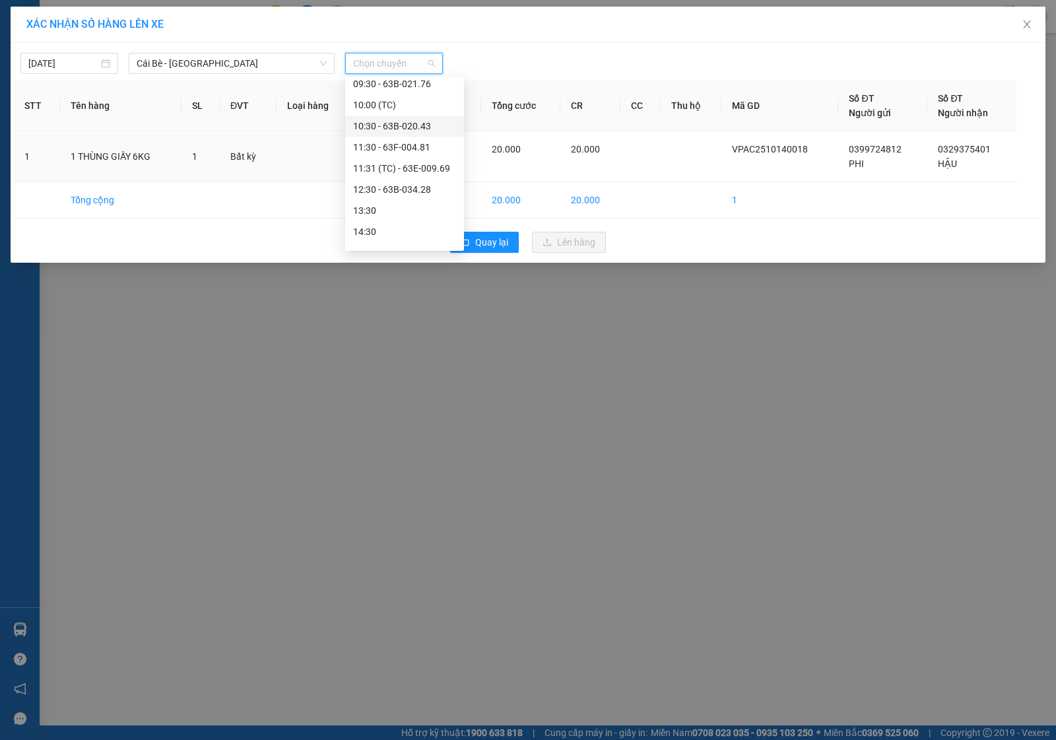
scroll to position [330, 0]
click at [388, 156] on div "12:30 - 63B-034.28" at bounding box center [404, 161] width 103 height 15
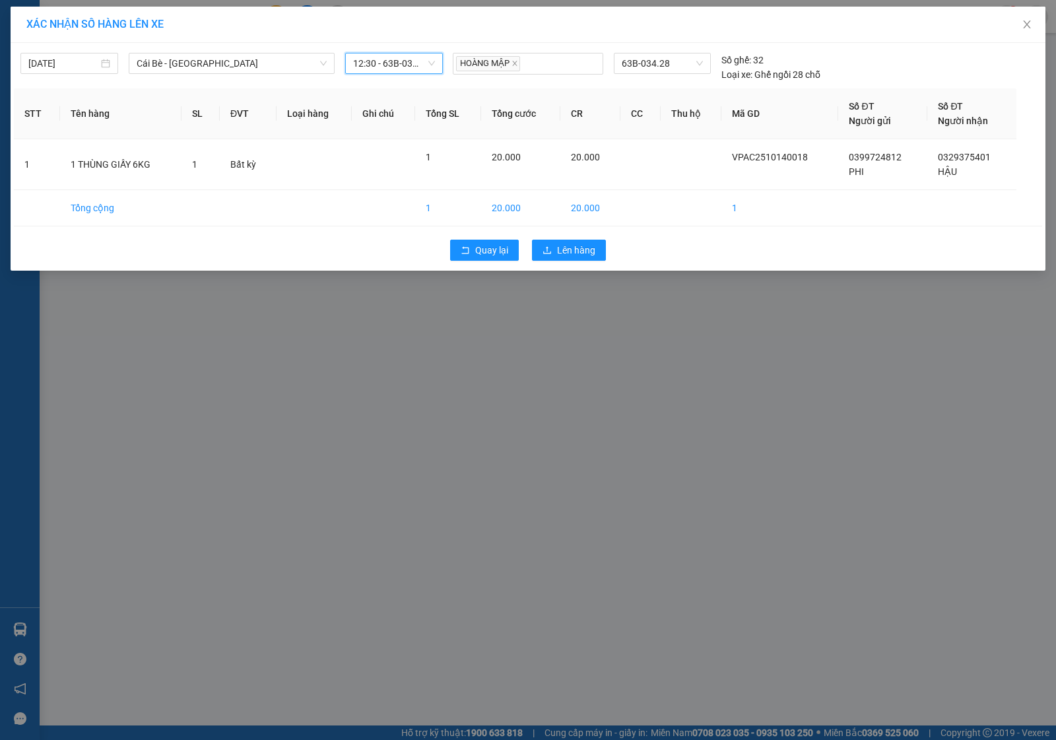
click at [593, 261] on div "Quay lại Lên hàng" at bounding box center [528, 250] width 1029 height 34
click at [581, 249] on span "Lên hàng" at bounding box center [576, 250] width 38 height 15
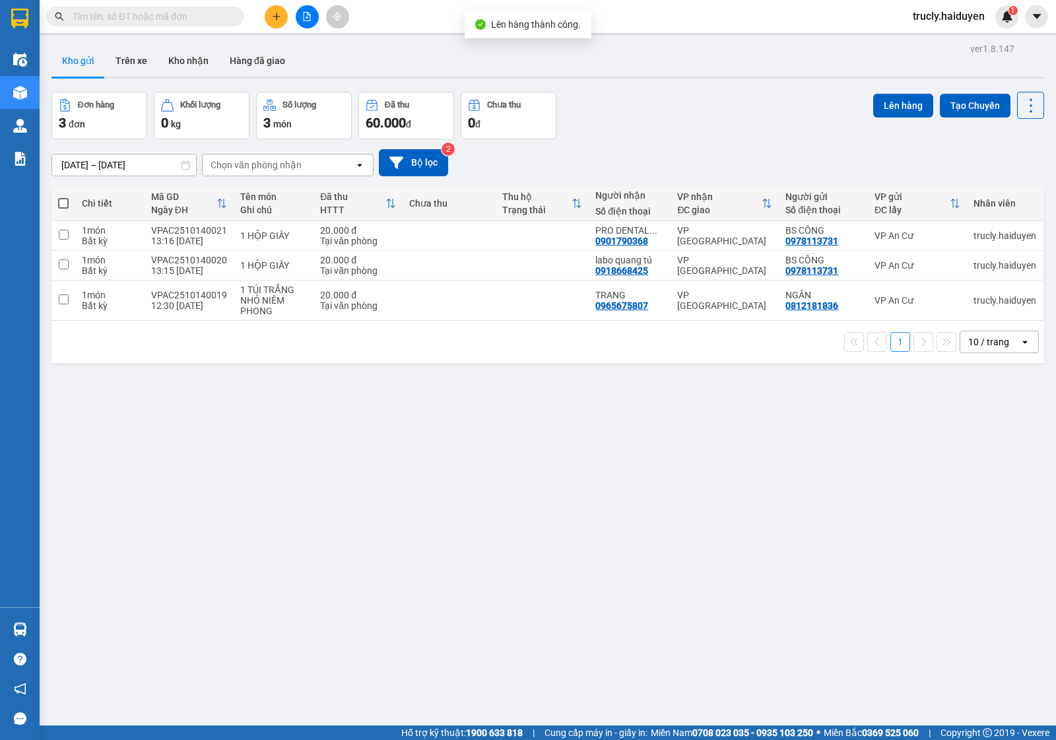
click at [624, 108] on div "Đơn hàng 3 đơn Khối lượng 0 kg Số lượng 3 món Đã thu 60.000 đ Chưa thu 0 đ Lên …" at bounding box center [548, 116] width 993 height 48
click at [598, 142] on div "[DATE] – [DATE] Press the down arrow key to interact with the calendar and sele…" at bounding box center [548, 162] width 993 height 47
click at [628, 123] on div "Đơn hàng 3 đơn Khối lượng 0 kg Số lượng 3 món Đã thu 60.000 đ Chưa thu 0 đ Lên …" at bounding box center [548, 116] width 993 height 48
click at [126, 61] on button "Trên xe" at bounding box center [131, 61] width 53 height 32
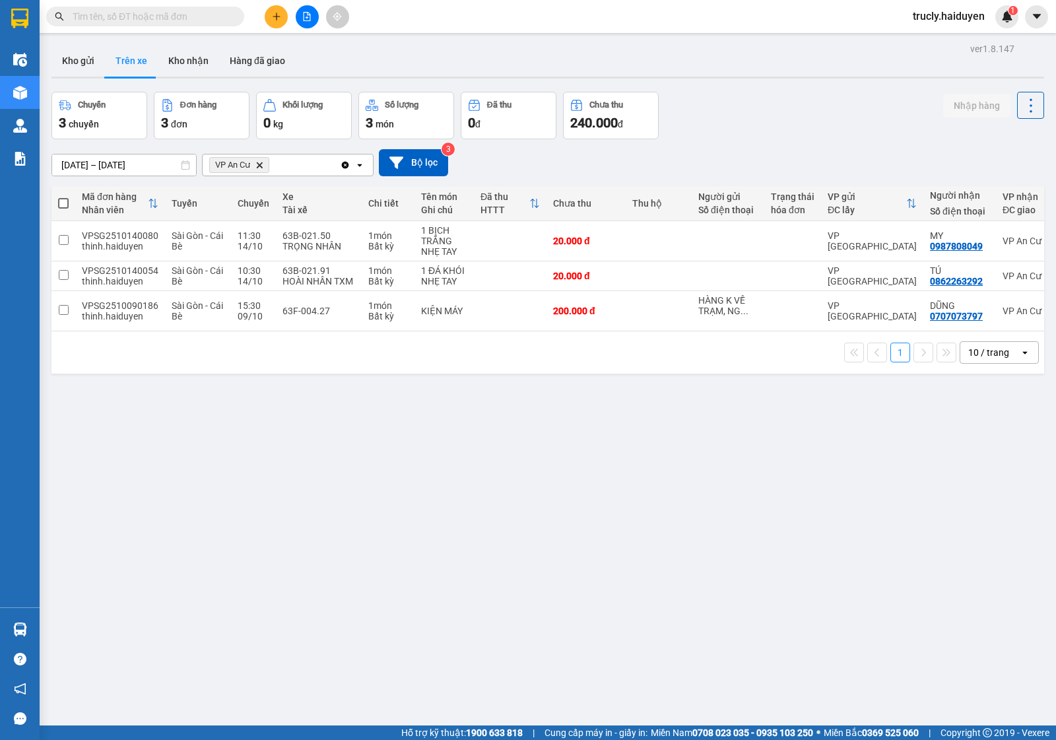
click at [743, 126] on div "Chuyến 3 chuyến Đơn hàng 3 đơn Khối lượng 0 kg Số lượng 3 món Đã thu 0 đ Chưa t…" at bounding box center [548, 116] width 993 height 48
click at [737, 123] on div "Chuyến 3 chuyến Đơn hàng 3 đơn Khối lượng 0 kg Số lượng 3 món Đã thu 0 đ Chưa t…" at bounding box center [548, 116] width 993 height 48
click at [736, 122] on div "Chuyến 3 chuyến Đơn hàng 3 đơn Khối lượng 0 kg Số lượng 3 món Đã thu 0 đ Chưa t…" at bounding box center [548, 116] width 993 height 48
click at [622, 688] on div "ver 1.8.147 Kho gửi Trên xe Kho nhận Hàng đã giao Chuyến 3 chuyến Đơn hàng 3 đơ…" at bounding box center [548, 410] width 1004 height 740
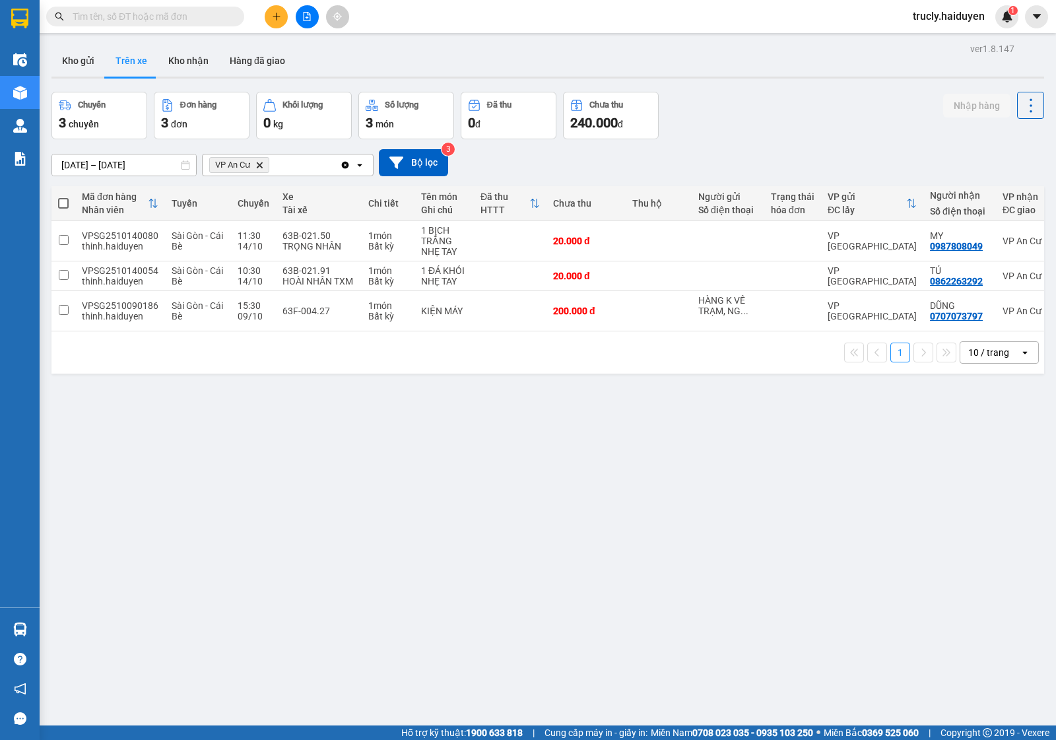
drag, startPoint x: 793, startPoint y: 96, endPoint x: 362, endPoint y: 22, distance: 437.6
click at [792, 96] on div "Chuyến 3 chuyến Đơn hàng 3 đơn Khối lượng 0 kg Số lượng 3 món Đã thu 0 đ Chưa t…" at bounding box center [548, 116] width 993 height 48
click at [93, 48] on button "Kho gửi" at bounding box center [78, 61] width 53 height 32
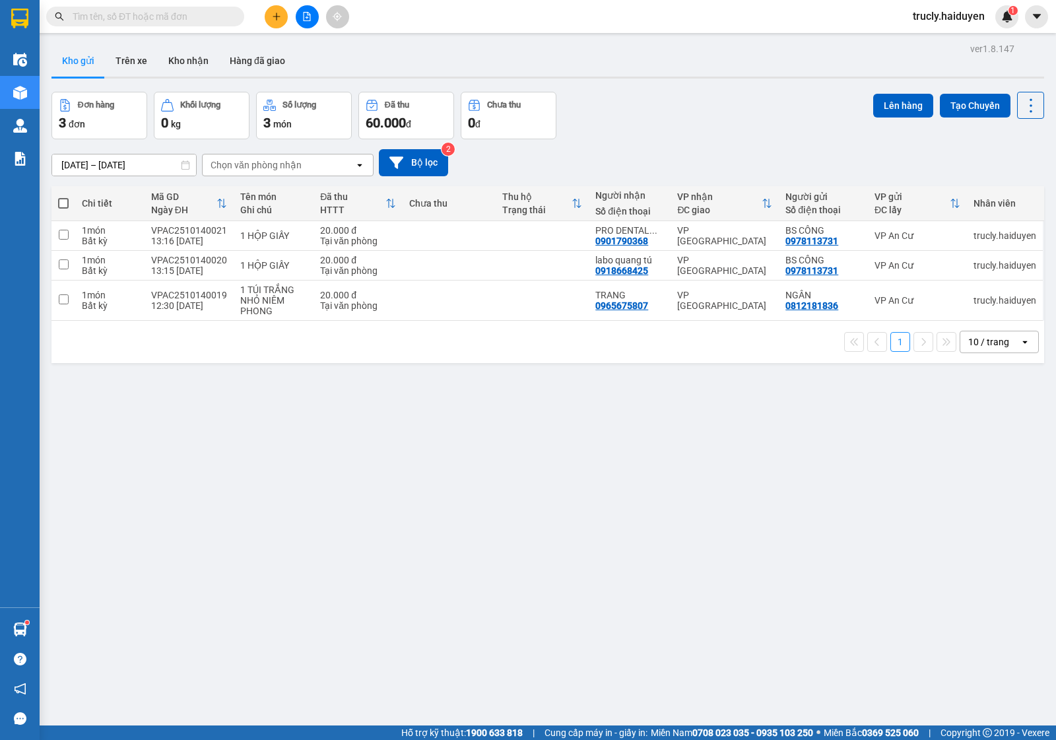
click at [619, 116] on div "Đơn hàng 3 đơn Khối lượng 0 kg Số lượng 3 món Đã thu 60.000 đ Chưa thu 0 đ Lên …" at bounding box center [548, 116] width 993 height 48
click at [122, 59] on button "Trên xe" at bounding box center [131, 61] width 53 height 32
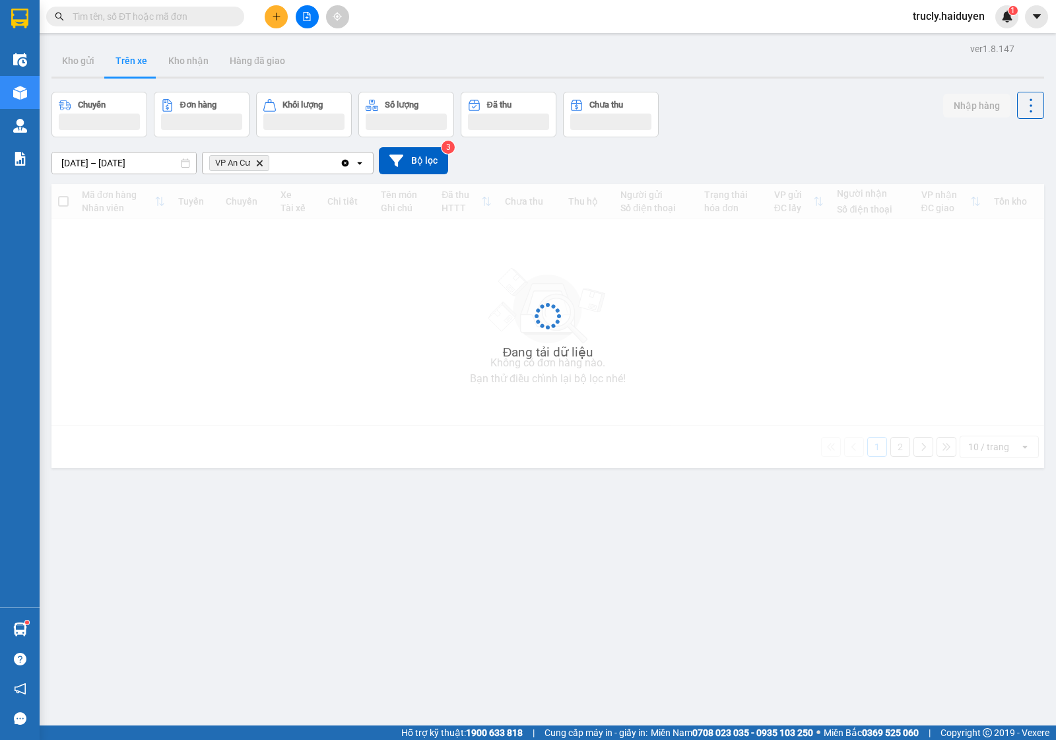
click at [799, 123] on div "Chuyến Đơn hàng Khối lượng Số lượng Đã thu Chưa thu Nhập hàng" at bounding box center [548, 115] width 993 height 46
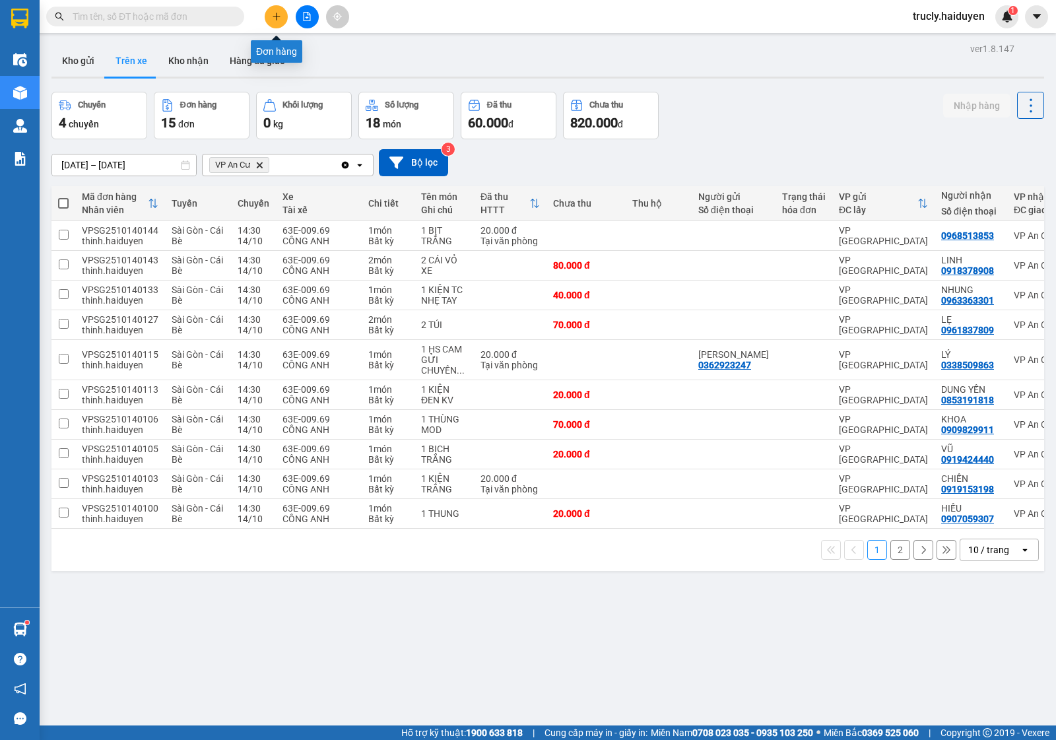
click at [278, 21] on button at bounding box center [276, 16] width 23 height 23
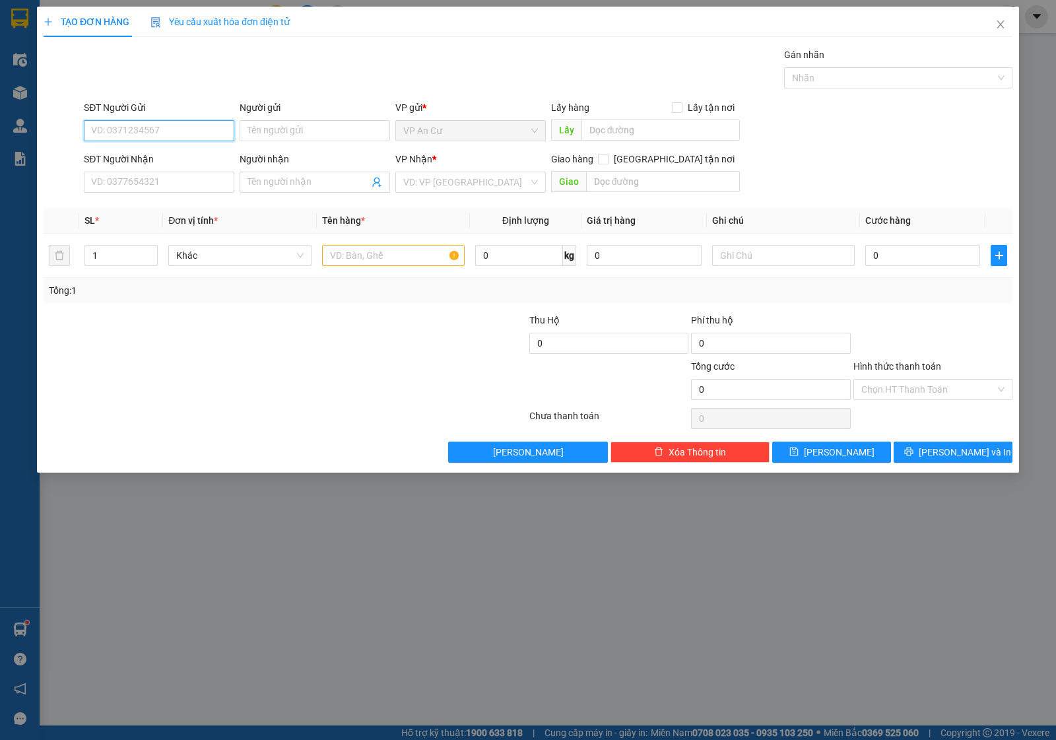
click at [133, 123] on input "SĐT Người Gửi" at bounding box center [159, 130] width 151 height 21
click at [179, 157] on div "0973688818 - TÚ" at bounding box center [159, 158] width 135 height 15
type input "0973688818"
type input "TÚ"
type input "0916066679"
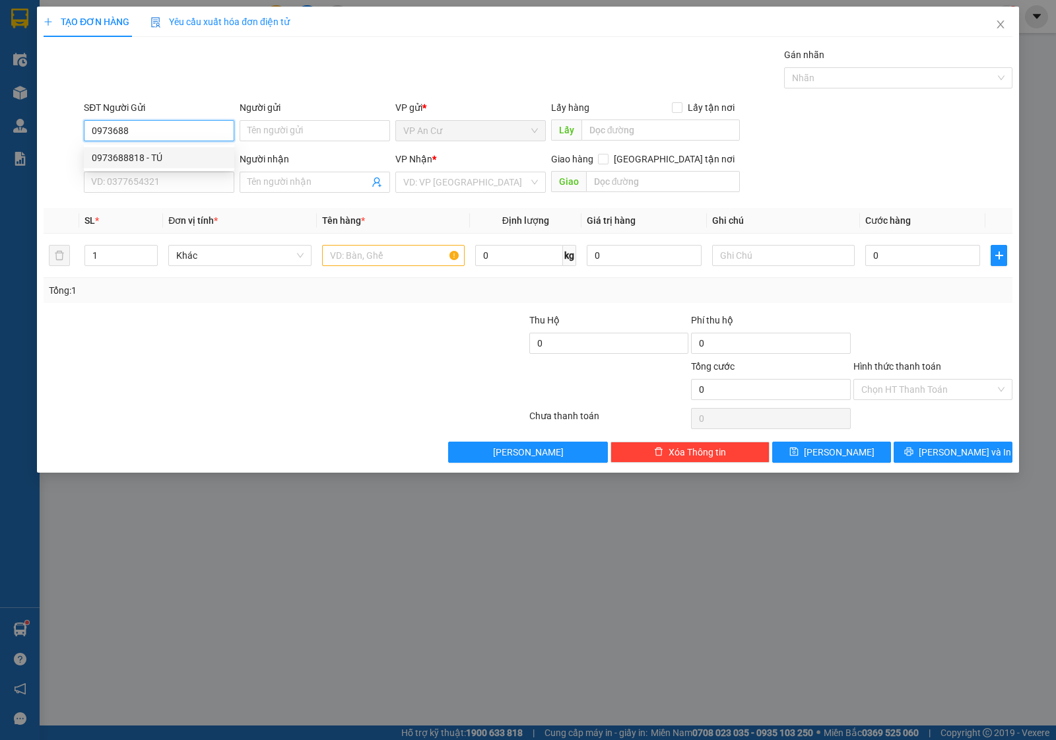
type input "TƯỞNG"
type input "100.000"
type input "0973688818"
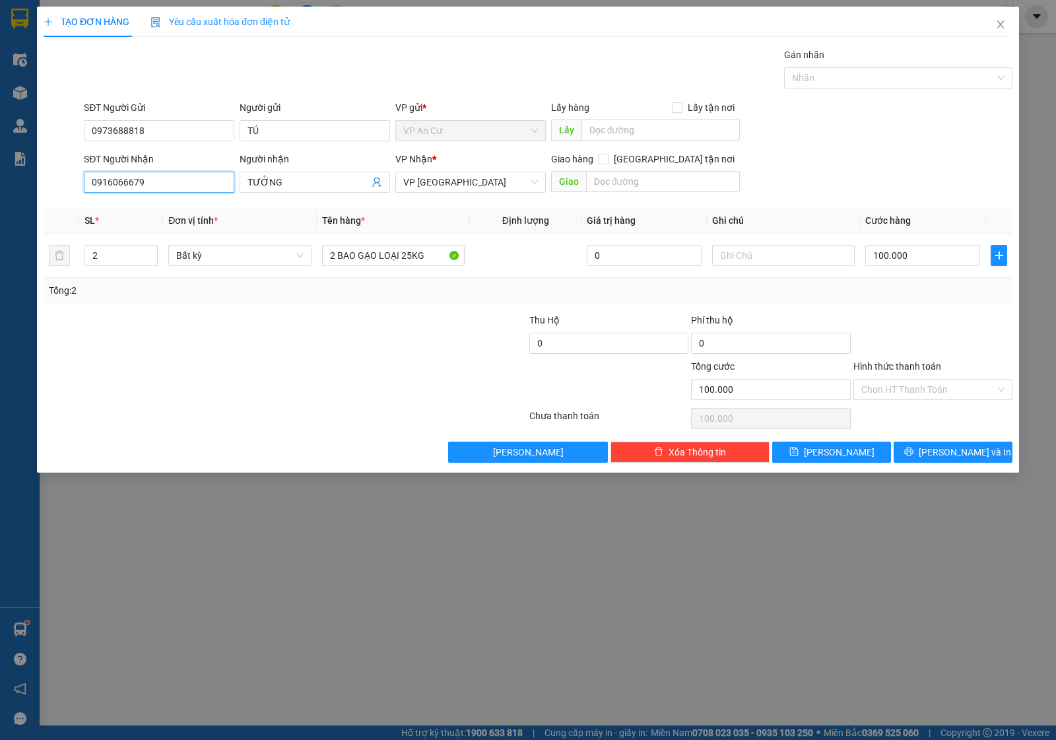
click at [180, 188] on input "0916066679" at bounding box center [159, 182] width 151 height 21
click at [180, 185] on input "SĐT Người Nhận" at bounding box center [159, 182] width 151 height 21
click at [182, 179] on input "SĐT Người Nhận" at bounding box center [159, 182] width 151 height 21
type input "0909504633"
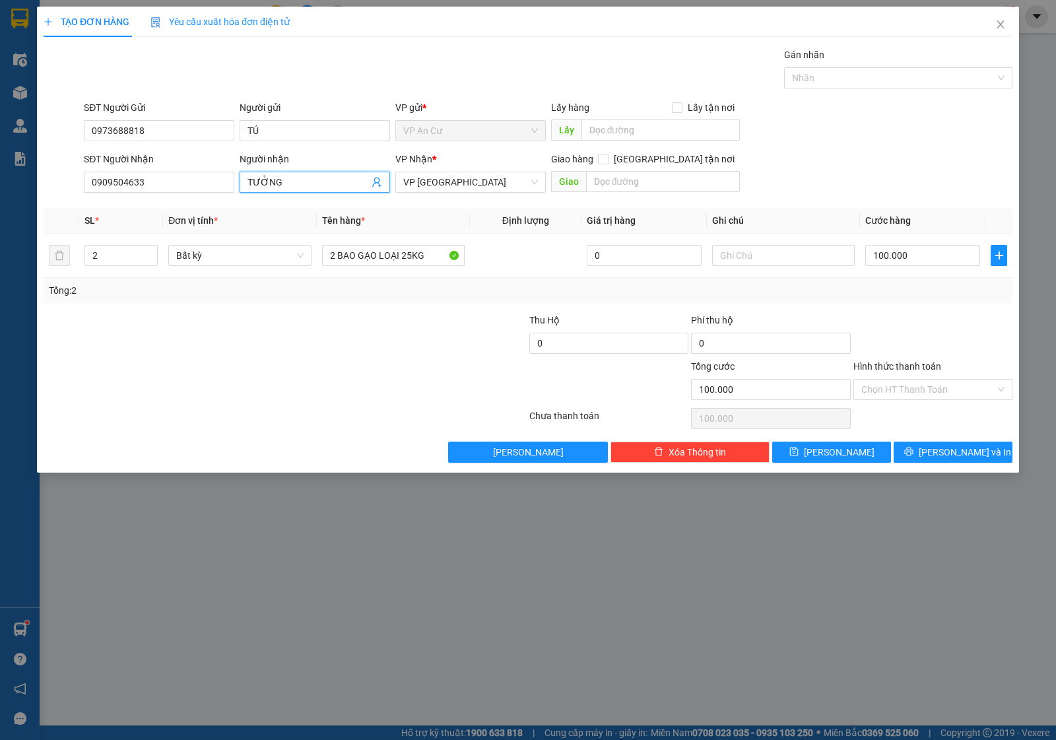
click at [312, 187] on input "TƯỞNG" at bounding box center [308, 182] width 121 height 15
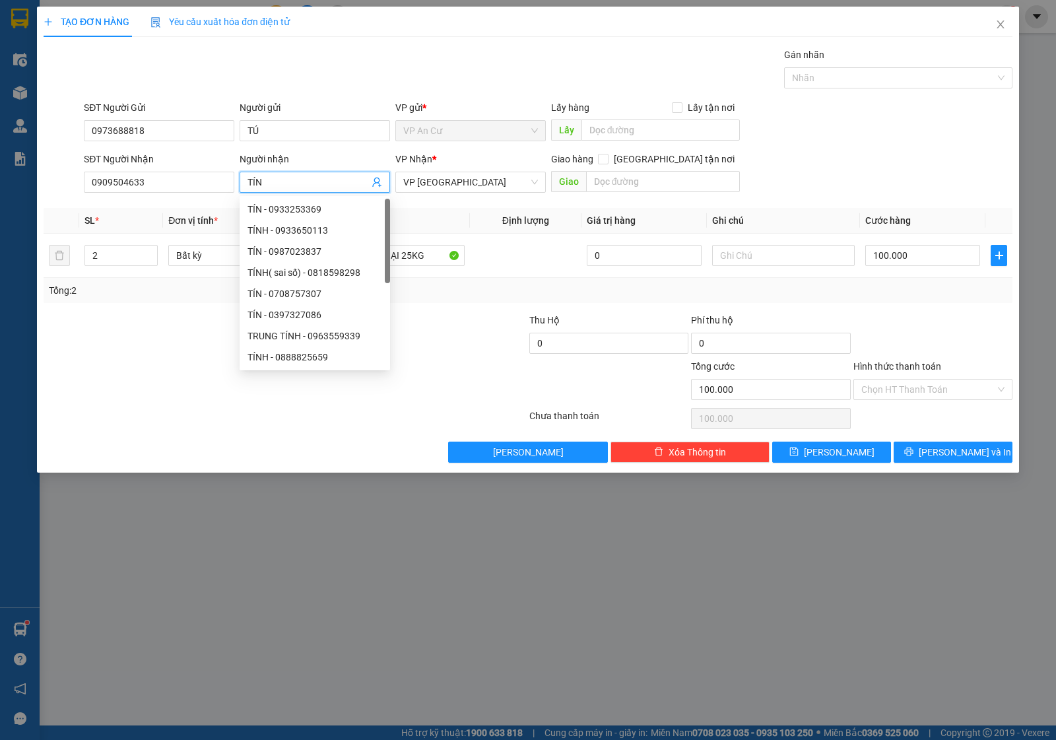
type input "TÍN"
click at [135, 341] on div at bounding box center [204, 336] width 324 height 46
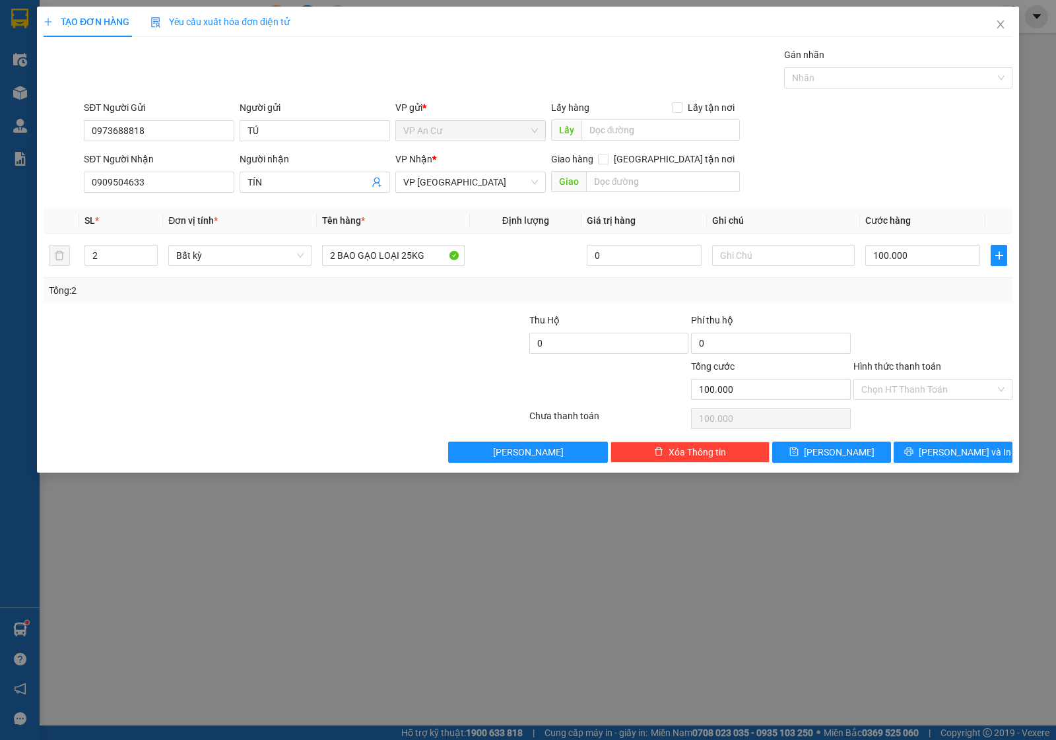
click at [399, 403] on div at bounding box center [447, 382] width 162 height 46
click at [107, 252] on input "2" at bounding box center [121, 256] width 72 height 20
type input "1"
click at [364, 268] on div "2 BAO GẠO LOẠI 25KG" at bounding box center [393, 255] width 143 height 26
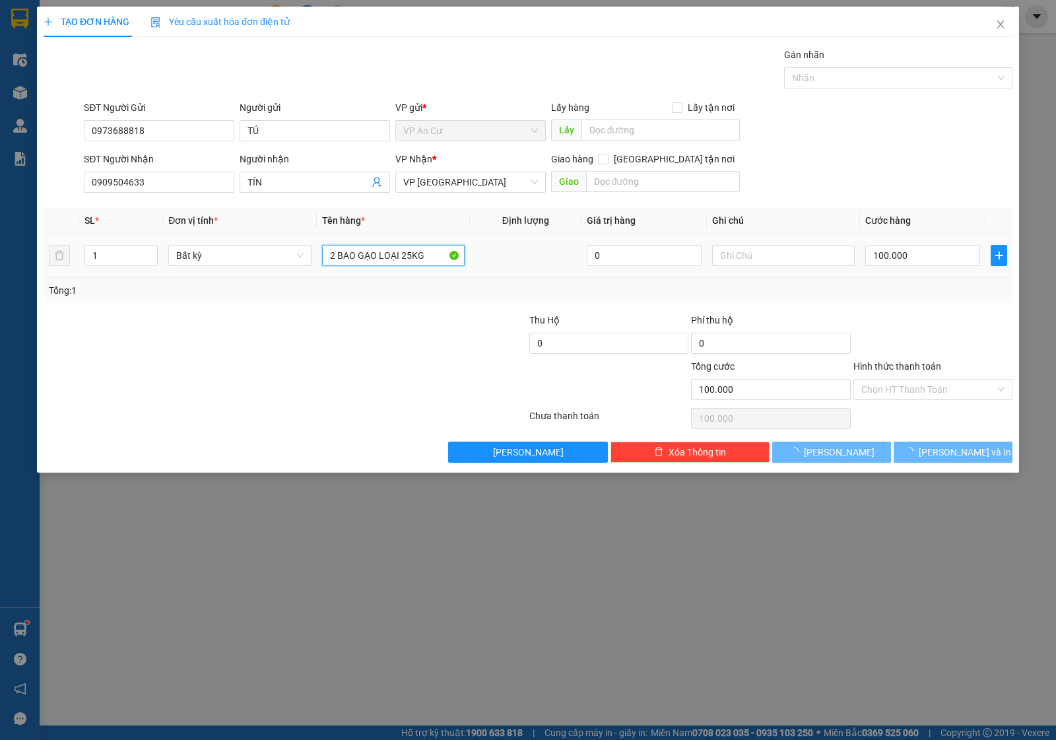
click at [364, 261] on input "2 BAO GẠO LOẠI 25KG" at bounding box center [393, 255] width 143 height 21
type input "0"
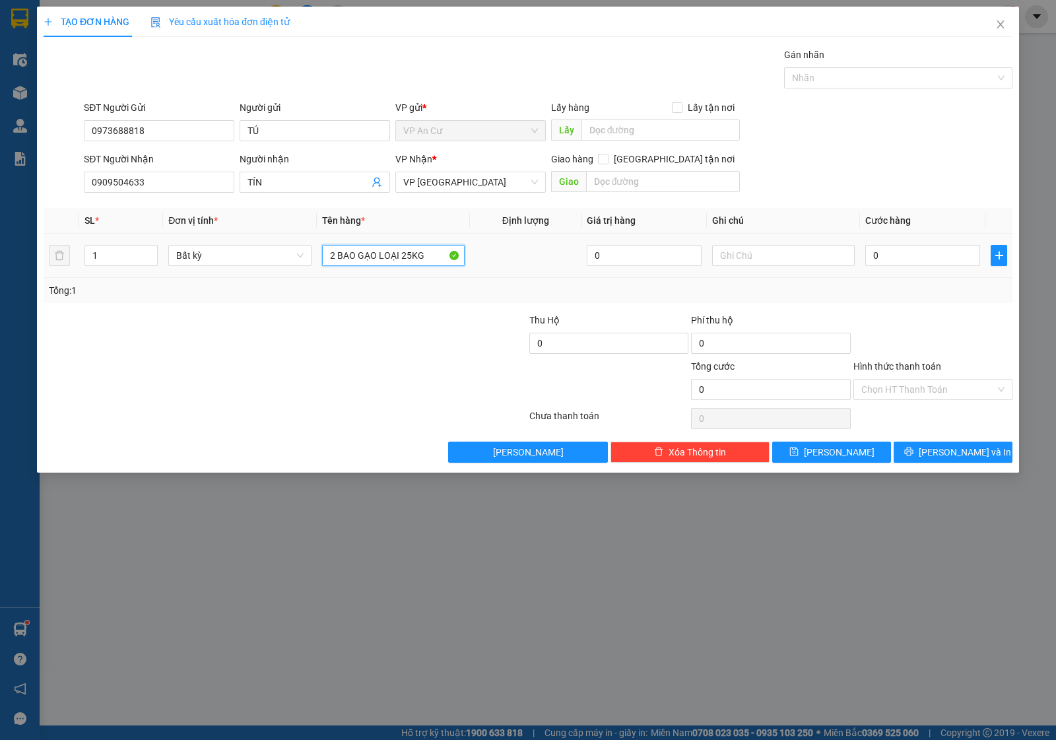
click at [364, 261] on input "2 BAO GẠO LOẠI 25KG" at bounding box center [393, 255] width 143 height 21
type input "1 BỊCH GẠO MẪU"
click at [353, 355] on div at bounding box center [204, 336] width 324 height 46
click at [999, 20] on icon "close" at bounding box center [1001, 24] width 11 height 11
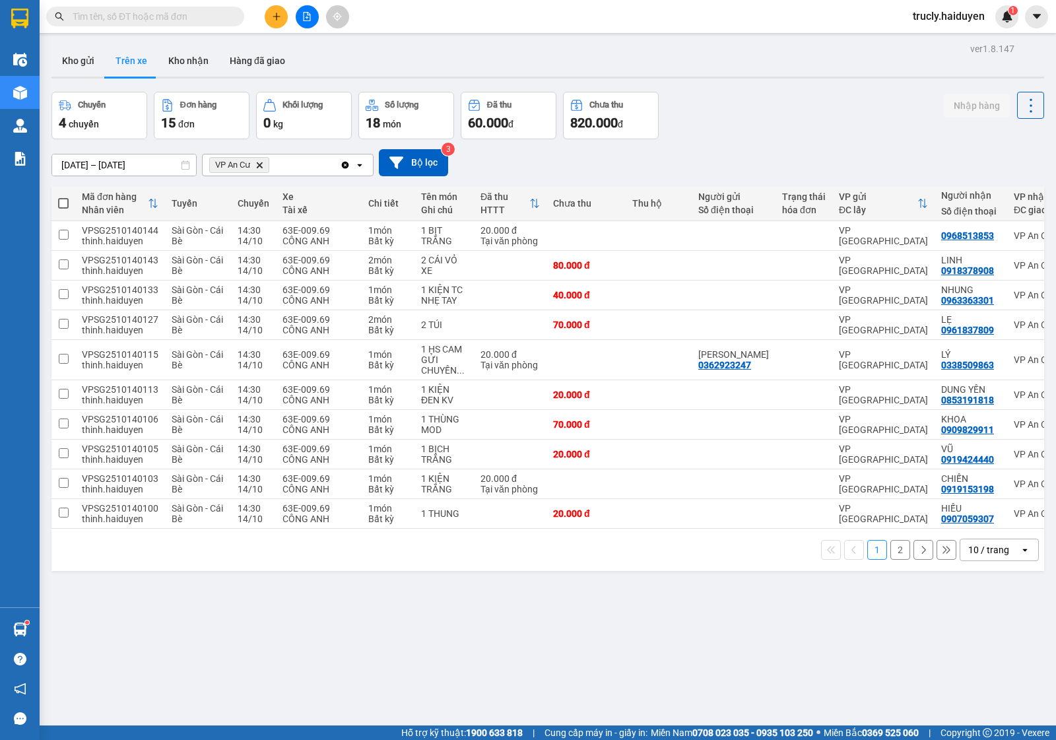
click at [751, 118] on div "Chuyến 4 chuyến Đơn hàng 15 đơn Khối lượng 0 kg Số lượng 18 món Đã thu 60.000 đ…" at bounding box center [548, 116] width 993 height 48
click at [199, 65] on button "Kho nhận" at bounding box center [188, 61] width 61 height 32
type input "01/10/2025 – 14/10/2025"
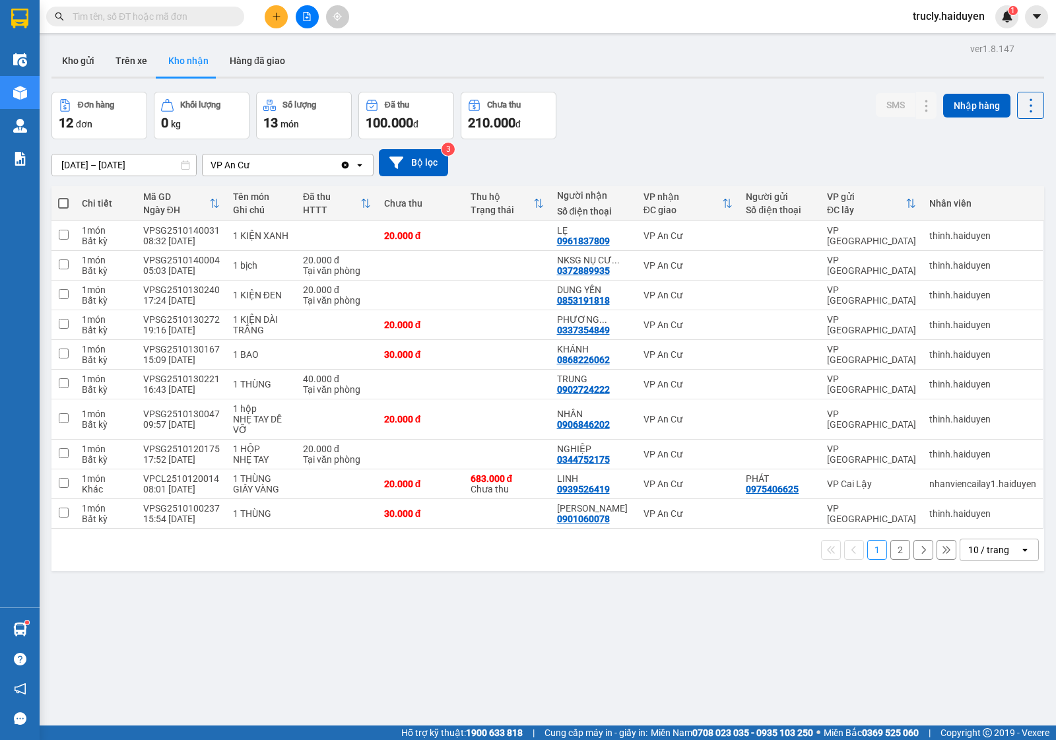
click at [728, 98] on div "Đơn hàng 12 đơn Khối lượng 0 kg Số lượng 13 món Đã thu 100.000 đ Chưa thu 210.0…" at bounding box center [548, 116] width 993 height 48
click at [695, 77] on div at bounding box center [548, 78] width 993 height 2
click at [685, 116] on div "Đơn hàng 12 đơn Khối lượng 0 kg Số lượng 13 món Đã thu 100.000 đ Chưa thu 210.0…" at bounding box center [548, 116] width 993 height 48
click at [63, 66] on button "Kho gửi" at bounding box center [78, 61] width 53 height 32
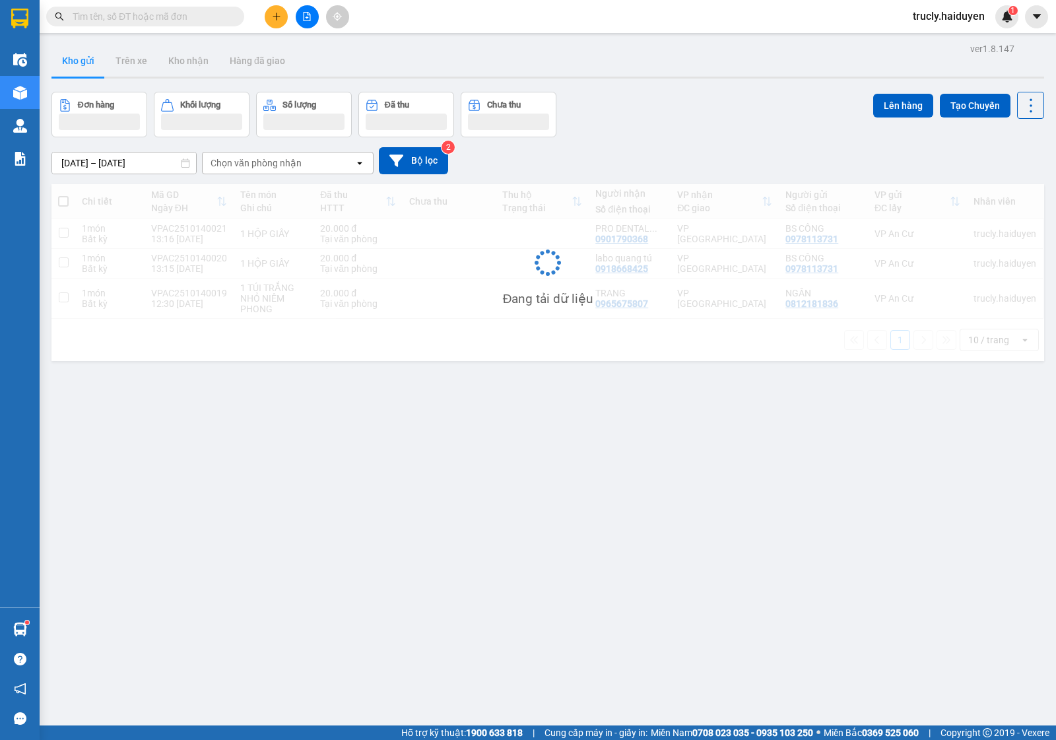
click at [685, 127] on div "Đơn hàng Khối lượng Số lượng Đã thu Chưa thu Lên hàng Tạo Chuyến" at bounding box center [548, 115] width 993 height 46
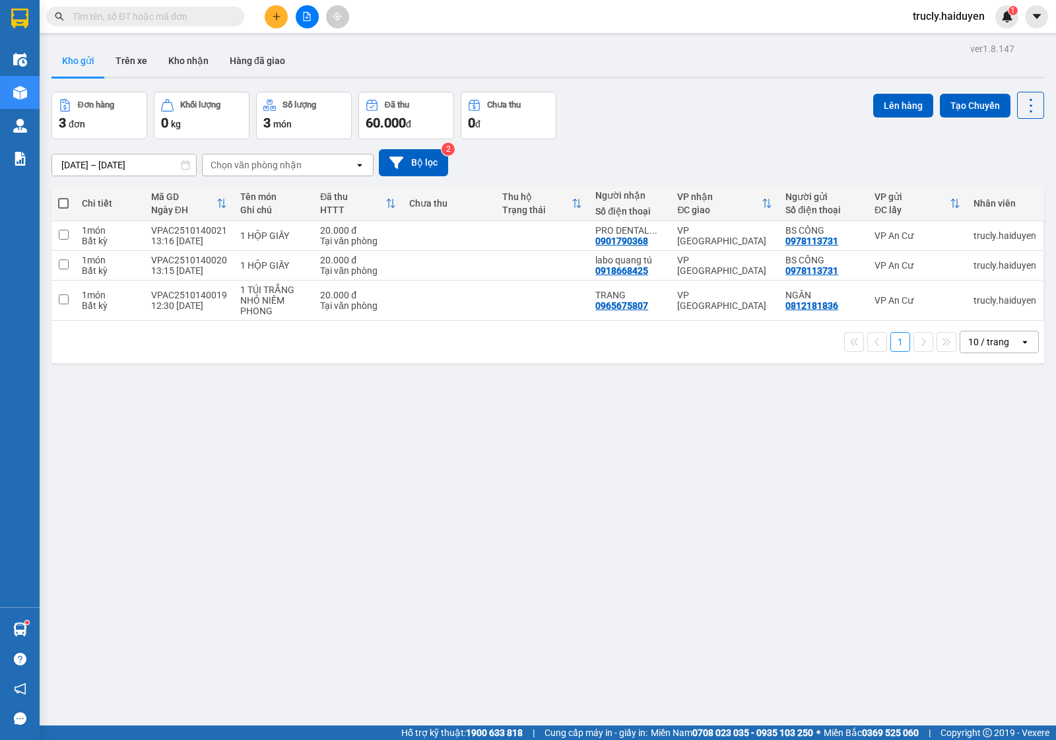
drag, startPoint x: 691, startPoint y: 124, endPoint x: 681, endPoint y: 125, distance: 10.6
click at [687, 124] on div "Đơn hàng 3 đơn Khối lượng 0 kg Số lượng 3 món Đã thu 60.000 đ Chưa thu 0 đ Lên …" at bounding box center [548, 116] width 993 height 48
click at [77, 58] on button "Kho gửi" at bounding box center [78, 61] width 53 height 32
click at [695, 153] on div "[DATE] – [DATE] Press the down arrow key to interact with the calendar and sele…" at bounding box center [548, 162] width 993 height 27
click at [668, 149] on div "[DATE] – [DATE] Press the down arrow key to interact with the calendar and sele…" at bounding box center [548, 162] width 993 height 27
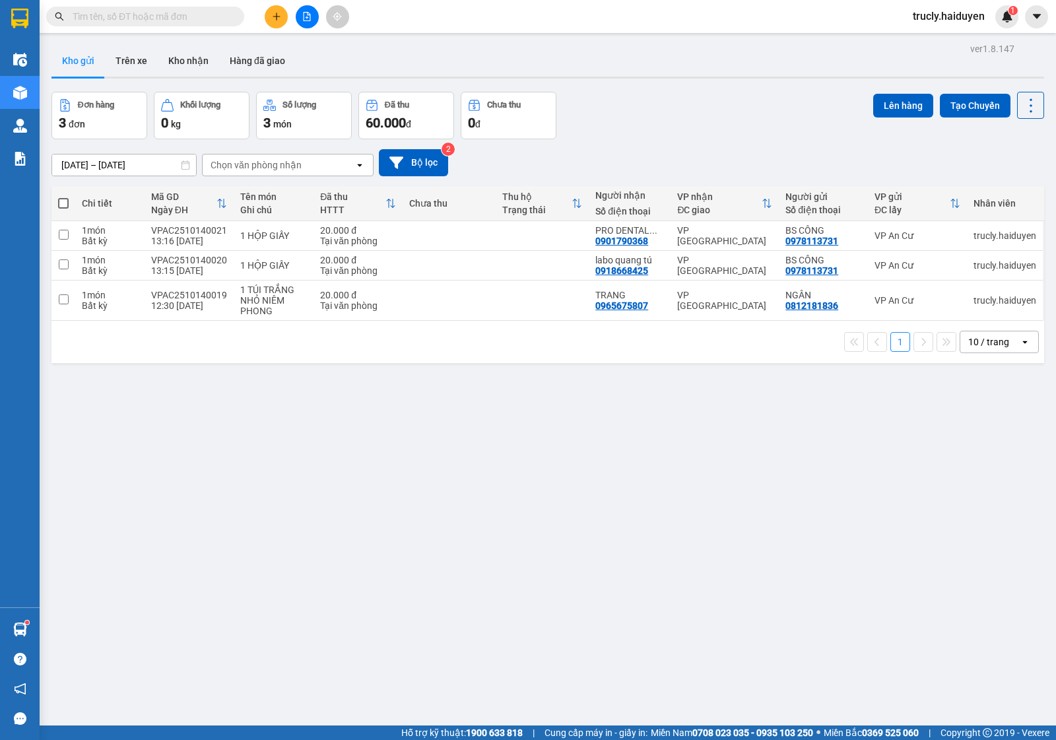
click at [447, 642] on div "ver 1.8.147 Kho gửi Trên xe Kho nhận Hàng đã giao Đơn hàng 3 đơn Khối lượng 0 k…" at bounding box center [548, 410] width 1004 height 740
click at [70, 61] on button "Kho gửi" at bounding box center [78, 61] width 53 height 32
click at [730, 100] on div "Đơn hàng 3 đơn Khối lượng 0 kg Số lượng 3 món Đã thu 60.000 đ Chưa thu 0 đ Lên …" at bounding box center [548, 116] width 993 height 48
click at [269, 64] on button "Hàng đã giao" at bounding box center [257, 61] width 77 height 32
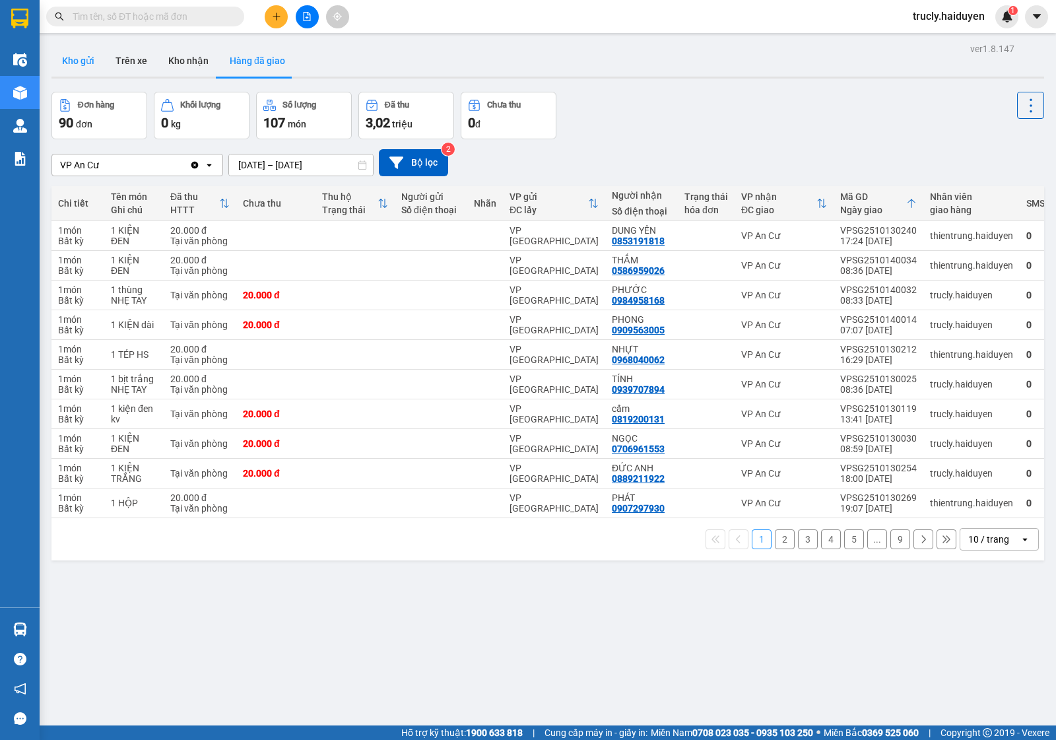
click at [97, 65] on button "Kho gửi" at bounding box center [78, 61] width 53 height 32
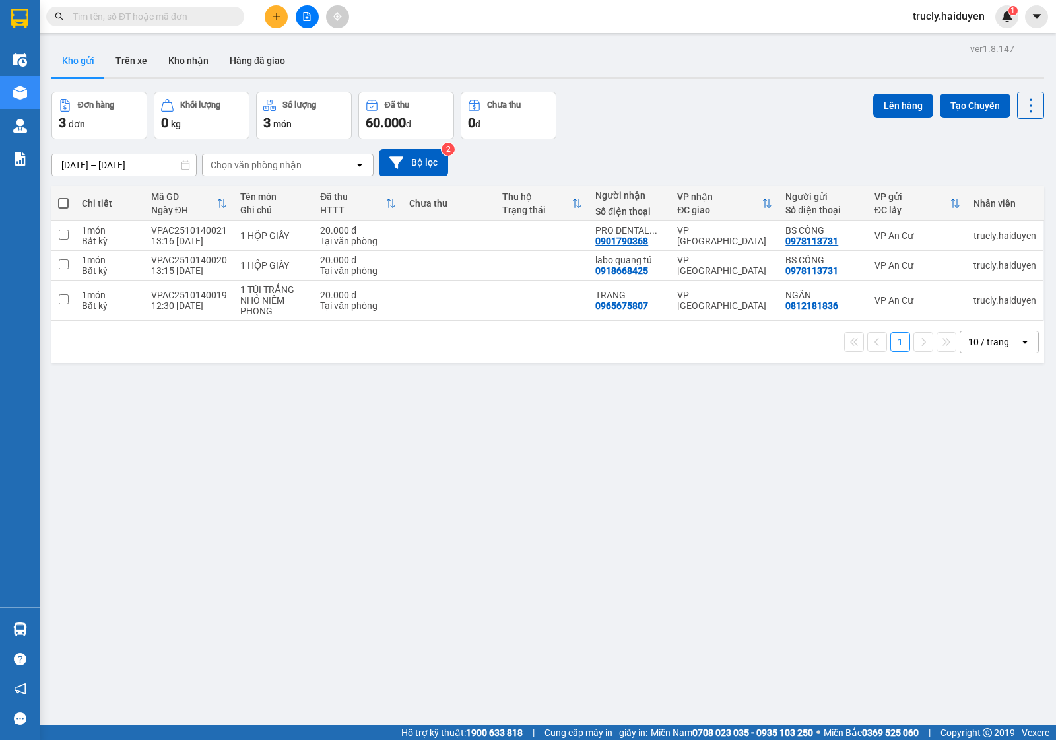
click at [668, 98] on div "Đơn hàng 3 đơn Khối lượng 0 kg Số lượng 3 món Đã thu 60.000 đ Chưa thu 0 đ Lên …" at bounding box center [548, 116] width 993 height 48
click at [129, 58] on button "Trên xe" at bounding box center [131, 61] width 53 height 32
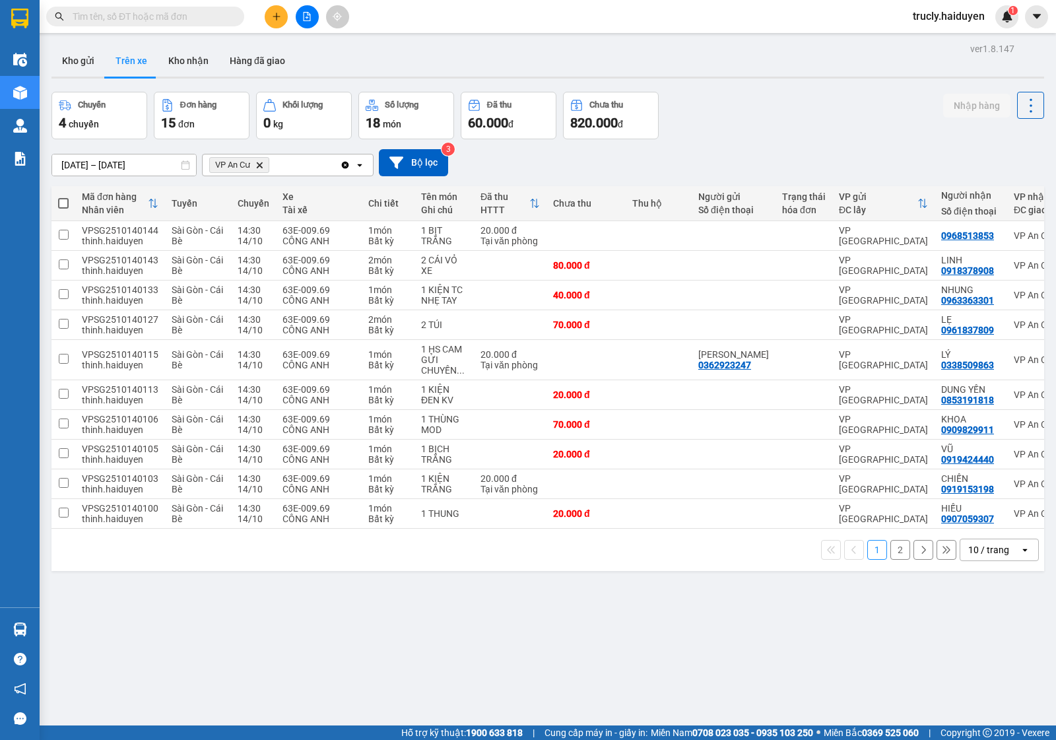
click at [784, 104] on div "Chuyến 4 chuyến Đơn hàng 15 đơn Khối lượng 0 kg Số lượng 18 món Đã thu 60.000 đ…" at bounding box center [548, 116] width 993 height 48
click at [809, 73] on div "Kho gửi Trên xe Kho nhận Hàng đã giao" at bounding box center [548, 62] width 993 height 35
click at [734, 100] on div "Chuyến 4 chuyến Đơn hàng 15 đơn Khối lượng 0 kg Số lượng 18 món Đã thu 60.000 đ…" at bounding box center [548, 116] width 993 height 48
click at [81, 66] on button "Kho gửi" at bounding box center [78, 61] width 53 height 32
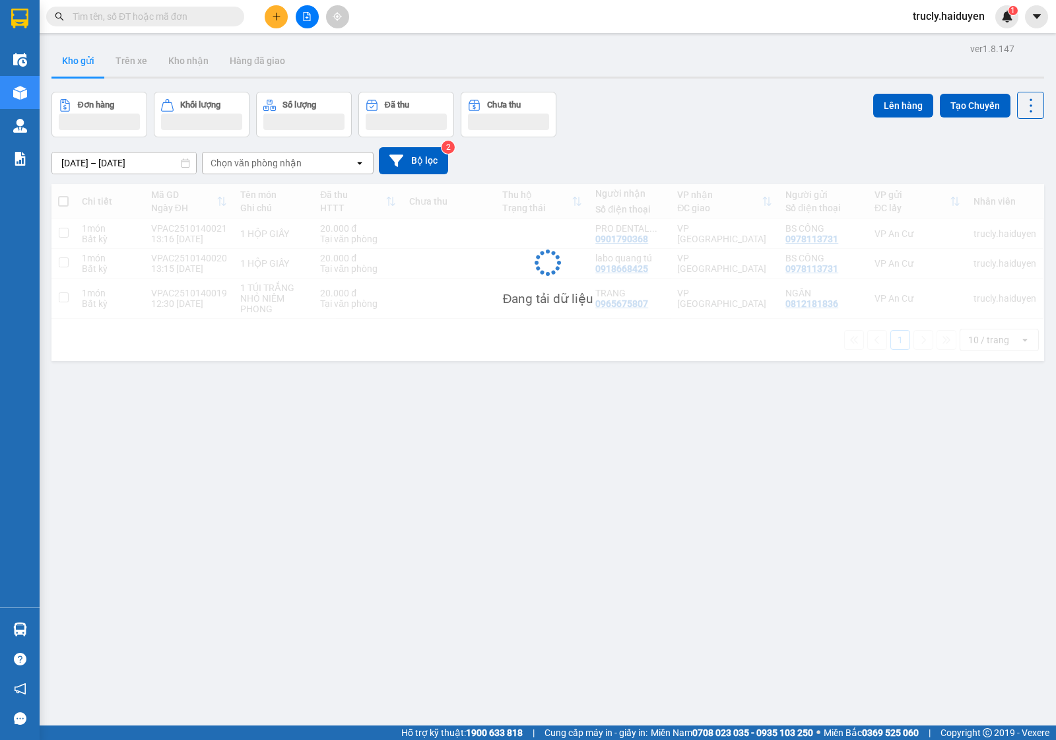
click at [650, 104] on div "Đơn hàng Khối lượng Số lượng Đã thu Chưa thu Lên hàng Tạo Chuyến" at bounding box center [548, 115] width 993 height 46
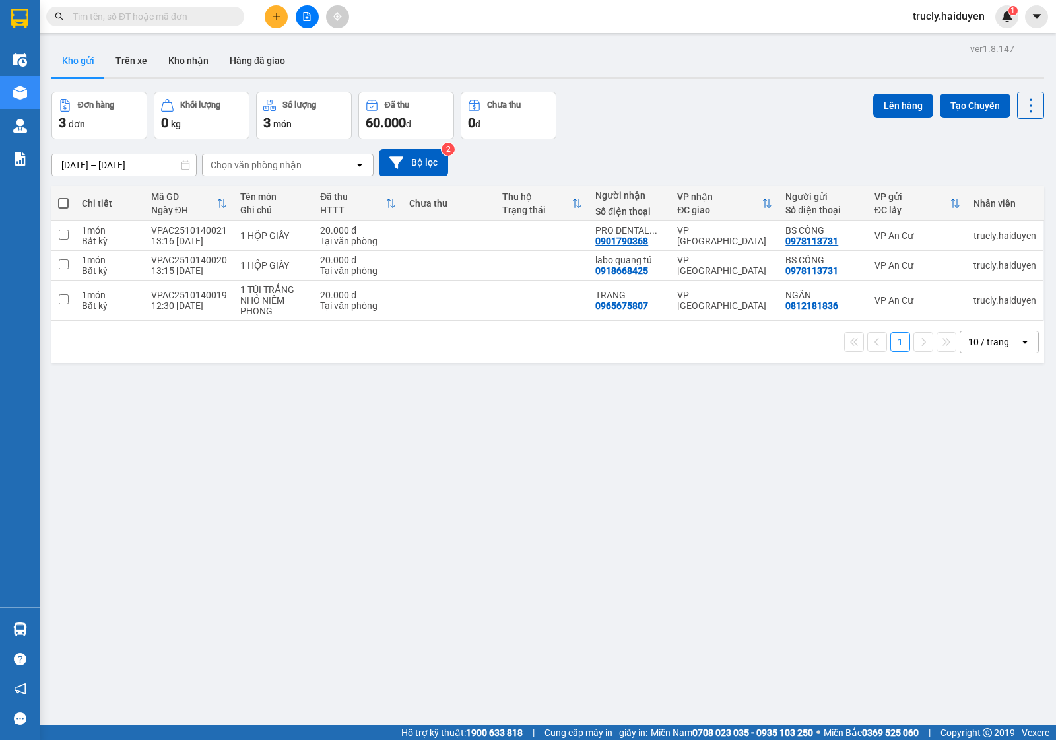
click at [615, 100] on div "Đơn hàng 3 đơn Khối lượng 0 kg Số lượng 3 món Đã thu 60.000 đ Chưa thu 0 đ Lên …" at bounding box center [548, 116] width 993 height 48
click at [126, 67] on button "Trên xe" at bounding box center [131, 61] width 53 height 32
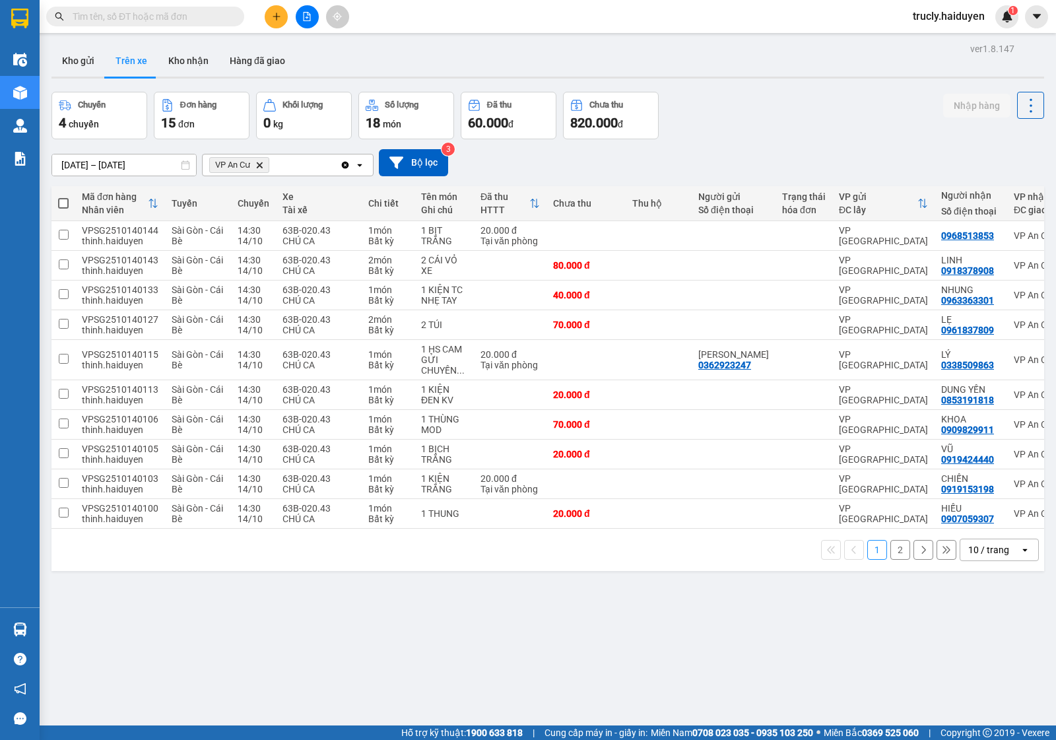
click at [728, 136] on div "Chuyến 4 chuyến Đơn hàng 15 đơn Khối lượng 0 kg Số lượng 18 món Đã thu 60.000 đ…" at bounding box center [548, 116] width 993 height 48
click at [84, 53] on button "Kho gửi" at bounding box center [78, 61] width 53 height 32
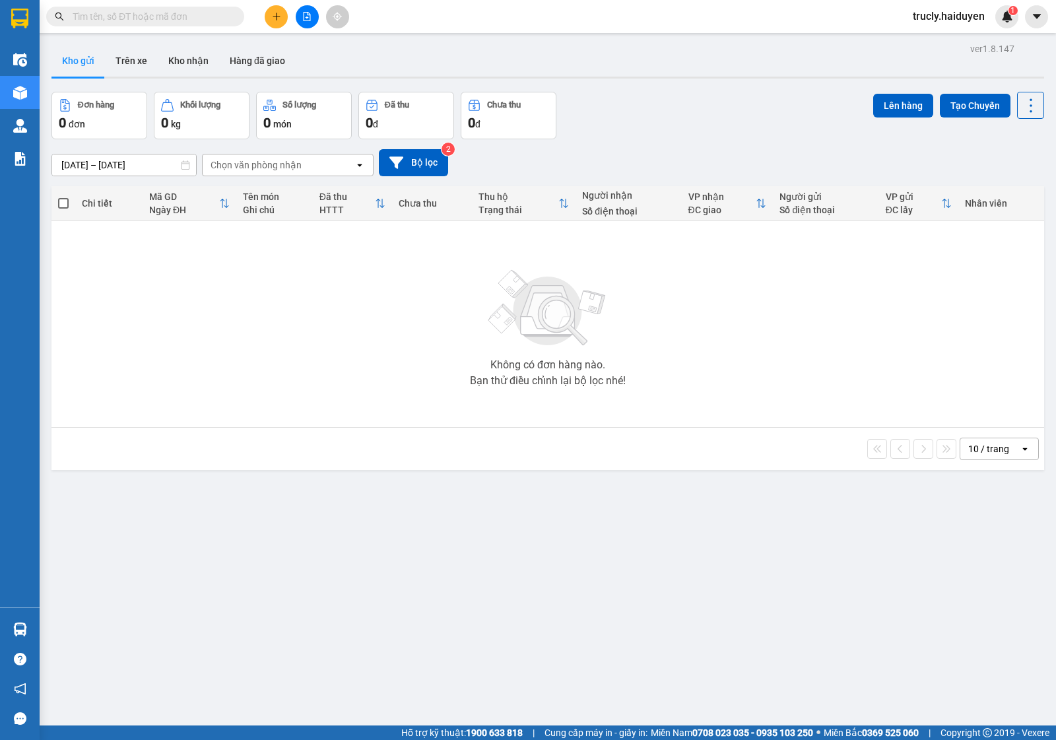
click at [743, 111] on div "Đơn hàng 0 đơn Khối lượng 0 kg Số lượng 0 món Đã thu 0 đ Chưa thu 0 đ Lên hàng …" at bounding box center [548, 116] width 993 height 48
click at [137, 53] on button "Trên xe" at bounding box center [131, 61] width 53 height 32
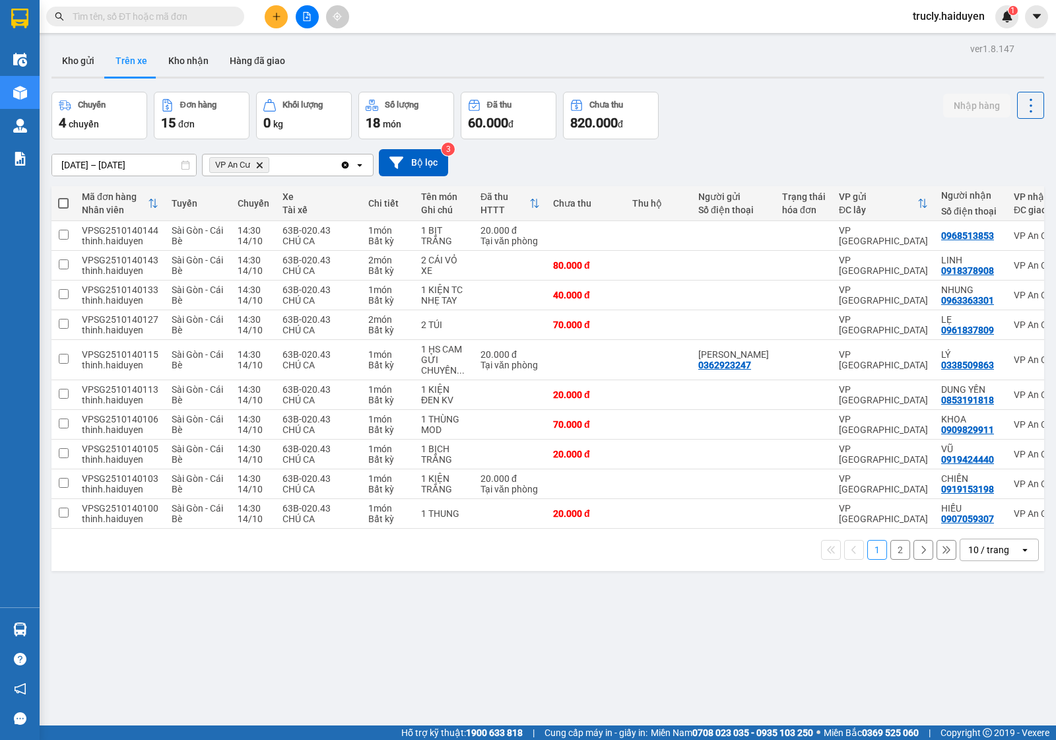
click at [809, 90] on div "ver 1.8.147 Kho gửi Trên xe Kho nhận Hàng đã giao Chuyến 4 chuyến Đơn hàng 15 đ…" at bounding box center [548, 410] width 1004 height 740
click at [833, 100] on div "Chuyến 4 chuyến Đơn hàng 15 đơn Khối lượng 0 kg Số lượng 18 món Đã thu 60.000 đ…" at bounding box center [548, 116] width 993 height 48
click at [85, 50] on button "Kho gửi" at bounding box center [78, 61] width 53 height 32
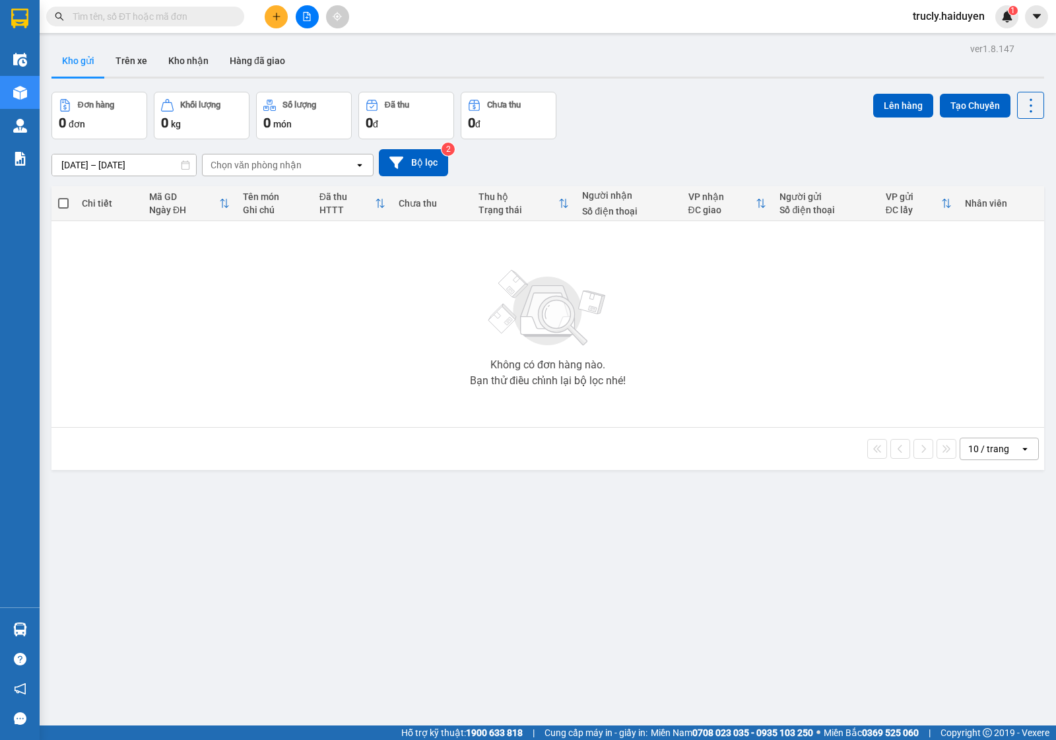
click at [754, 92] on div "Đơn hàng 0 đơn Khối lượng 0 kg Số lượng 0 món Đã thu 0 đ Chưa thu 0 đ Lên hàng …" at bounding box center [548, 116] width 993 height 48
click at [129, 73] on button "Trên xe" at bounding box center [131, 61] width 53 height 32
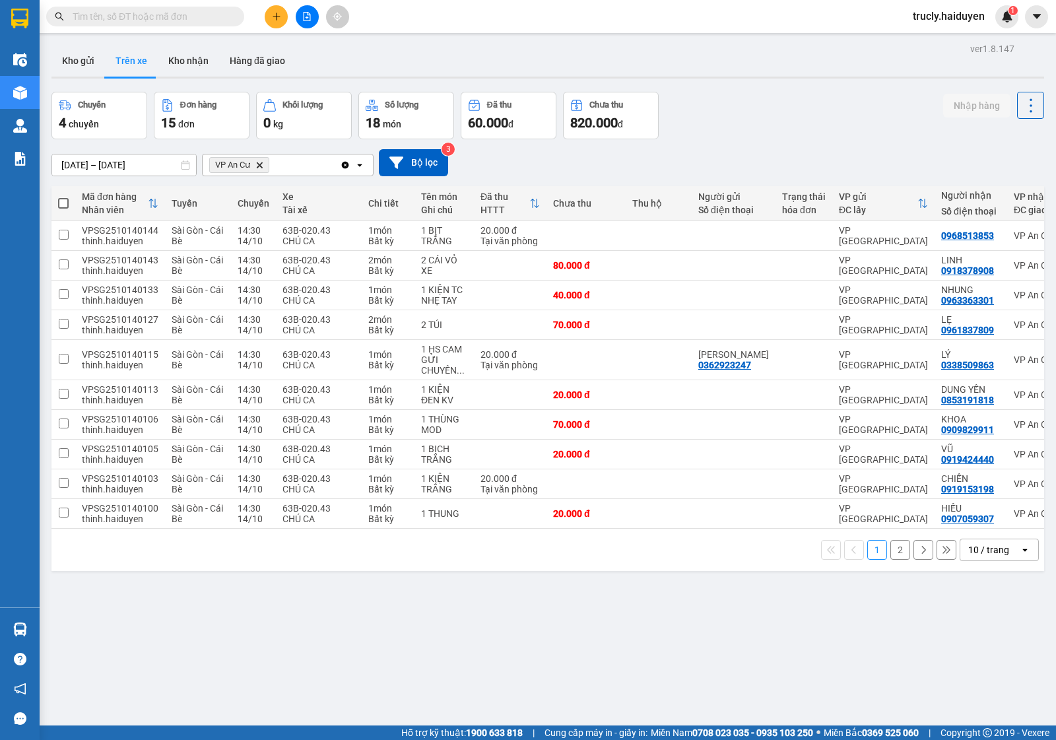
click at [745, 121] on div "Chuyến 4 chuyến Đơn hàng 15 đơn Khối lượng 0 kg Số lượng 18 món Đã thu 60.000 đ…" at bounding box center [548, 116] width 993 height 48
click at [516, 657] on div "ver 1.8.147 Kho gửi Trên xe Kho nhận Hàng đã giao Chuyến 4 chuyến Đơn hàng 15 đ…" at bounding box center [548, 410] width 1004 height 740
click at [721, 136] on div "Chuyến 4 chuyến Đơn hàng 15 đơn Khối lượng 0 kg Số lượng 18 món Đã thu 60.000 đ…" at bounding box center [548, 116] width 993 height 48
click at [281, 12] on icon "plus" at bounding box center [276, 16] width 9 height 9
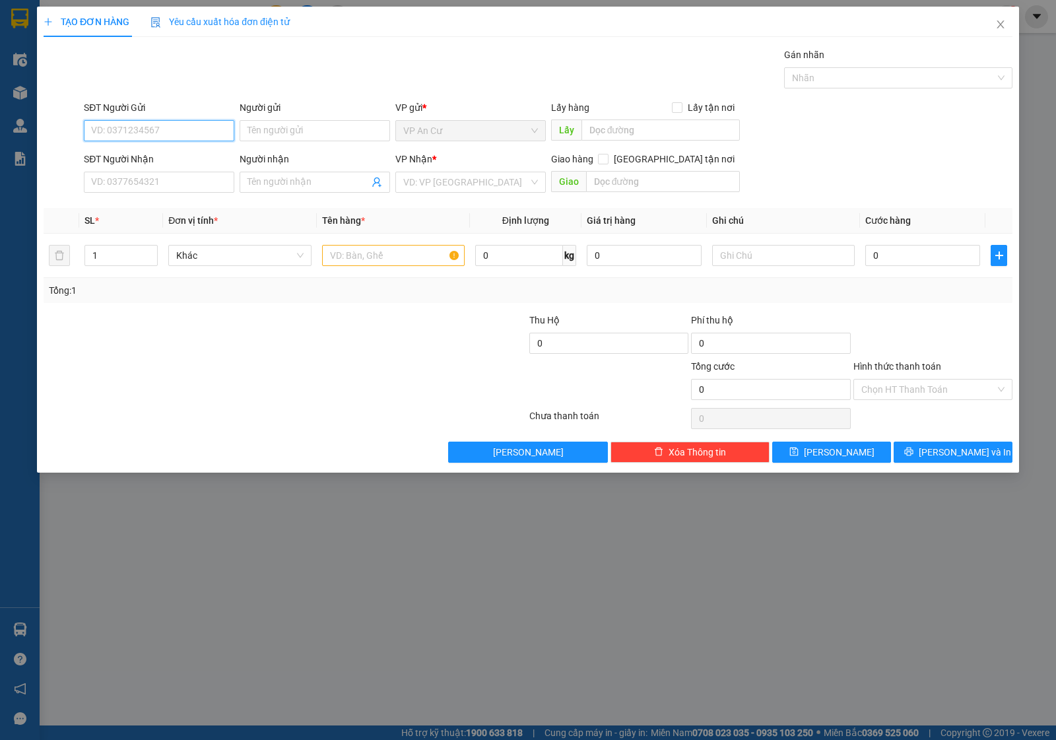
click at [162, 129] on input "SĐT Người Gửi" at bounding box center [159, 130] width 151 height 21
click at [108, 120] on input "SĐT Người Gửi" at bounding box center [159, 130] width 151 height 21
type input "0918750922"
click at [184, 154] on div "0918750922 - MAI ANH" at bounding box center [159, 158] width 135 height 15
type input "MAI ANH"
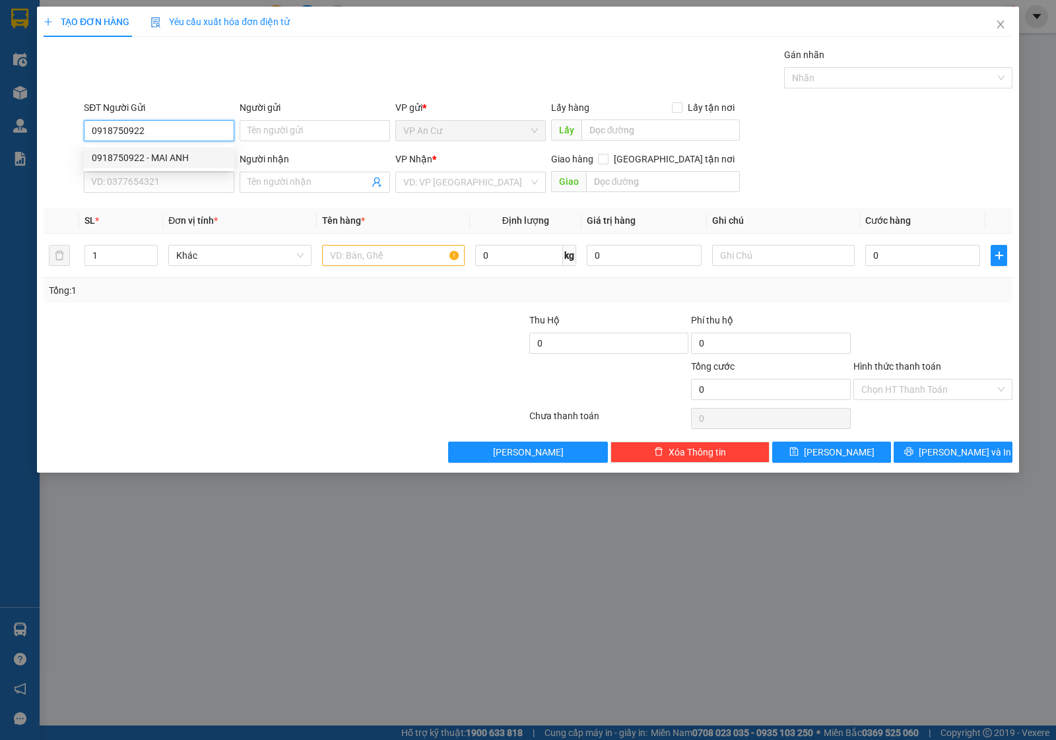
type input "0913713344"
type input "80.000"
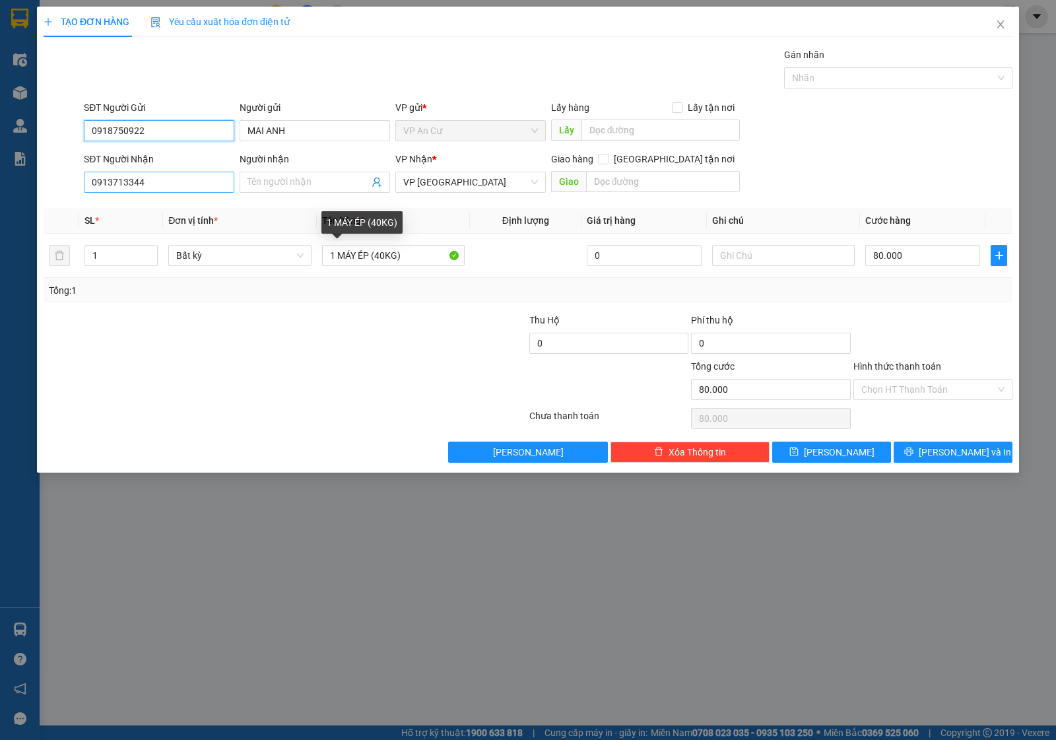
type input "0918750922"
click at [188, 189] on input "0913713344" at bounding box center [159, 182] width 151 height 21
type input "0988223882"
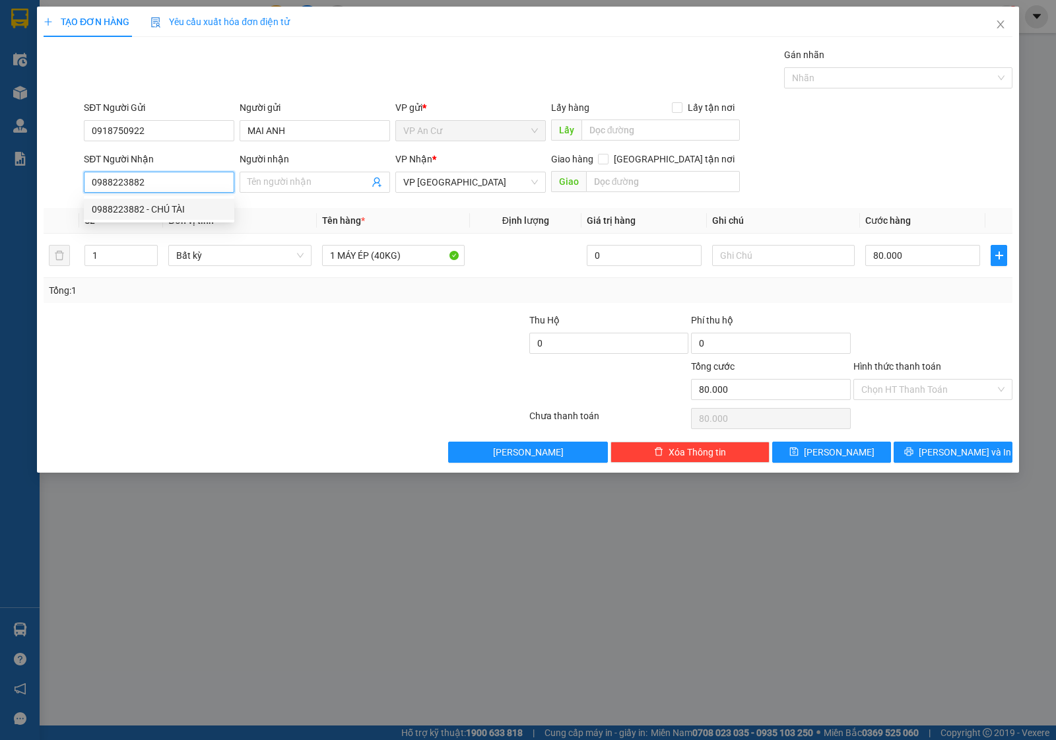
click at [120, 205] on div "0988223882 - CHÚ TÀI" at bounding box center [159, 209] width 135 height 15
type input "CHÚ TÀI"
type input "50.000"
type input "0988223882"
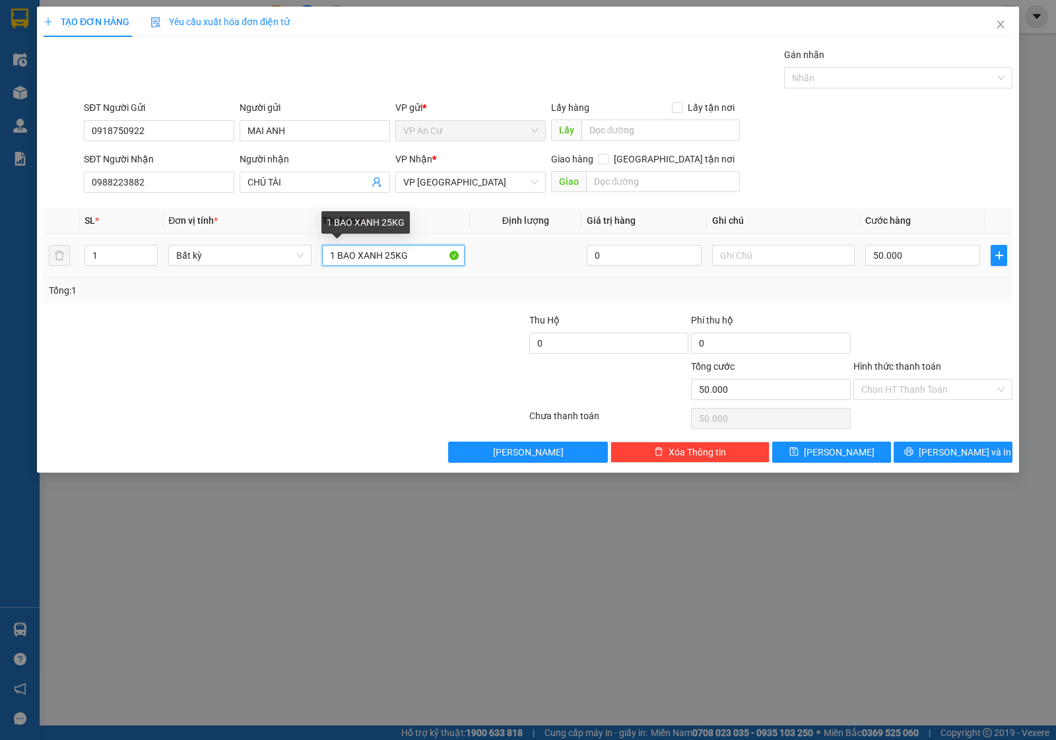
click at [410, 262] on input "1 BAO XANH 25KG" at bounding box center [393, 255] width 143 height 21
type input "1 BAO XANH 44KG"
click at [915, 259] on input "50.000" at bounding box center [923, 255] width 115 height 21
type input "0"
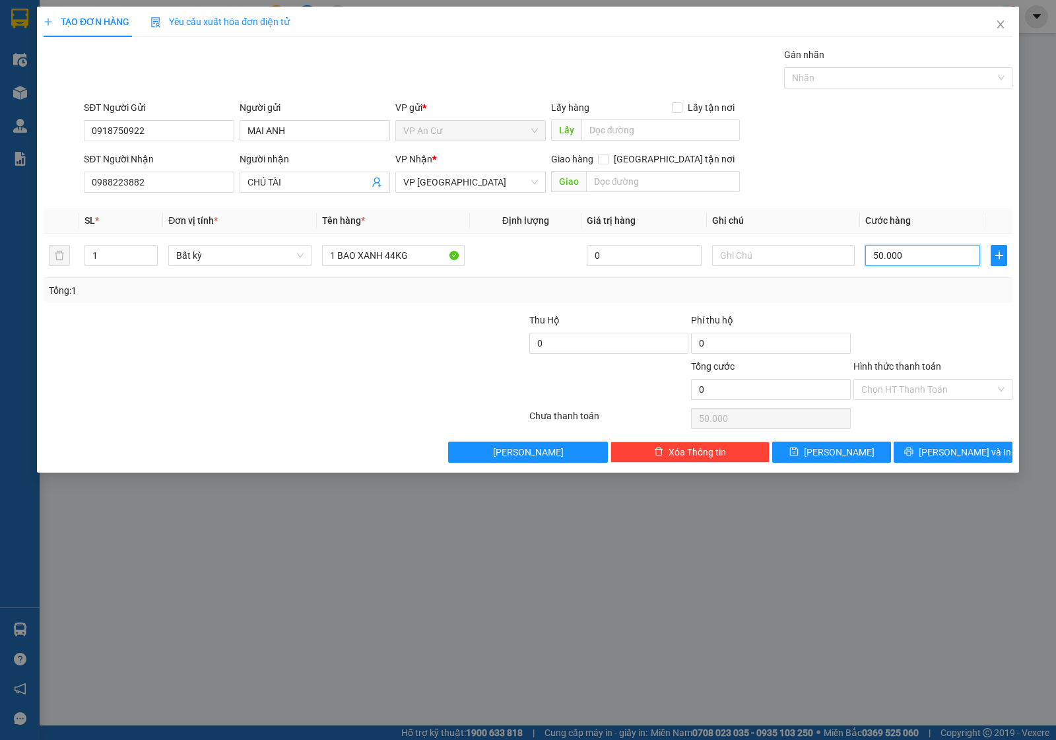
type input "0"
type input "9"
type input "09"
type input "90"
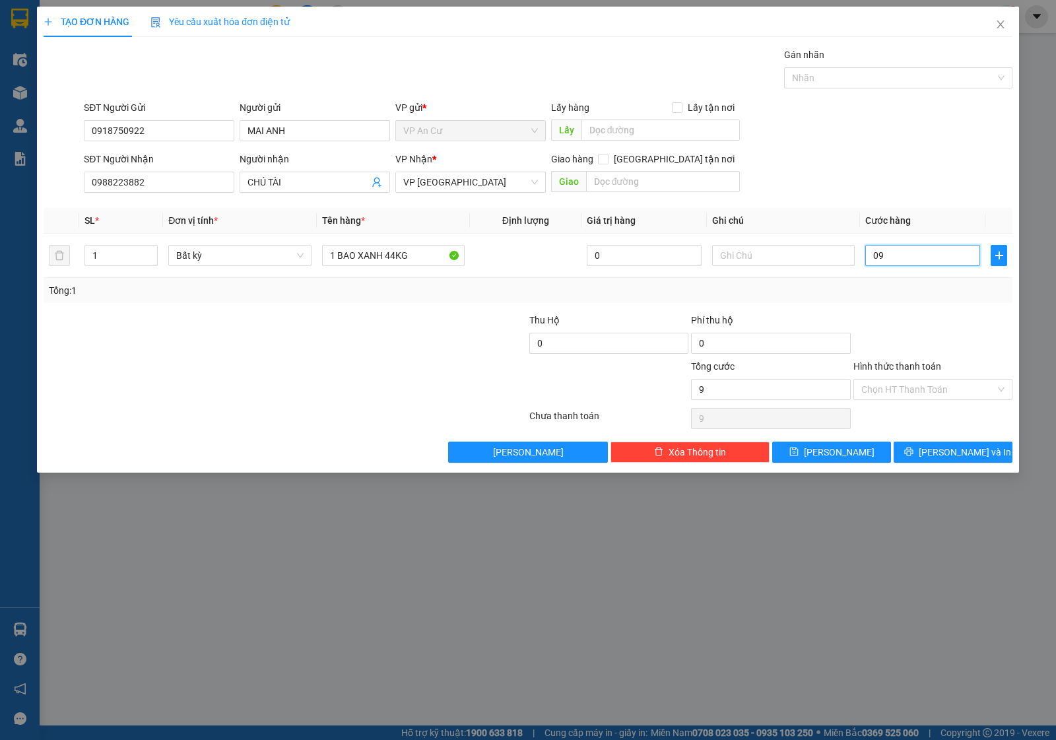
type input "90"
type input "090"
type input "90.000"
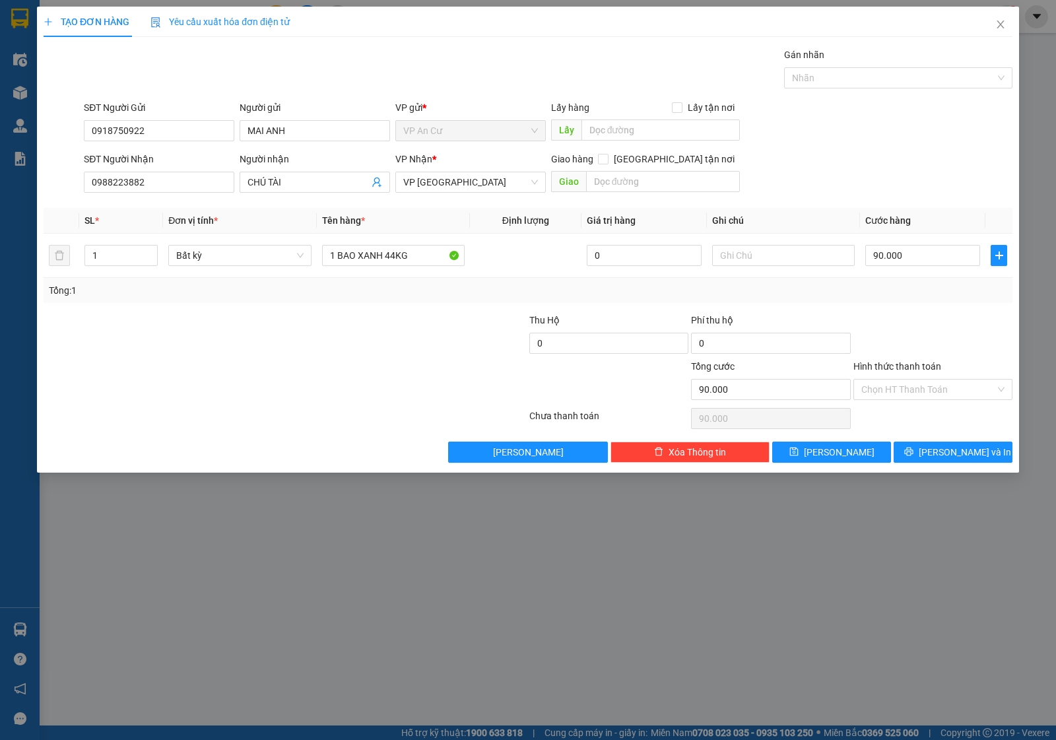
click at [939, 294] on div "Tổng: 1" at bounding box center [528, 290] width 959 height 15
click at [940, 452] on button "[PERSON_NAME] và In" at bounding box center [953, 452] width 119 height 21
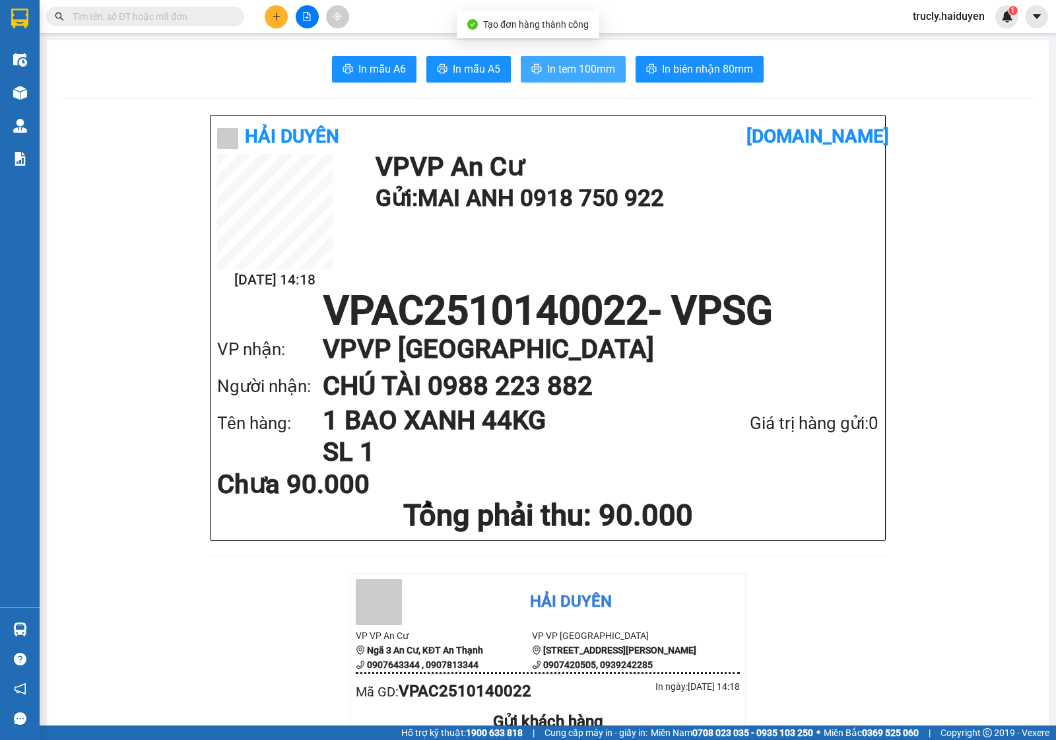
click at [582, 61] on span "In tem 100mm" at bounding box center [581, 69] width 68 height 17
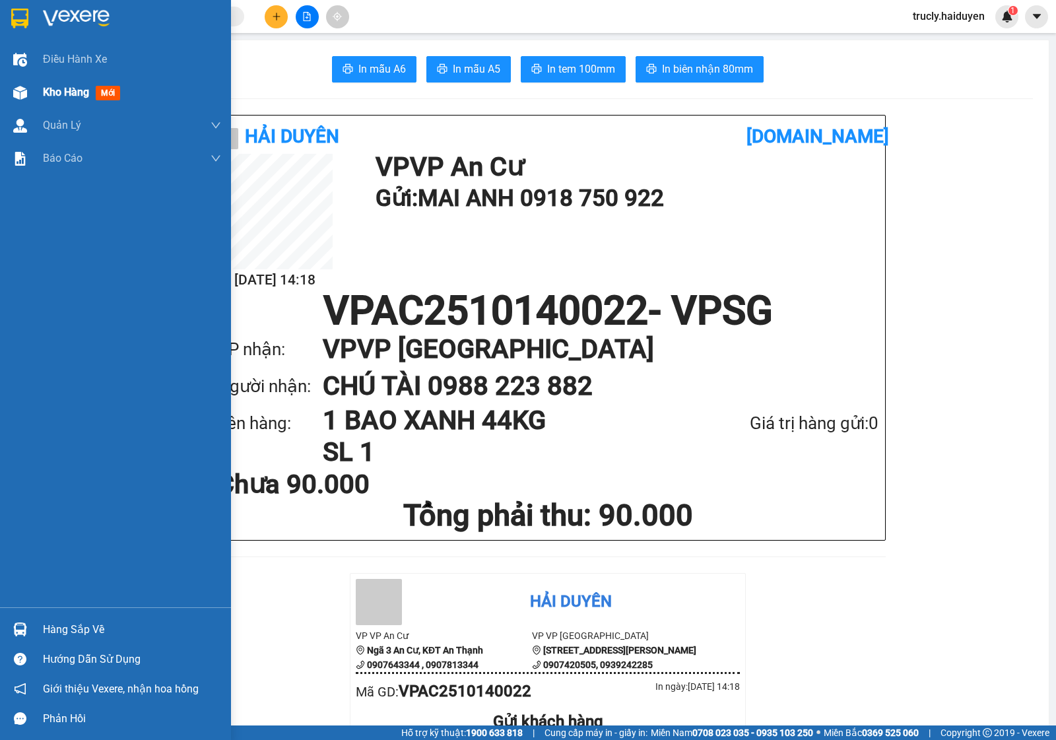
click at [43, 94] on span "Kho hàng" at bounding box center [66, 92] width 46 height 13
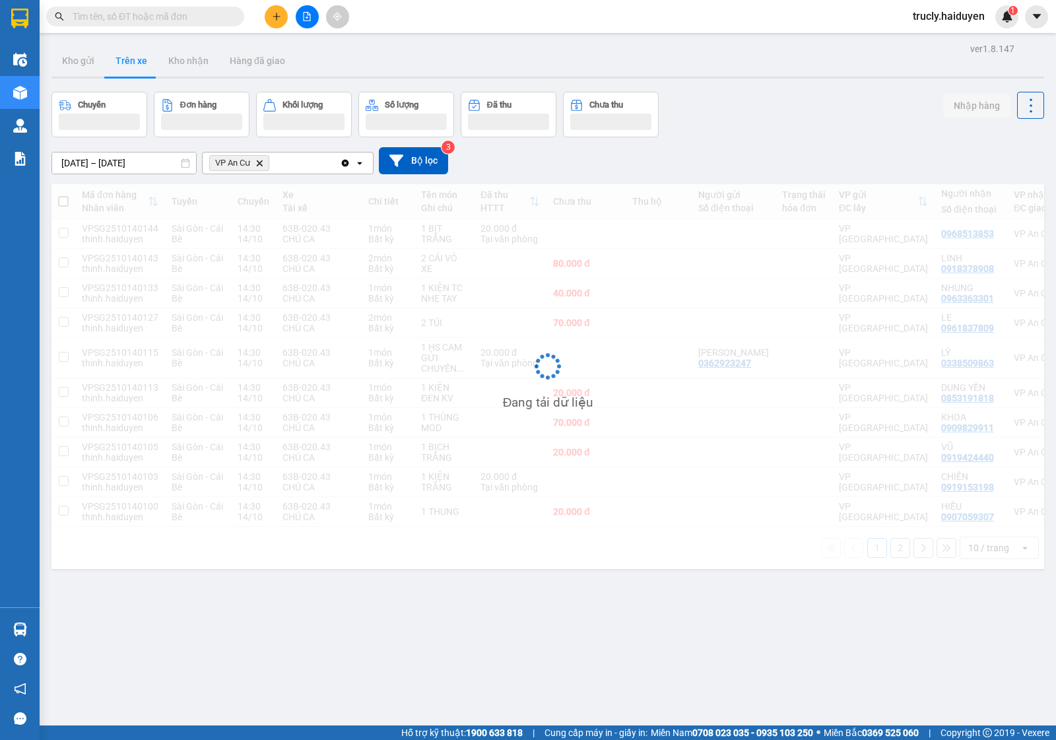
click at [769, 96] on div "Chuyến Đơn hàng Khối lượng Số lượng Đã thu Chưa thu Nhập hàng" at bounding box center [548, 115] width 993 height 46
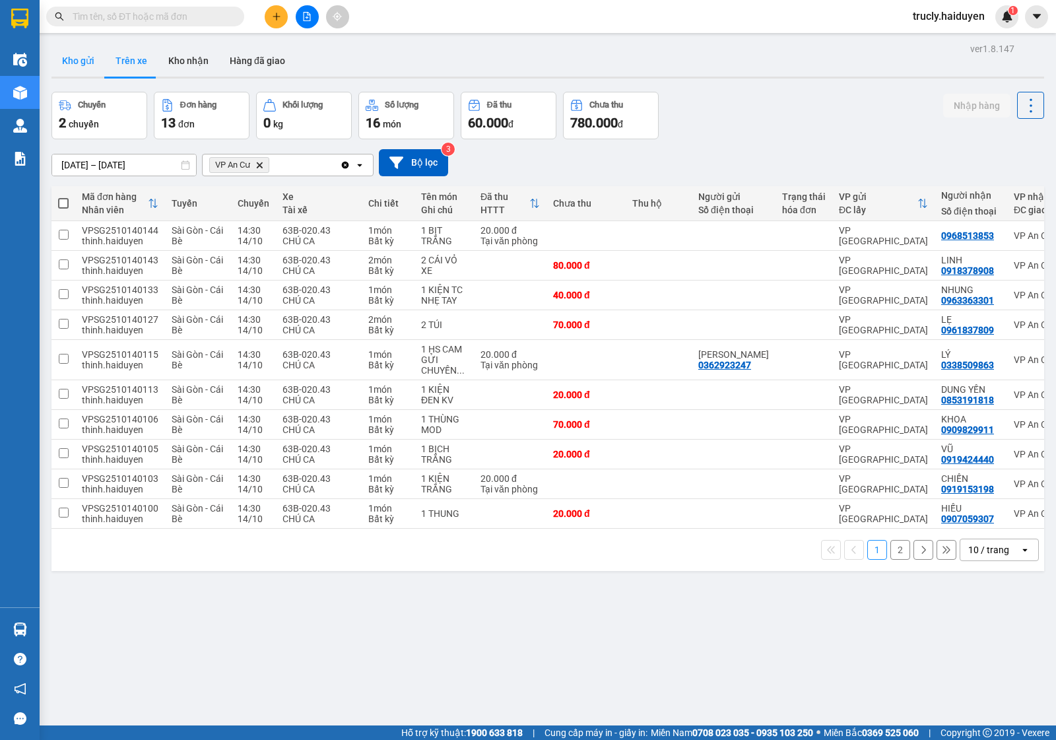
click at [74, 65] on button "Kho gửi" at bounding box center [78, 61] width 53 height 32
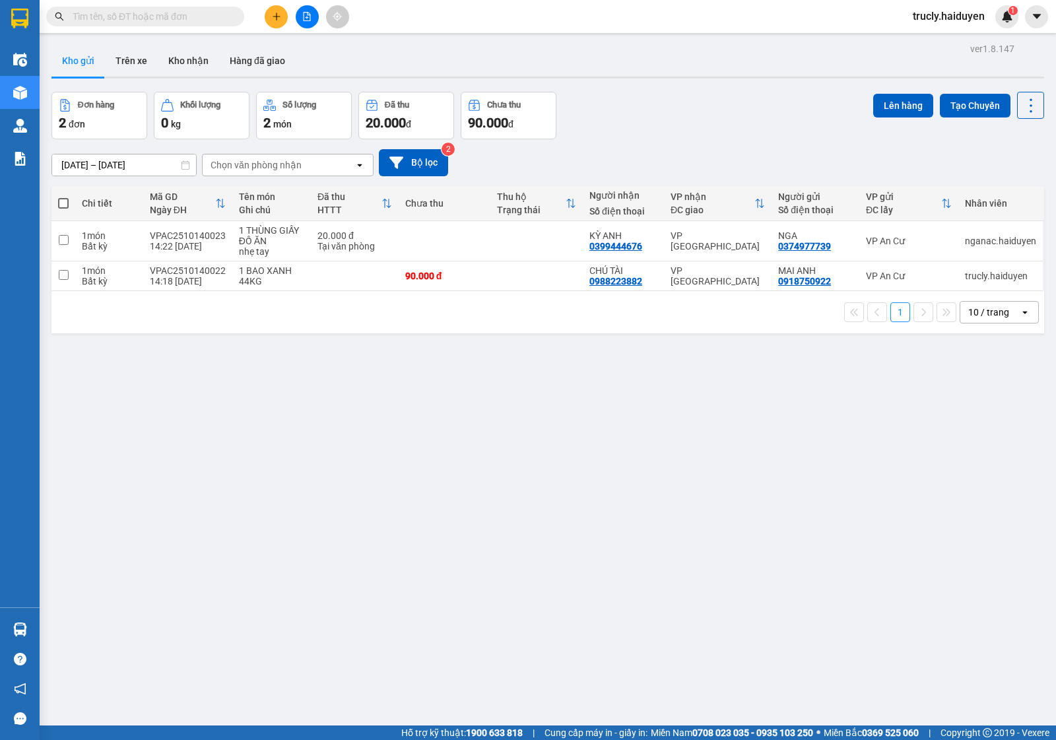
click at [302, 21] on button at bounding box center [307, 16] width 23 height 23
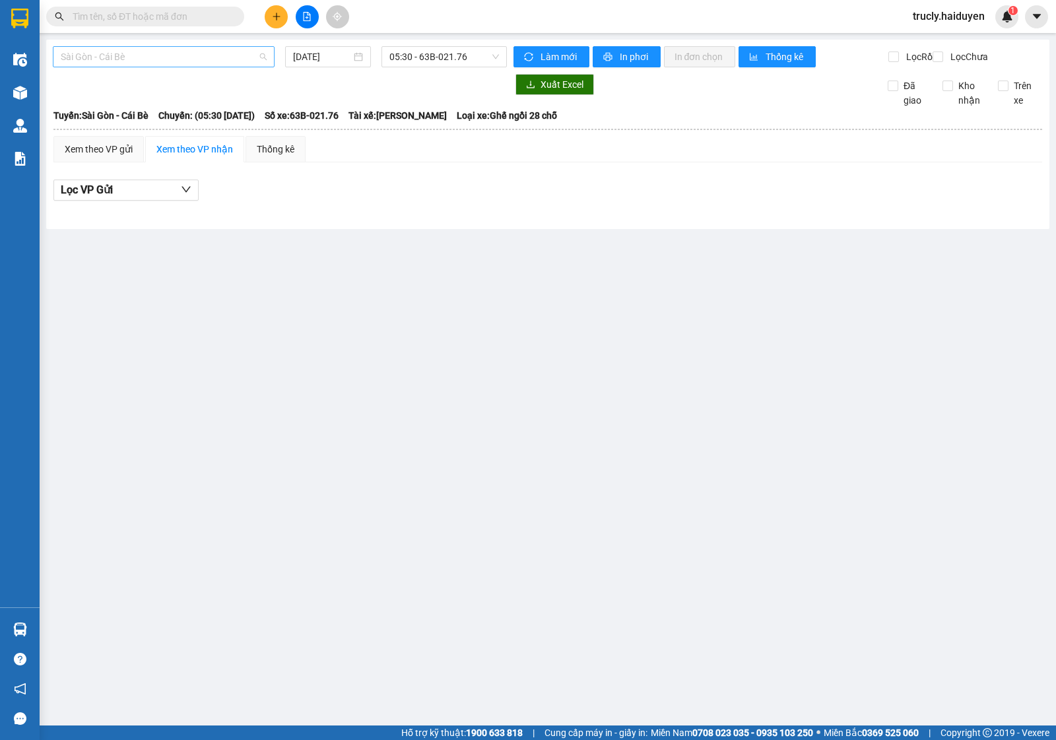
click at [106, 64] on span "Sài Gòn - Cái Bè" at bounding box center [164, 57] width 206 height 20
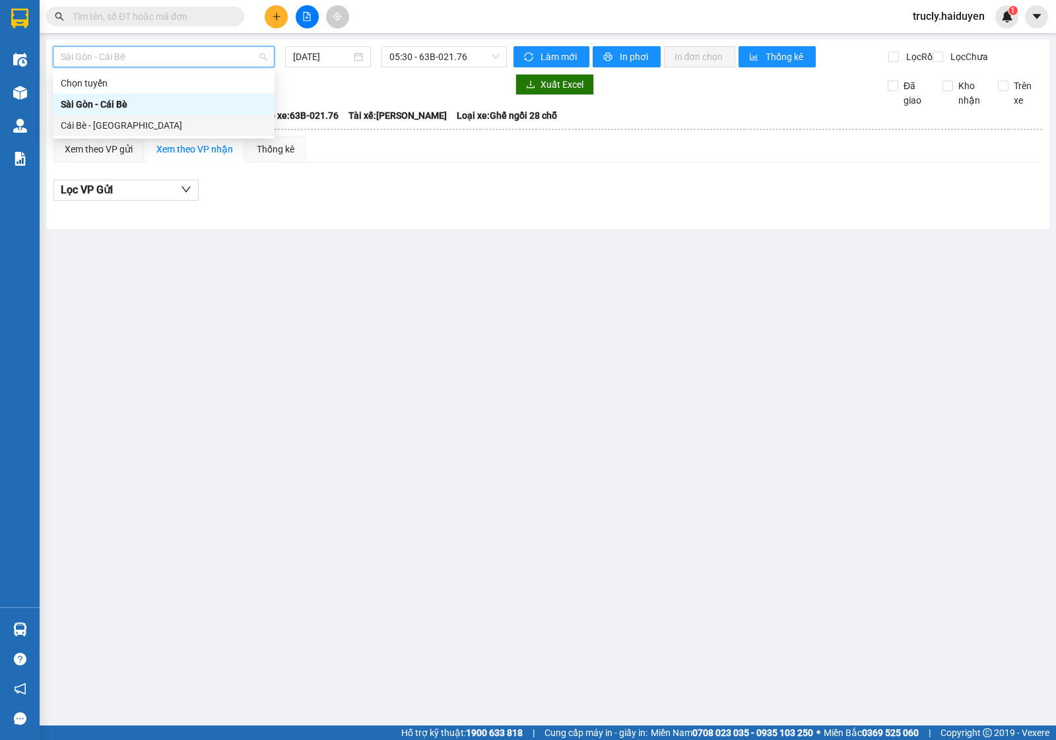
click at [94, 122] on div "Cái Bè - Sài Gòn" at bounding box center [164, 125] width 206 height 15
type input "[DATE]"
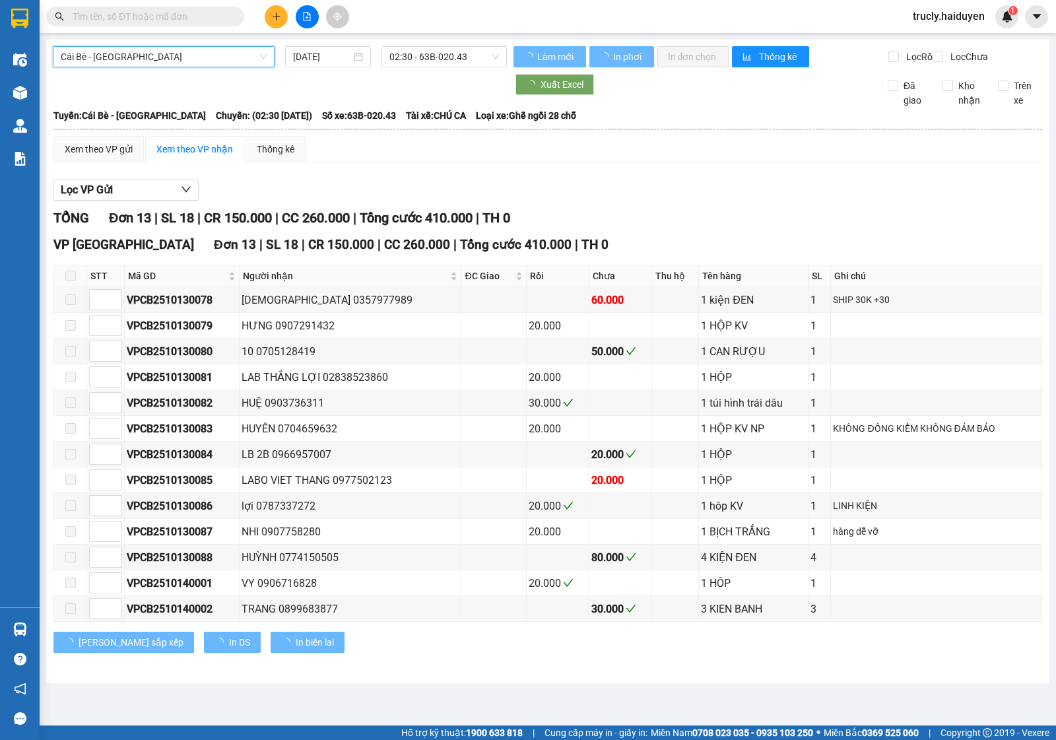
click at [411, 58] on span "02:30 - 63B-020.43" at bounding box center [444, 57] width 109 height 20
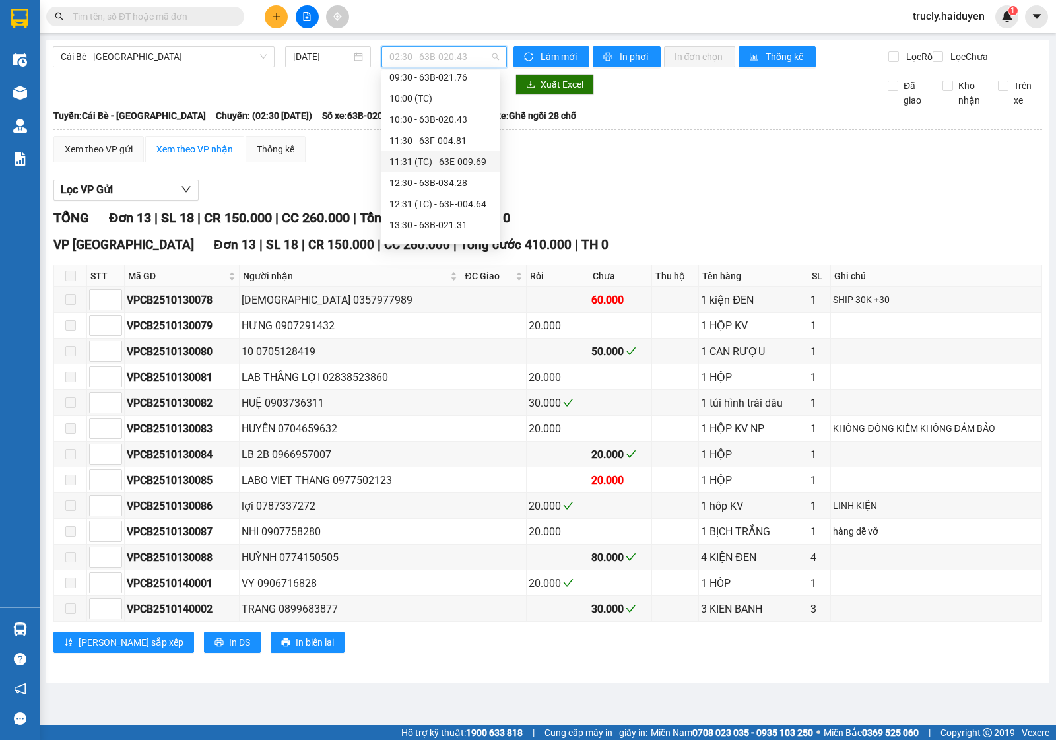
scroll to position [359, 0]
click at [428, 162] on div "13:30 - 63B-021.31" at bounding box center [441, 168] width 103 height 15
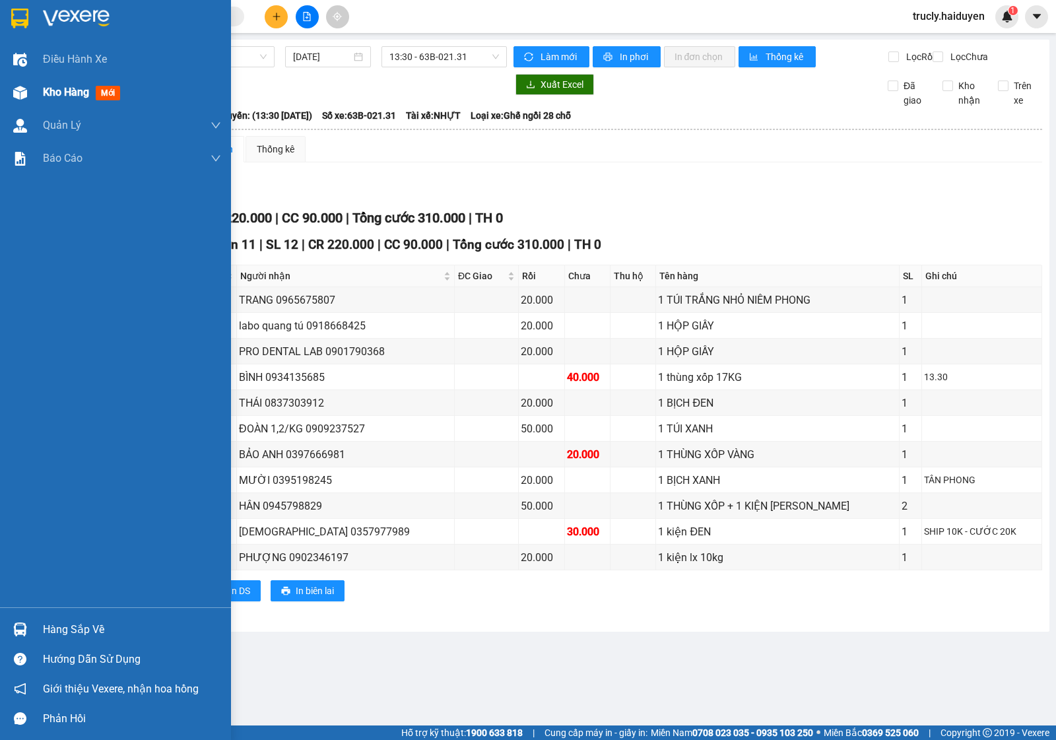
click at [28, 91] on div at bounding box center [20, 92] width 23 height 23
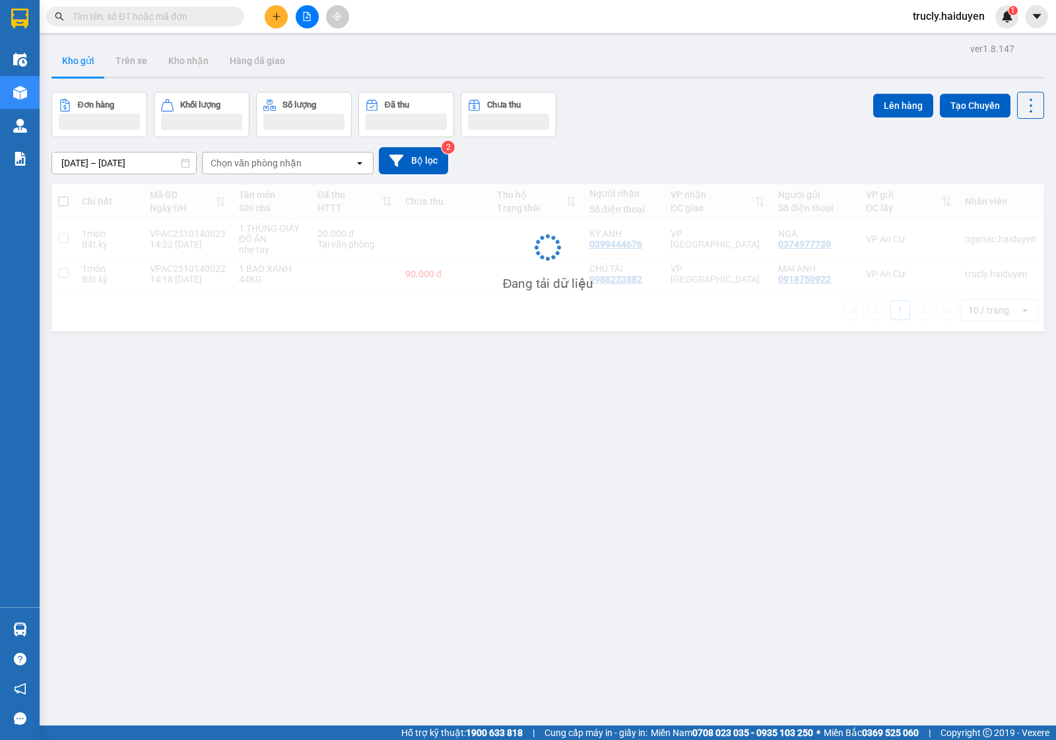
click at [677, 139] on div "[DATE] – [DATE] Press the down arrow key to interact with the calendar and sele…" at bounding box center [548, 160] width 993 height 47
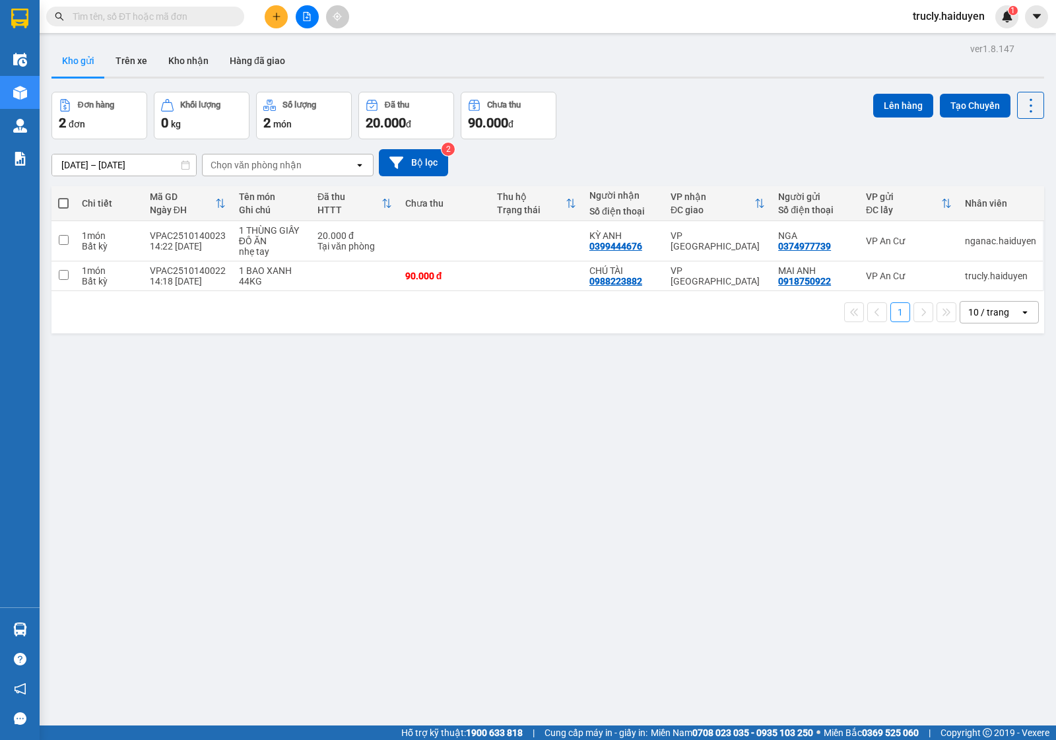
click at [678, 149] on div "[DATE] – [DATE] Press the down arrow key to interact with the calendar and sele…" at bounding box center [548, 162] width 993 height 27
click at [622, 132] on div "Đơn hàng 2 đơn Khối lượng 0 kg Số lượng 2 món Đã thu 20.000 đ Chưa thu 90.000 đ…" at bounding box center [548, 116] width 993 height 48
click at [287, 543] on div "ver 1.8.147 Kho gửi Trên xe Kho nhận Hàng đã giao Đơn hàng 2 đơn Khối lượng 0 k…" at bounding box center [548, 410] width 1004 height 740
click at [642, 126] on div "Đơn hàng 2 đơn Khối lượng 0 kg Số lượng 2 món Đã thu 20.000 đ Chưa thu 90.000 đ…" at bounding box center [548, 116] width 993 height 48
click at [506, 533] on div "ver 1.8.147 Kho gửi Trên xe Kho nhận Hàng đã giao Đơn hàng 2 đơn Khối lượng 0 k…" at bounding box center [548, 410] width 1004 height 740
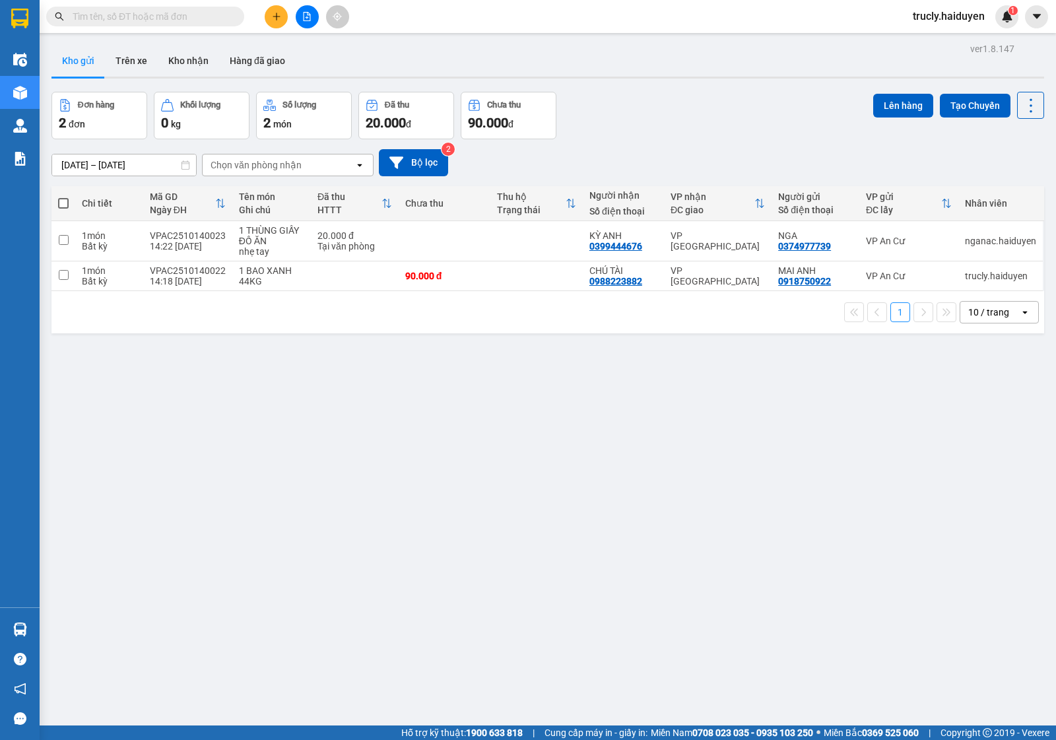
click at [633, 110] on div "Đơn hàng 2 đơn Khối lượng 0 kg Số lượng 2 món Đã thu 20.000 đ Chưa thu 90.000 đ…" at bounding box center [548, 116] width 993 height 48
click at [125, 58] on button "Trên xe" at bounding box center [131, 61] width 53 height 32
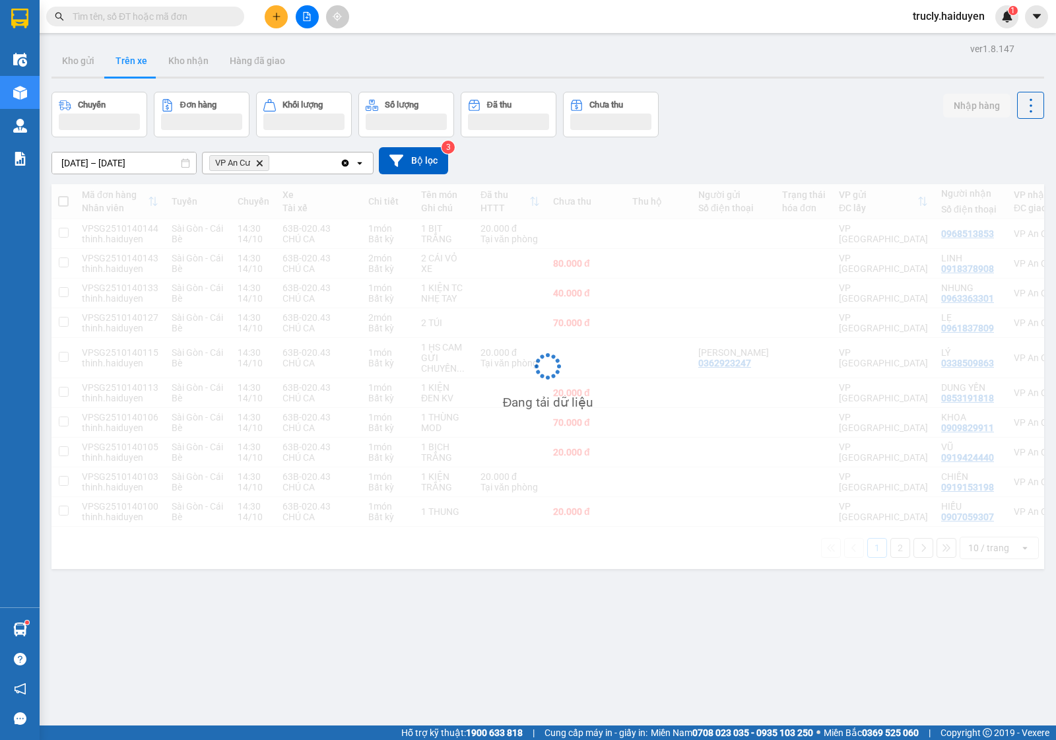
click at [764, 133] on div "Chuyến Đơn hàng Khối lượng Số lượng Đã thu Chưa thu Nhập hàng" at bounding box center [548, 115] width 993 height 46
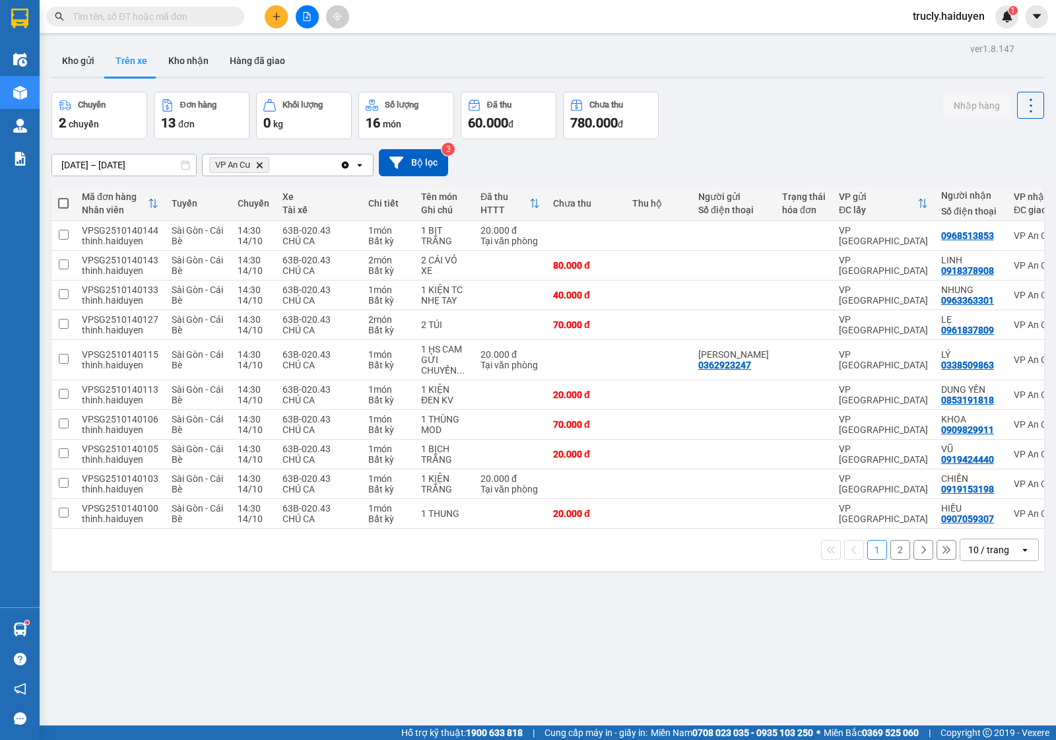
click at [682, 96] on div "Chuyến 2 chuyến Đơn hàng 13 đơn Khối lượng 0 kg Số lượng 16 món Đã thu 60.000 đ…" at bounding box center [548, 116] width 993 height 48
click at [40, 54] on main "ver 1.8.147 Kho gửi Trên xe Kho nhận Hàng đã giao Chuyến 2 chuyến Đơn hàng 13 đ…" at bounding box center [528, 363] width 1056 height 726
click at [67, 58] on button "Kho gửi" at bounding box center [78, 61] width 53 height 32
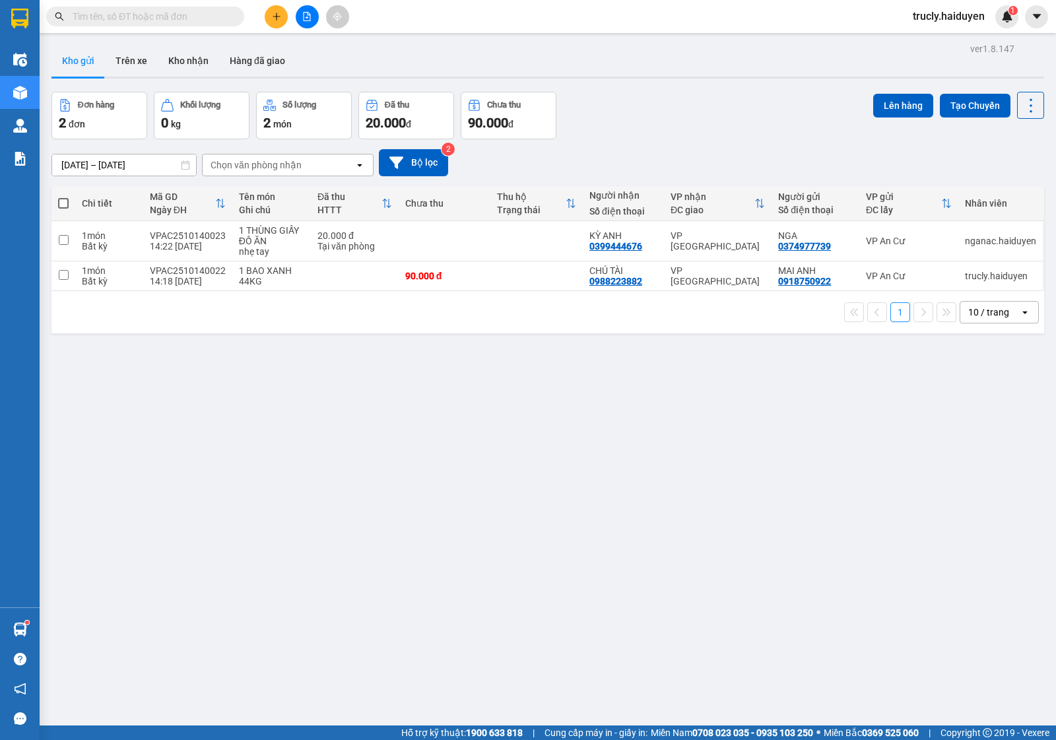
click at [724, 96] on div "Đơn hàng 2 đơn Khối lượng 0 kg Số lượng 2 món Đã thu 20.000 đ Chưa thu 90.000 đ…" at bounding box center [548, 116] width 993 height 48
click at [251, 273] on div "1 BAO XANH 44KG" at bounding box center [271, 275] width 65 height 21
checkbox input "true"
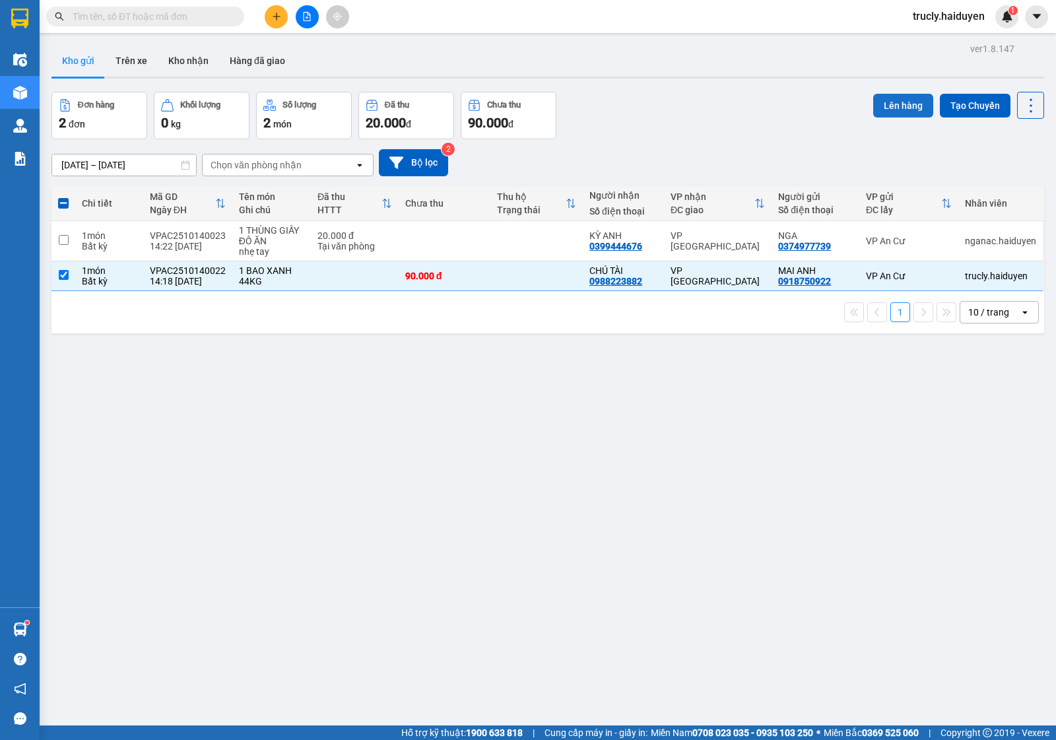
click at [874, 96] on button "Lên hàng" at bounding box center [904, 106] width 60 height 24
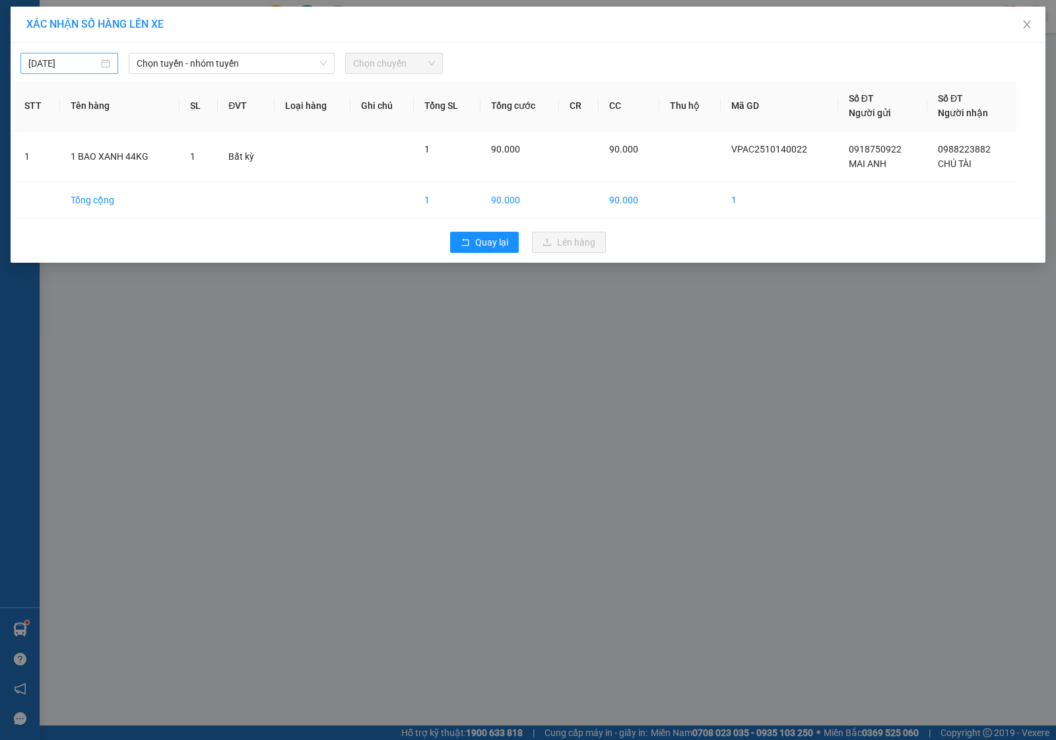
click at [31, 59] on input "[DATE]" at bounding box center [63, 63] width 70 height 15
type input "[DATE]"
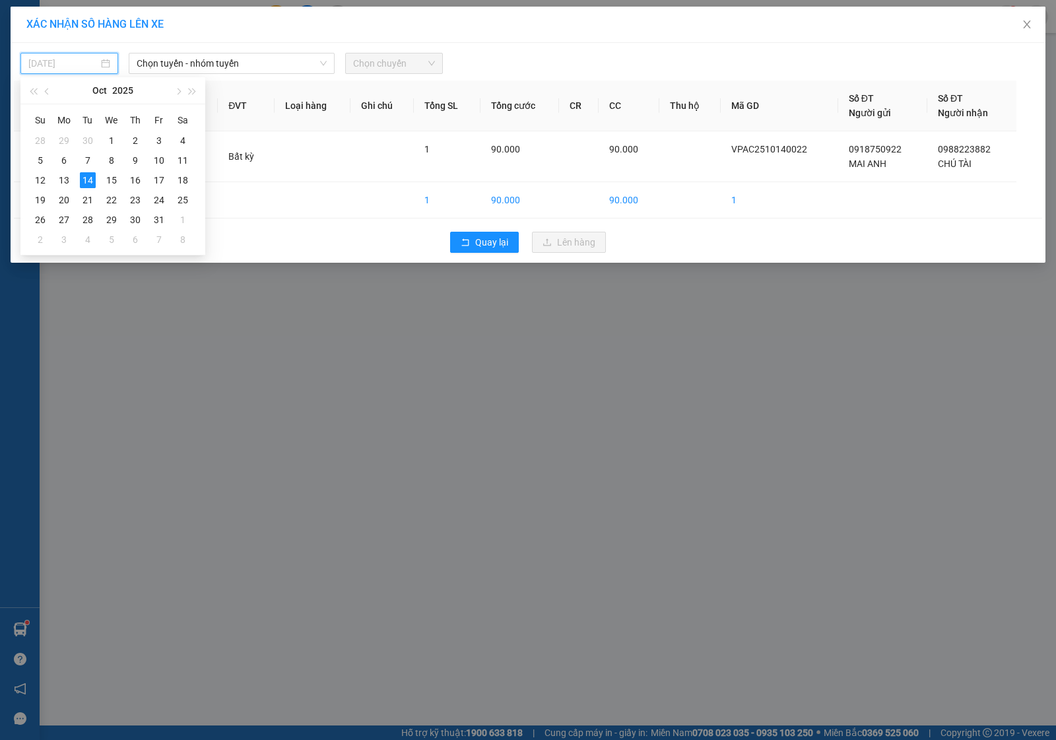
click at [91, 176] on div "14" at bounding box center [88, 180] width 16 height 16
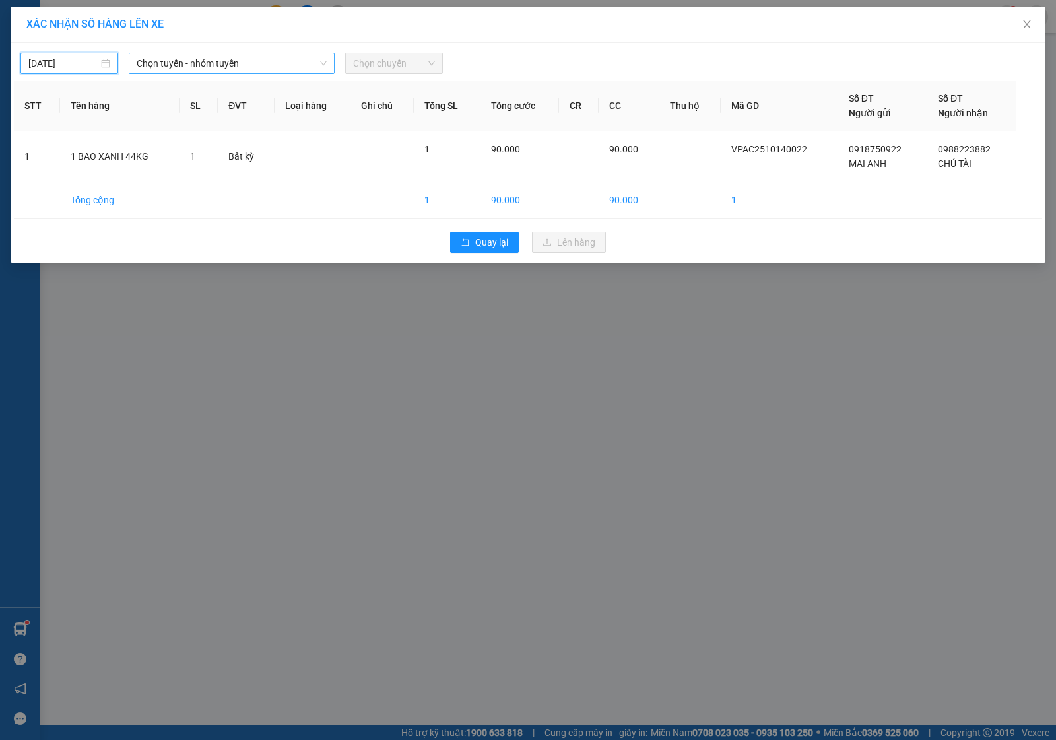
click at [152, 70] on span "Chọn tuyến - nhóm tuyến" at bounding box center [232, 63] width 190 height 20
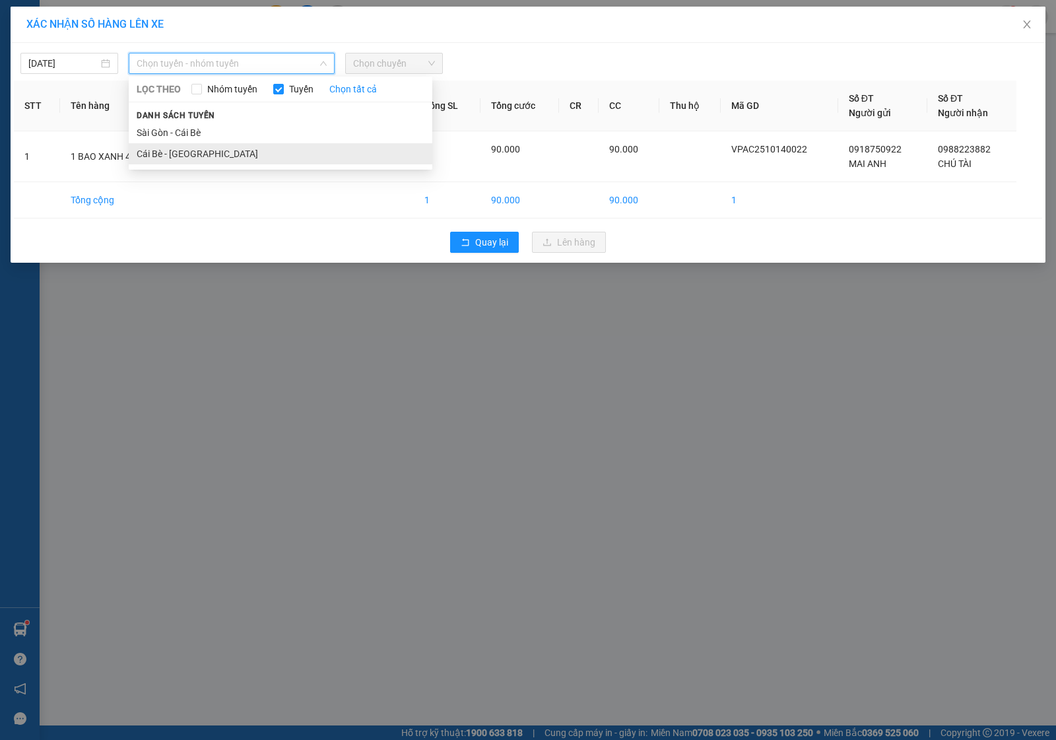
click at [149, 155] on li "Cái Bè - Sài Gòn" at bounding box center [281, 153] width 304 height 21
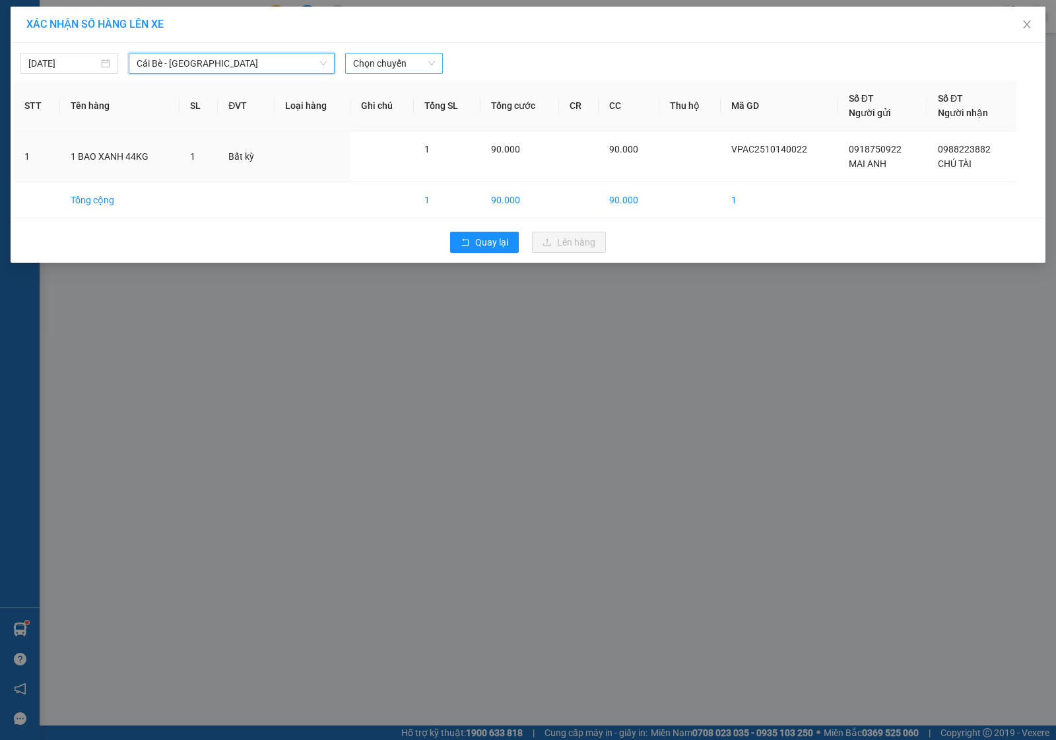
click at [370, 65] on span "Chọn chuyến" at bounding box center [394, 63] width 82 height 20
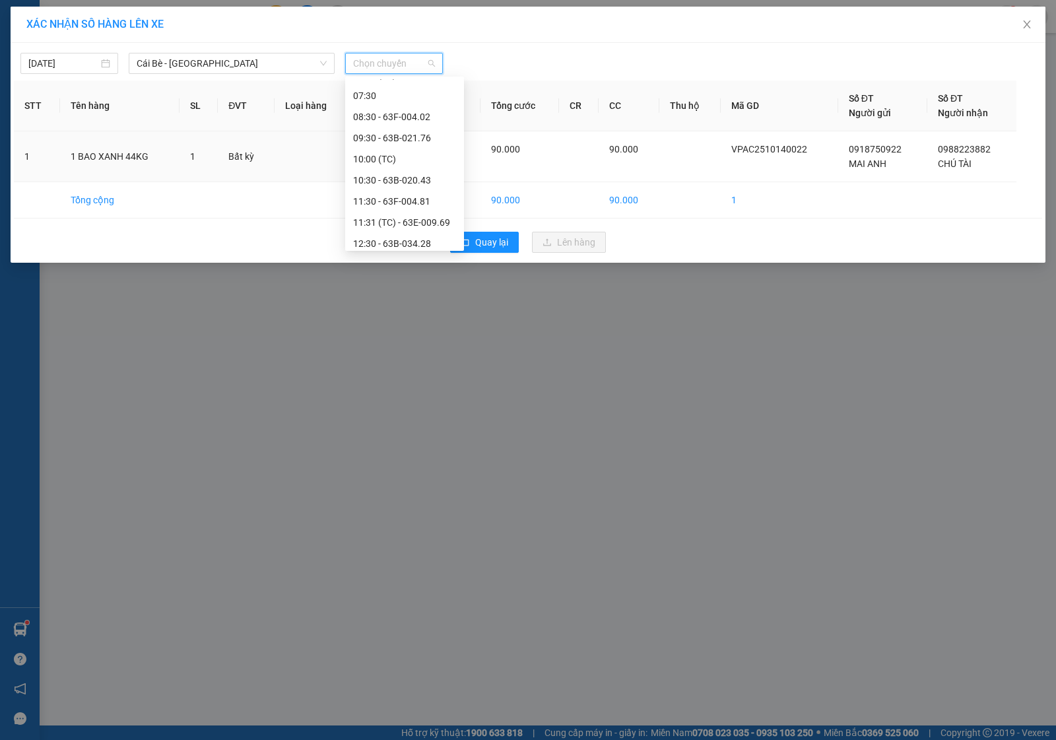
scroll to position [380, 0]
click at [383, 195] on div "14:30" at bounding box center [404, 196] width 103 height 15
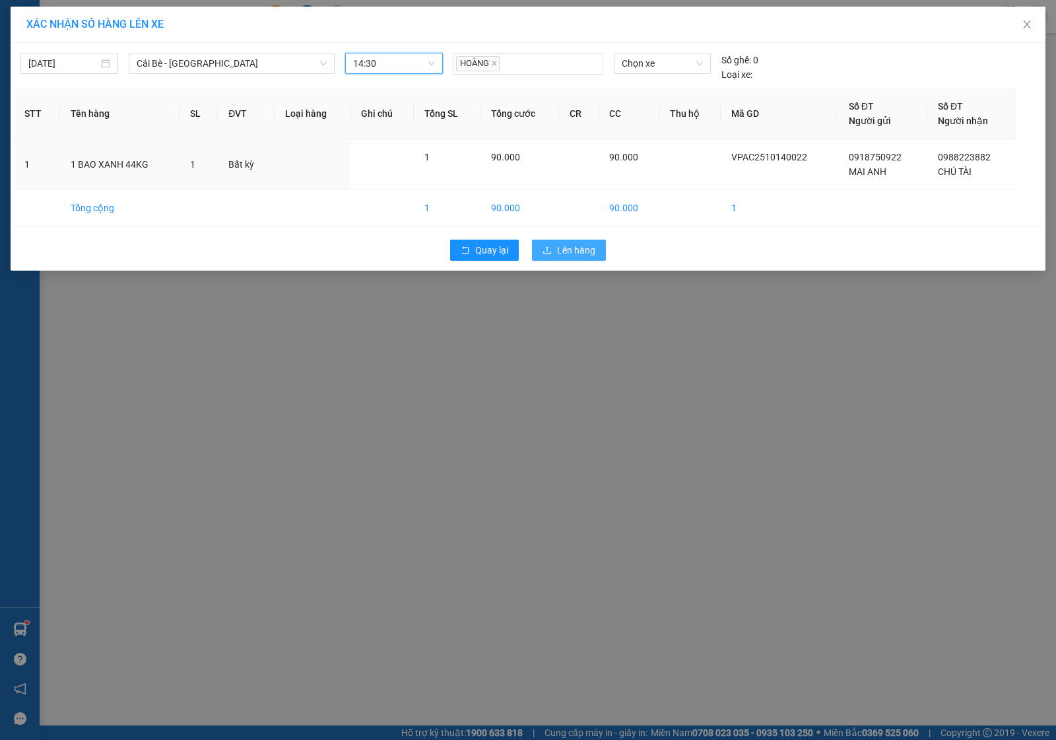
click at [590, 250] on span "Lên hàng" at bounding box center [576, 250] width 38 height 15
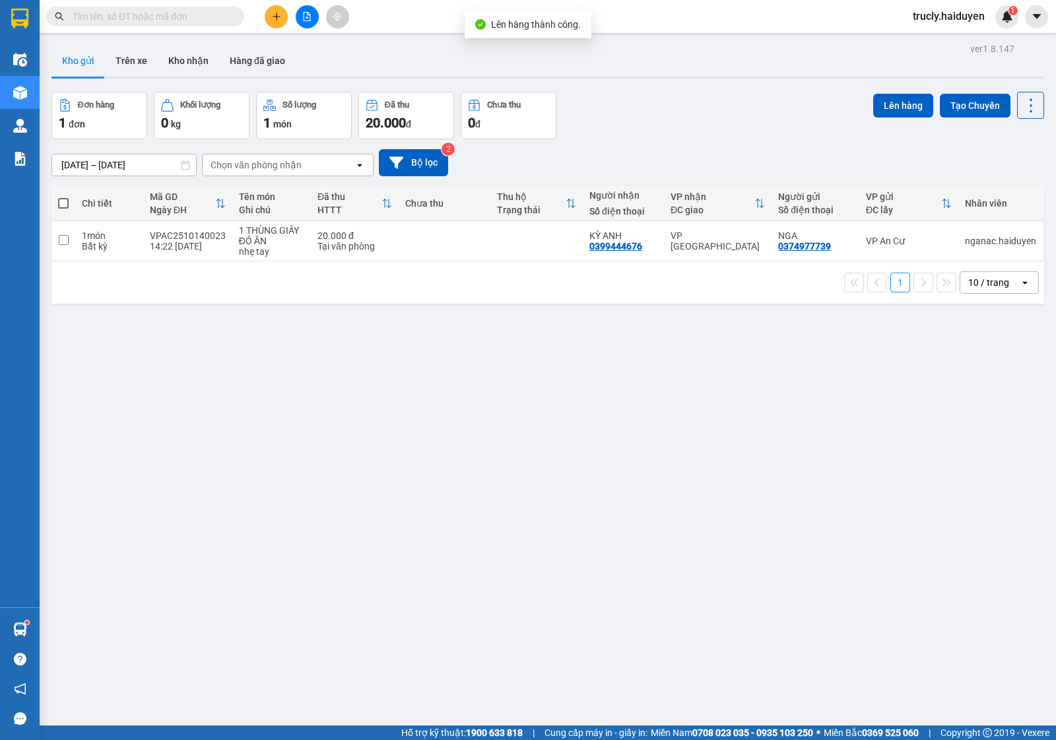
click at [692, 89] on div "ver 1.8.147 Kho gửi Trên xe Kho nhận Hàng đã giao Đơn hàng 1 đơn Khối lượng 0 k…" at bounding box center [548, 410] width 1004 height 740
click at [426, 662] on div "ver 1.8.147 Kho gửi Trên xe Kho nhận Hàng đã giao Đơn hàng 1 đơn Khối lượng 0 k…" at bounding box center [548, 410] width 1004 height 740
click at [285, 17] on button at bounding box center [276, 16] width 23 height 23
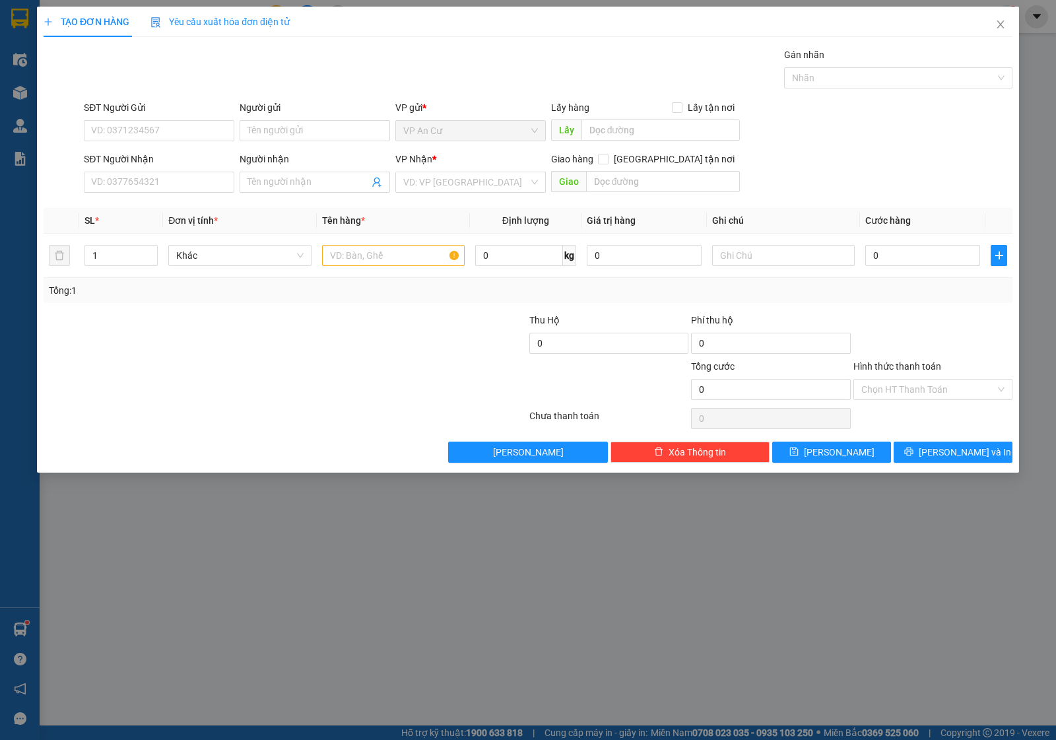
click at [131, 118] on div "SĐT Người Gửi" at bounding box center [159, 110] width 151 height 20
click at [131, 124] on input "SĐT Người Gửi" at bounding box center [159, 130] width 151 height 21
click at [149, 153] on div "0976770917 - [PERSON_NAME]" at bounding box center [159, 158] width 135 height 15
type input "0976770917"
type input "LAI"
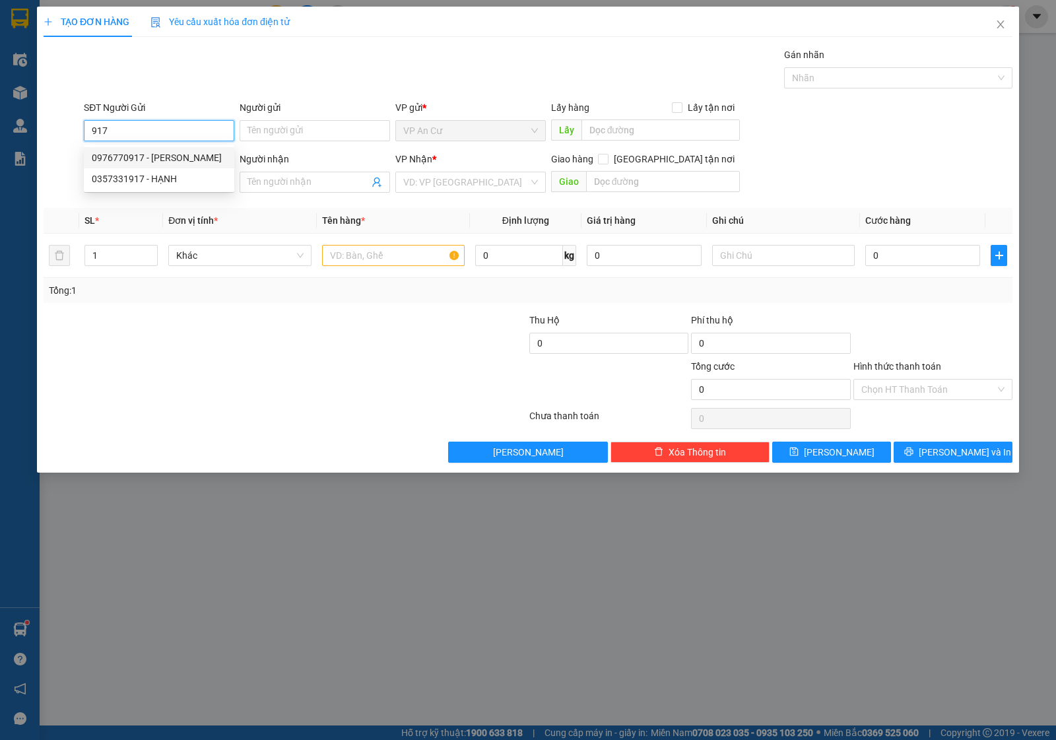
type input "0798389994"
type input "KHẢI HOÀN"
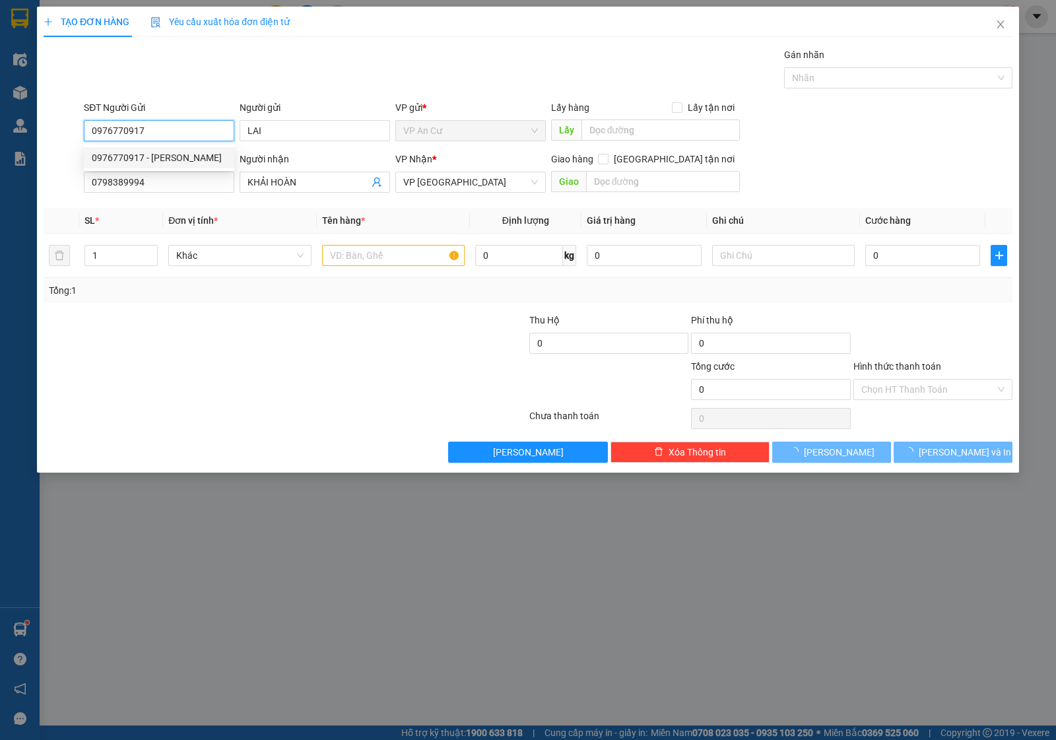
type input "20.000"
type input "0976770917"
click at [302, 350] on div at bounding box center [204, 336] width 324 height 46
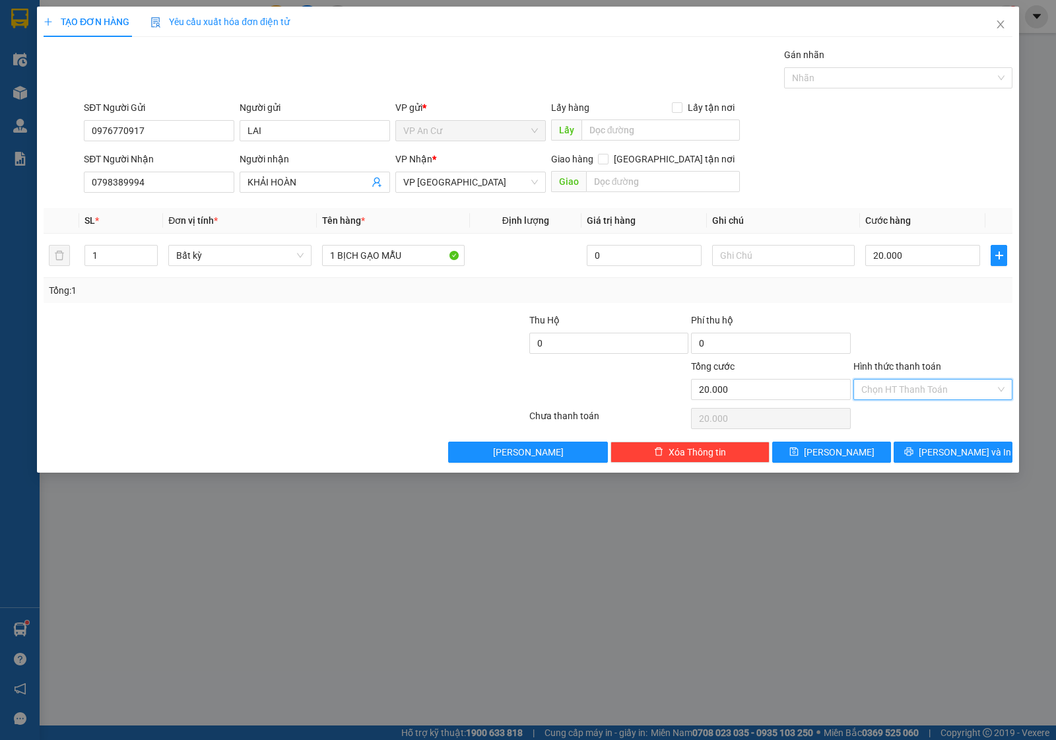
click at [910, 390] on input "Hình thức thanh toán" at bounding box center [929, 390] width 134 height 20
click at [907, 417] on div "Tại văn phòng" at bounding box center [933, 417] width 143 height 15
type input "0"
click at [939, 448] on button "[PERSON_NAME] và In" at bounding box center [953, 452] width 119 height 21
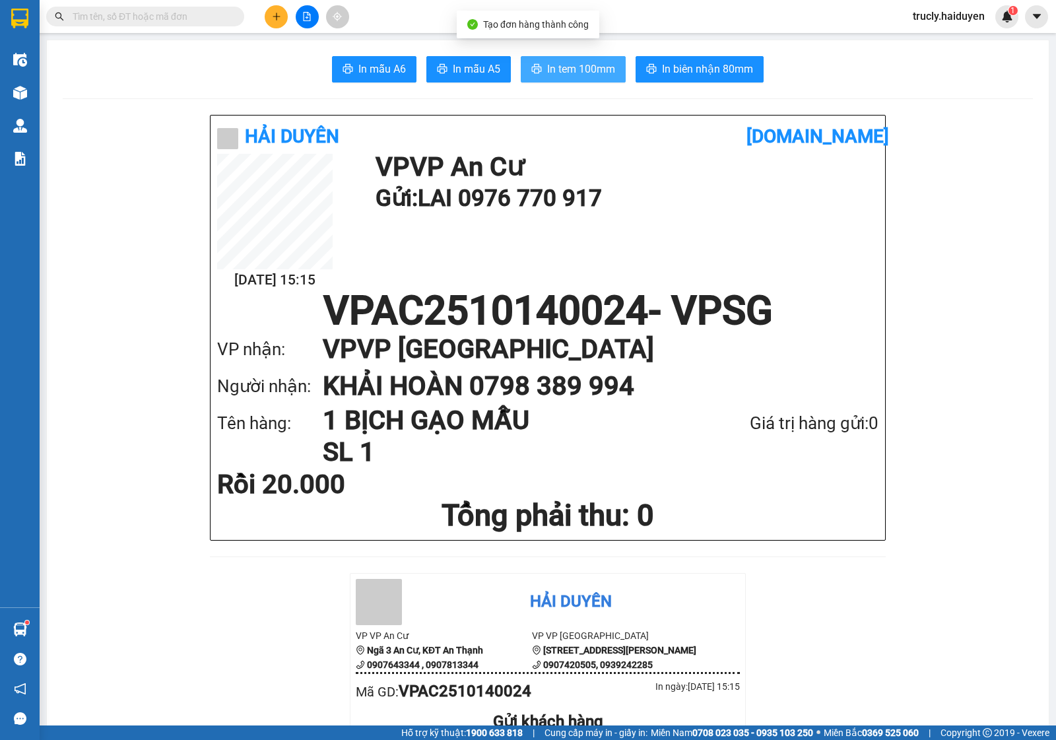
click at [582, 67] on span "In tem 100mm" at bounding box center [581, 69] width 68 height 17
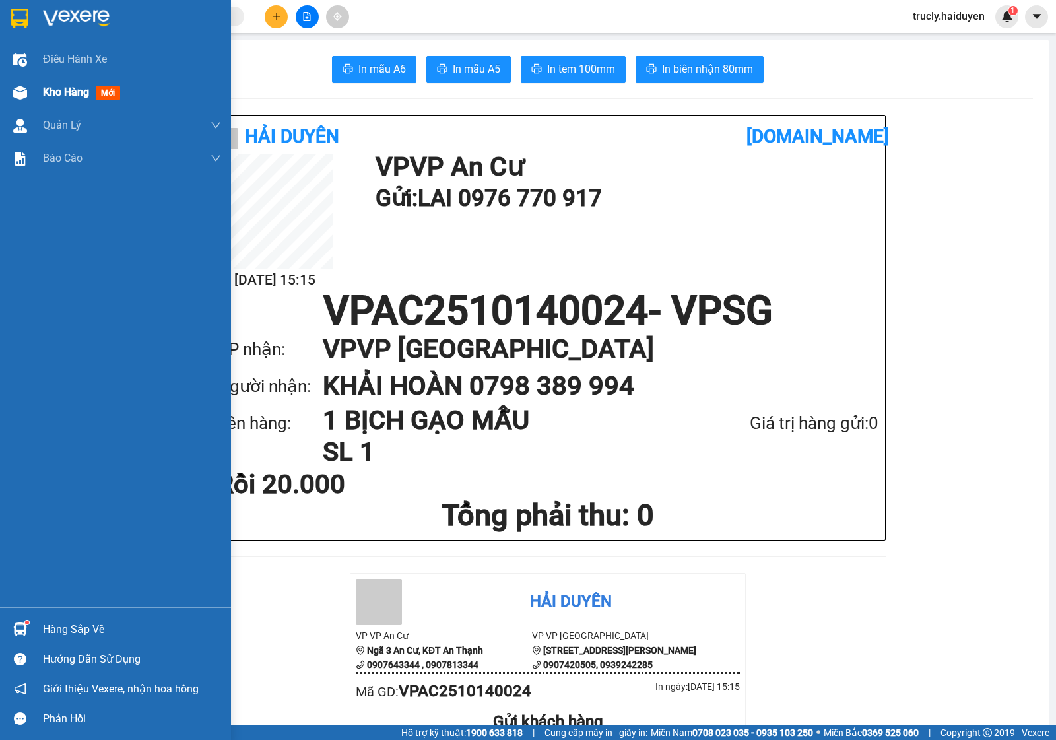
click at [36, 87] on div "Kho hàng mới" at bounding box center [115, 92] width 231 height 33
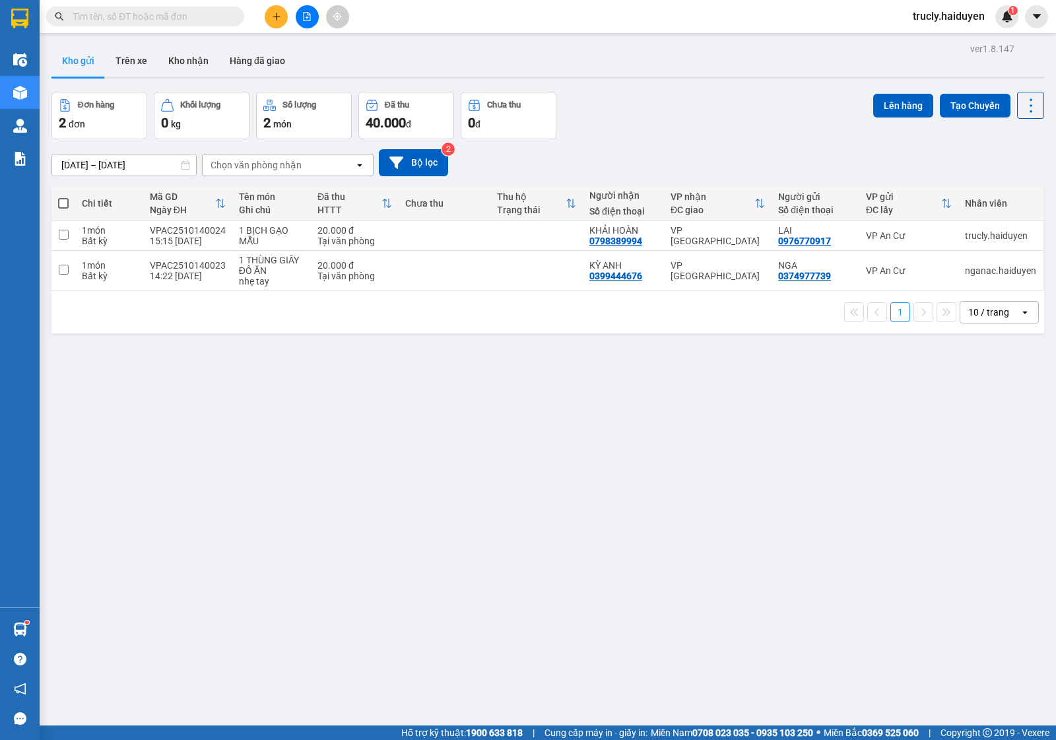
click at [699, 119] on div "Đơn hàng 2 đơn Khối lượng 0 kg Số lượng 2 món Đã thu 40.000 đ Chưa thu 0 đ Lên …" at bounding box center [548, 116] width 993 height 48
click at [629, 129] on div "Đơn hàng 2 đơn Khối lượng 0 kg Số lượng 2 món Đã thu 40.000 đ Chưa thu 0 đ Lên …" at bounding box center [548, 116] width 993 height 48
click at [611, 114] on div "Đơn hàng 2 đơn Khối lượng 0 kg Số lượng 2 món Đã thu 40.000 đ Chưa thu 0 đ Lên …" at bounding box center [548, 116] width 993 height 48
click at [699, 108] on div "Đơn hàng 2 đơn Khối lượng 0 kg Số lượng 2 món Đã thu 40.000 đ Chưa thu 0 đ Lên …" at bounding box center [548, 116] width 993 height 48
click at [625, 120] on div "Đơn hàng 2 đơn Khối lượng 0 kg Số lượng 2 món Đã thu 40.000 đ Chưa thu 0 đ Lên …" at bounding box center [548, 116] width 993 height 48
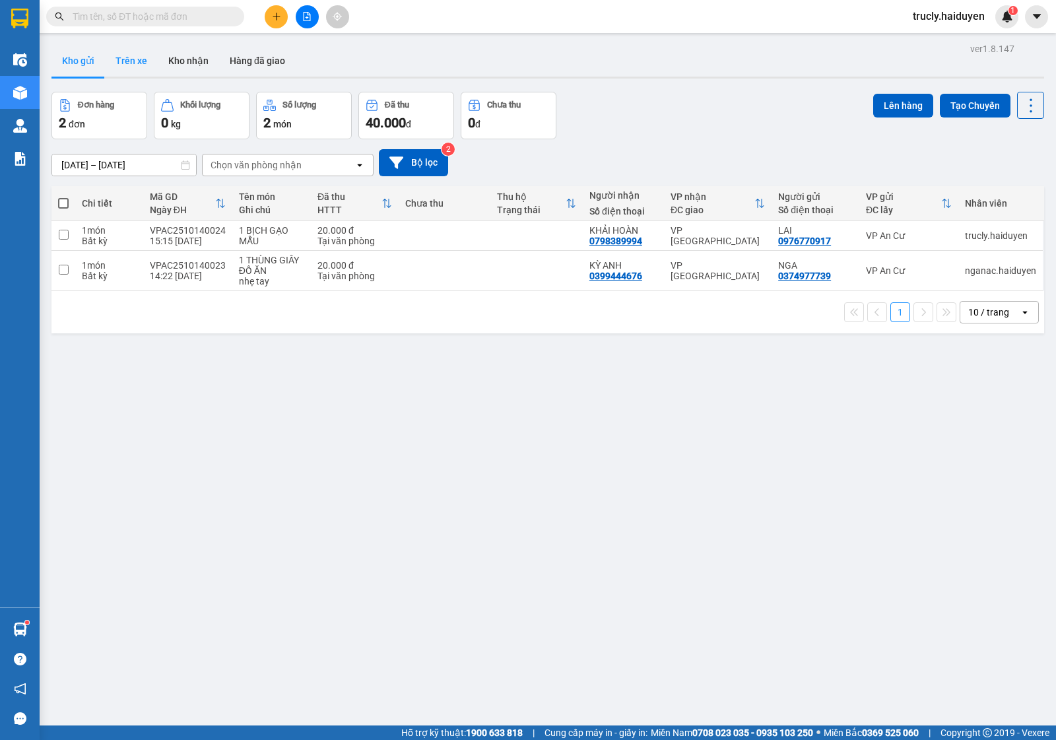
click at [135, 61] on button "Trên xe" at bounding box center [131, 61] width 53 height 32
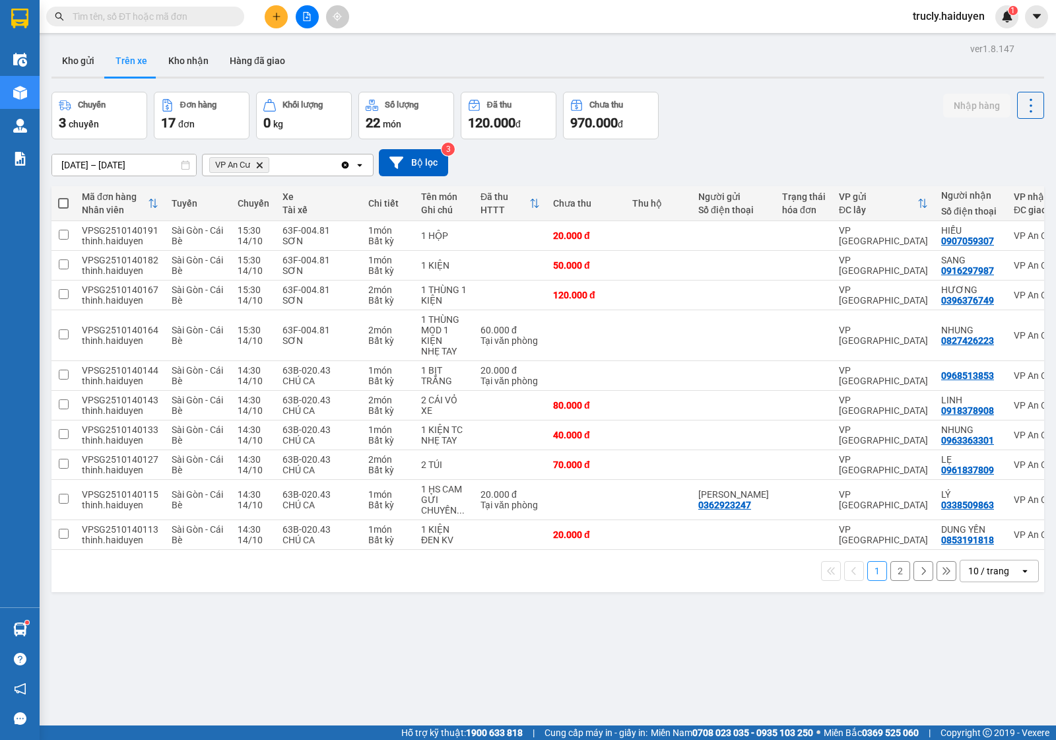
click at [716, 131] on div "Chuyến 3 chuyến Đơn hàng 17 đơn Khối lượng 0 kg Số lượng 22 món Đã thu 120.000 …" at bounding box center [548, 116] width 993 height 48
click at [891, 575] on button "2" at bounding box center [901, 571] width 20 height 20
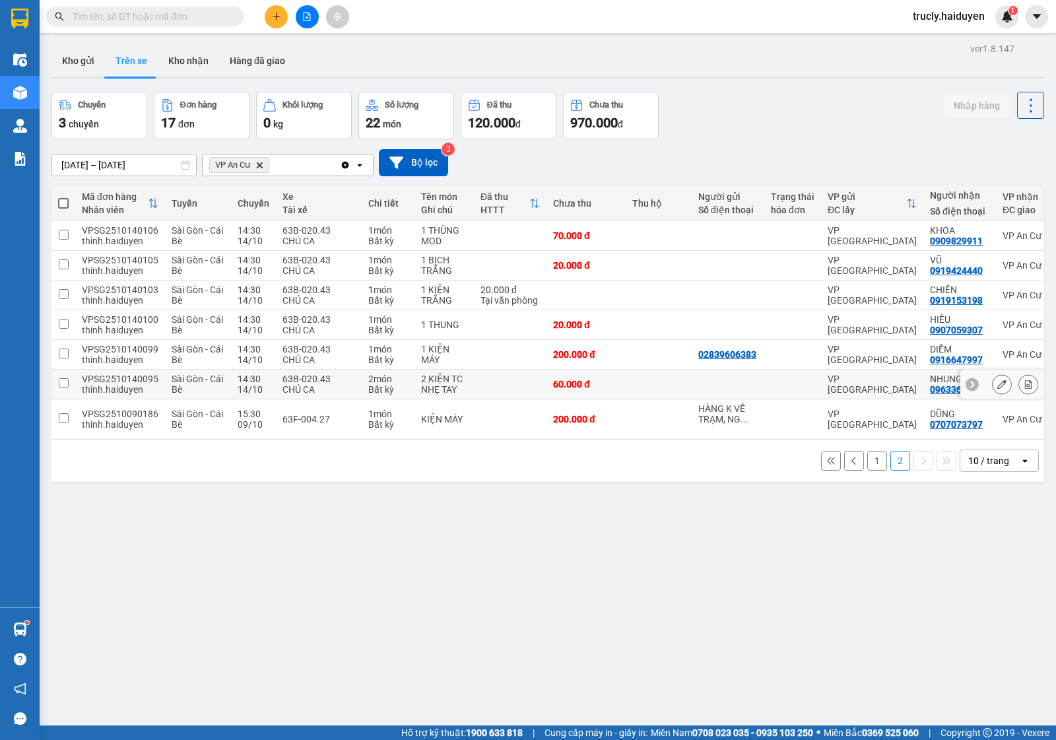
click at [1022, 380] on button at bounding box center [1028, 384] width 18 height 23
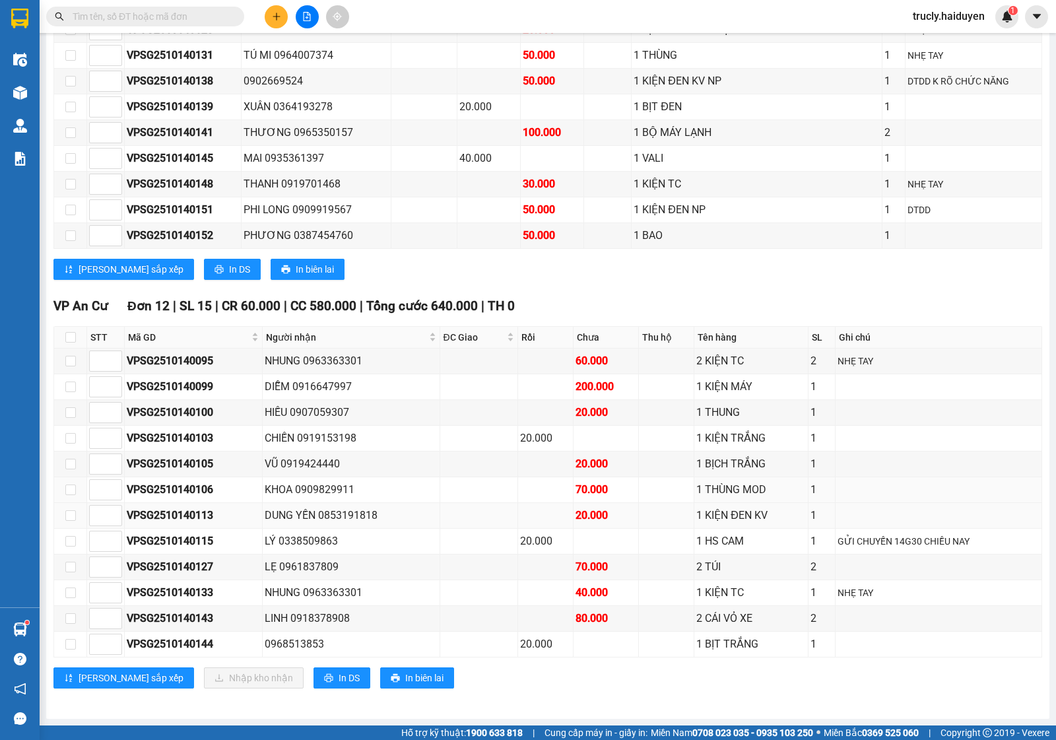
scroll to position [1463, 0]
click at [67, 356] on input "checkbox" at bounding box center [70, 361] width 11 height 11
checkbox input "true"
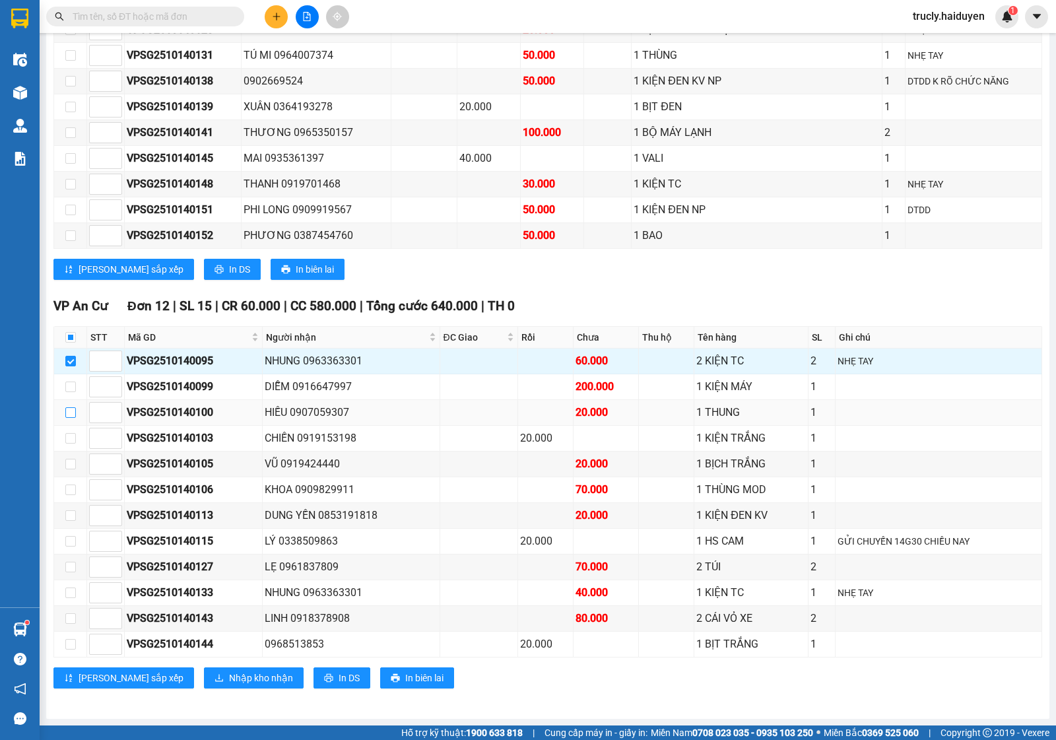
click at [67, 411] on input "checkbox" at bounding box center [70, 412] width 11 height 11
checkbox input "true"
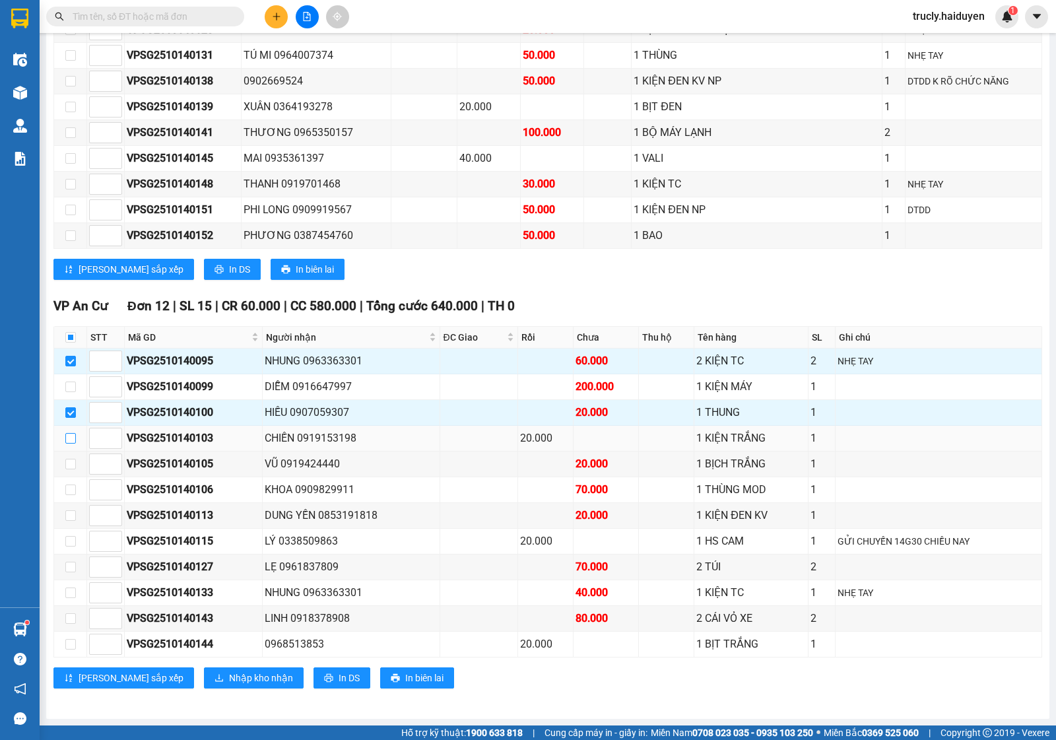
click at [70, 433] on input "checkbox" at bounding box center [70, 438] width 11 height 11
checkbox input "true"
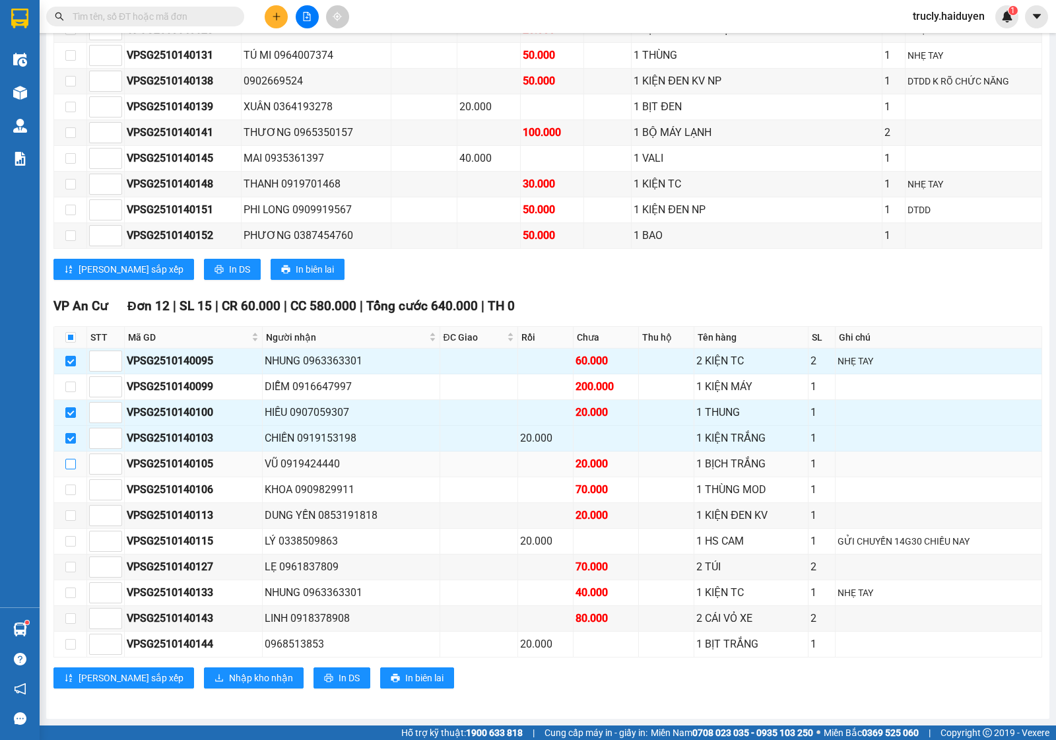
click at [66, 463] on input "checkbox" at bounding box center [70, 464] width 11 height 11
checkbox input "true"
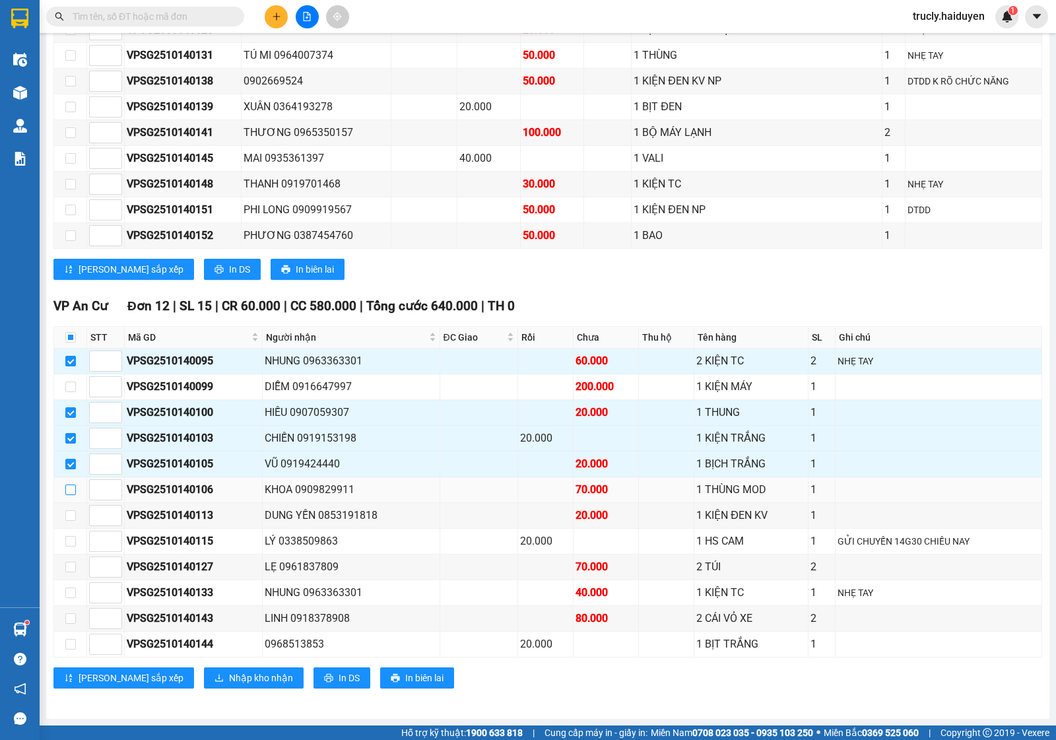
click at [68, 487] on input "checkbox" at bounding box center [70, 490] width 11 height 11
checkbox input "true"
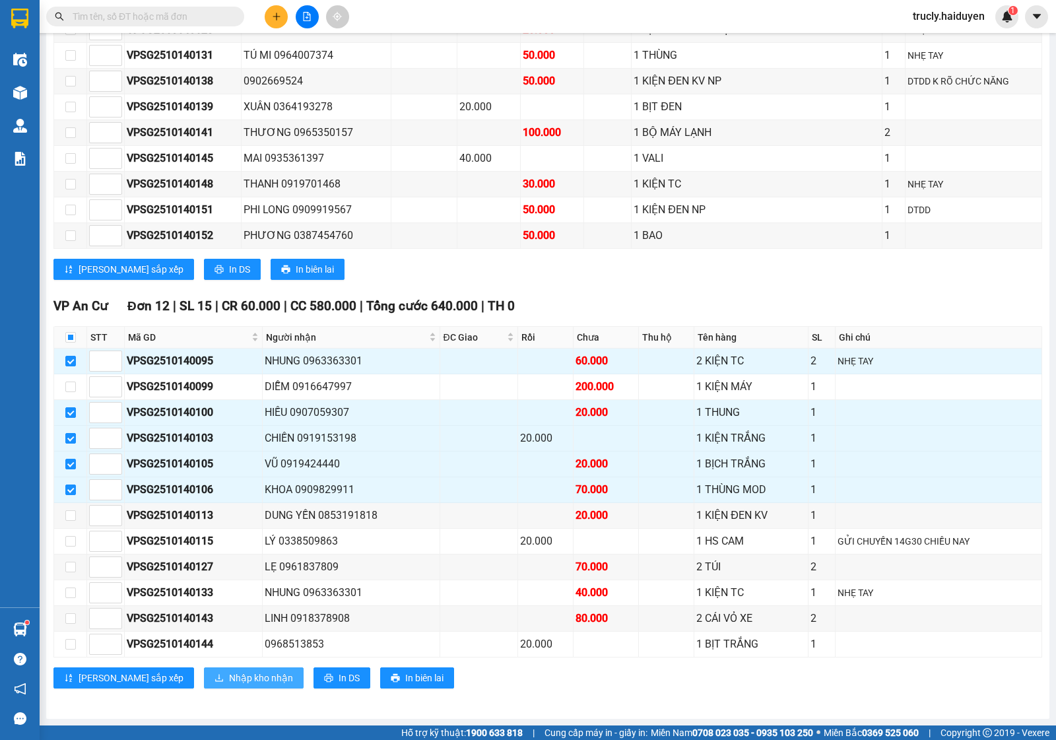
click at [229, 681] on span "Nhập kho nhận" at bounding box center [261, 678] width 64 height 15
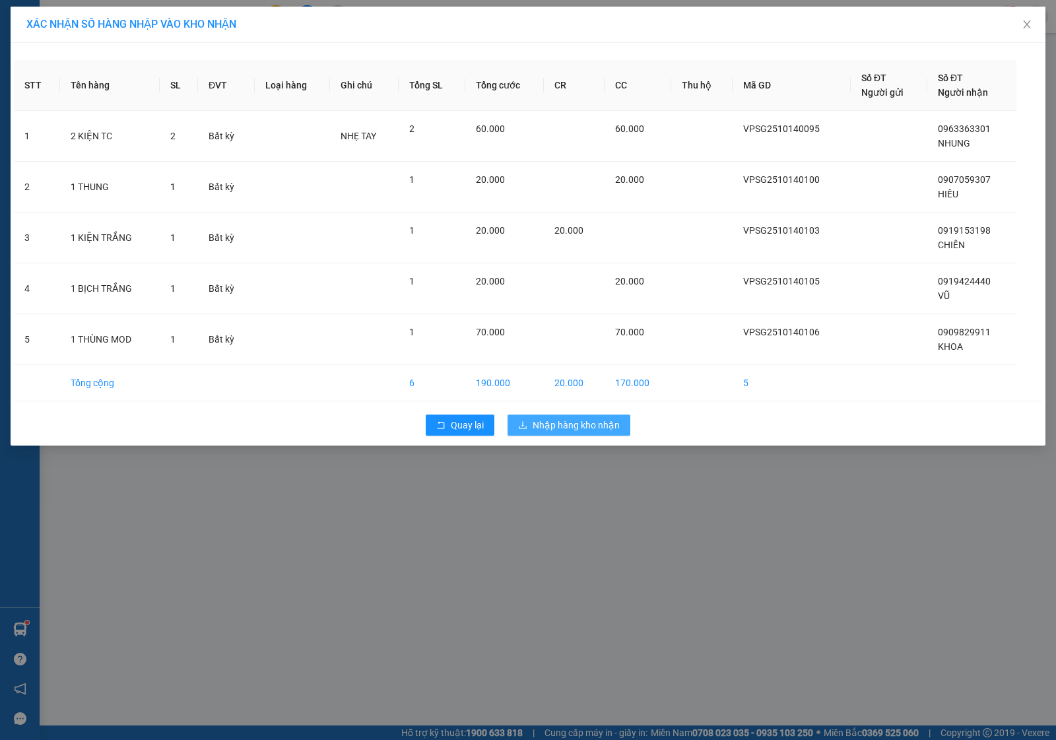
click at [549, 426] on span "Nhập hàng kho nhận" at bounding box center [576, 425] width 87 height 15
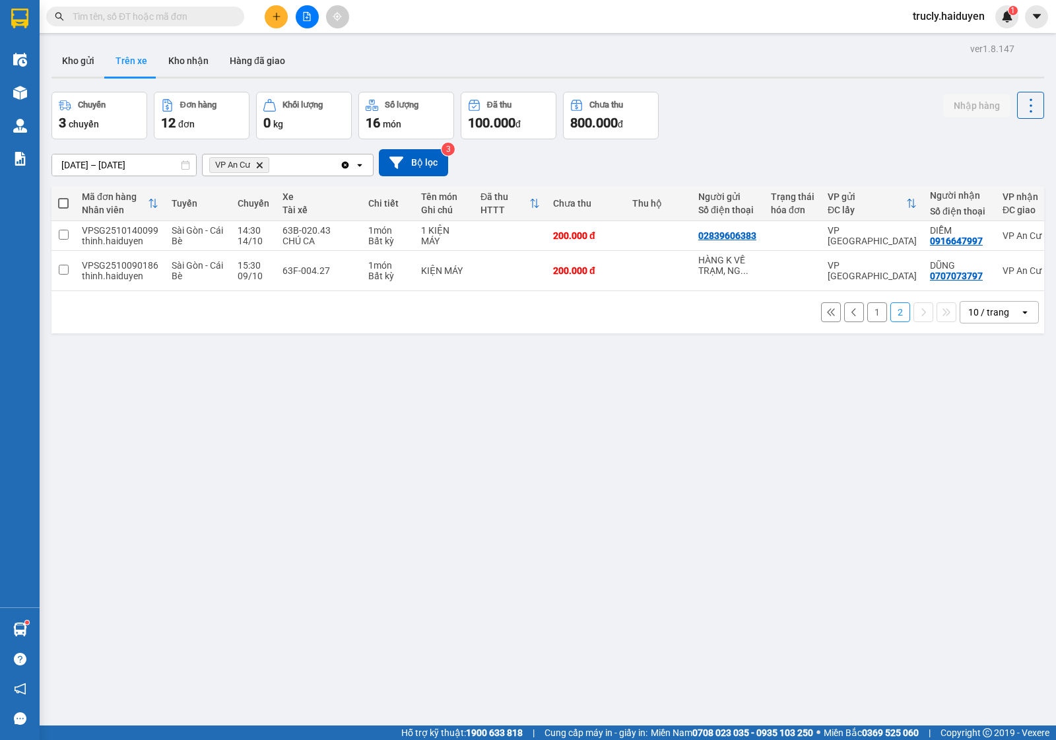
click at [758, 153] on div "05/10/2025 – 14/10/2025 Press the down arrow key to interact with the calendar …" at bounding box center [548, 162] width 993 height 27
click at [670, 541] on div "ver 1.8.147 Kho gửi Trên xe Kho nhận Hàng đã giao Chuyến 3 chuyến Đơn hàng 12 đ…" at bounding box center [548, 410] width 1004 height 740
click at [715, 155] on div "05/10/2025 – 14/10/2025 Press the down arrow key to interact with the calendar …" at bounding box center [548, 162] width 993 height 27
click at [868, 316] on button "1" at bounding box center [878, 312] width 20 height 20
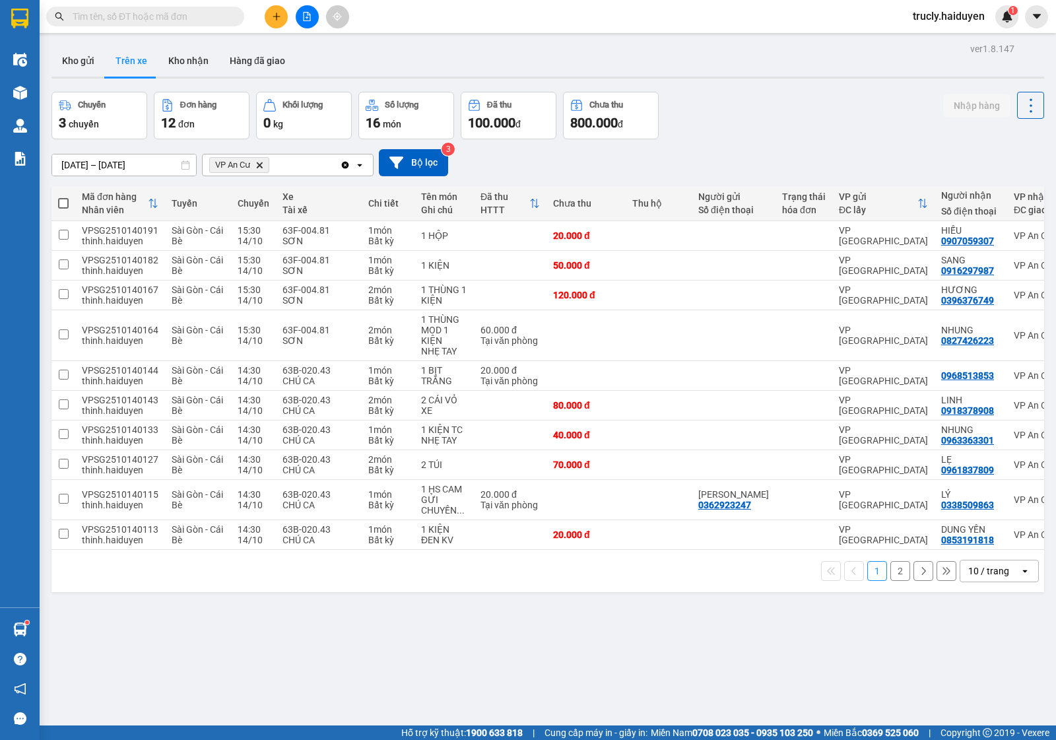
click at [796, 122] on div "Chuyến 3 chuyến Đơn hàng 12 đơn Khối lượng 0 kg Số lượng 16 món Đã thu 100.000 …" at bounding box center [548, 116] width 993 height 48
click at [694, 121] on div "Chuyến 3 chuyến Đơn hàng 12 đơn Khối lượng 0 kg Số lượng 16 món Đã thu 100.000 …" at bounding box center [548, 116] width 993 height 48
click at [73, 51] on button "Kho gửi" at bounding box center [78, 61] width 53 height 32
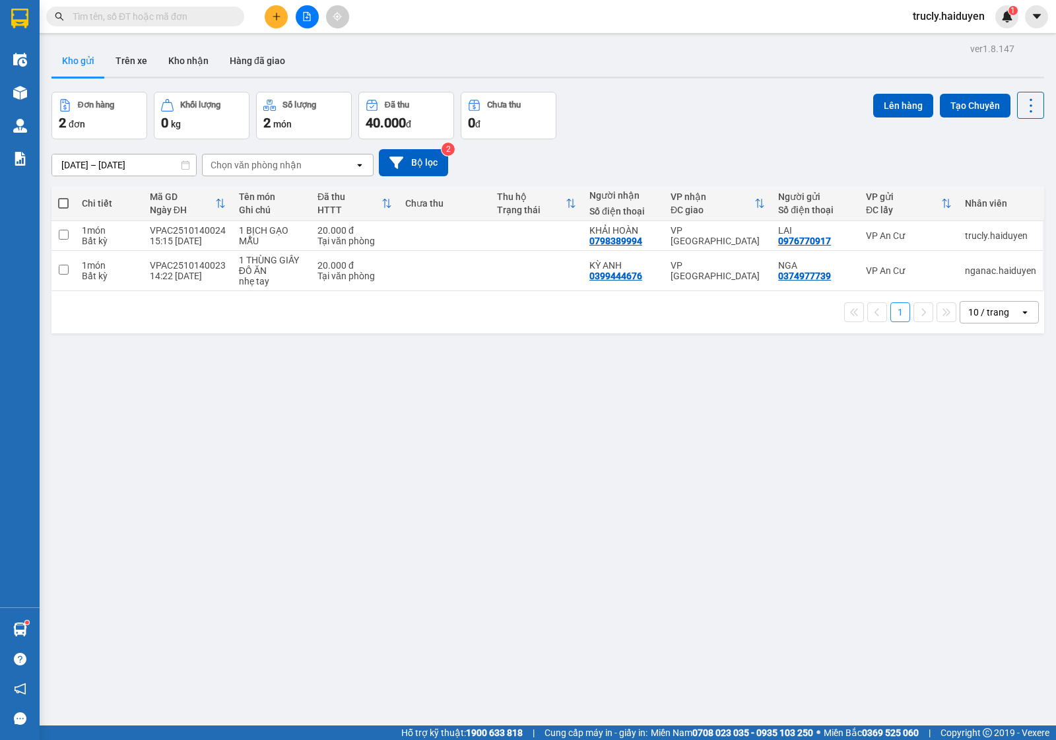
click at [671, 123] on div "Đơn hàng 2 đơn Khối lượng 0 kg Số lượng 2 món Đã thu 40.000 đ Chưa thu 0 đ Lên …" at bounding box center [548, 116] width 993 height 48
click at [80, 57] on button "Kho gửi" at bounding box center [78, 61] width 53 height 32
click at [558, 113] on div "Đơn hàng 2 đơn Khối lượng 0 kg Số lượng 2 món Đã thu 40.000 đ Chưa thu 0 đ Lên …" at bounding box center [548, 116] width 993 height 48
click at [704, 140] on div "[DATE] – [DATE] Press the down arrow key to interact with the calendar and sele…" at bounding box center [548, 162] width 993 height 47
click at [131, 68] on button "Trên xe" at bounding box center [131, 61] width 53 height 32
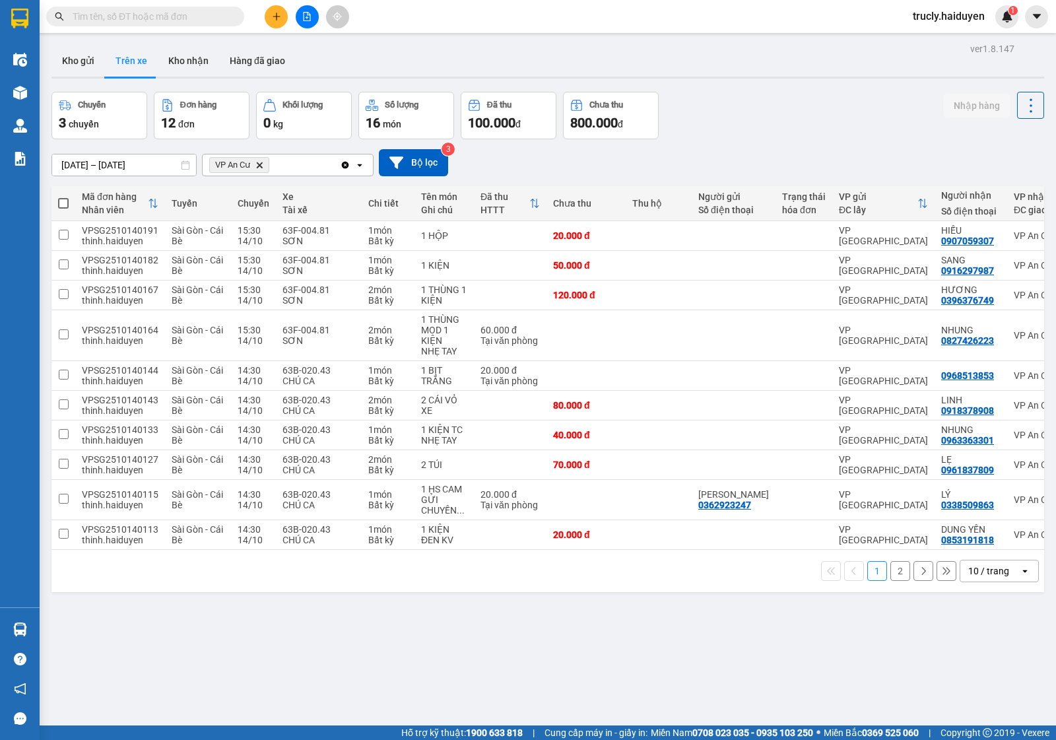
click at [708, 100] on div "Chuyến 3 chuyến Đơn hàng 12 đơn Khối lượng 0 kg Số lượng 16 món Đã thu 100.000 …" at bounding box center [548, 116] width 993 height 48
click at [273, 15] on icon "plus" at bounding box center [276, 16] width 9 height 9
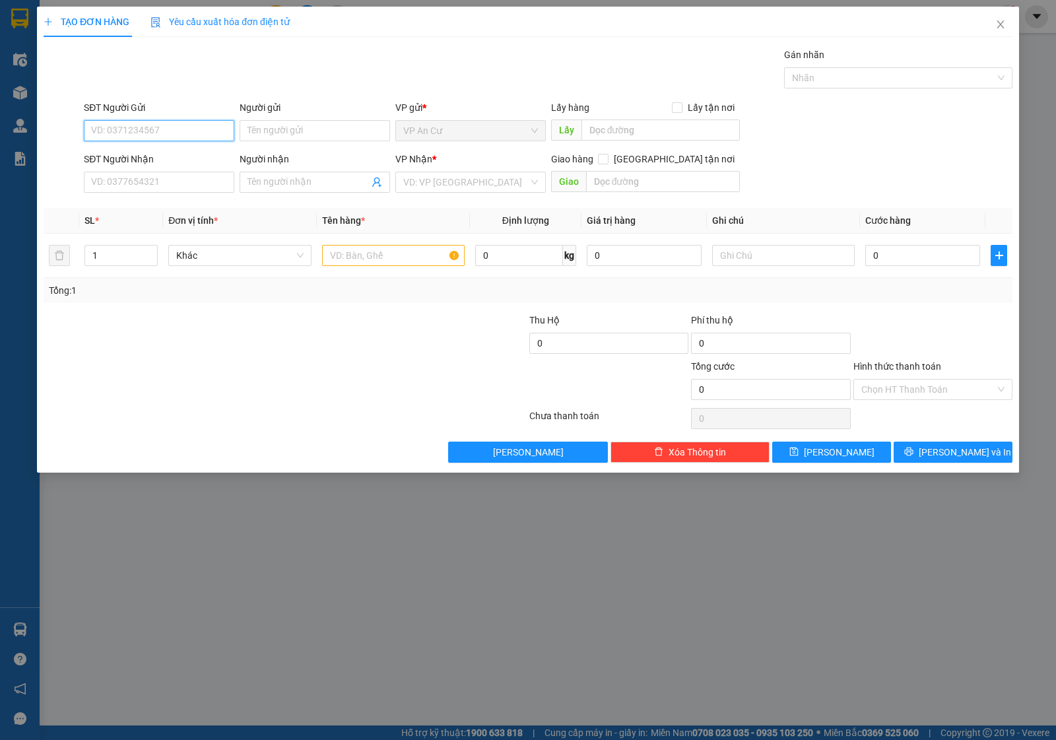
click at [123, 123] on input "SĐT Người Gửi" at bounding box center [159, 130] width 151 height 21
click at [139, 153] on div "0976770917 - [PERSON_NAME]" at bounding box center [159, 158] width 135 height 15
type input "0976770917"
type input "LAI"
type input "0798389994"
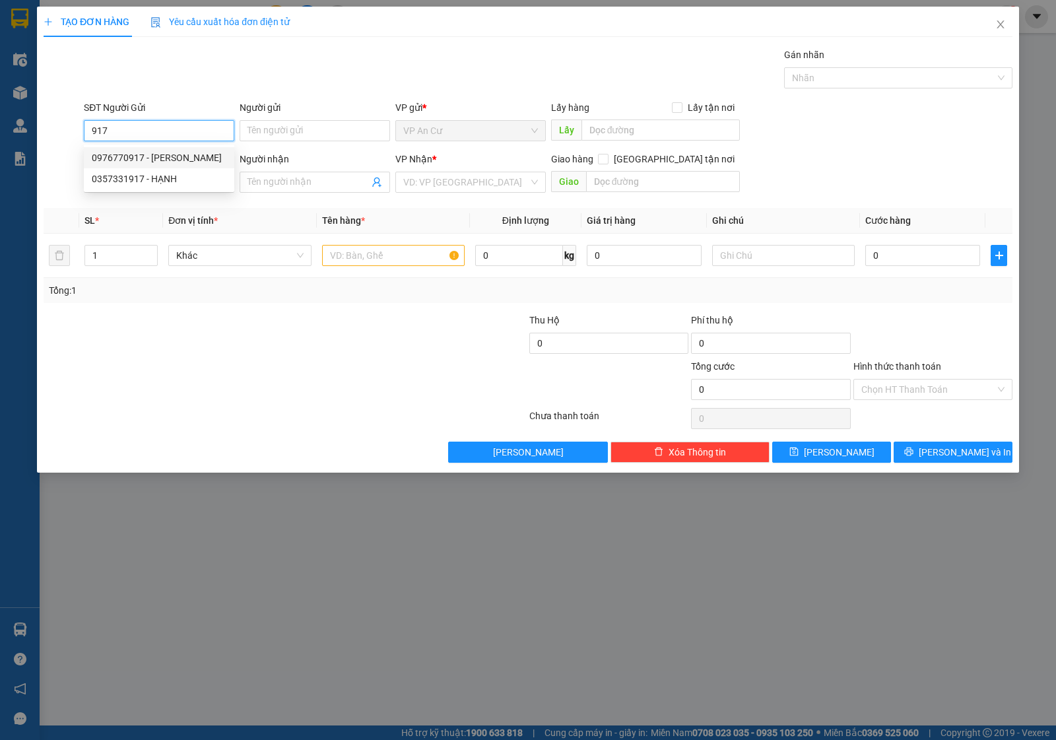
type input "KHẢI HOÀN"
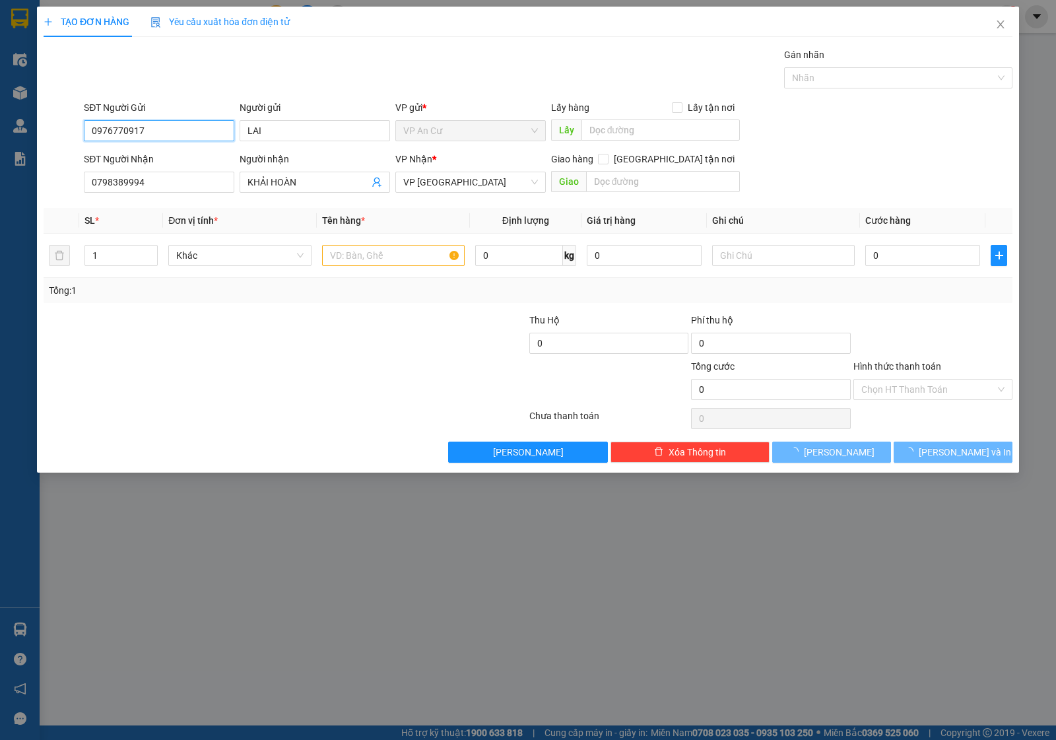
type input "20.000"
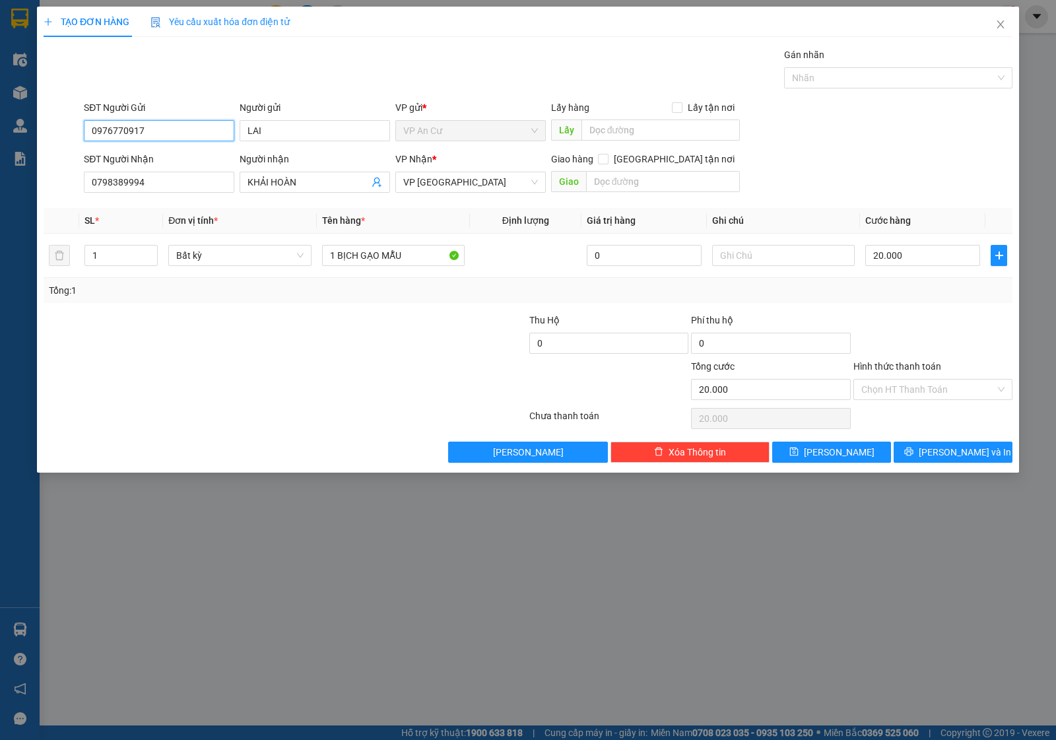
type input "0976770917"
click at [390, 328] on div at bounding box center [447, 336] width 162 height 46
click at [888, 388] on input "Hình thức thanh toán" at bounding box center [929, 390] width 134 height 20
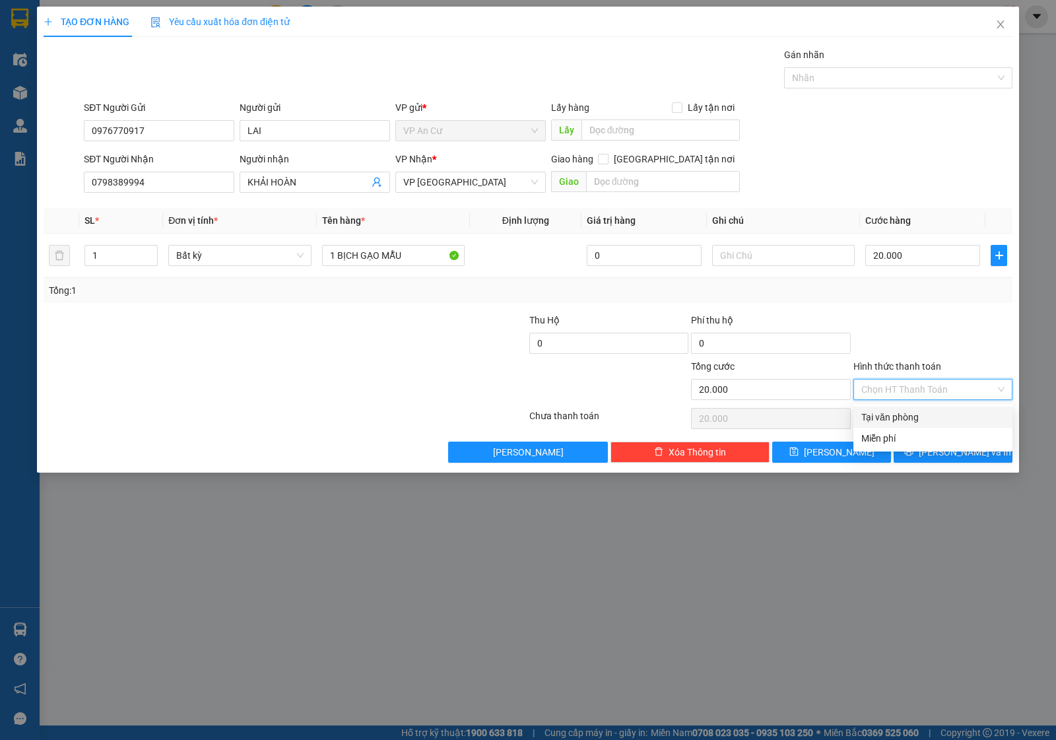
click at [889, 410] on div "Tại văn phòng" at bounding box center [933, 417] width 143 height 15
type input "0"
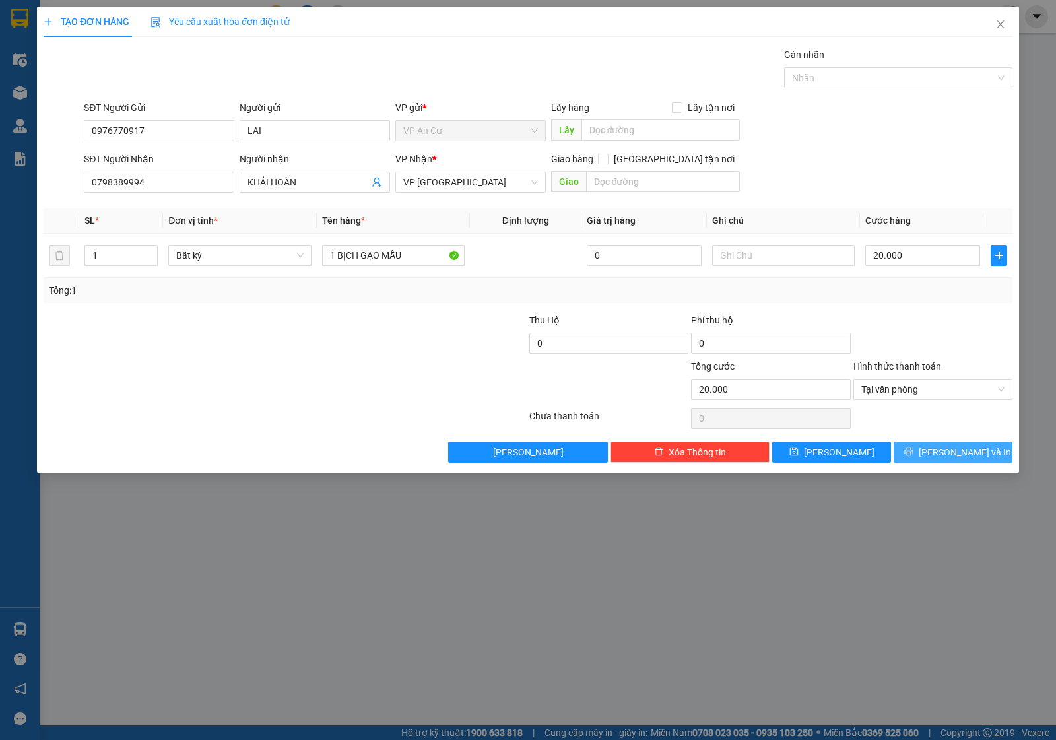
click at [939, 452] on button "[PERSON_NAME] và In" at bounding box center [953, 452] width 119 height 21
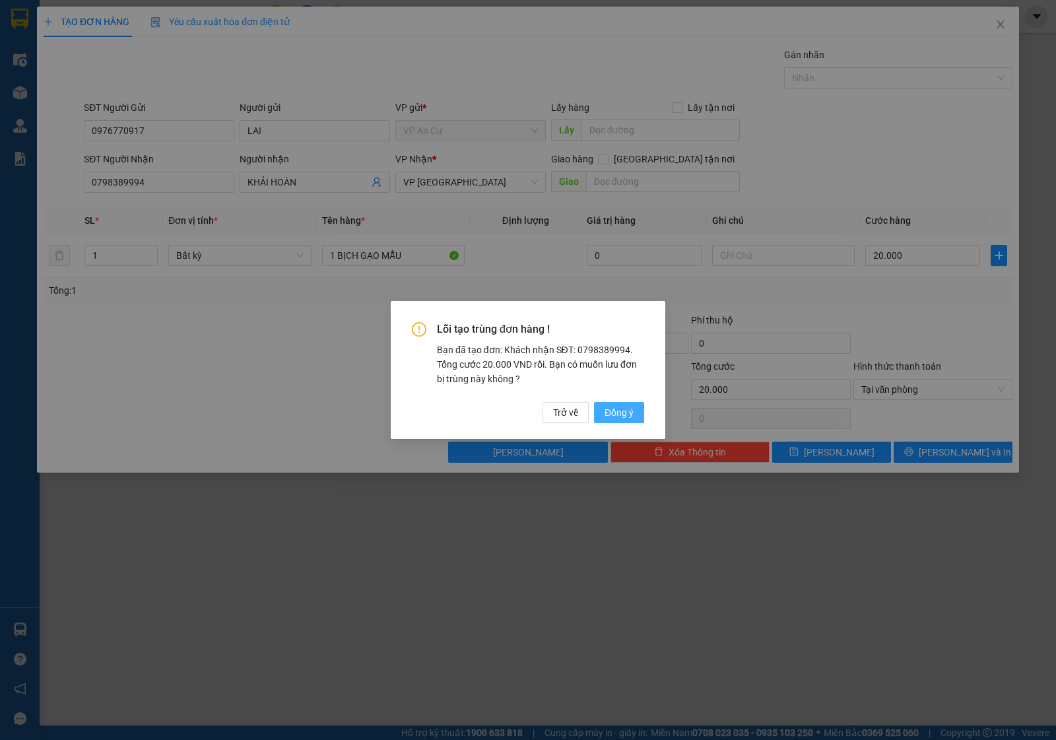
click at [628, 411] on span "Đồng ý" at bounding box center [619, 412] width 29 height 15
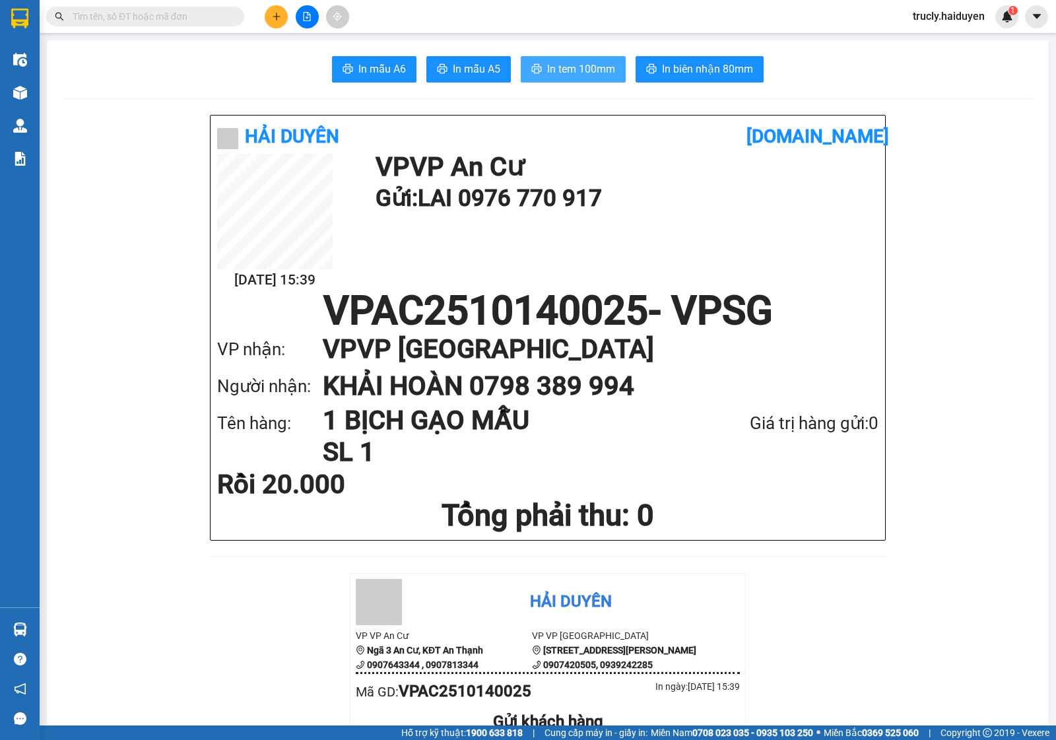
click at [594, 58] on button "In tem 100mm" at bounding box center [573, 69] width 105 height 26
click at [276, 21] on button at bounding box center [276, 16] width 23 height 23
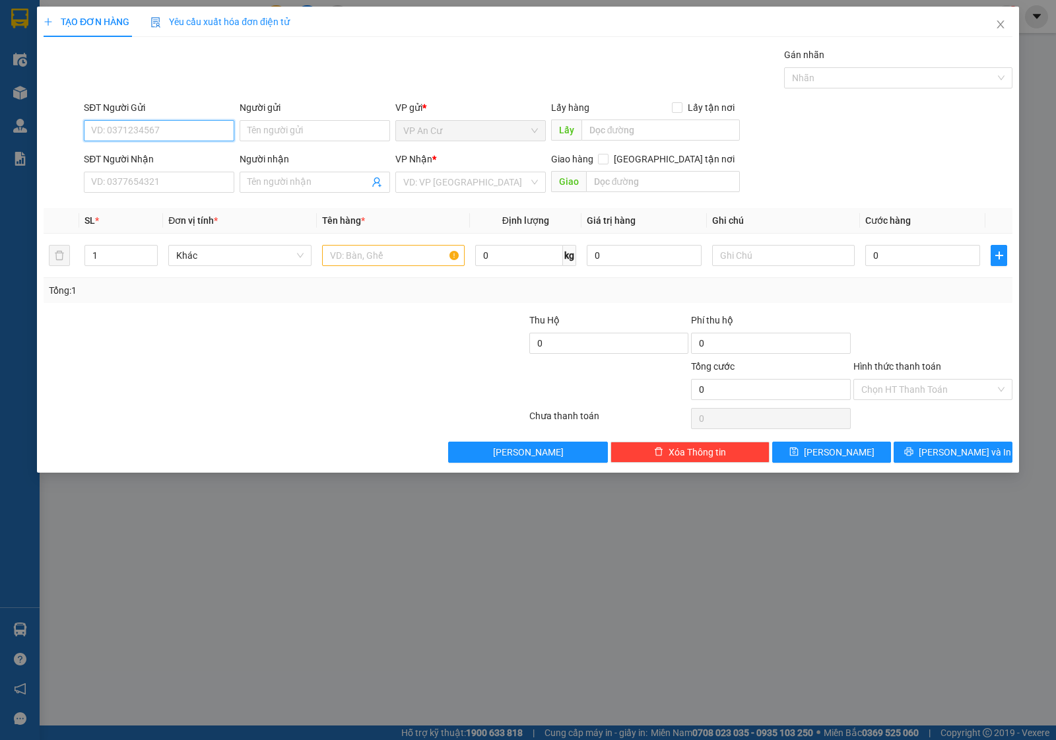
click at [137, 136] on input "SĐT Người Gửi" at bounding box center [159, 130] width 151 height 21
click at [189, 155] on div "0908945587 - T.SANG" at bounding box center [159, 158] width 135 height 15
type input "0908945587"
type input "T.SANG"
type input "0912627255"
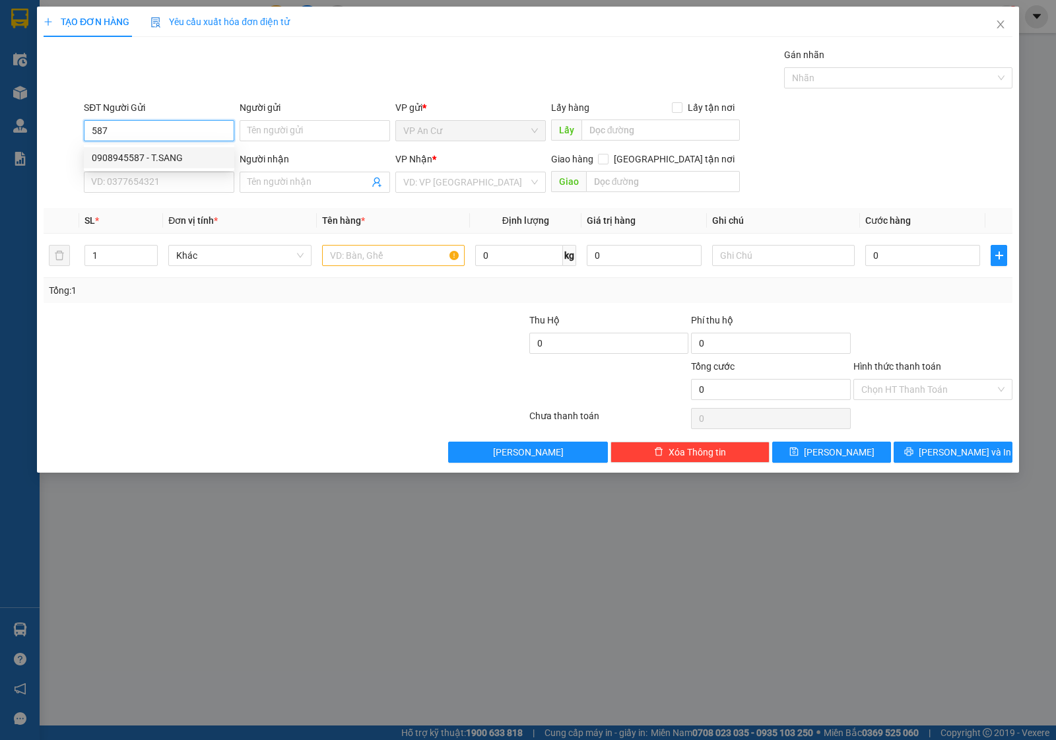
type input "CHÂU HOÀNG"
type input "20.000"
type input "0908945587"
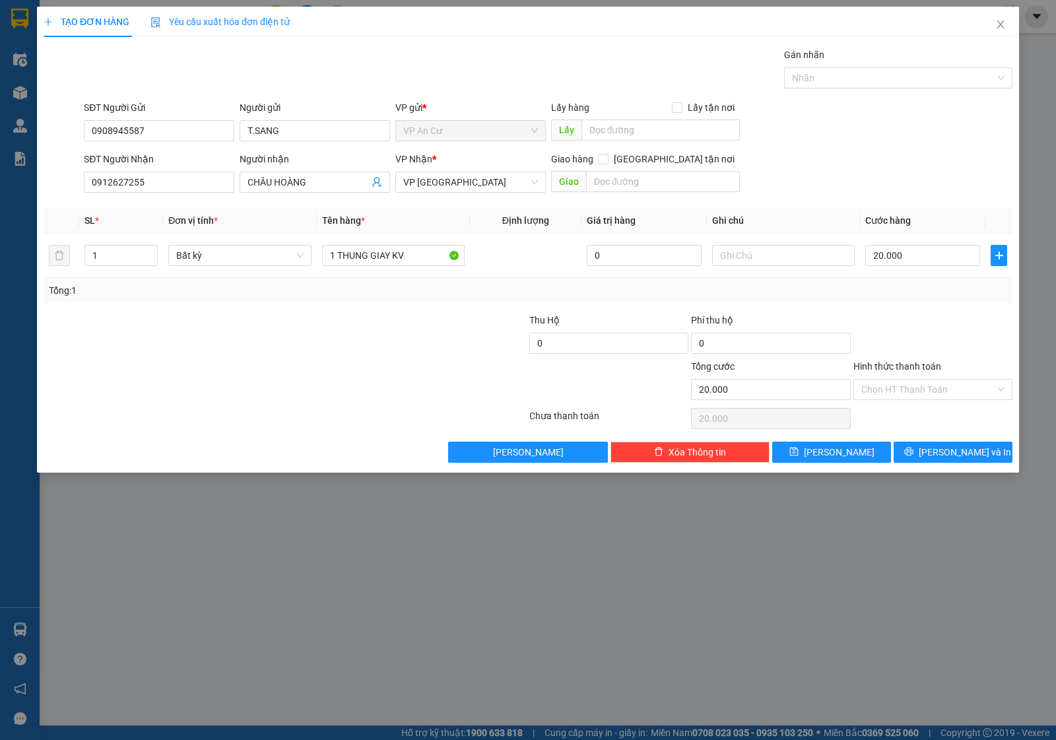
click at [277, 386] on div at bounding box center [204, 382] width 324 height 46
click at [153, 182] on input "0912627255" at bounding box center [159, 182] width 151 height 21
click at [147, 183] on input "SĐT Người Nhận" at bounding box center [159, 182] width 151 height 21
click at [154, 182] on input "SĐT Người Nhận" at bounding box center [159, 182] width 151 height 21
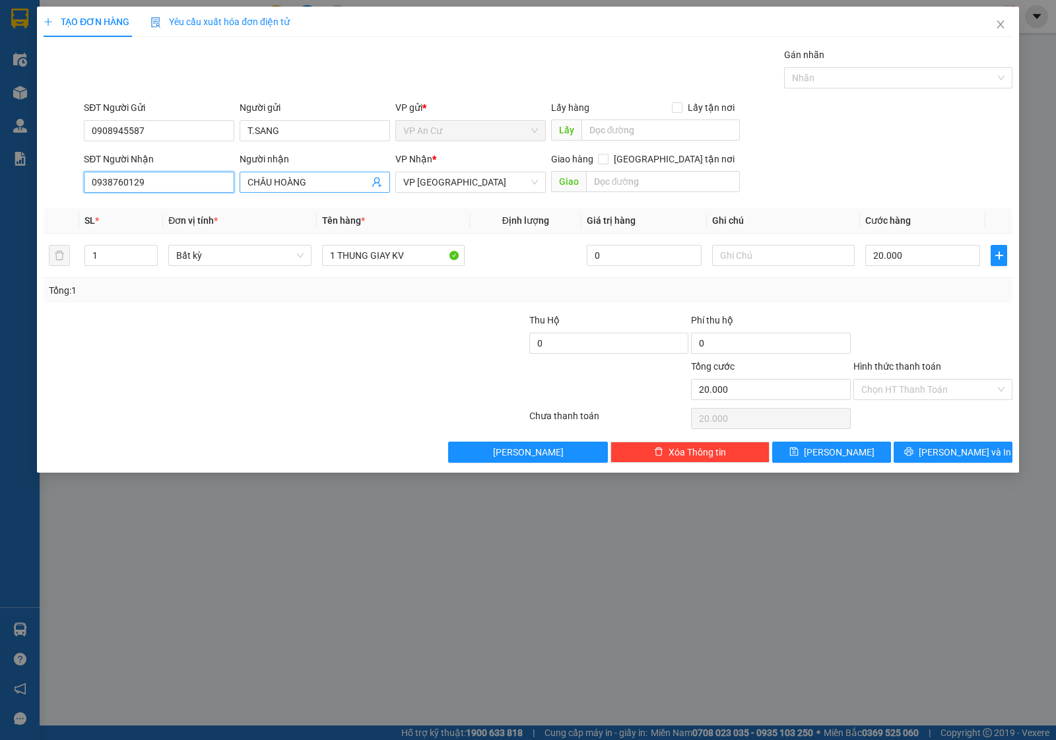
type input "0938760129"
click at [274, 182] on input "CHÂU HOÀNG" at bounding box center [308, 182] width 121 height 15
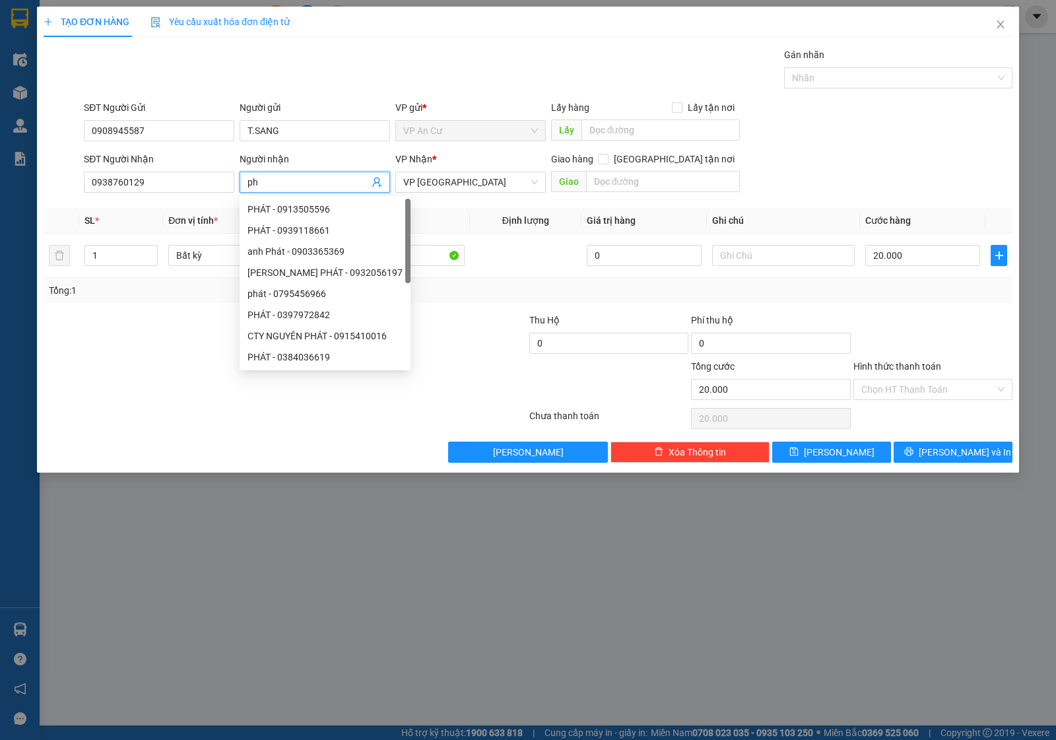
type input "p"
type input "PHÁT"
click at [160, 349] on div at bounding box center [204, 336] width 324 height 46
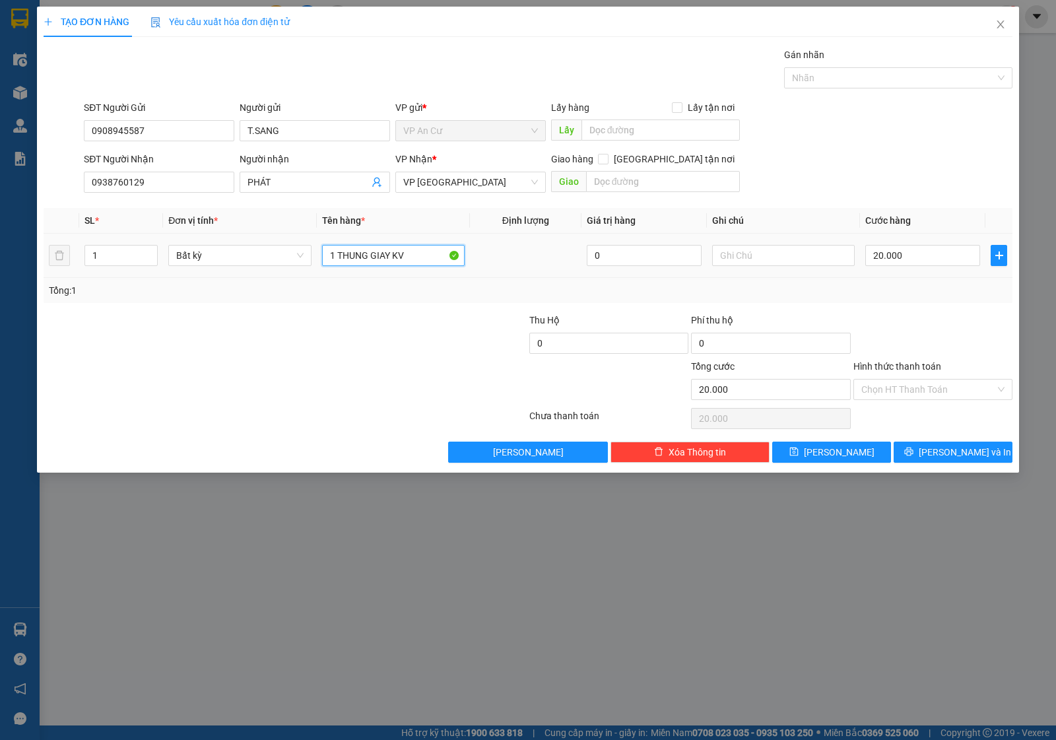
click at [390, 253] on input "1 THUNG GIAY KV" at bounding box center [393, 255] width 143 height 21
type input "1 BA"
click at [298, 180] on input "PHÁT" at bounding box center [308, 182] width 121 height 15
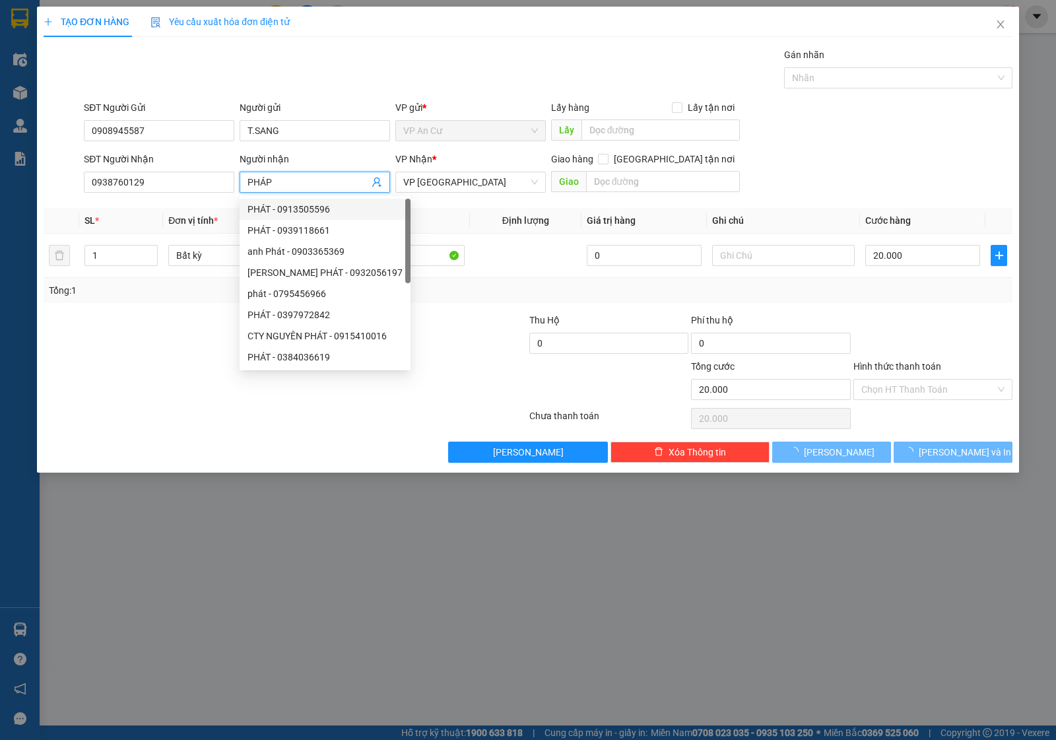
type input "PHÁP"
click at [147, 345] on div at bounding box center [204, 336] width 324 height 46
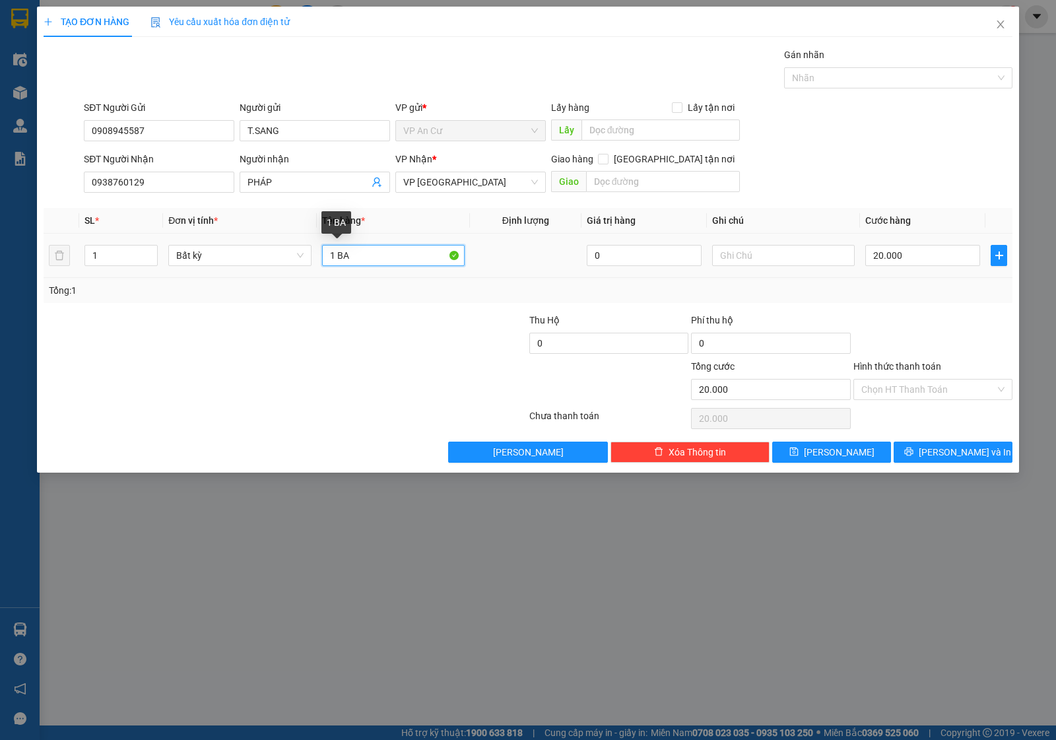
click at [399, 256] on input "1 BA" at bounding box center [393, 255] width 143 height 21
type input "1 BAO TRẮNG 27KG"
click at [357, 394] on div at bounding box center [204, 382] width 324 height 46
click at [905, 246] on input "20.000" at bounding box center [923, 255] width 115 height 21
type input "0"
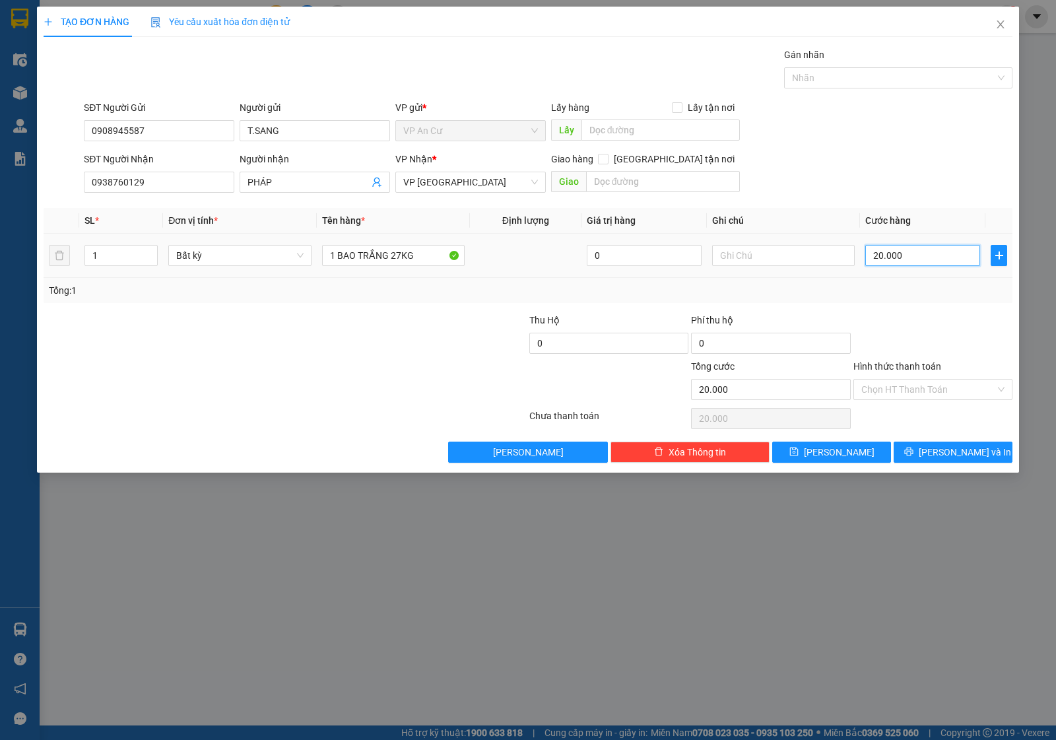
type input "0"
type input "5"
type input "05"
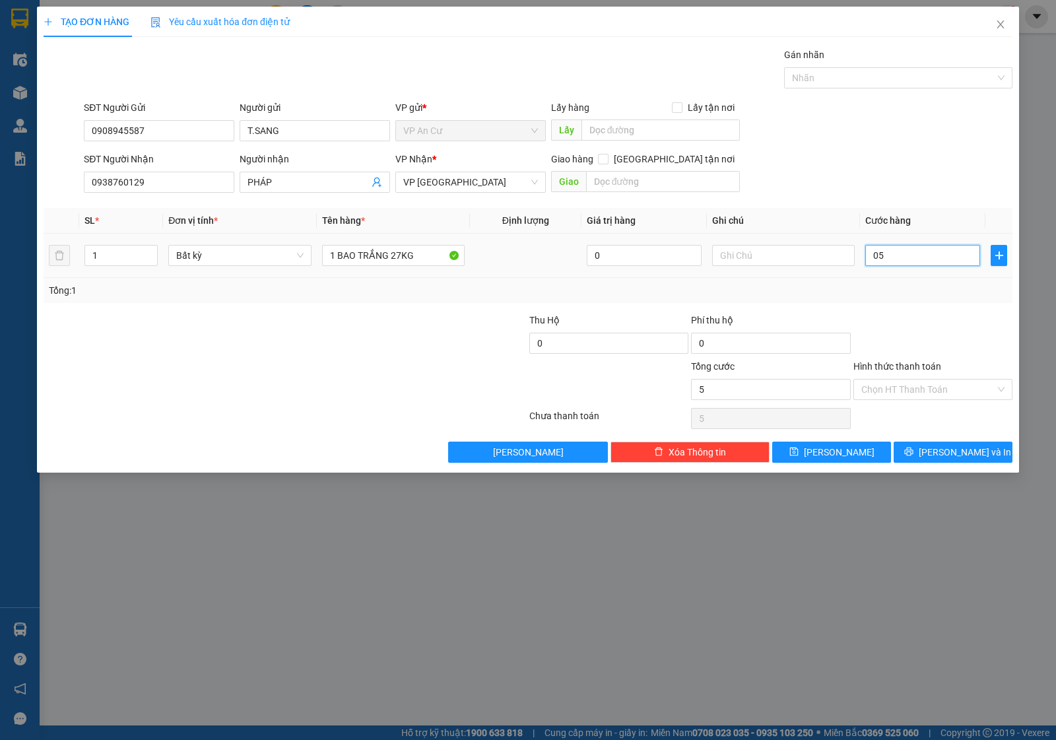
type input "50"
type input "050"
type input "50.000"
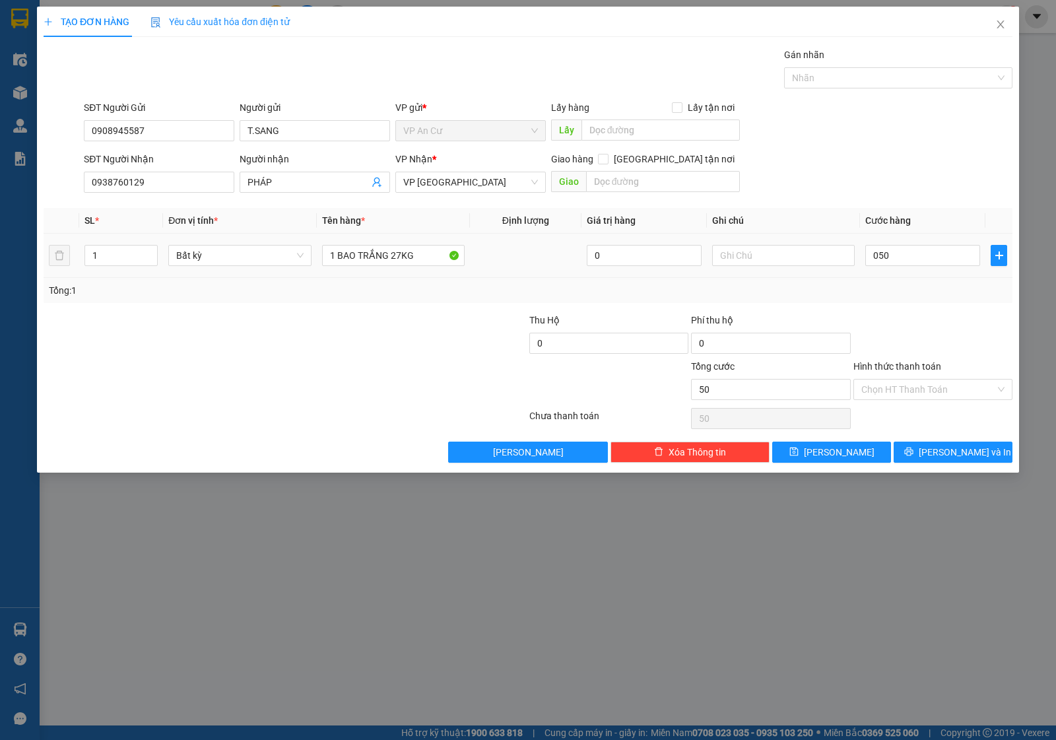
type input "50.000"
click at [903, 300] on div "Tổng: 1" at bounding box center [528, 290] width 969 height 25
click at [961, 460] on span "[PERSON_NAME] và In" at bounding box center [965, 452] width 92 height 15
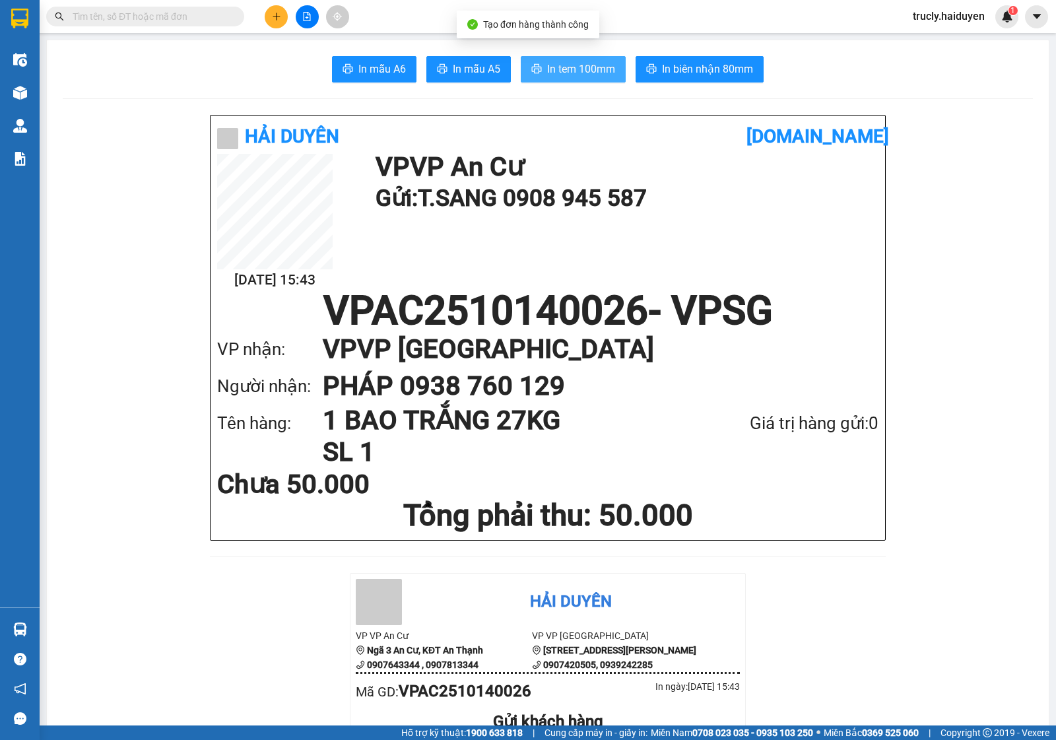
click at [565, 63] on span "In tem 100mm" at bounding box center [581, 69] width 68 height 17
